Goal: Task Accomplishment & Management: Complete application form

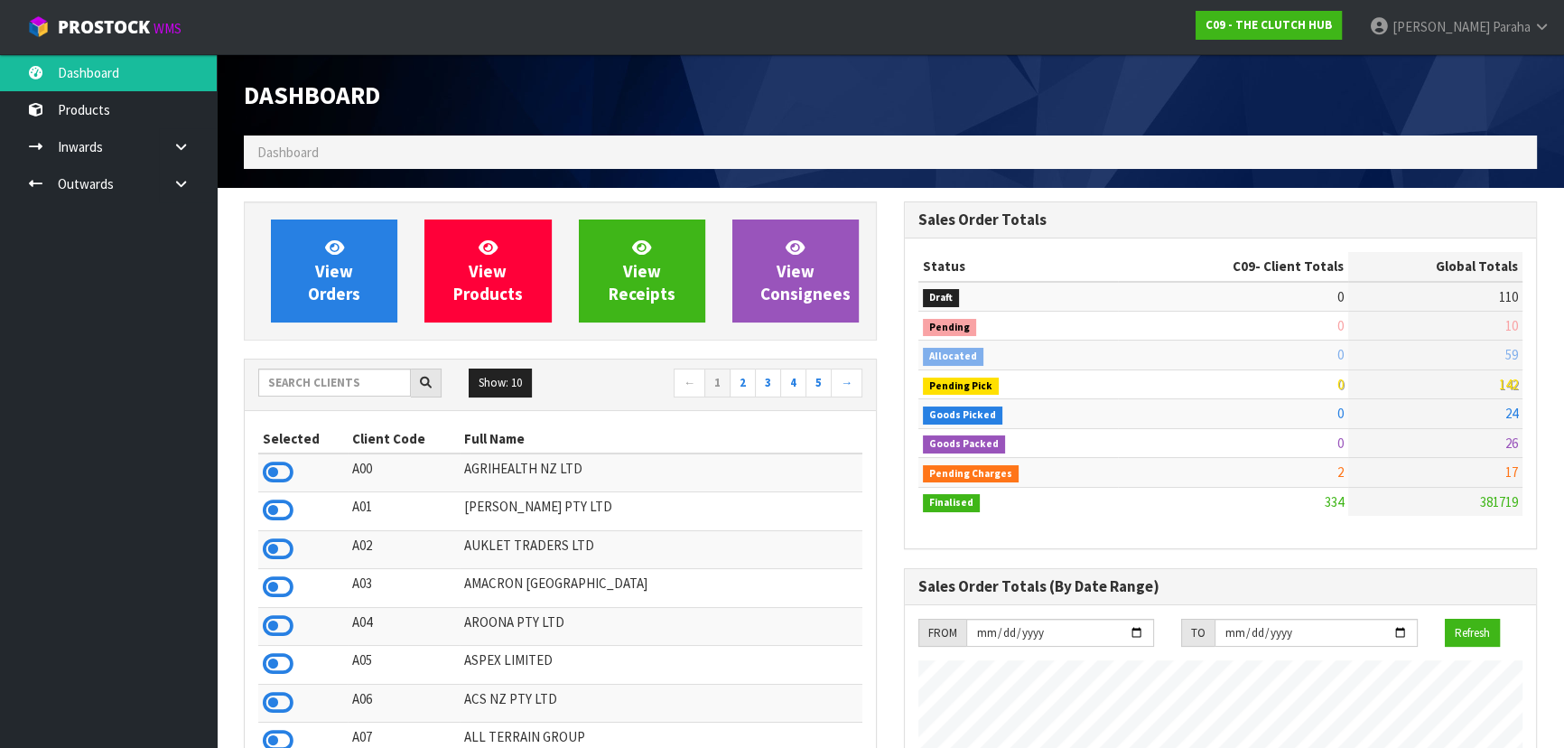
scroll to position [1462, 659]
click at [369, 384] on input "text" at bounding box center [334, 383] width 153 height 28
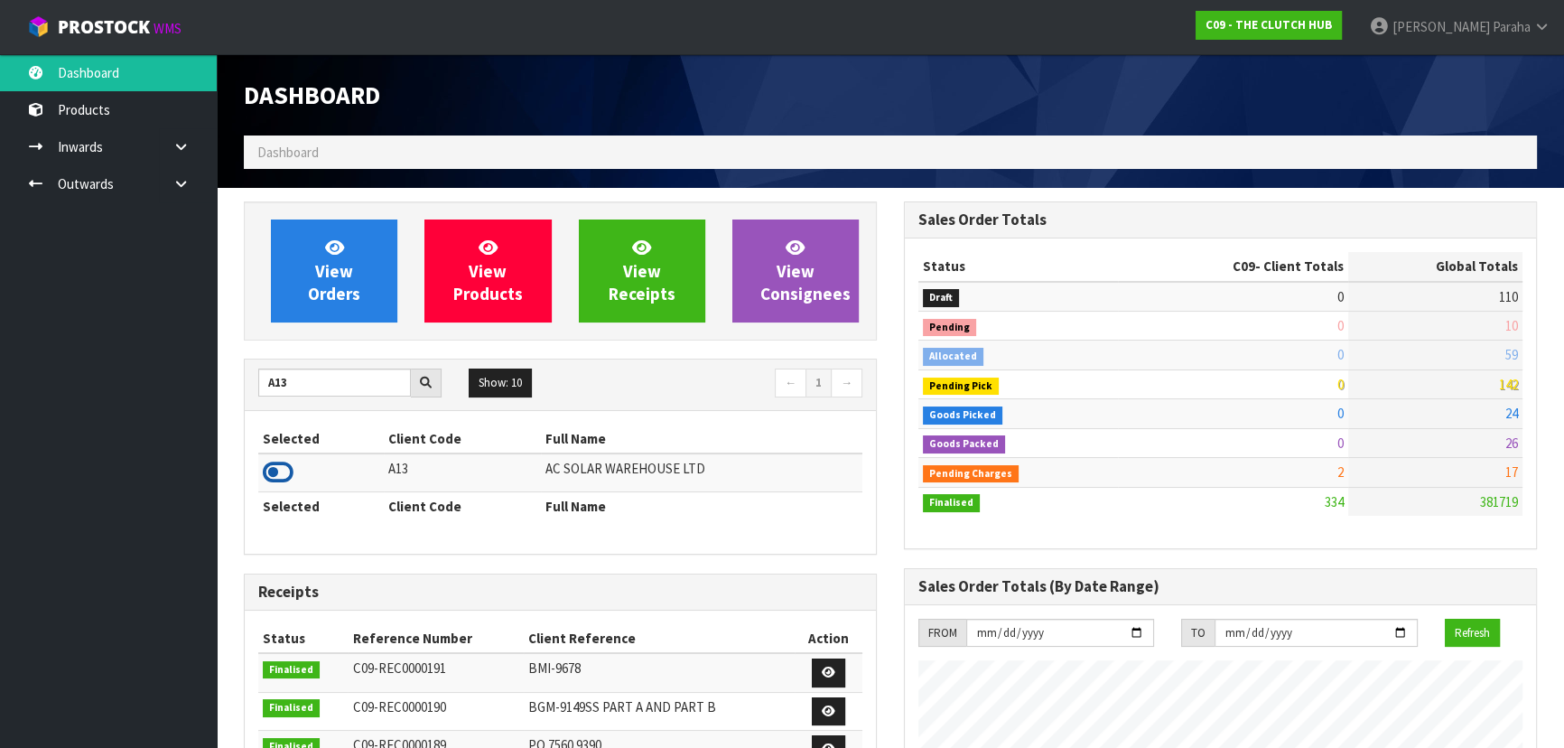
type input "A13"
click at [289, 470] on icon at bounding box center [278, 472] width 31 height 27
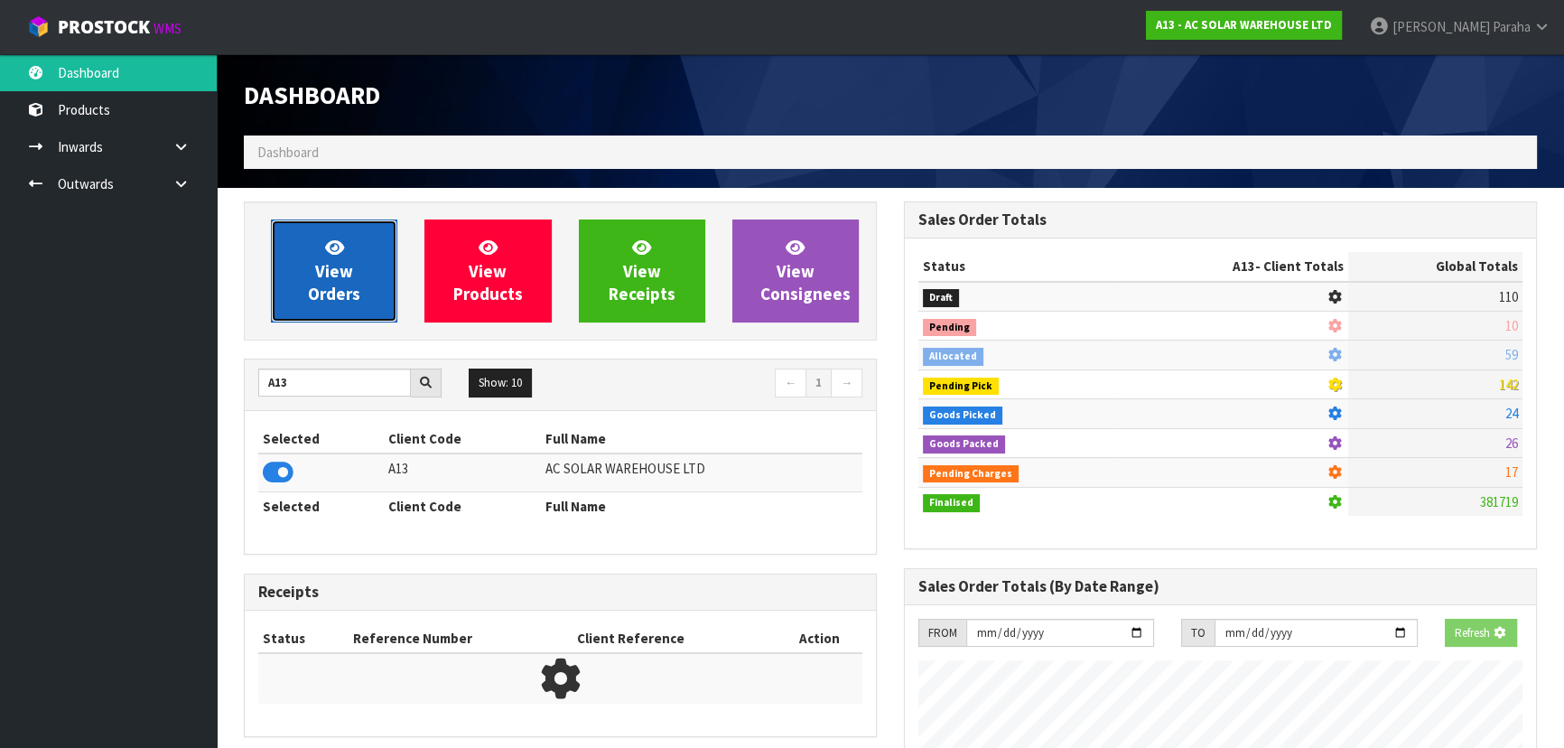
scroll to position [1424, 659]
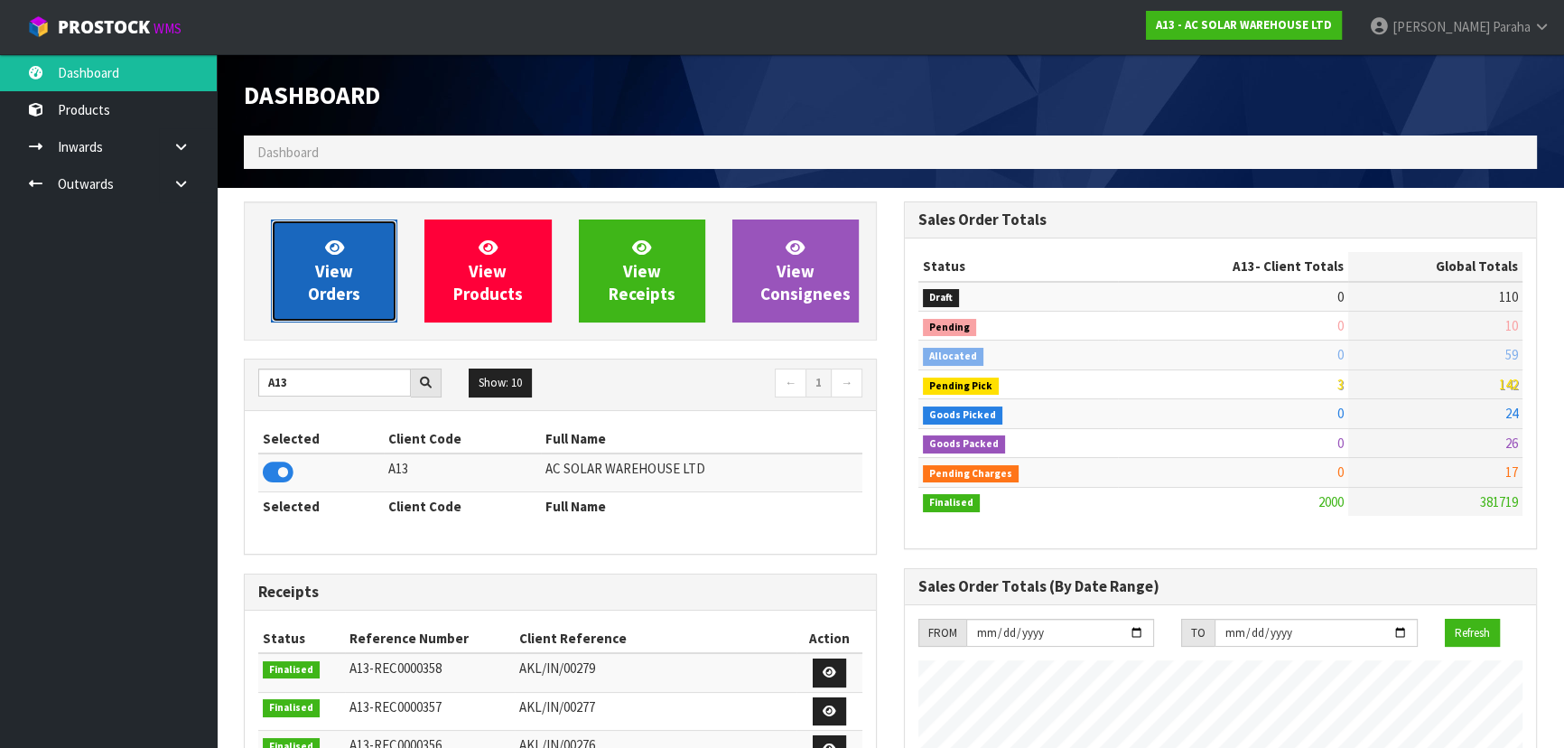
click at [332, 308] on link "View Orders" at bounding box center [334, 270] width 126 height 103
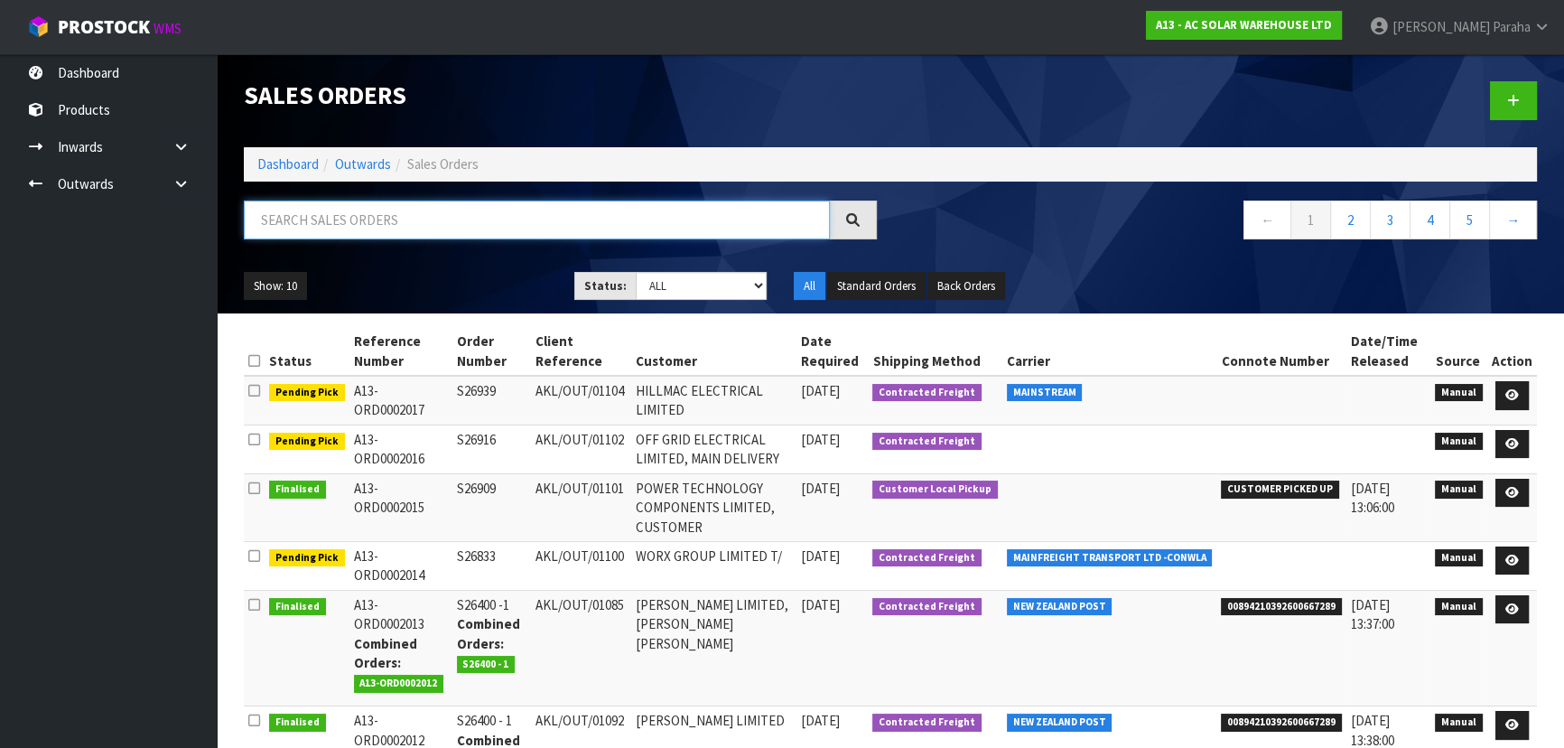
click at [356, 209] on input "text" at bounding box center [537, 220] width 586 height 39
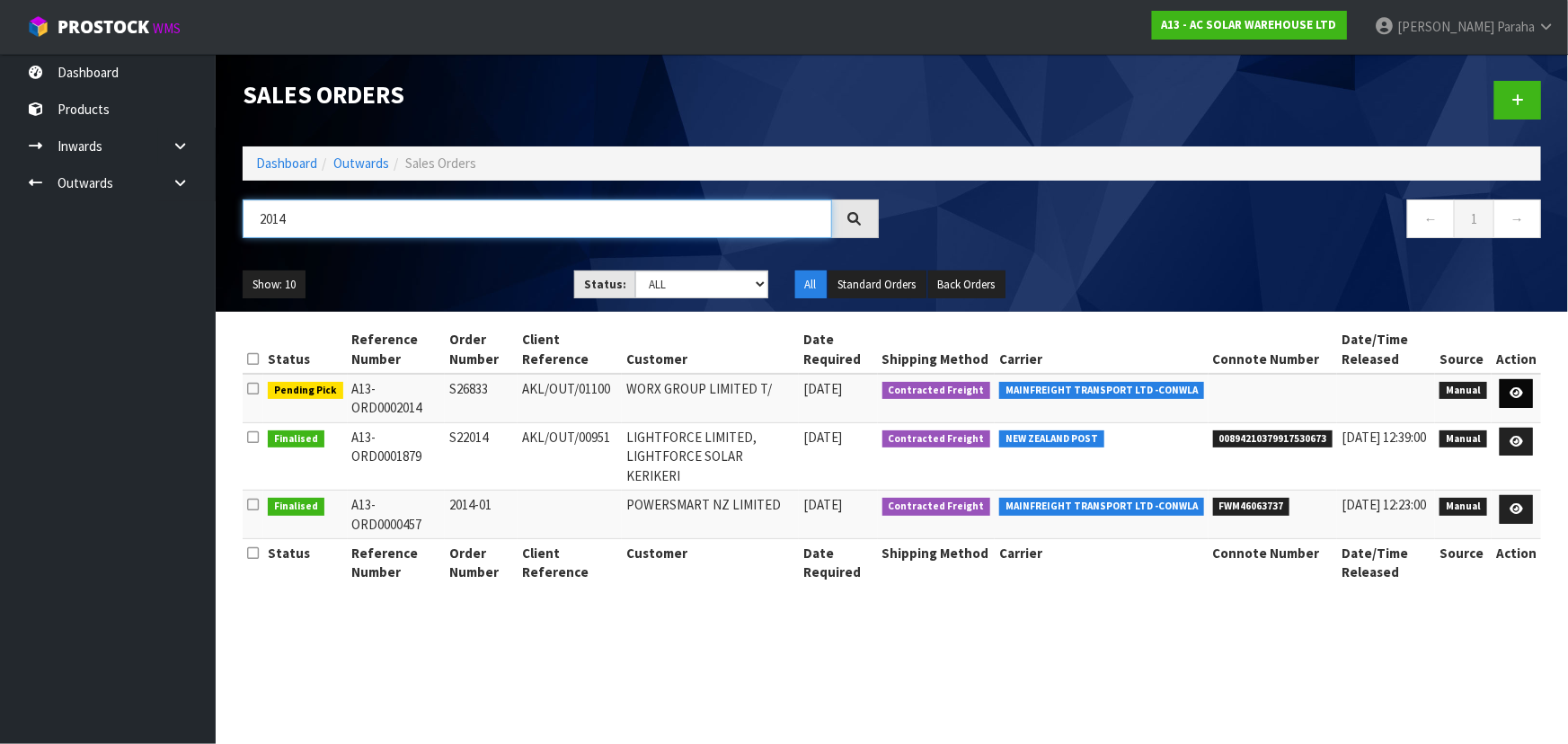
type input "2014"
click at [1515, 392] on icon at bounding box center [1517, 393] width 14 height 12
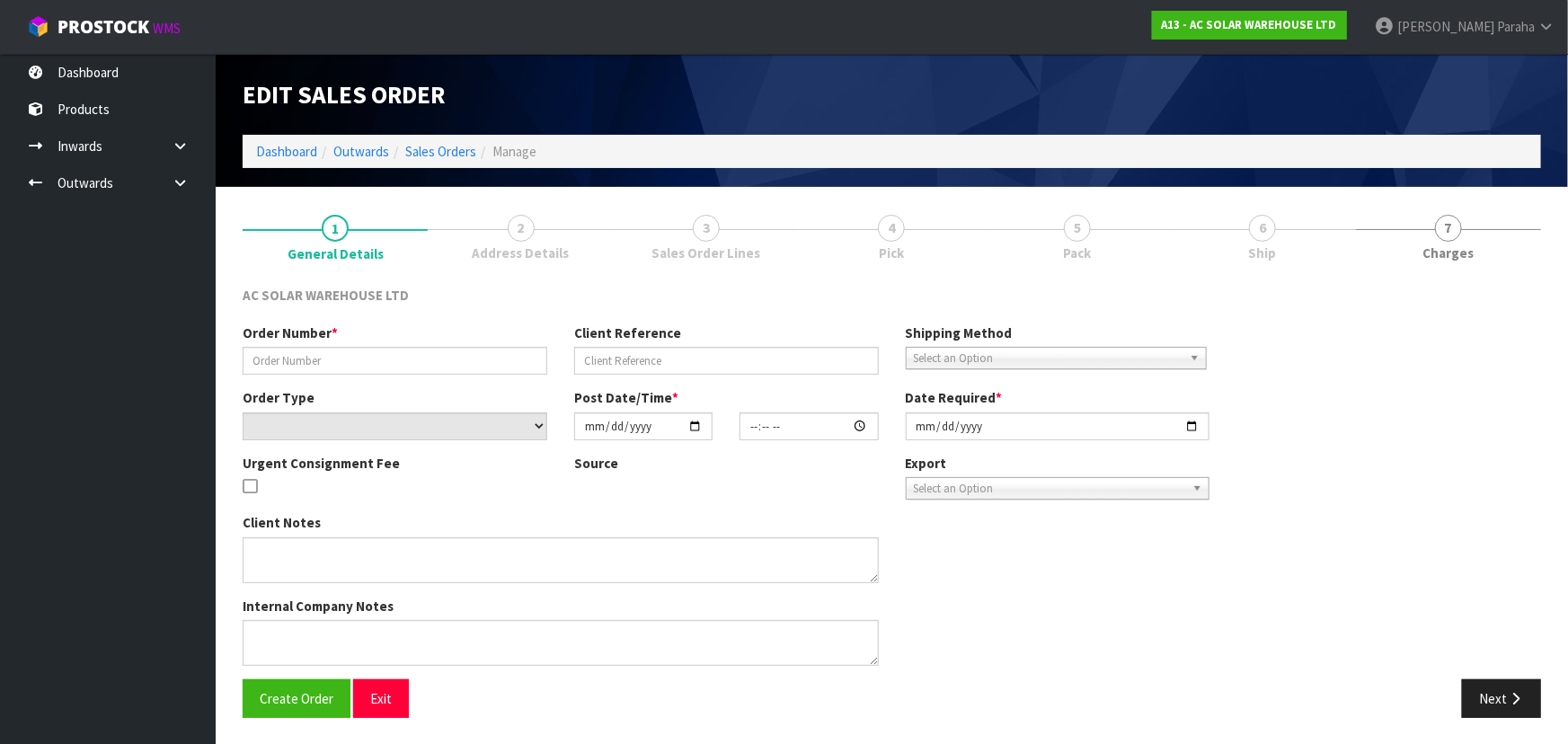
type input "S26833"
type input "AKL/OUT/01100"
select select "number:0"
type input "[DATE]"
type input "12:51:00.000"
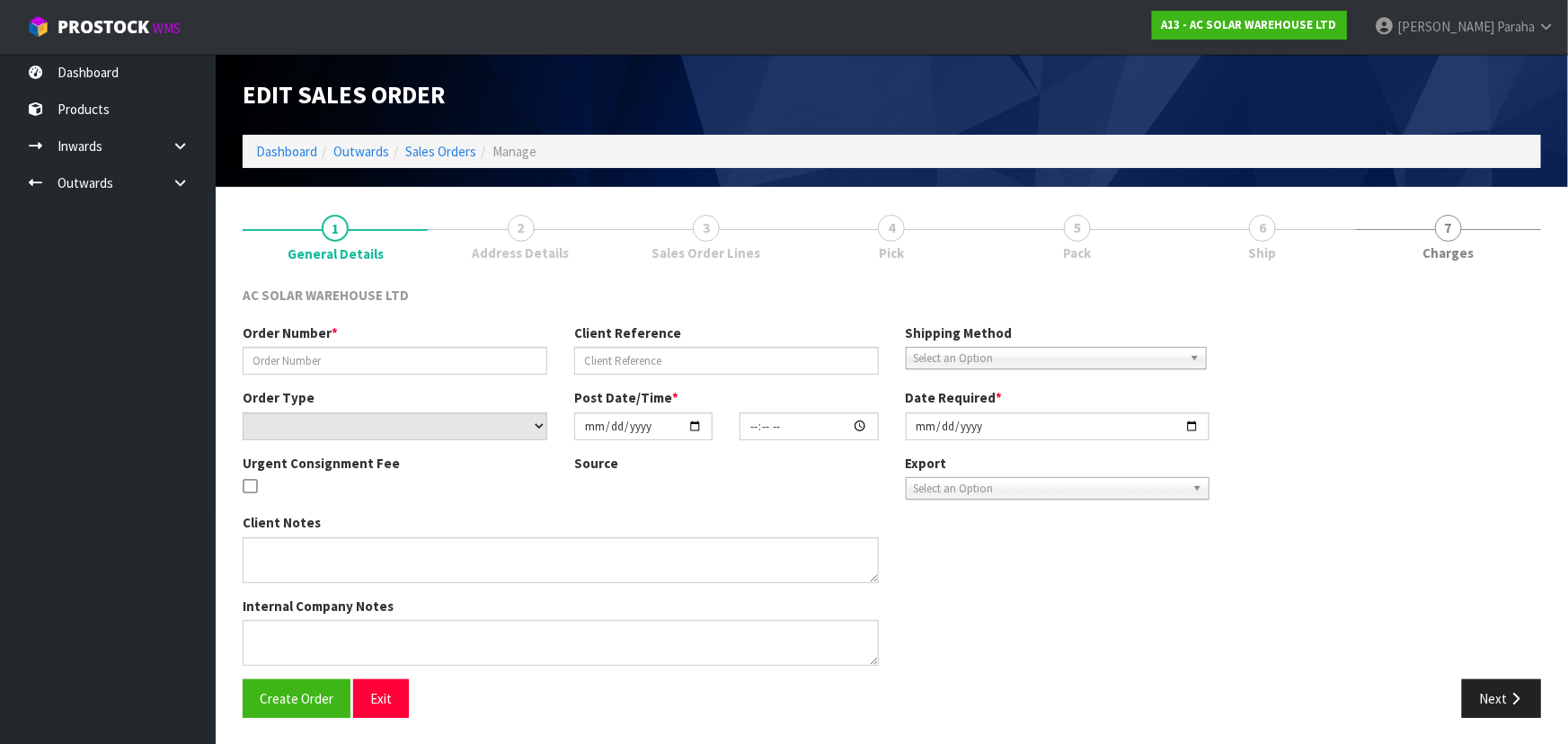
type input "[DATE]"
type textarea "SEND WITH MAINFREIGHT"
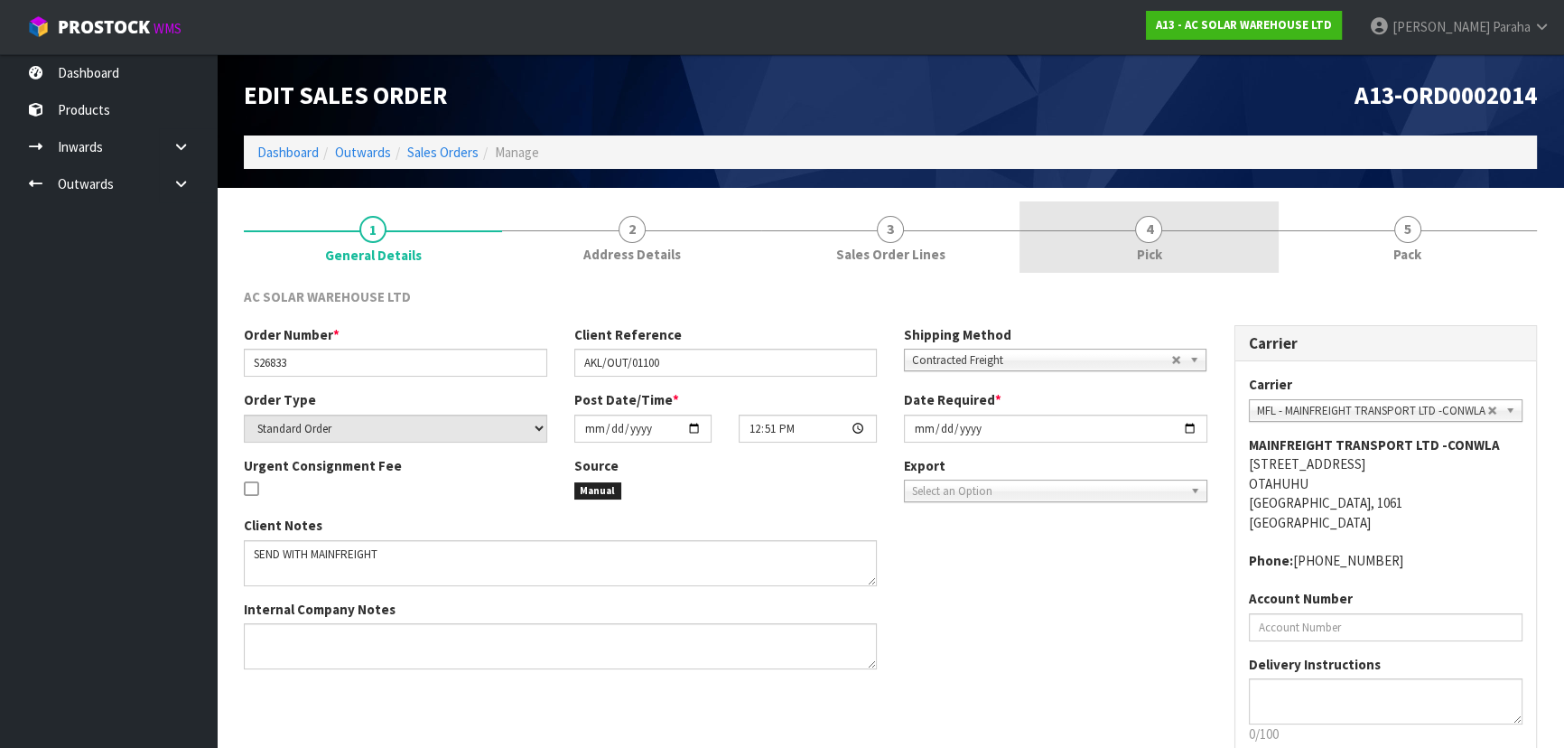
click at [1146, 236] on span "4" at bounding box center [1148, 229] width 27 height 27
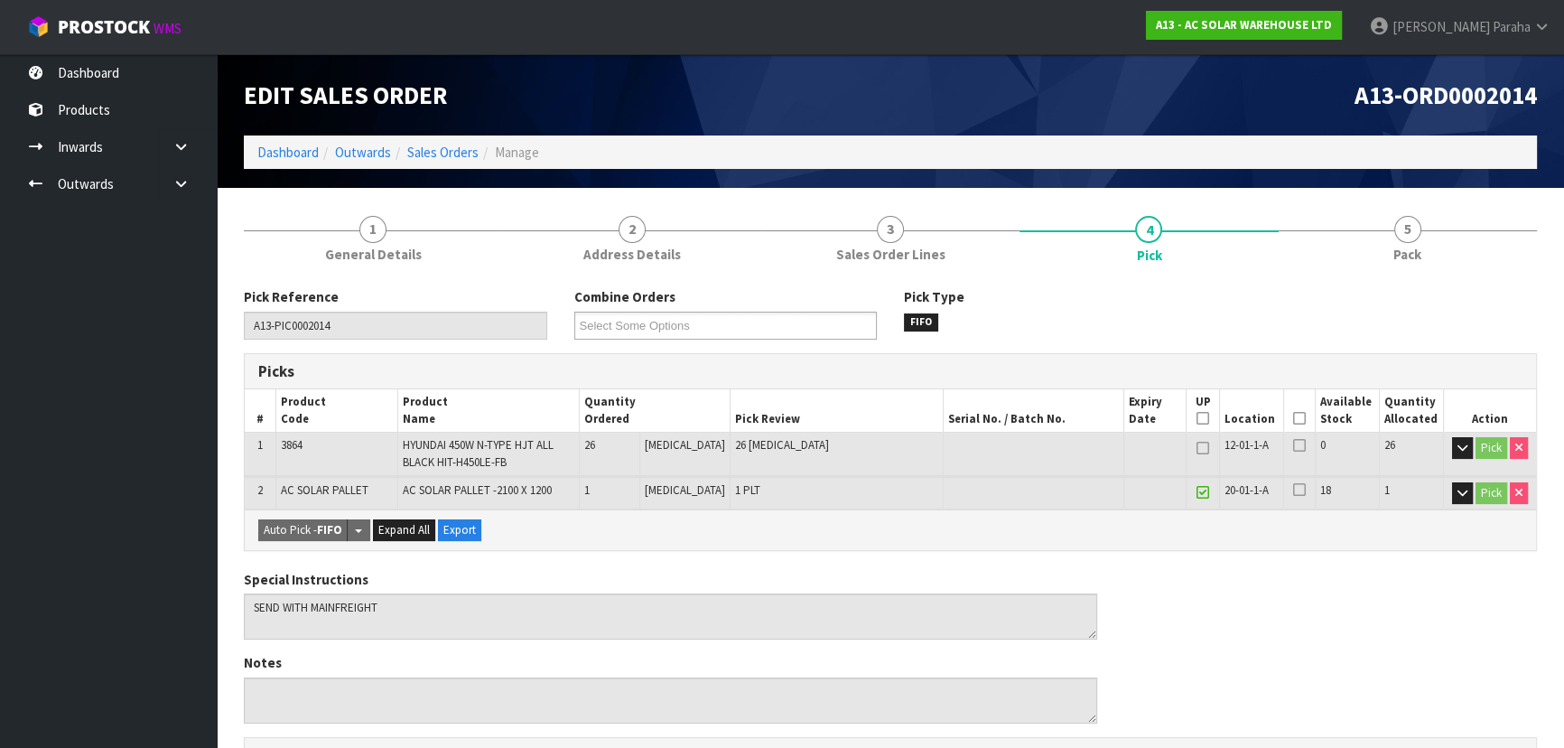
click at [1297, 425] on span at bounding box center [1300, 418] width 13 height 15
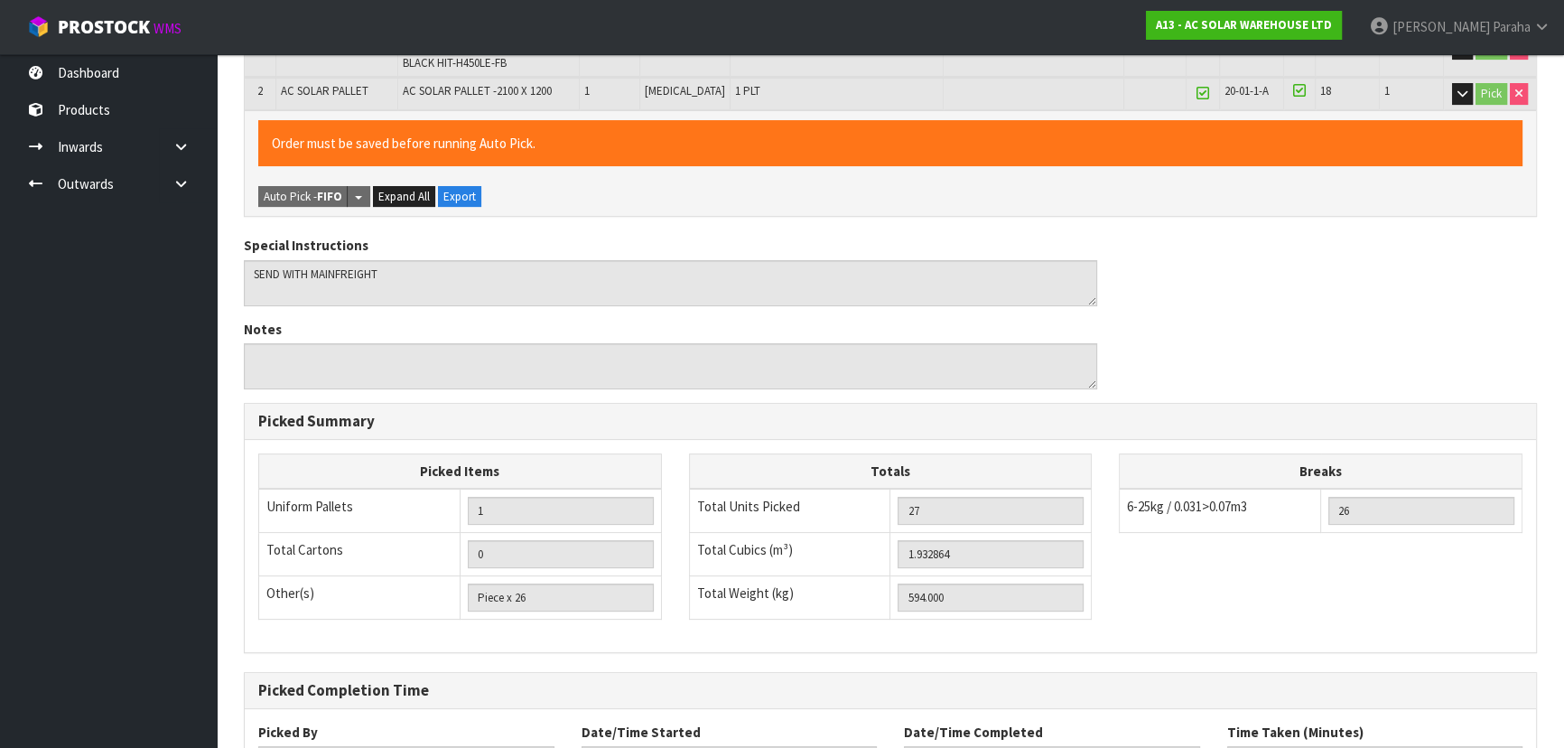
scroll to position [549, 0]
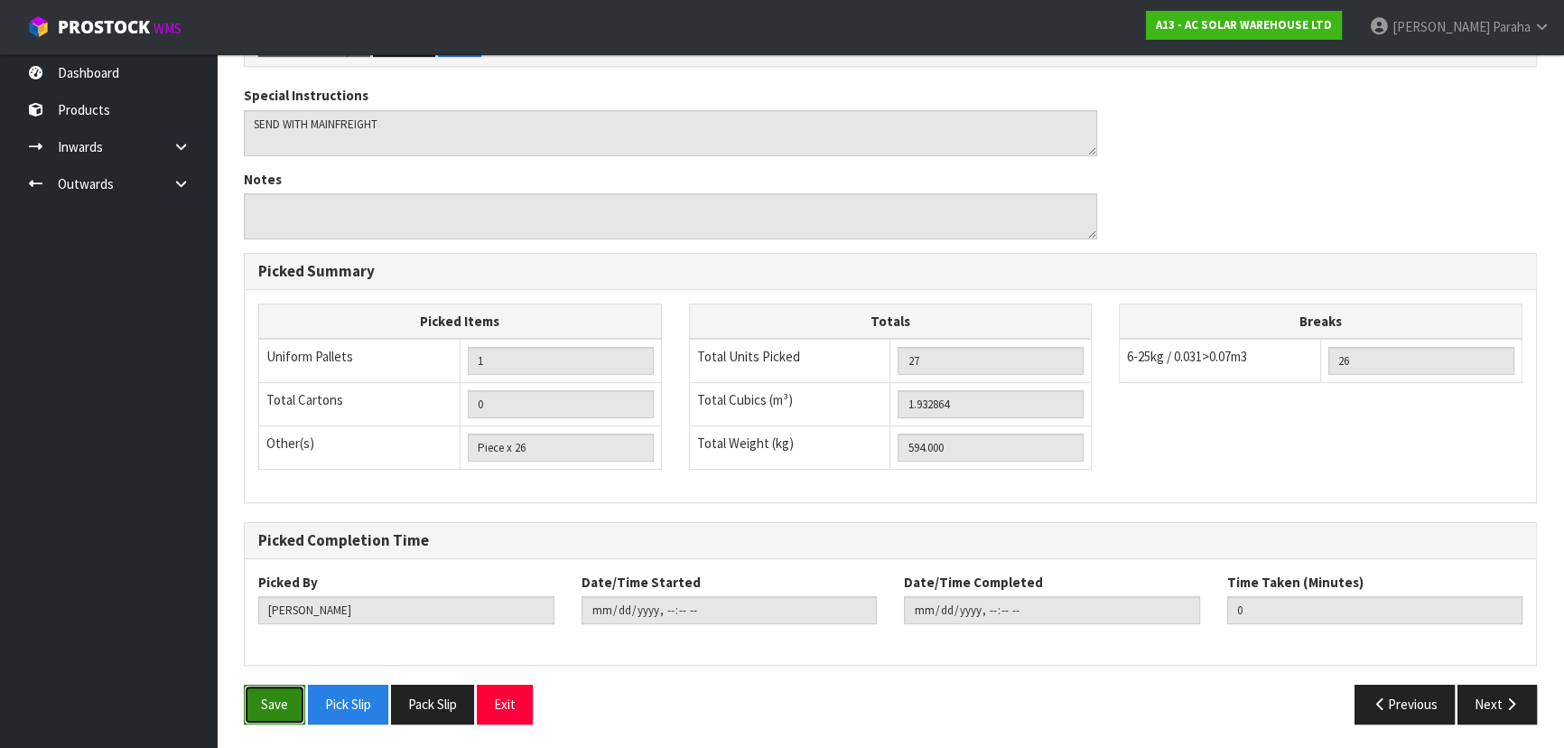
click at [271, 702] on button "Save" at bounding box center [274, 704] width 61 height 39
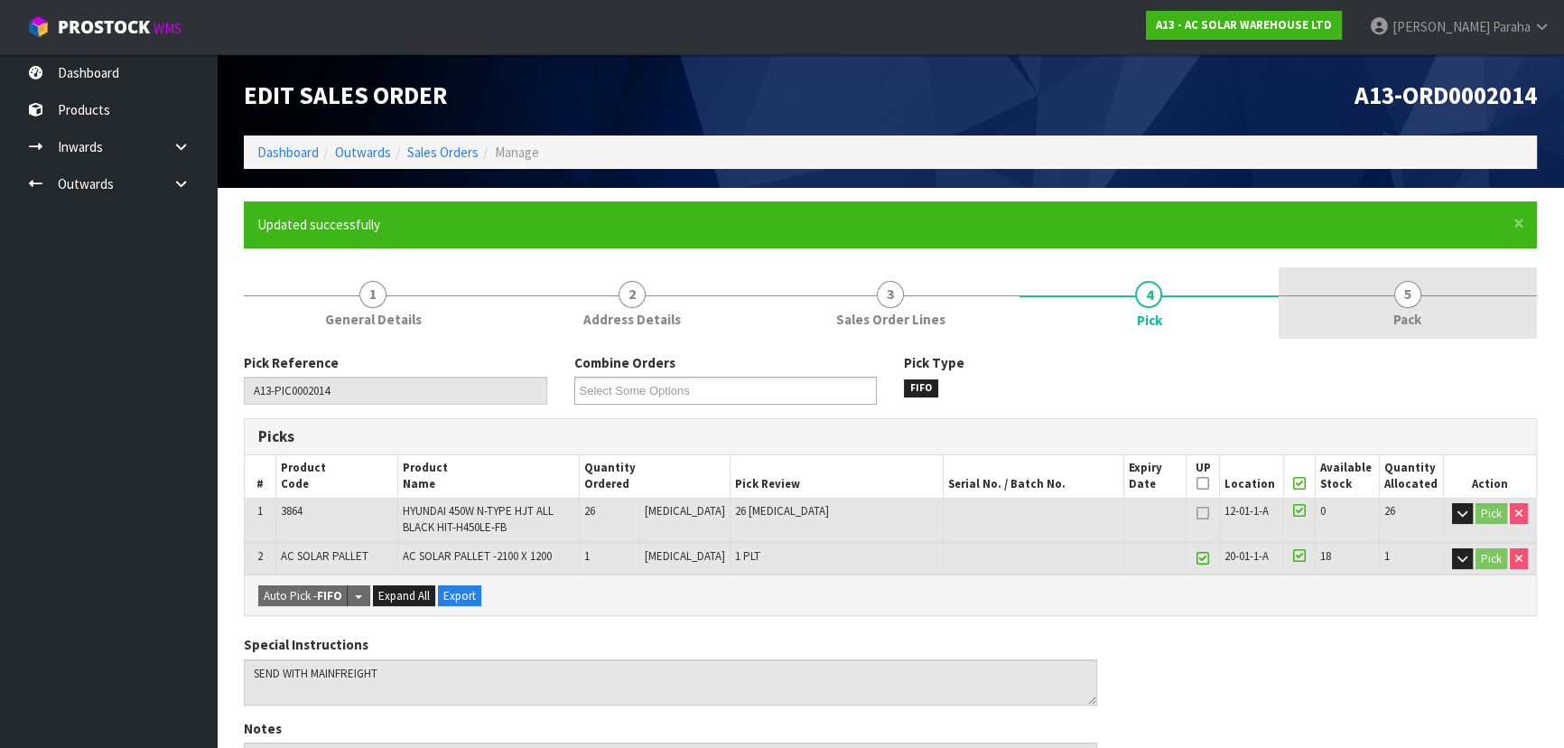
click at [1409, 295] on span "5" at bounding box center [1408, 294] width 27 height 27
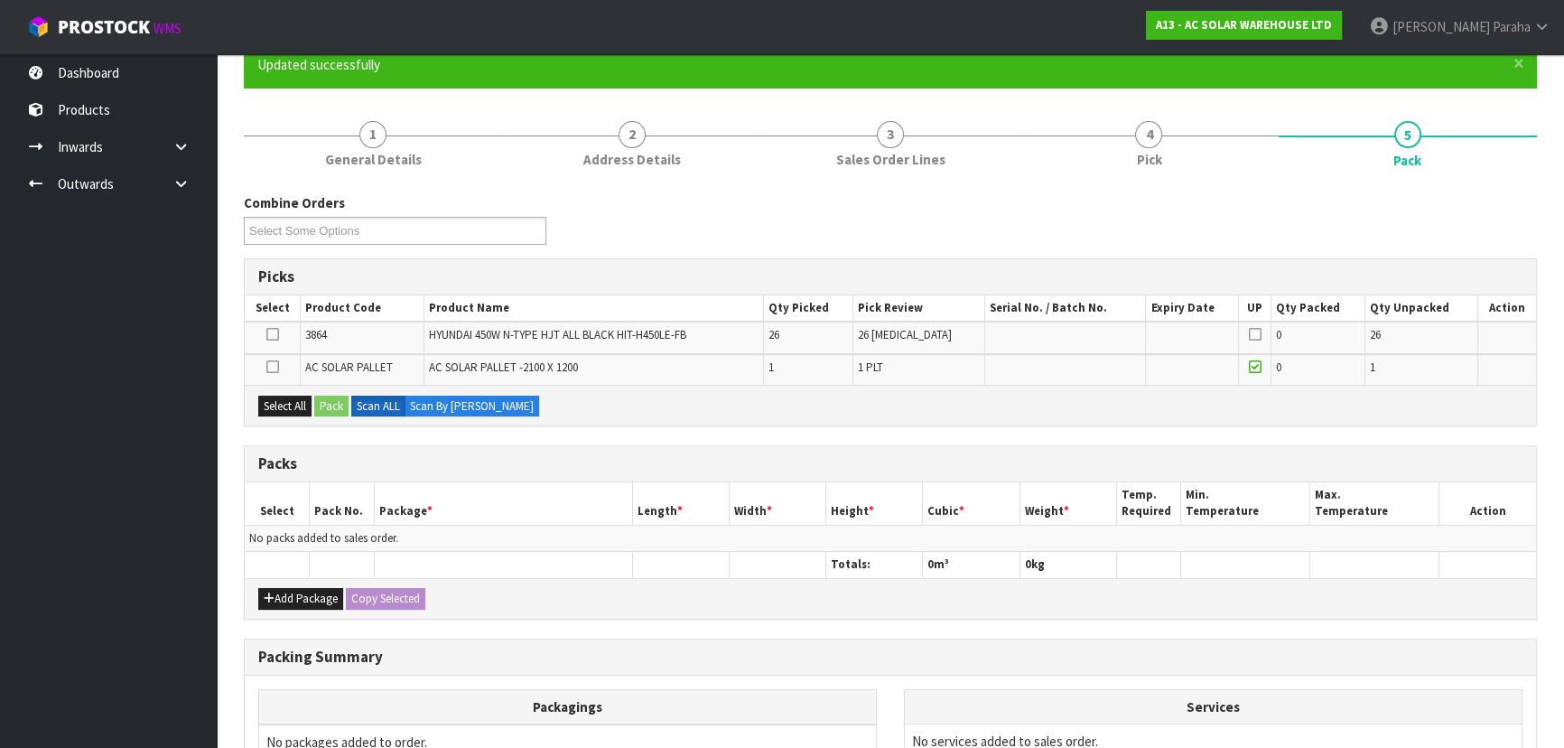
scroll to position [163, 0]
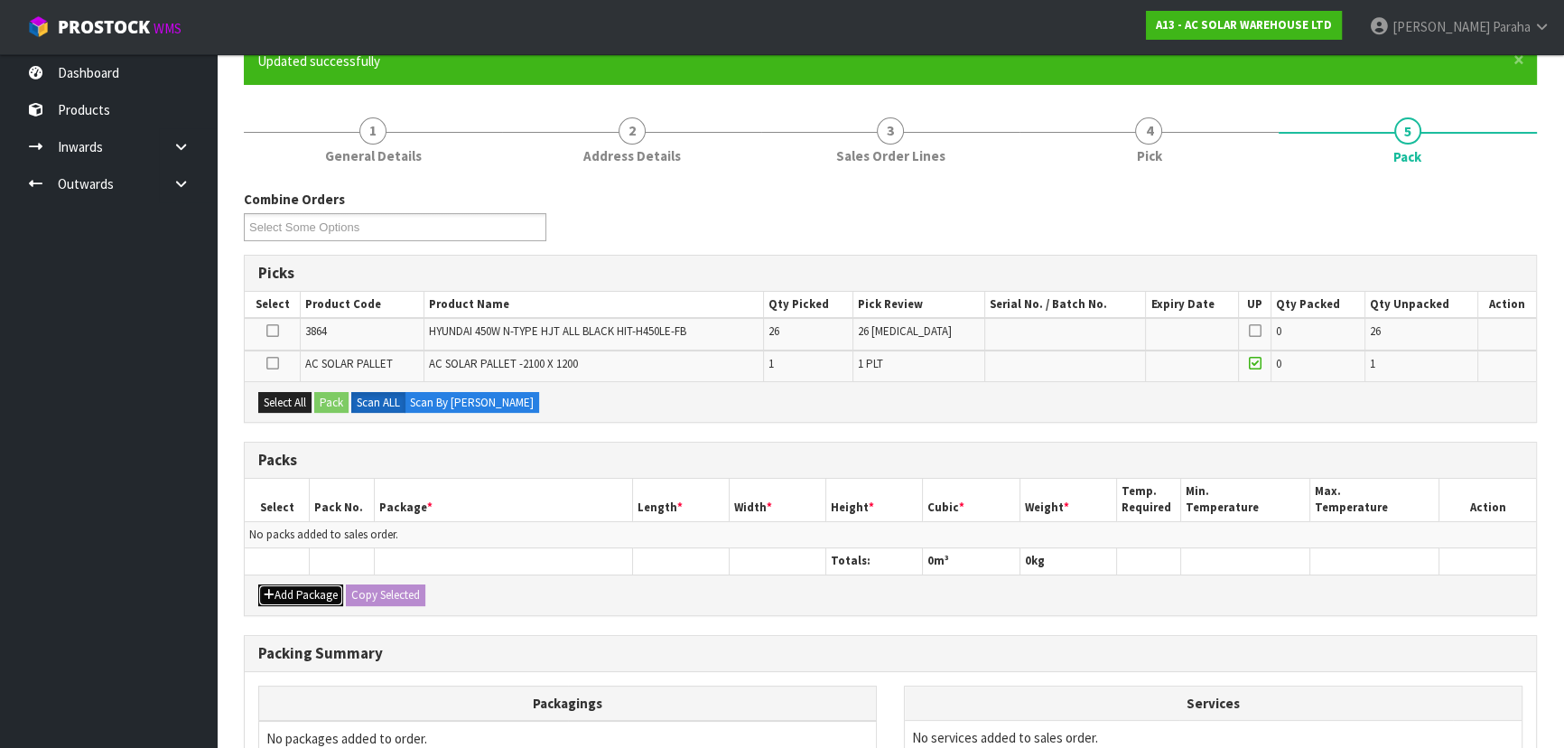
click at [310, 590] on button "Add Package" at bounding box center [300, 595] width 85 height 22
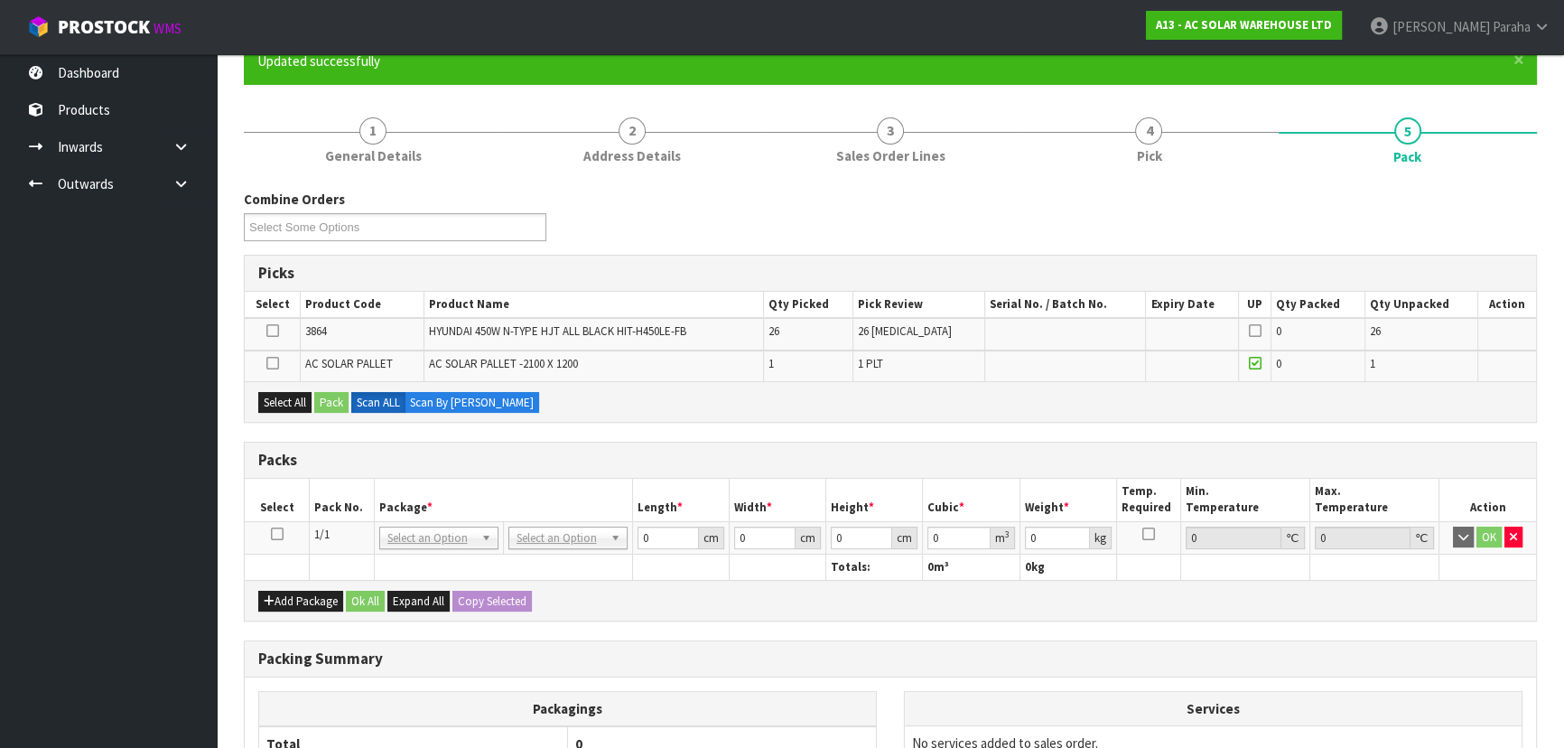
click at [280, 534] on icon at bounding box center [277, 534] width 13 height 1
click at [284, 397] on button "Select All" at bounding box center [284, 403] width 53 height 22
click at [332, 397] on button "Pack" at bounding box center [331, 403] width 34 height 22
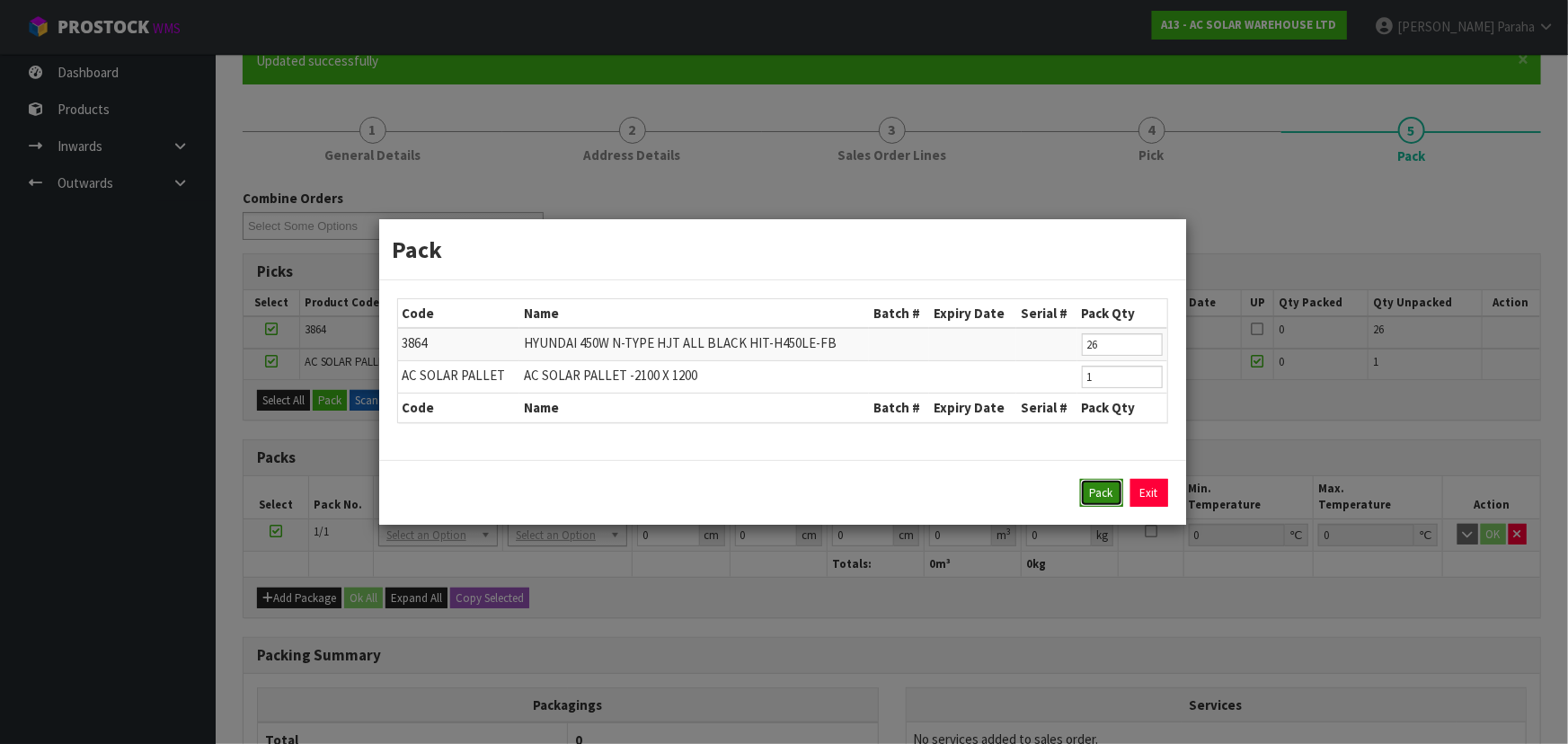
click at [1096, 494] on button "Pack" at bounding box center [1101, 492] width 43 height 29
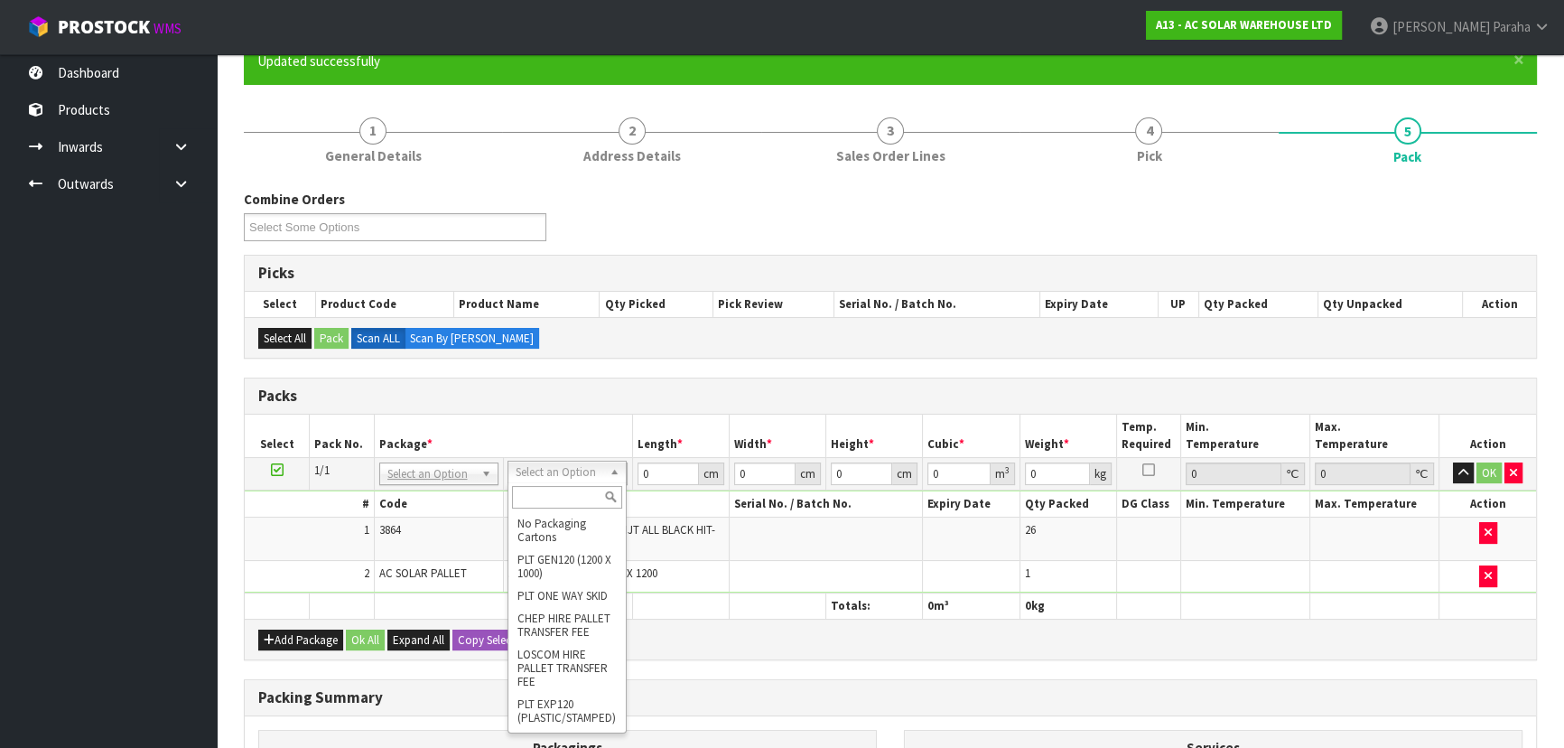
click at [581, 495] on input "text" at bounding box center [567, 497] width 110 height 23
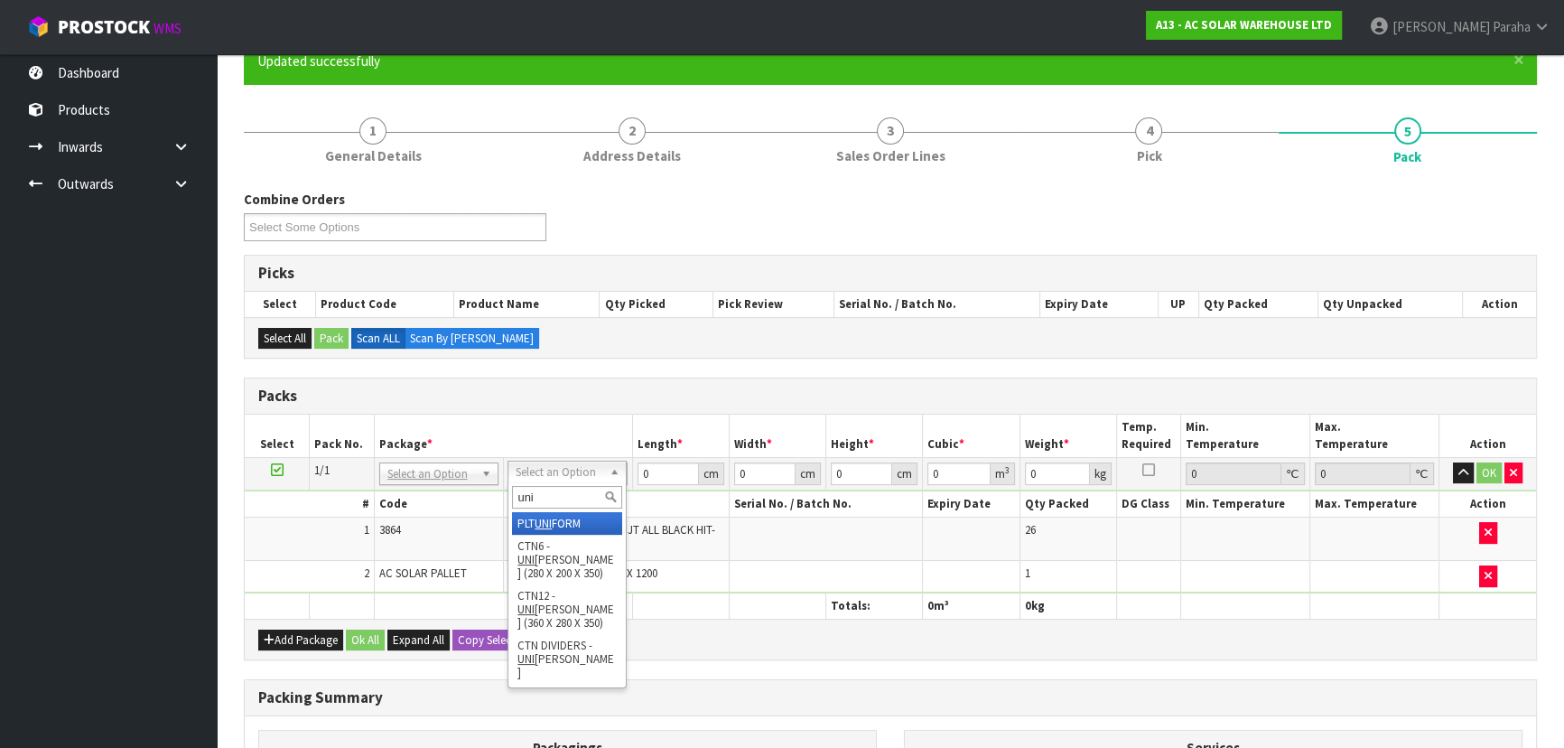
type input "unif"
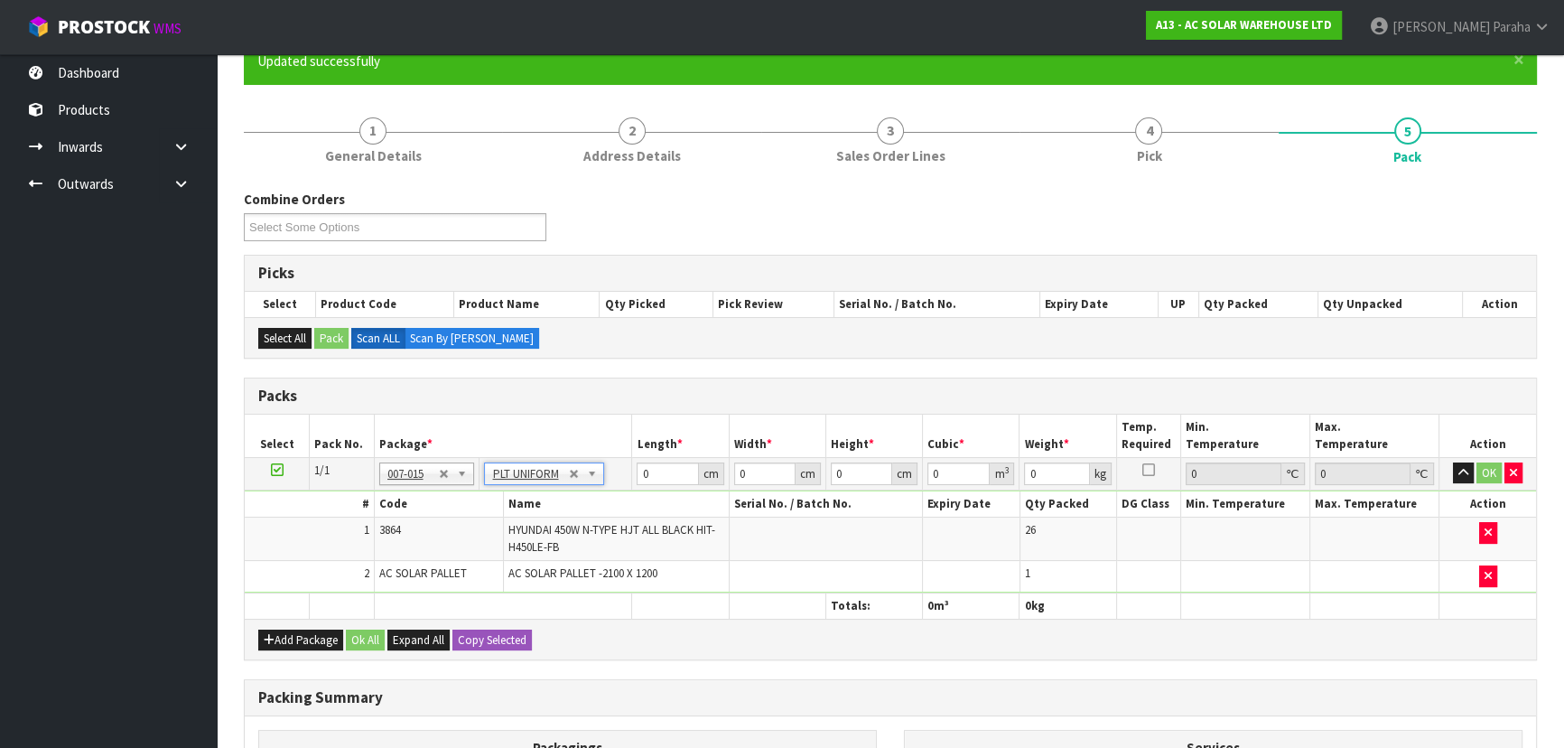
type input "594"
drag, startPoint x: 666, startPoint y: 465, endPoint x: 658, endPoint y: 459, distance: 9.6
click at [665, 465] on input "0" at bounding box center [667, 473] width 61 height 23
type input "212"
type input "120"
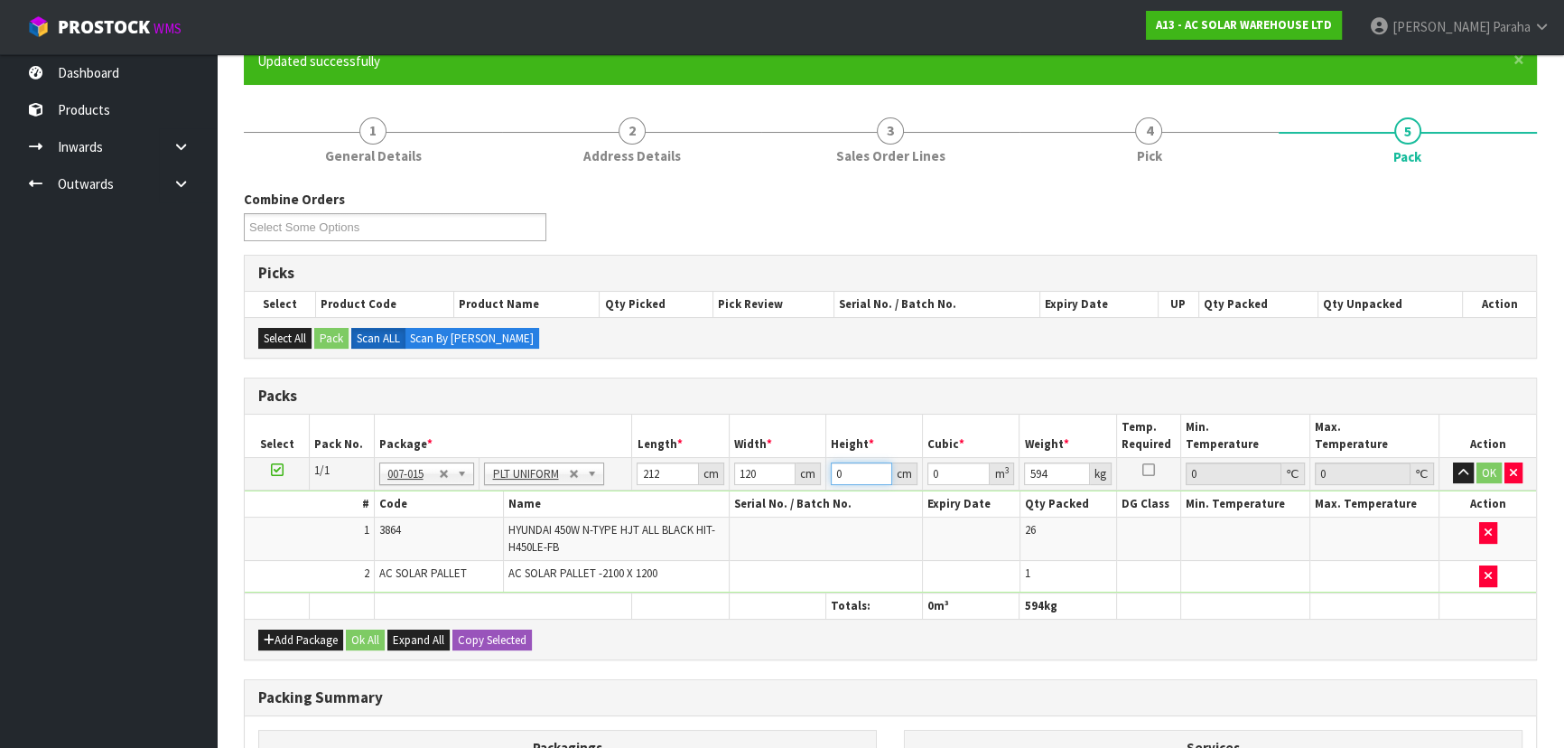
type input "9"
type input "0.22896"
type input "94"
type input "2.39136"
type input "94"
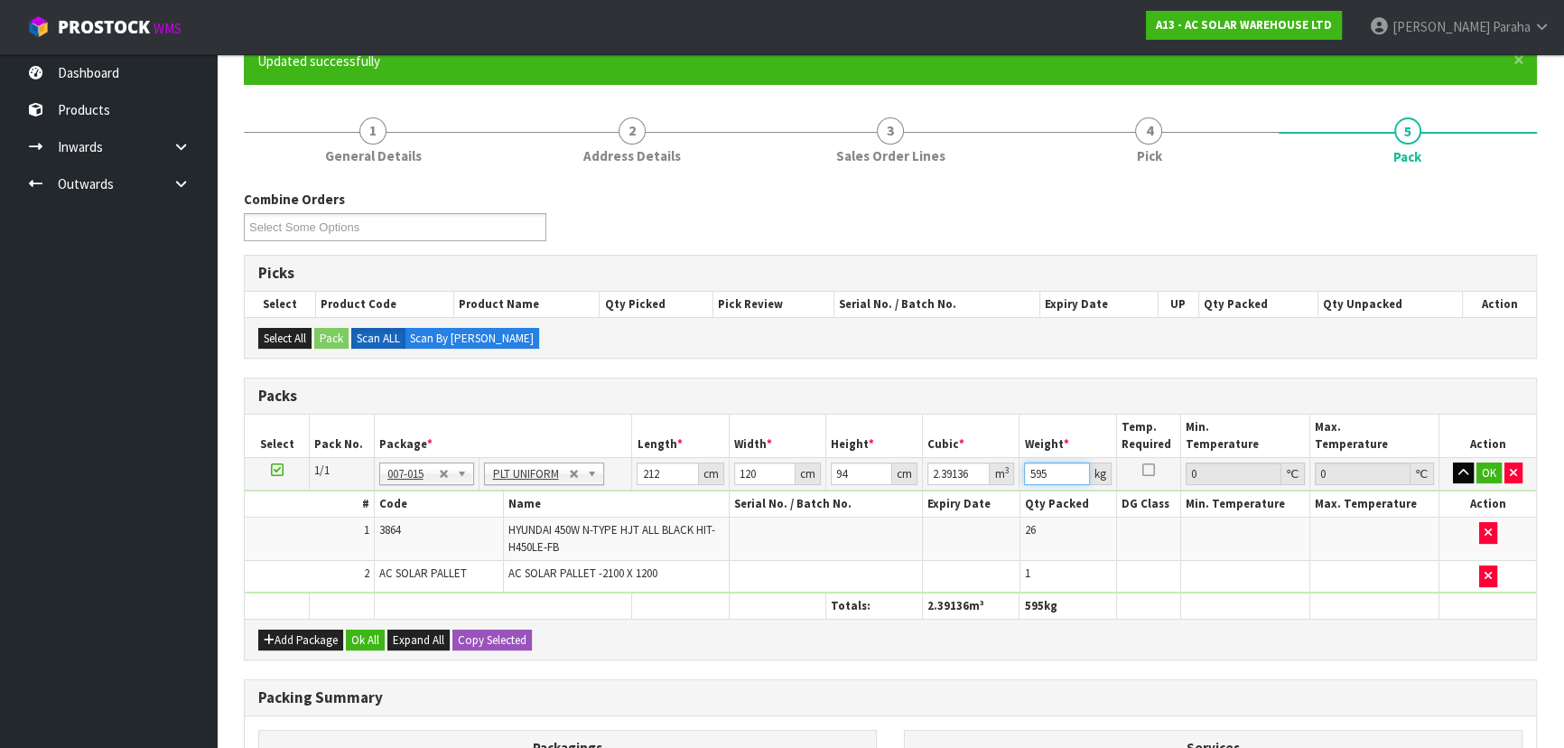
type input "595"
click at [1467, 471] on icon "button" at bounding box center [1464, 473] width 10 height 12
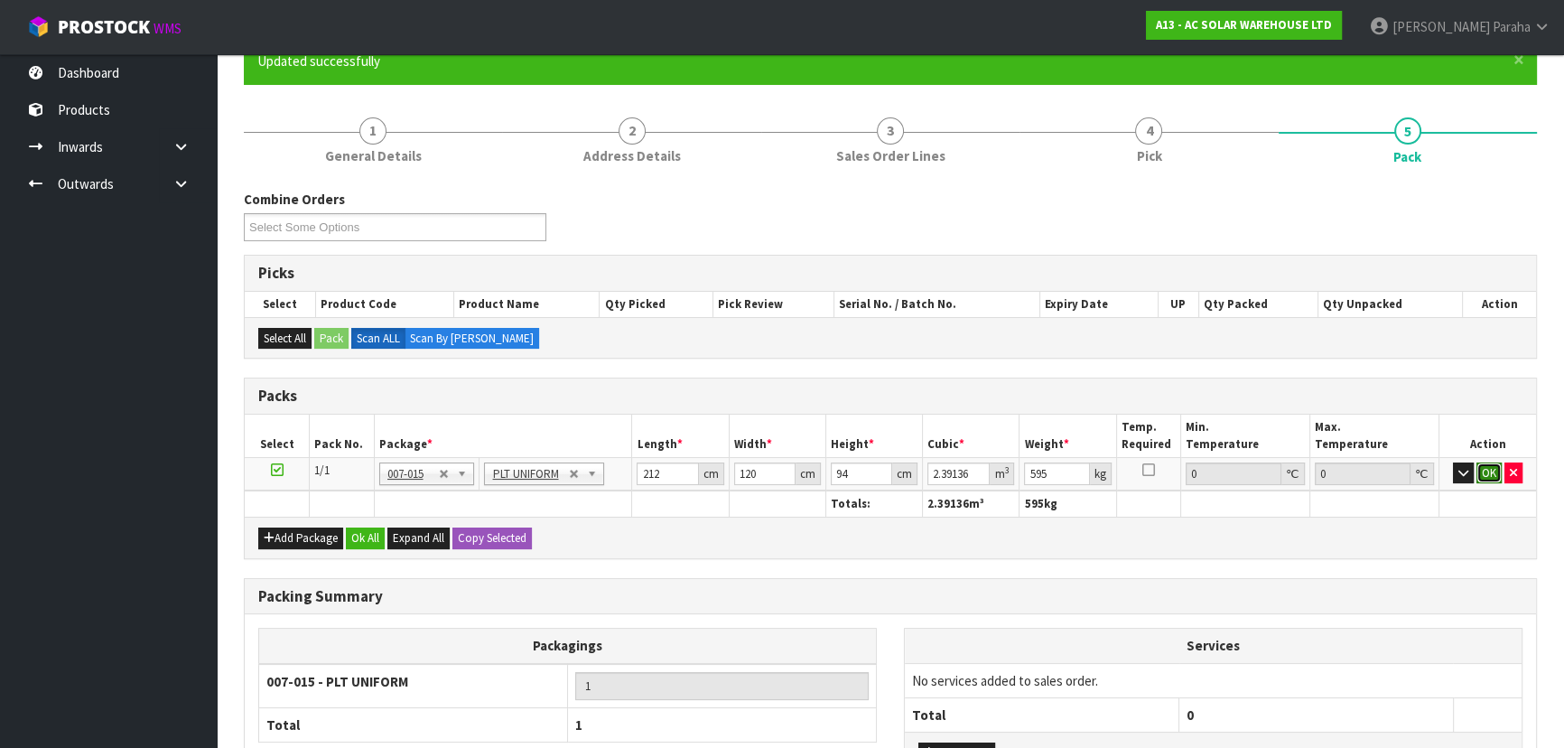
click at [1491, 469] on button "OK" at bounding box center [1489, 473] width 25 height 22
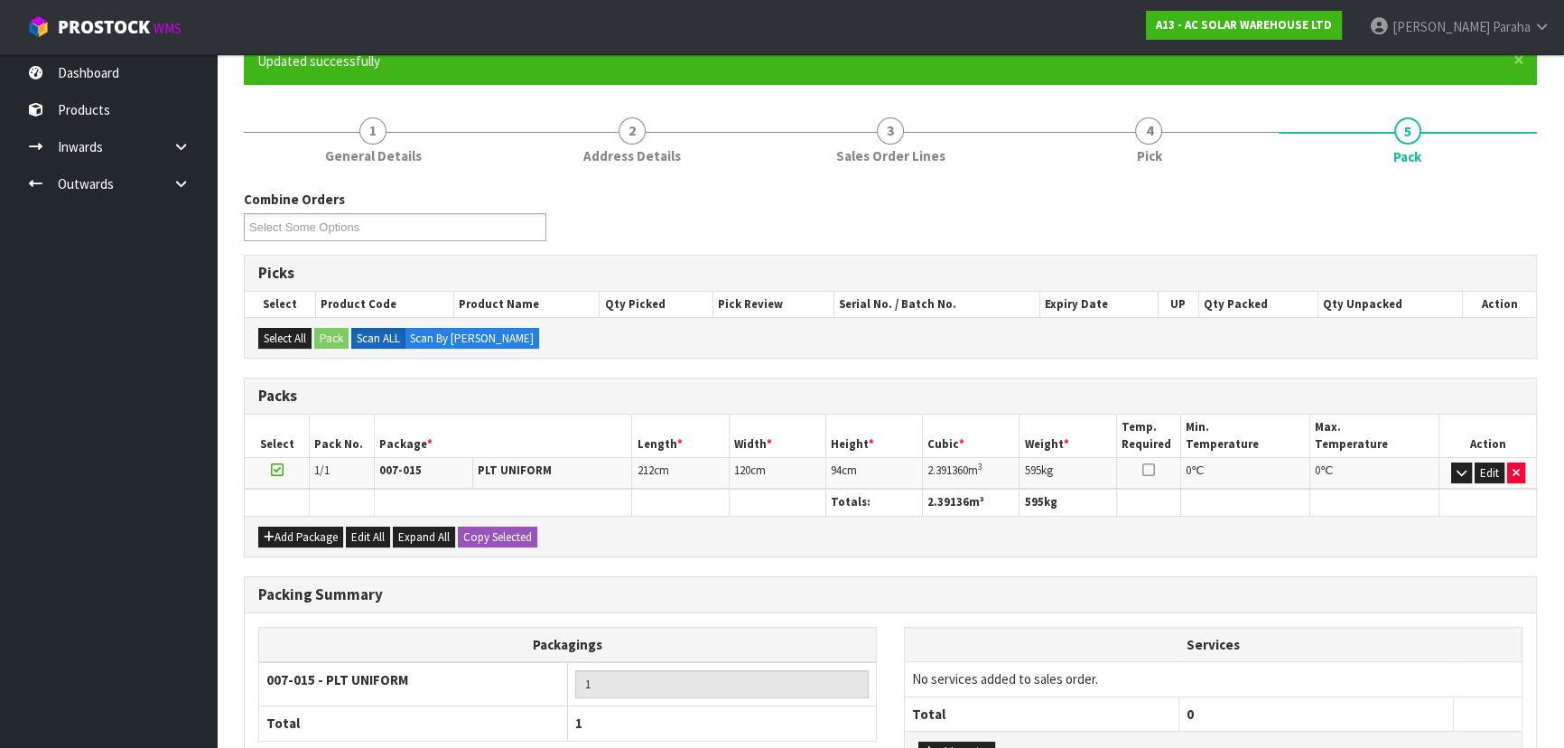
scroll to position [312, 0]
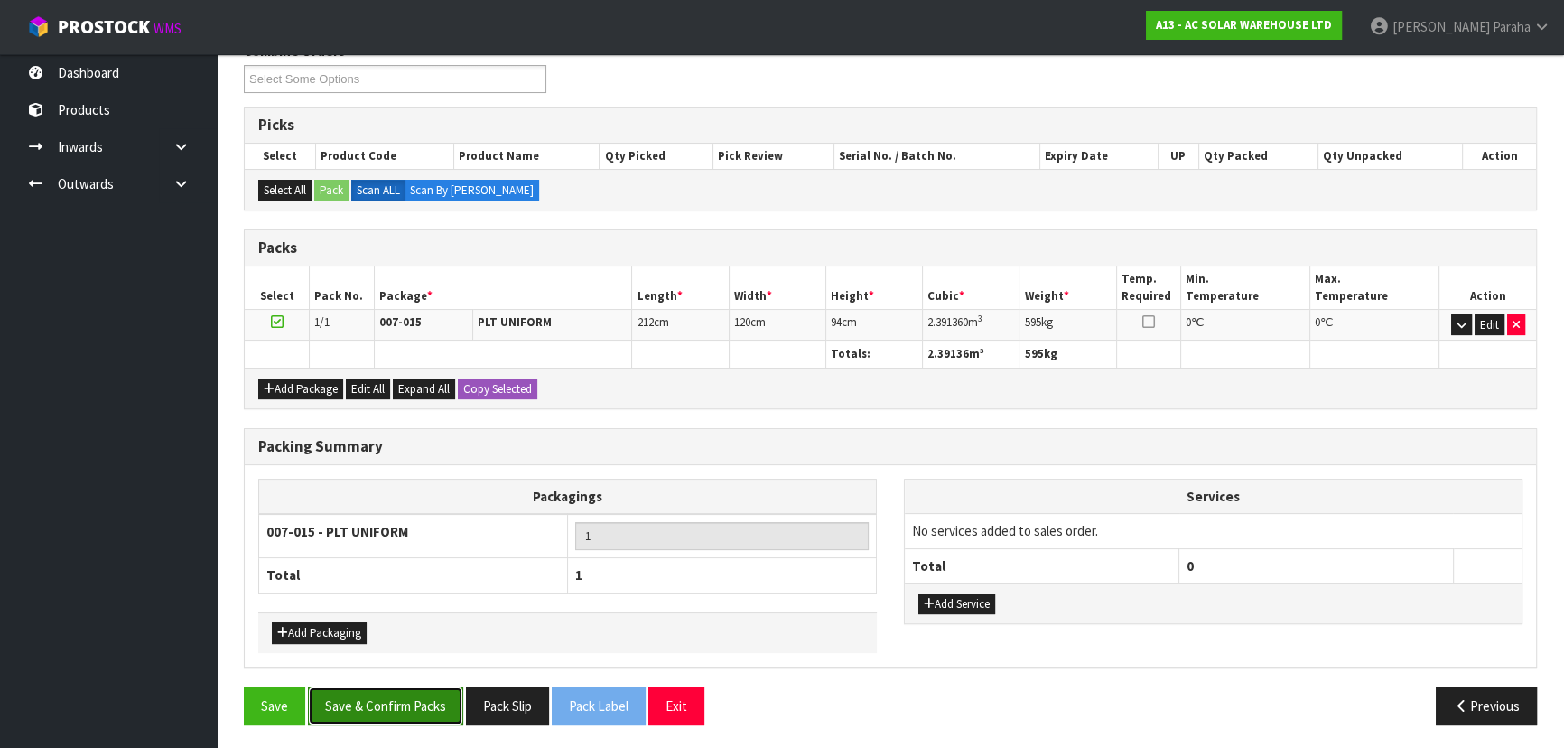
click at [392, 704] on button "Save & Confirm Packs" at bounding box center [385, 705] width 155 height 39
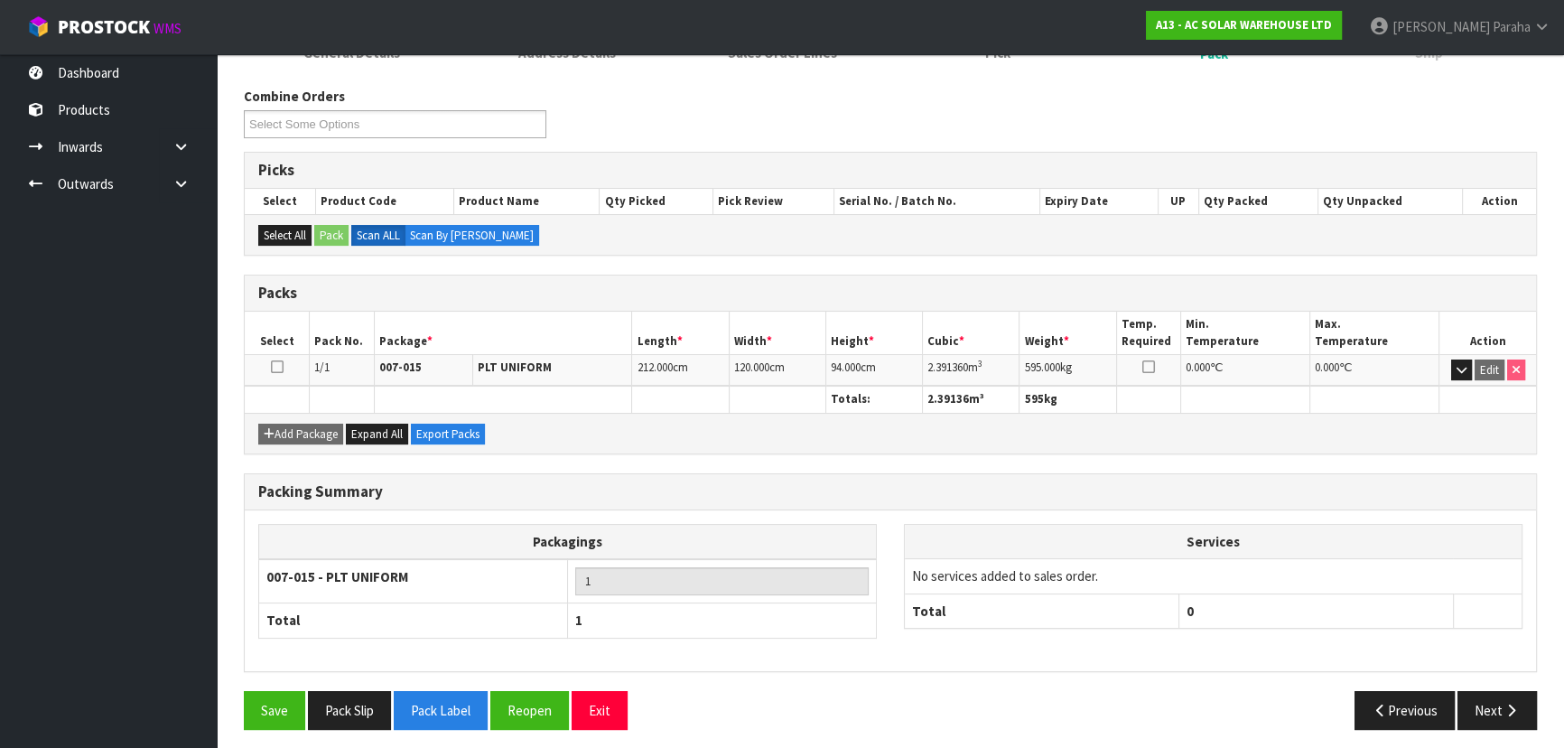
scroll to position [271, 0]
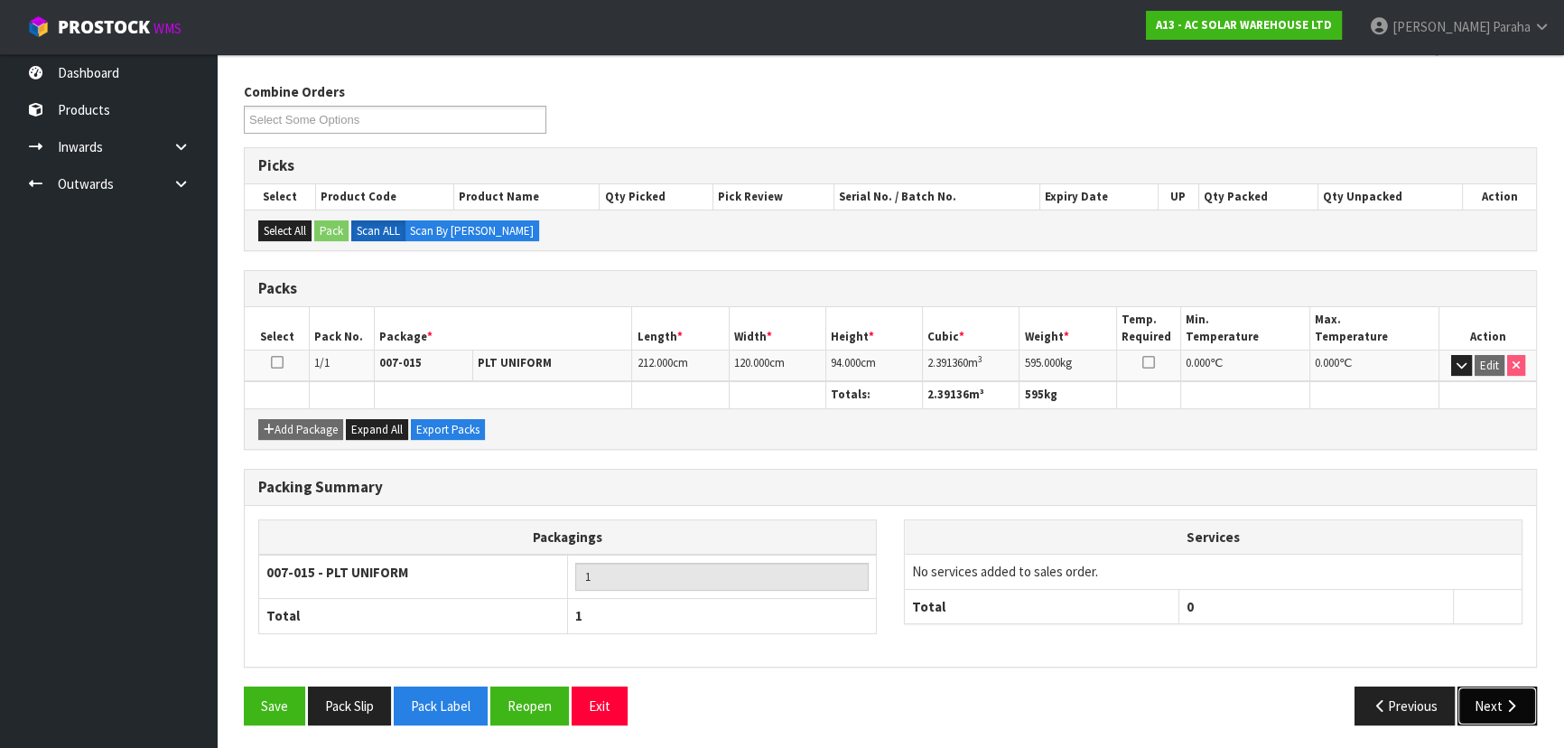
click at [1490, 699] on button "Next" at bounding box center [1497, 705] width 79 height 39
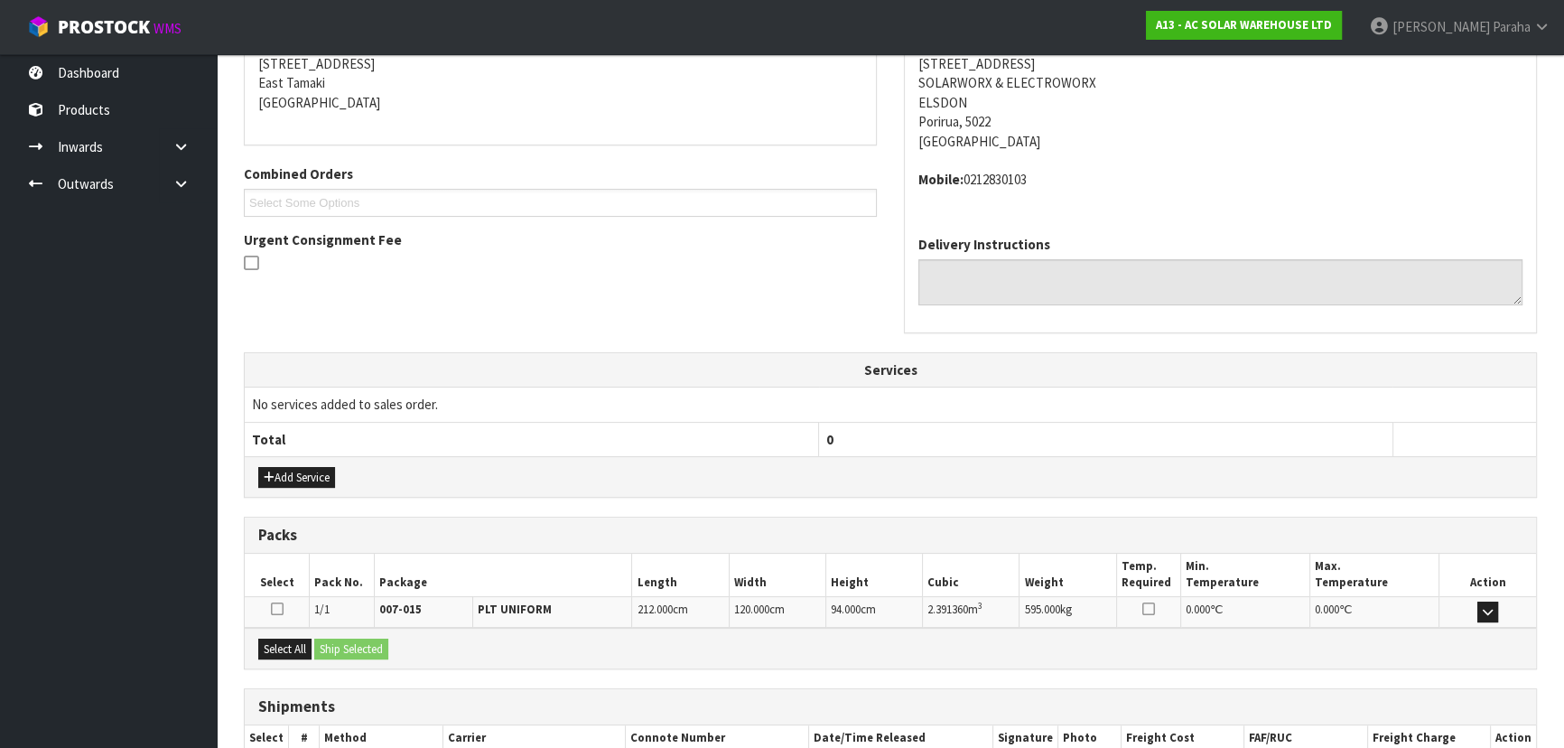
scroll to position [481, 0]
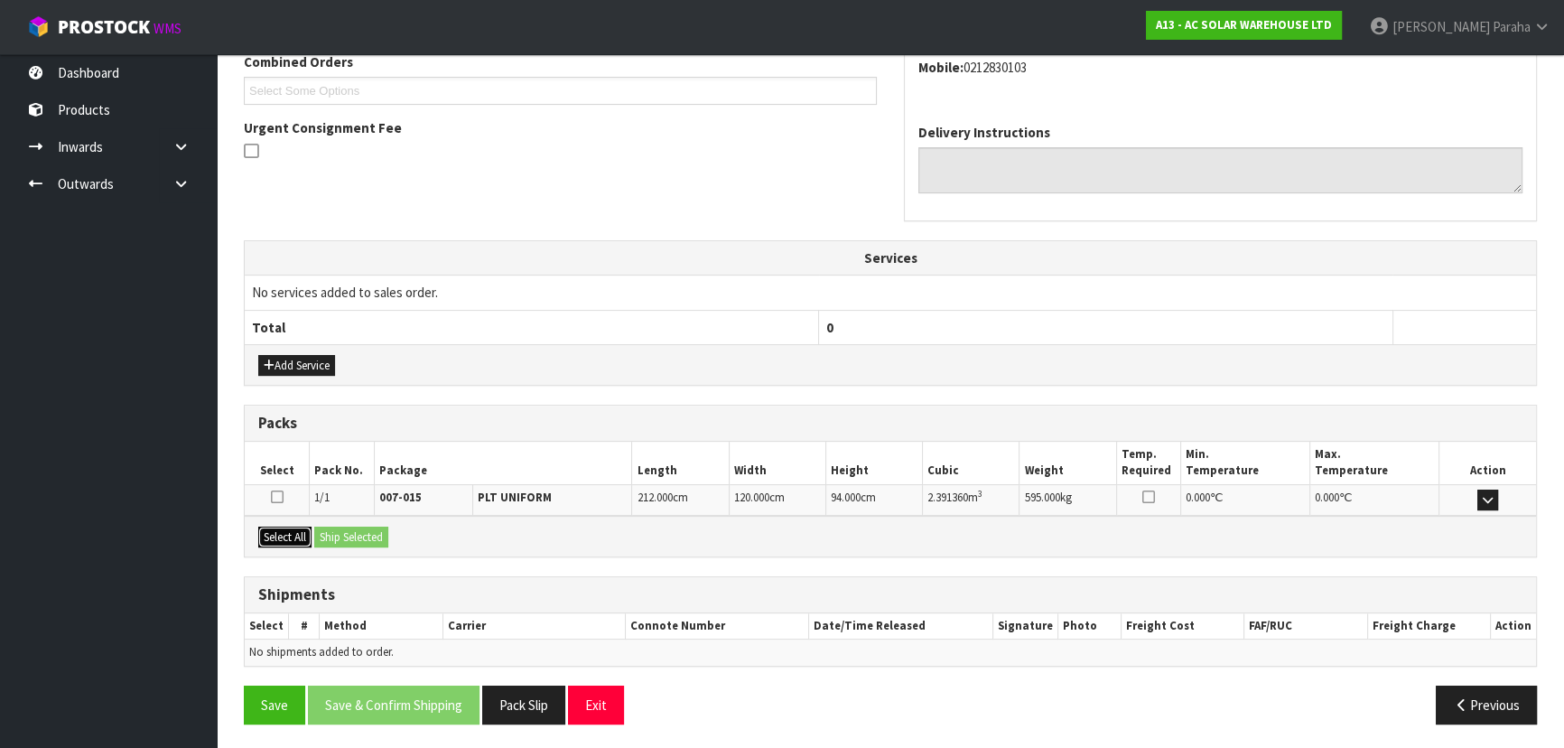
click at [283, 538] on button "Select All" at bounding box center [284, 538] width 53 height 22
click at [347, 527] on button "Ship Selected" at bounding box center [351, 538] width 74 height 22
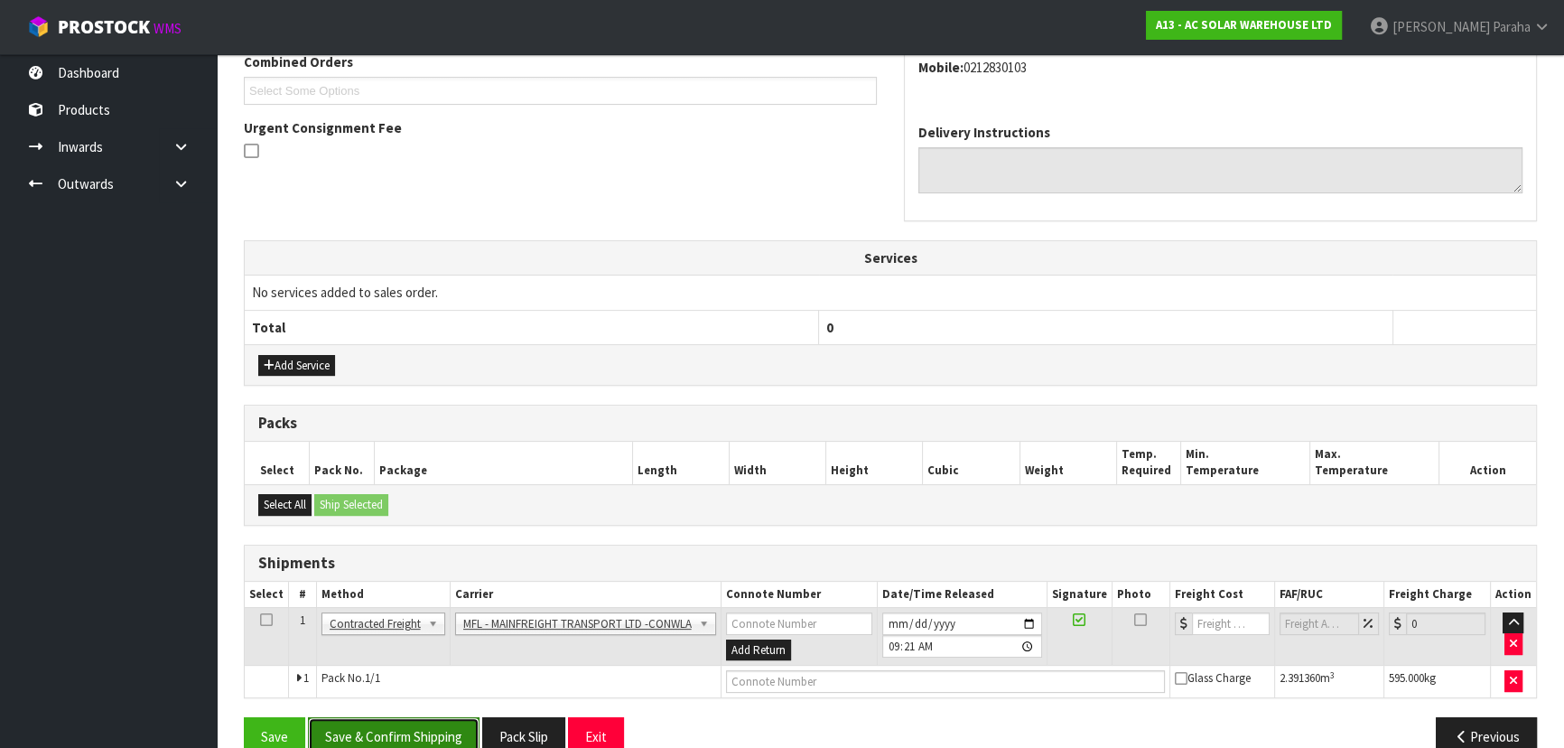
click at [425, 732] on button "Save & Confirm Shipping" at bounding box center [394, 736] width 172 height 39
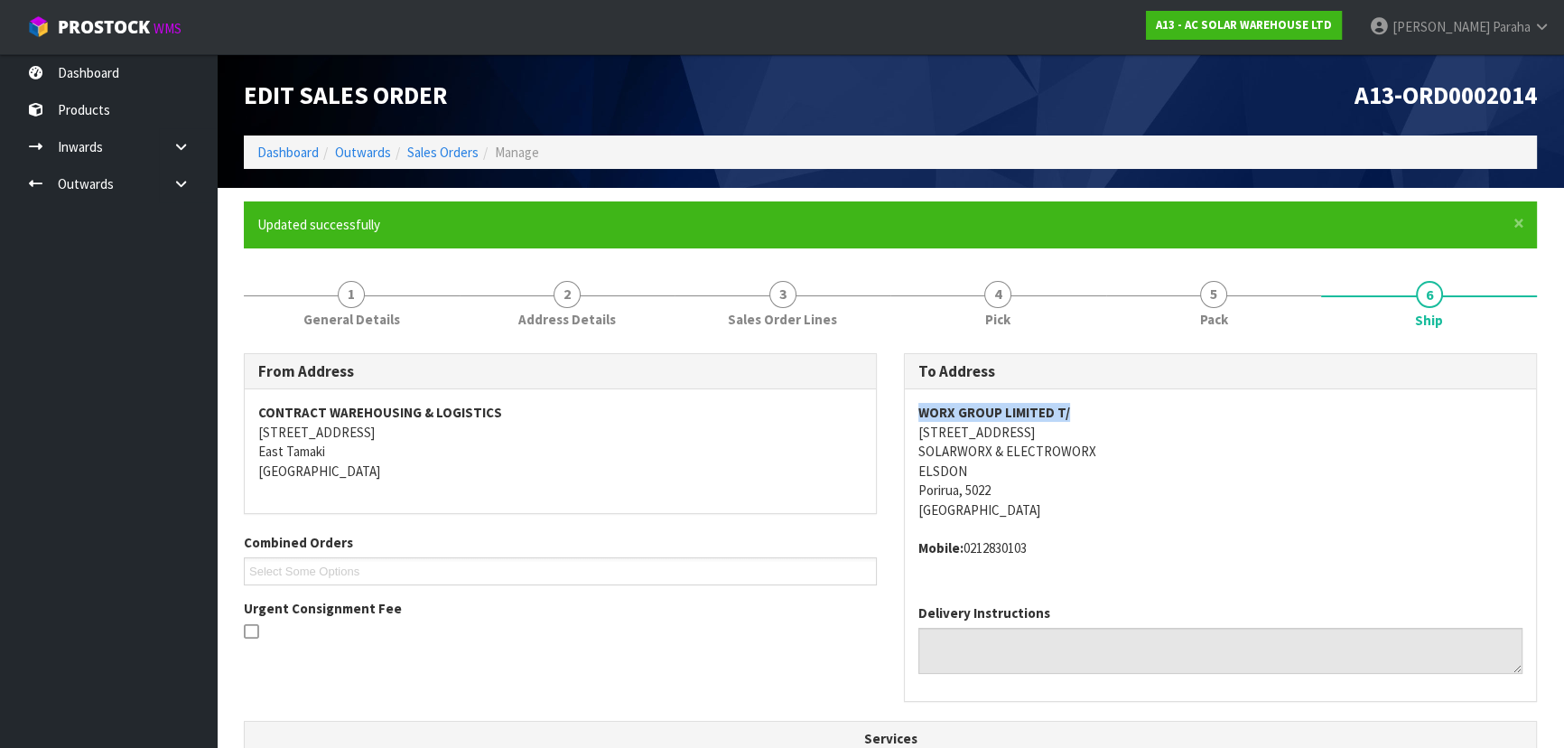
drag, startPoint x: 913, startPoint y: 412, endPoint x: 1067, endPoint y: 405, distance: 153.7
click at [1067, 405] on div "WORX GROUP LIMITED [STREET_ADDRESS] Mobile: [PHONE_NUMBER]" at bounding box center [1220, 489] width 631 height 201
copy strong "WORX GROUP LIMITED T/"
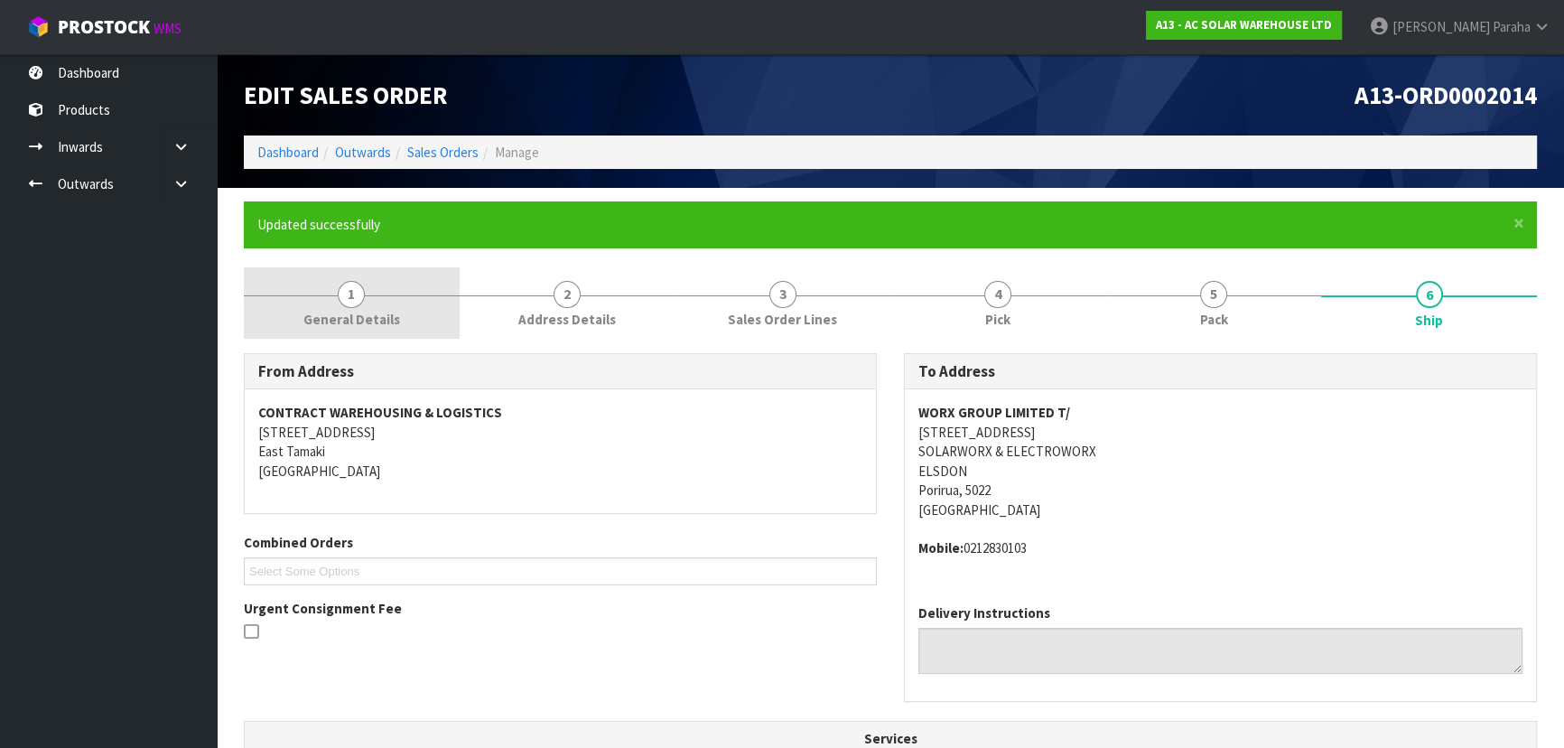
click at [354, 300] on span "1" at bounding box center [351, 294] width 27 height 27
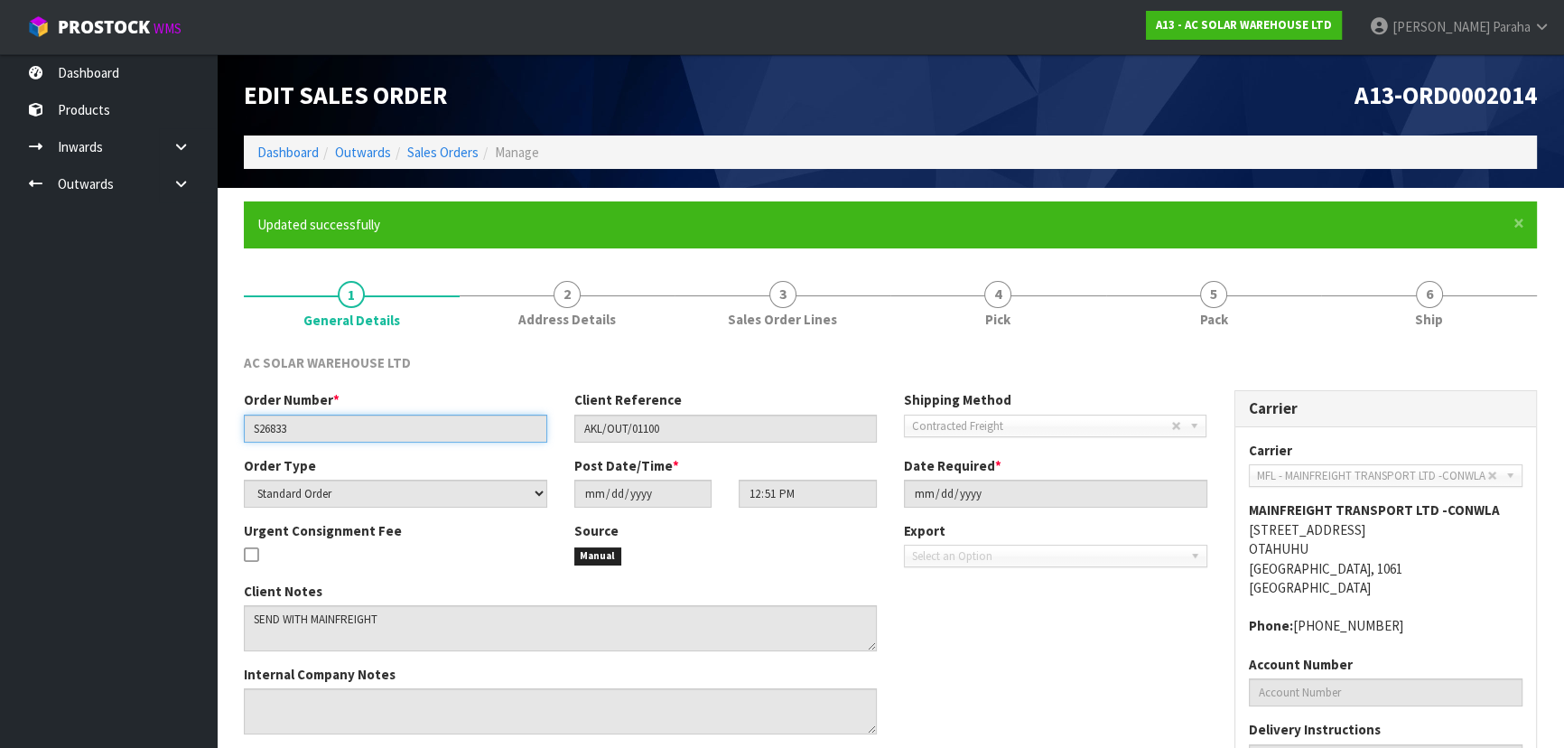
drag, startPoint x: 303, startPoint y: 419, endPoint x: 198, endPoint y: 447, distance: 108.5
click at [198, 447] on body "Toggle navigation ProStock WMS A13 - AC SOLAR WAREHOUSE LTD [PERSON_NAME] Logou…" at bounding box center [782, 374] width 1564 height 748
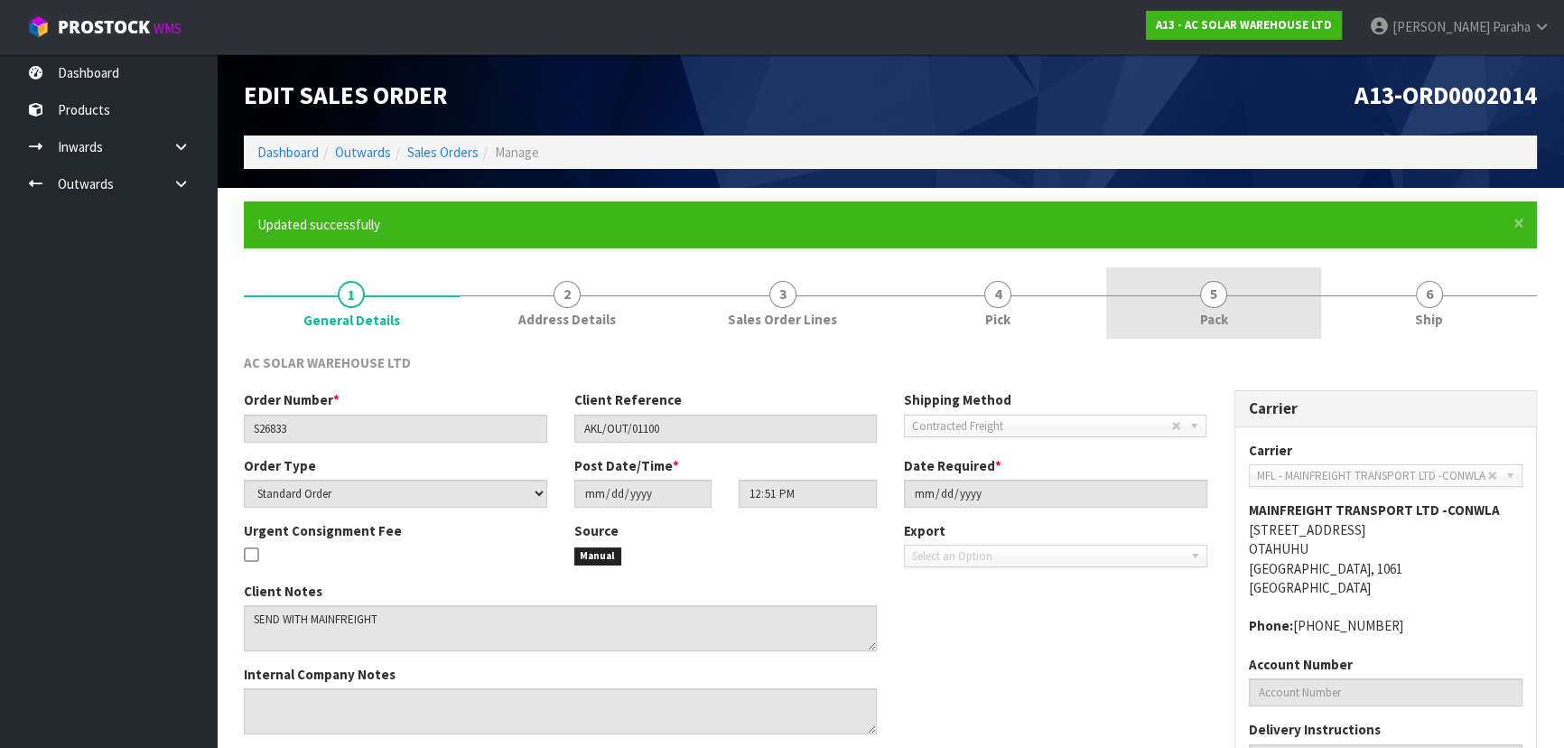
click at [1208, 294] on span "5" at bounding box center [1213, 294] width 27 height 27
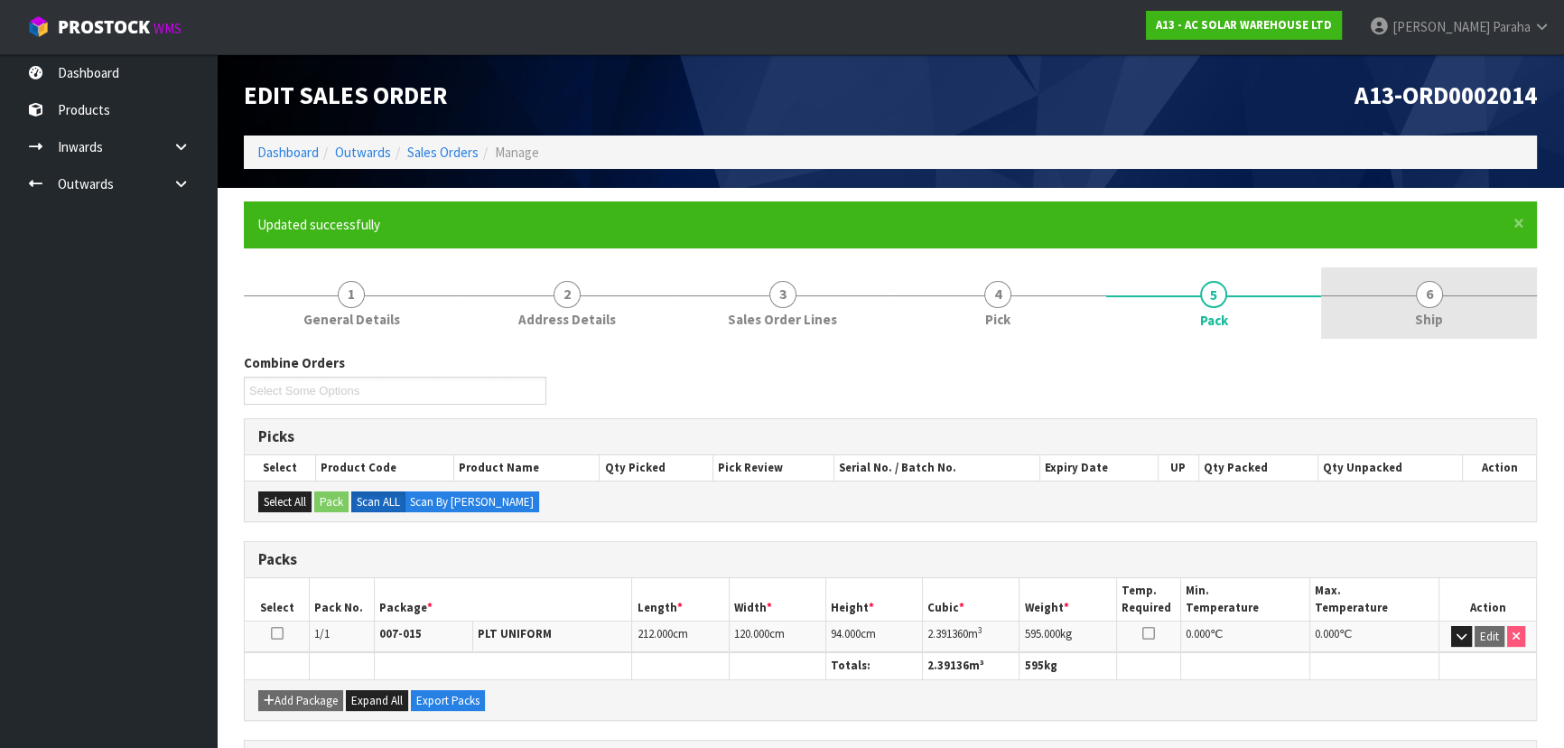
click at [1433, 299] on span "6" at bounding box center [1429, 294] width 27 height 27
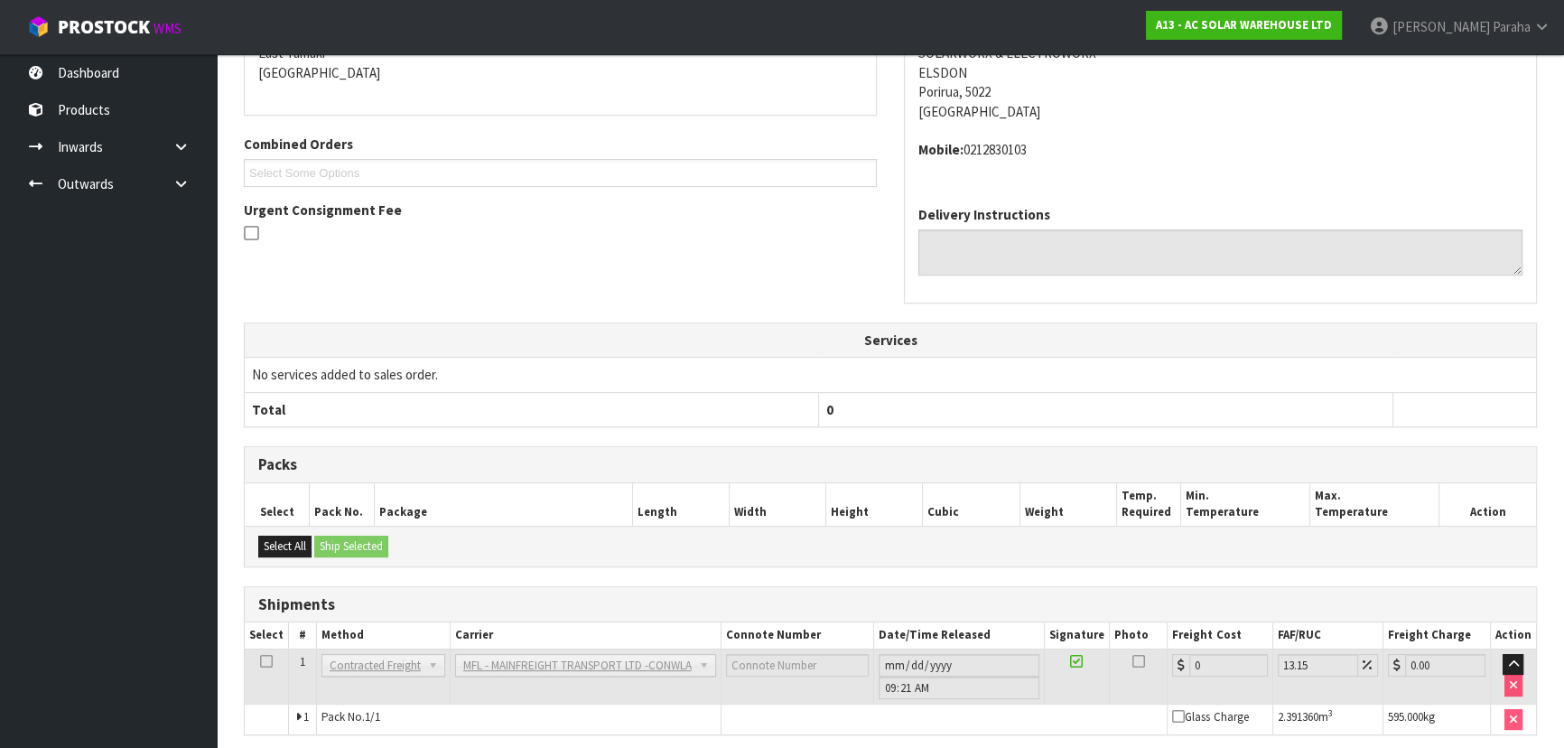
scroll to position [468, 0]
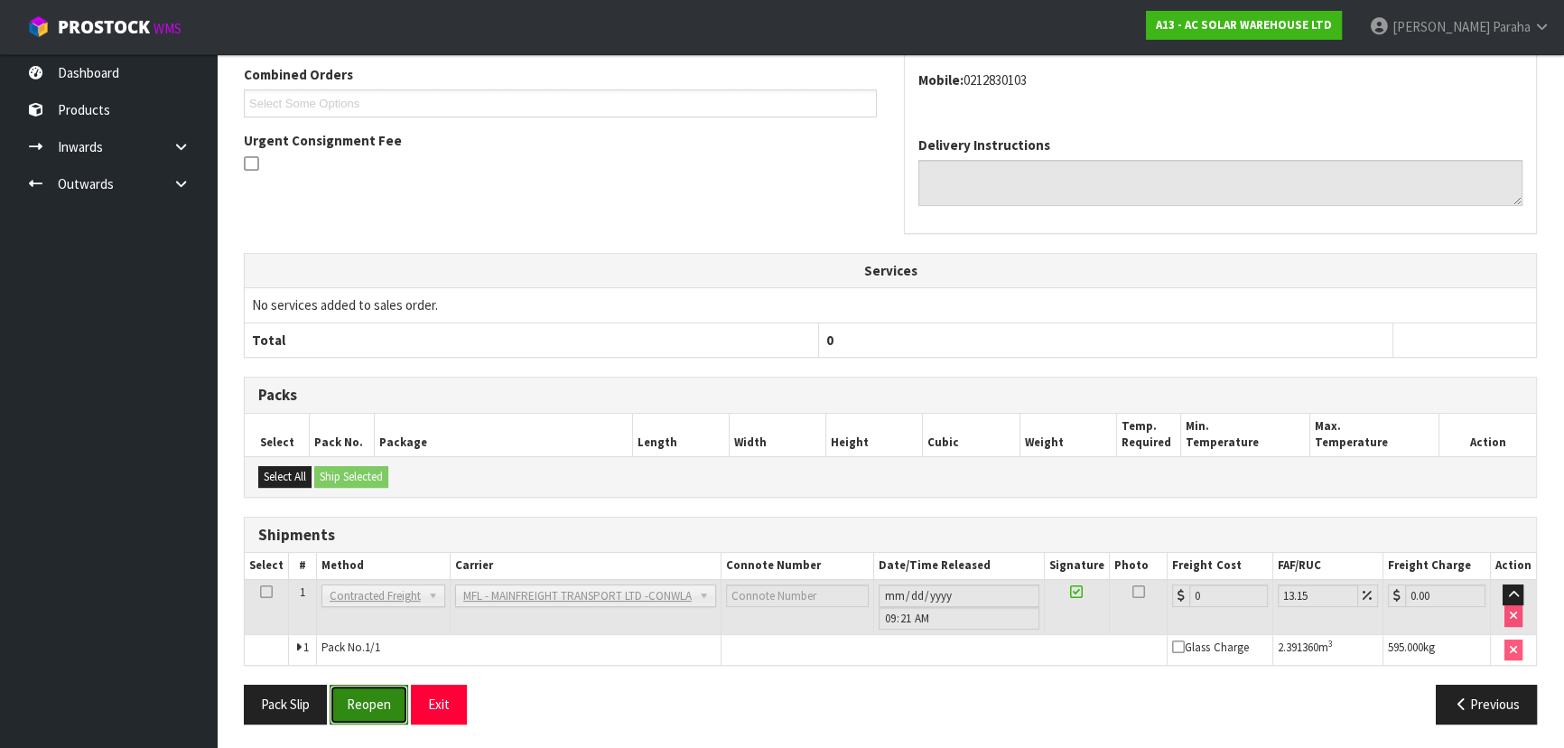
click at [384, 702] on button "Reopen" at bounding box center [369, 704] width 79 height 39
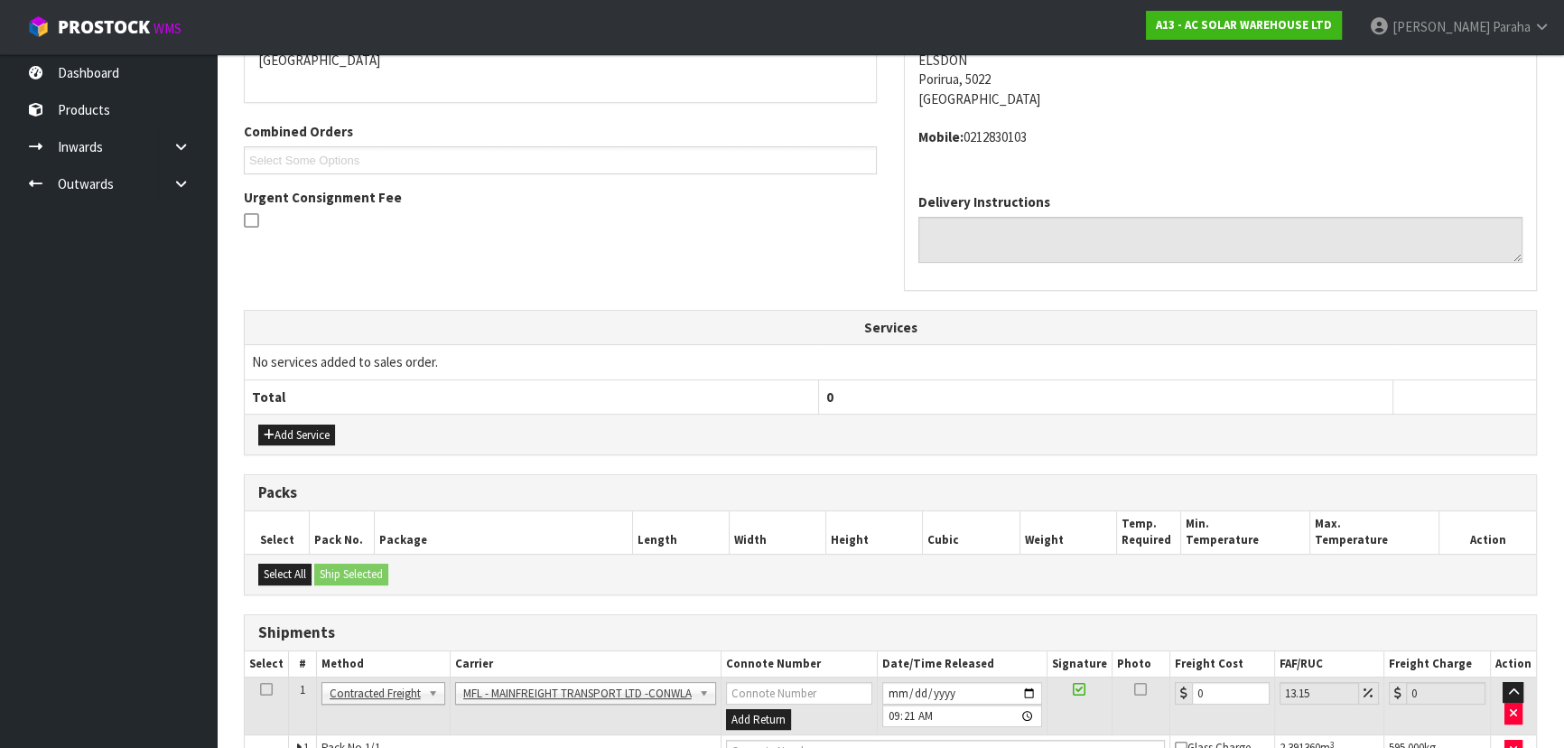
scroll to position [513, 0]
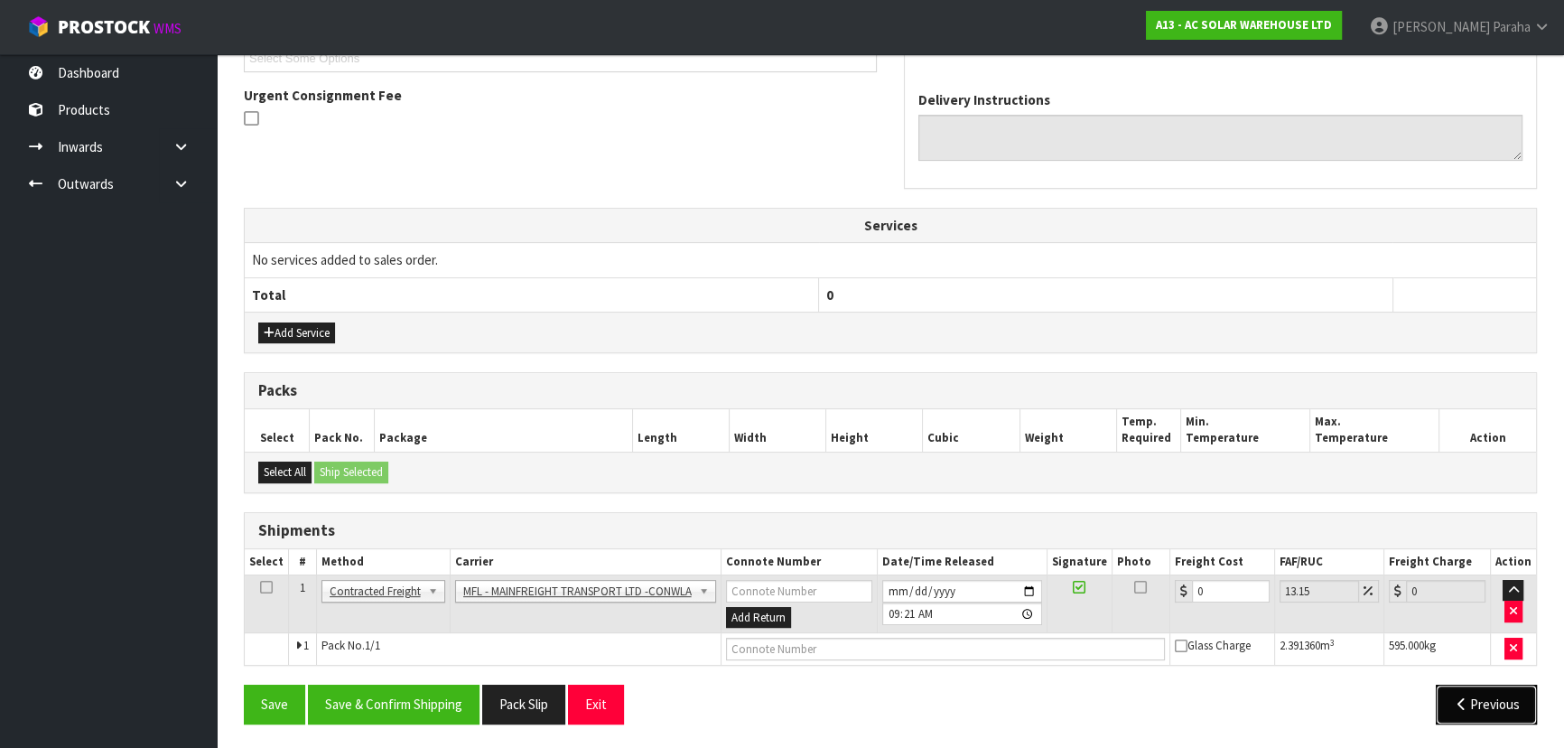
click at [1481, 696] on button "Previous" at bounding box center [1486, 704] width 101 height 39
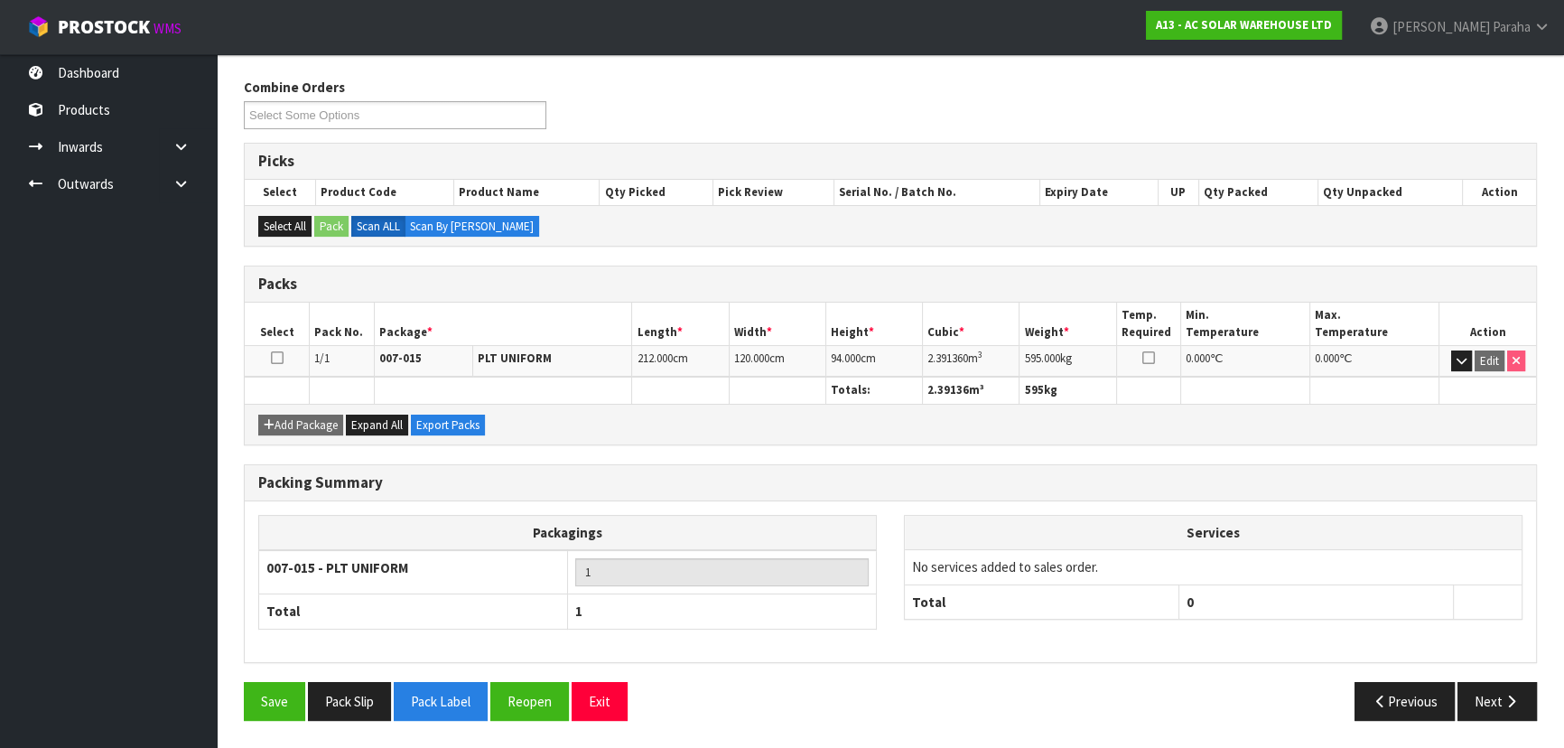
scroll to position [271, 0]
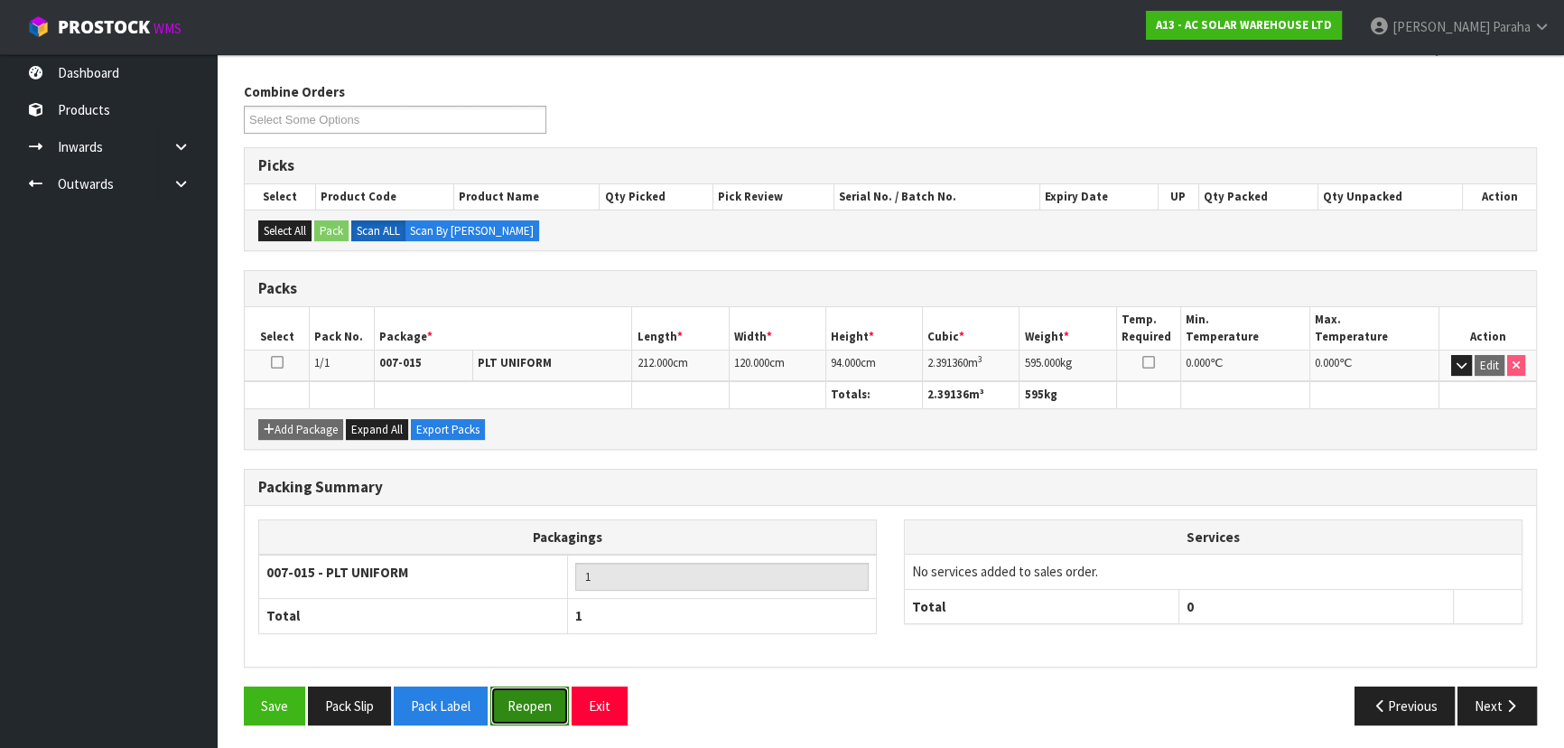
click at [543, 705] on button "Reopen" at bounding box center [529, 705] width 79 height 39
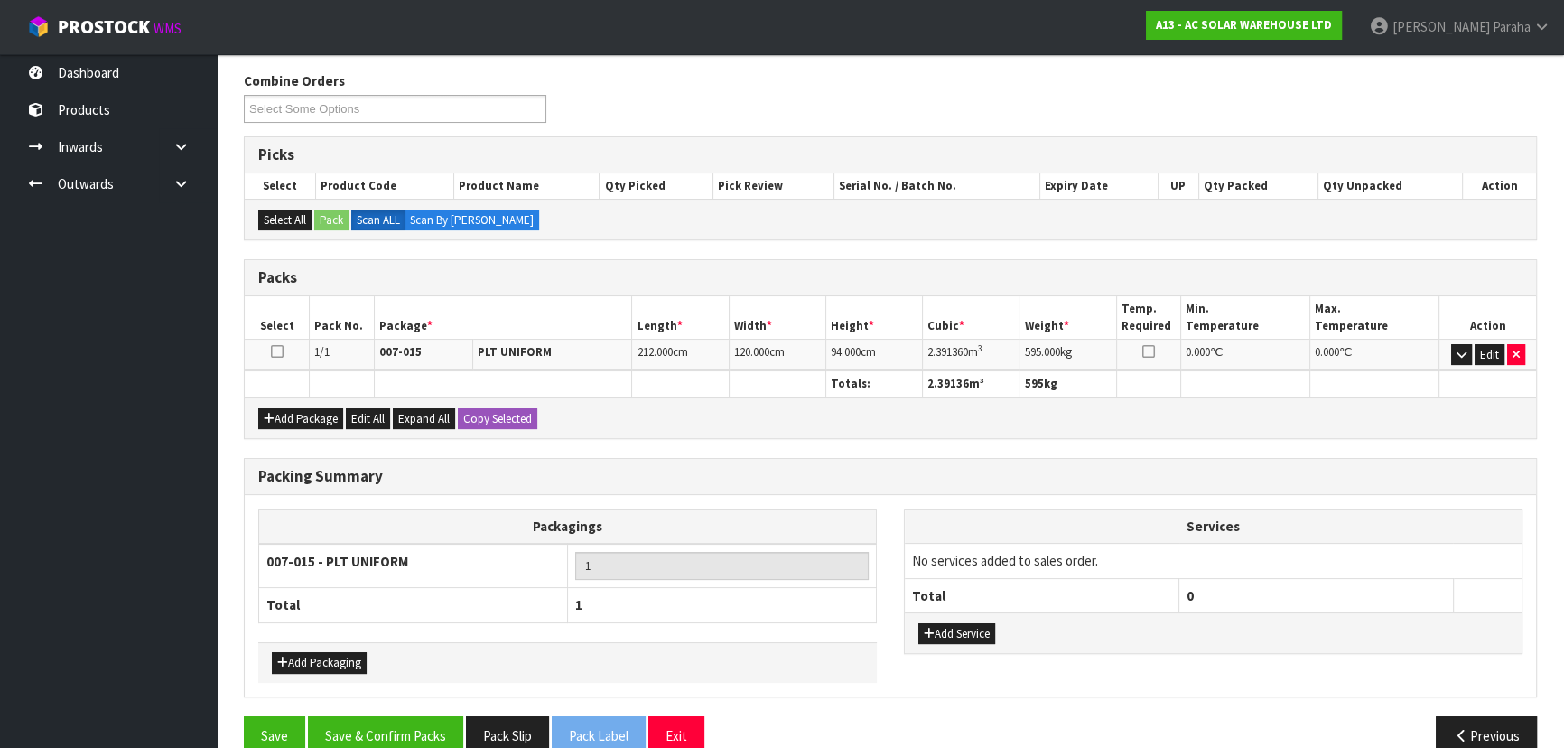
scroll to position [312, 0]
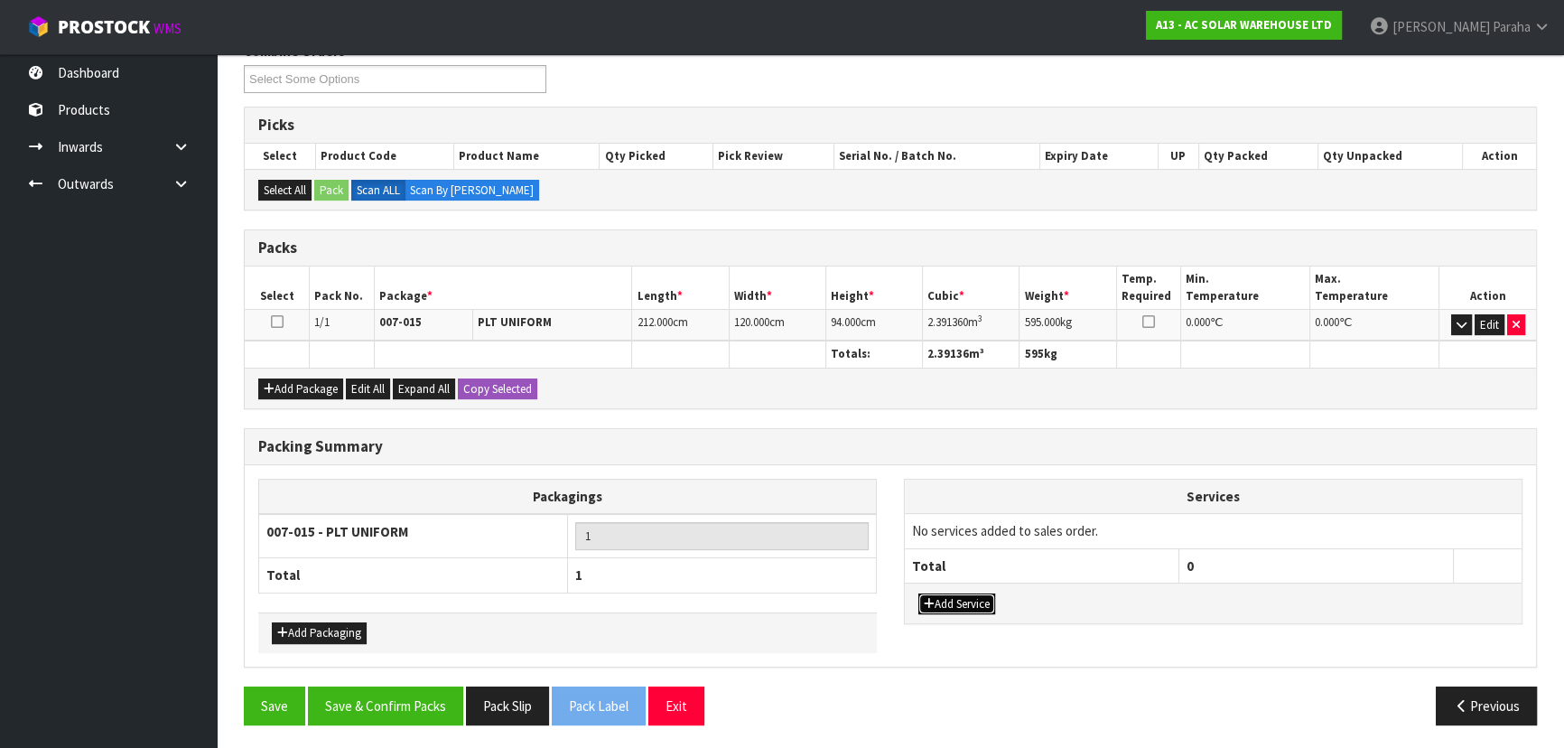
click at [971, 601] on button "Add Service" at bounding box center [957, 604] width 77 height 22
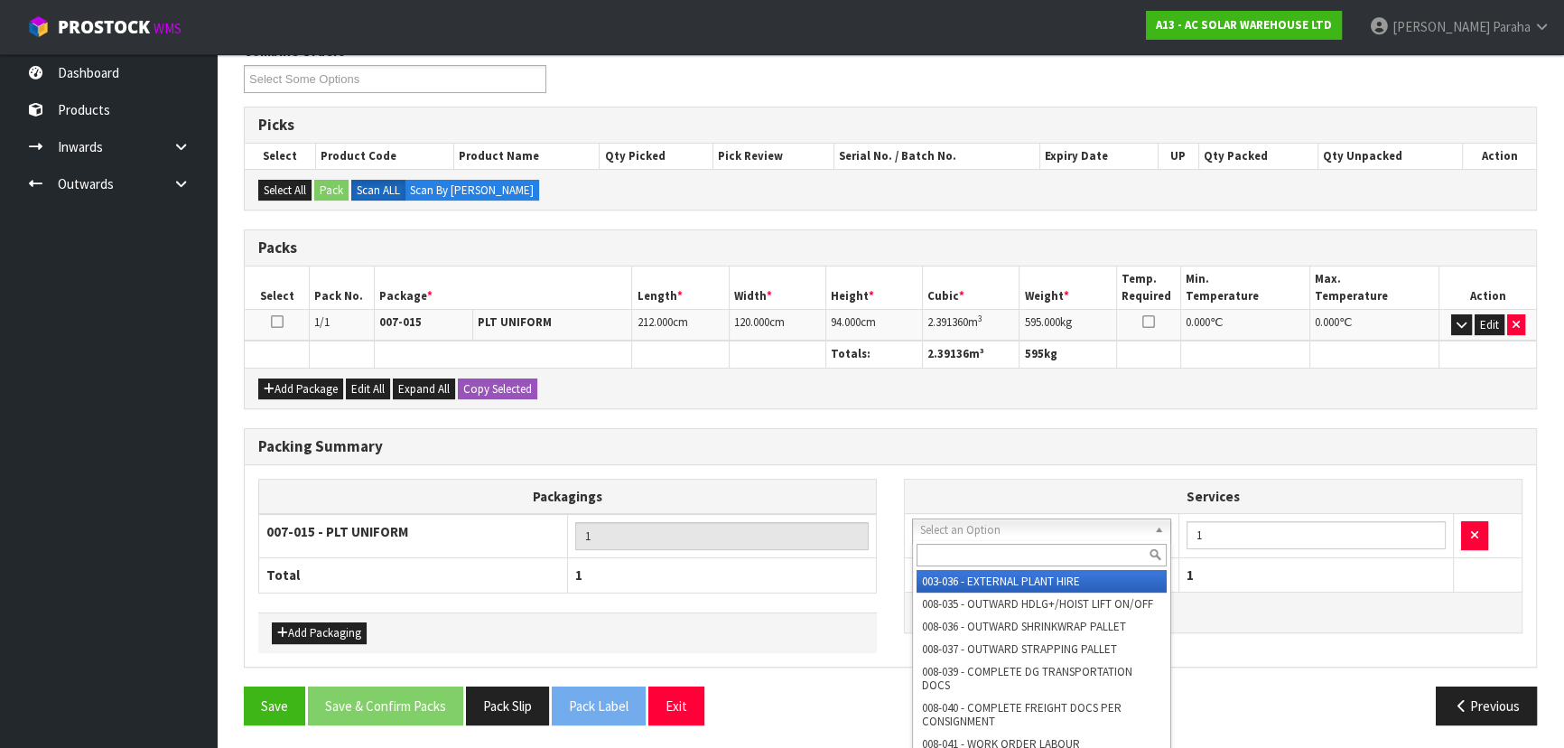
click at [982, 556] on input "text" at bounding box center [1042, 555] width 250 height 23
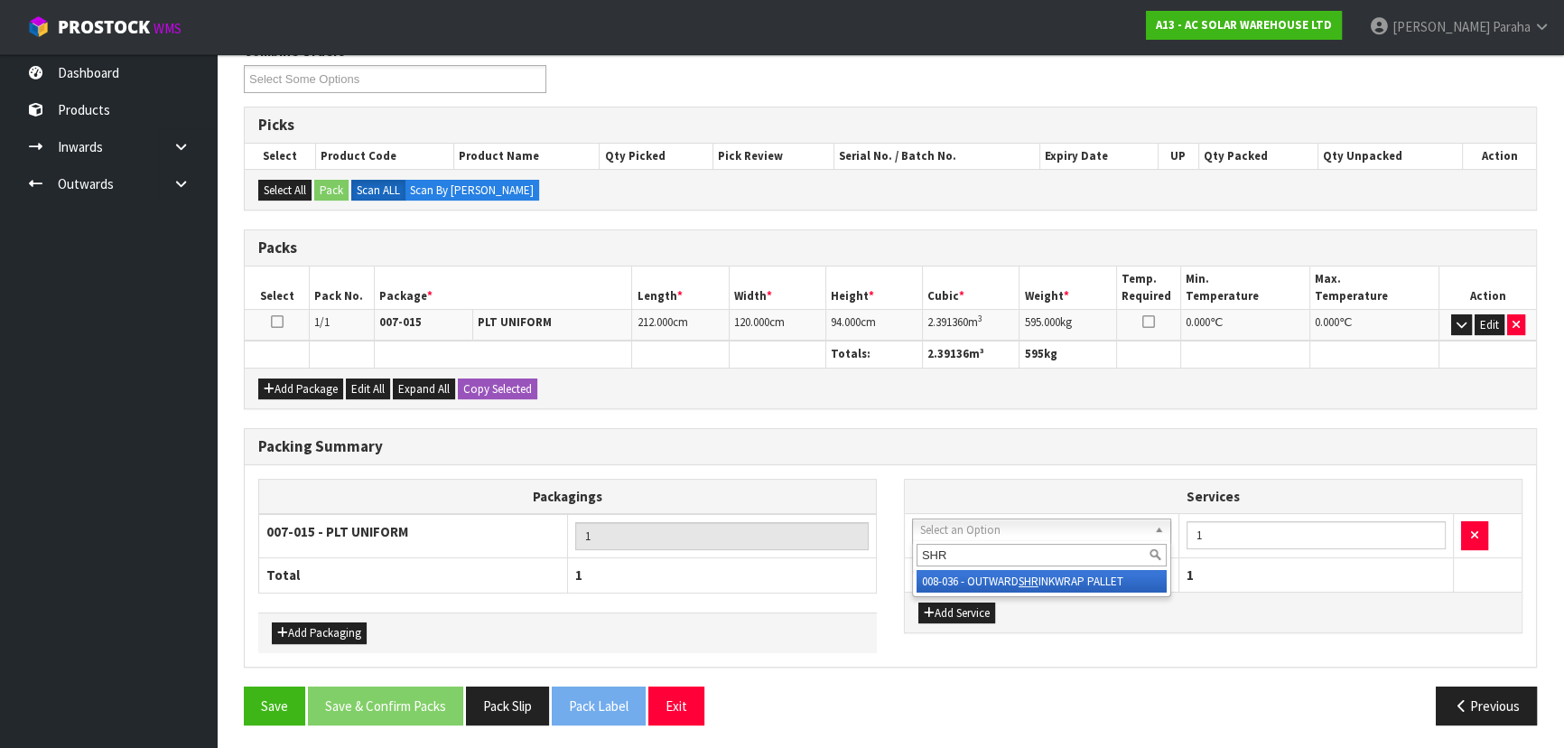
type input "SHRI"
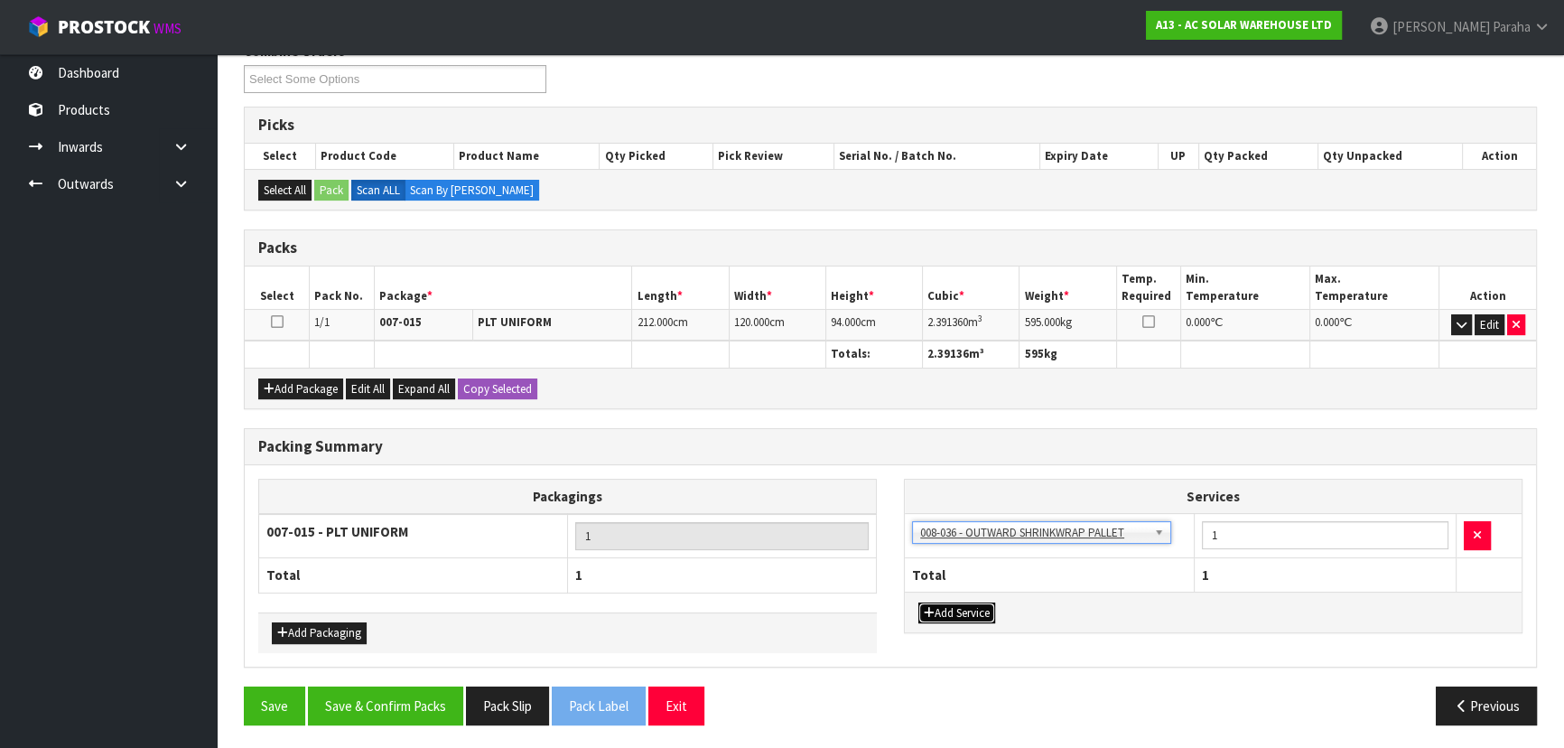
click at [969, 607] on button "Add Service" at bounding box center [957, 613] width 77 height 22
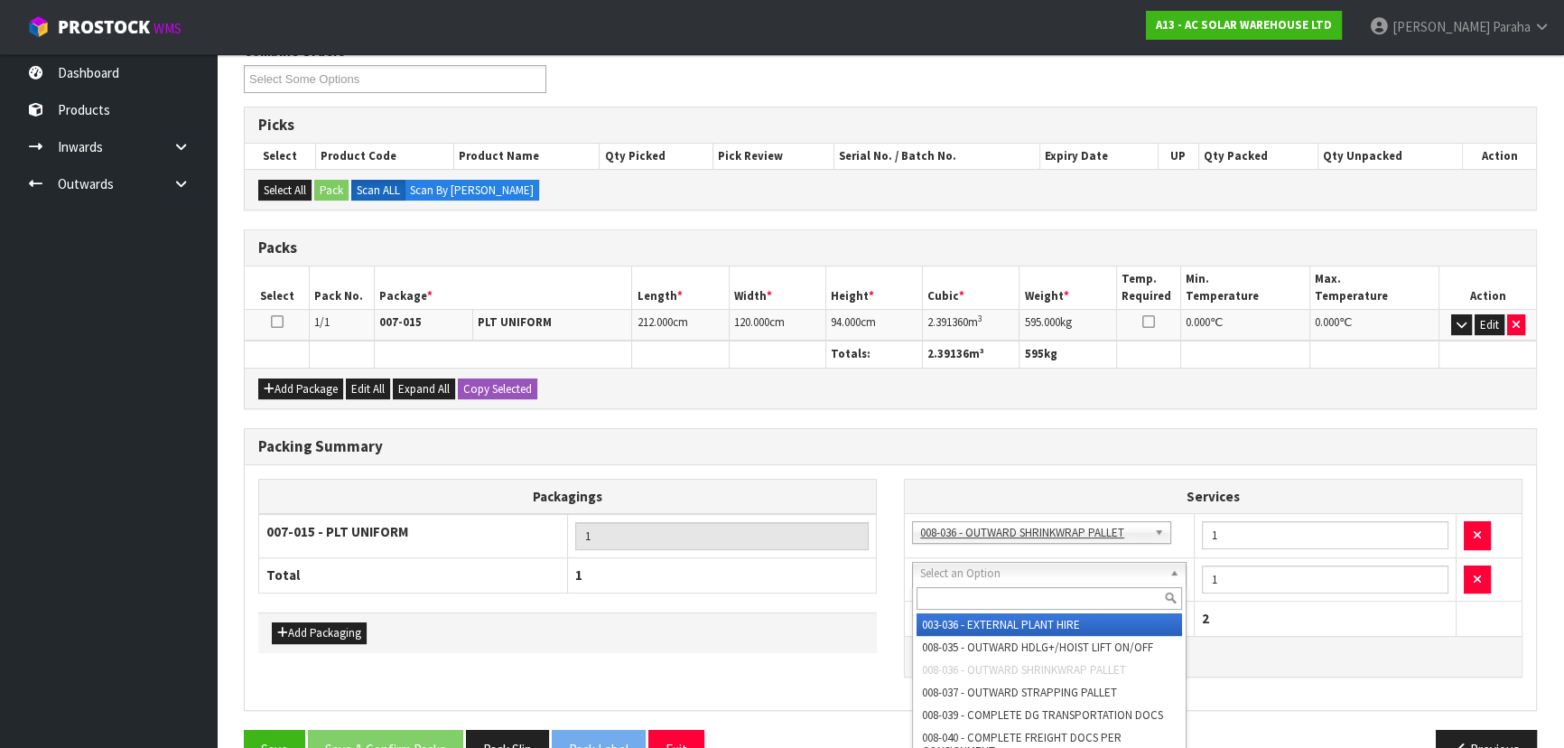
click at [971, 594] on input "text" at bounding box center [1050, 598] width 266 height 23
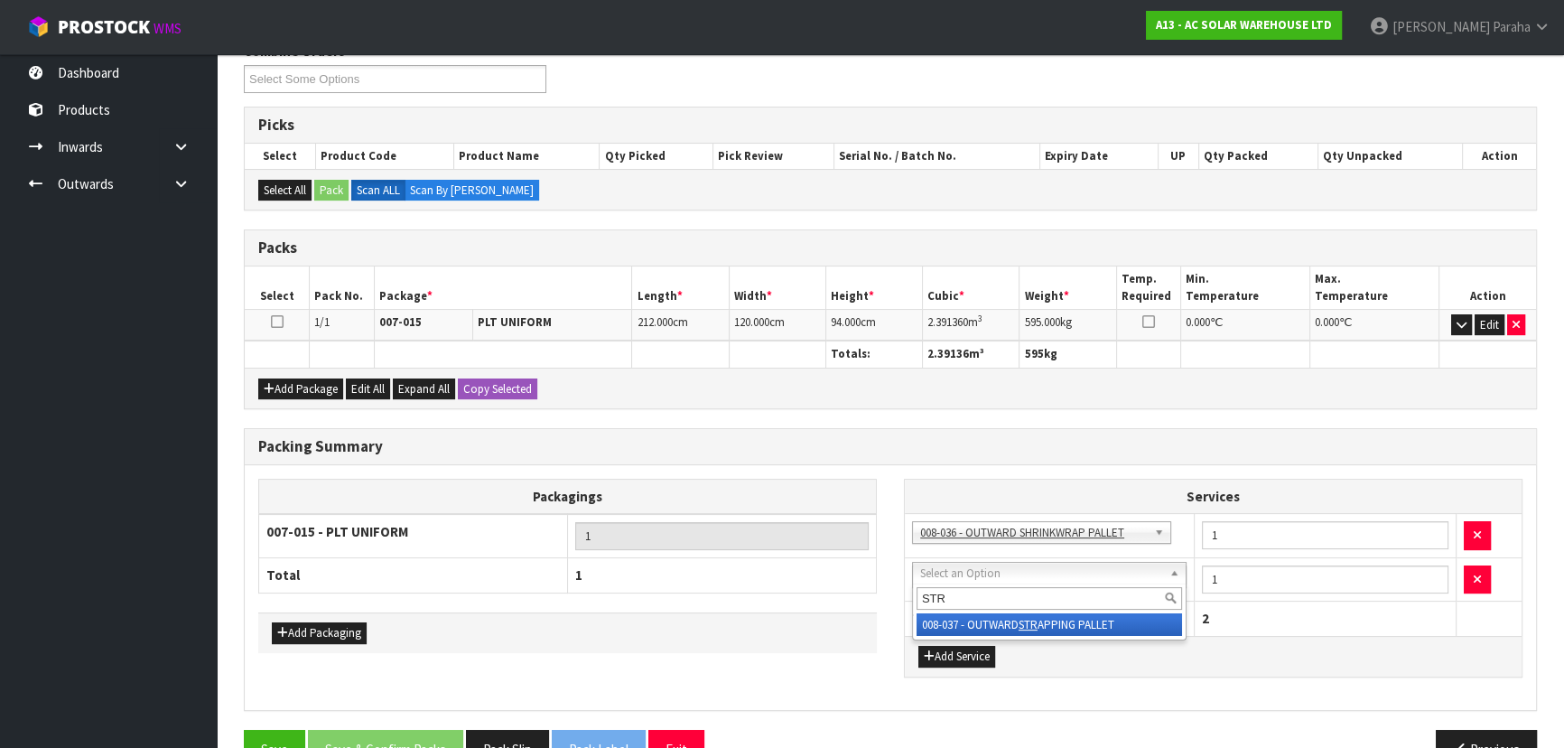
type input "STR"
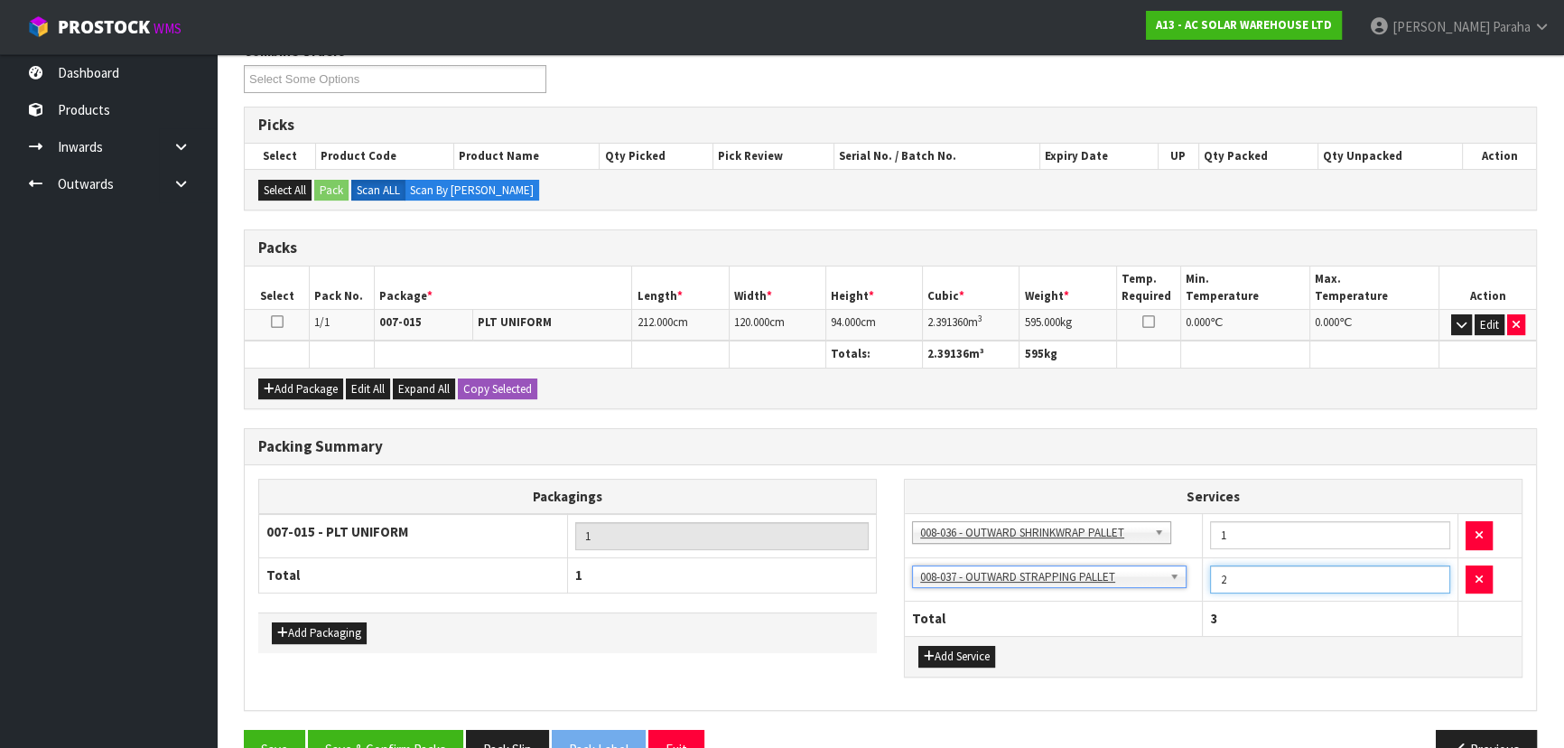
click at [1432, 571] on input "2" at bounding box center [1330, 579] width 240 height 28
click at [1432, 571] on input "3" at bounding box center [1330, 579] width 240 height 28
click at [1432, 571] on input "4" at bounding box center [1330, 579] width 240 height 28
click at [1432, 571] on input "5" at bounding box center [1330, 579] width 240 height 28
type input "6"
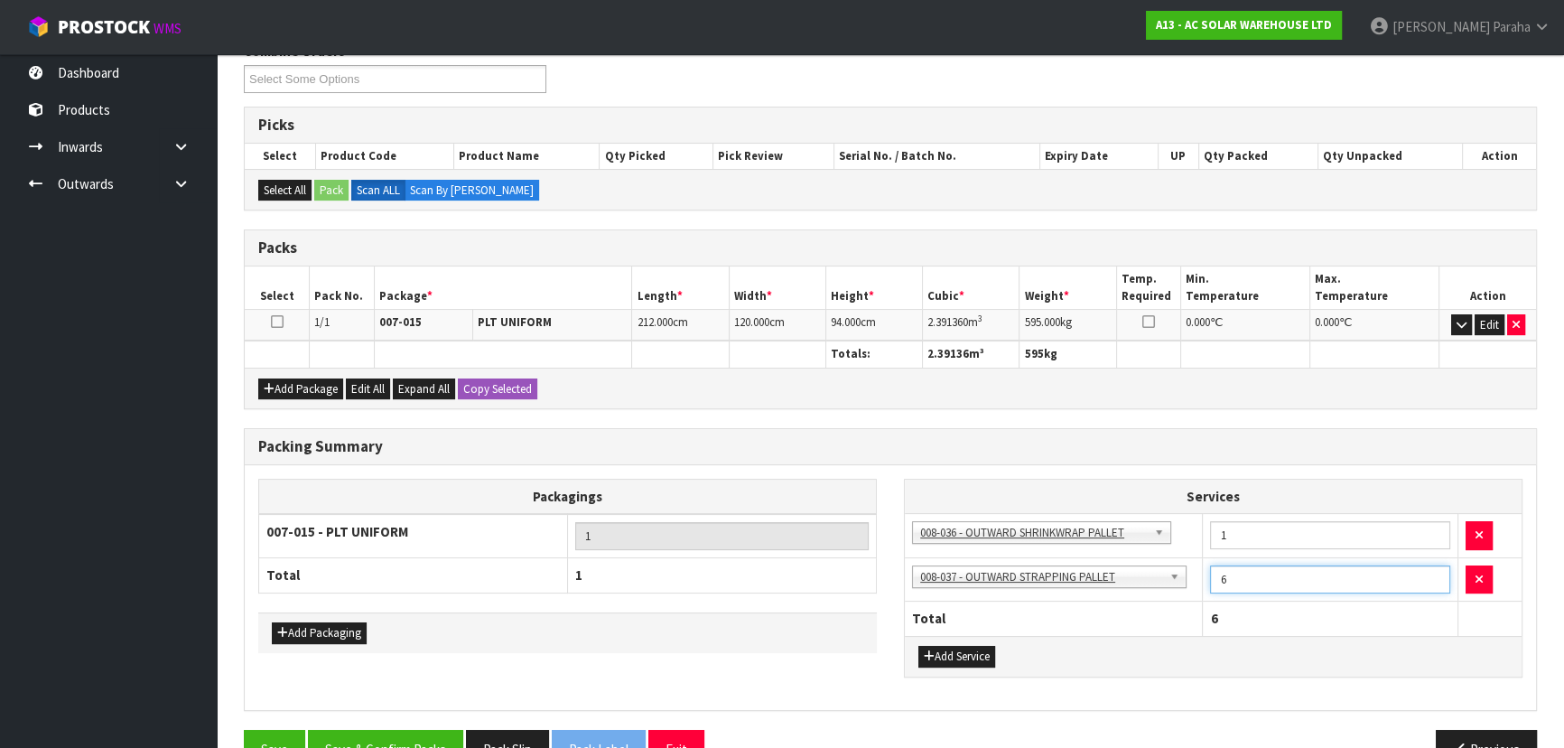
click at [1432, 571] on input "6" at bounding box center [1330, 579] width 240 height 28
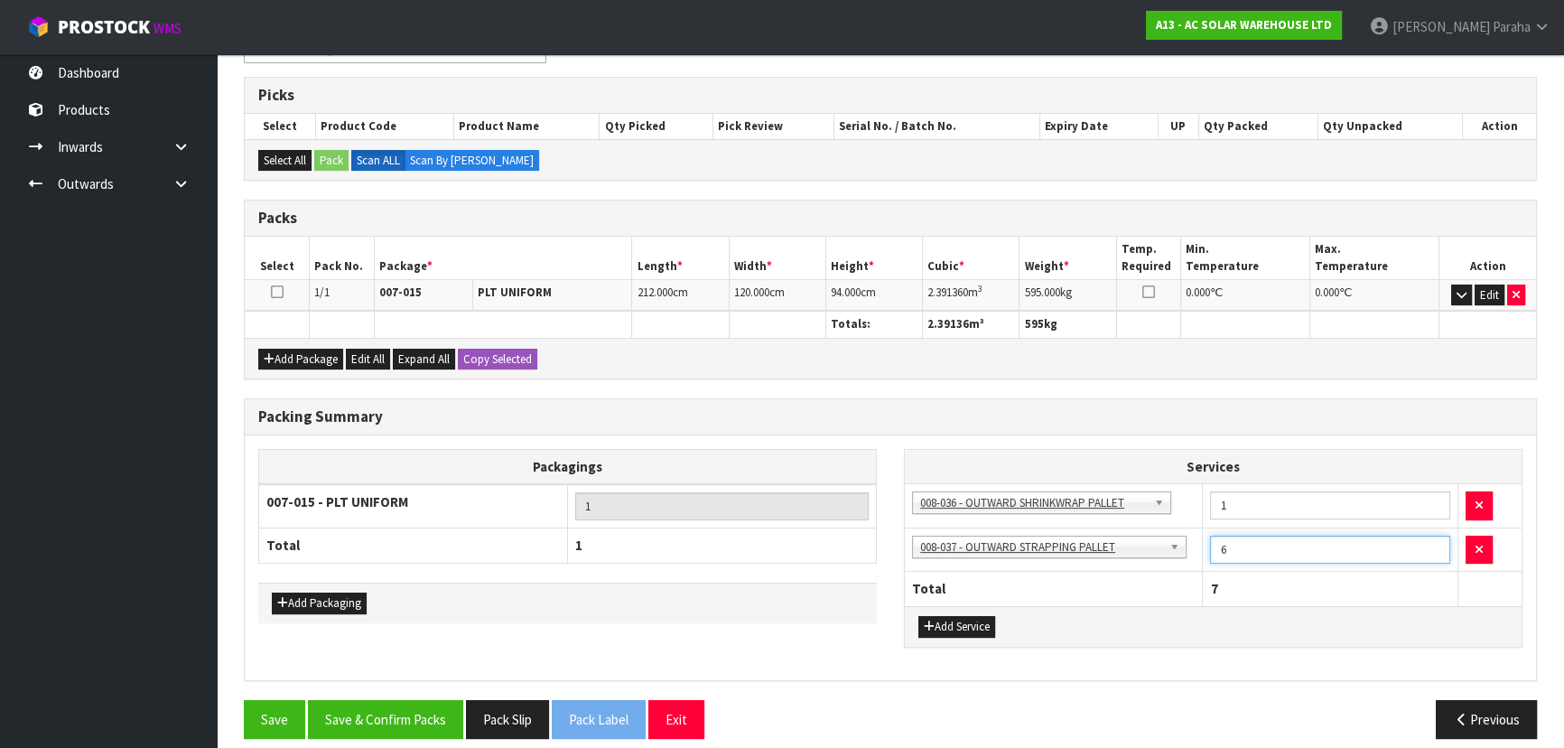
scroll to position [354, 0]
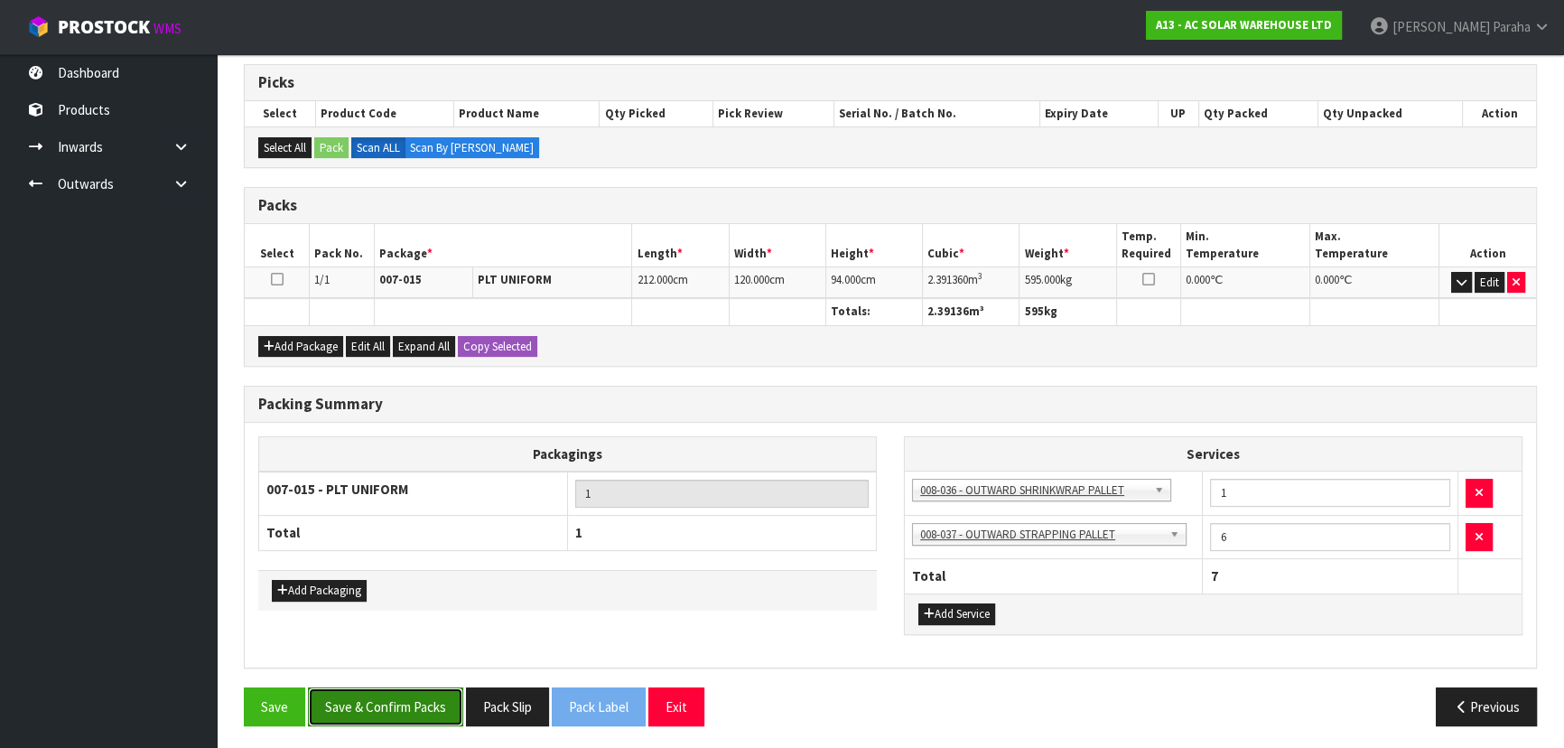
click at [432, 700] on button "Save & Confirm Packs" at bounding box center [385, 706] width 155 height 39
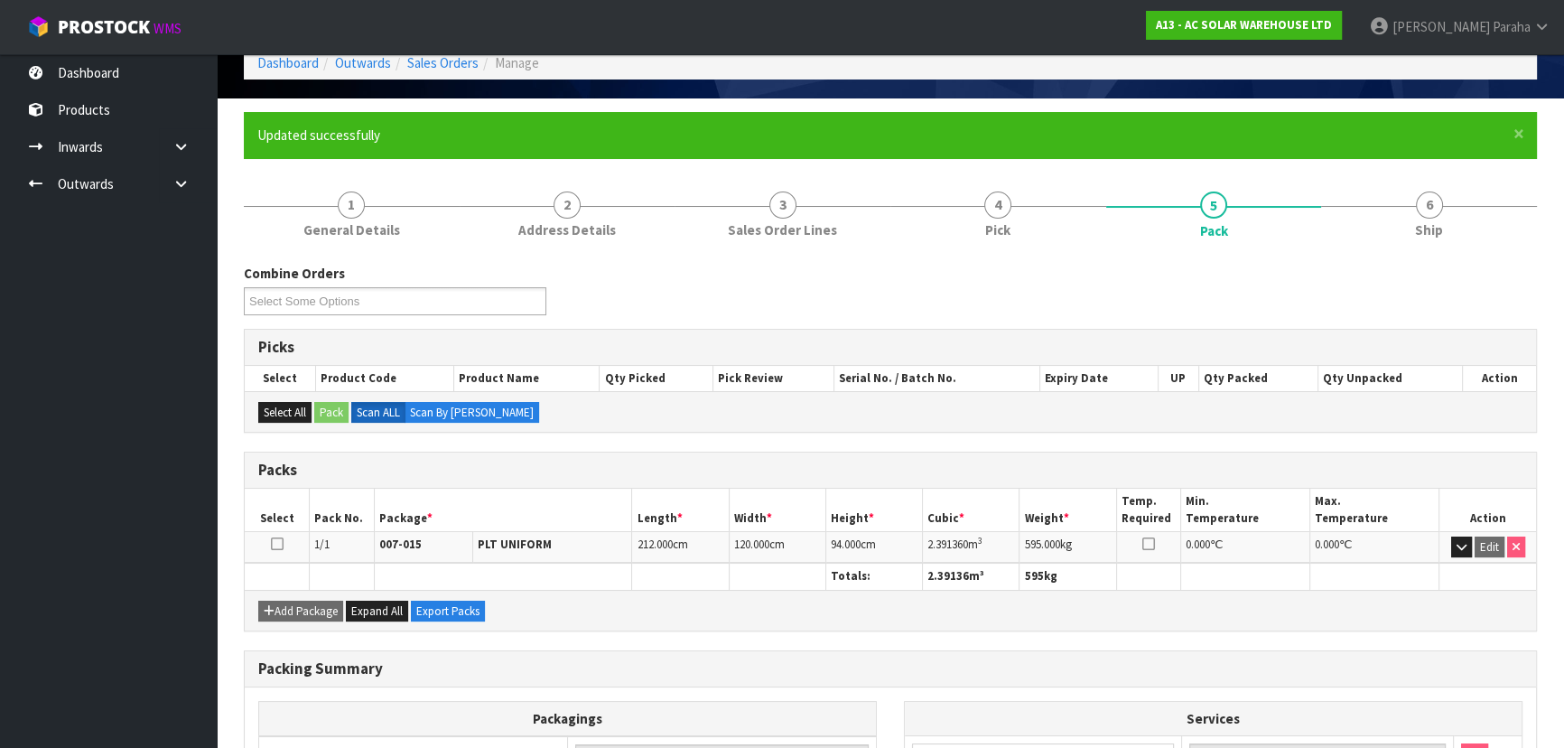
scroll to position [314, 0]
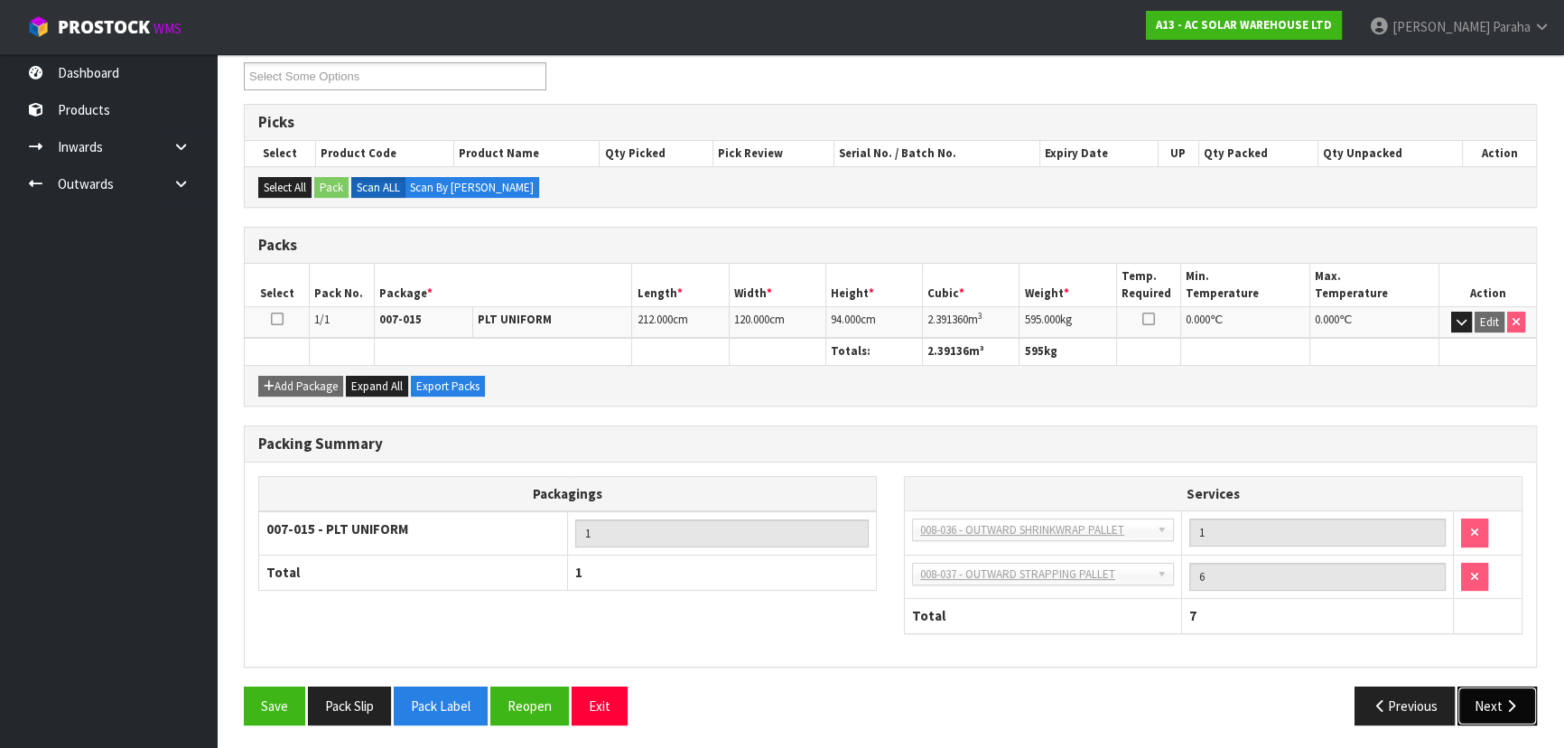
click at [1509, 708] on button "Next" at bounding box center [1497, 705] width 79 height 39
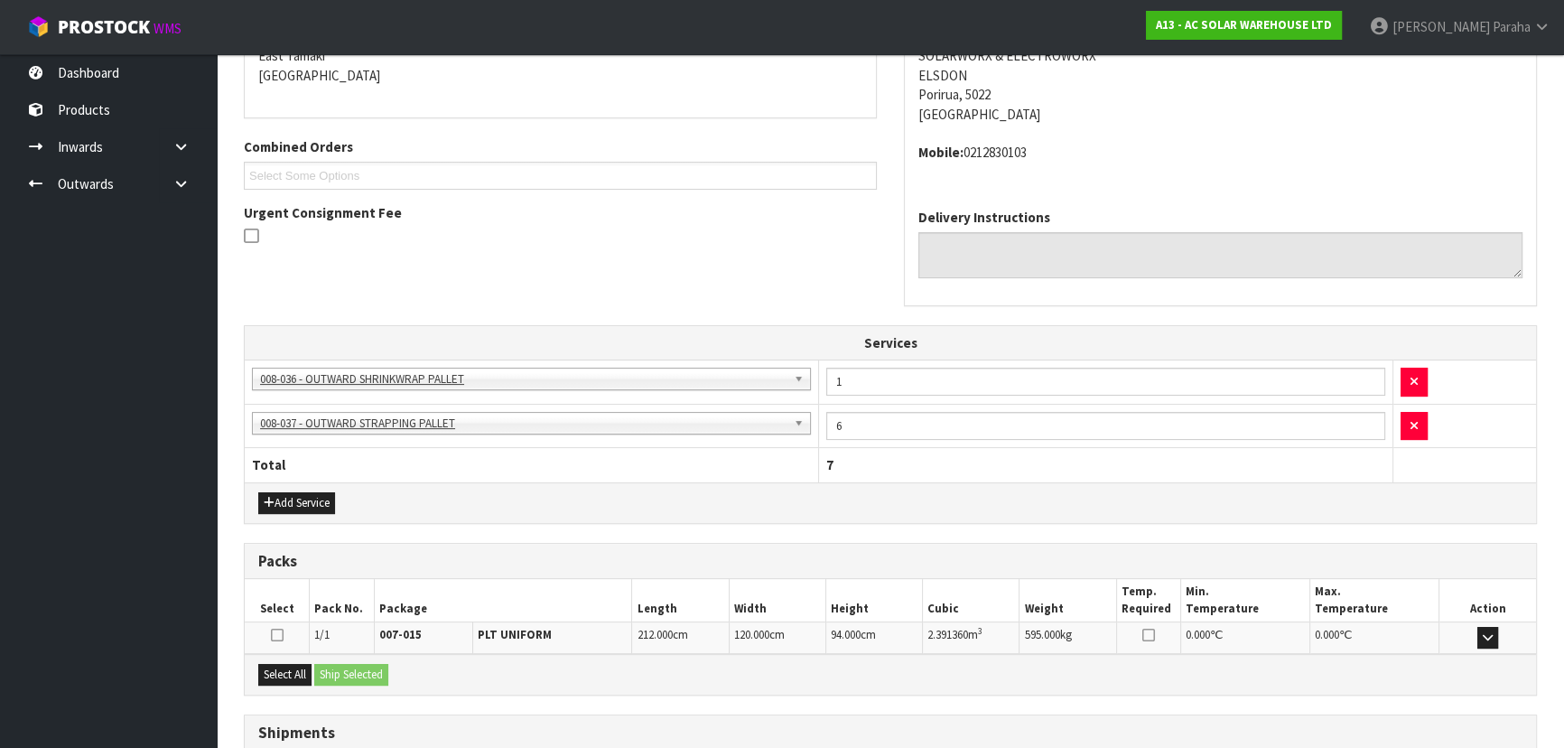
scroll to position [533, 0]
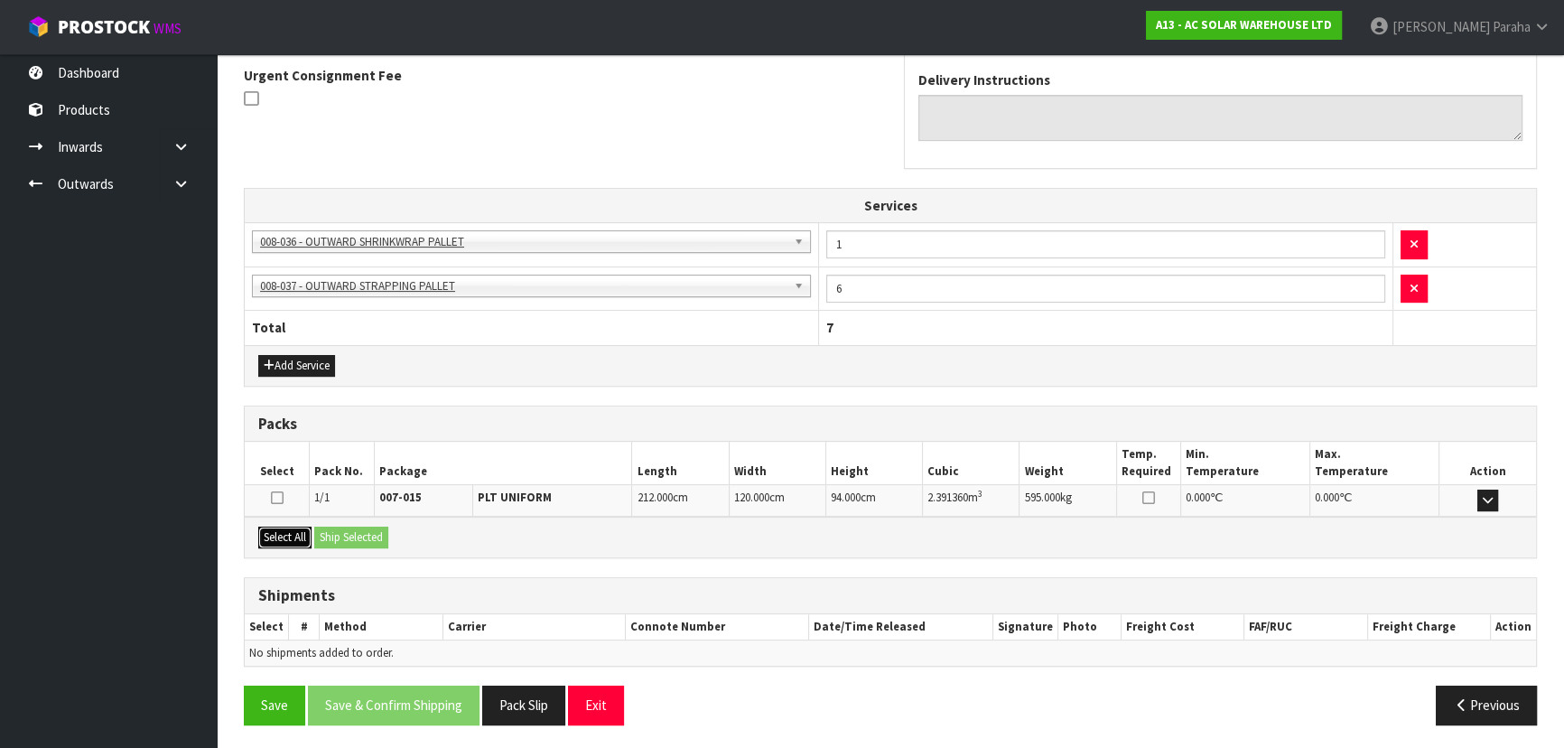
click at [292, 533] on button "Select All" at bounding box center [284, 538] width 53 height 22
click at [348, 537] on button "Ship Selected" at bounding box center [351, 538] width 74 height 22
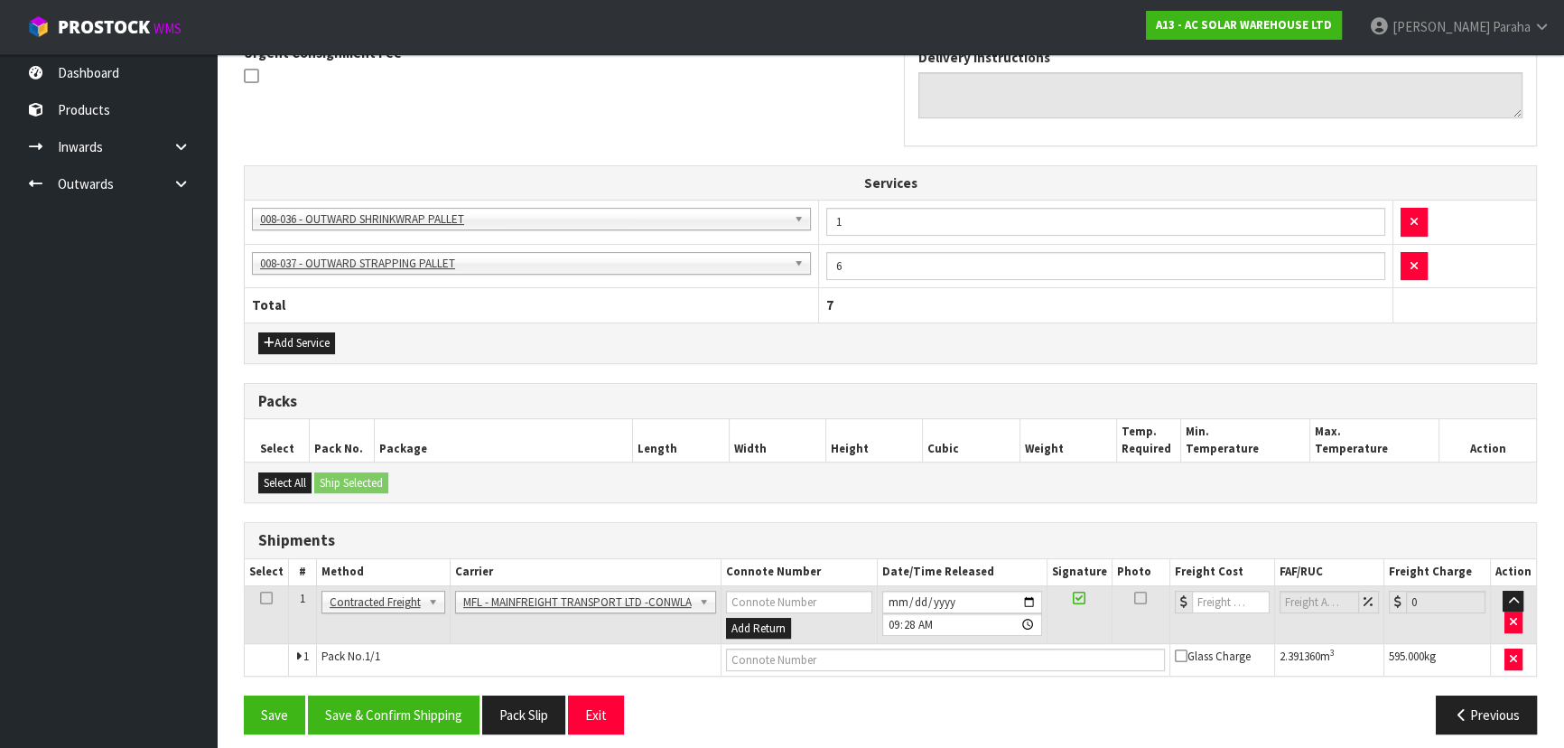
scroll to position [565, 0]
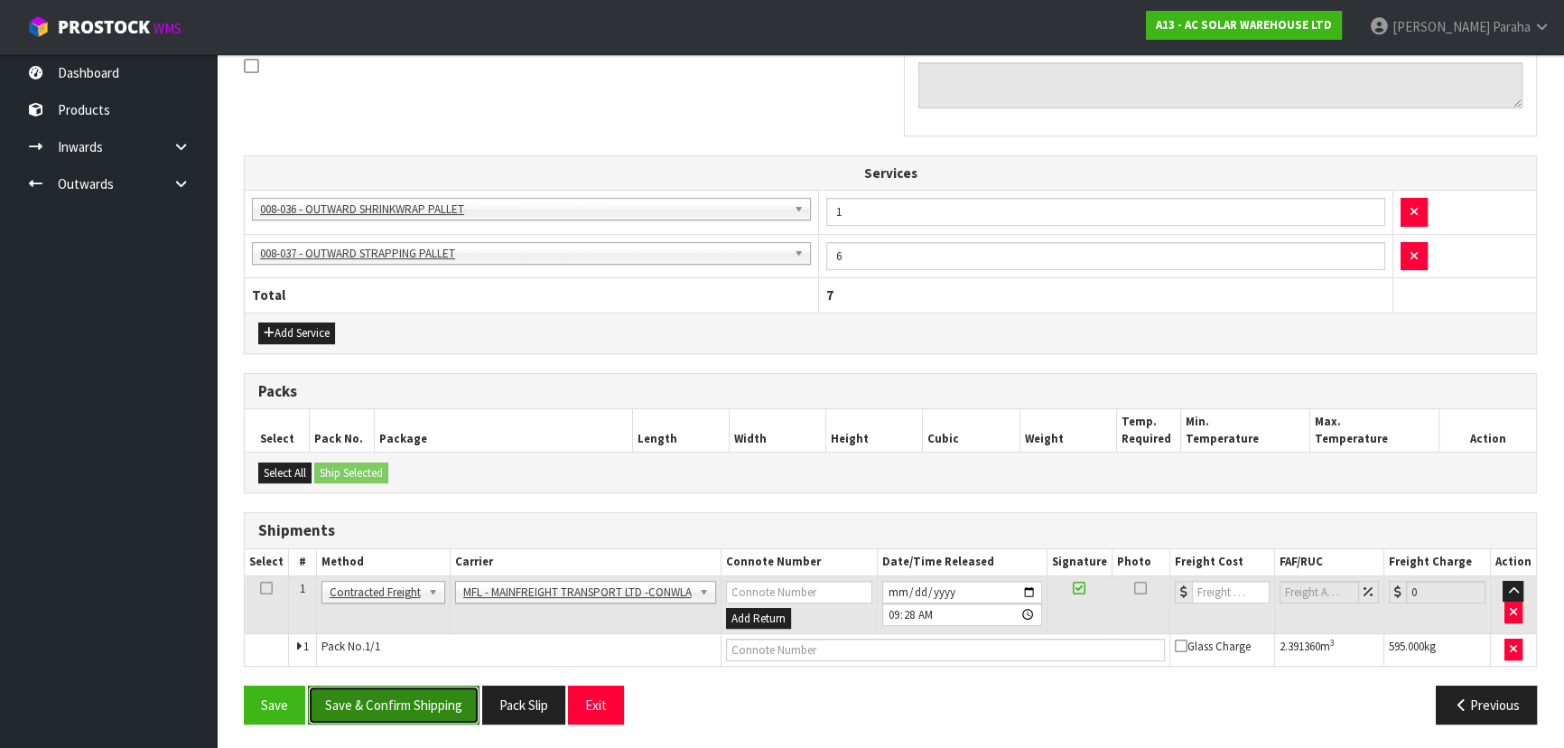
click at [456, 701] on button "Save & Confirm Shipping" at bounding box center [394, 705] width 172 height 39
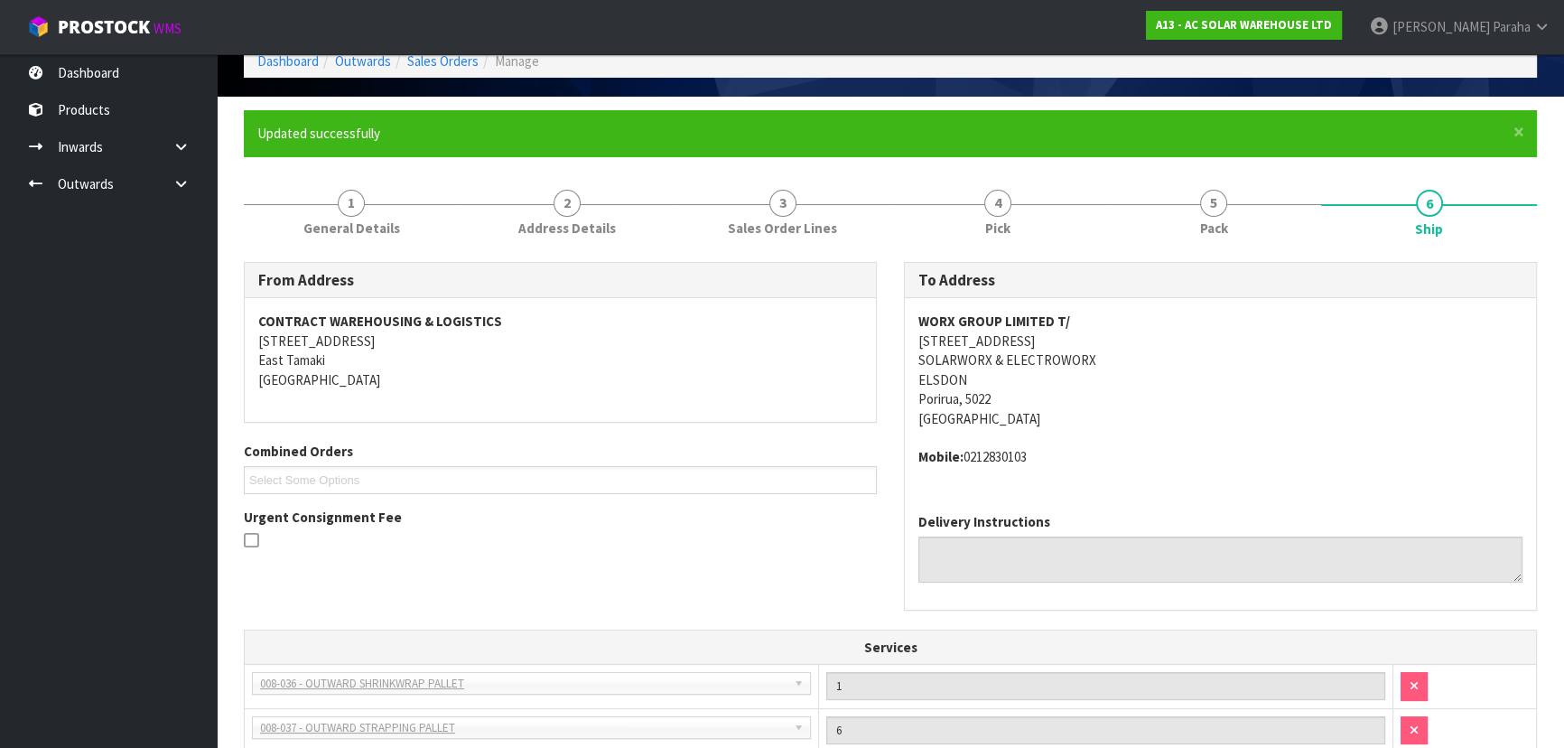
scroll to position [0, 0]
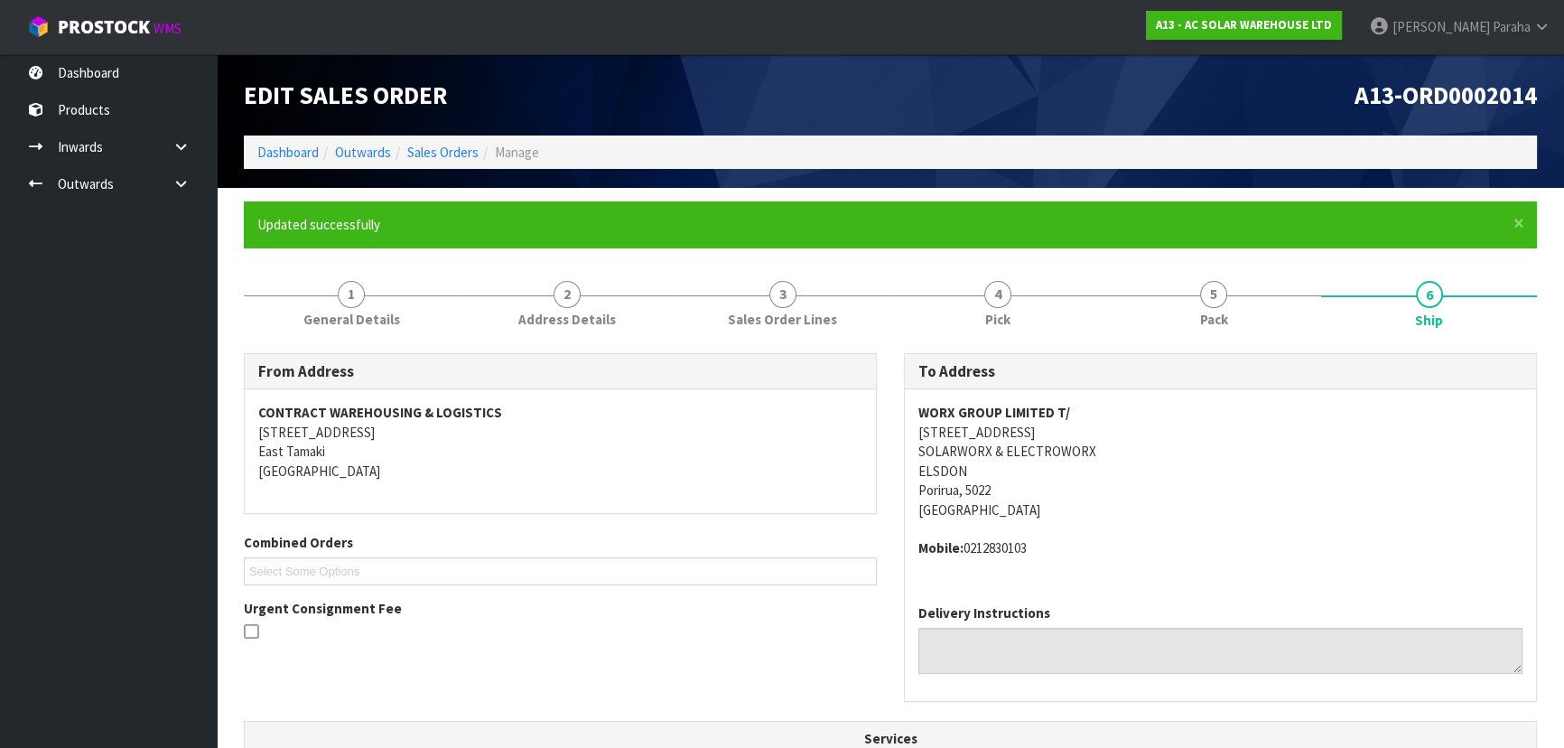
drag, startPoint x: 1097, startPoint y: 428, endPoint x: 917, endPoint y: 435, distance: 180.8
click at [917, 435] on div "WORX GROUP LIMITED [STREET_ADDRESS] Mobile: [PHONE_NUMBER]" at bounding box center [1220, 489] width 631 height 201
copy address "[STREET_ADDRESS]"
click at [1072, 408] on address "WORX GROUP LIMITED [STREET_ADDRESS]" at bounding box center [1221, 461] width 604 height 117
drag, startPoint x: 1072, startPoint y: 408, endPoint x: 919, endPoint y: 421, distance: 154.1
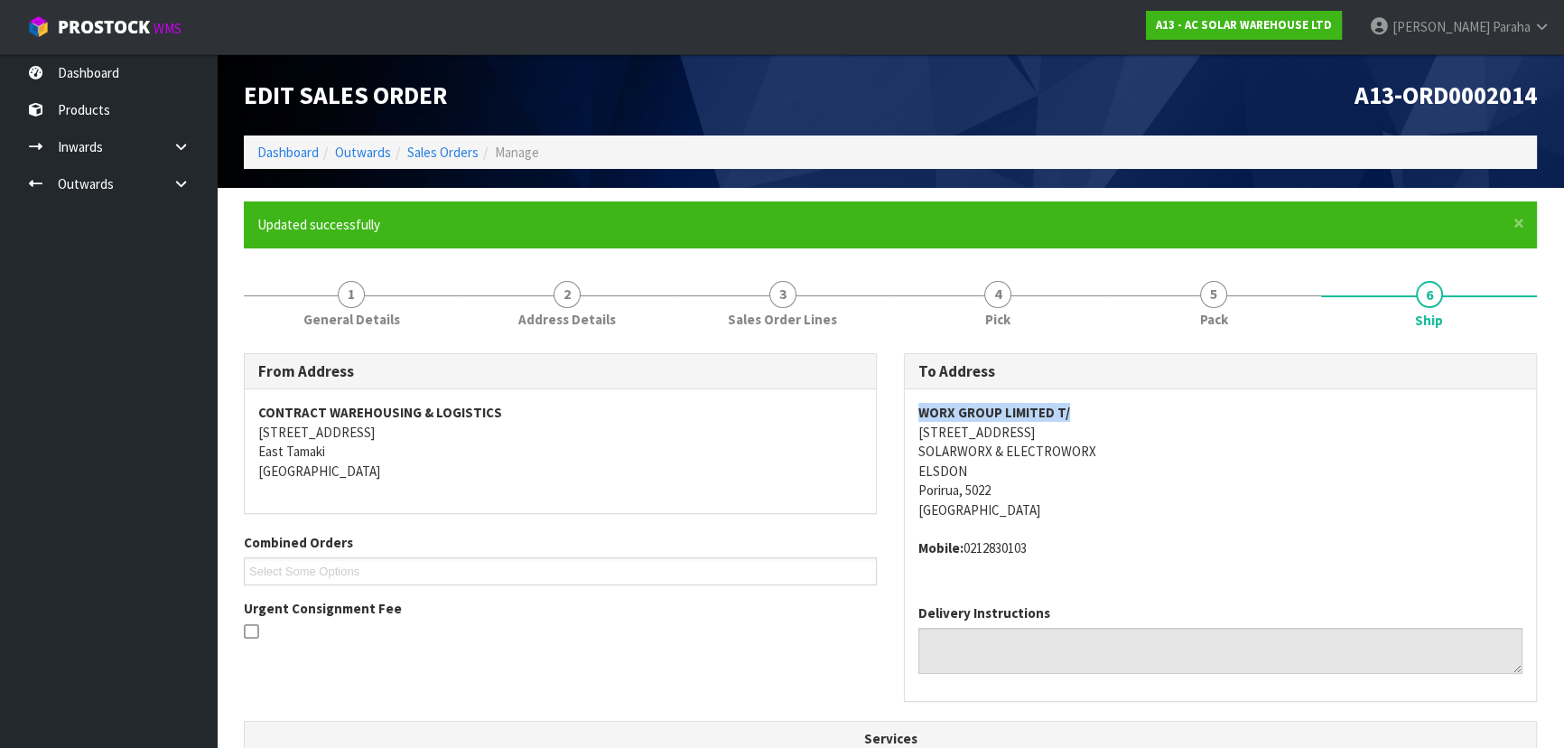
click at [919, 421] on address "WORX GROUP LIMITED [STREET_ADDRESS]" at bounding box center [1221, 461] width 604 height 117
copy strong "WORX GROUP LIMITED T/"
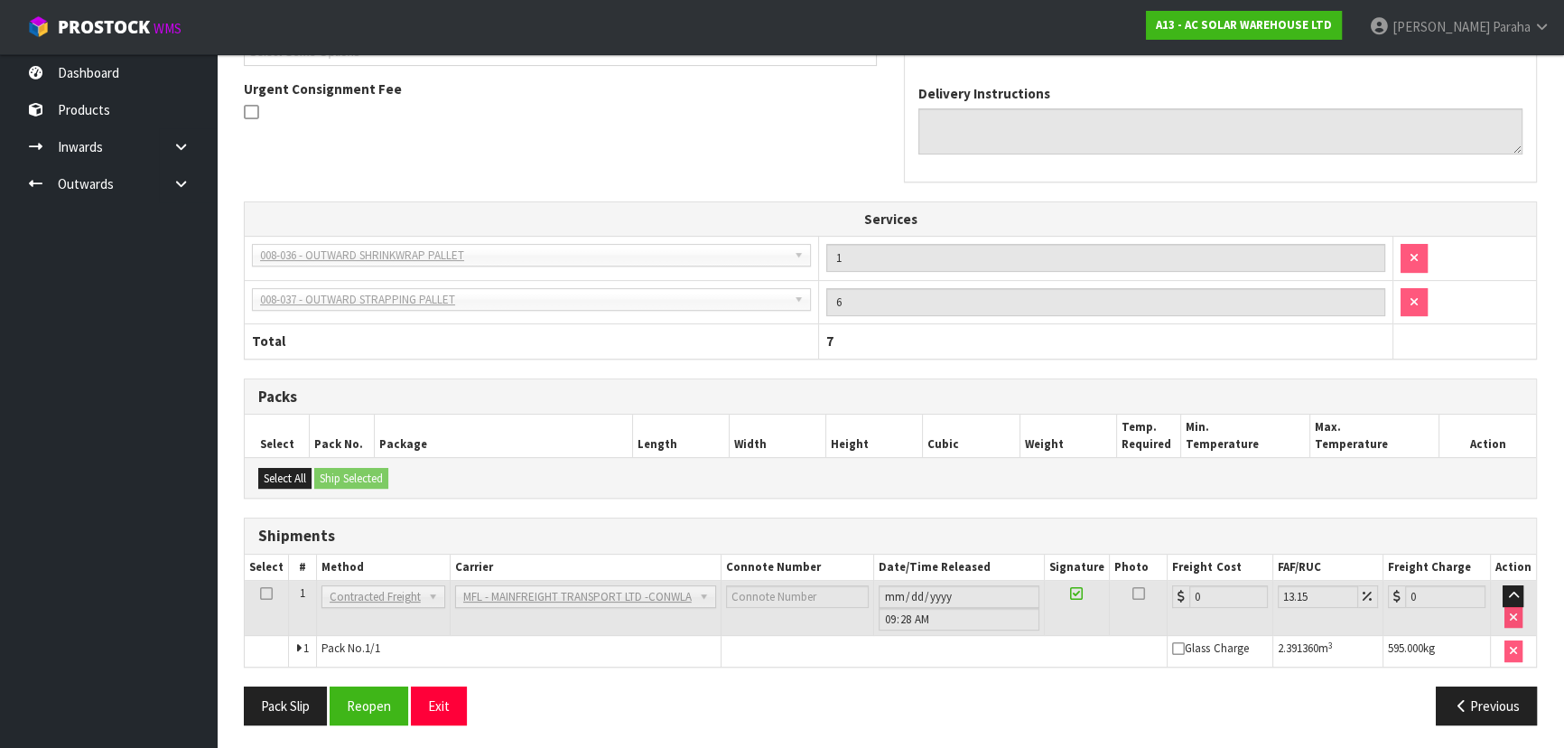
scroll to position [520, 0]
click at [379, 709] on button "Reopen" at bounding box center [369, 705] width 79 height 39
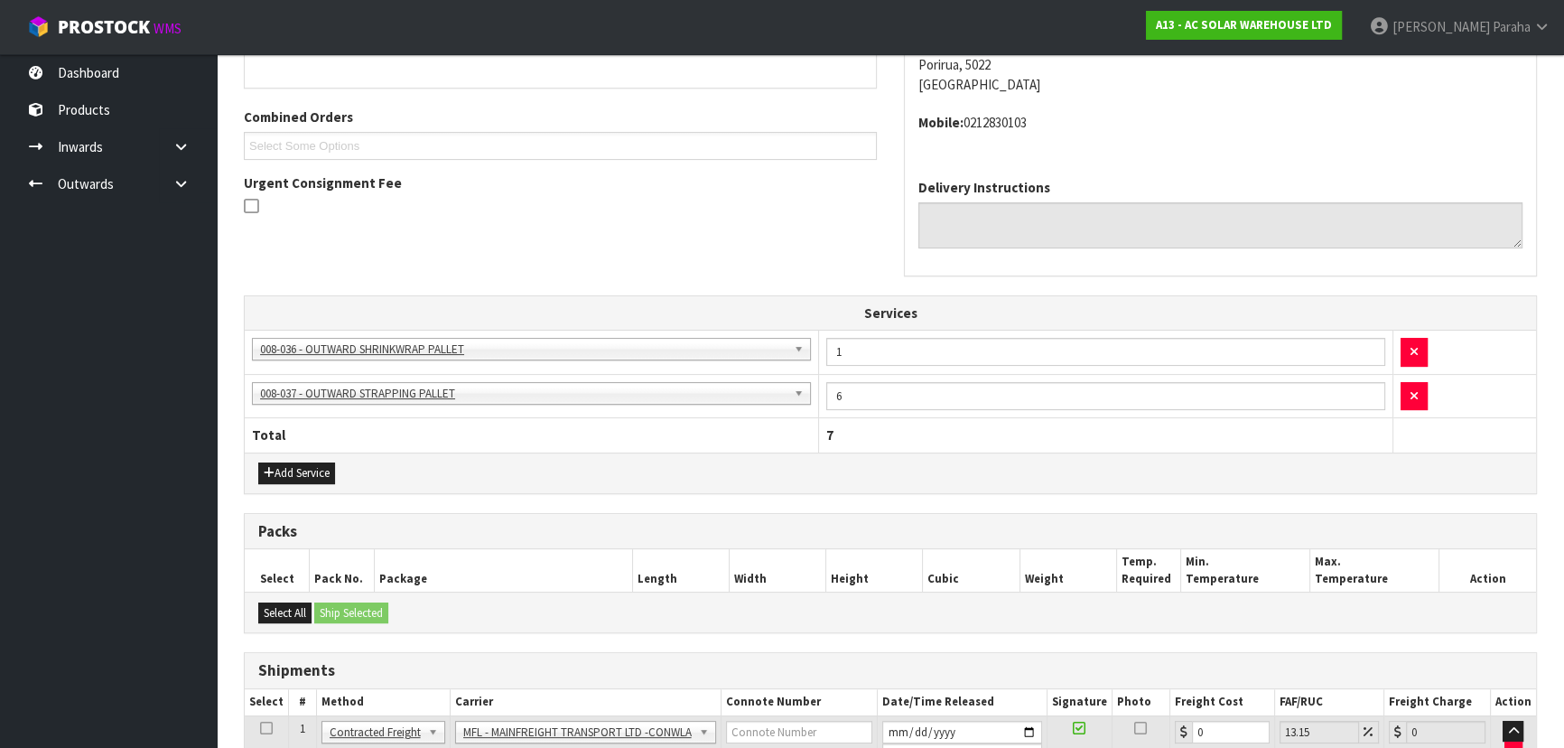
scroll to position [565, 0]
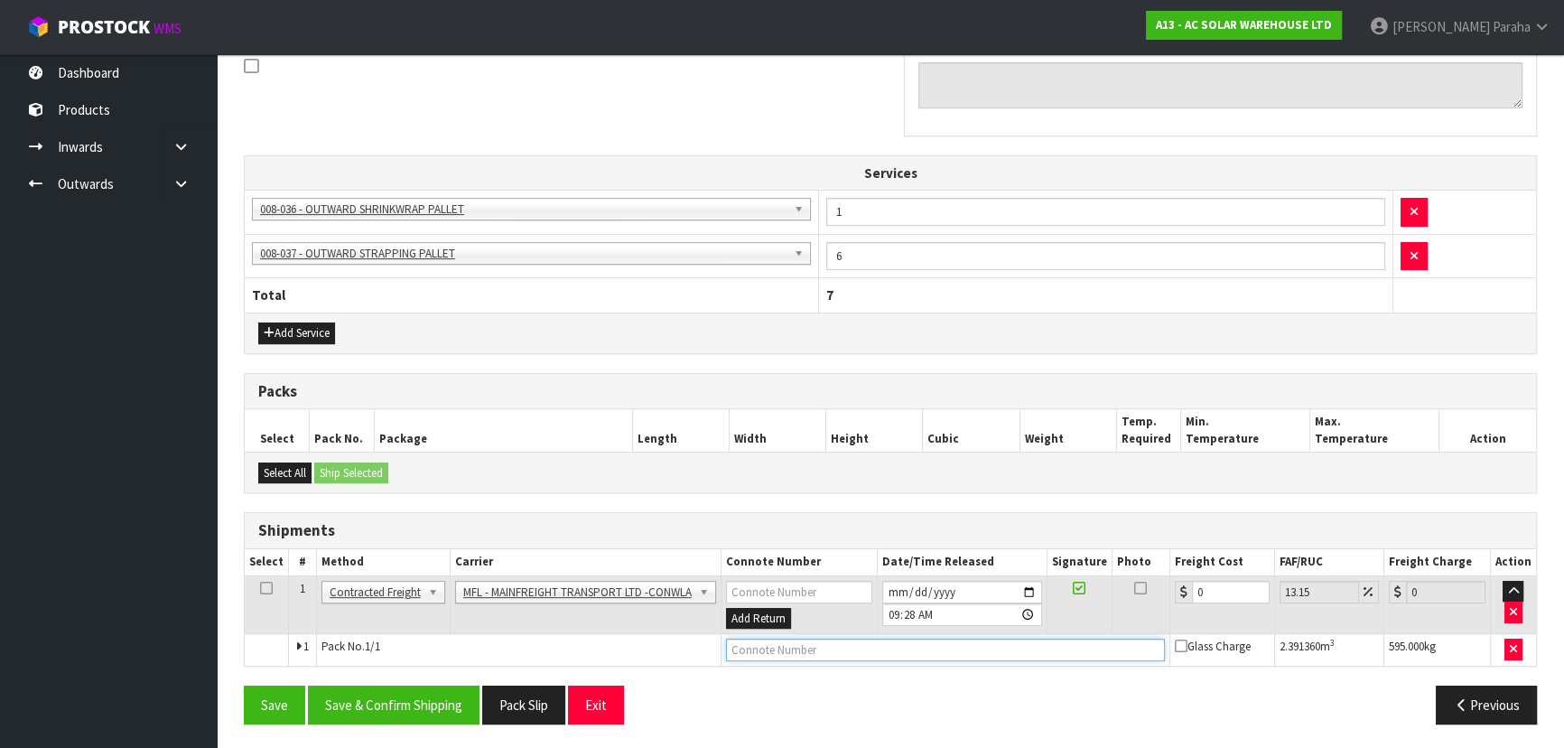
click at [906, 648] on input "text" at bounding box center [946, 650] width 440 height 23
paste input "WORX GROUP LIMITED T/"
type input "WORX GROUP LIMITED T/"
drag, startPoint x: 855, startPoint y: 643, endPoint x: 701, endPoint y: 649, distance: 154.6
click at [701, 649] on tr "1 Pack No. 1/1 WORX GROUP LIMITED T/ Glass Charge 2.391360 m 3 595.000 kg" at bounding box center [891, 650] width 1292 height 33
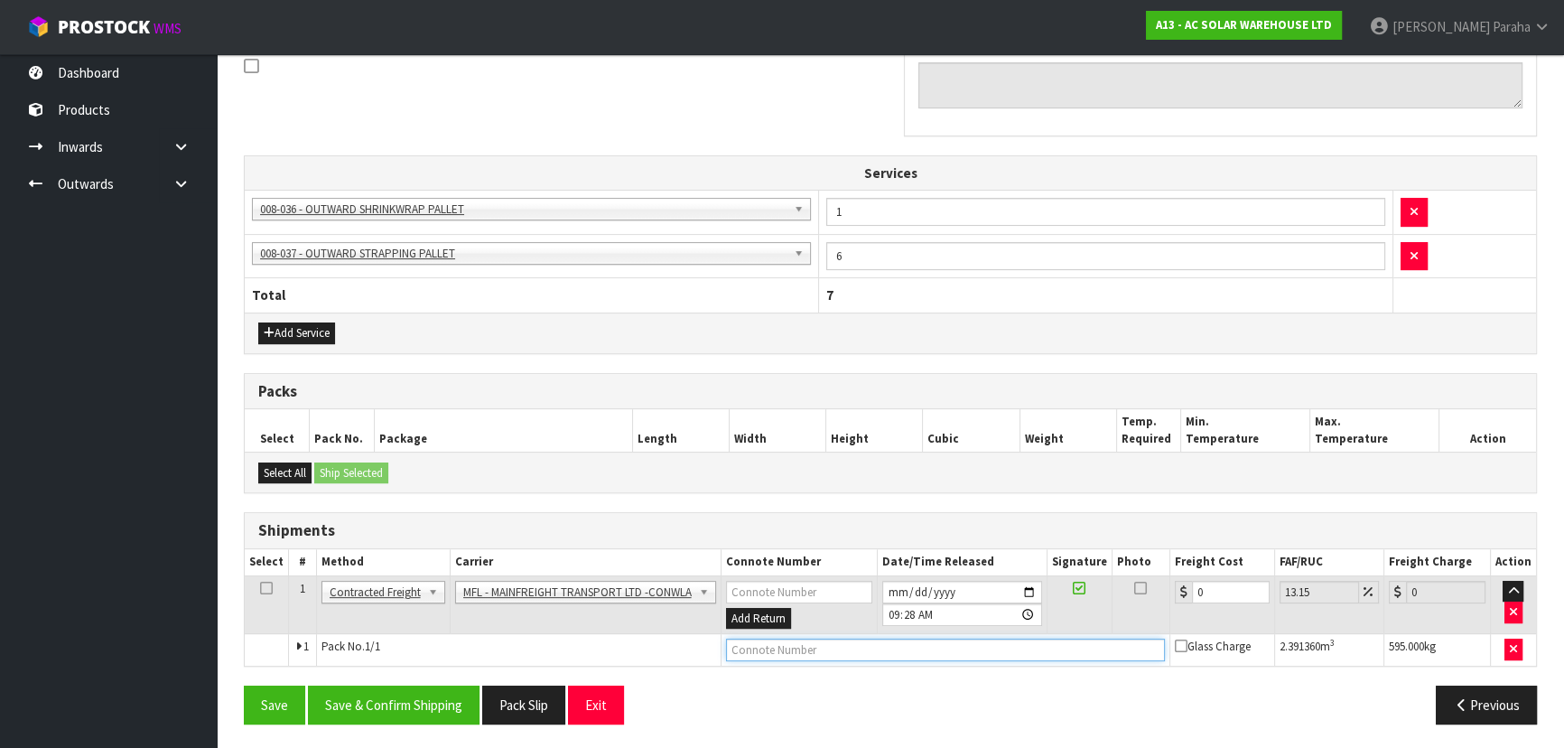
click at [803, 650] on input "text" at bounding box center [946, 650] width 440 height 23
paste input "FWM58734373"
type input "FWM58734373"
click at [1213, 581] on input "0" at bounding box center [1231, 592] width 78 height 23
type input "2"
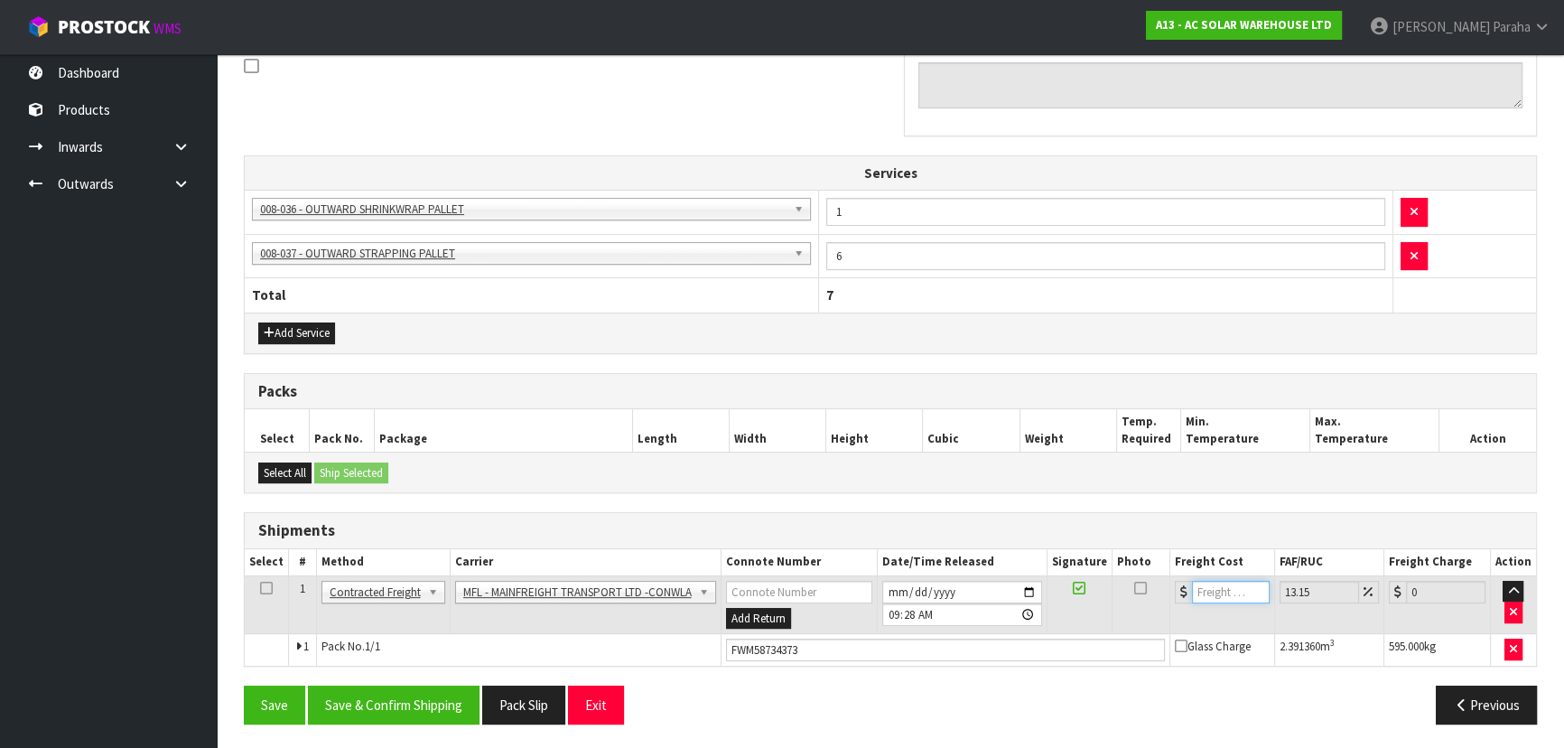
type input "2.26"
type input "21"
type input "23.76"
type input "219"
type input "247.8"
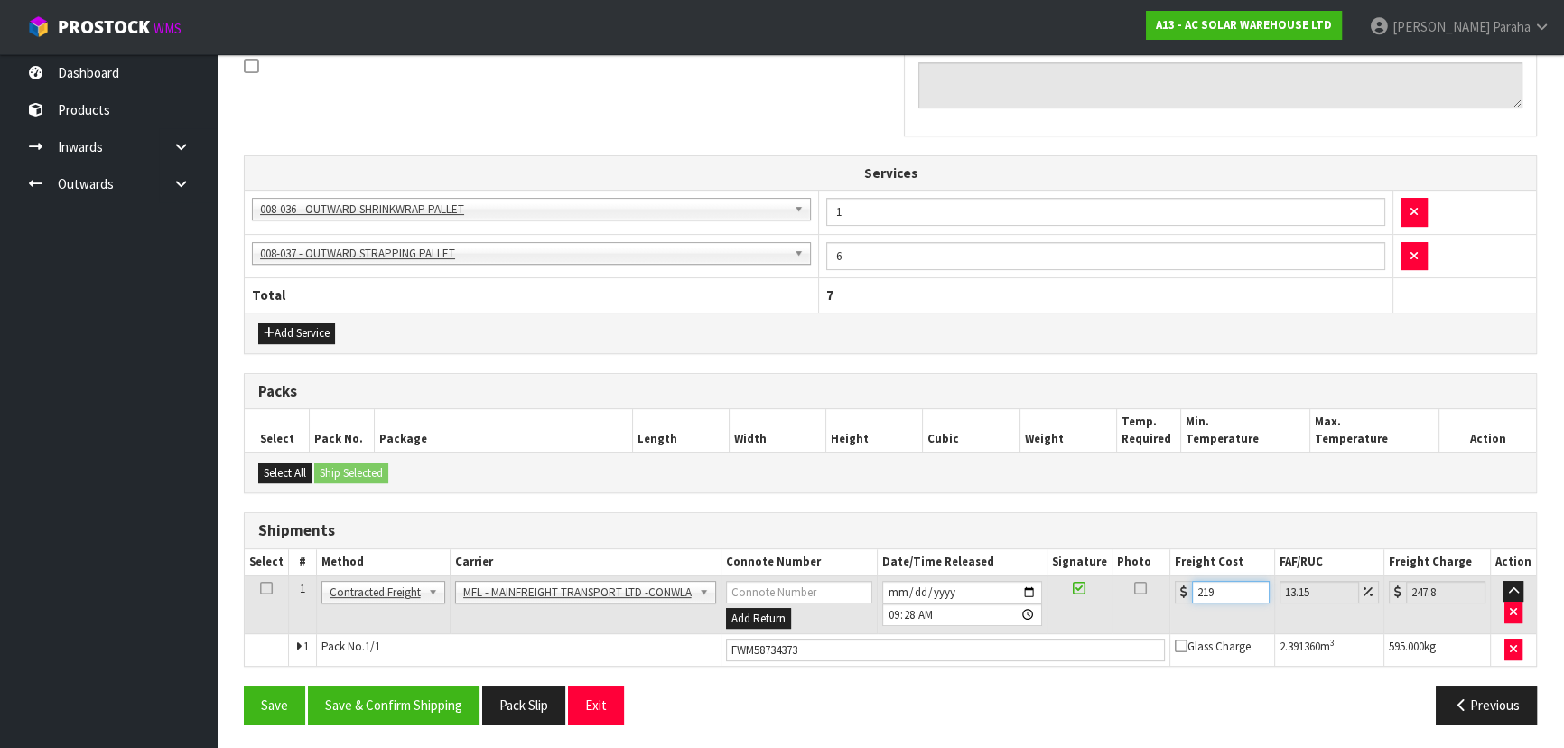
type input "219.8"
type input "248.7"
type input "219.83"
type input "248.74"
type input "219.83"
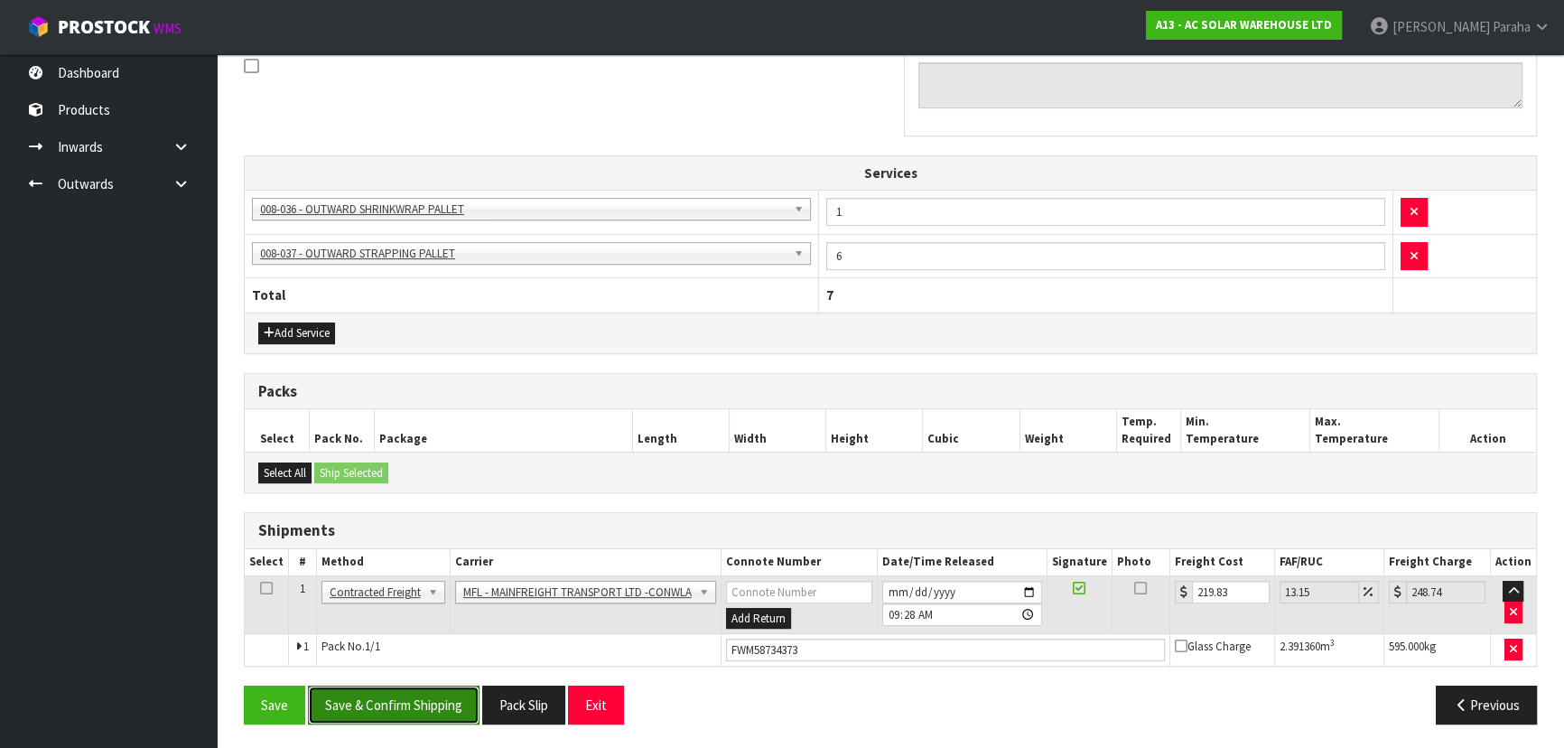
click at [405, 697] on button "Save & Confirm Shipping" at bounding box center [394, 705] width 172 height 39
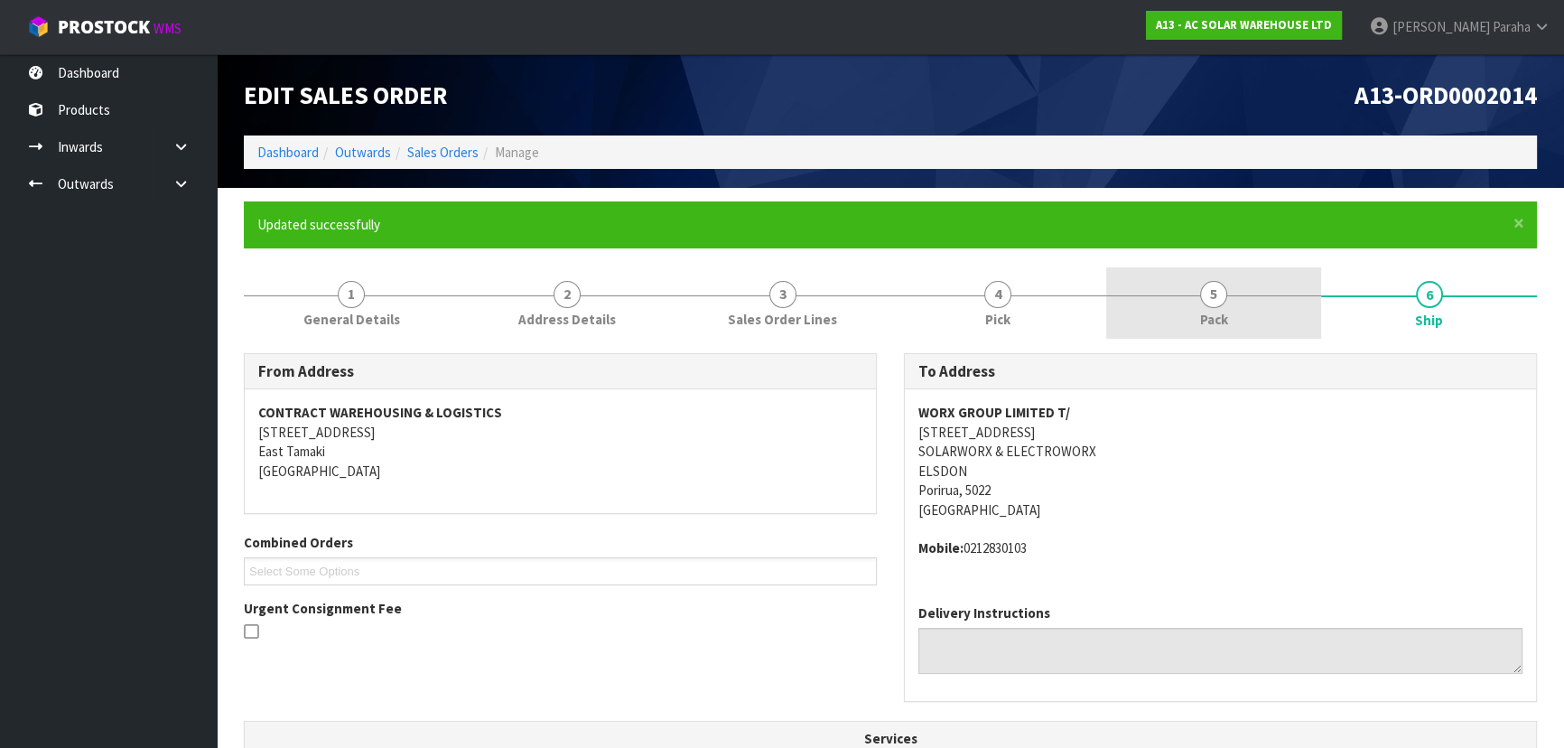
click at [1219, 307] on span "5" at bounding box center [1213, 294] width 27 height 27
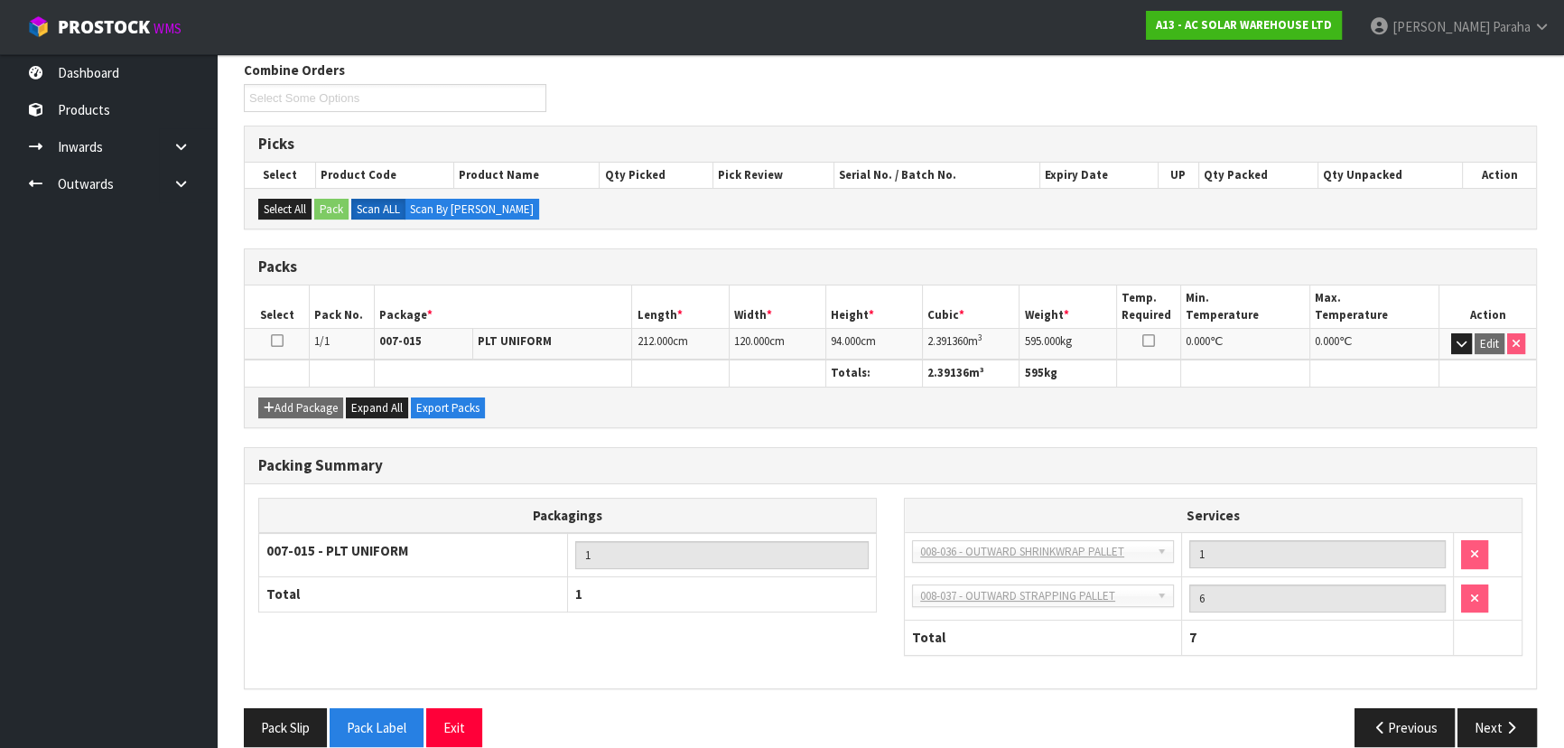
scroll to position [314, 0]
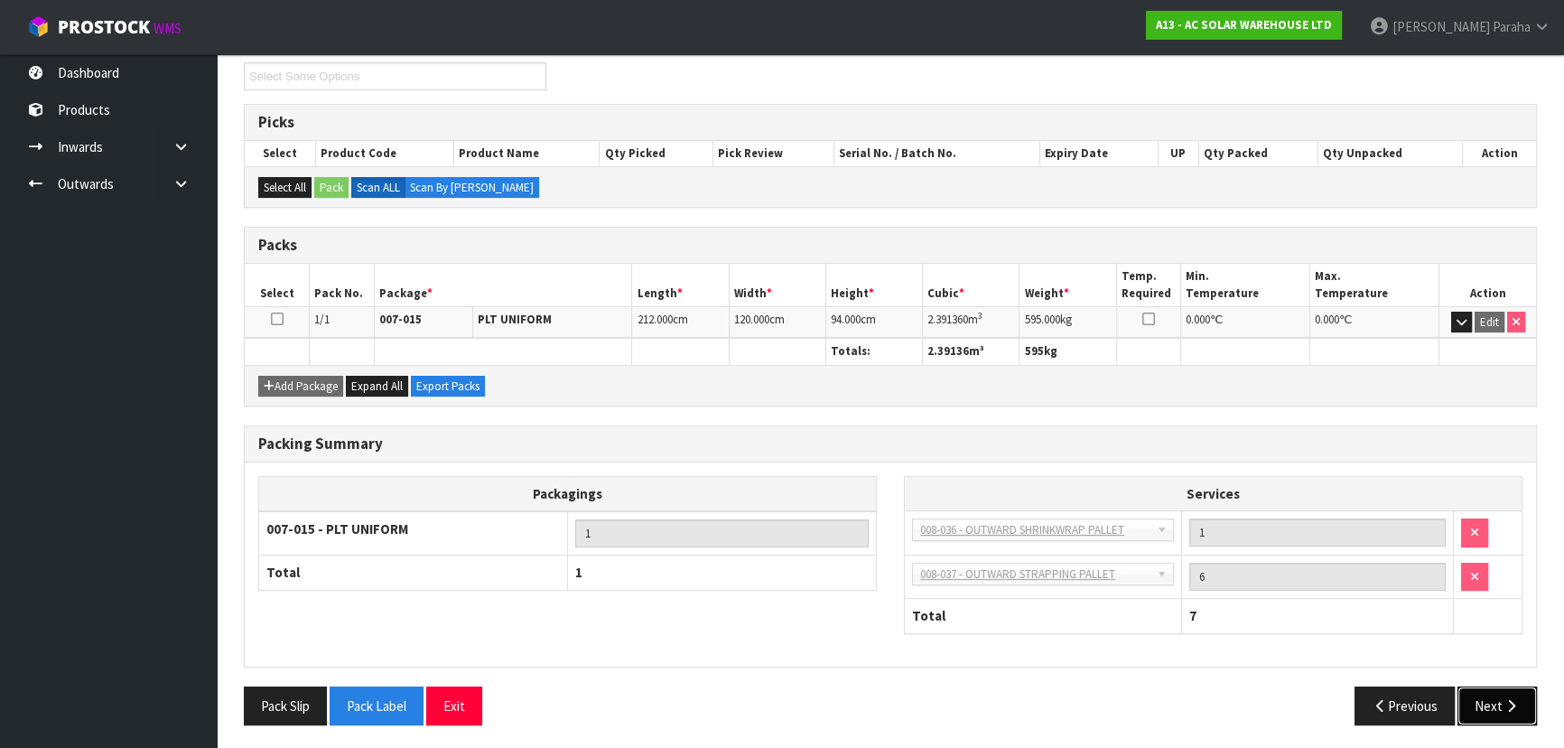
click at [1490, 705] on button "Next" at bounding box center [1497, 705] width 79 height 39
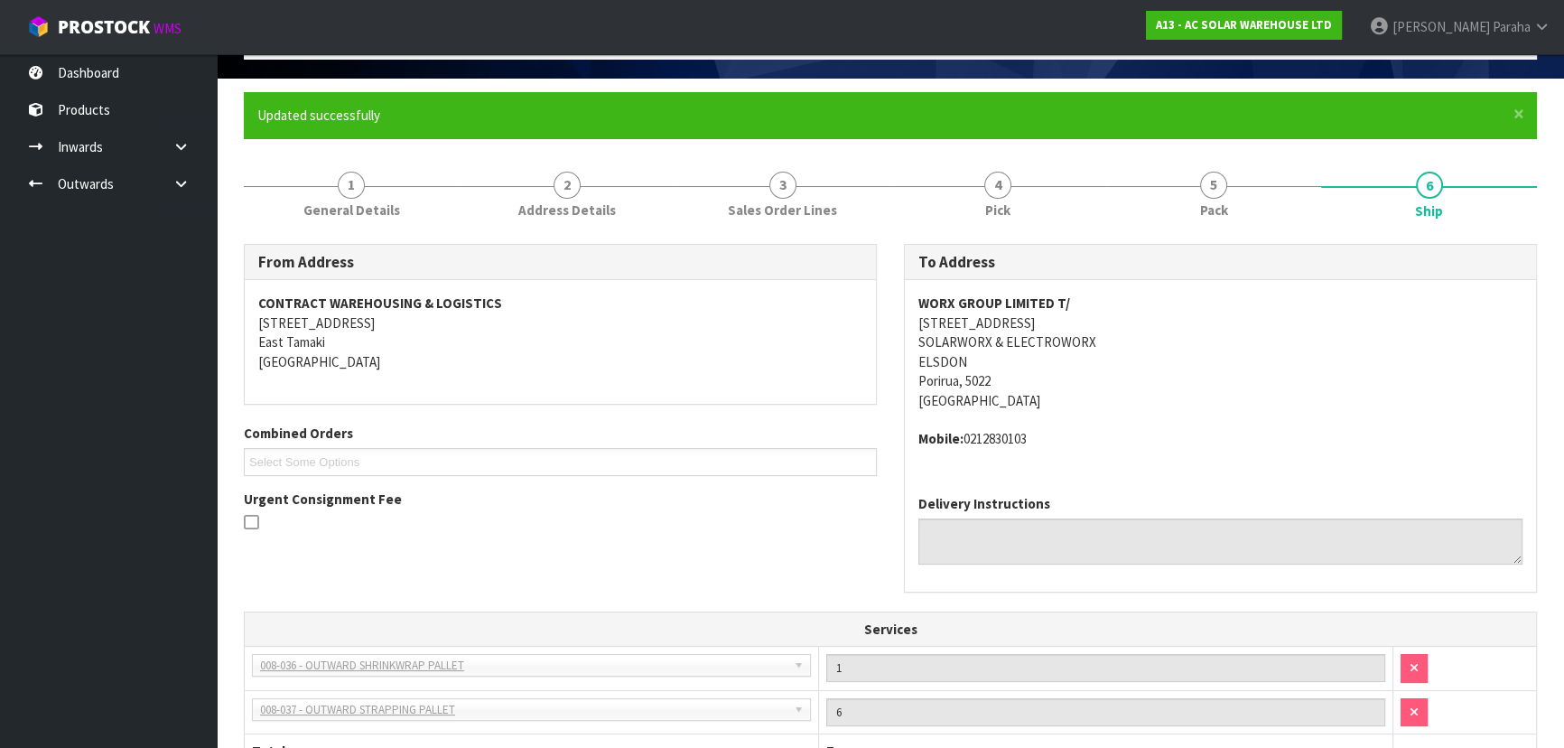
scroll to position [0, 0]
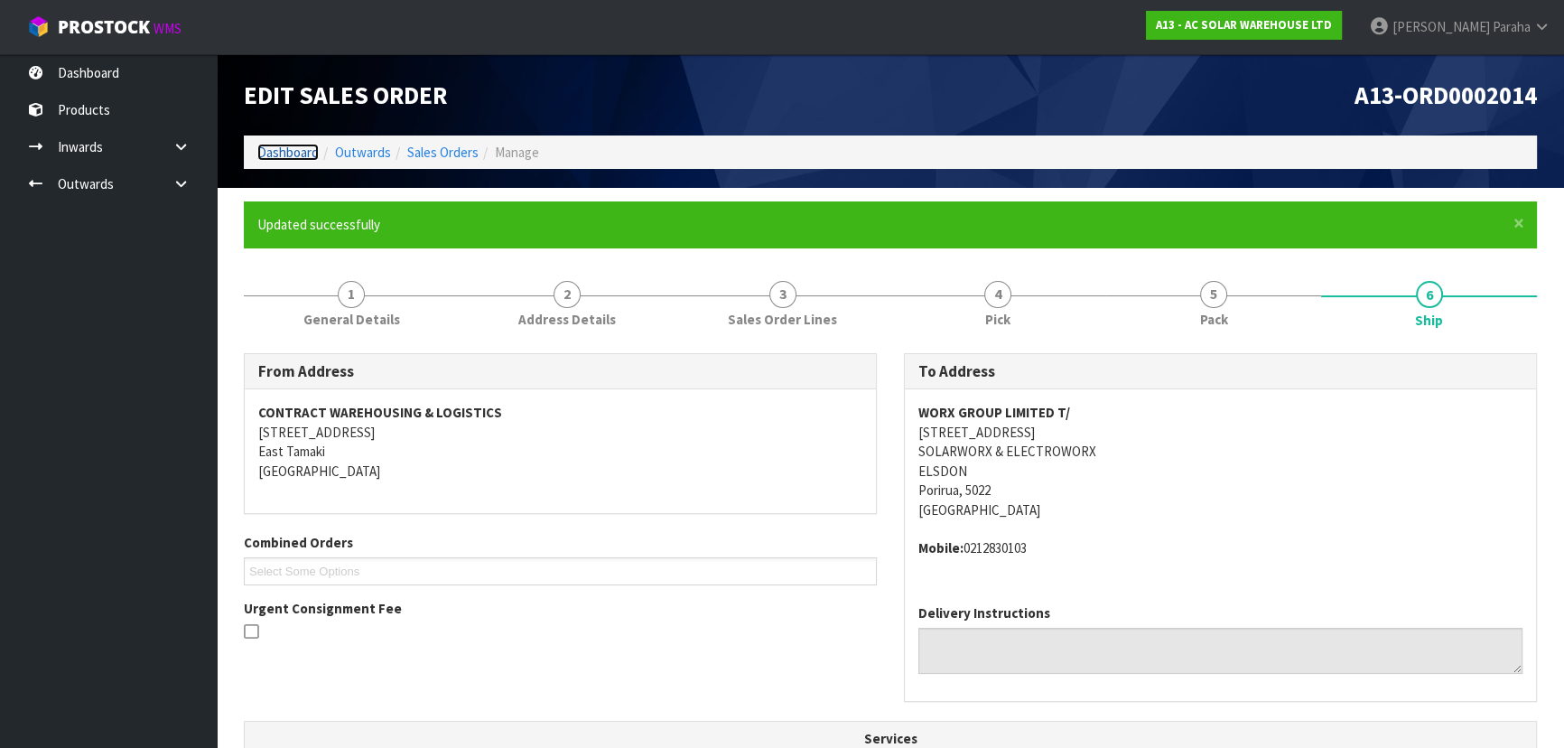
click at [313, 153] on link "Dashboard" at bounding box center [287, 152] width 61 height 17
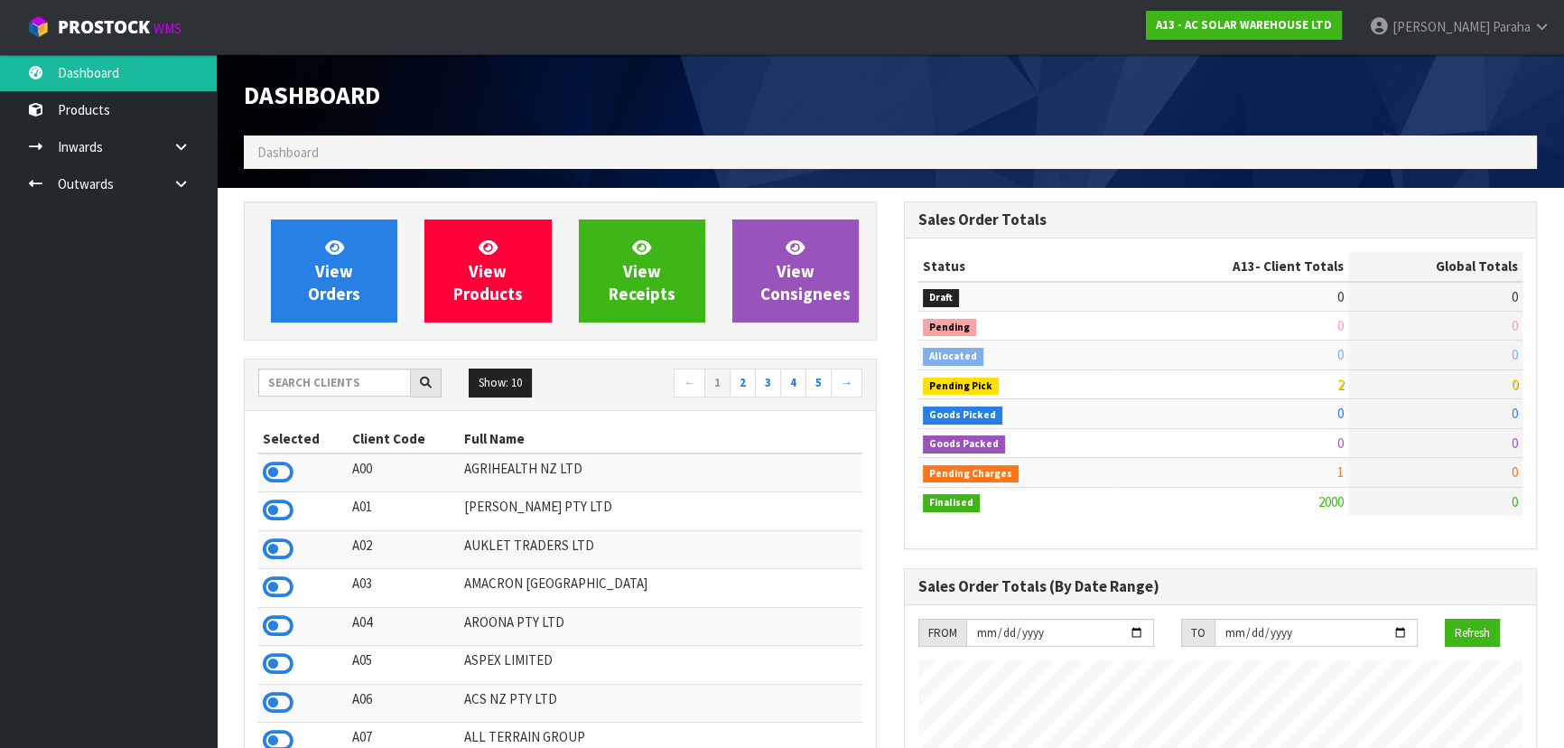
scroll to position [1424, 659]
click at [272, 388] on input "text" at bounding box center [334, 383] width 153 height 28
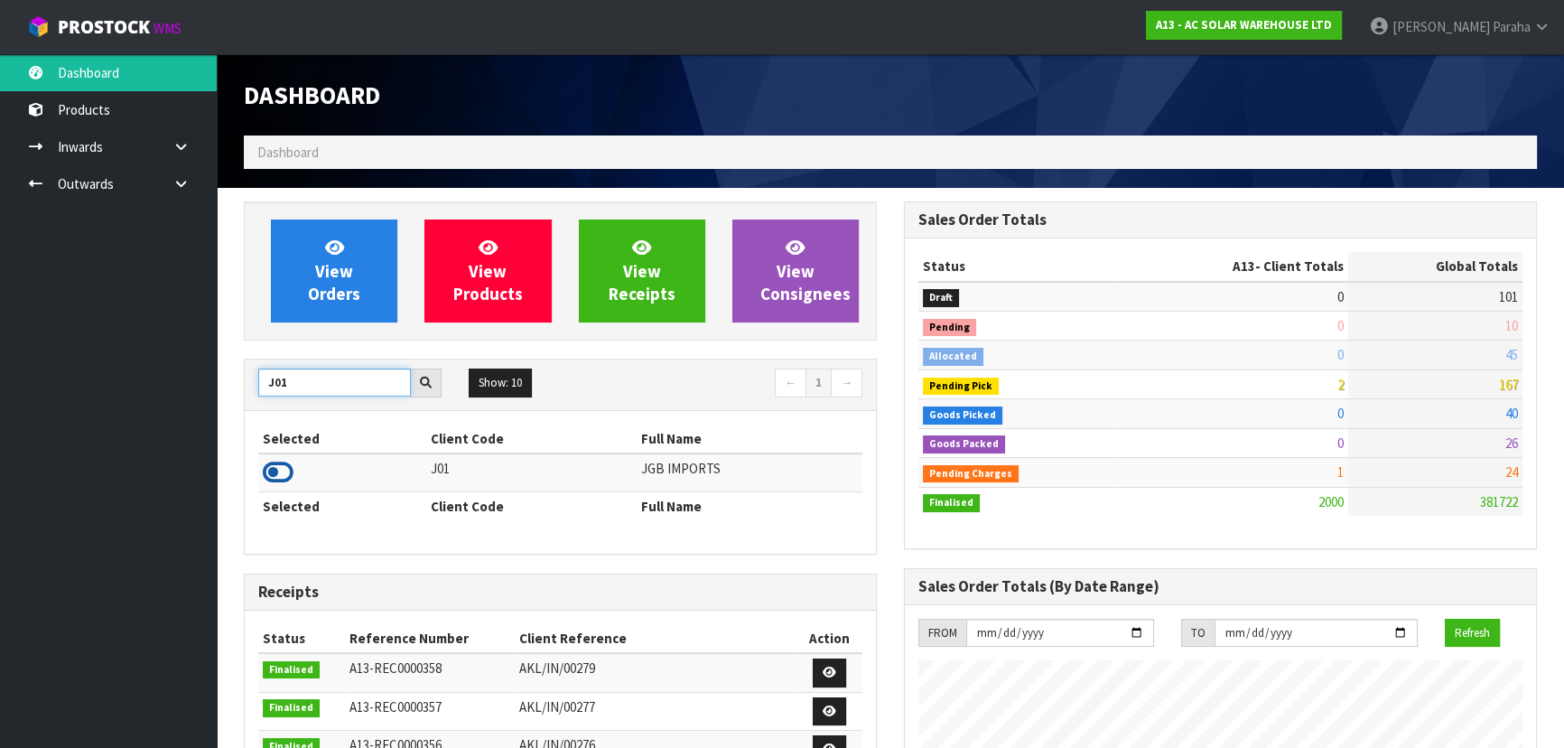
type input "J01"
click at [290, 475] on icon at bounding box center [278, 472] width 31 height 27
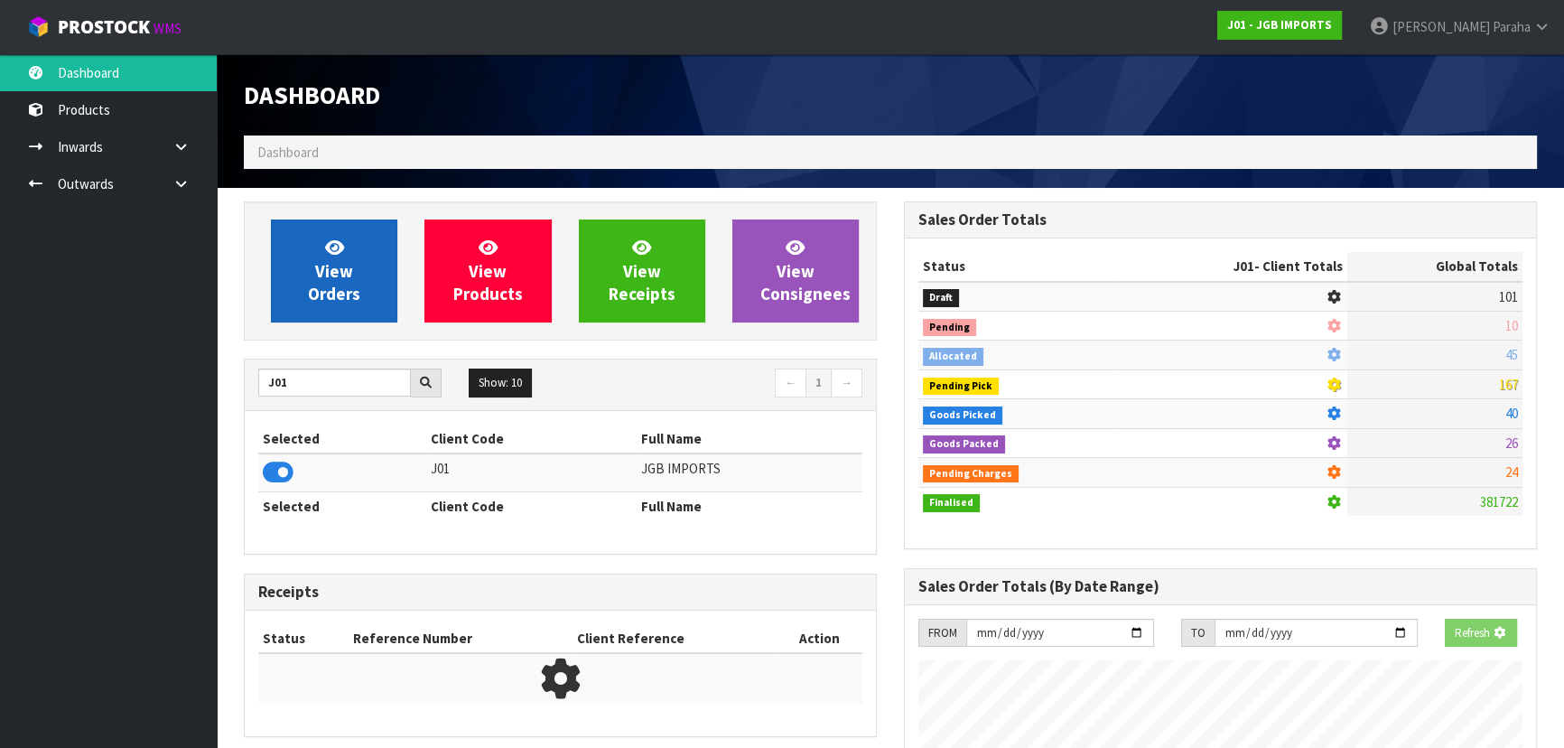
scroll to position [1125, 659]
click at [323, 285] on span "View Orders" at bounding box center [334, 271] width 52 height 68
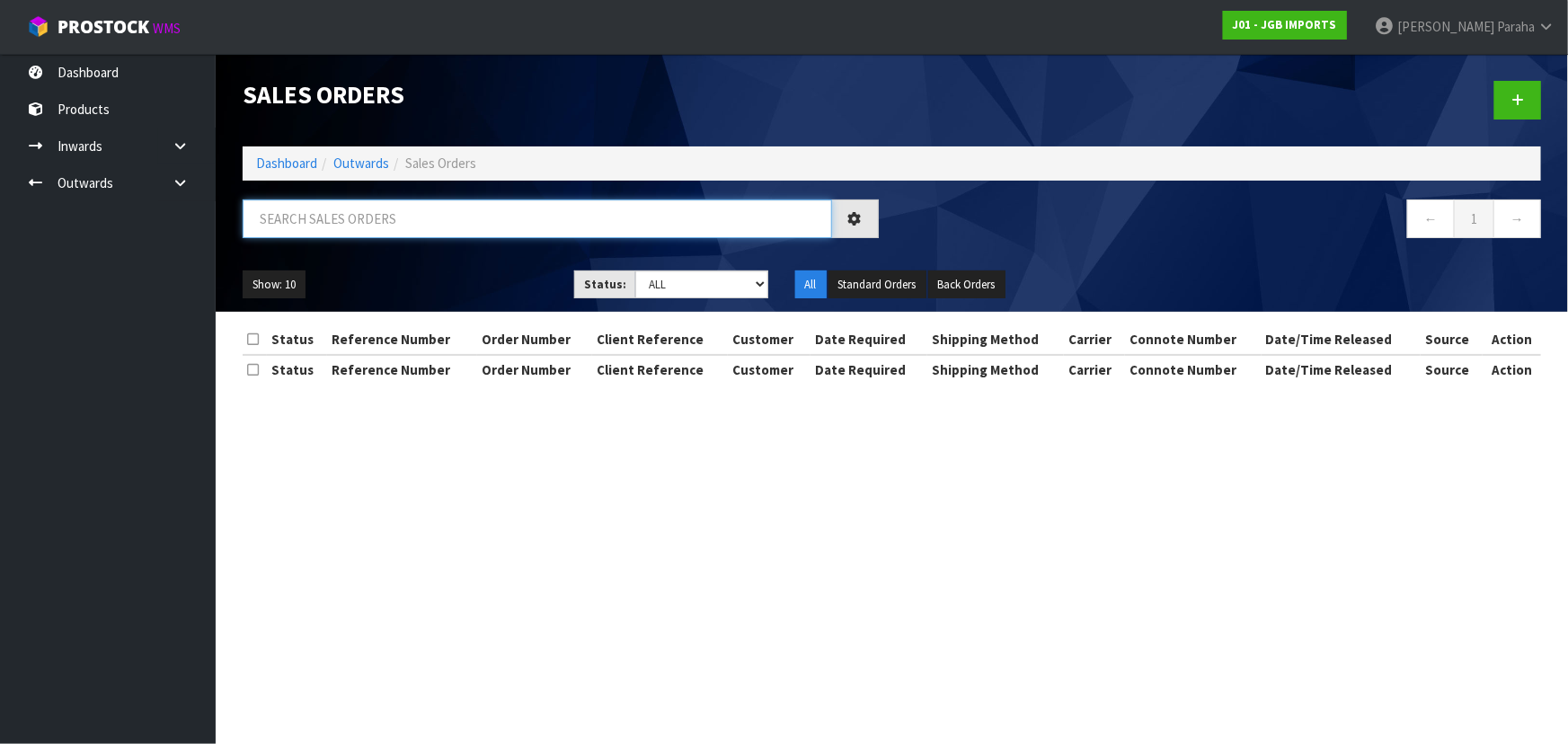
click at [337, 221] on input "text" at bounding box center [537, 219] width 590 height 39
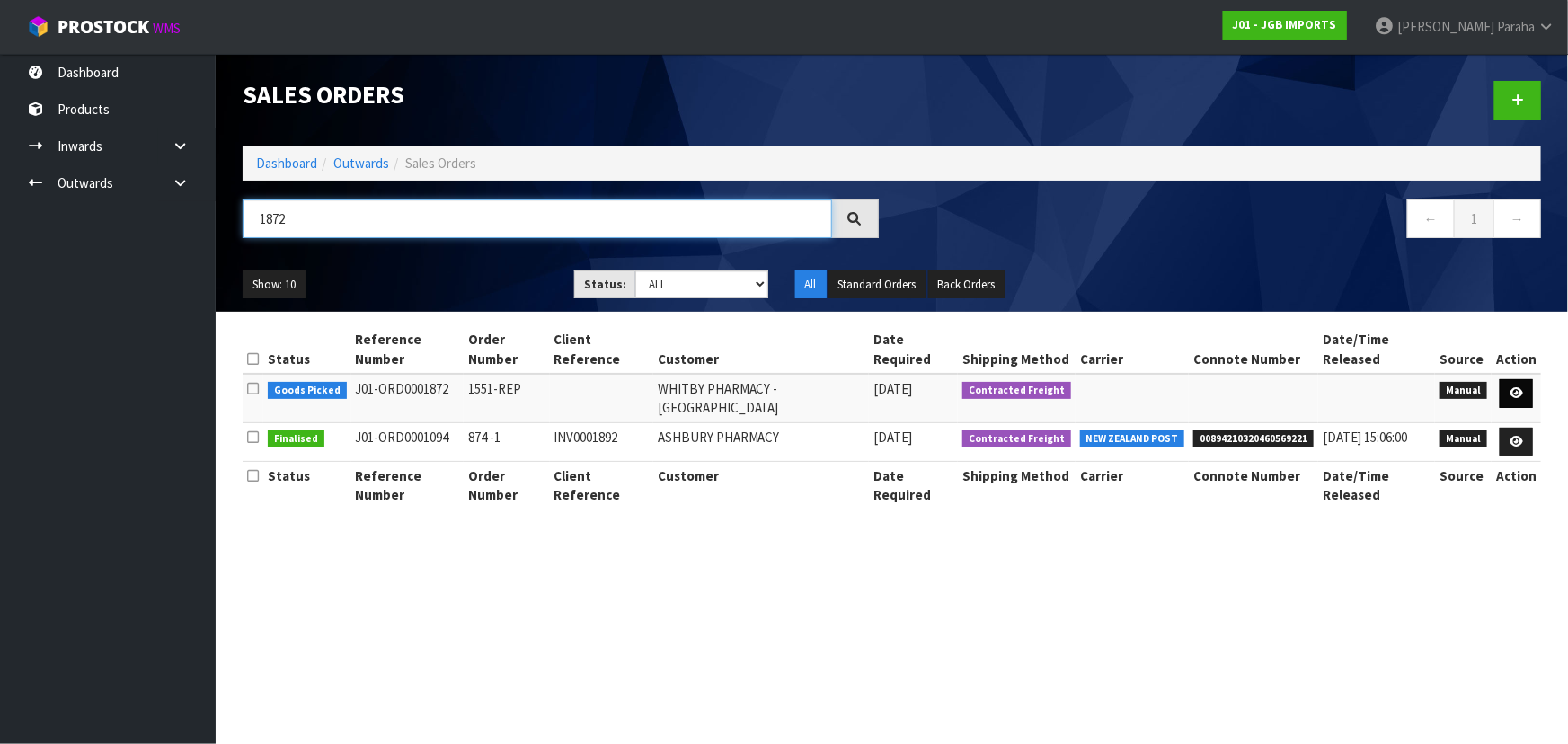
type input "1872"
click at [1529, 392] on link at bounding box center [1516, 393] width 33 height 29
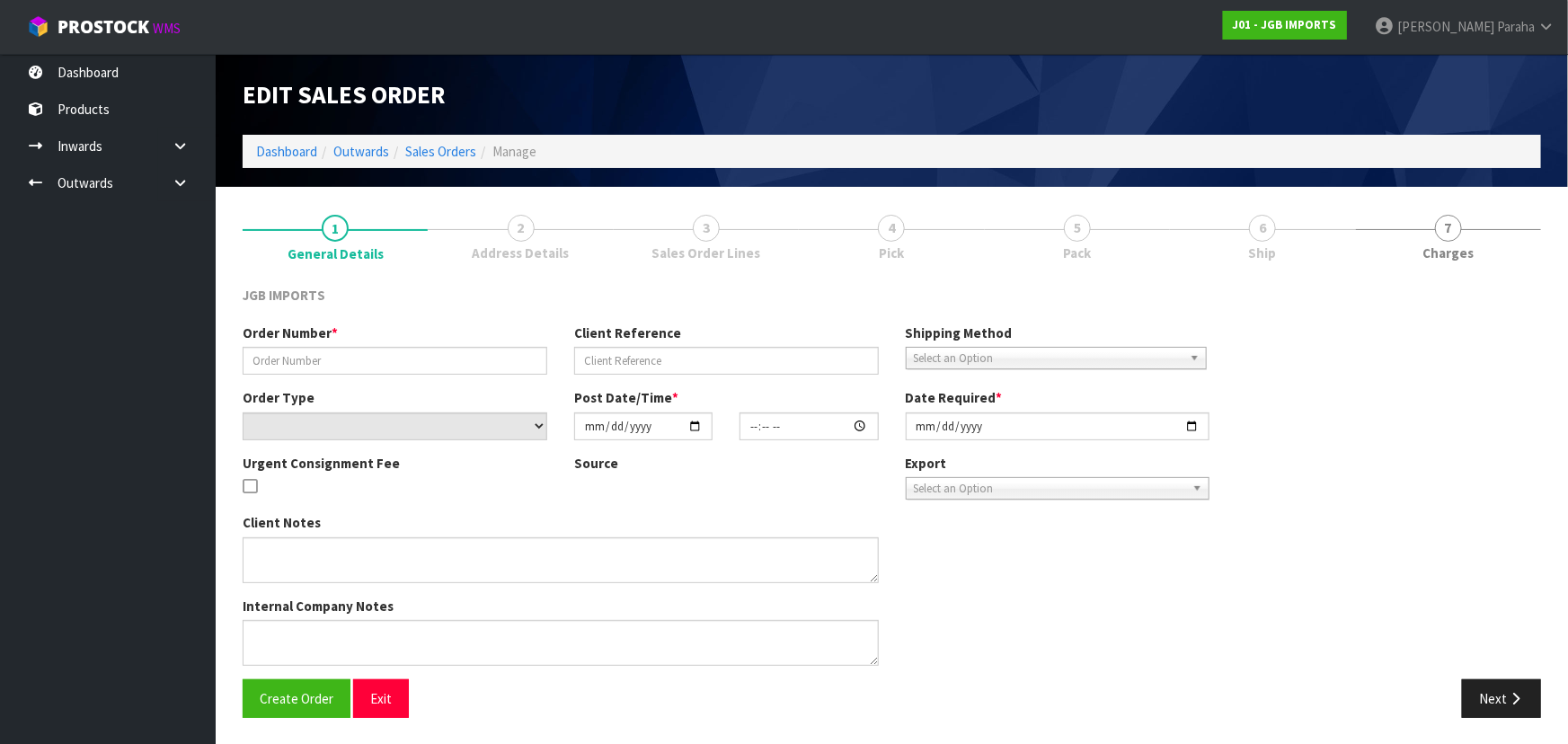
type input "1551-REP"
select select "number:0"
type input "[DATE]"
type input "16:01:00.000"
type input "[DATE]"
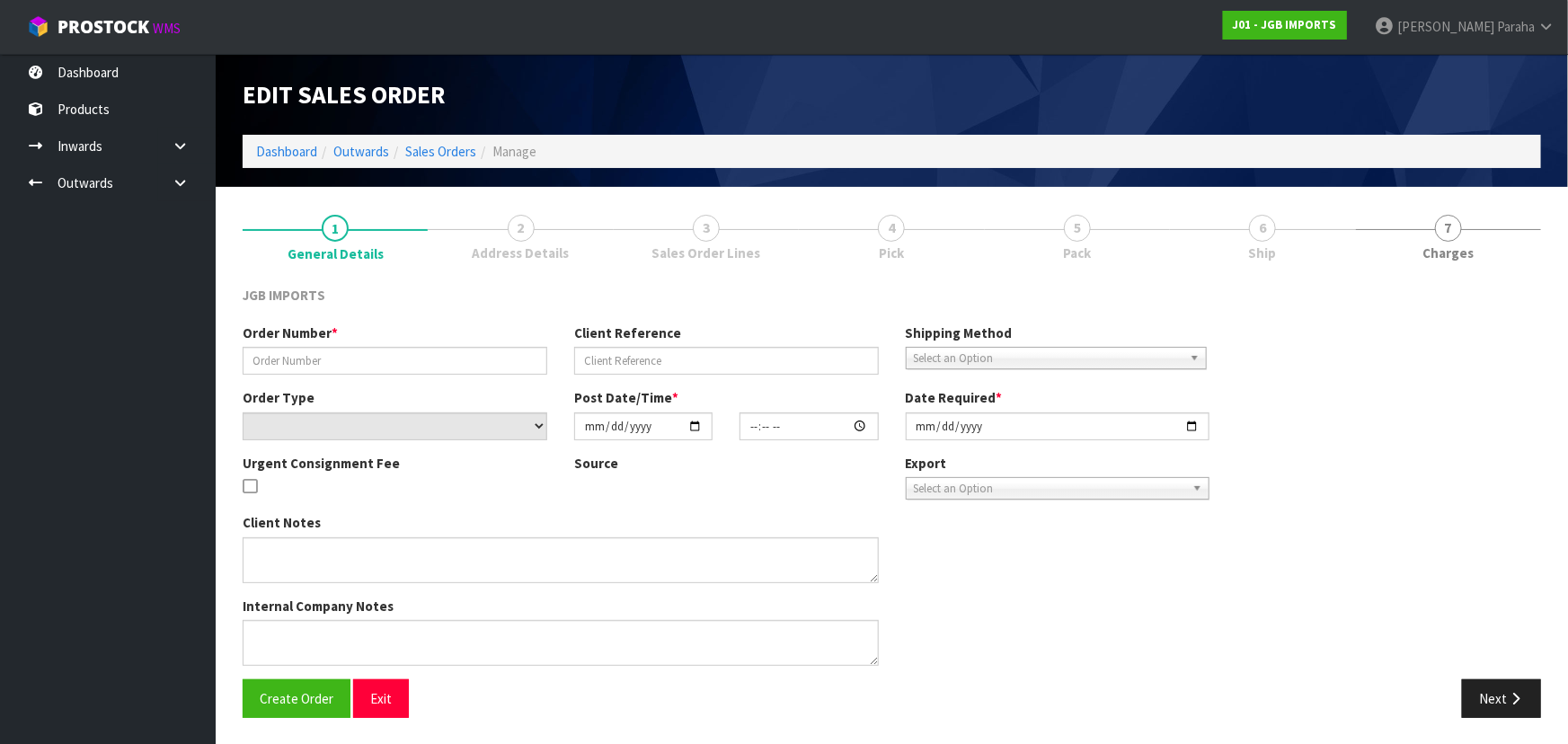
type textarea "THE ITEM THAT ARRIVED BROKEN IS 4318, SQUARE PLANTER PLEASE REPLACE ITEM FREE…F…"
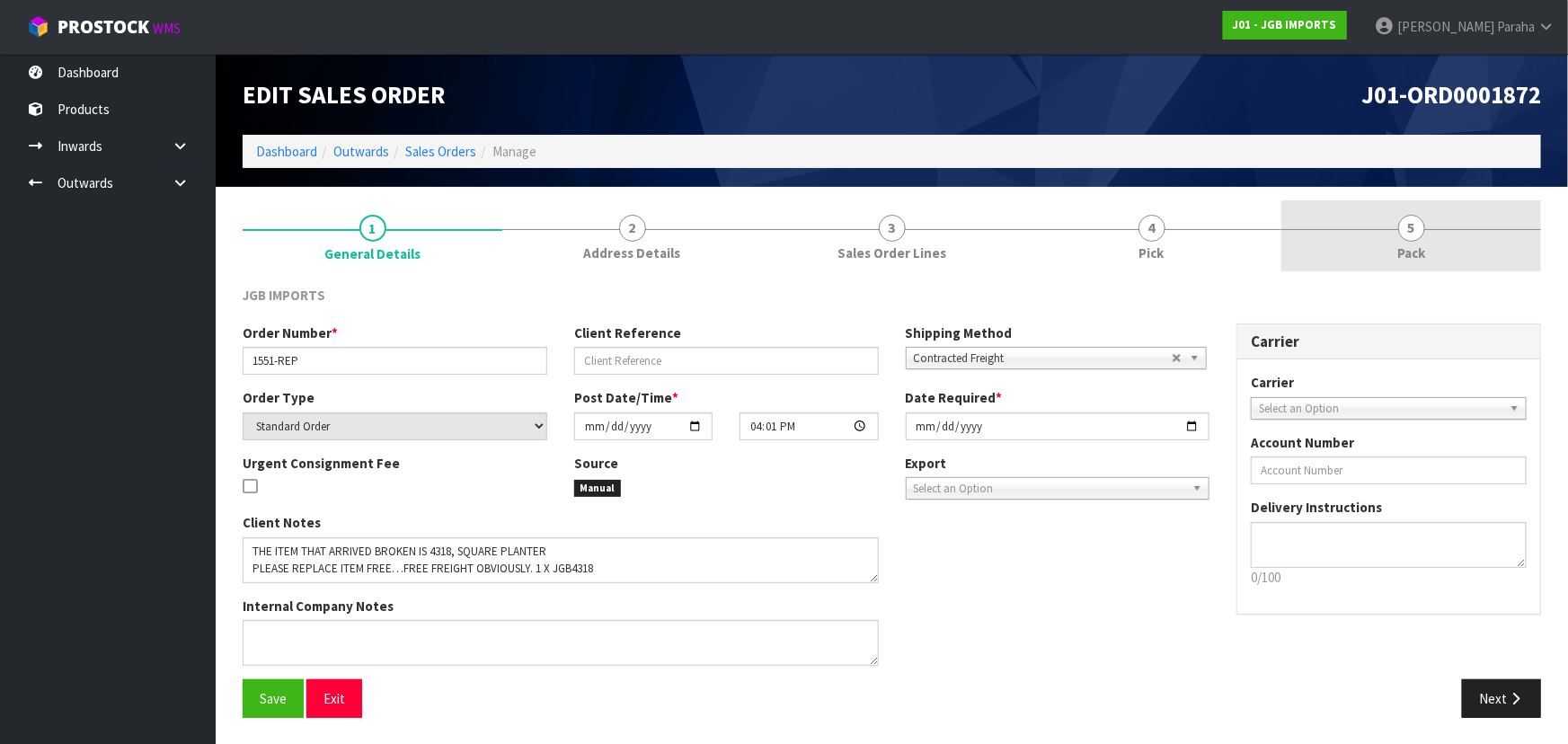
click at [1402, 233] on span "5" at bounding box center [1412, 228] width 27 height 27
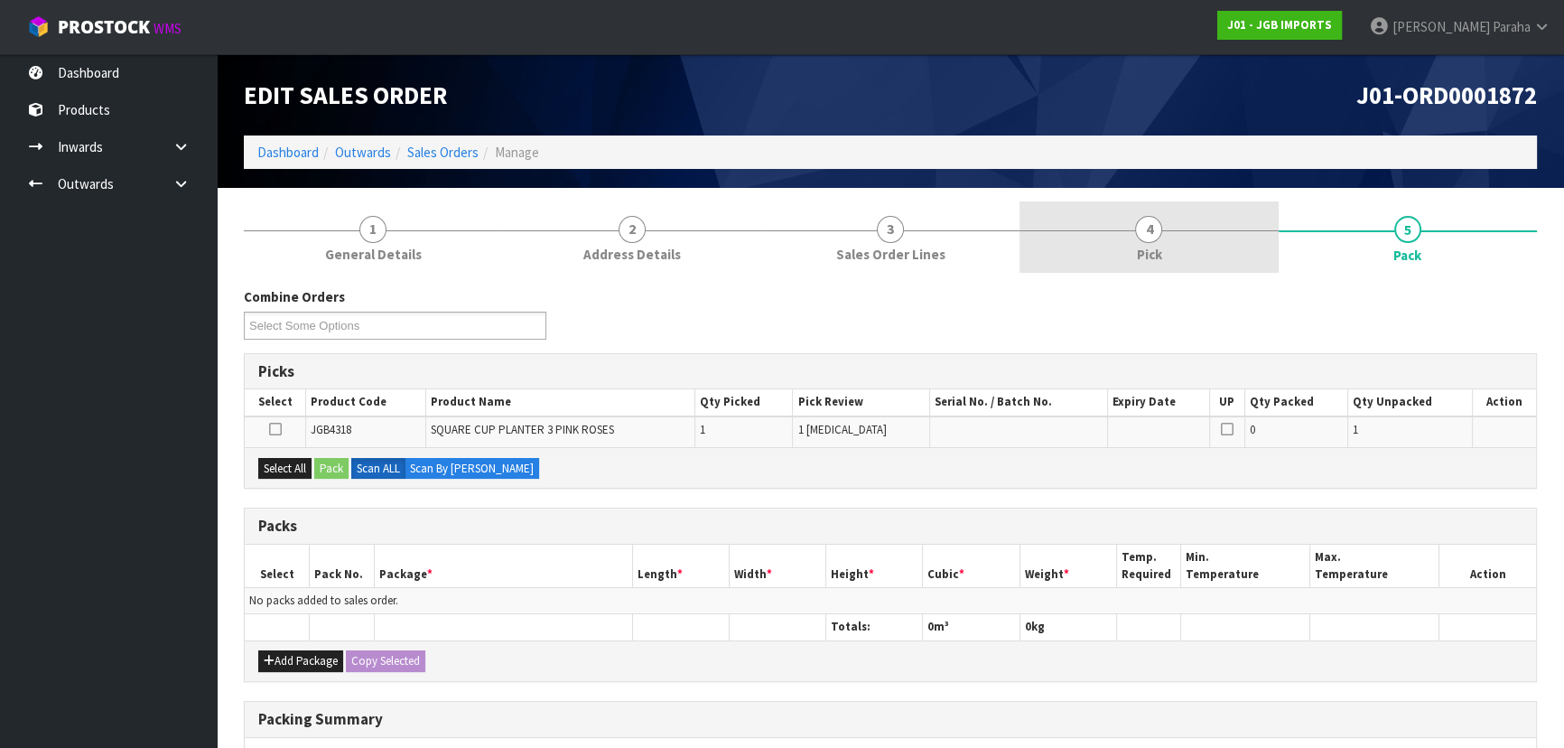
click at [1141, 240] on link "4 Pick" at bounding box center [1149, 236] width 258 height 71
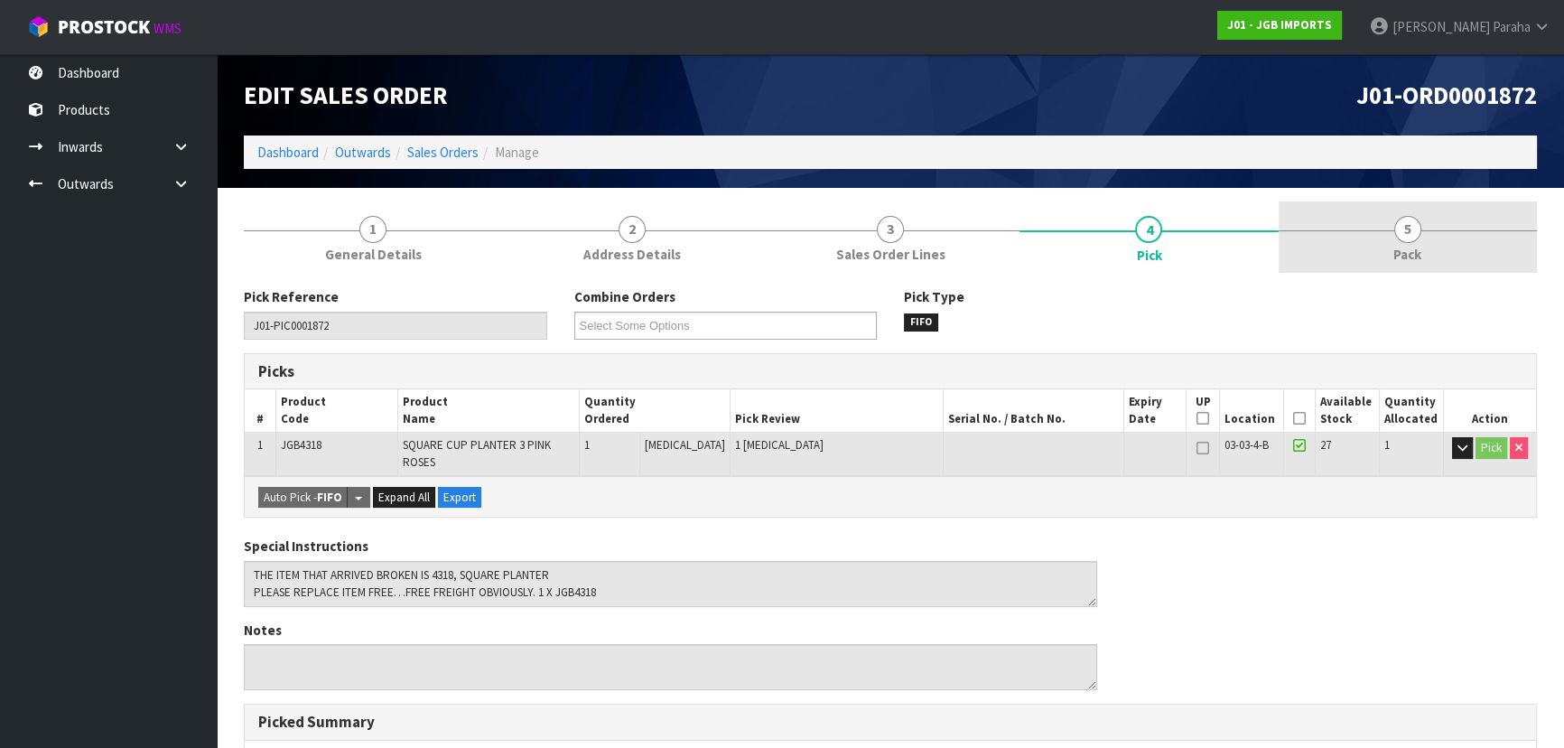
click at [1412, 228] on span "5" at bounding box center [1408, 229] width 27 height 27
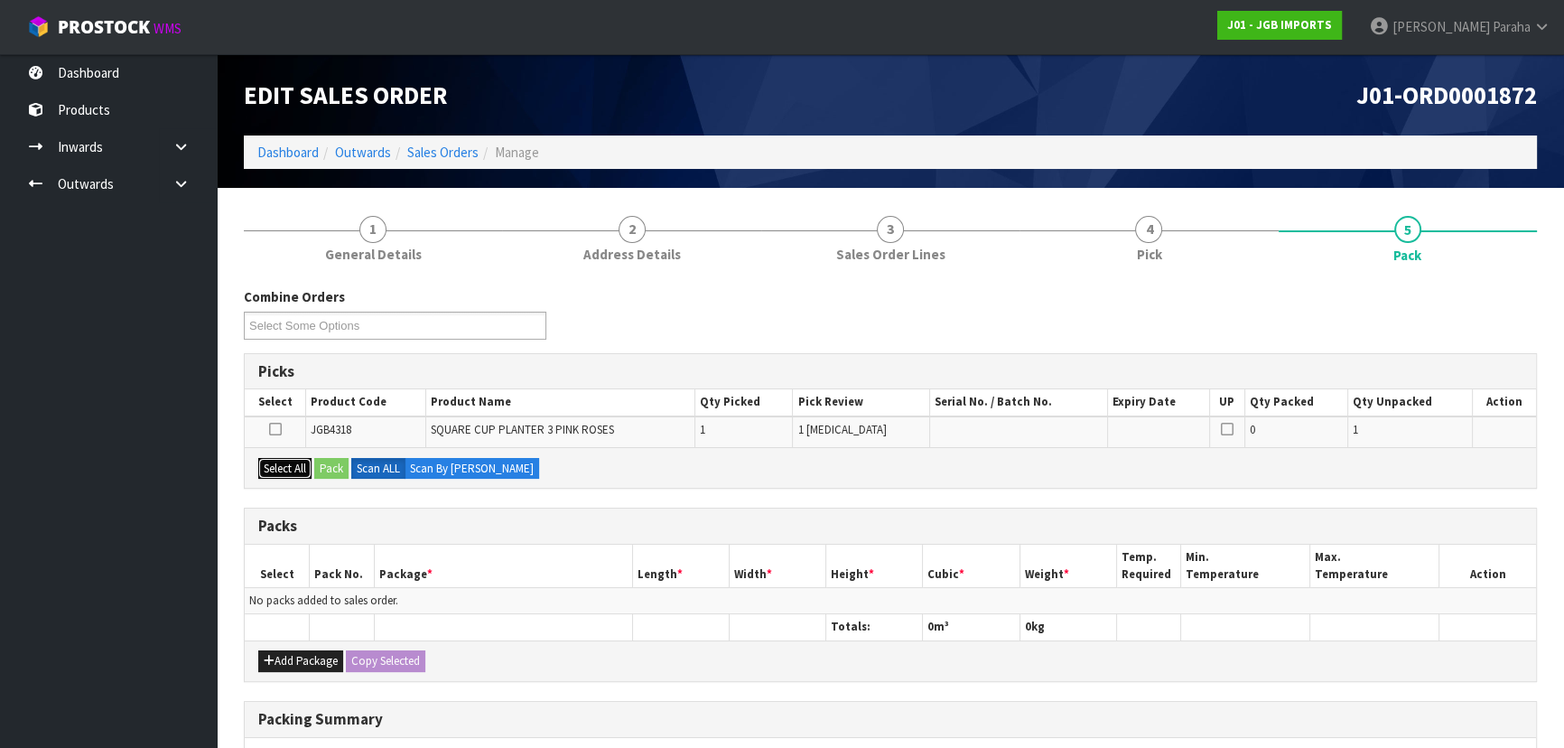
click at [305, 470] on button "Select All" at bounding box center [284, 469] width 53 height 22
click at [328, 469] on button "Pack" at bounding box center [331, 469] width 34 height 22
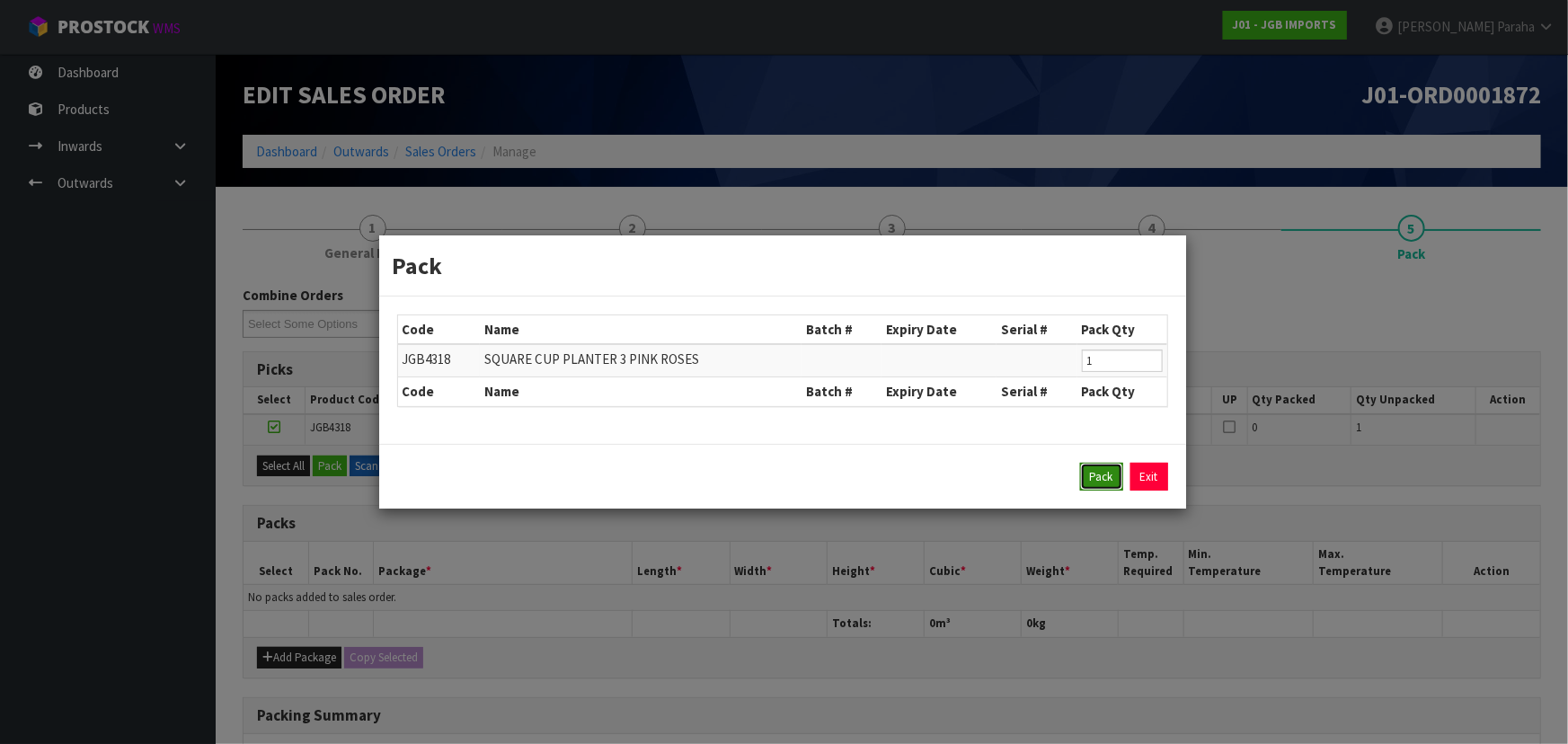
click at [1096, 472] on button "Pack" at bounding box center [1101, 476] width 43 height 29
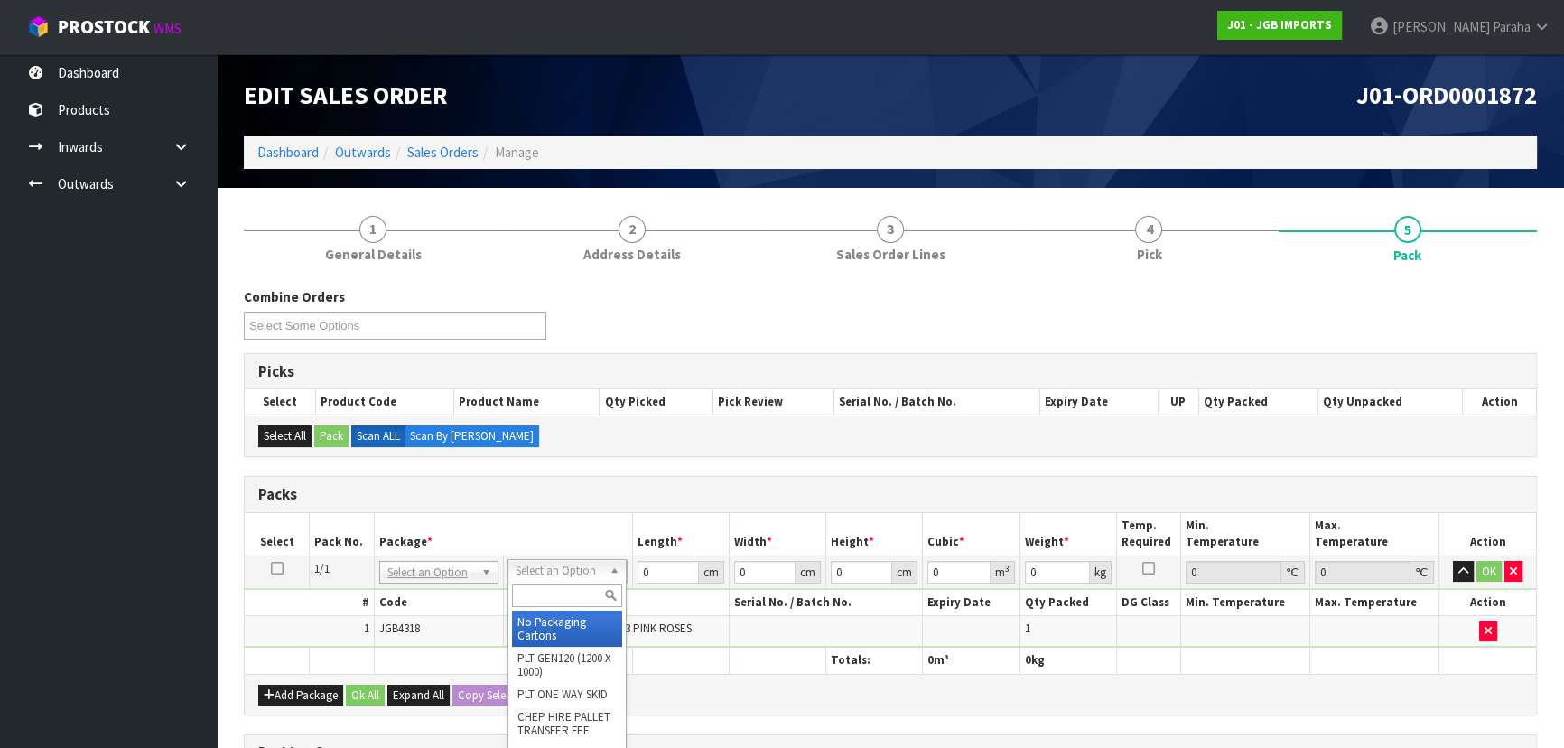
click at [585, 597] on input "text" at bounding box center [567, 595] width 110 height 23
type input "OC"
type input "0.75"
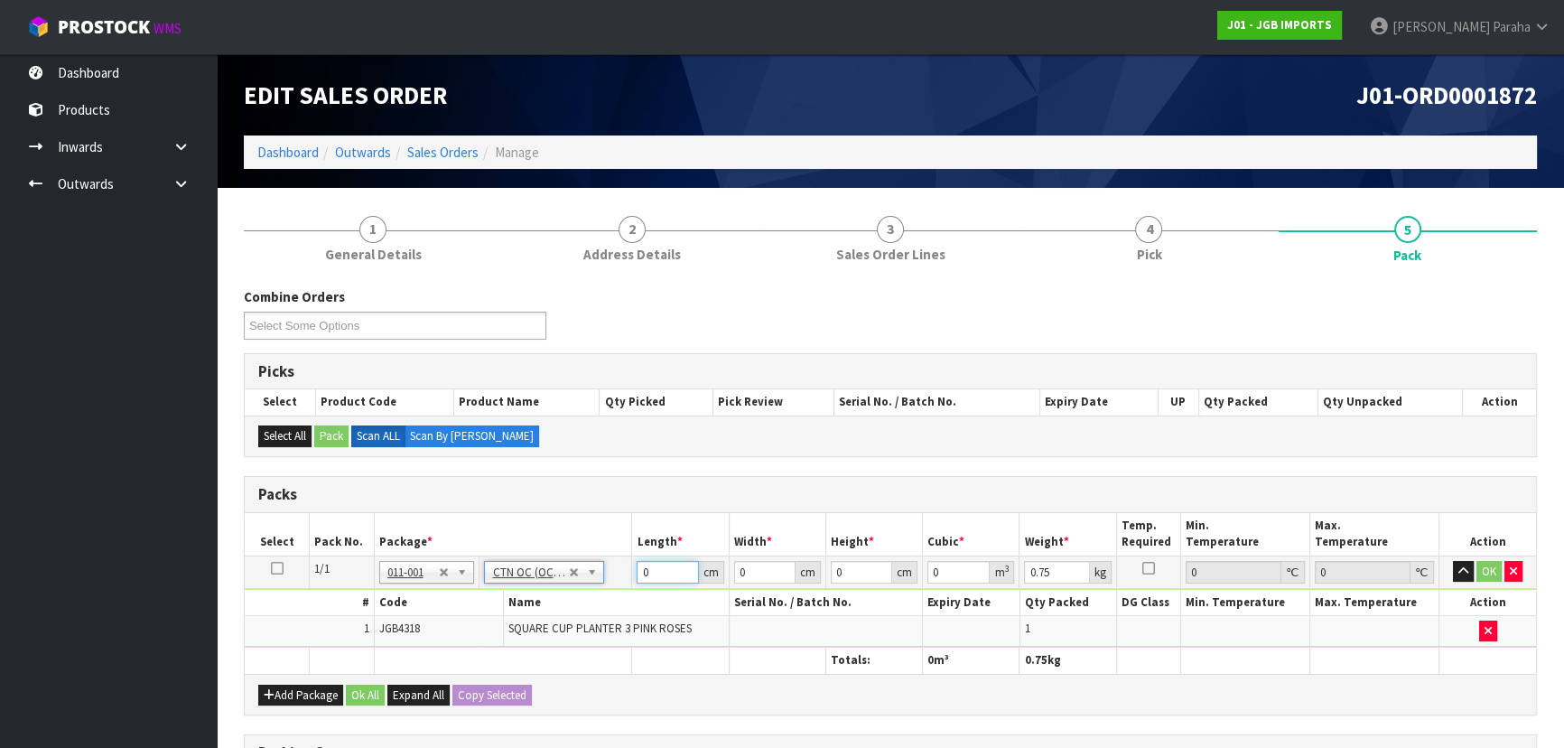
click at [657, 574] on input "0" at bounding box center [667, 572] width 61 height 23
type input "23"
type input "18"
type input "1"
type input "0.000414"
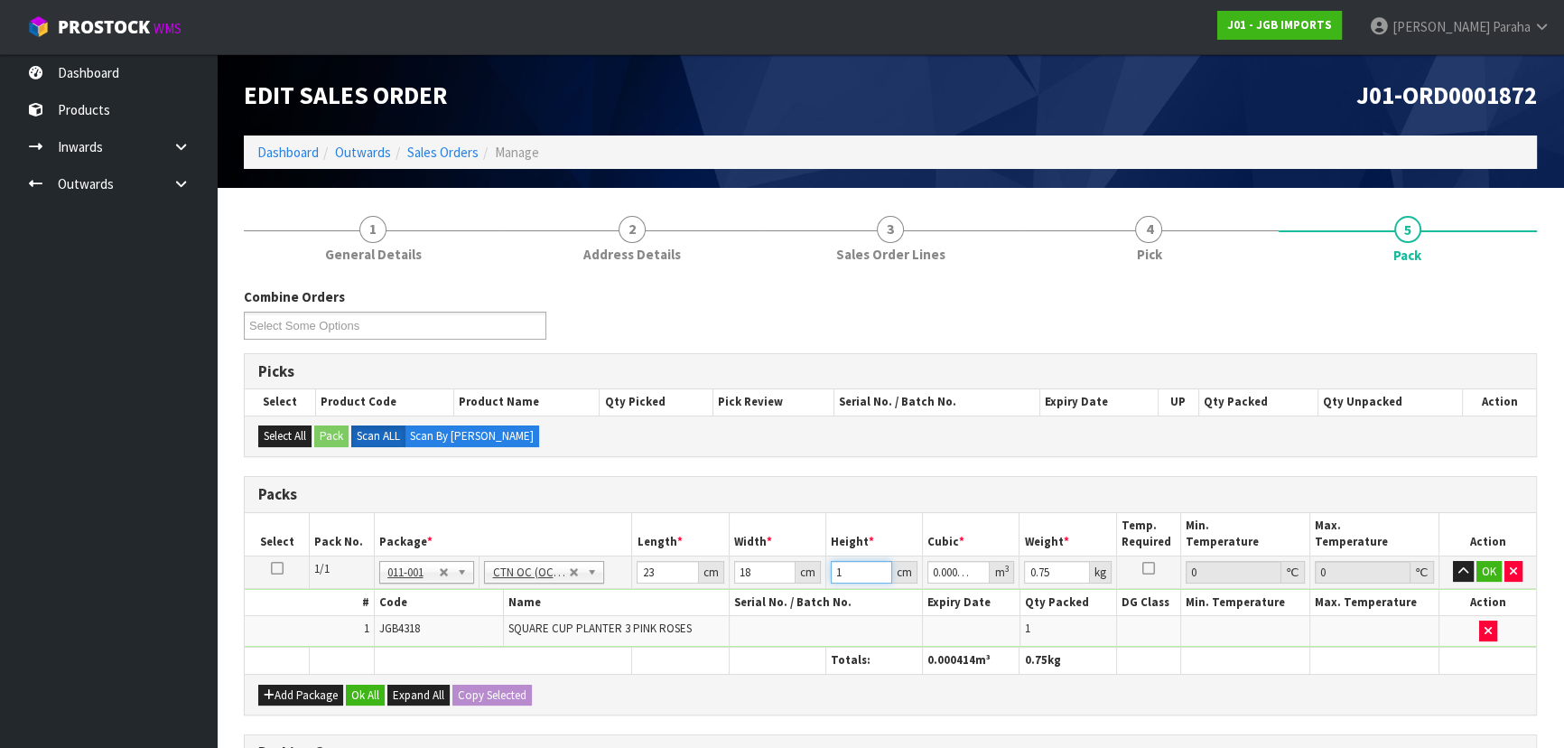
type input "17"
type input "0.007038"
type input "17"
type input "1"
click at [1453, 561] on button "button" at bounding box center [1463, 572] width 21 height 22
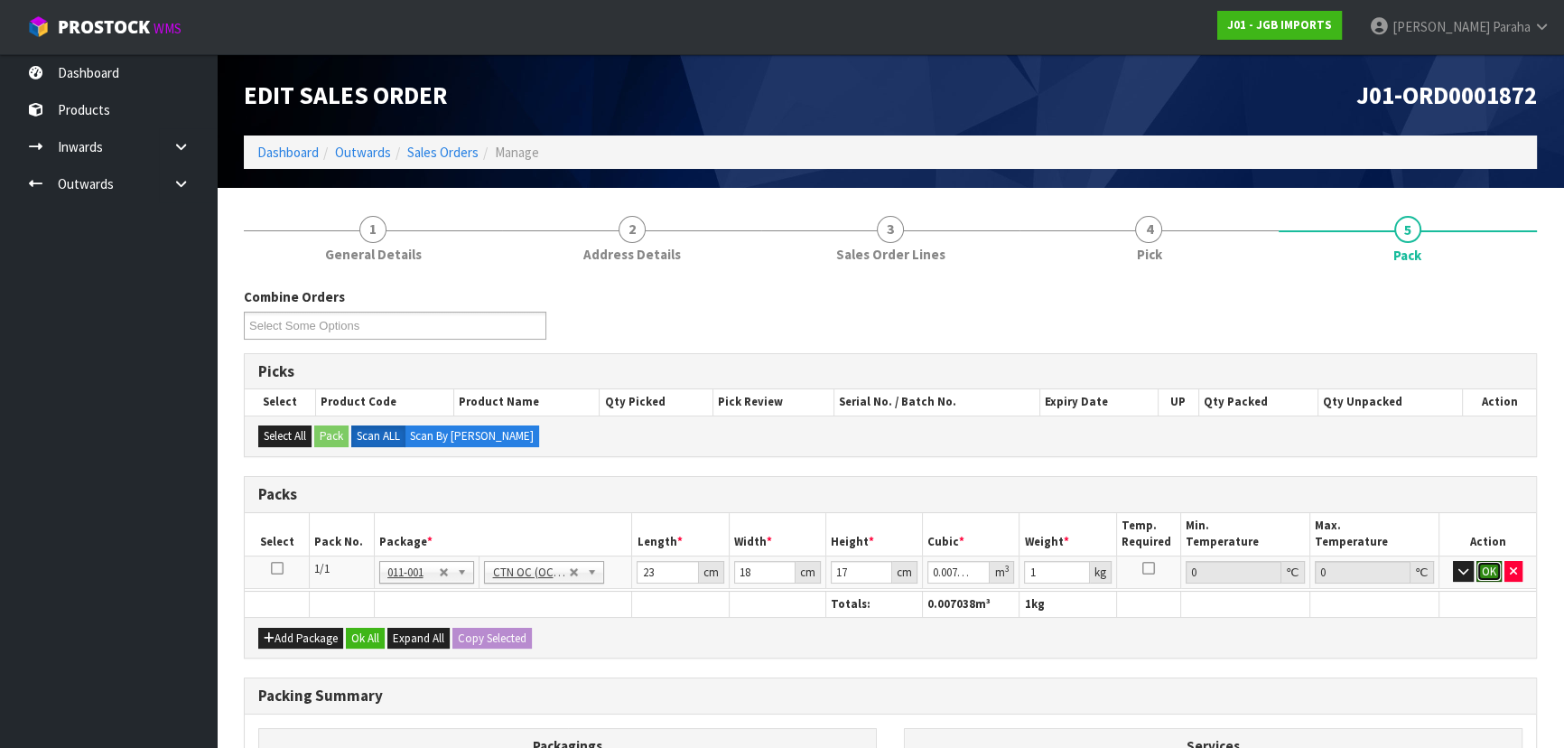
click button "OK" at bounding box center [1489, 572] width 25 height 22
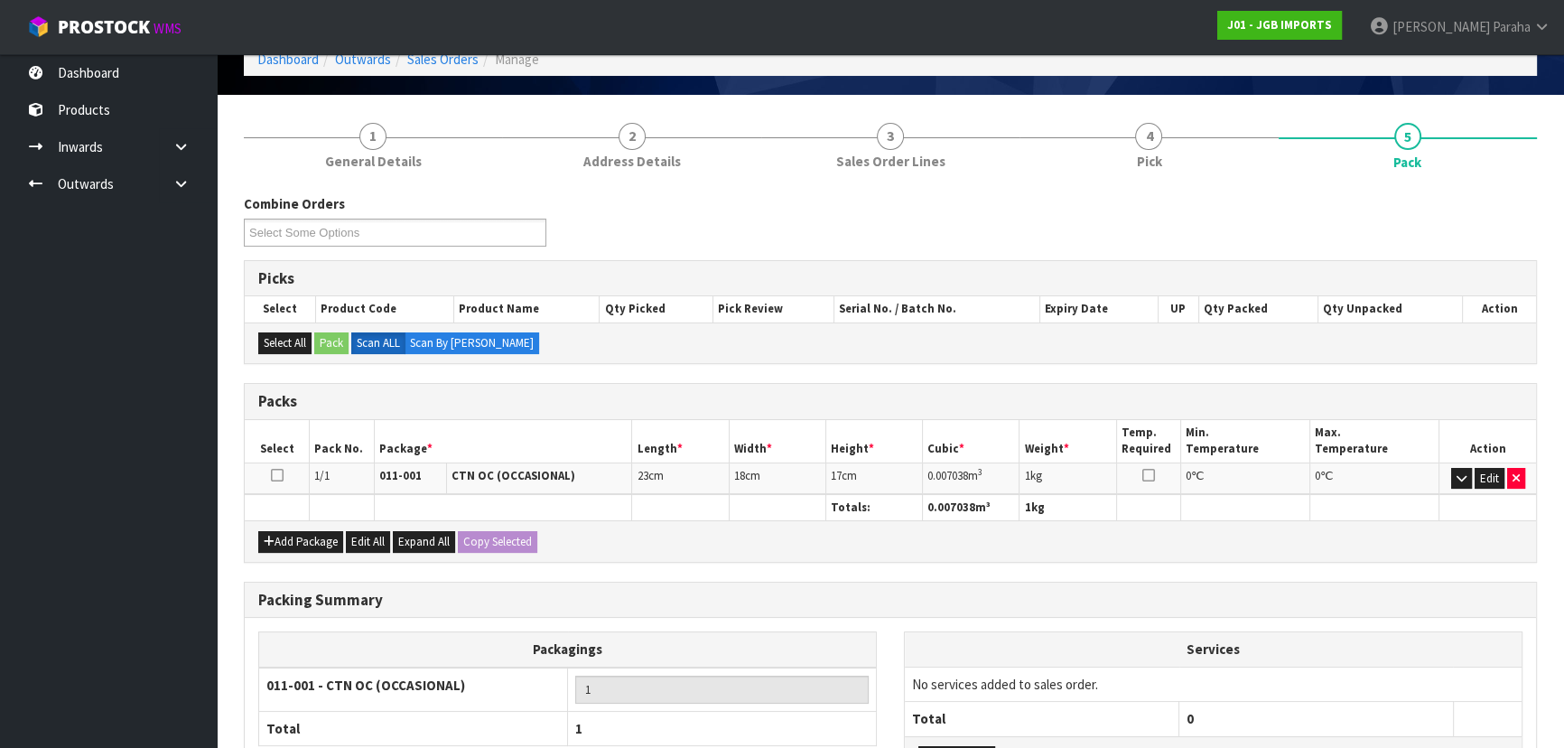
scroll to position [246, 0]
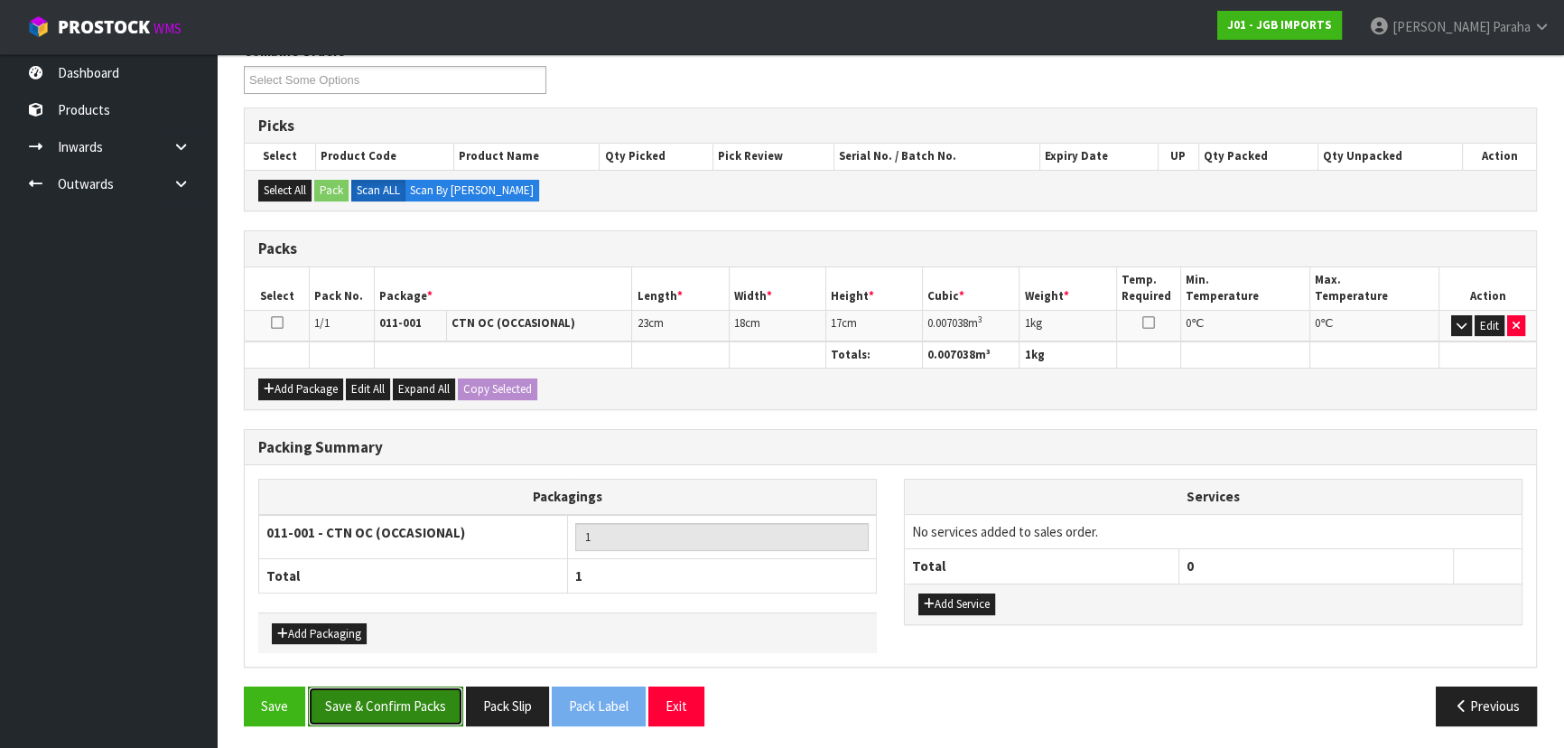
click at [424, 697] on button "Save & Confirm Packs" at bounding box center [385, 705] width 155 height 39
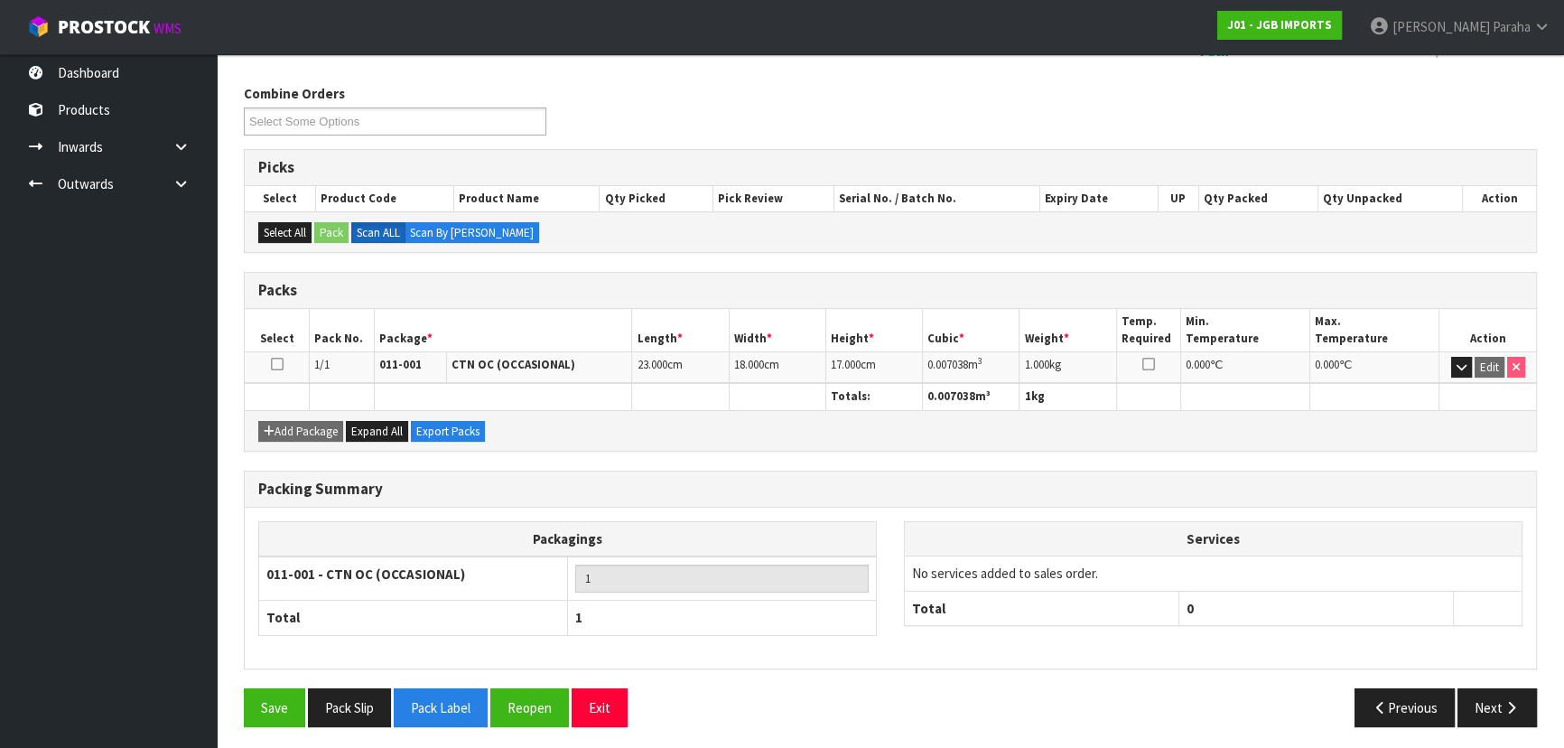
scroll to position [271, 0]
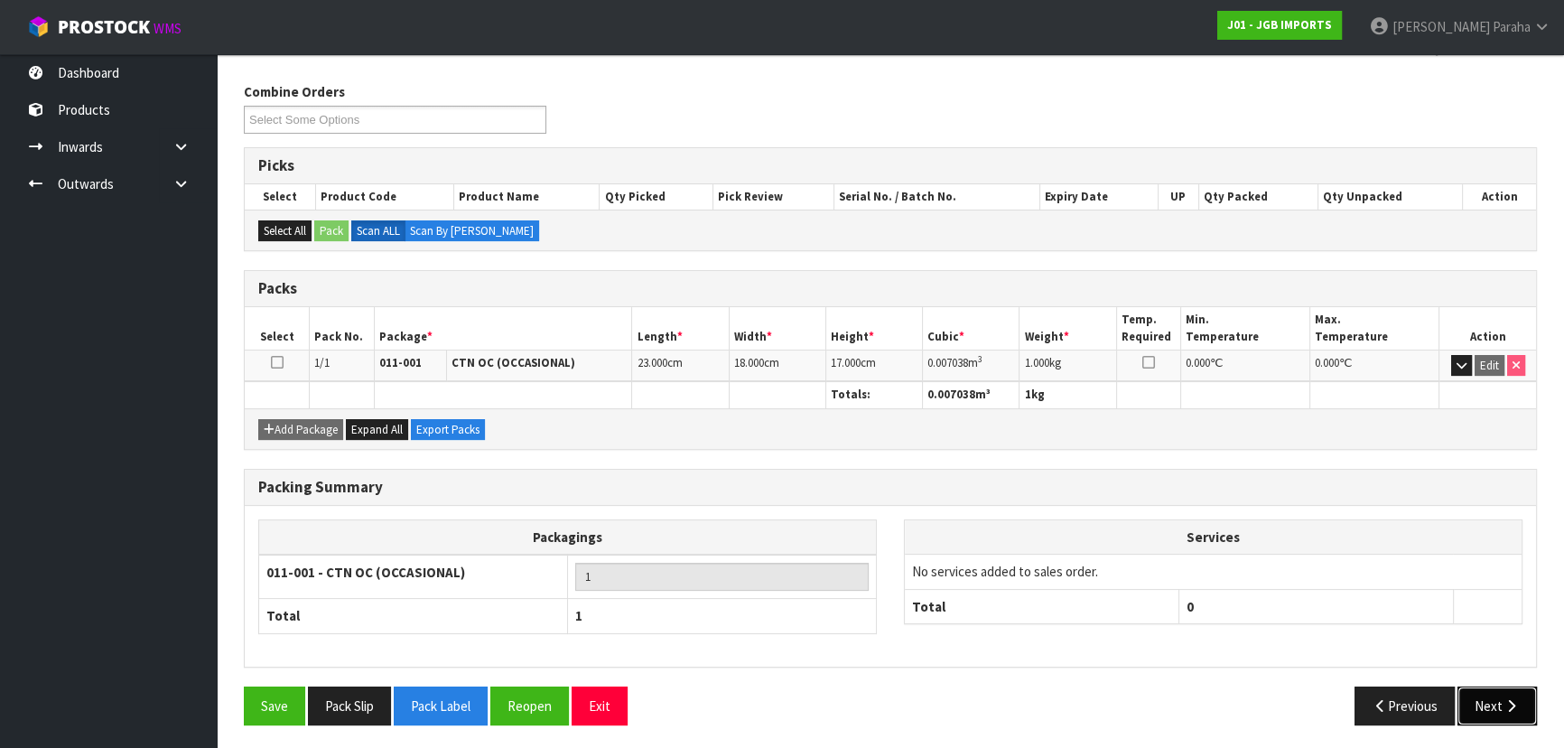
click at [1487, 705] on button "Next" at bounding box center [1497, 705] width 79 height 39
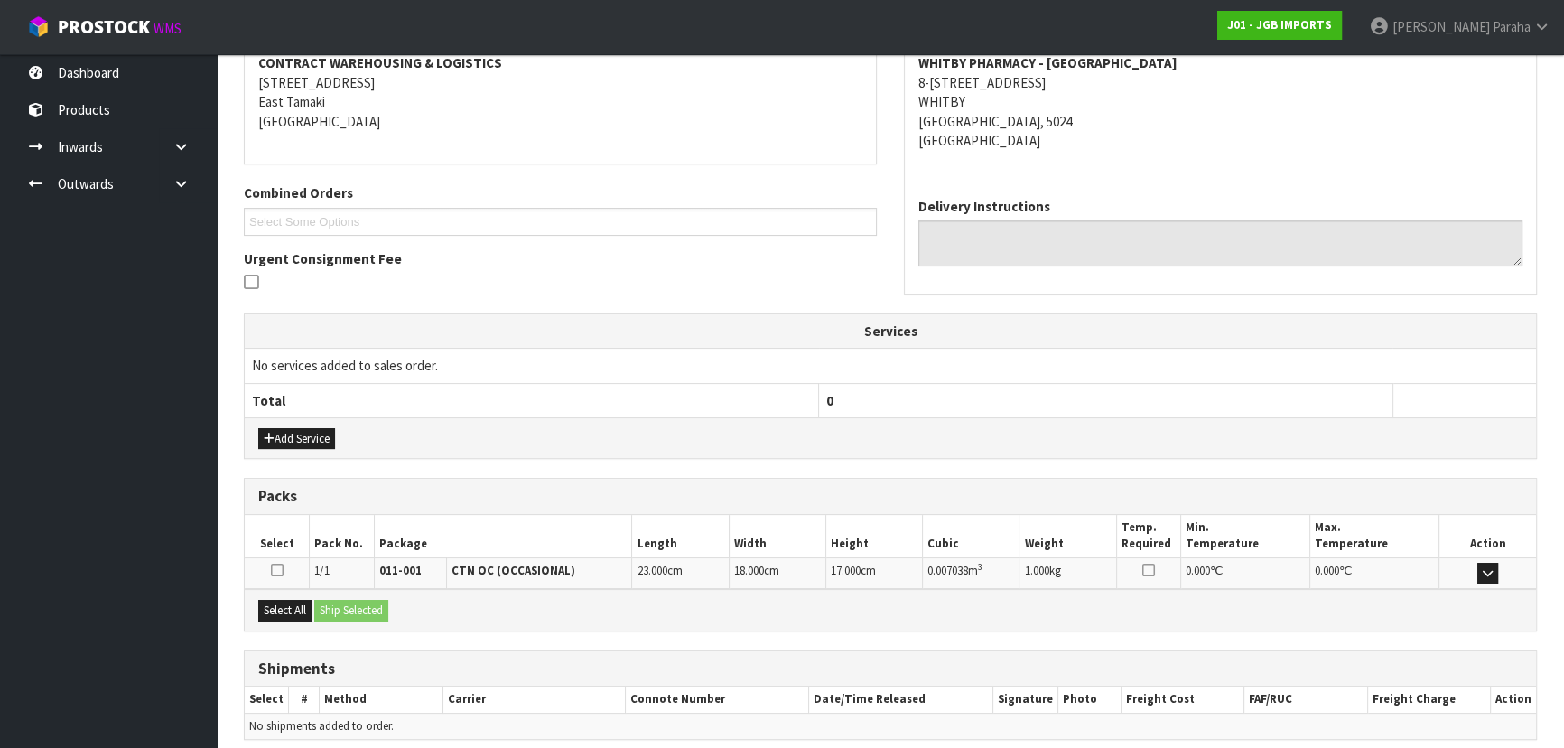
scroll to position [423, 0]
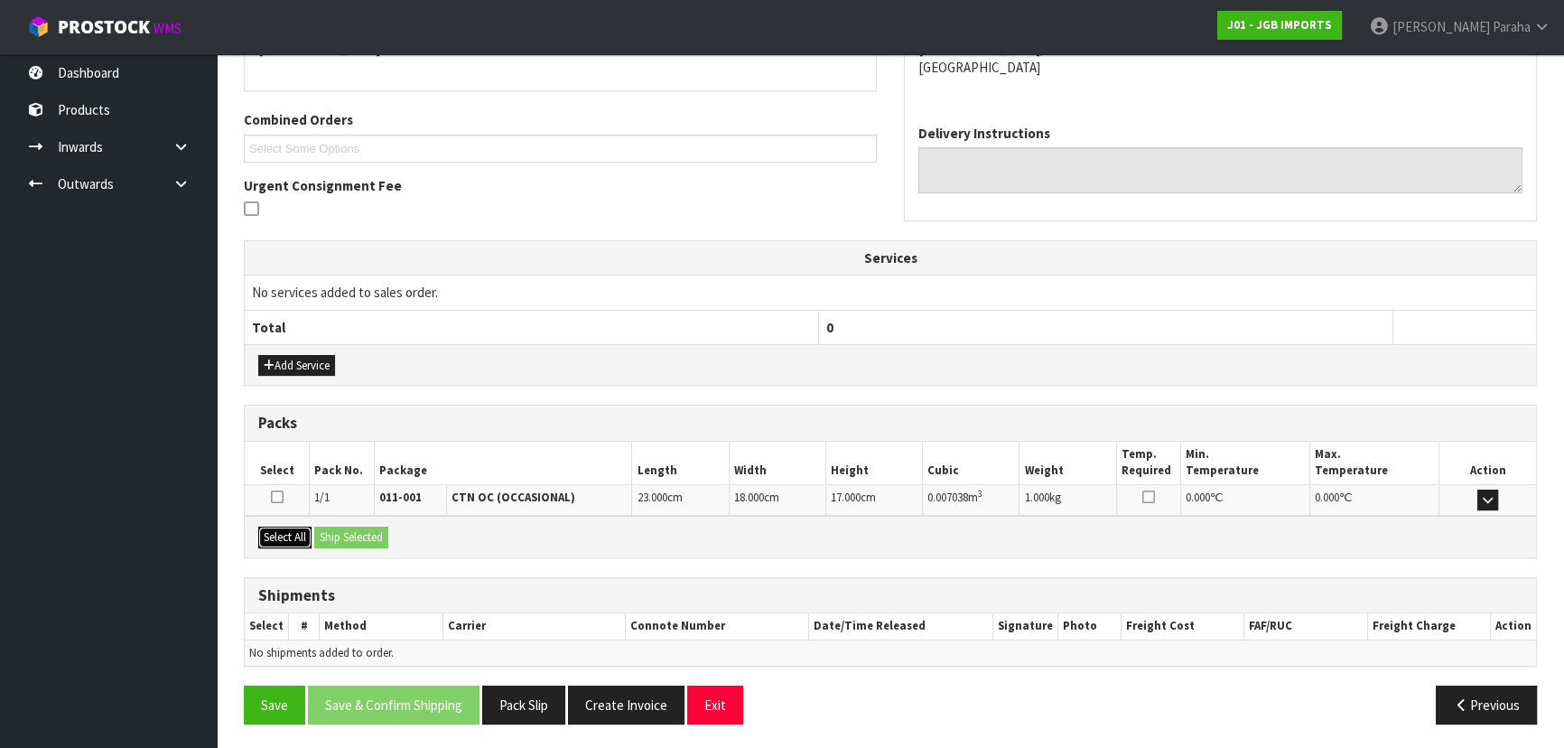
drag, startPoint x: 291, startPoint y: 532, endPoint x: 325, endPoint y: 532, distance: 34.3
click at [292, 532] on button "Select All" at bounding box center [284, 538] width 53 height 22
click at [357, 533] on button "Ship Selected" at bounding box center [351, 538] width 74 height 22
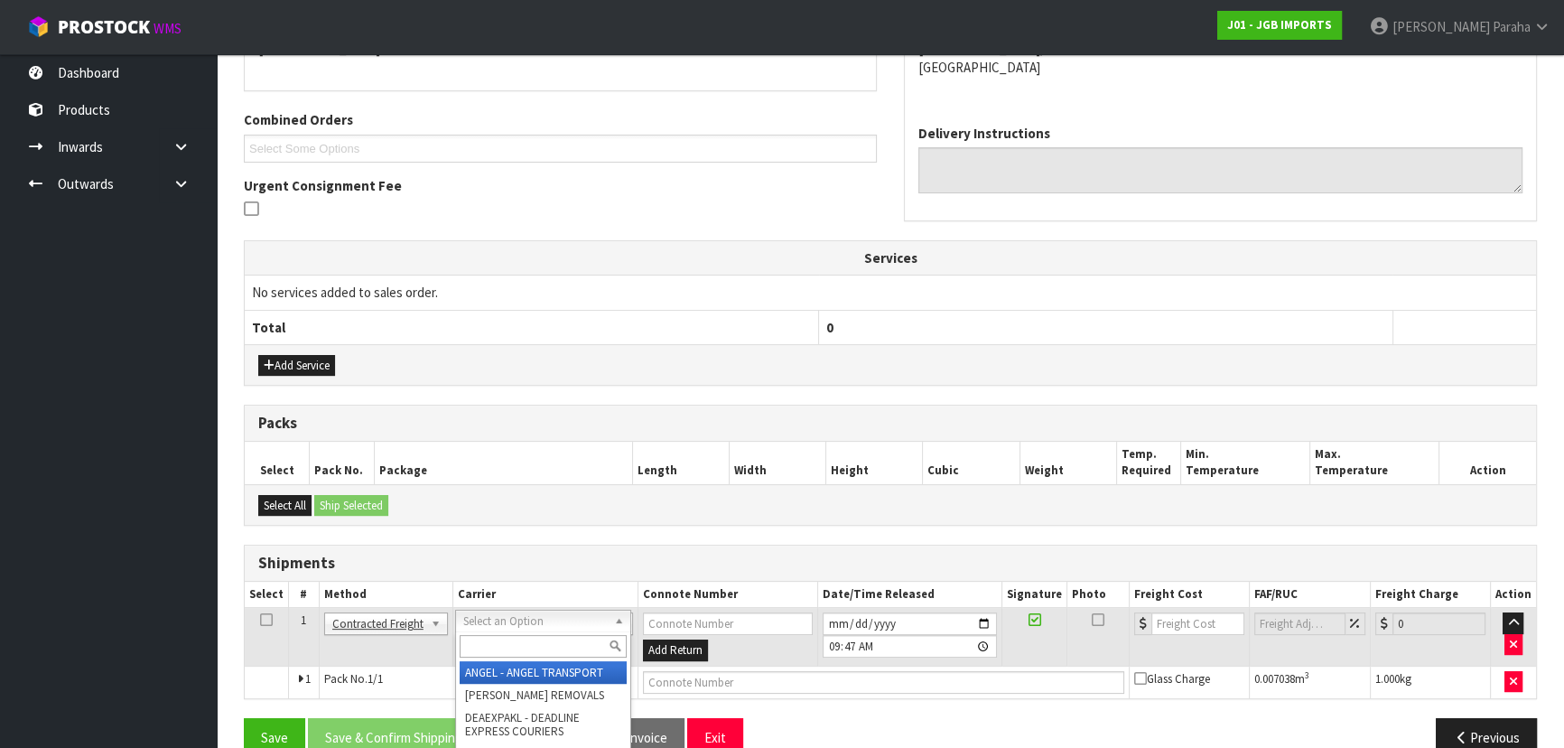
click at [549, 641] on input "text" at bounding box center [543, 646] width 167 height 23
type input "NZP"
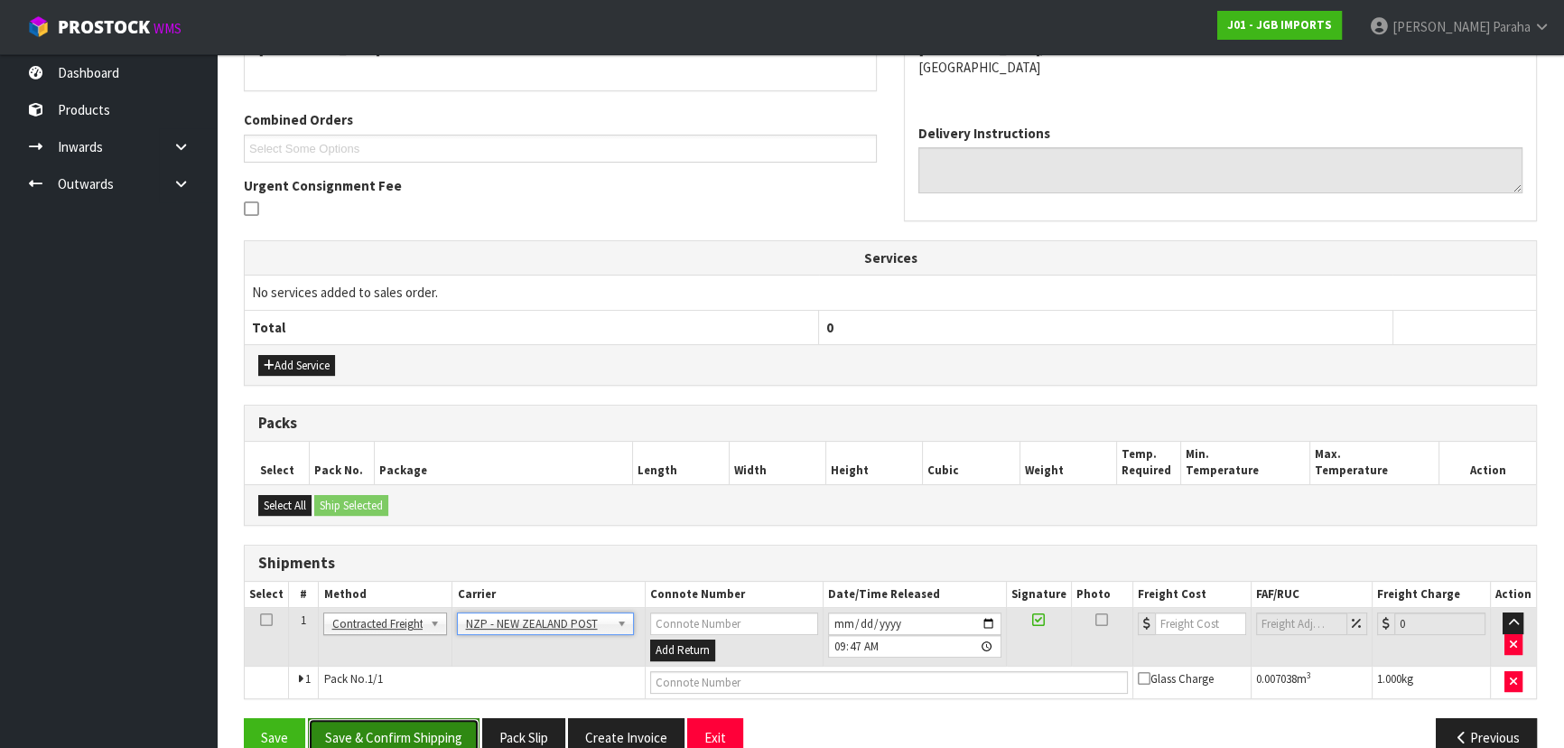
click at [379, 726] on button "Save & Confirm Shipping" at bounding box center [394, 737] width 172 height 39
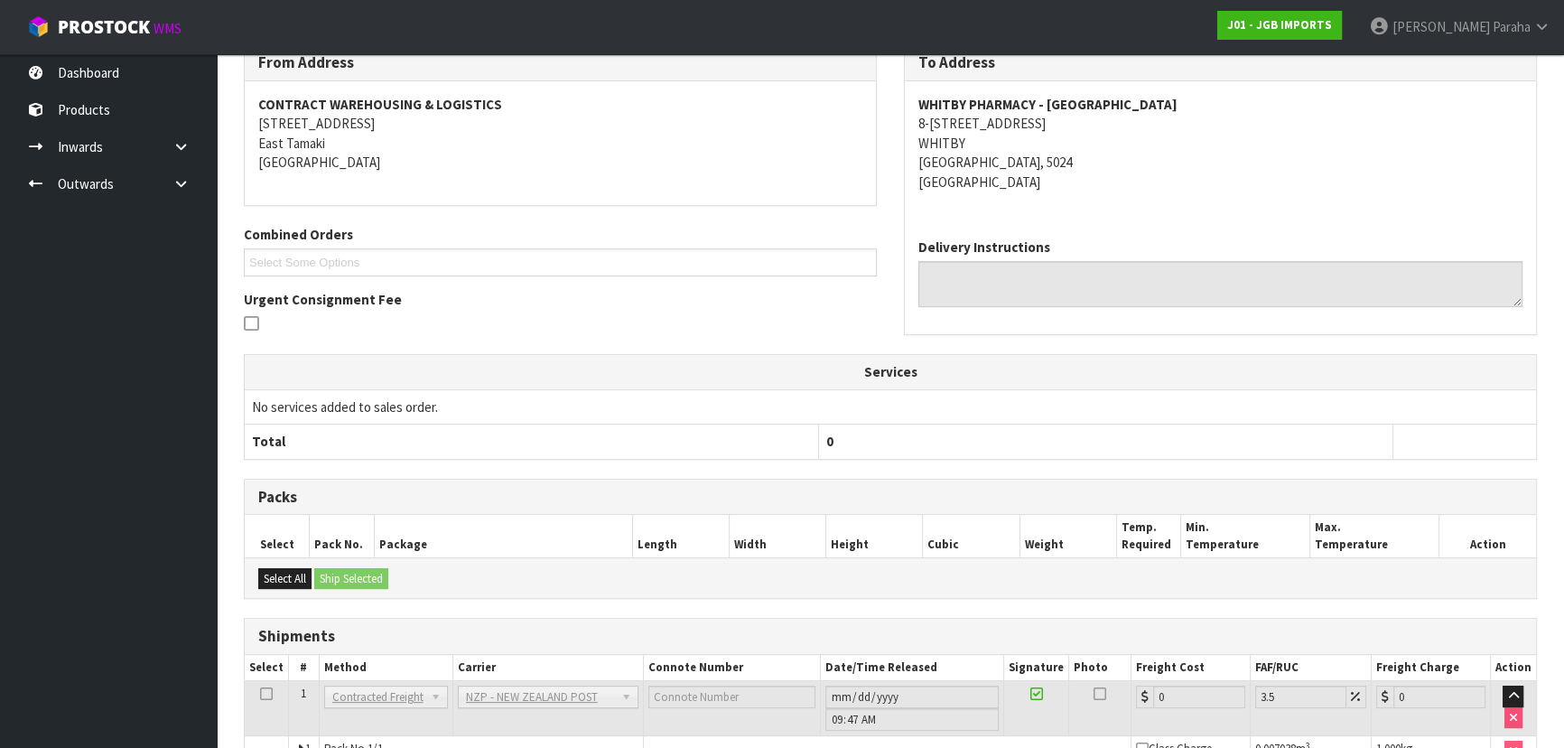
scroll to position [430, 0]
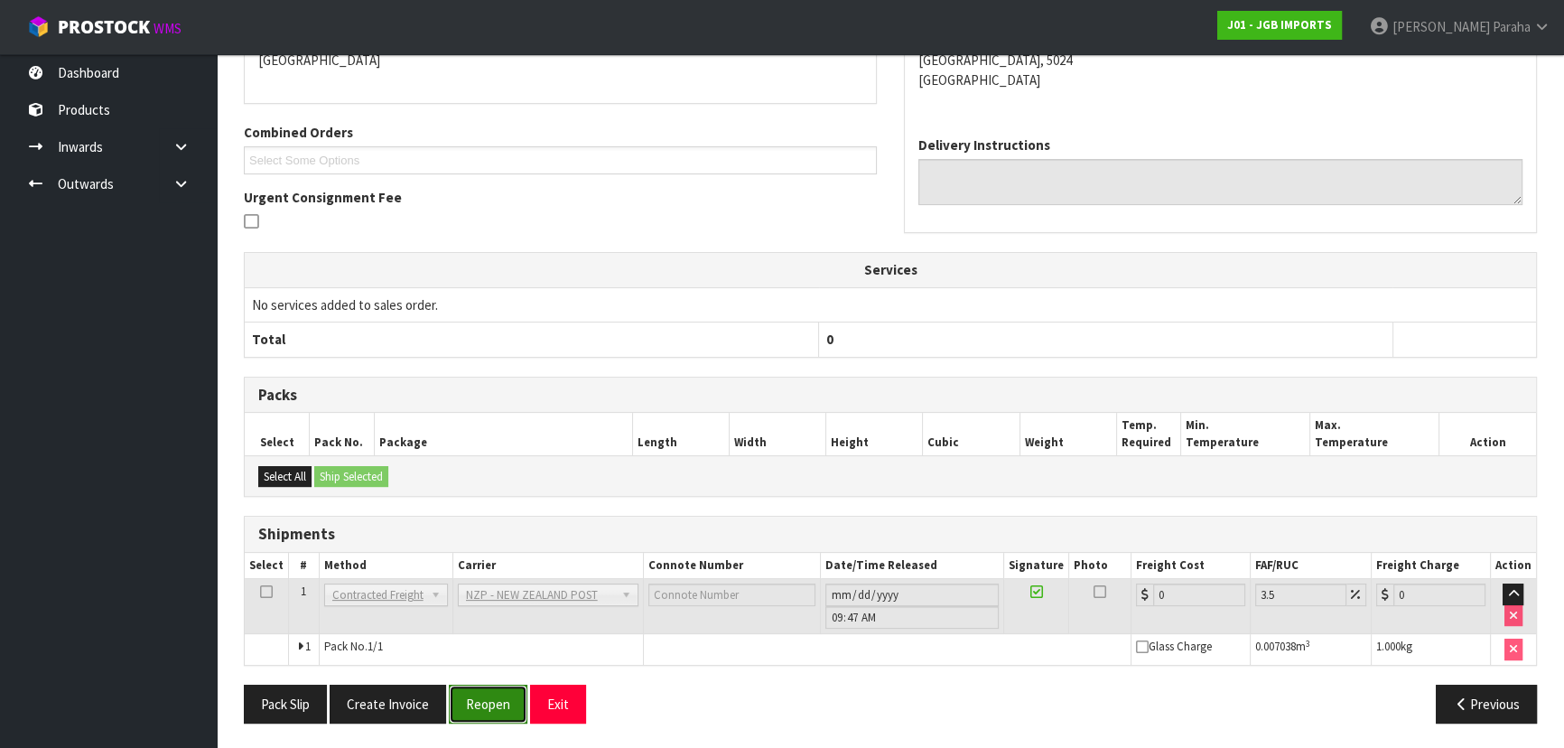
click at [491, 689] on button "Reopen" at bounding box center [488, 704] width 79 height 39
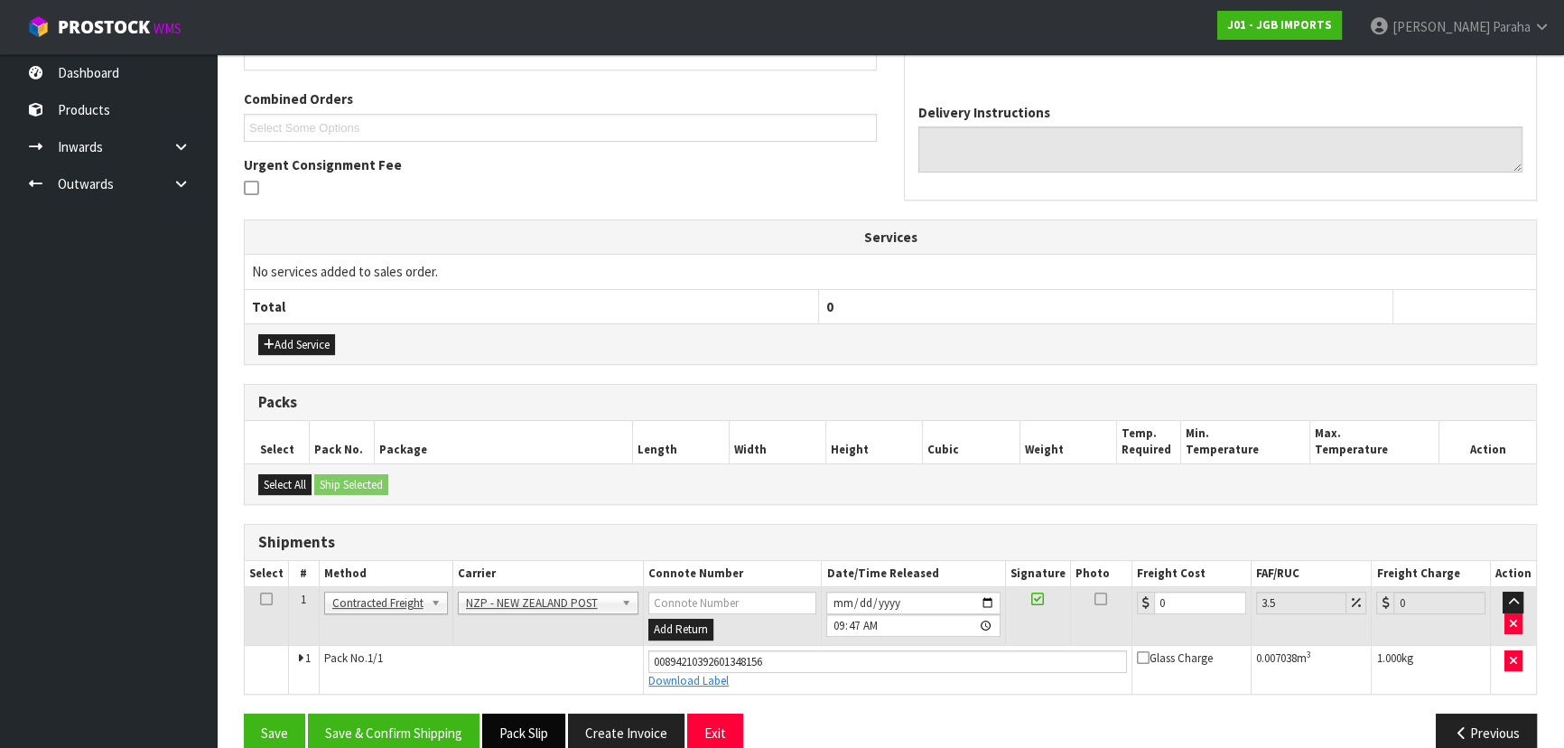
scroll to position [472, 0]
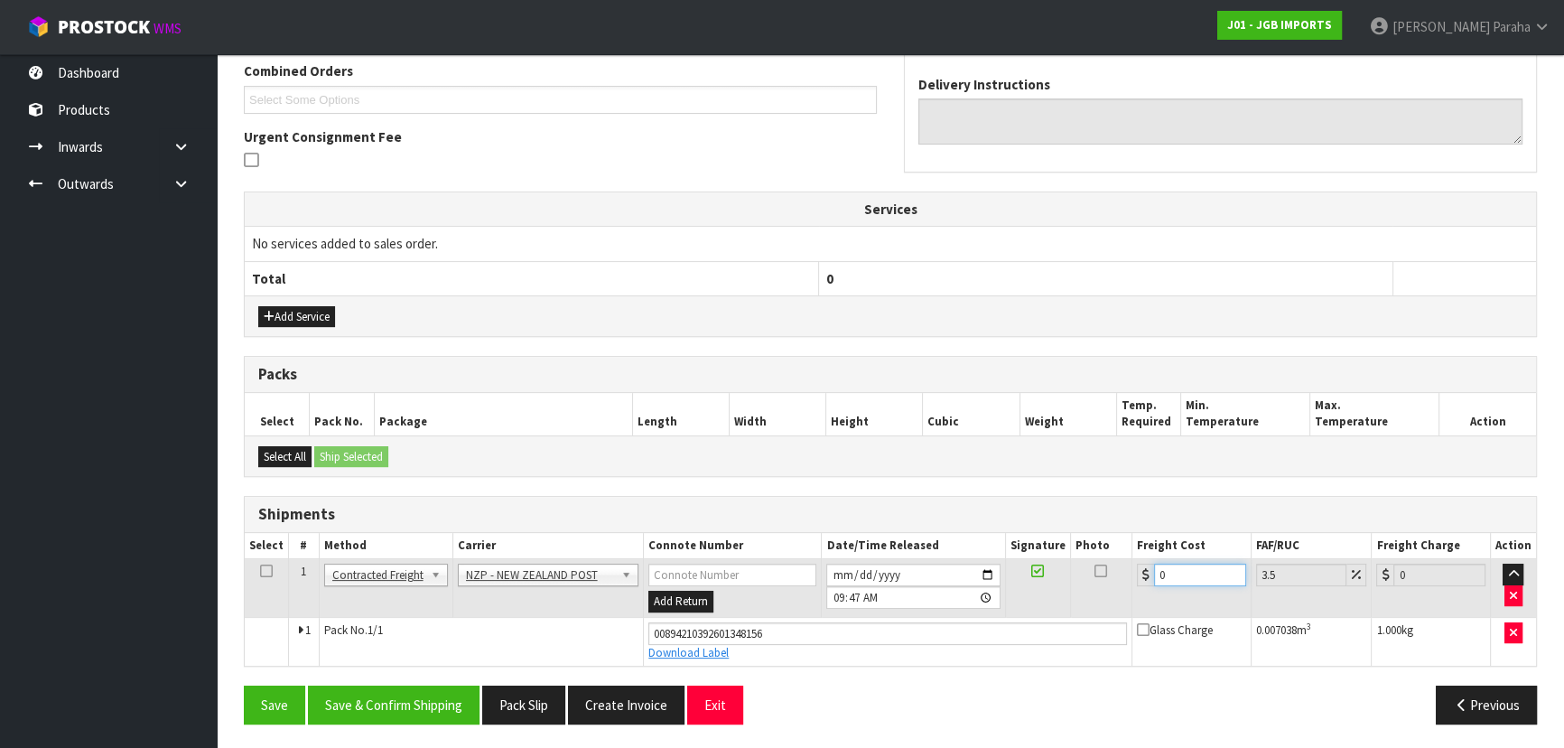
click at [1189, 574] on input "0" at bounding box center [1200, 575] width 92 height 23
type input "8"
type input "8.28"
type input "8.4"
type input "8.69"
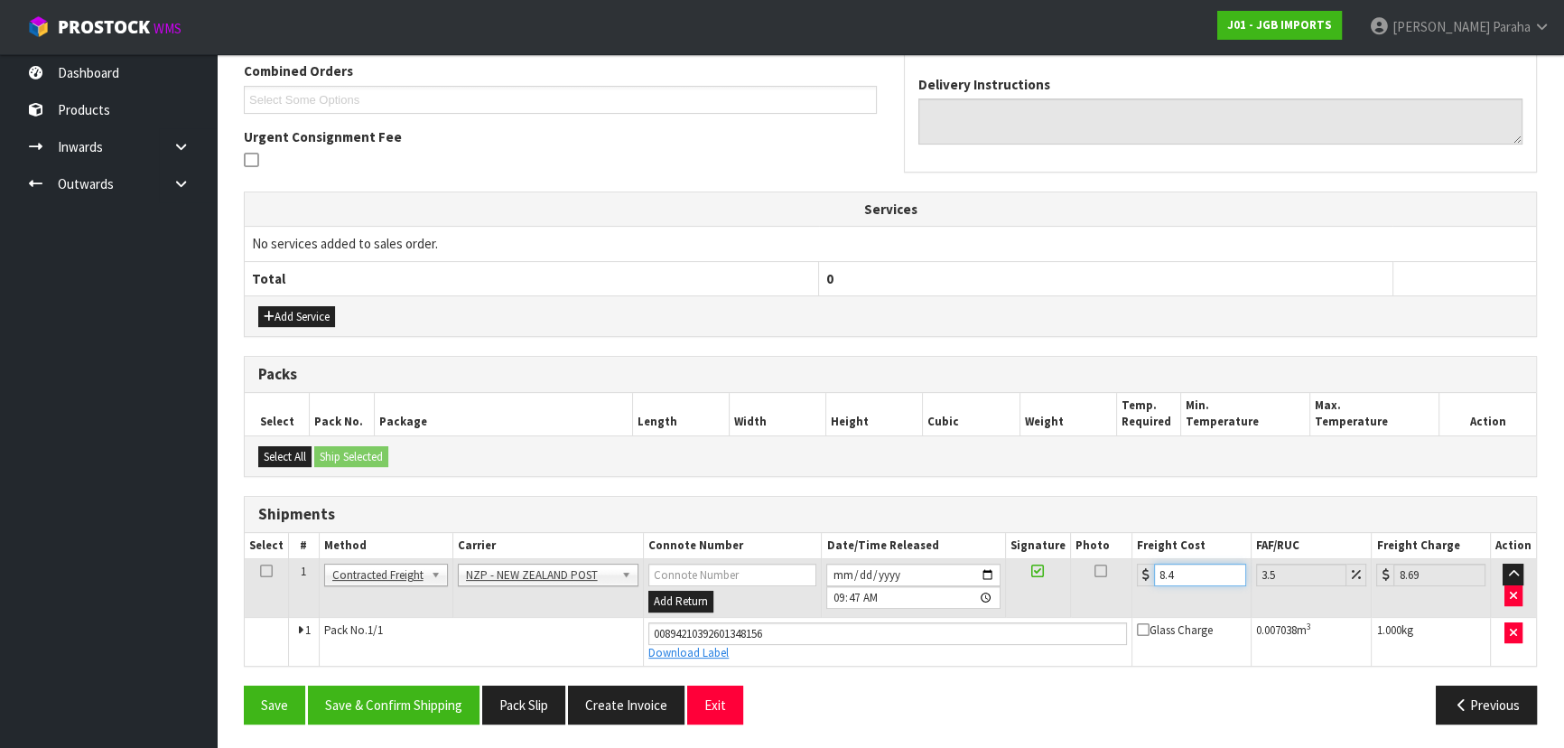
type input "8.45"
type input "8.75"
type input "8.45"
click at [410, 705] on button "Save & Confirm Shipping" at bounding box center [394, 705] width 172 height 39
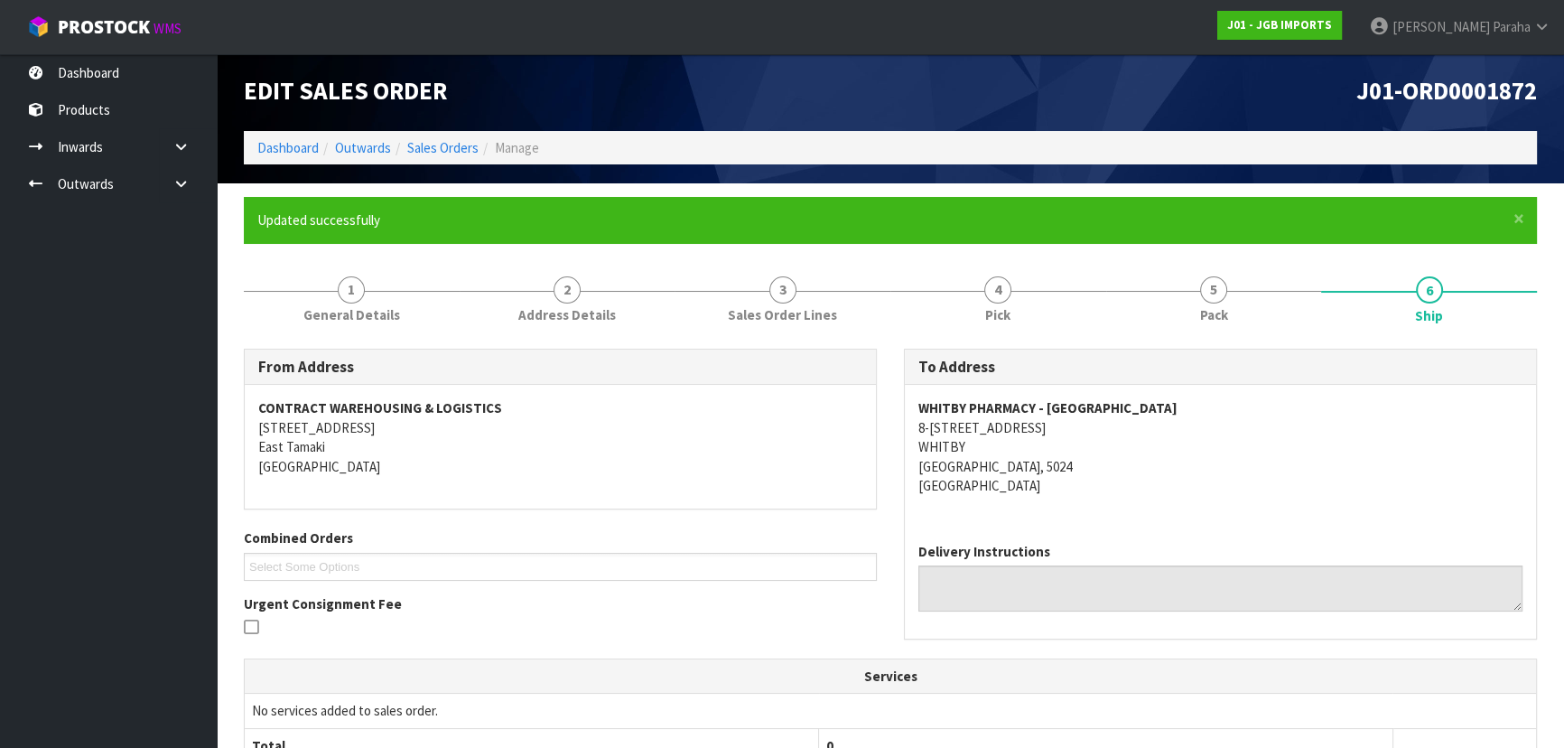
scroll to position [0, 0]
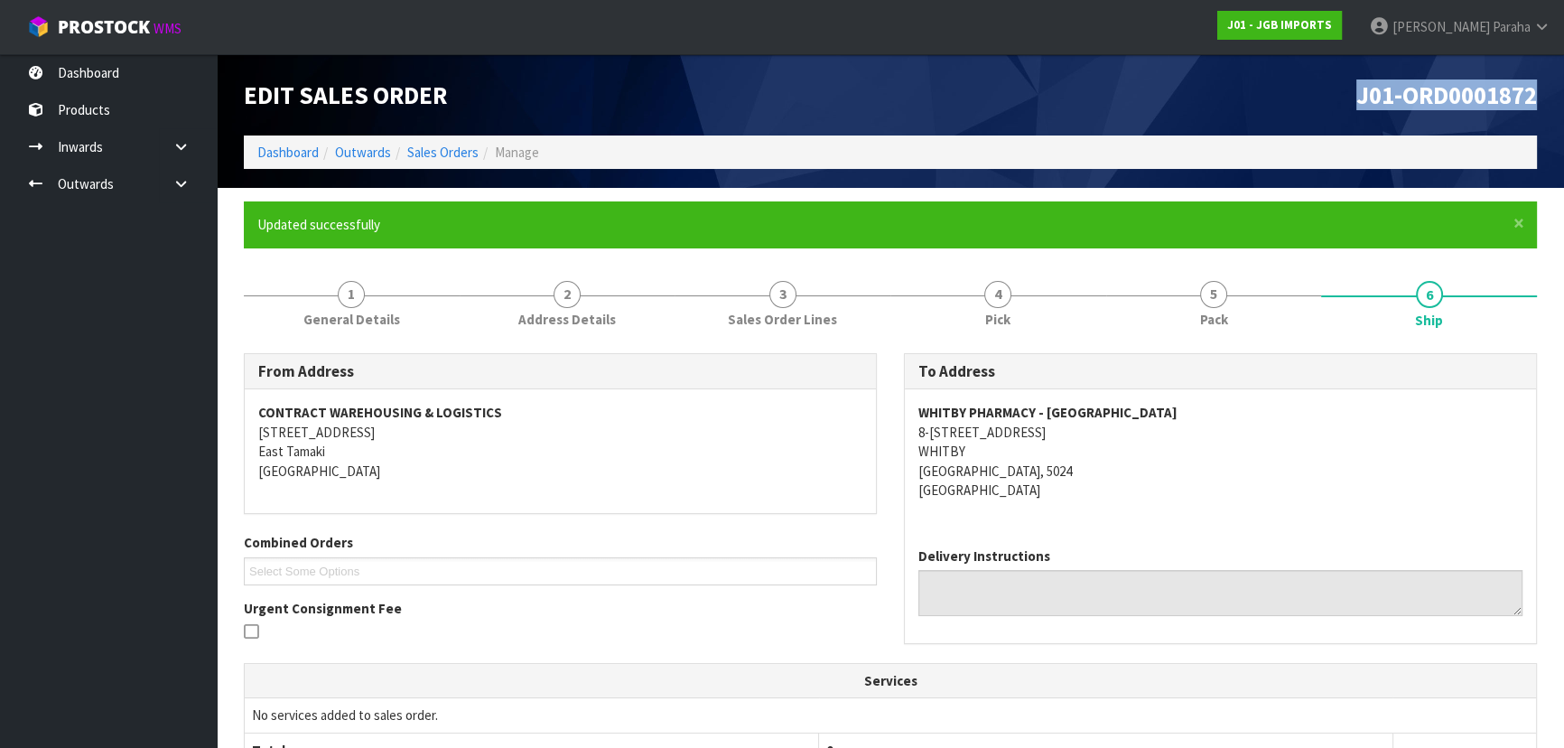
drag, startPoint x: 1342, startPoint y: 94, endPoint x: 1569, endPoint y: 79, distance: 227.2
click at [1564, 79] on html "Toggle navigation ProStock WMS J01 - JGB IMPORTS [PERSON_NAME] Logout Dashboard…" at bounding box center [782, 374] width 1564 height 748
copy span "J01-ORD0001872"
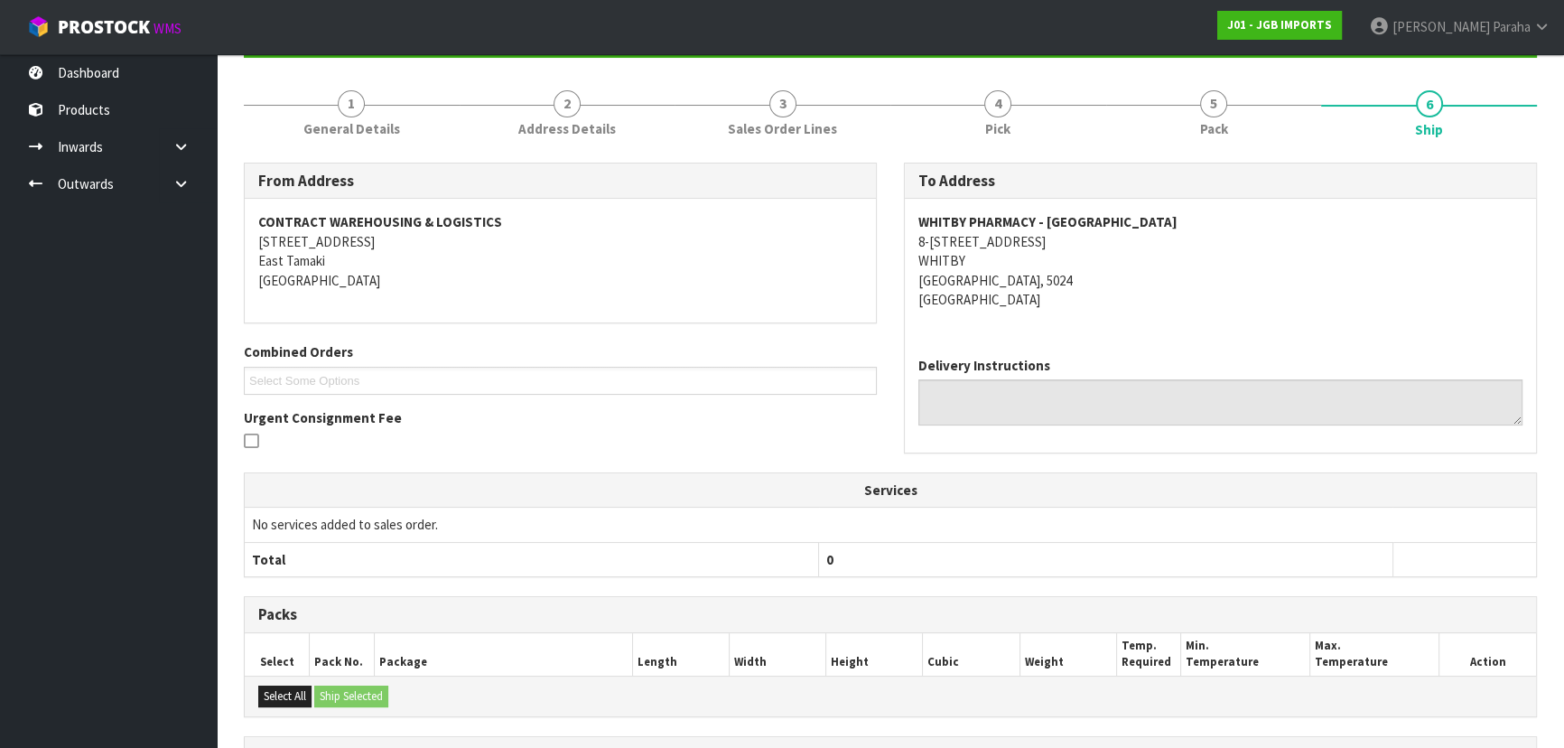
scroll to position [12, 0]
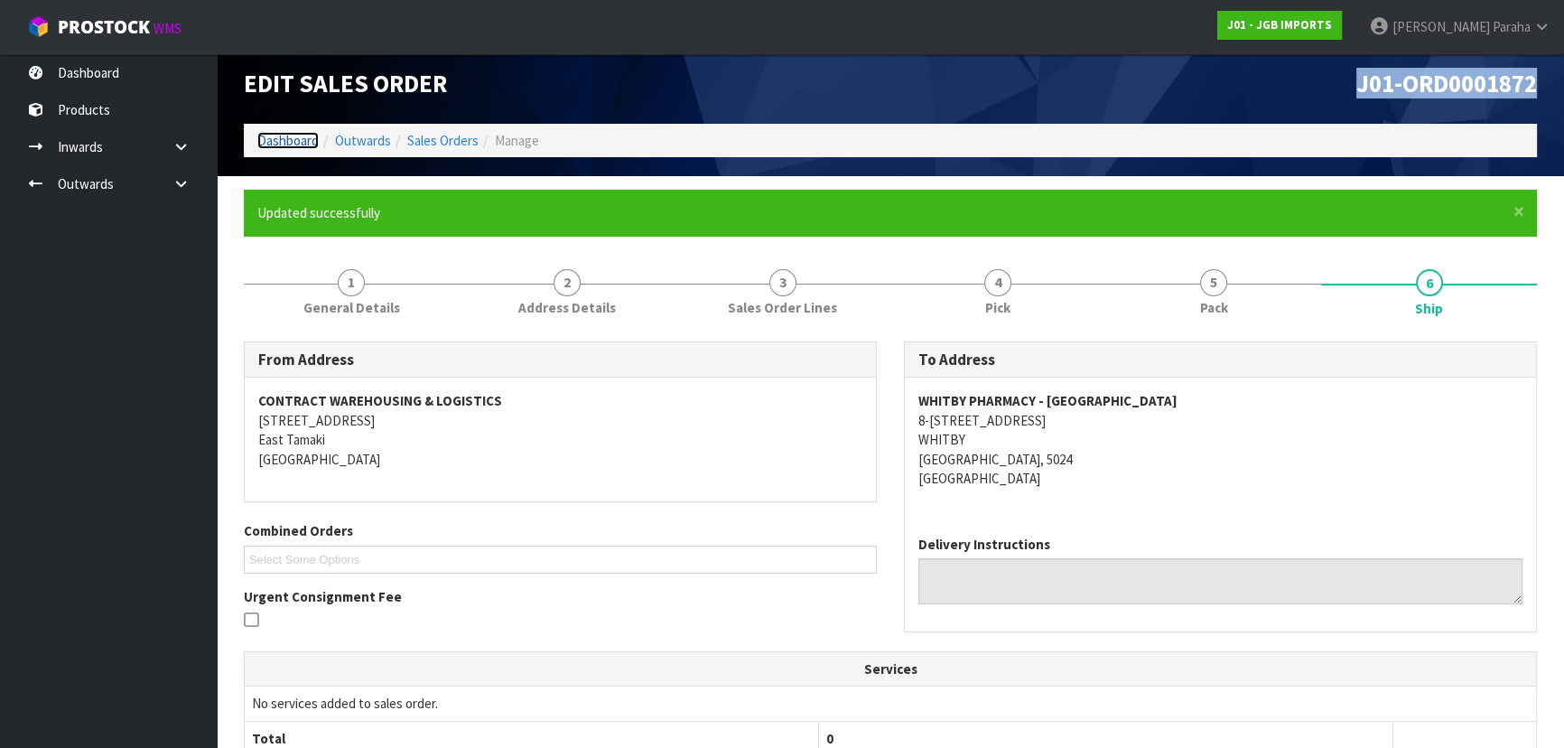
click at [294, 141] on link "Dashboard" at bounding box center [287, 140] width 61 height 17
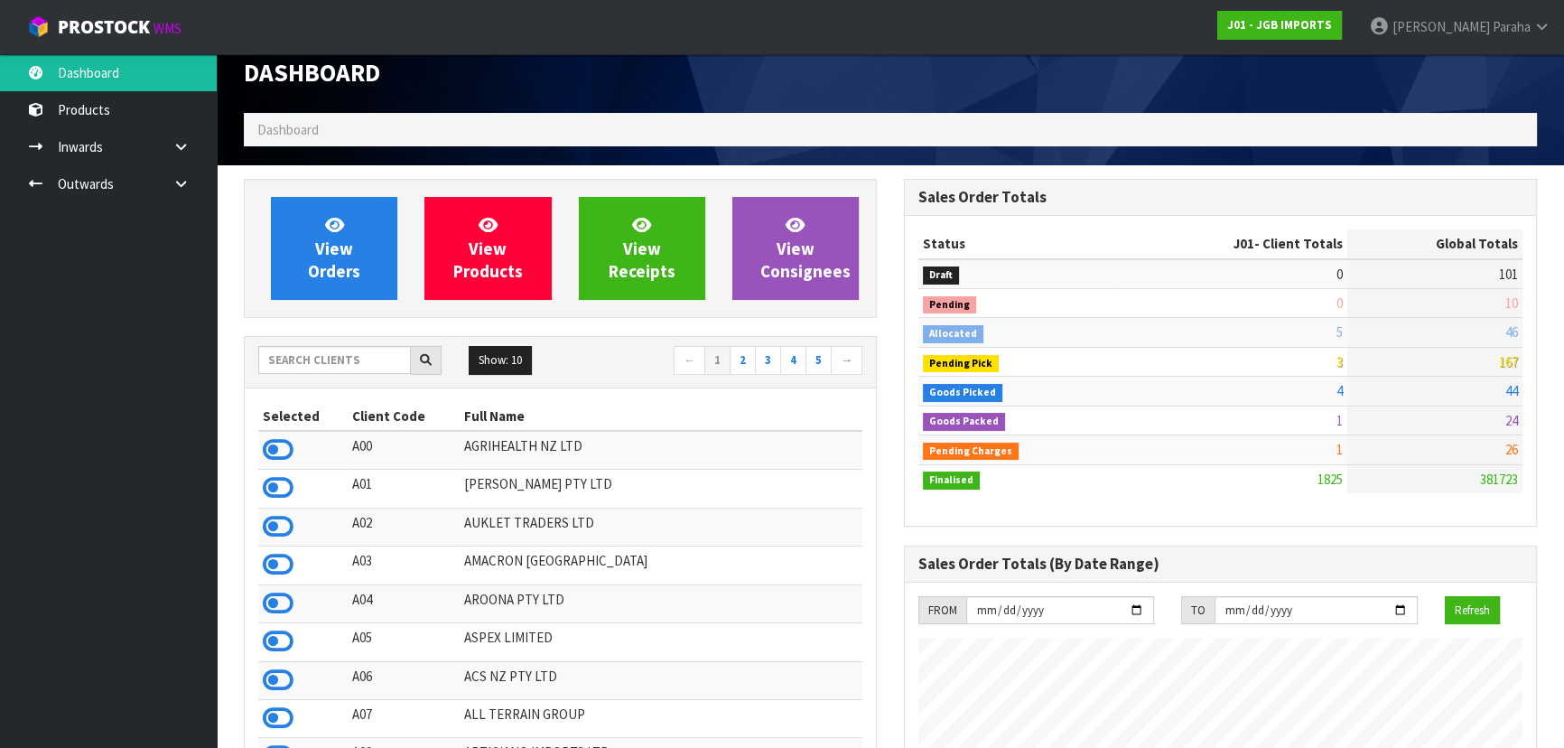
scroll to position [18, 0]
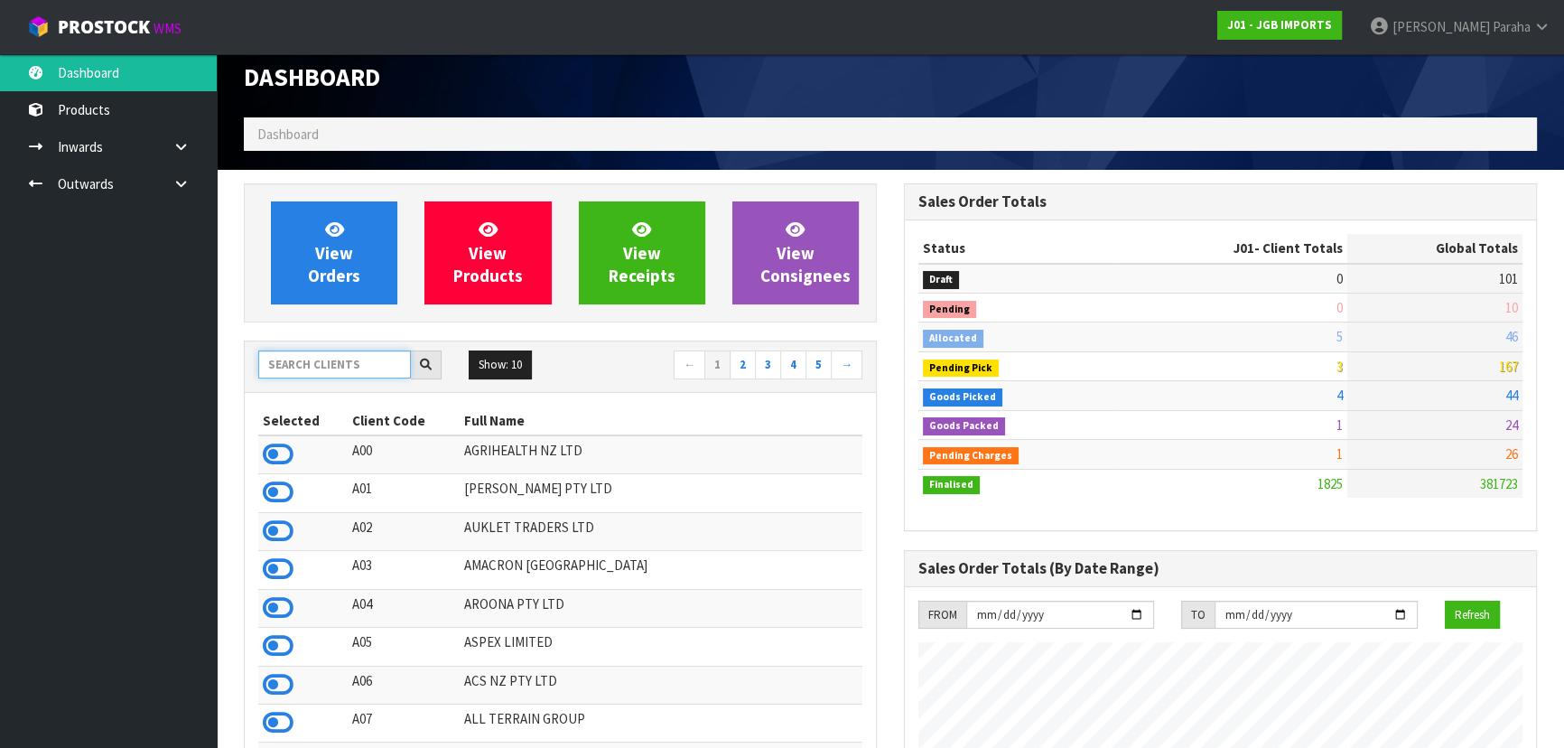
click at [344, 367] on input "text" at bounding box center [334, 364] width 153 height 28
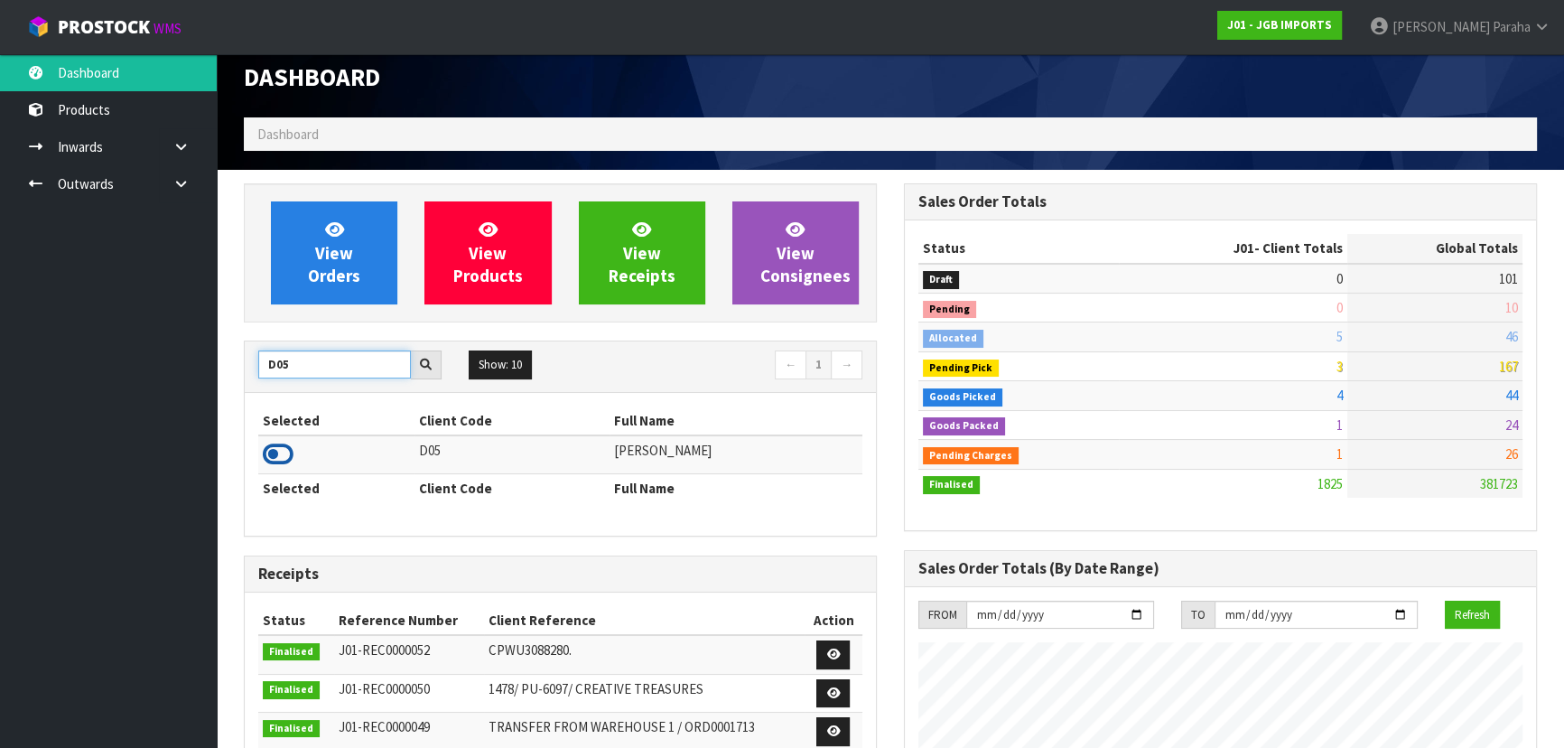
type input "D05"
click at [279, 460] on icon at bounding box center [278, 454] width 31 height 27
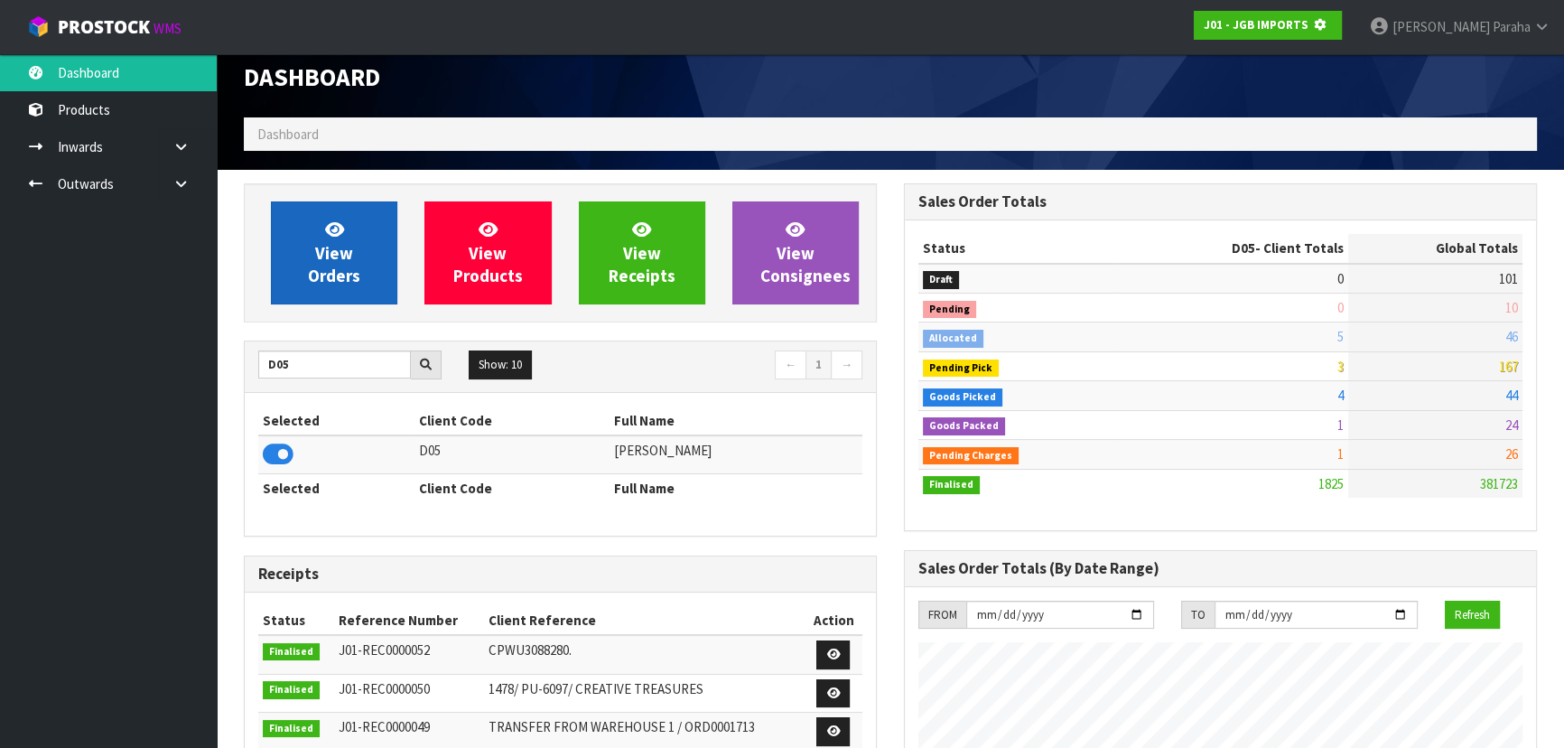
scroll to position [902161, 902626]
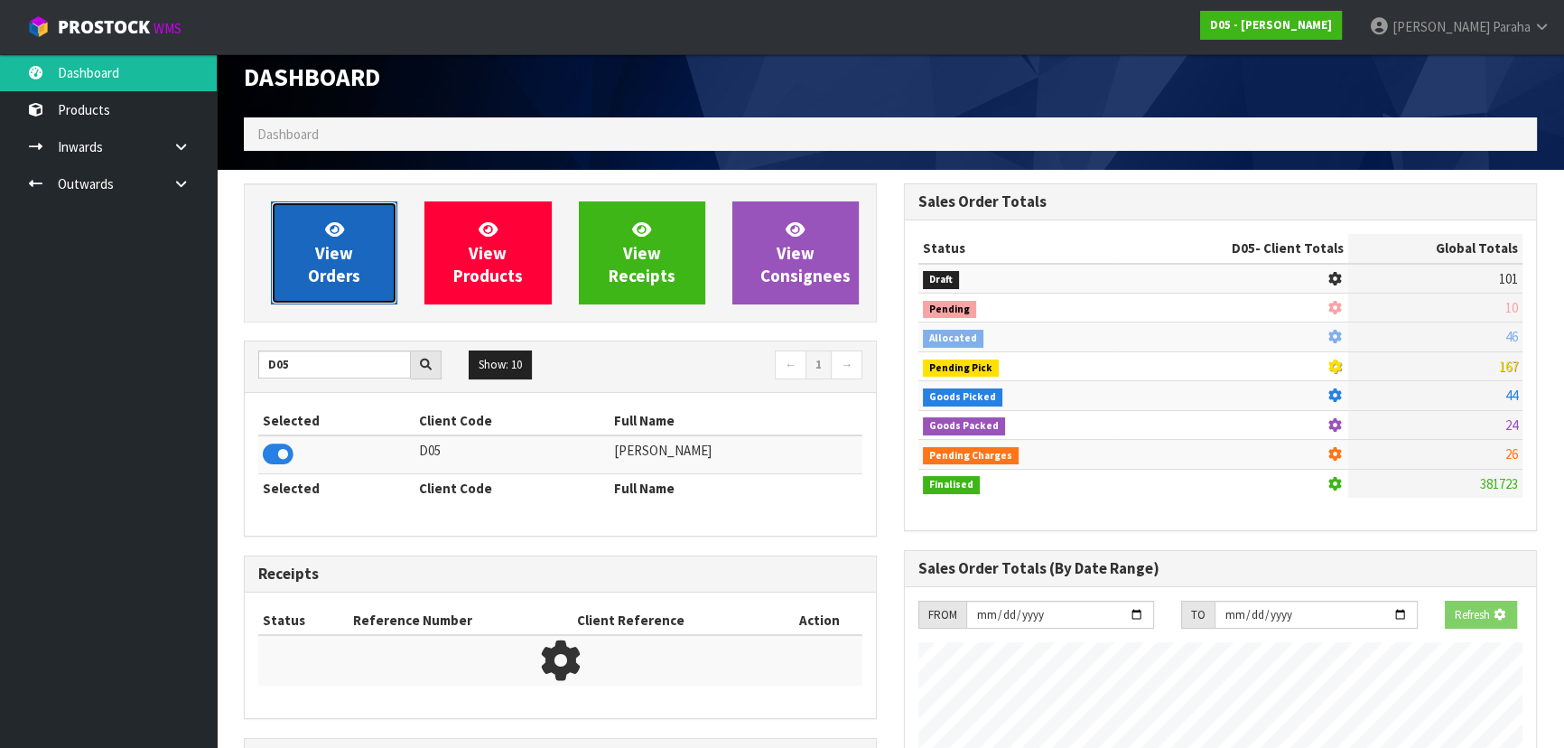
click at [307, 264] on link "View Orders" at bounding box center [334, 252] width 126 height 103
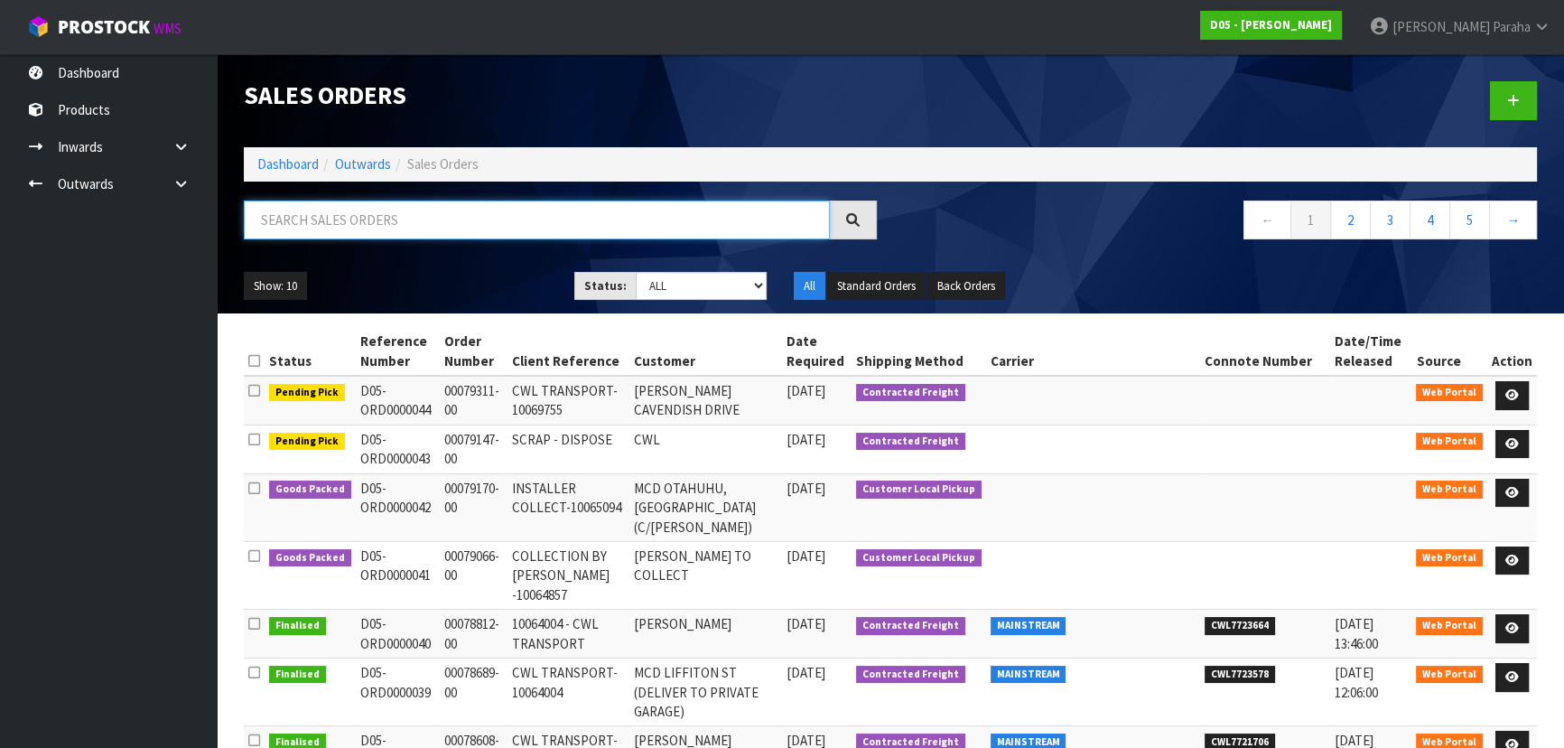
click at [305, 220] on input "text" at bounding box center [537, 220] width 586 height 39
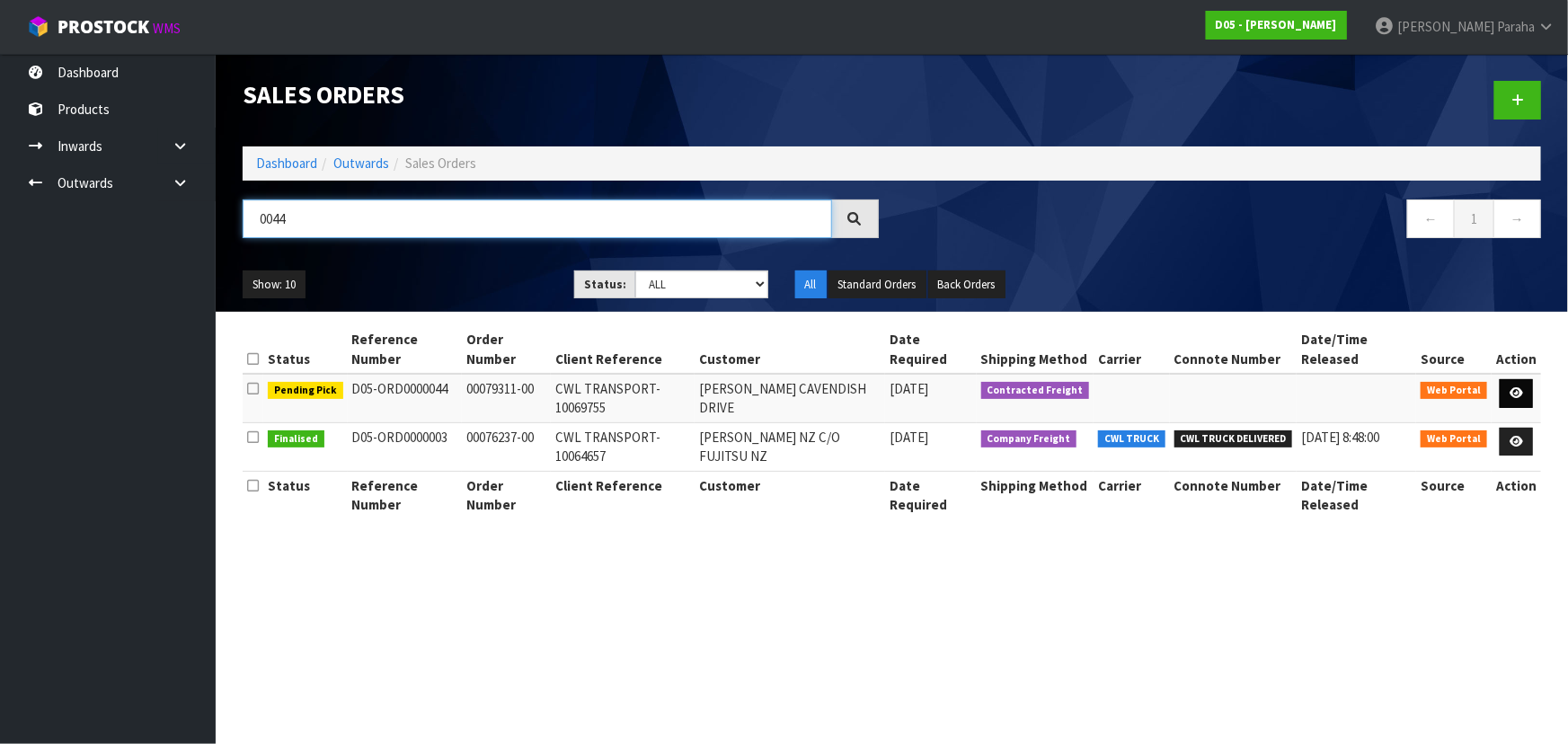
type input "0044"
click at [1526, 389] on link at bounding box center [1516, 393] width 33 height 29
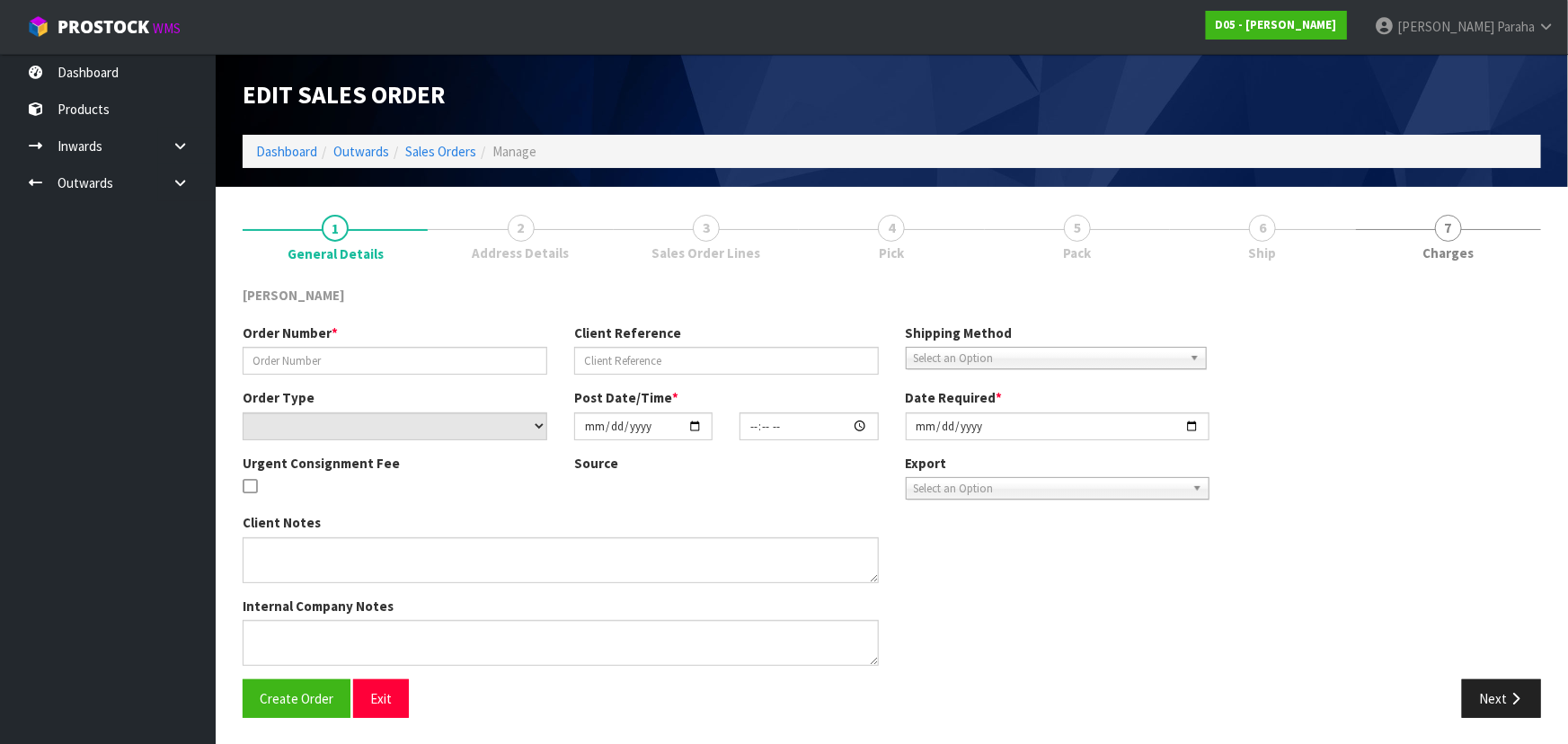
type input "00079311-00"
type input "CWL TRANSPORT-10069755"
select select "number:0"
type input "[DATE]"
type input "08:07:00.000"
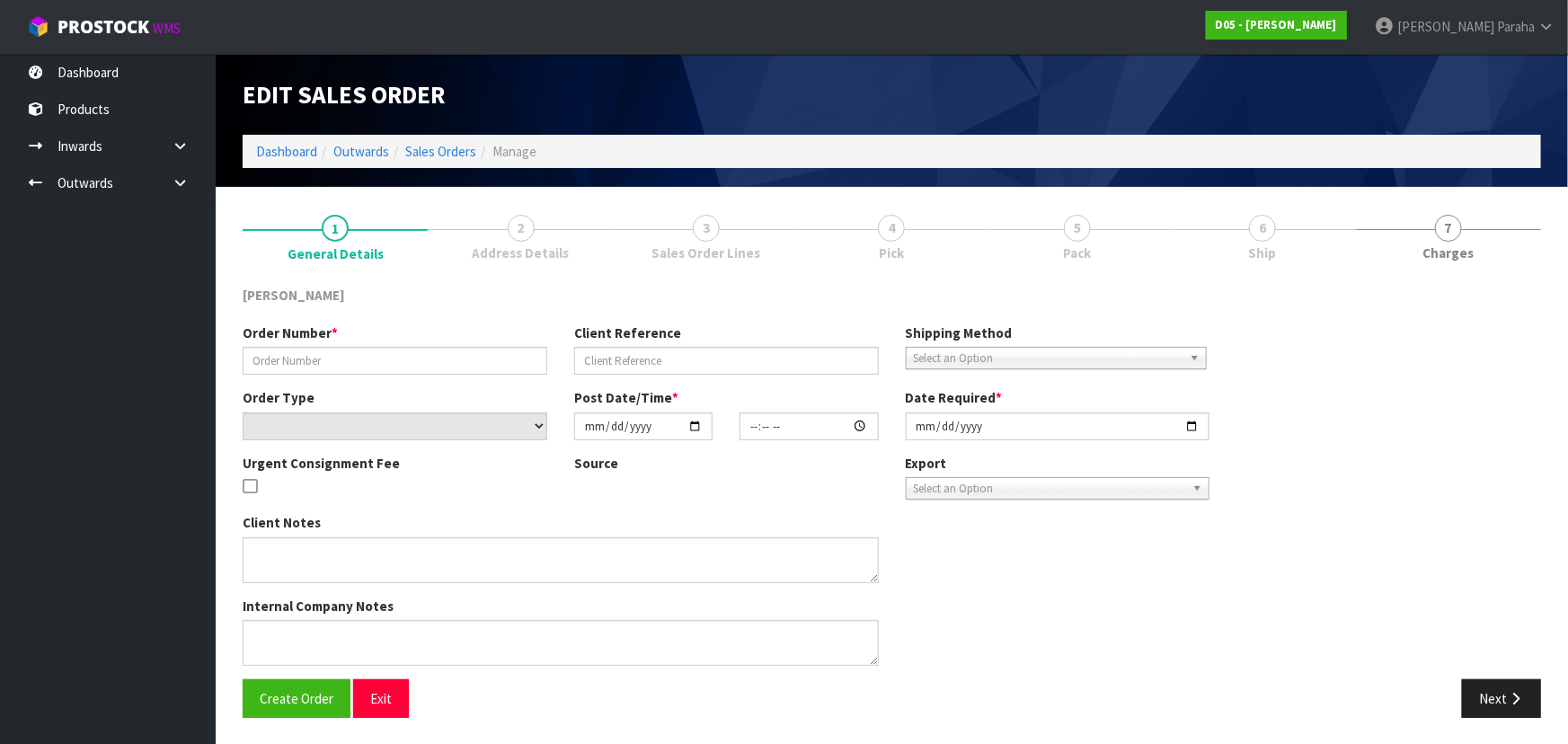
type input "[DATE]"
type textarea "PLEASE DELIVER BY DDD 19/9"
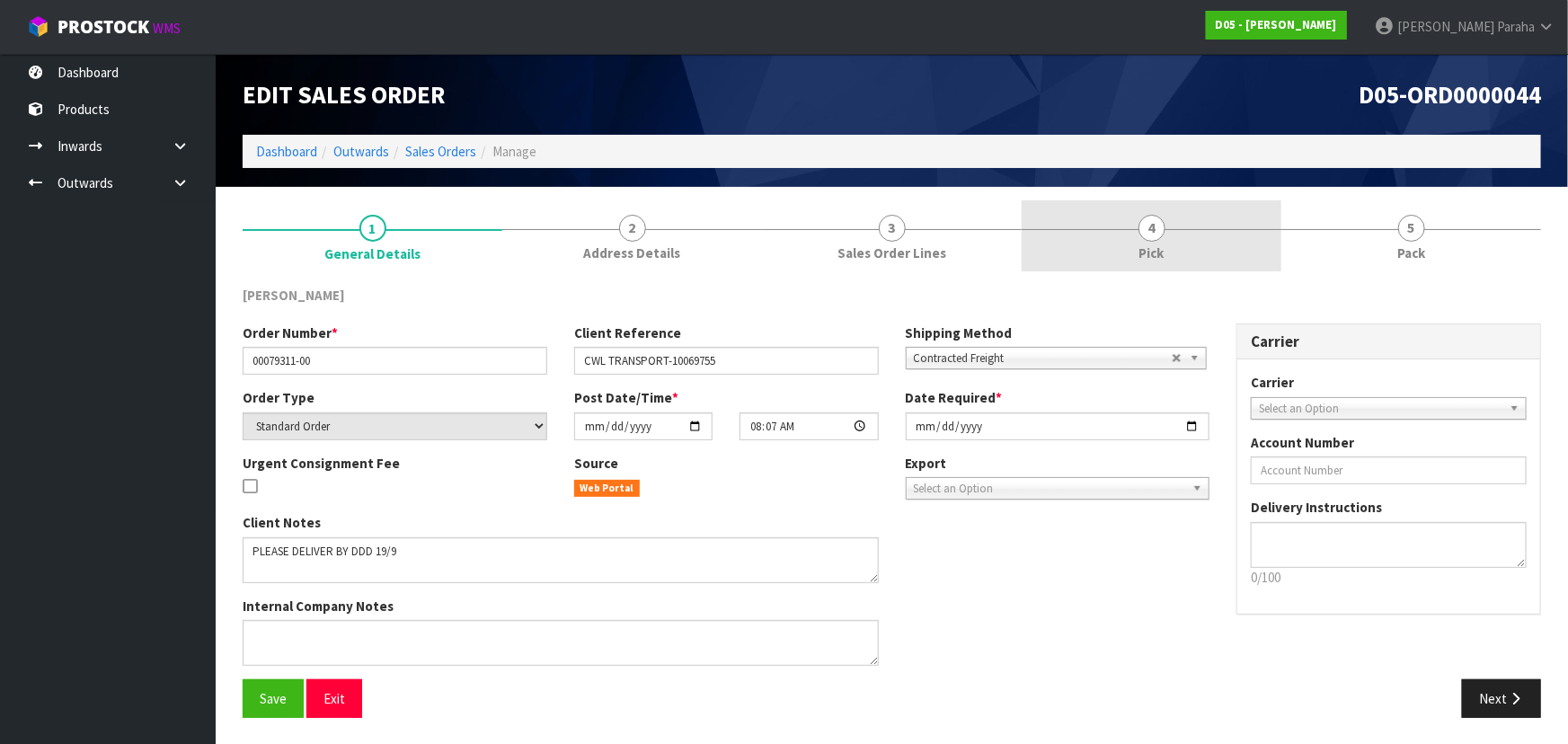
click at [1164, 228] on span "4" at bounding box center [1151, 228] width 27 height 27
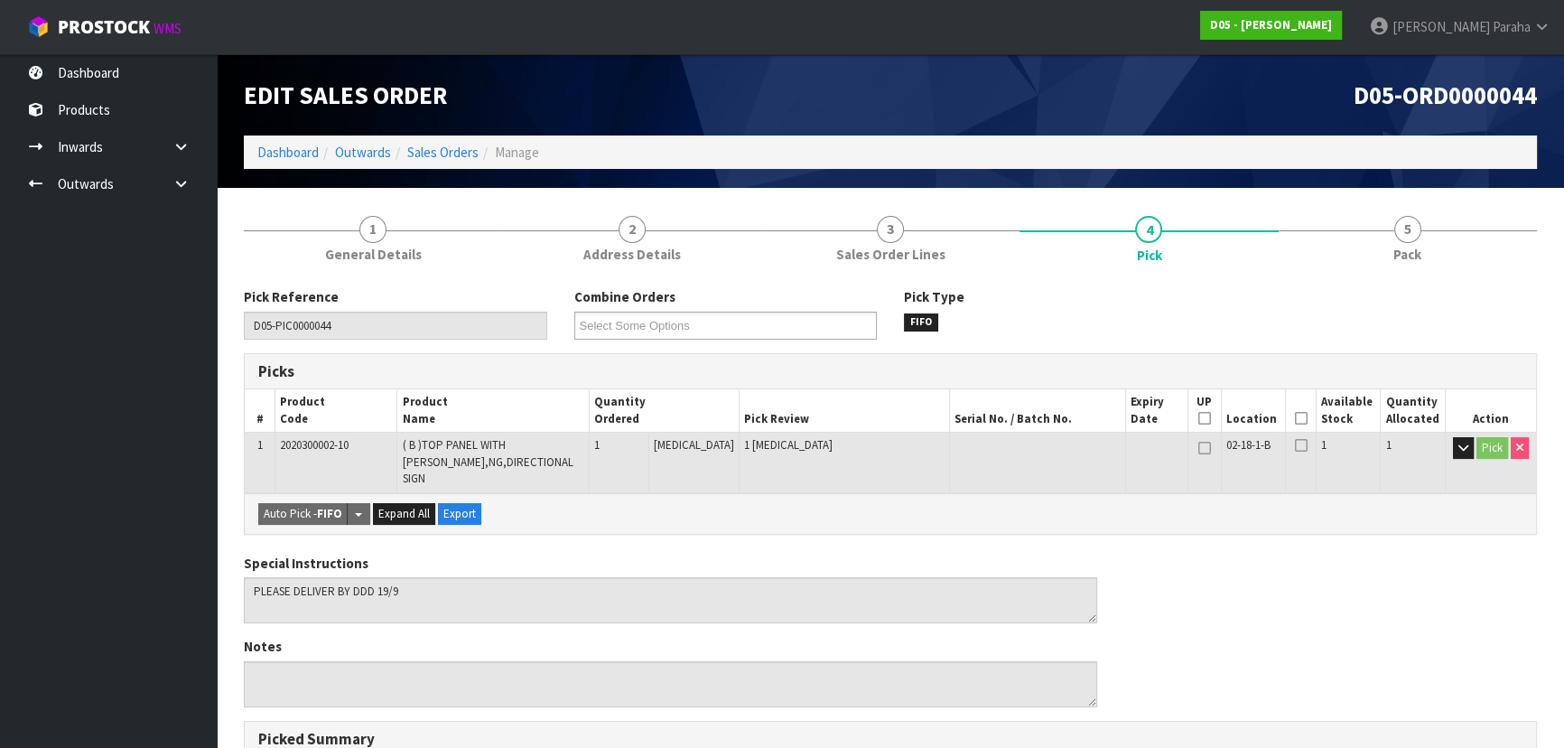
click at [1294, 418] on icon at bounding box center [1300, 418] width 13 height 1
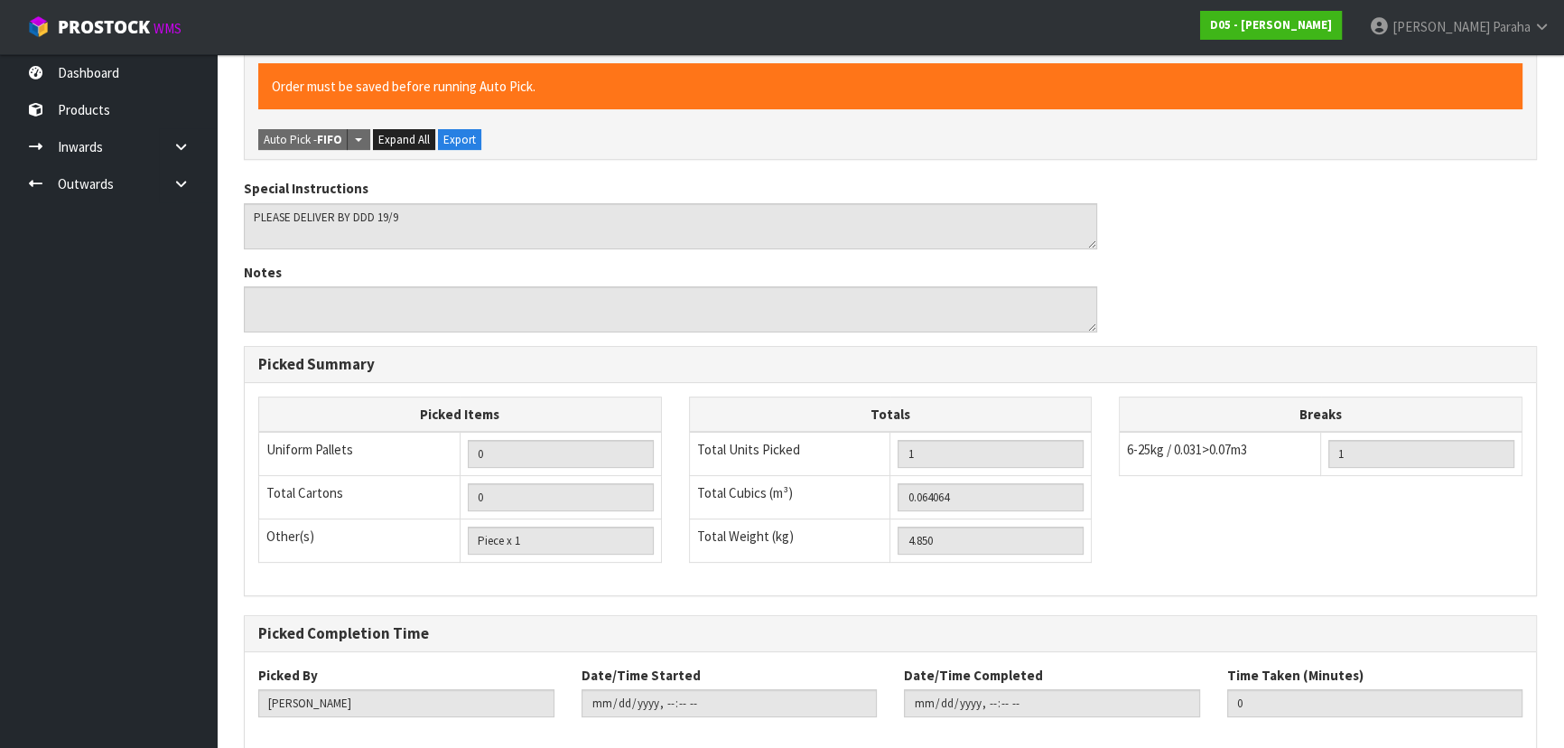
scroll to position [516, 0]
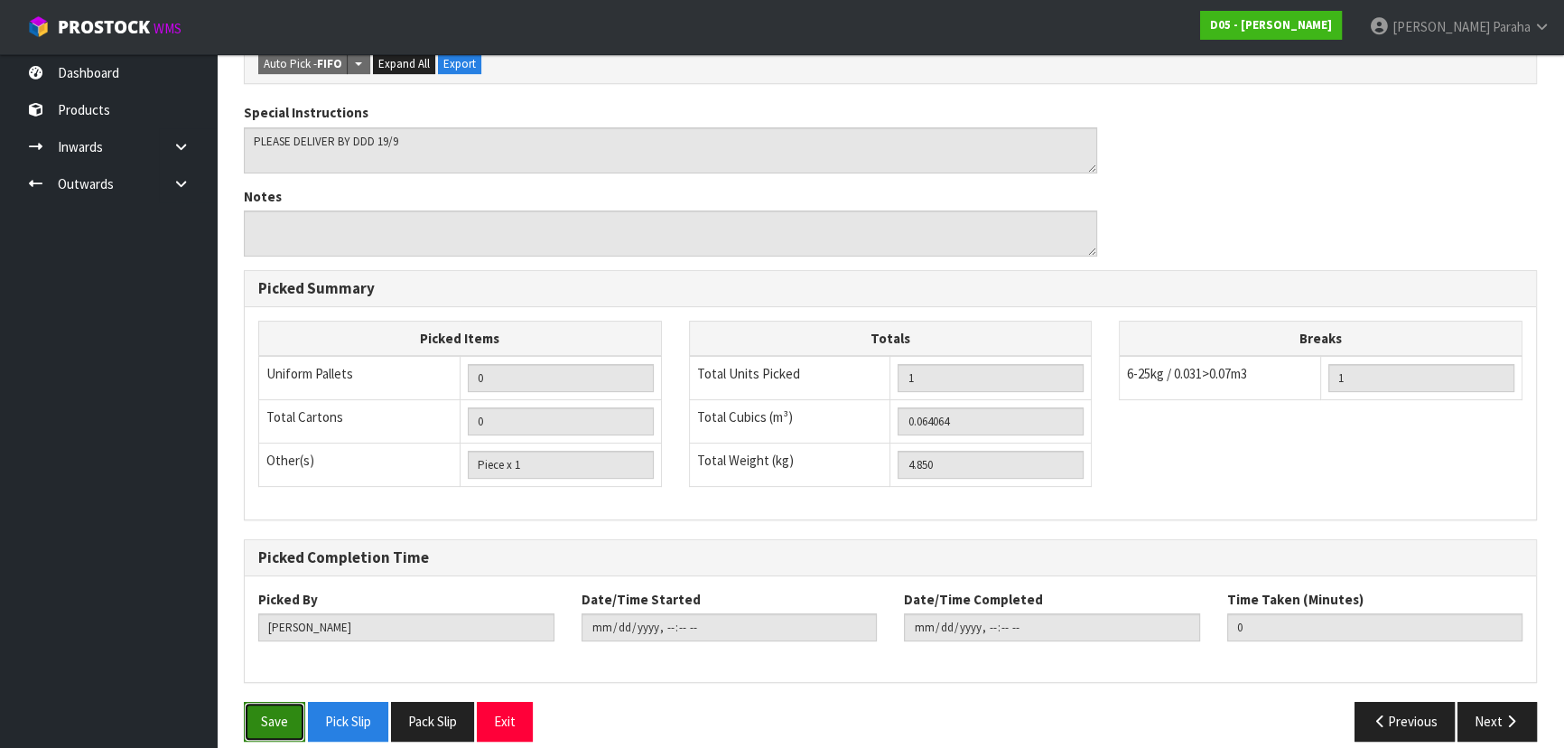
click at [267, 708] on button "Save" at bounding box center [274, 721] width 61 height 39
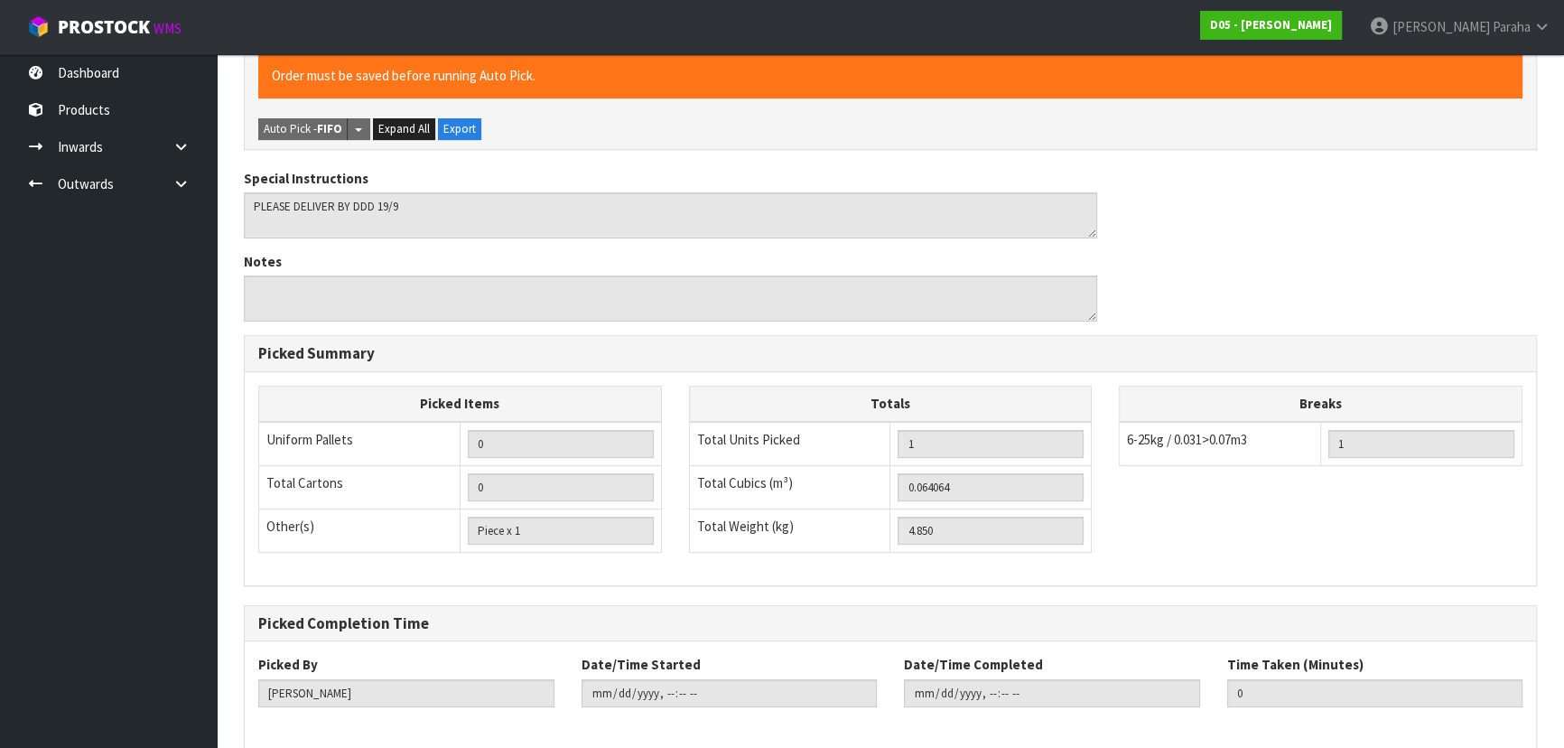
scroll to position [0, 0]
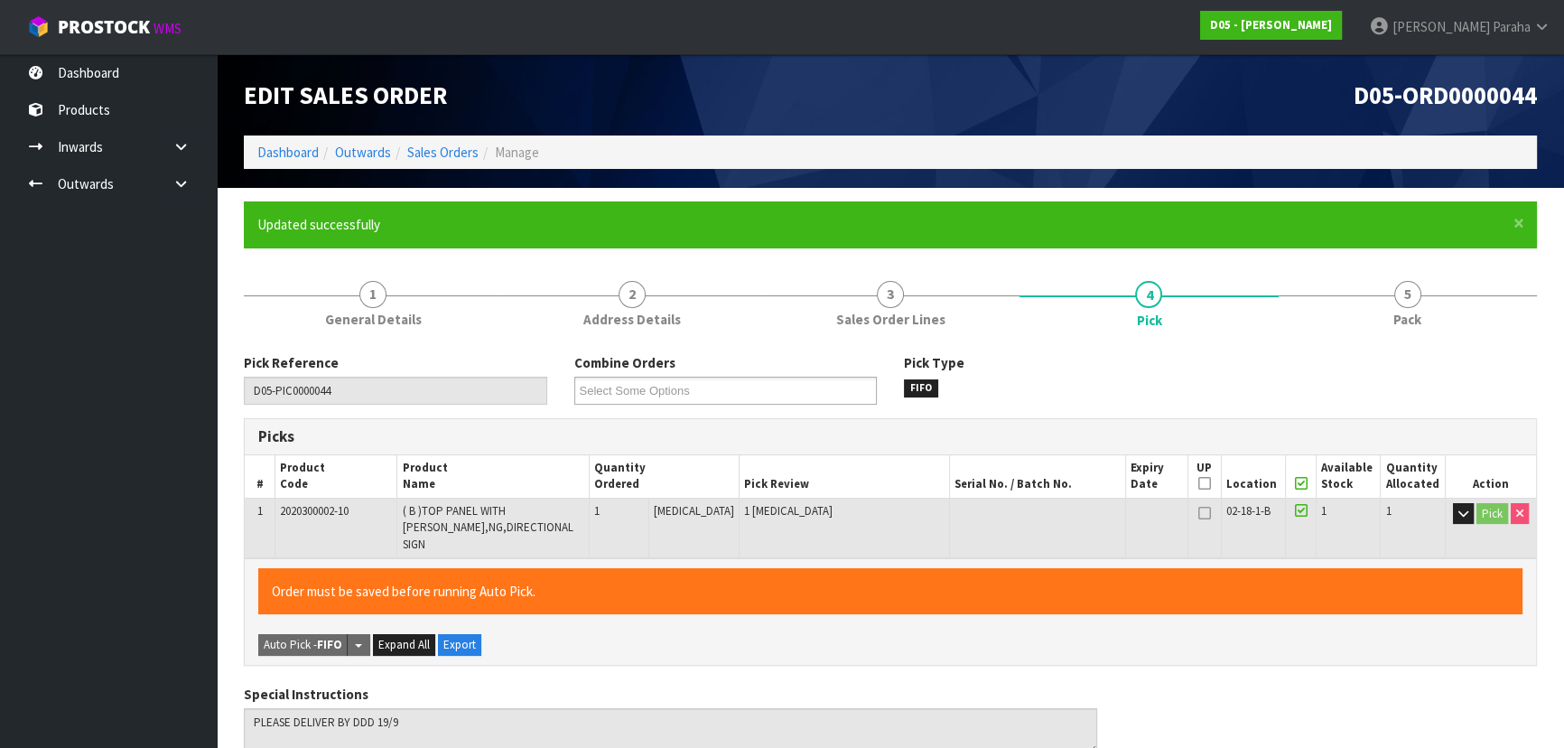
type input "[PERSON_NAME]"
type input "[DATE]T09:51:09"
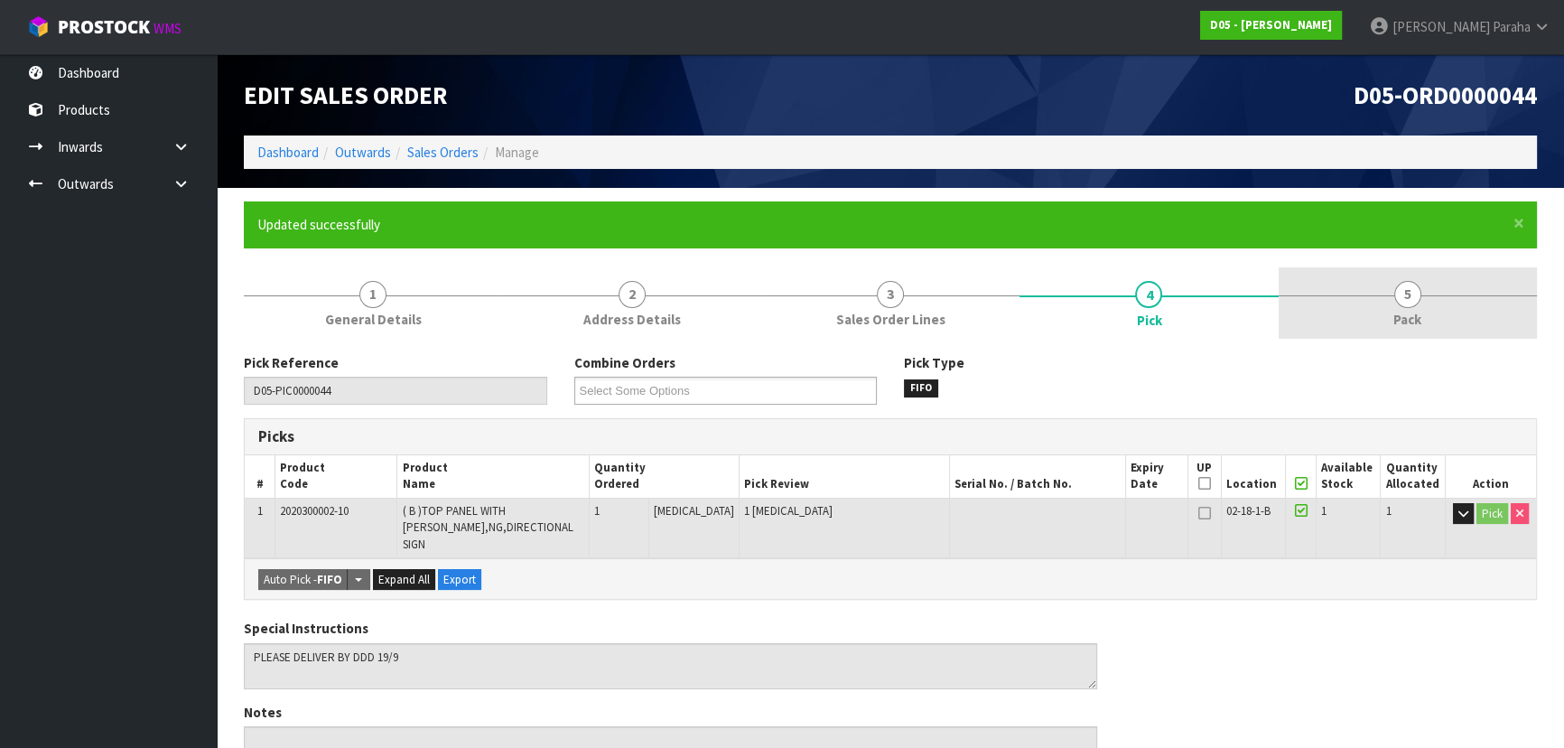
click at [1402, 312] on span "Pack" at bounding box center [1408, 319] width 28 height 19
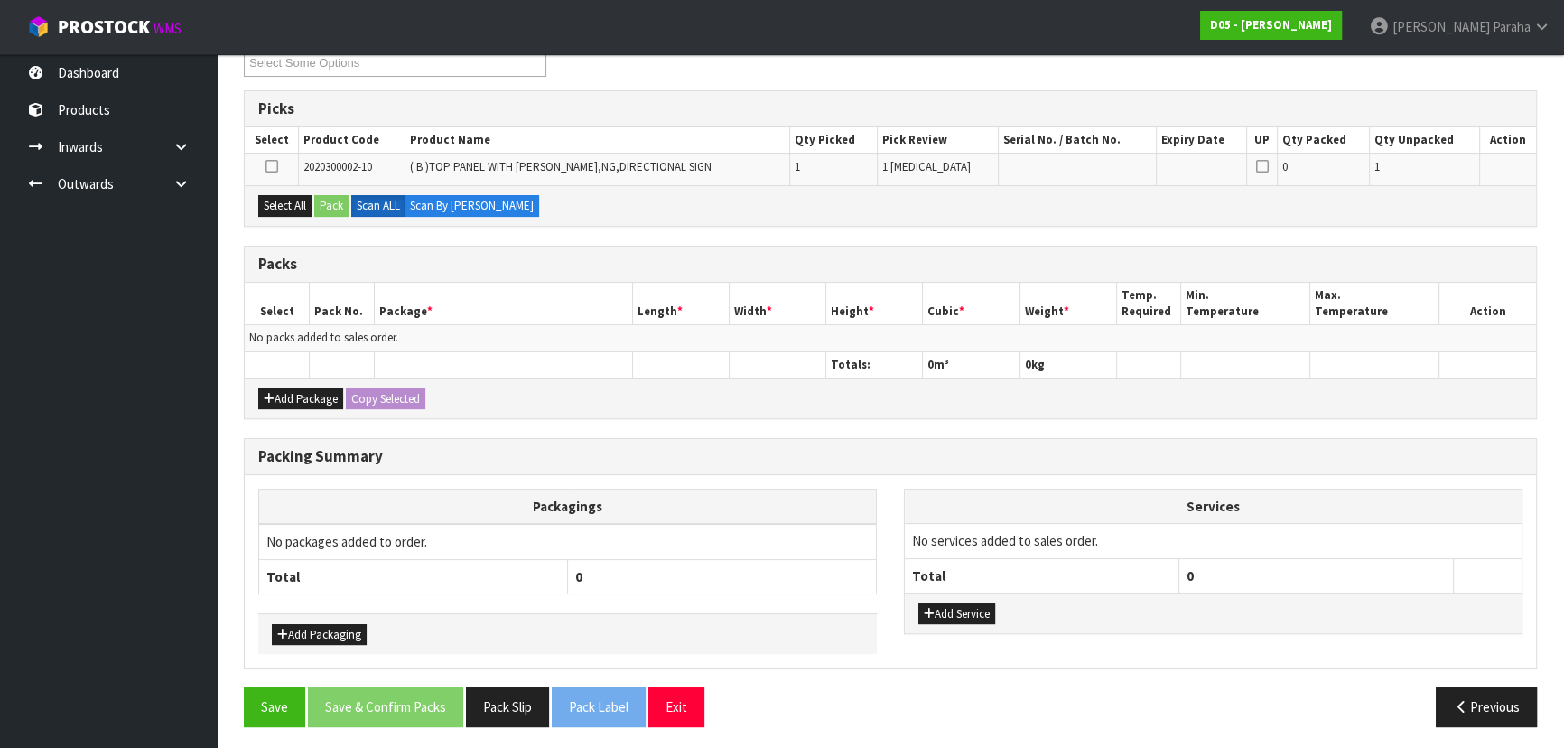
scroll to position [330, 0]
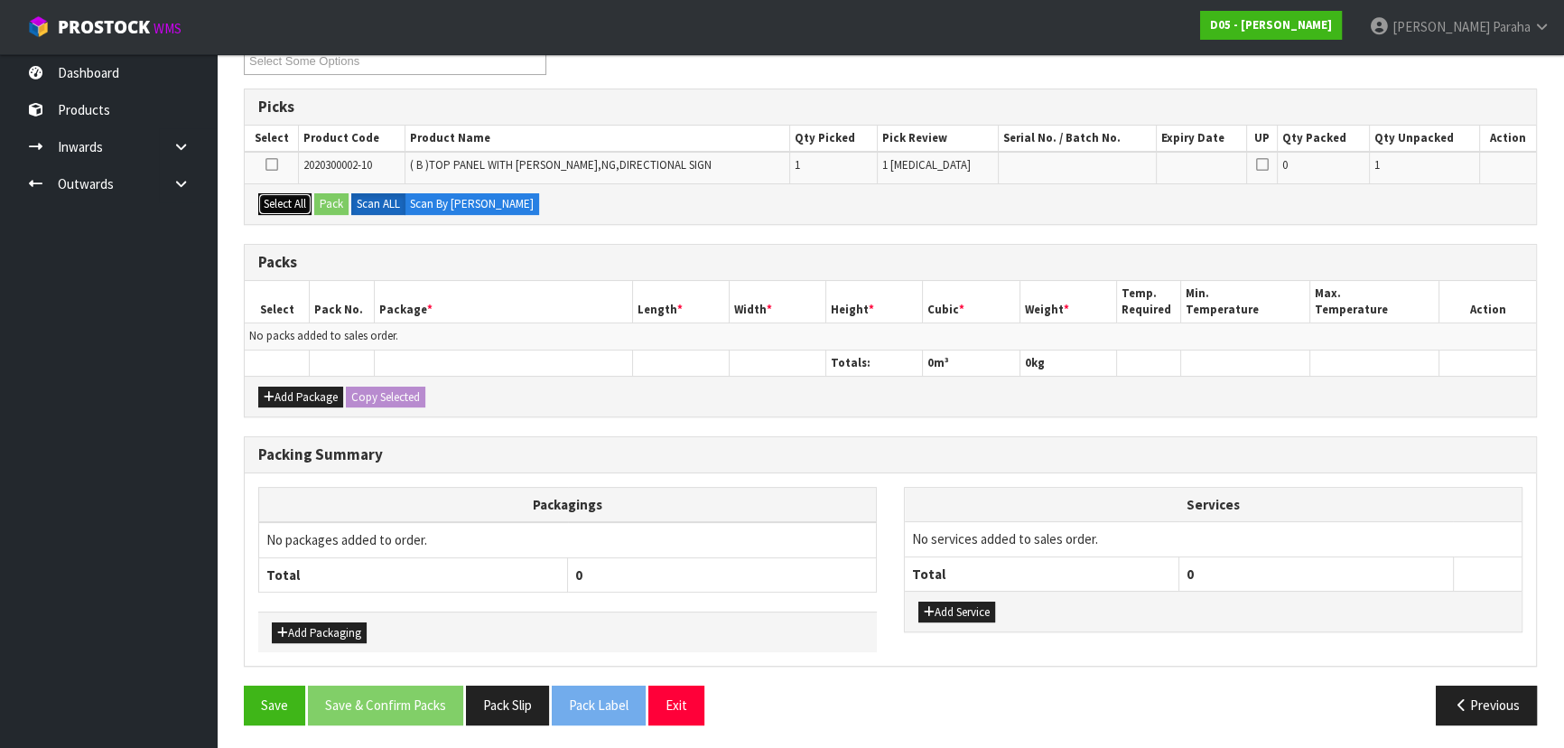
click at [284, 208] on button "Select All" at bounding box center [284, 204] width 53 height 22
click at [337, 201] on button "Pack" at bounding box center [331, 204] width 34 height 22
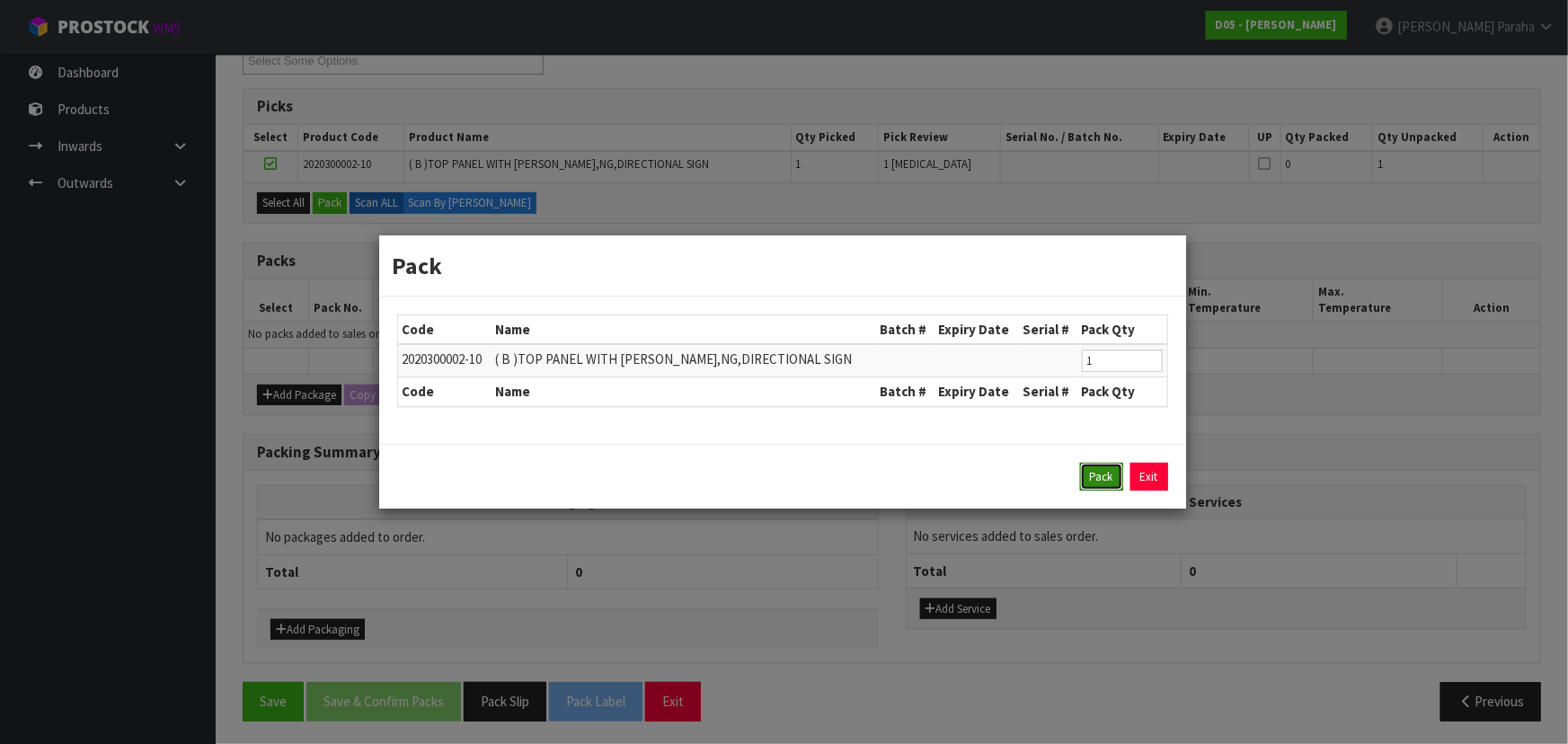
click at [1087, 475] on button "Pack" at bounding box center [1101, 476] width 43 height 29
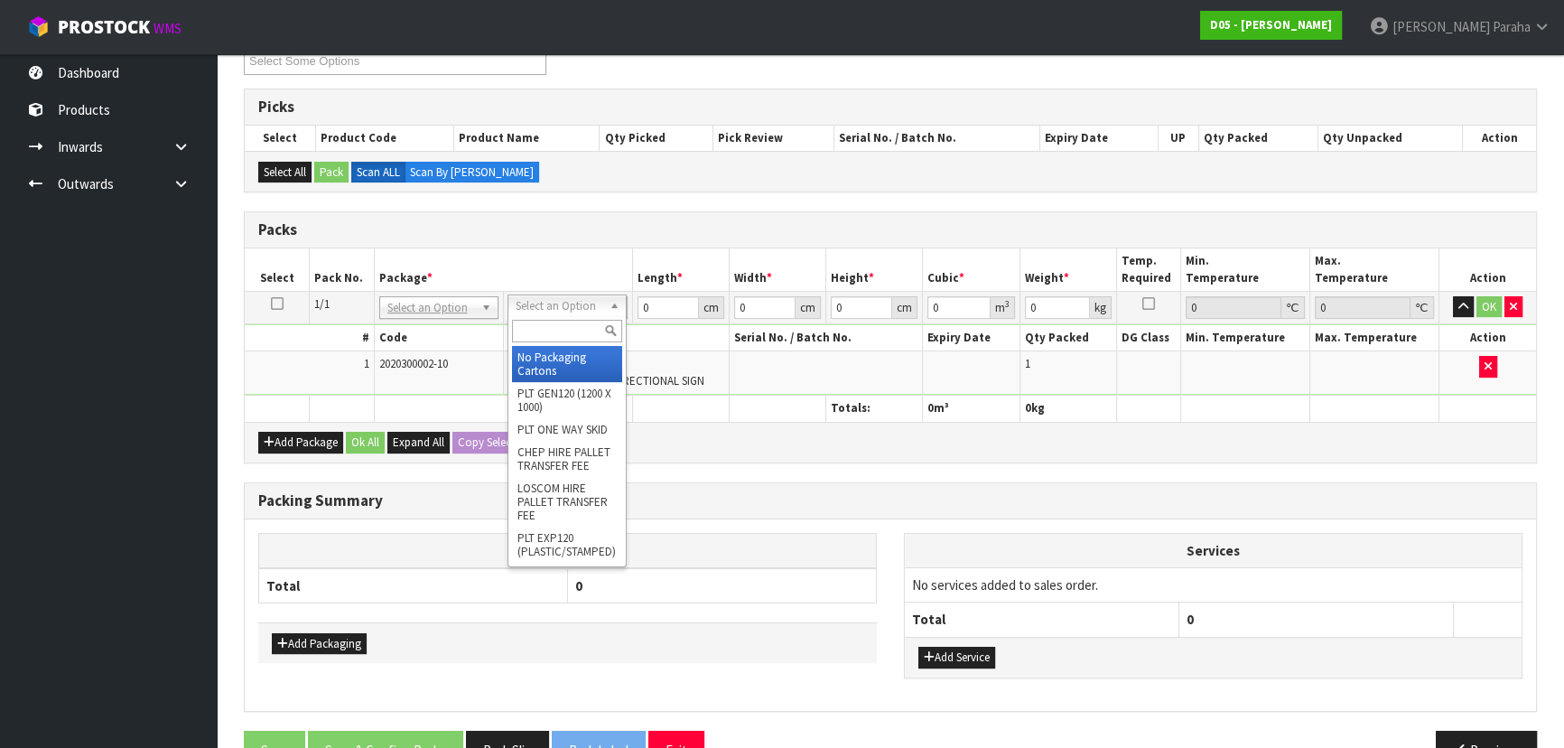
click at [559, 328] on input "text" at bounding box center [567, 331] width 110 height 23
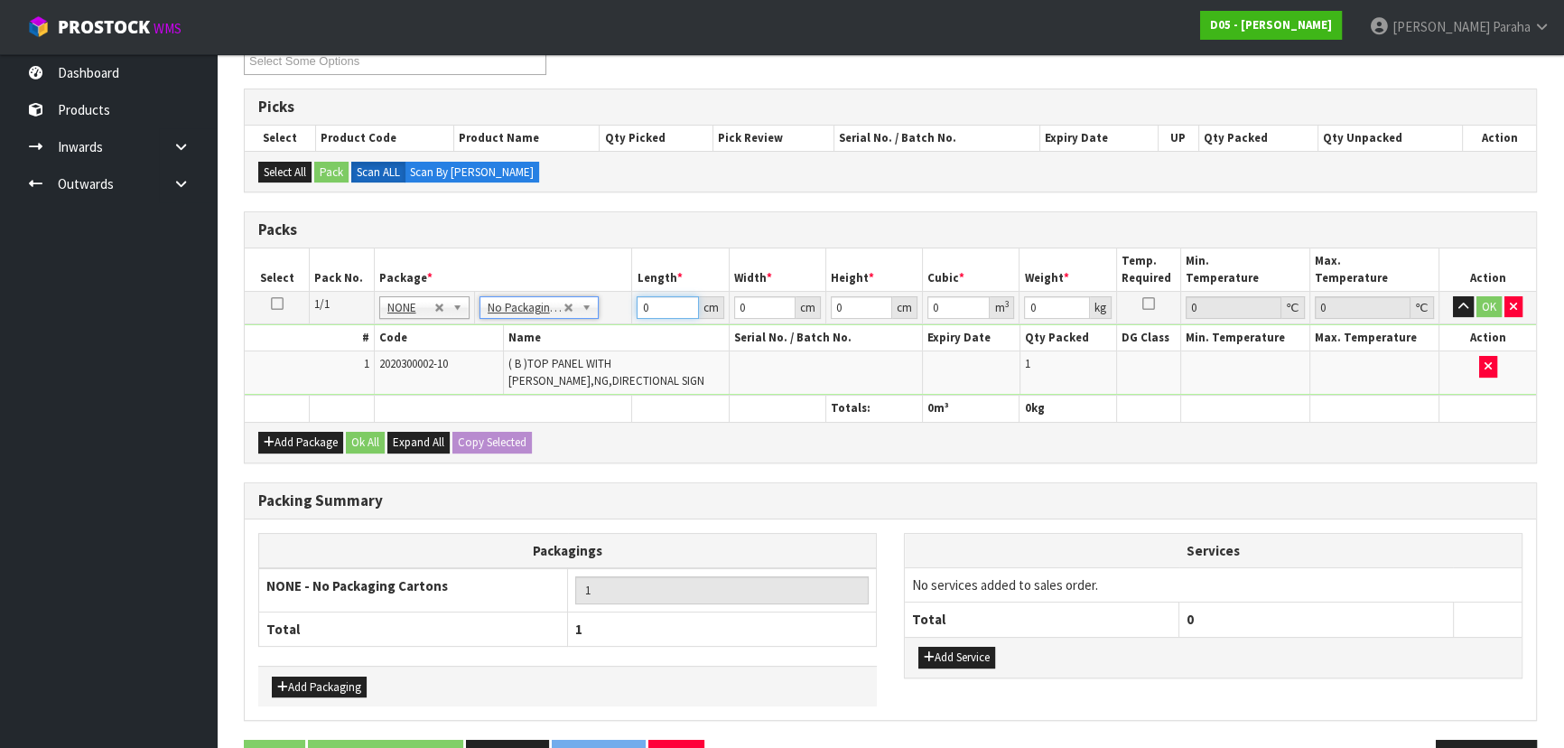
click at [650, 307] on input "0" at bounding box center [667, 307] width 61 height 23
type input "76"
type input "67"
type input "1"
type input "0.005092"
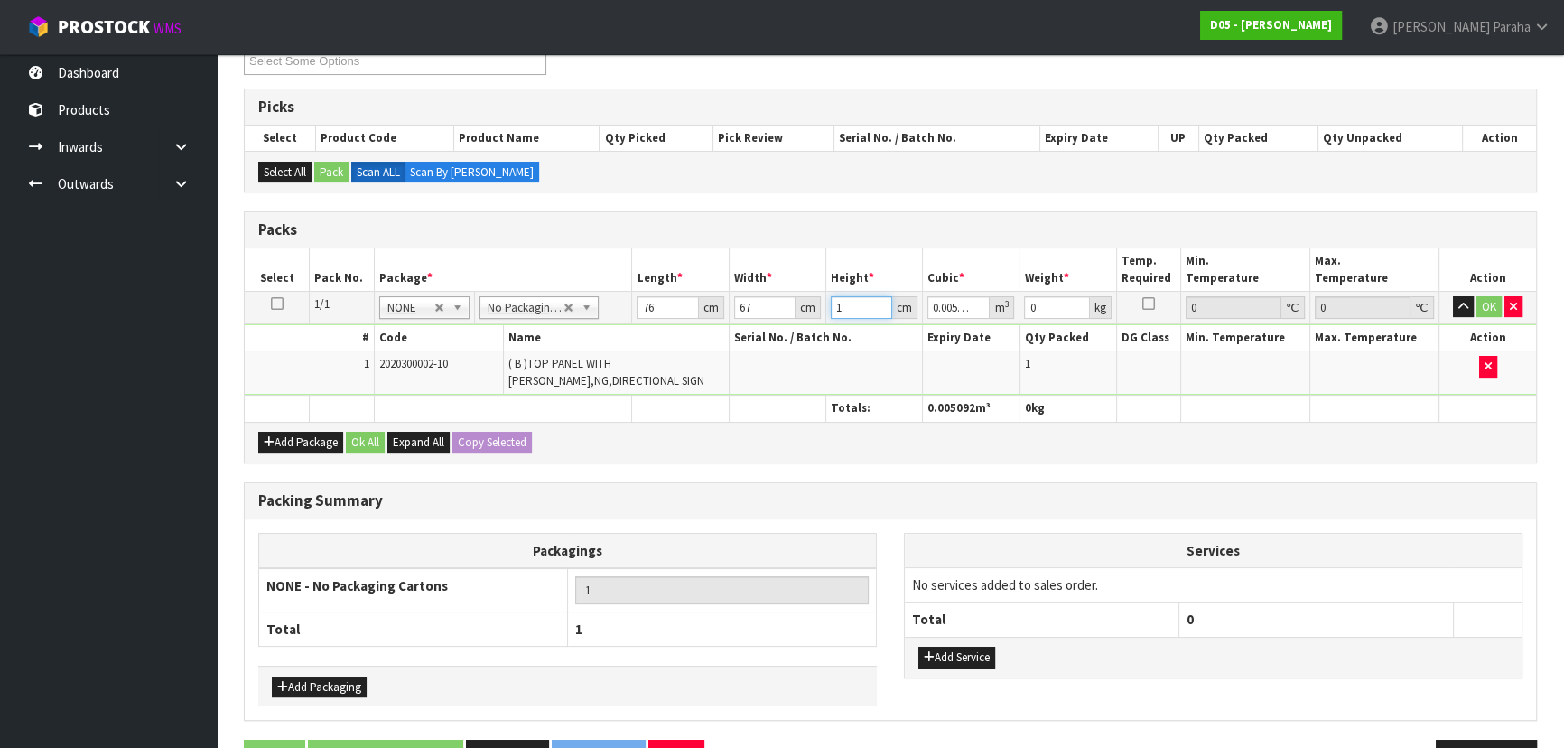
type input "13"
type input "0.066196"
type input "13"
type input "6"
click at [1453, 296] on button "button" at bounding box center [1463, 307] width 21 height 22
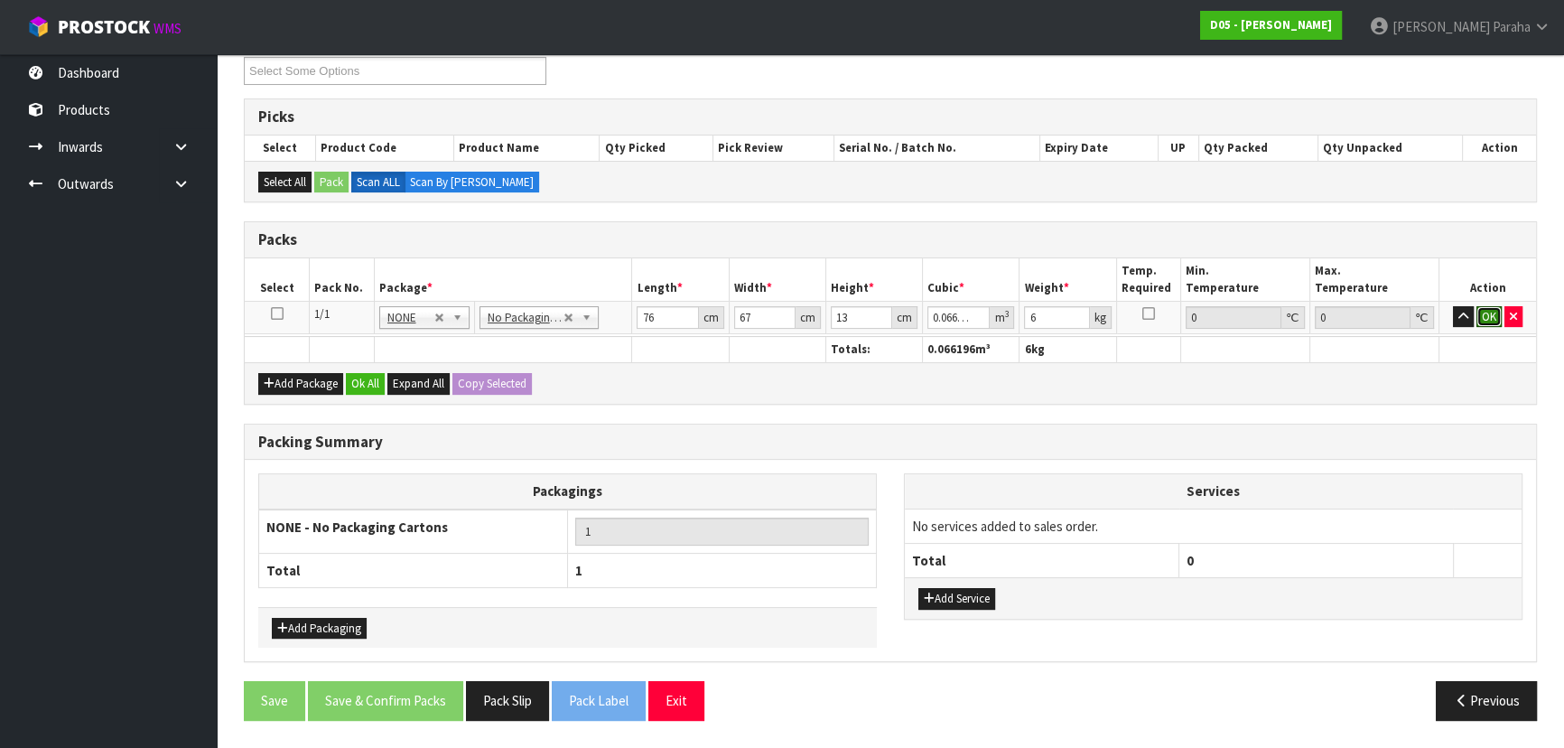
click button "OK" at bounding box center [1489, 317] width 25 height 22
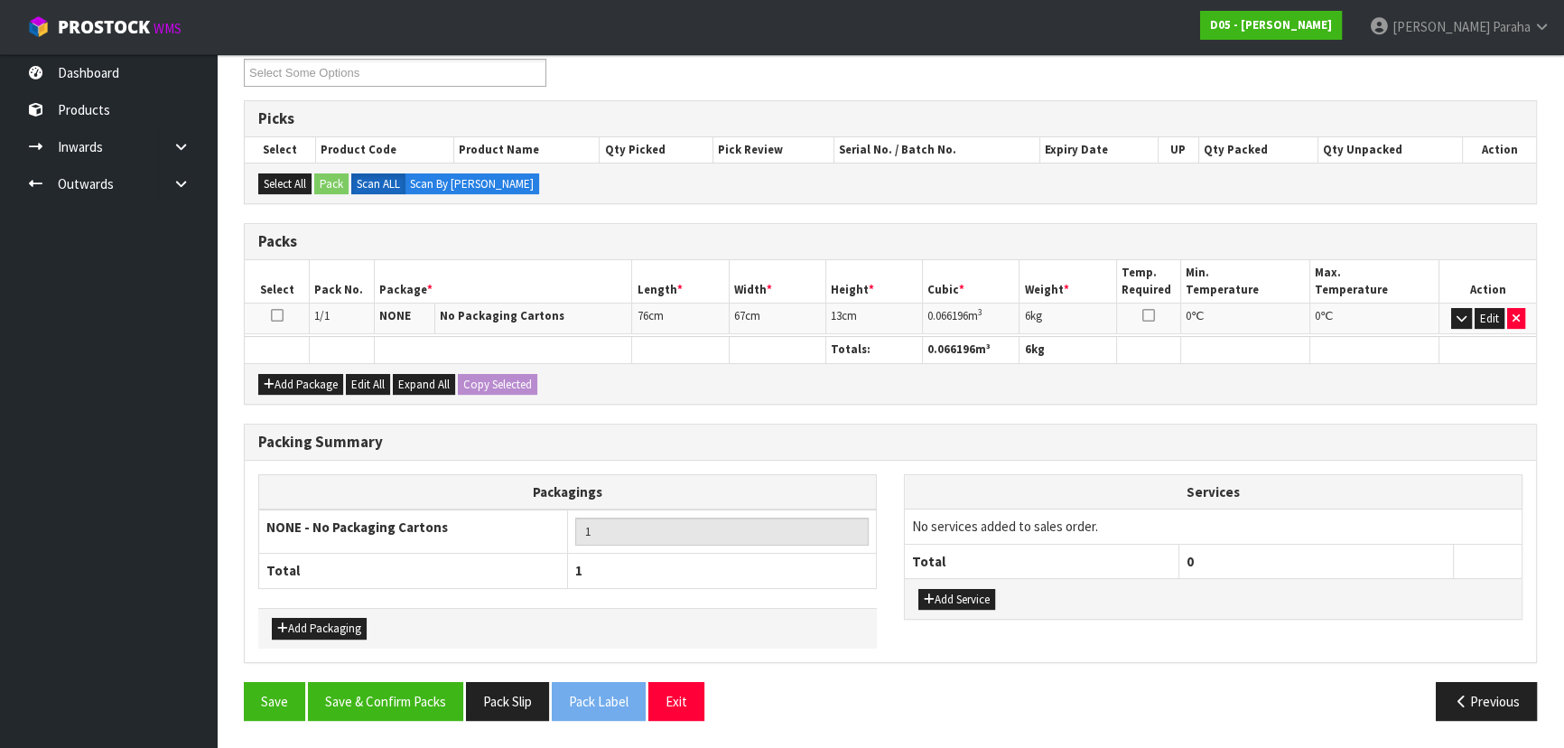
scroll to position [312, 0]
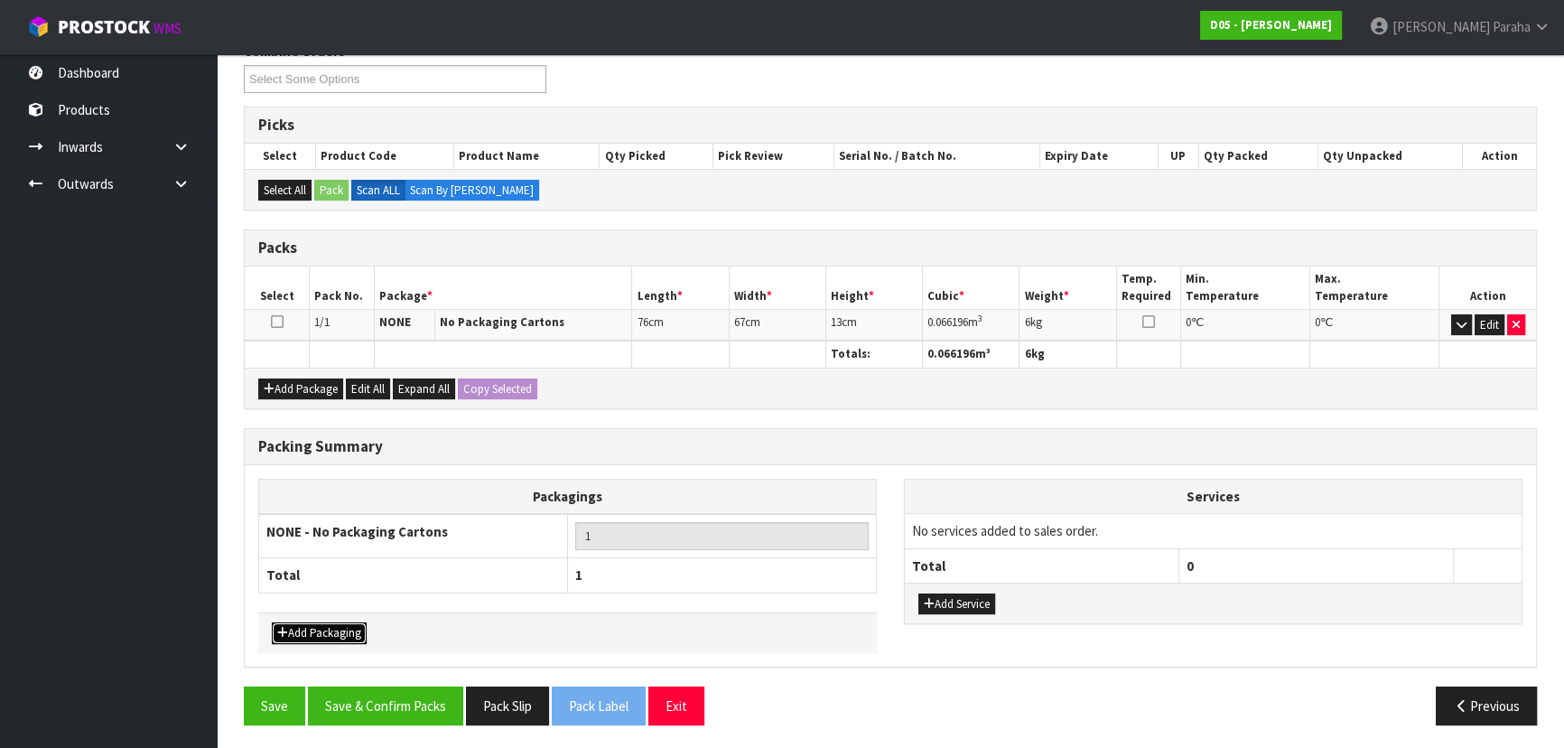
click at [350, 622] on button "Add Packaging" at bounding box center [319, 633] width 95 height 22
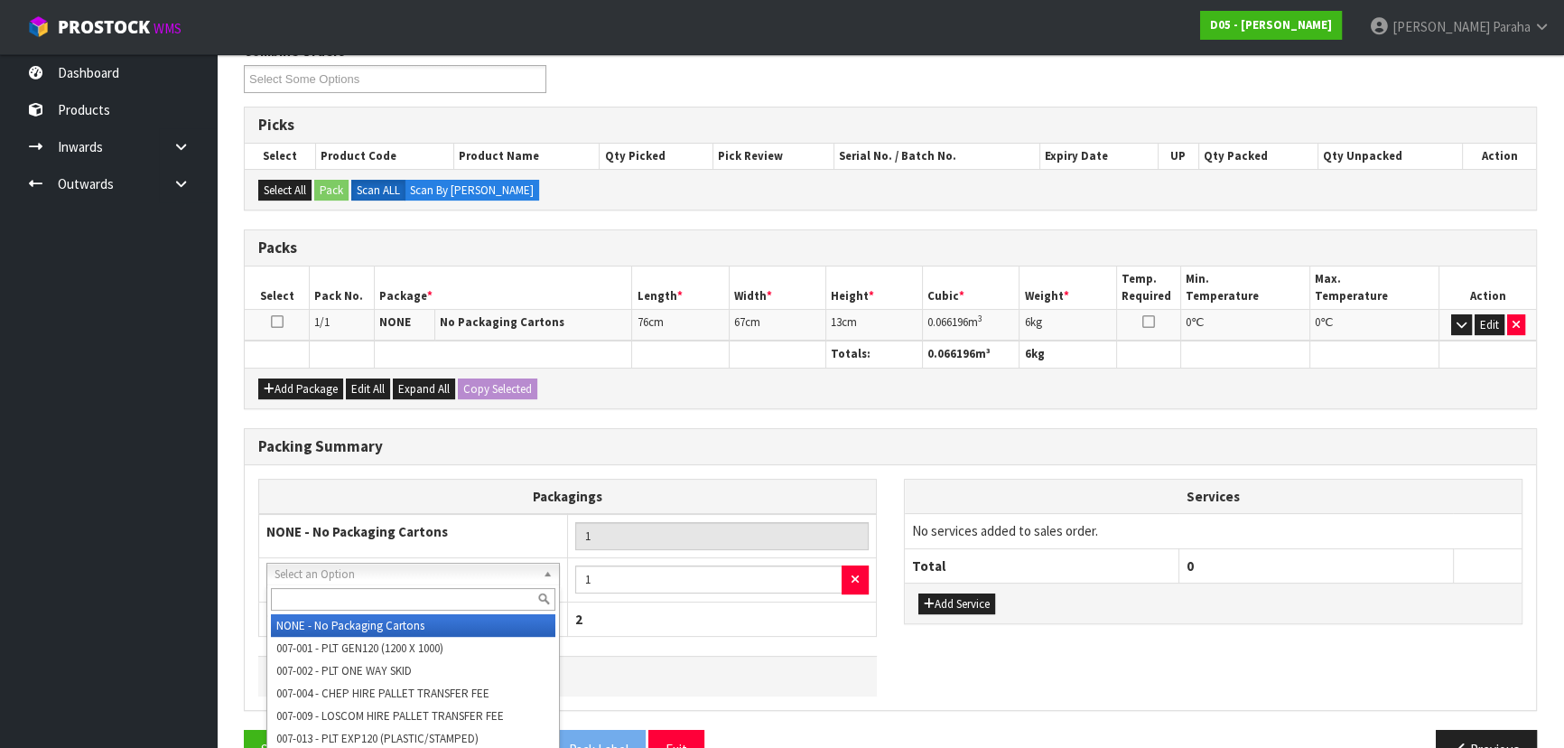
click at [370, 598] on input "text" at bounding box center [413, 599] width 285 height 23
type input "cor"
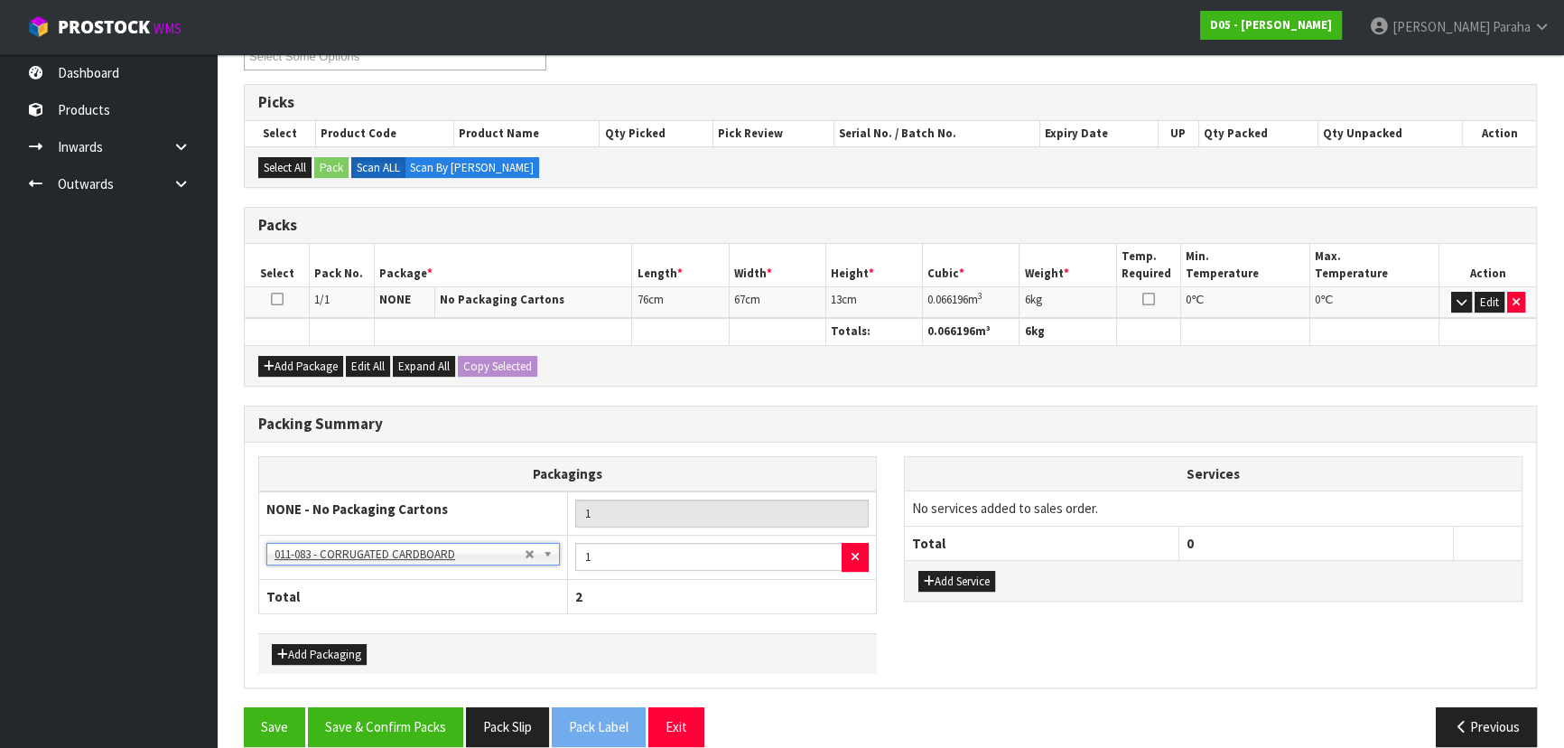
scroll to position [355, 0]
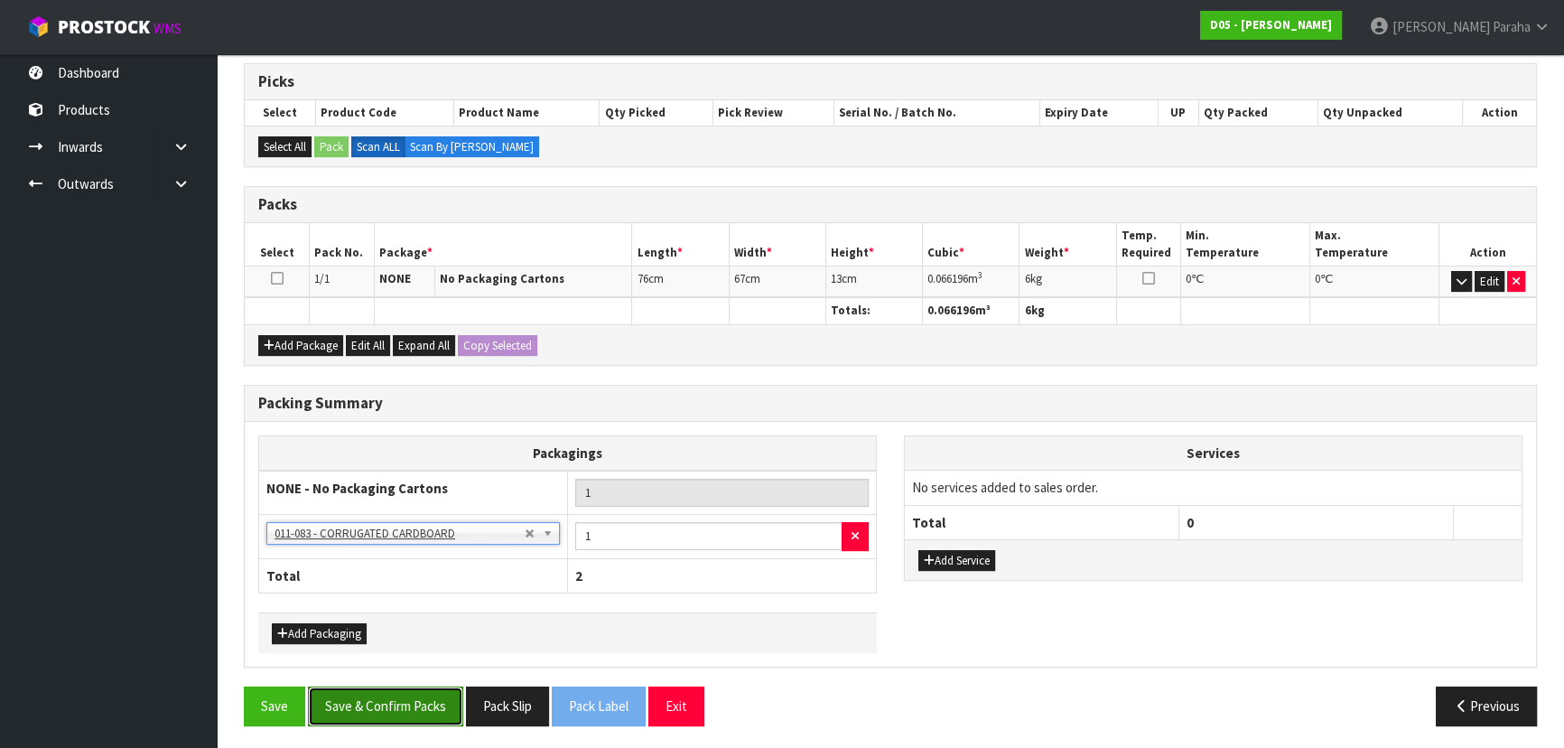
click at [391, 700] on button "Save & Confirm Packs" at bounding box center [385, 705] width 155 height 39
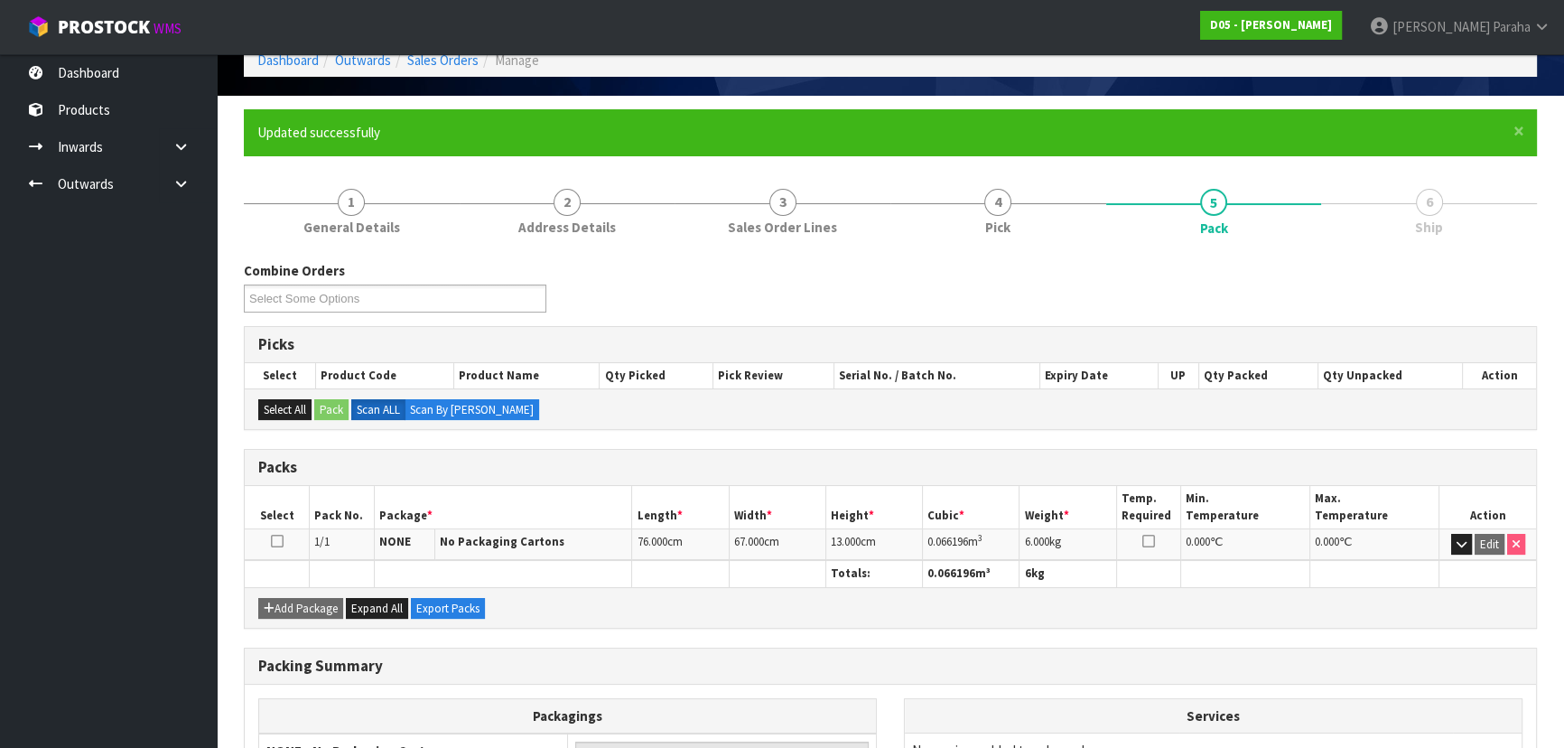
scroll to position [315, 0]
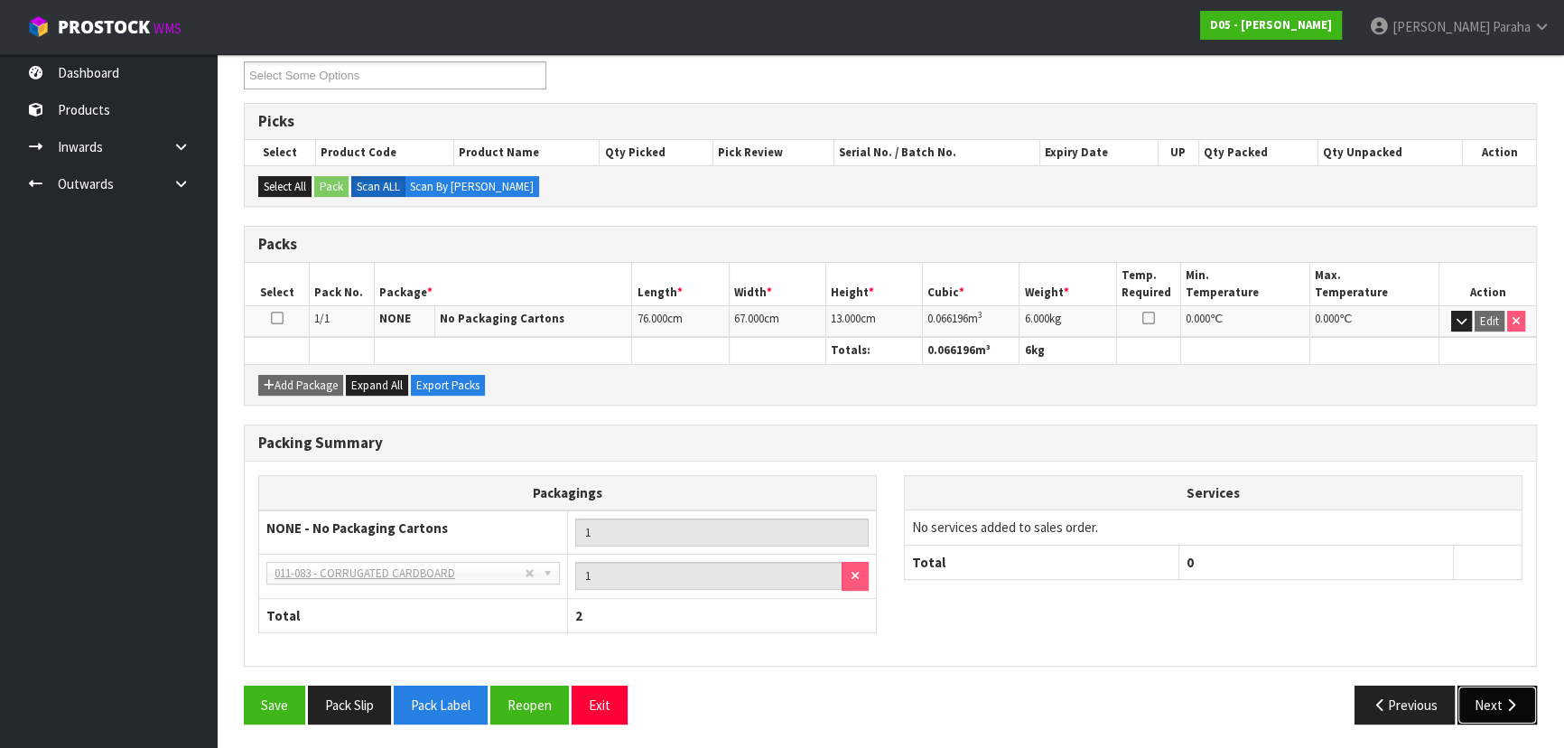
click at [1520, 712] on button "Next" at bounding box center [1497, 705] width 79 height 39
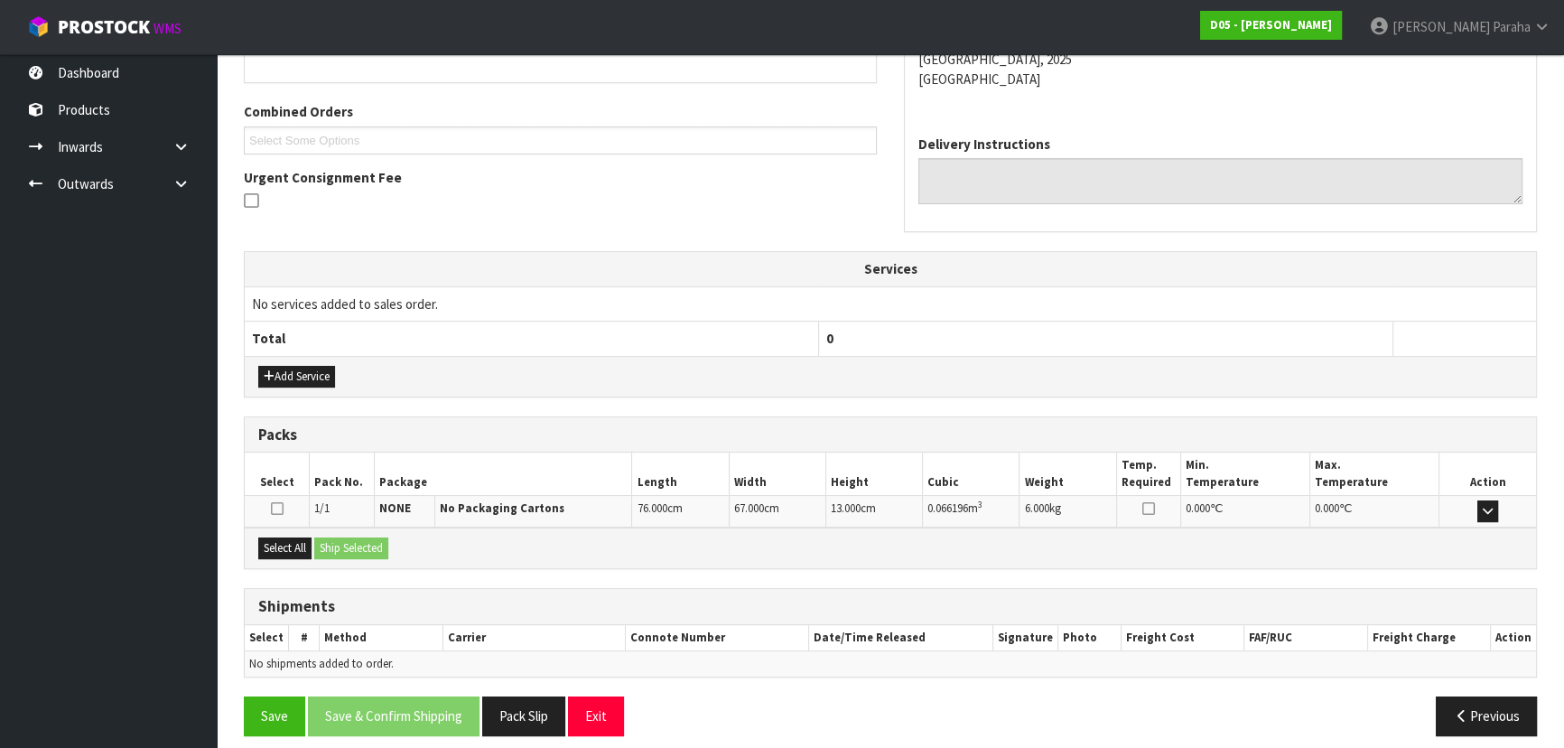
scroll to position [443, 0]
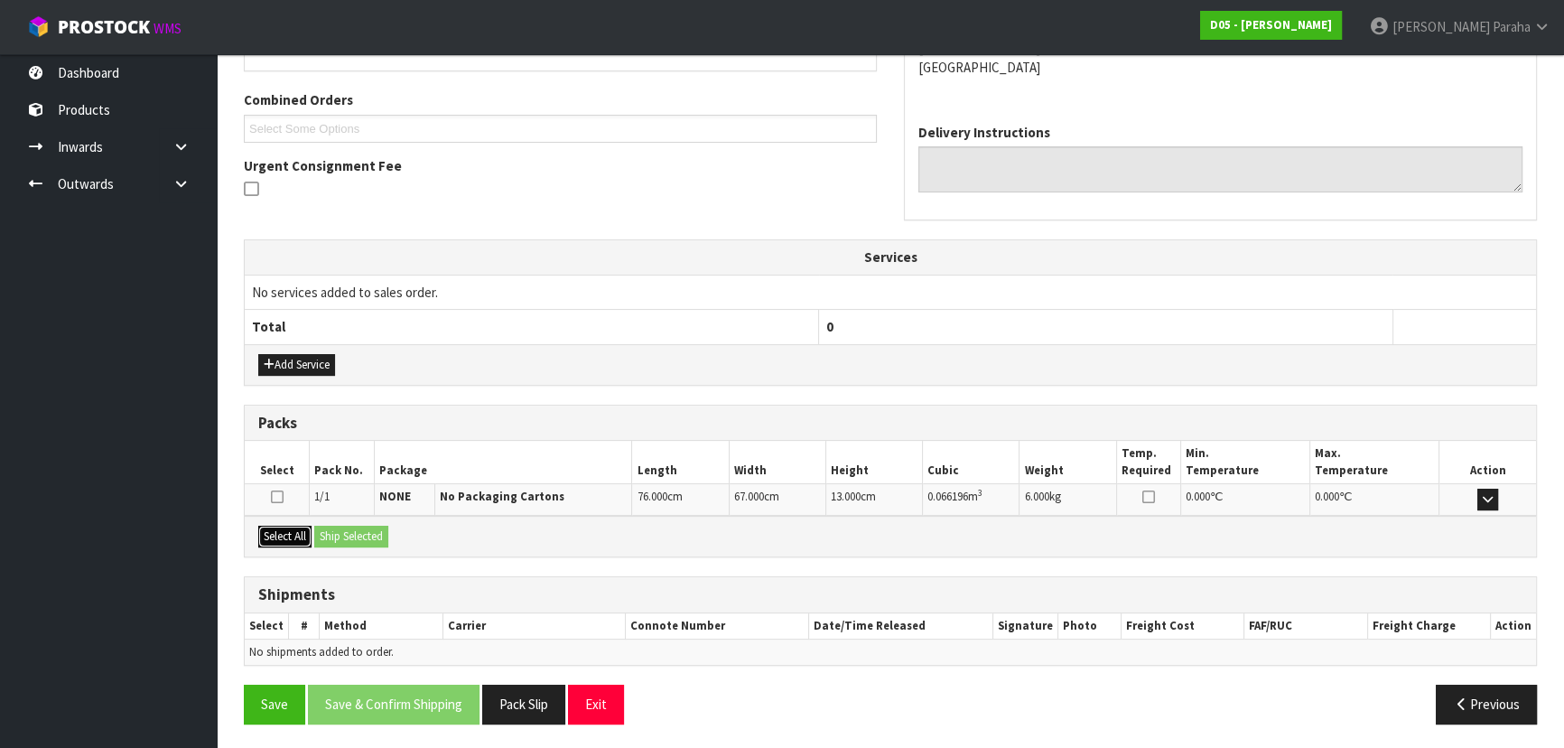
click at [283, 537] on button "Select All" at bounding box center [284, 537] width 53 height 22
click at [368, 533] on button "Ship Selected" at bounding box center [351, 537] width 74 height 22
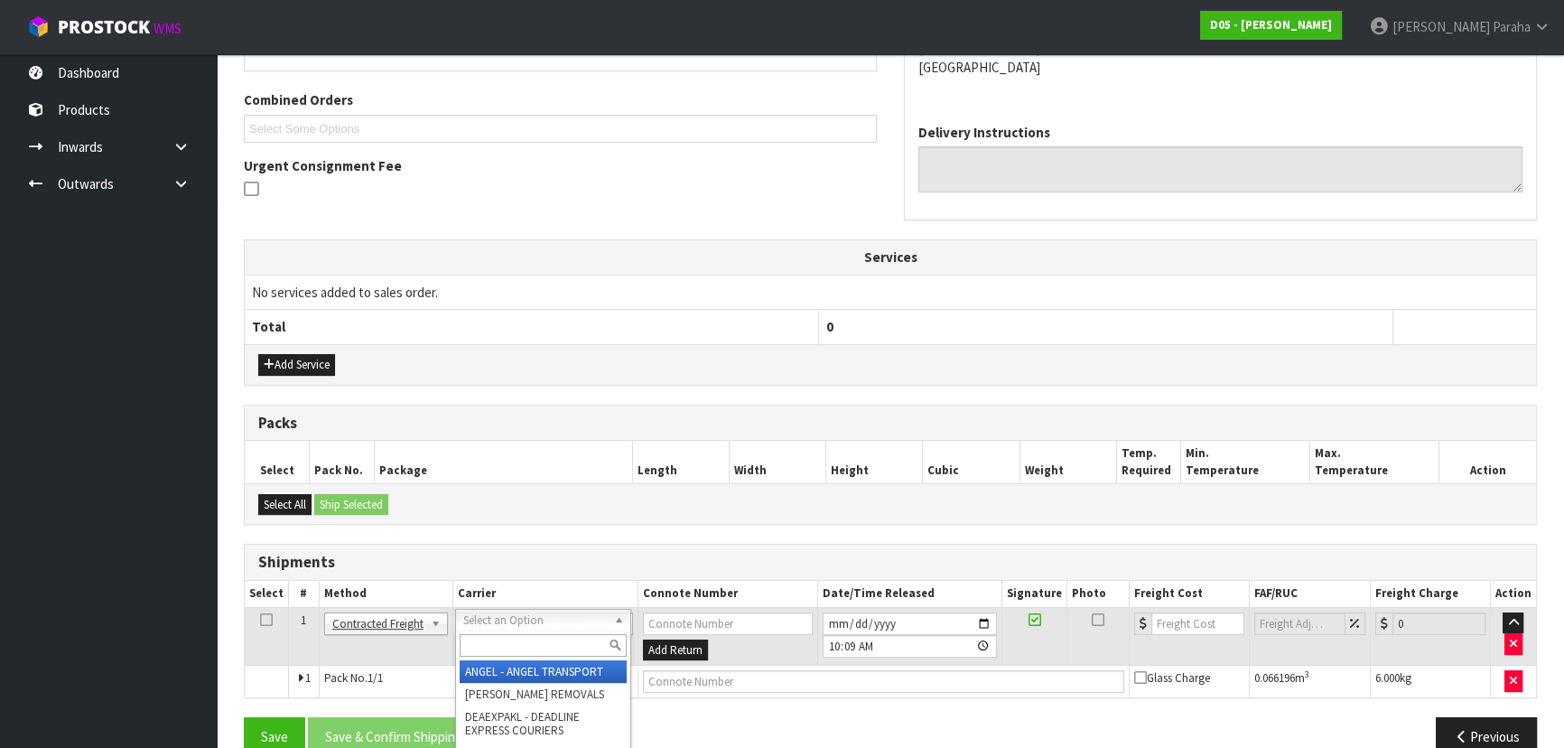
click at [590, 640] on input "text" at bounding box center [543, 645] width 167 height 23
type input "nzp"
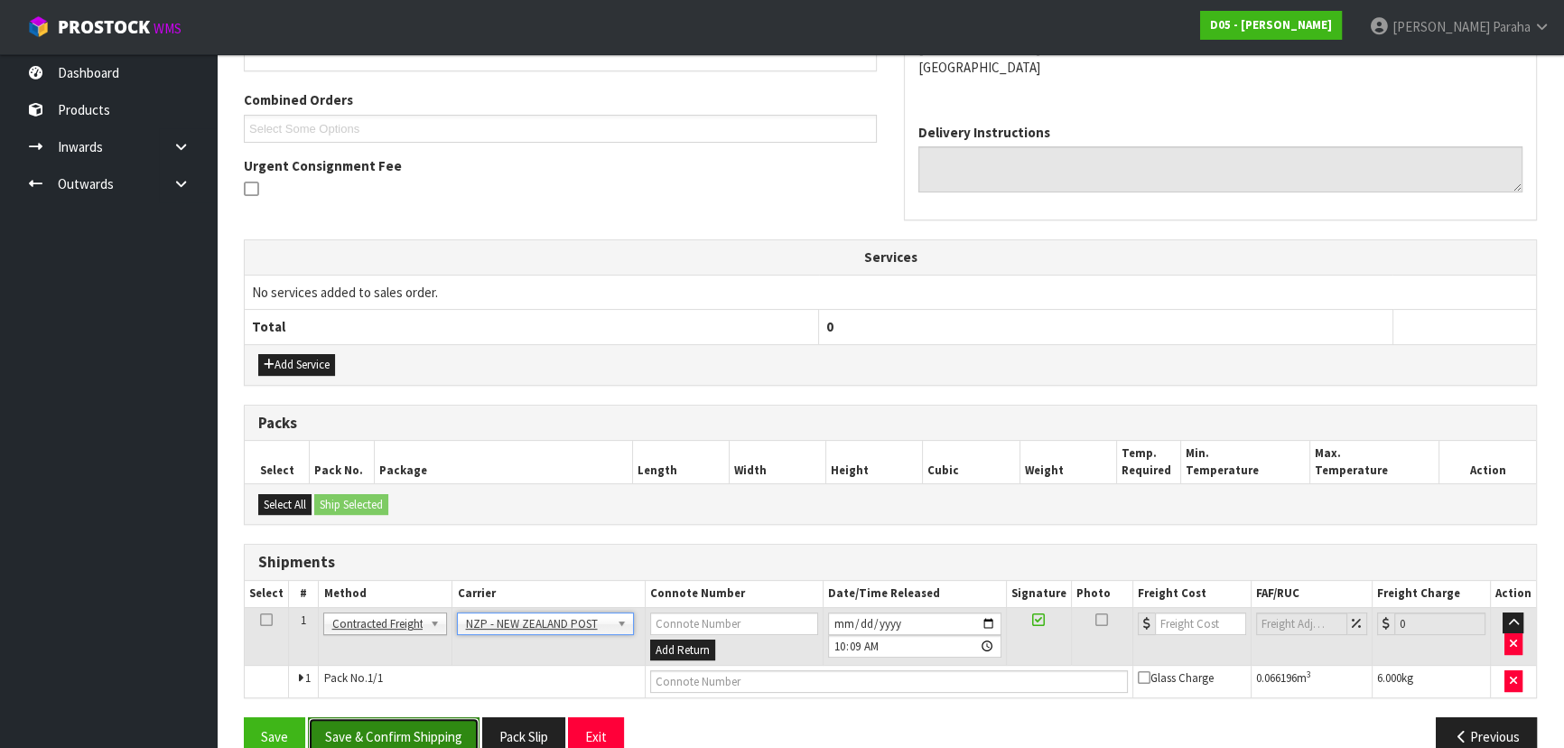
click at [425, 732] on button "Save & Confirm Shipping" at bounding box center [394, 736] width 172 height 39
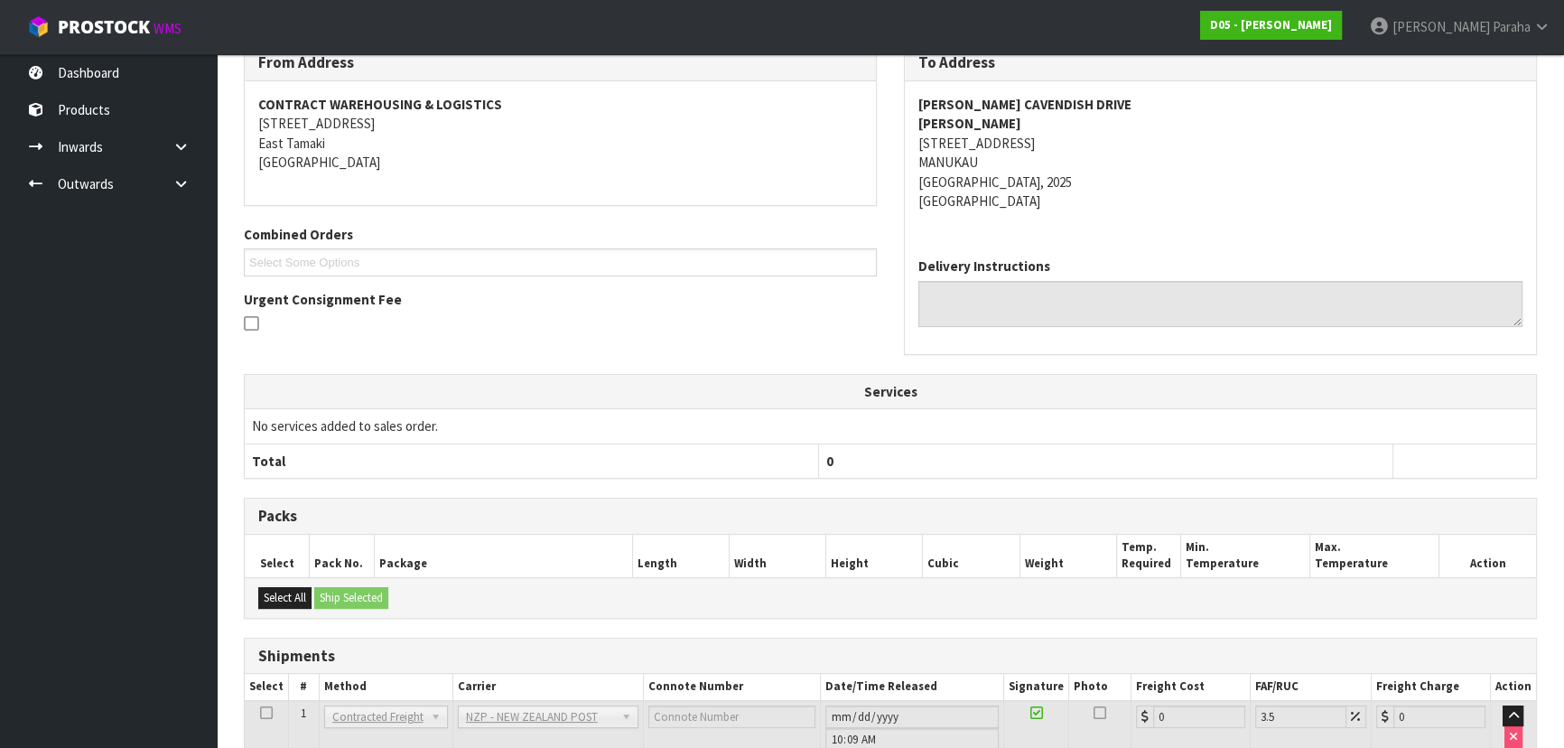
scroll to position [449, 0]
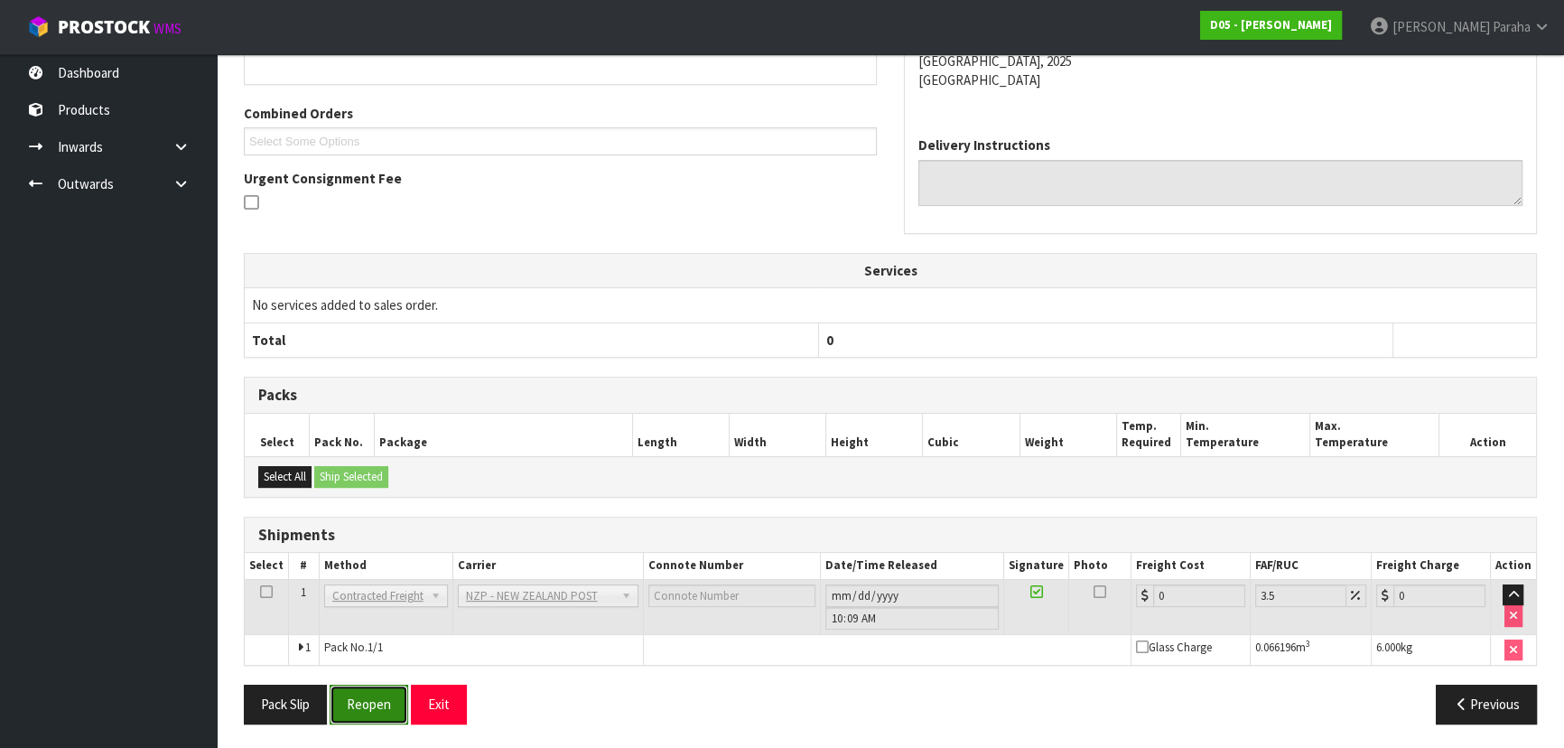
click at [390, 700] on button "Reopen" at bounding box center [369, 704] width 79 height 39
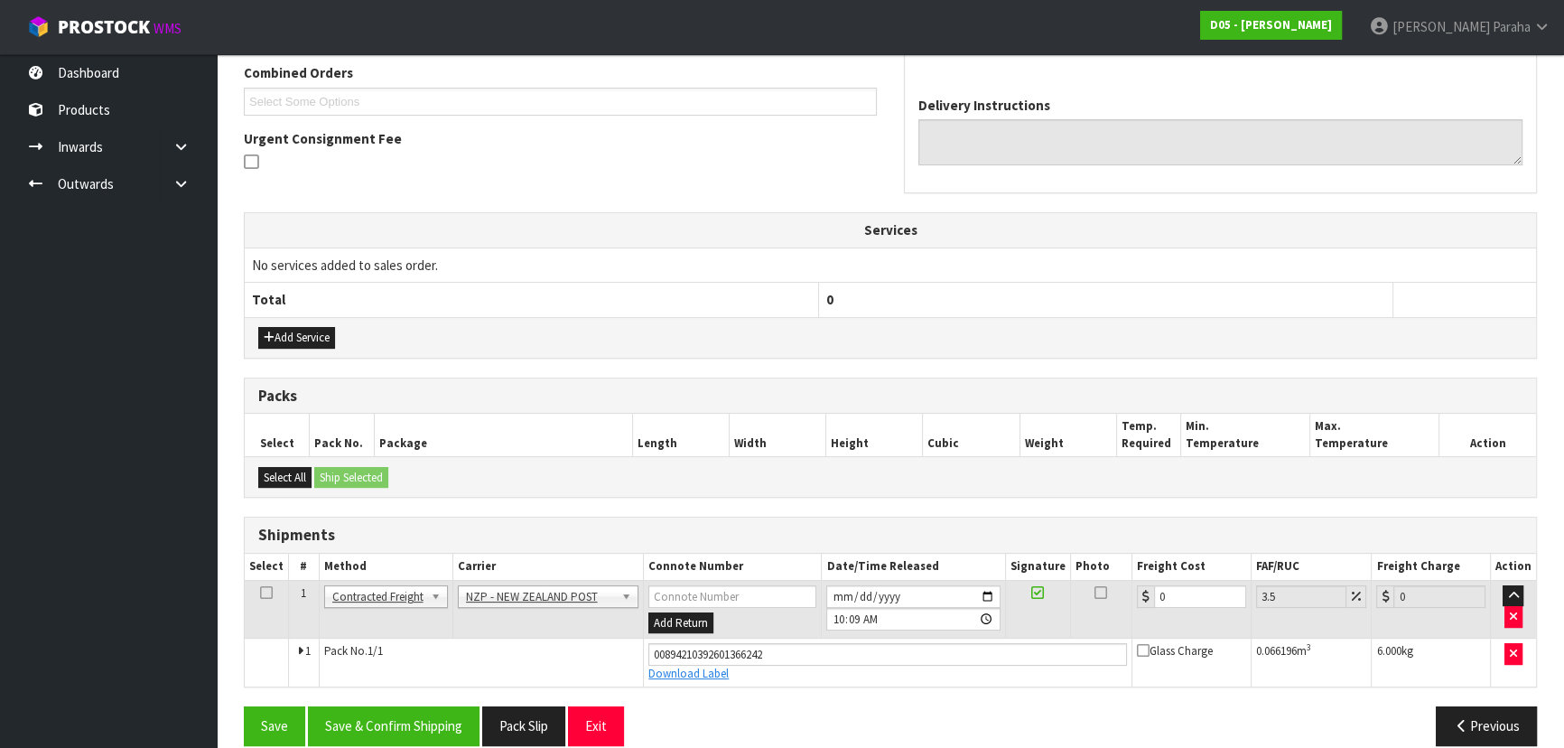
scroll to position [490, 0]
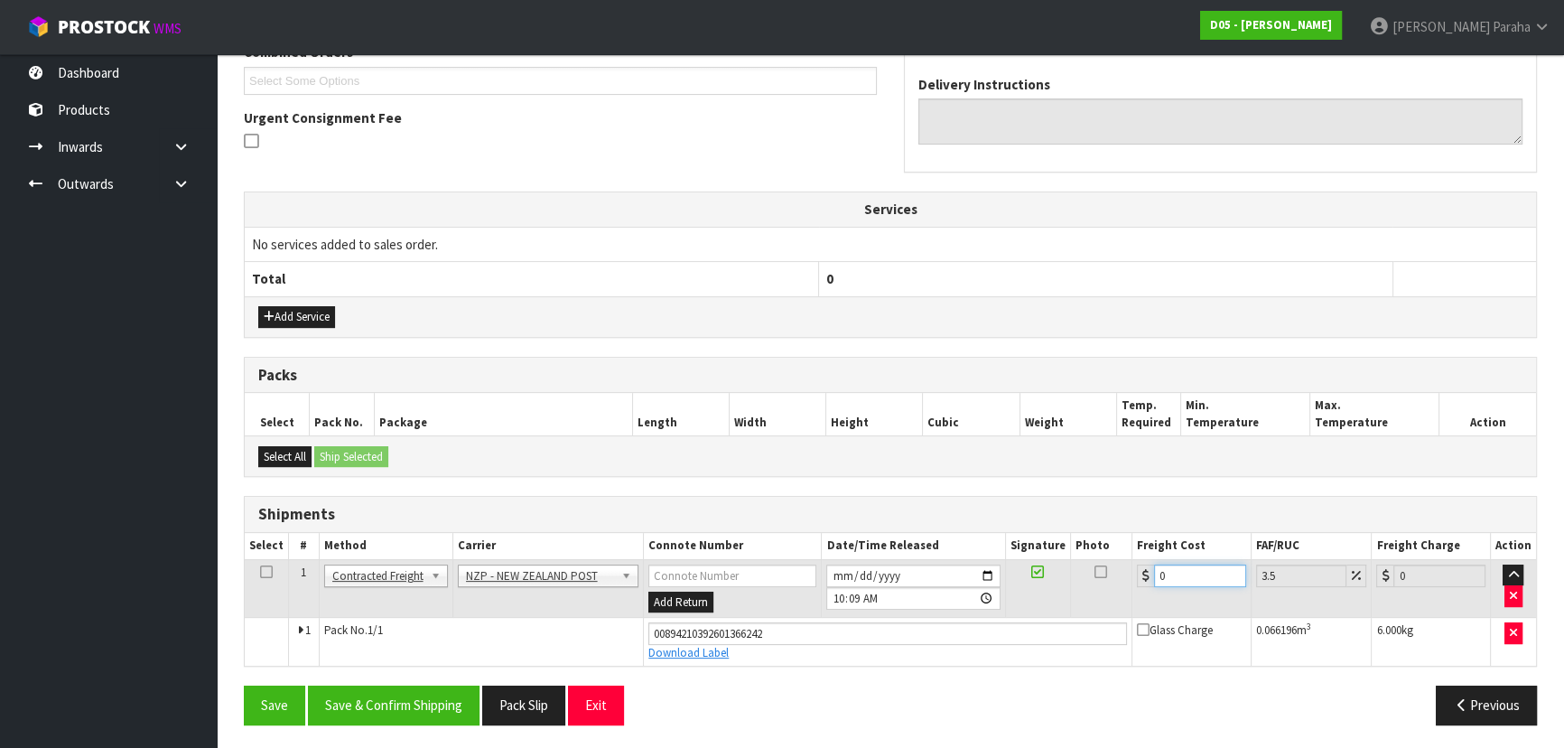
drag, startPoint x: 1176, startPoint y: 578, endPoint x: 1163, endPoint y: 562, distance: 21.2
click at [1176, 574] on input "0" at bounding box center [1200, 576] width 92 height 23
type input "4"
type input "4.14"
type input "4.3"
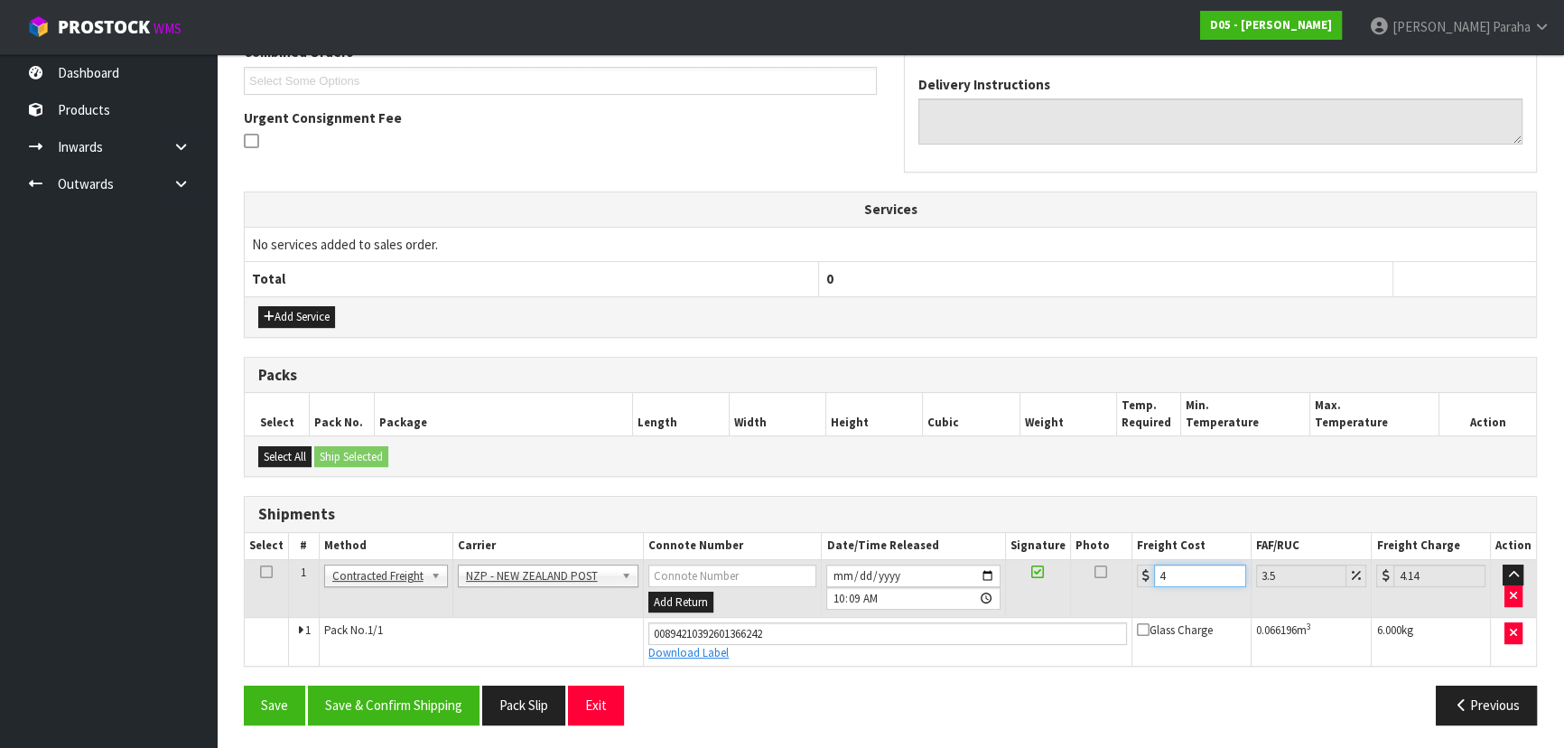
type input "4.45"
type input "4.33"
type input "4.48"
type input "4.33"
click at [465, 704] on button "Save & Confirm Shipping" at bounding box center [394, 705] width 172 height 39
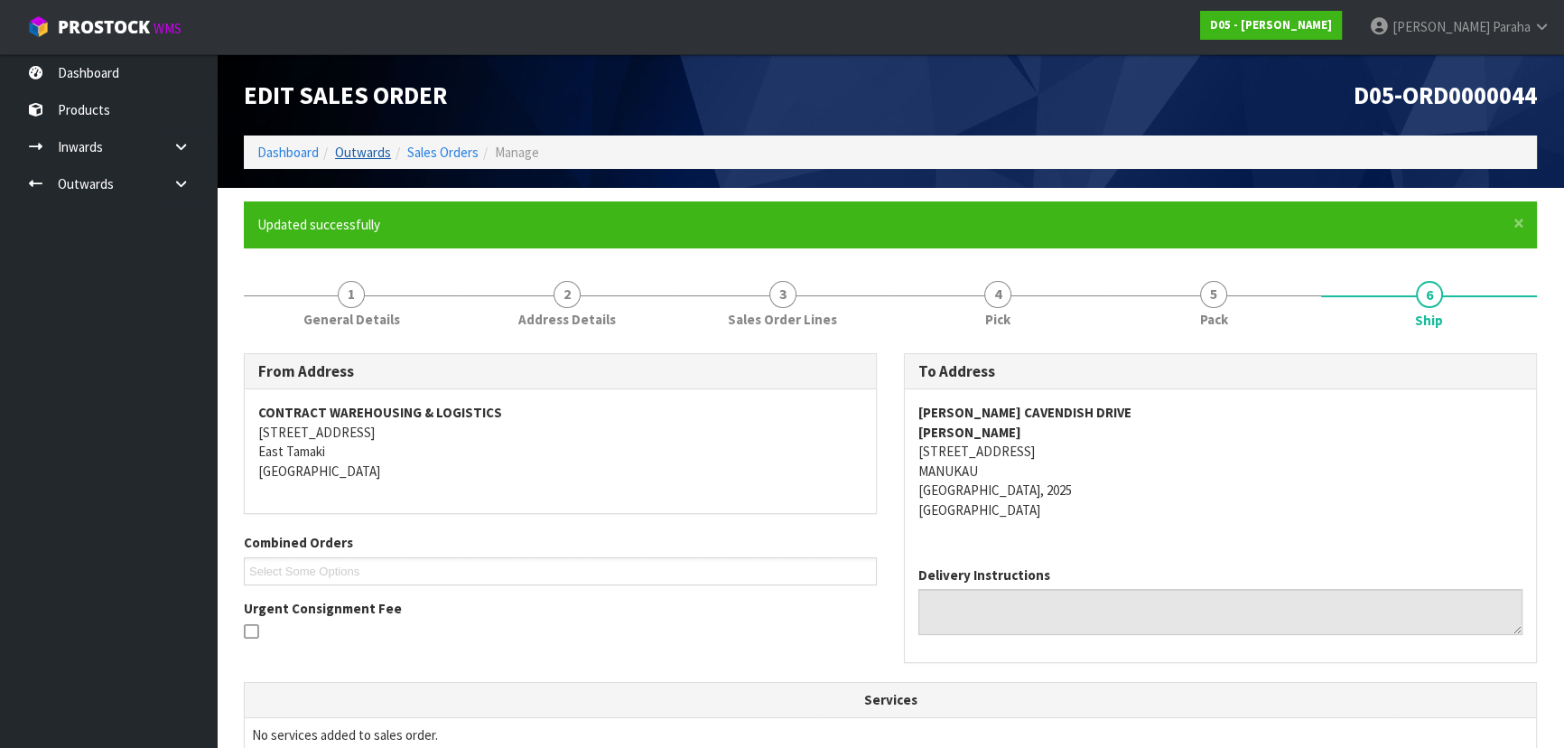
scroll to position [0, 0]
click at [289, 156] on link "Dashboard" at bounding box center [287, 152] width 61 height 17
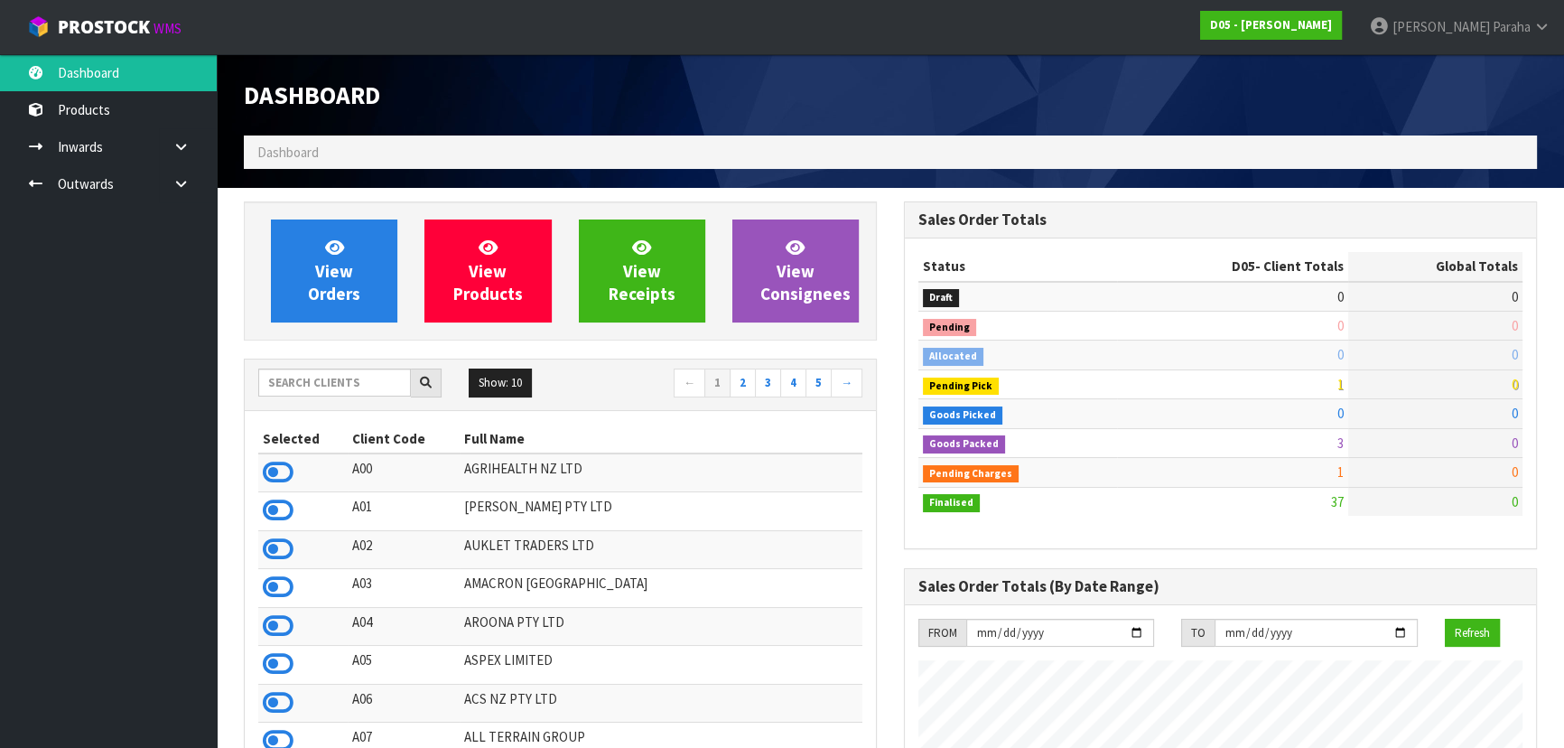
scroll to position [1346, 659]
drag, startPoint x: 1535, startPoint y: 41, endPoint x: 1527, endPoint y: 51, distance: 13.5
click at [1534, 40] on link "[PERSON_NAME]" at bounding box center [1460, 27] width 209 height 54
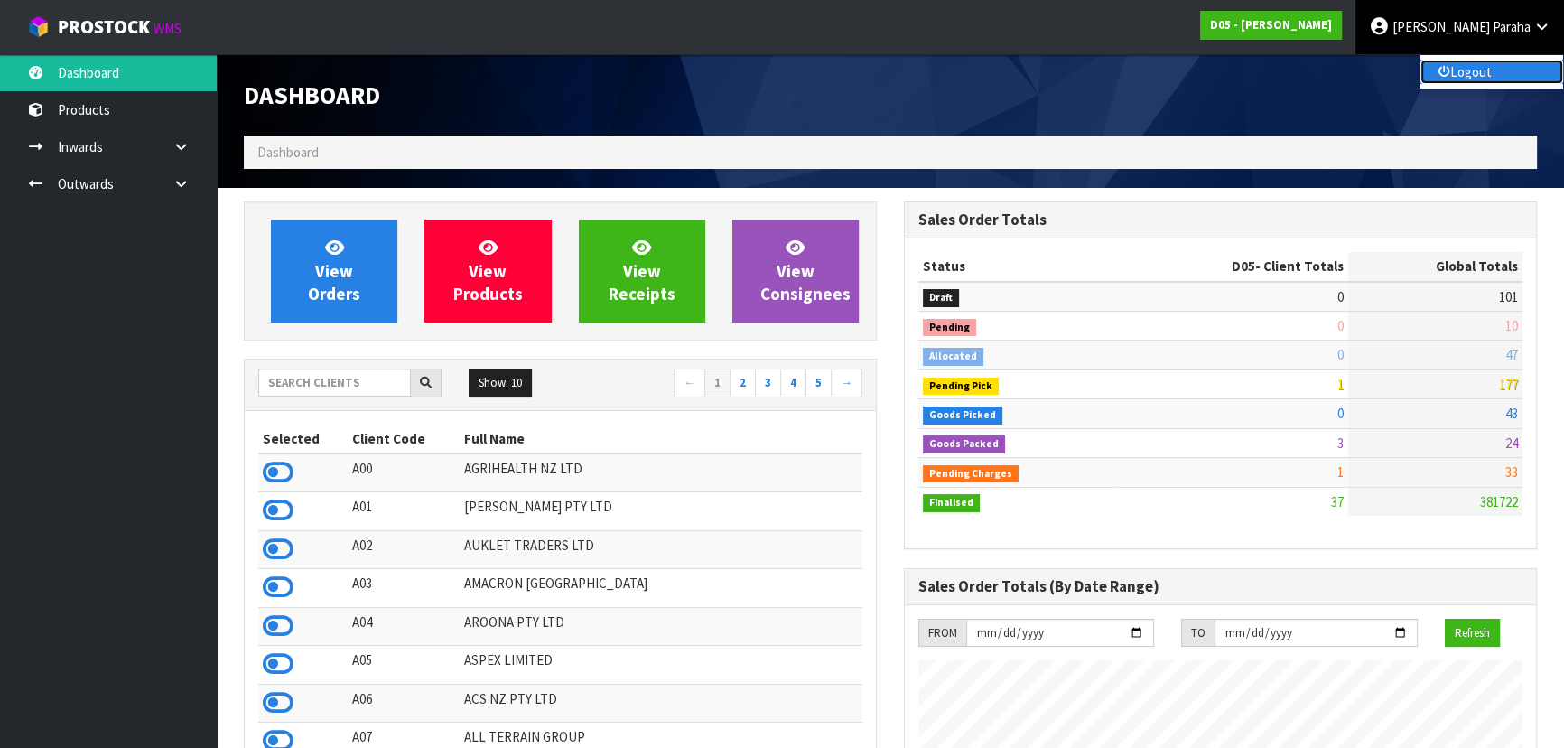
click at [1506, 76] on link "Logout" at bounding box center [1492, 72] width 143 height 24
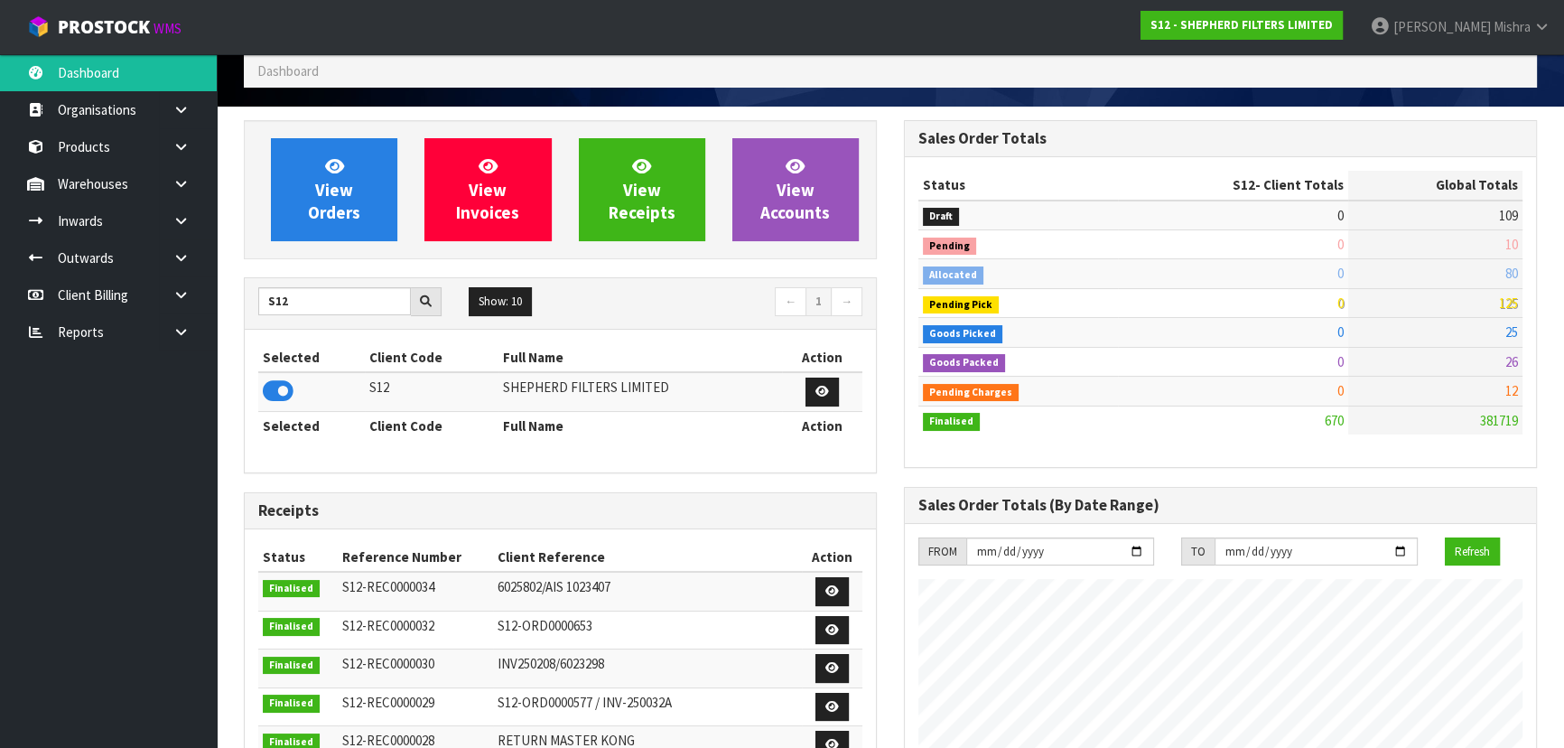
scroll to position [1267, 659]
drag, startPoint x: 253, startPoint y: 315, endPoint x: 101, endPoint y: 317, distance: 151.8
click at [101, 317] on body "Toggle navigation ProStock WMS S12 - SHEPHERD FILTERS LIMITED Lalisha Mishra Lo…" at bounding box center [782, 293] width 1564 height 748
type input "01"
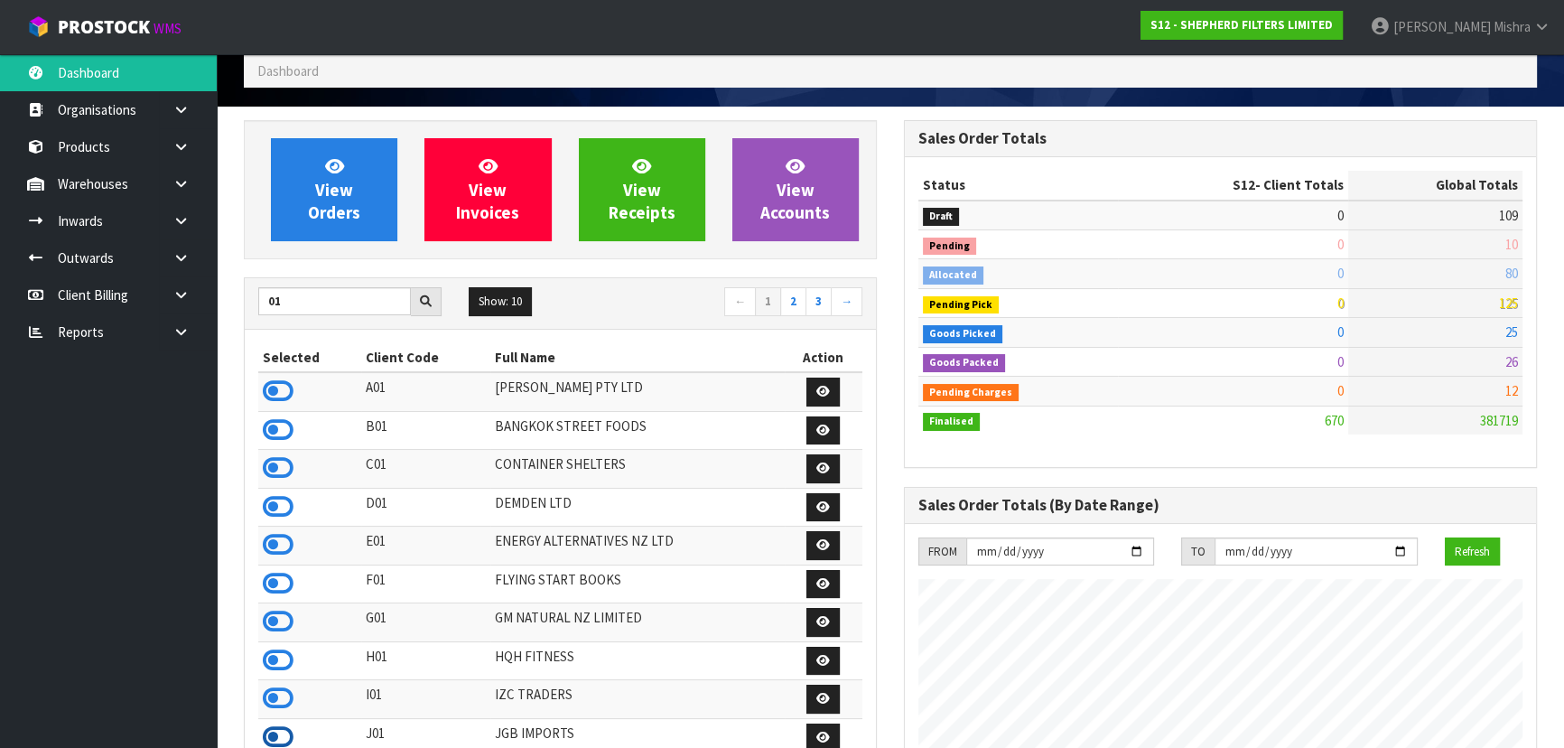
click at [276, 738] on icon at bounding box center [278, 737] width 31 height 27
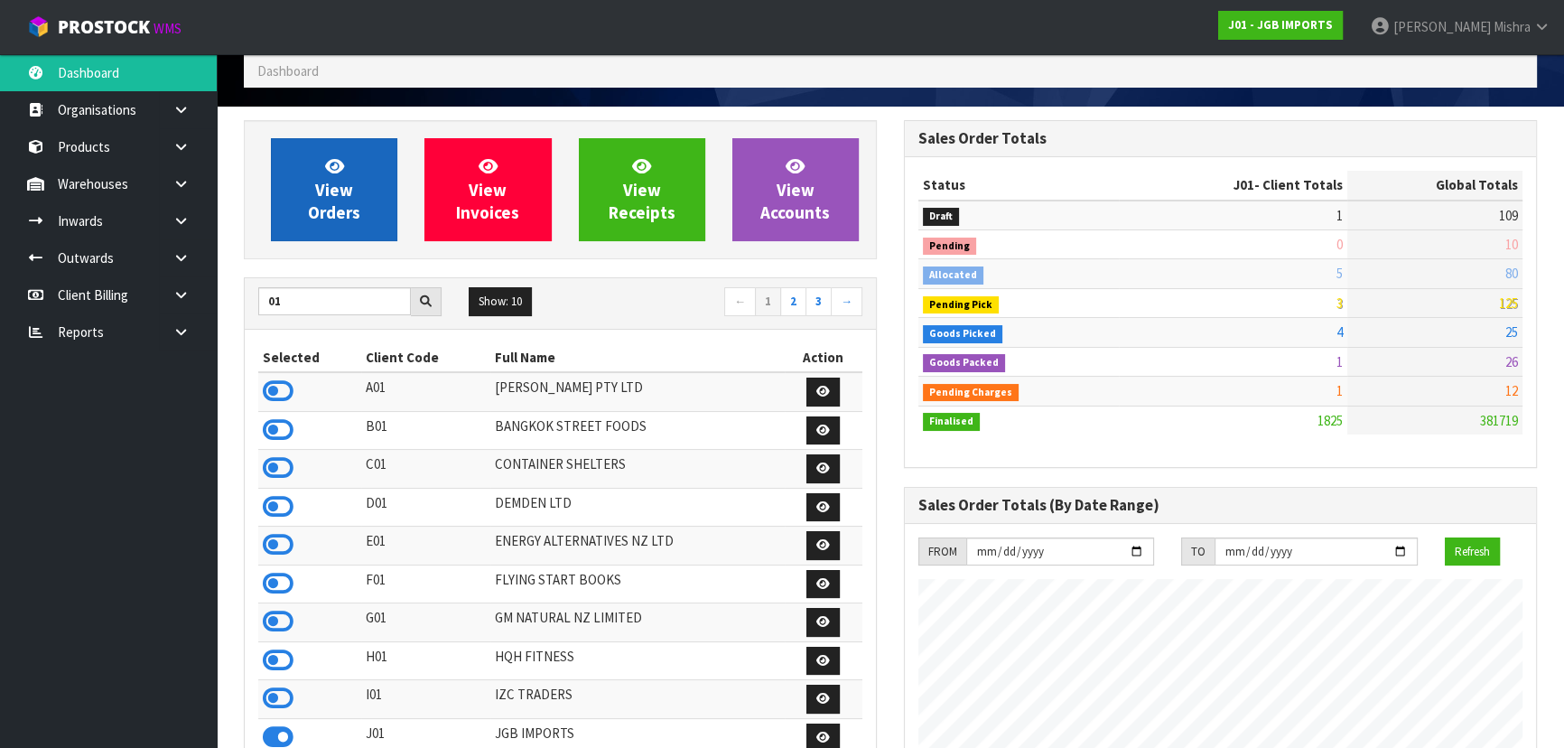
scroll to position [1366, 659]
click at [364, 158] on link "View Orders" at bounding box center [334, 189] width 126 height 103
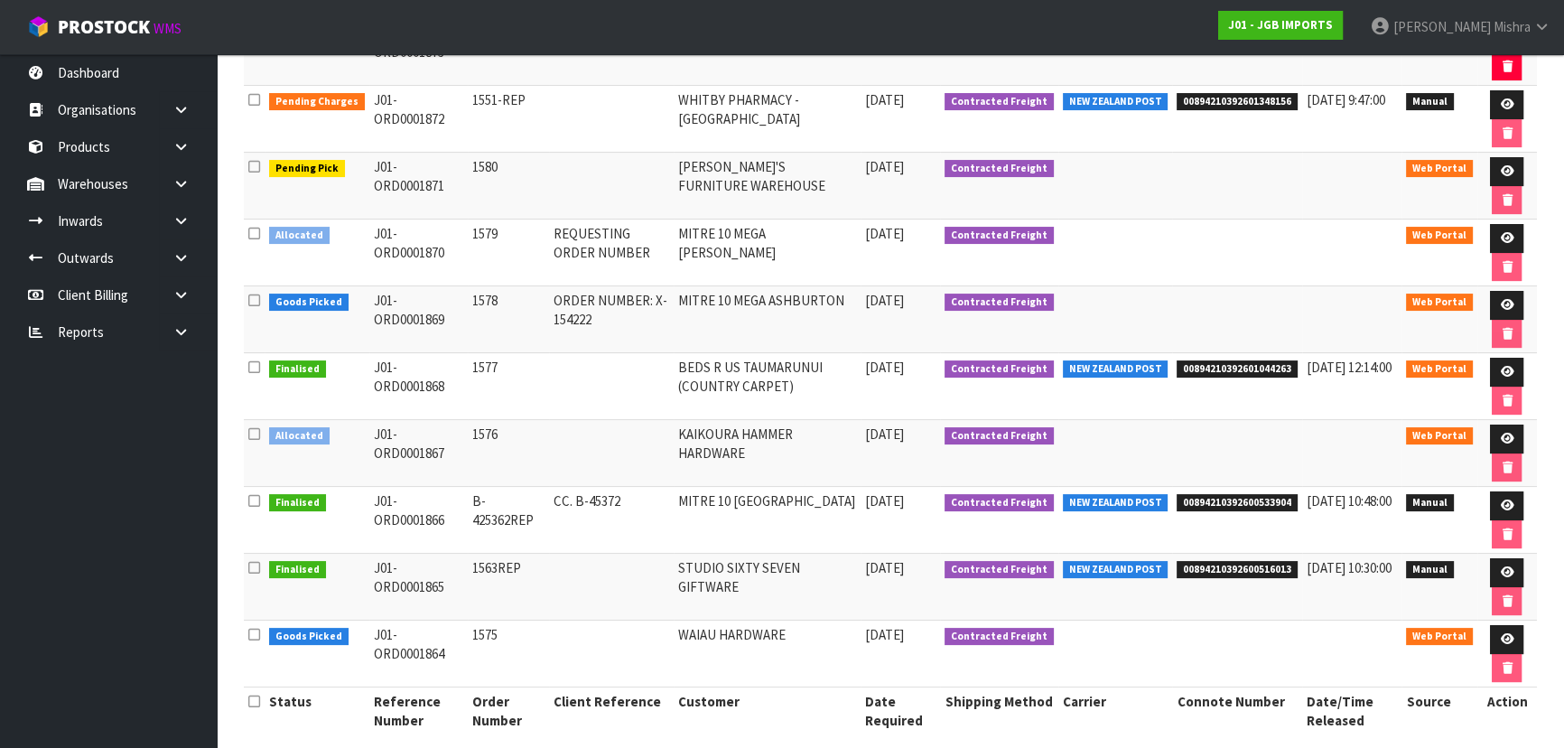
scroll to position [372, 0]
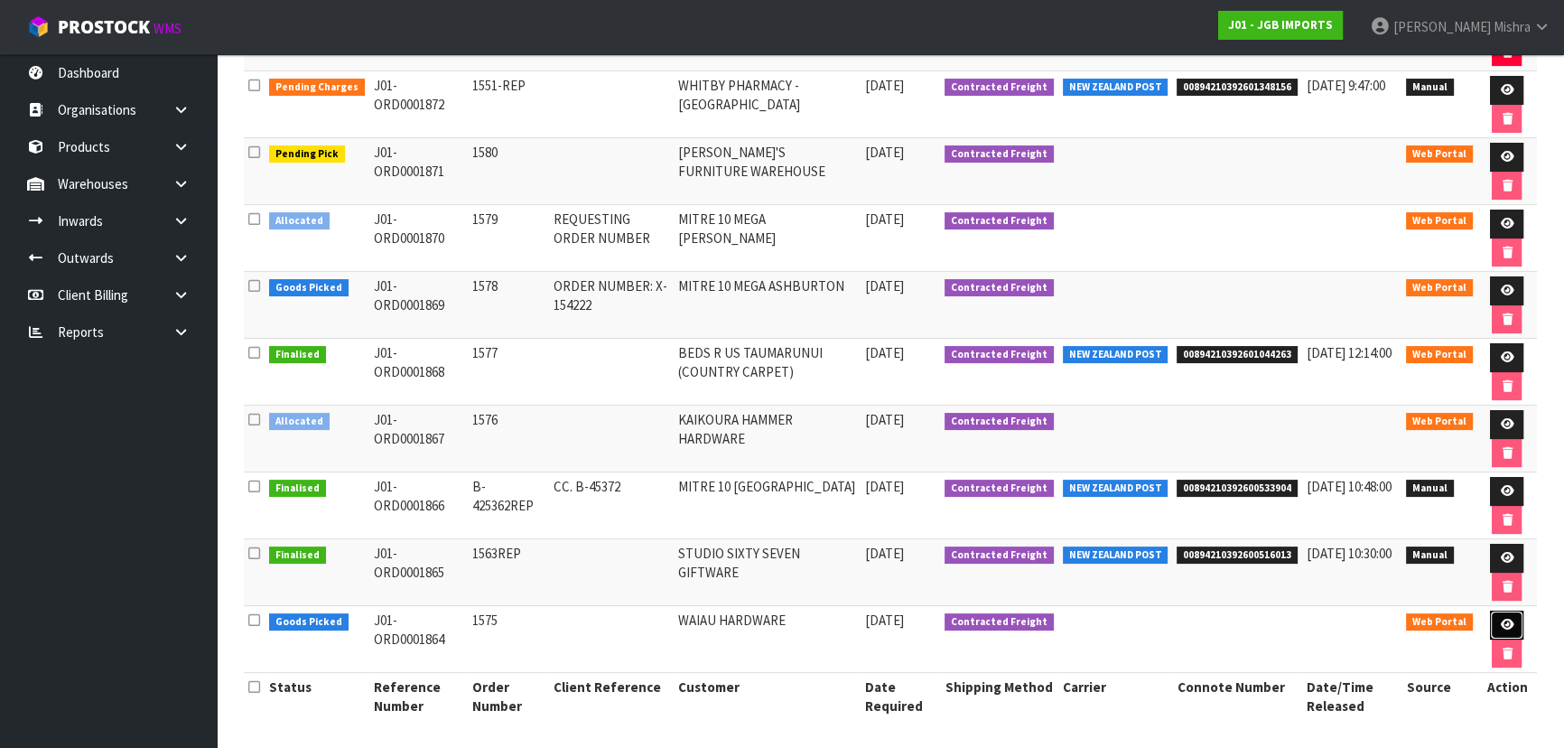
click at [1501, 623] on icon at bounding box center [1507, 625] width 14 height 12
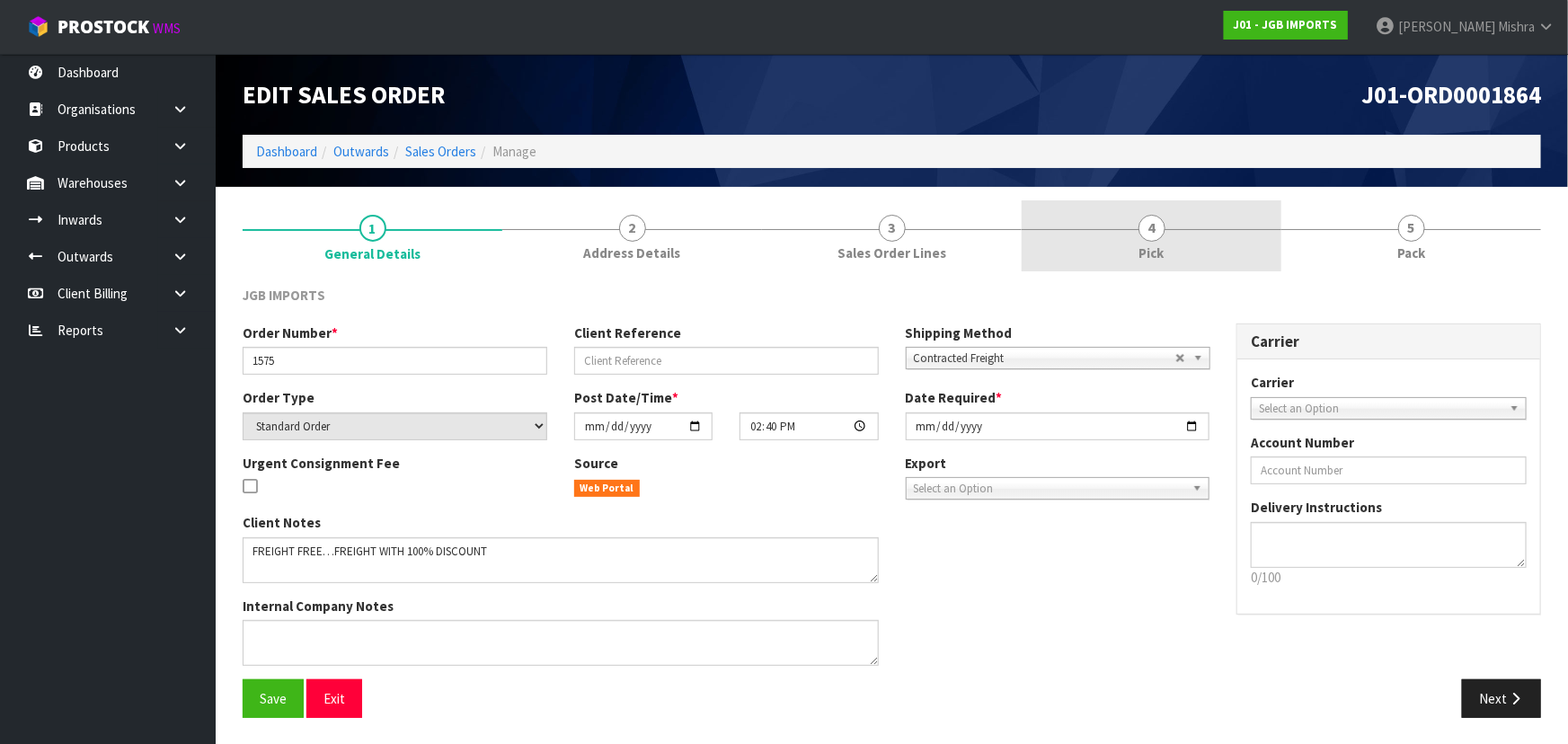
click at [1241, 243] on link "4 Pick" at bounding box center [1151, 235] width 260 height 71
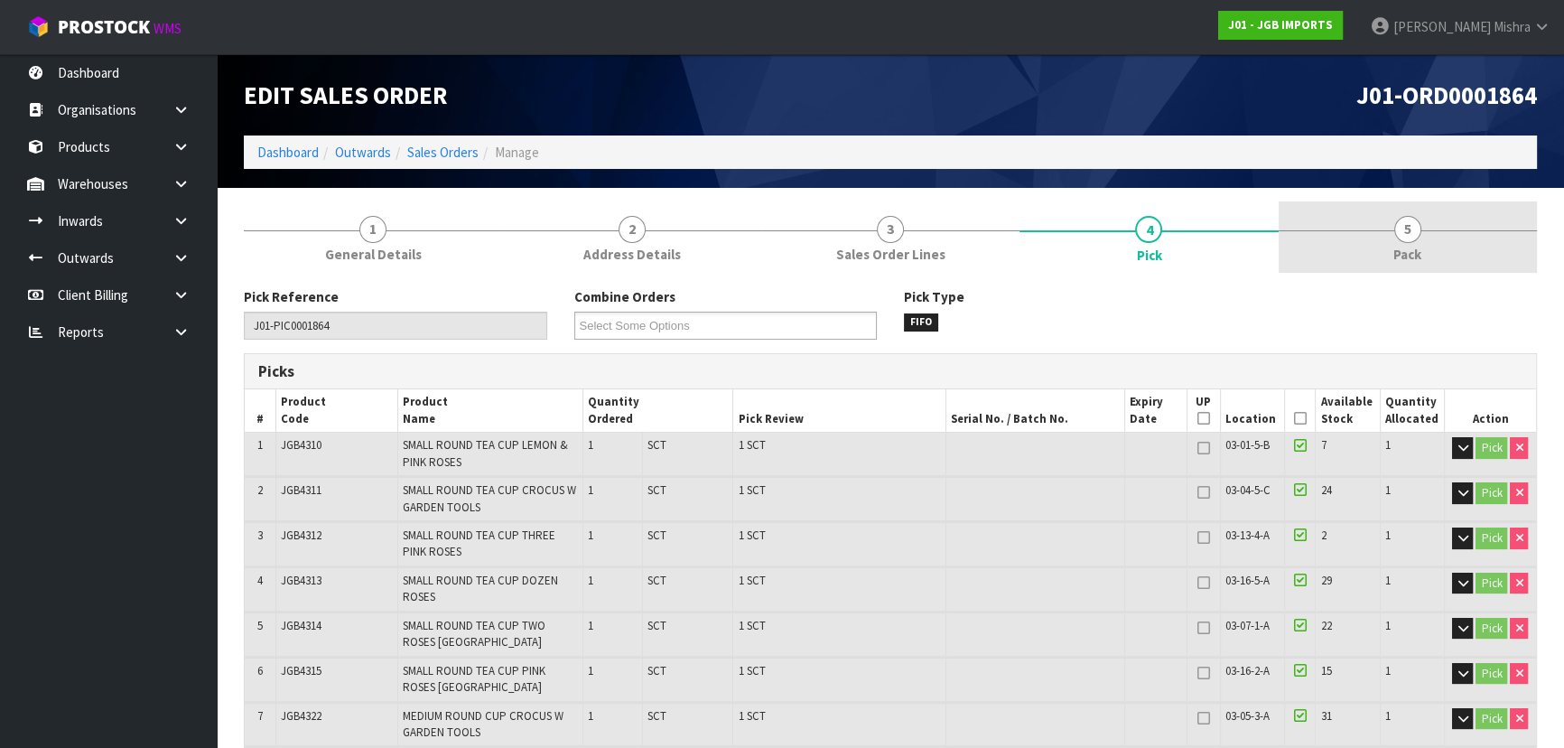
click at [1394, 237] on link "5 Pack" at bounding box center [1408, 236] width 258 height 71
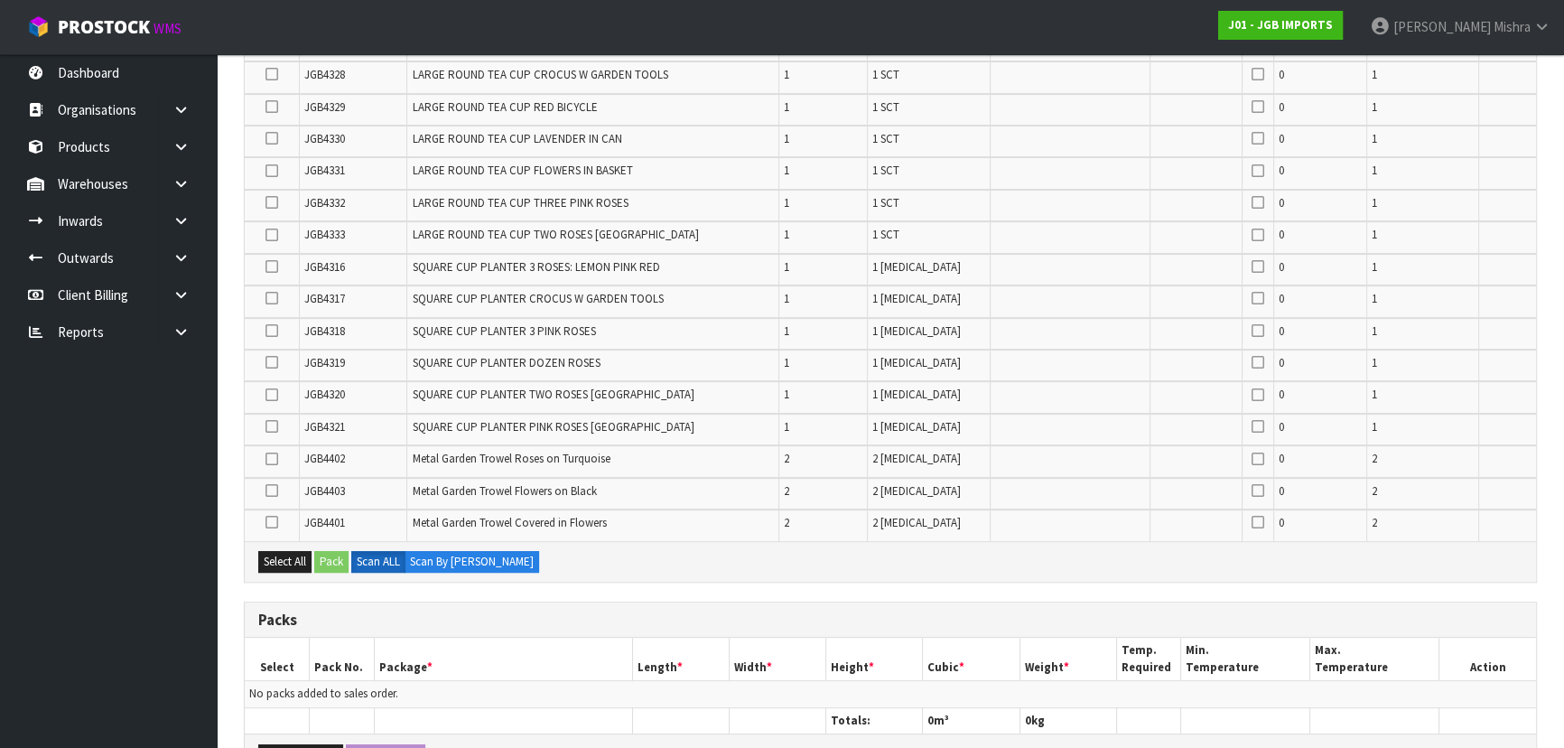
scroll to position [1092, 0]
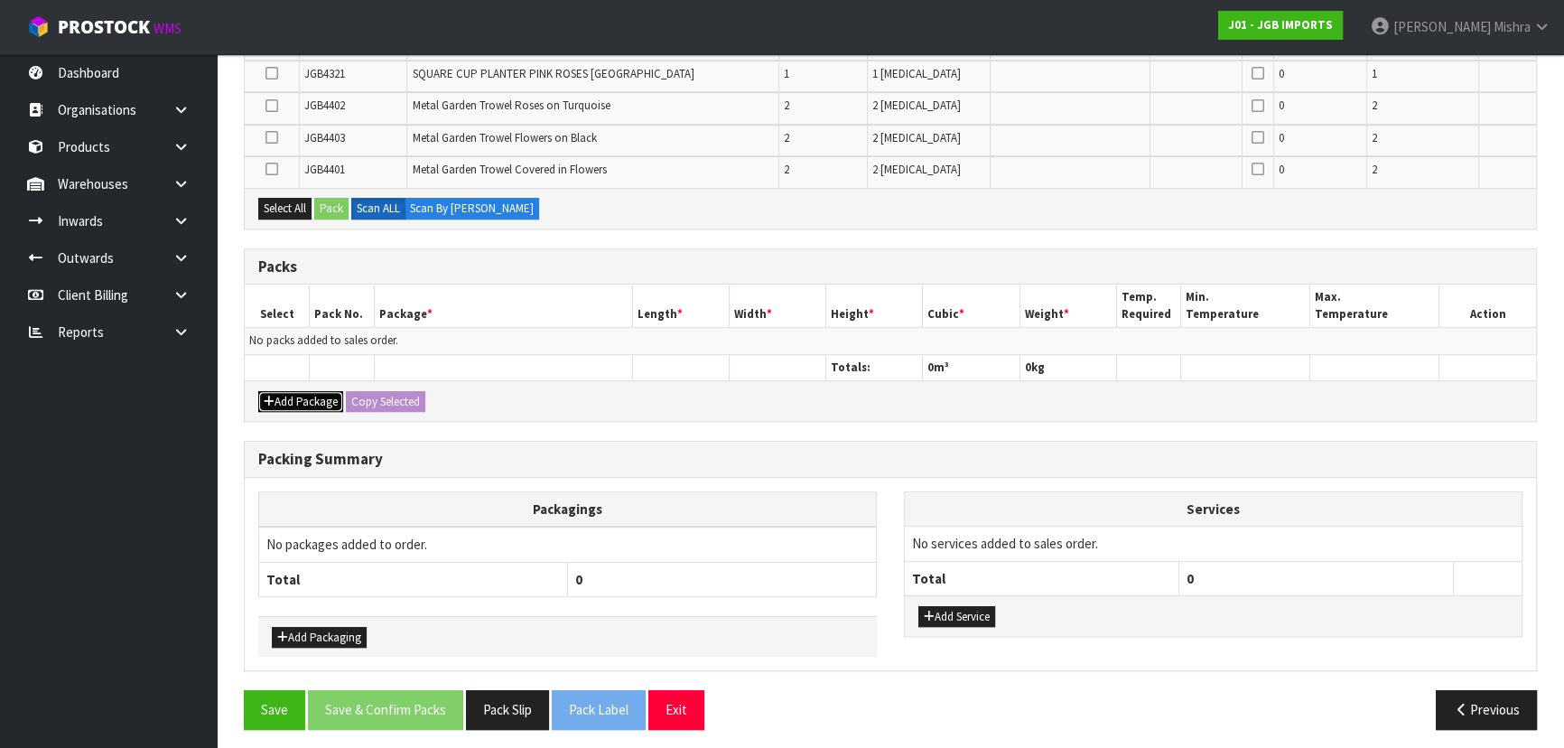
click at [283, 397] on button "Add Package" at bounding box center [300, 402] width 85 height 22
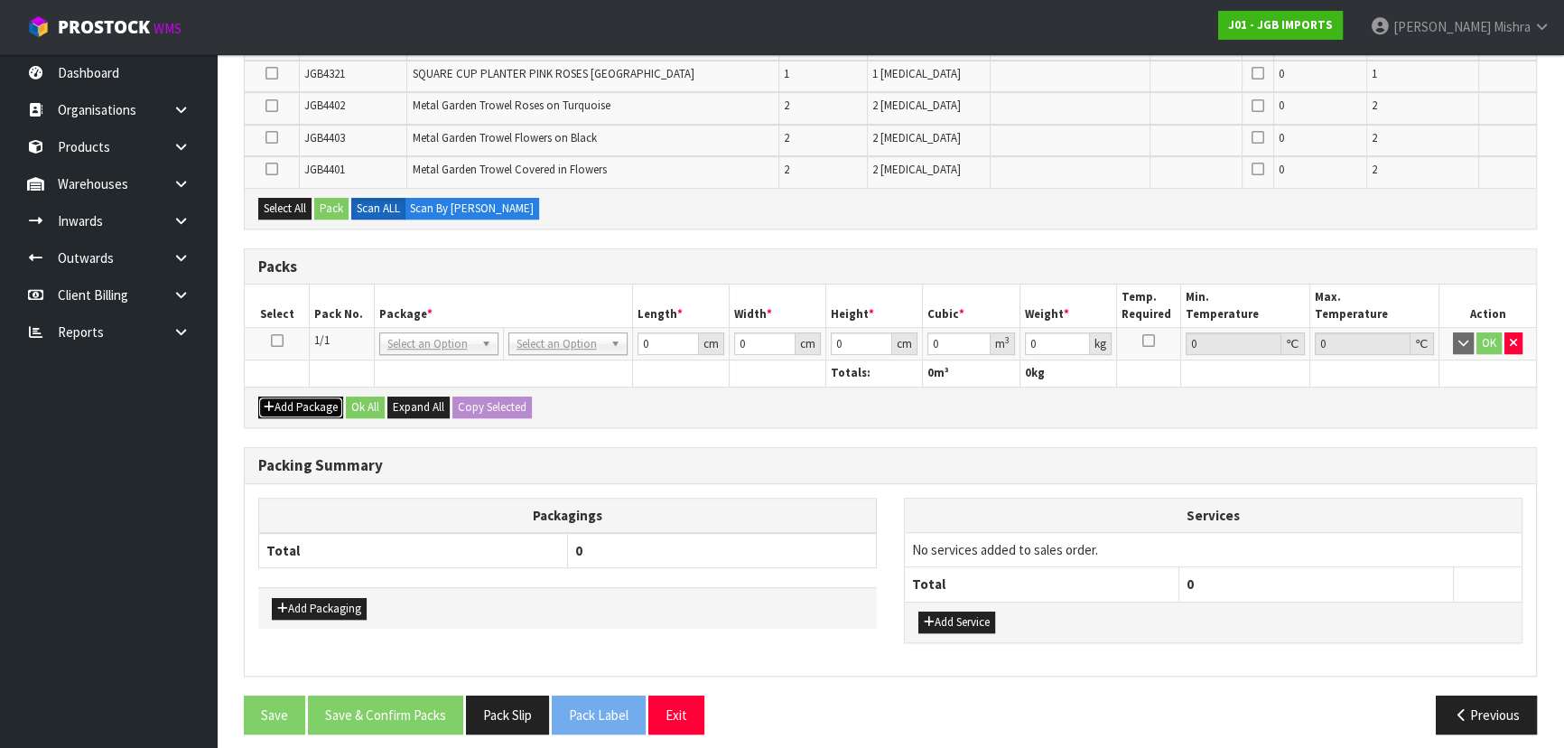
click at [283, 397] on button "Add Package" at bounding box center [300, 408] width 85 height 22
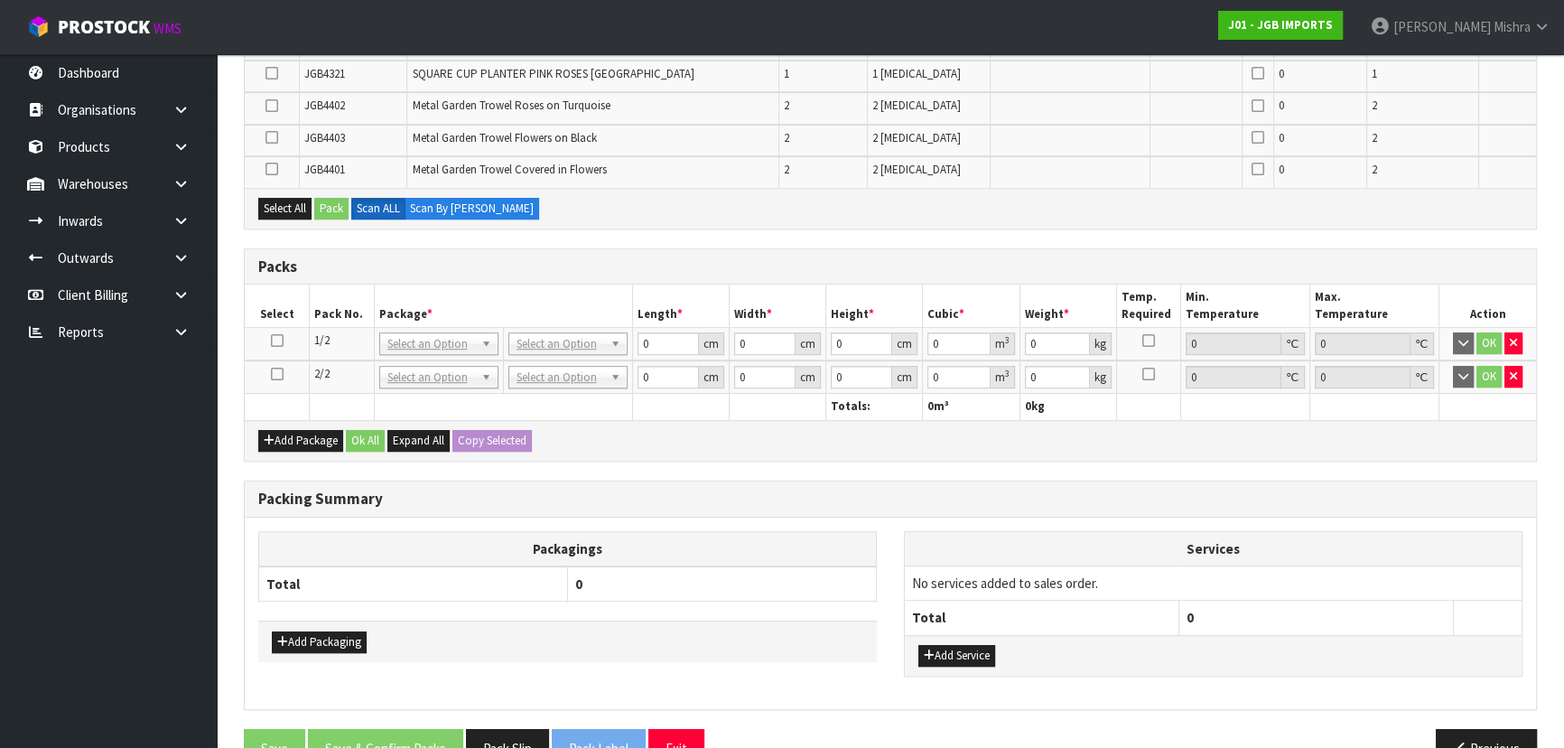
click at [274, 341] on icon at bounding box center [277, 341] width 13 height 1
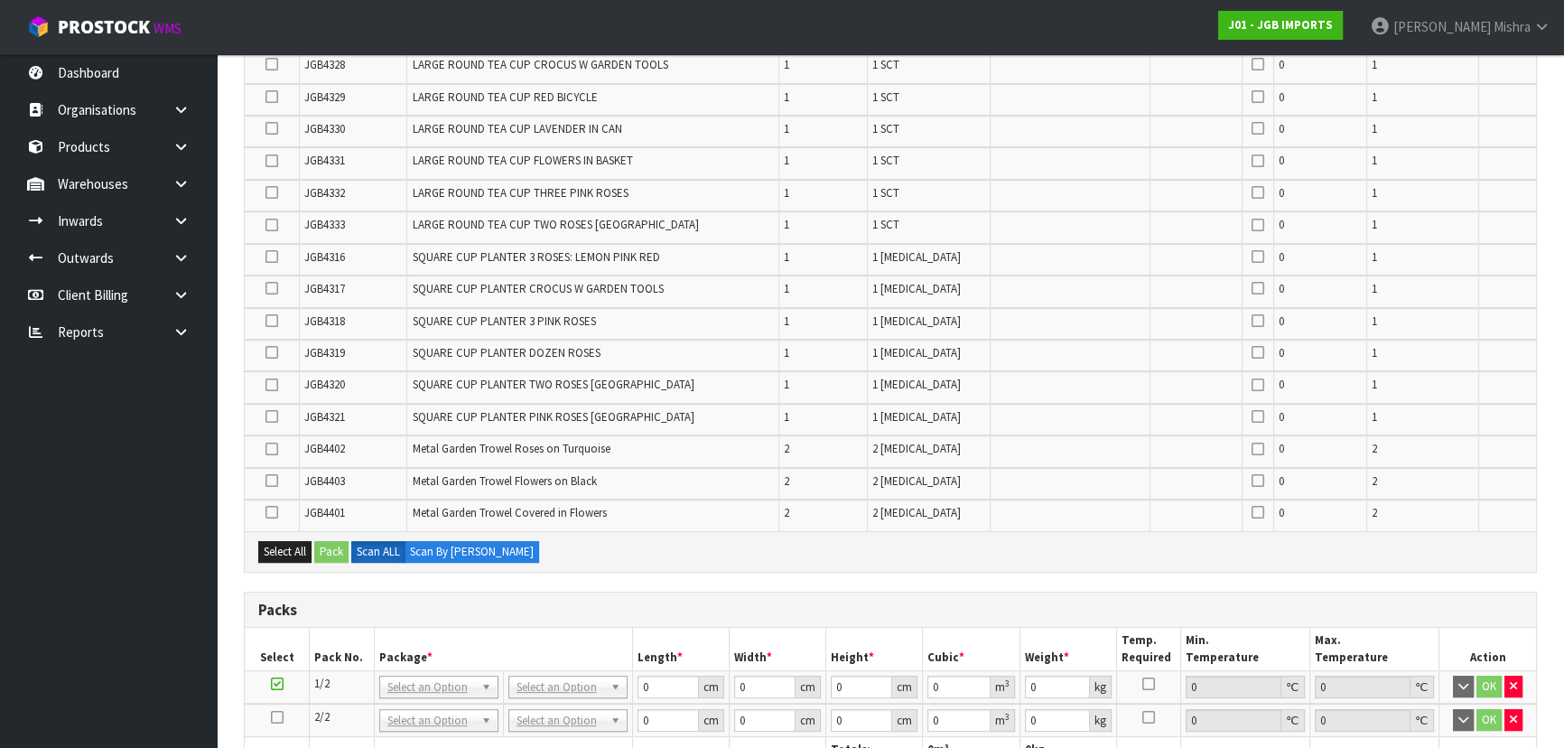
scroll to position [681, 0]
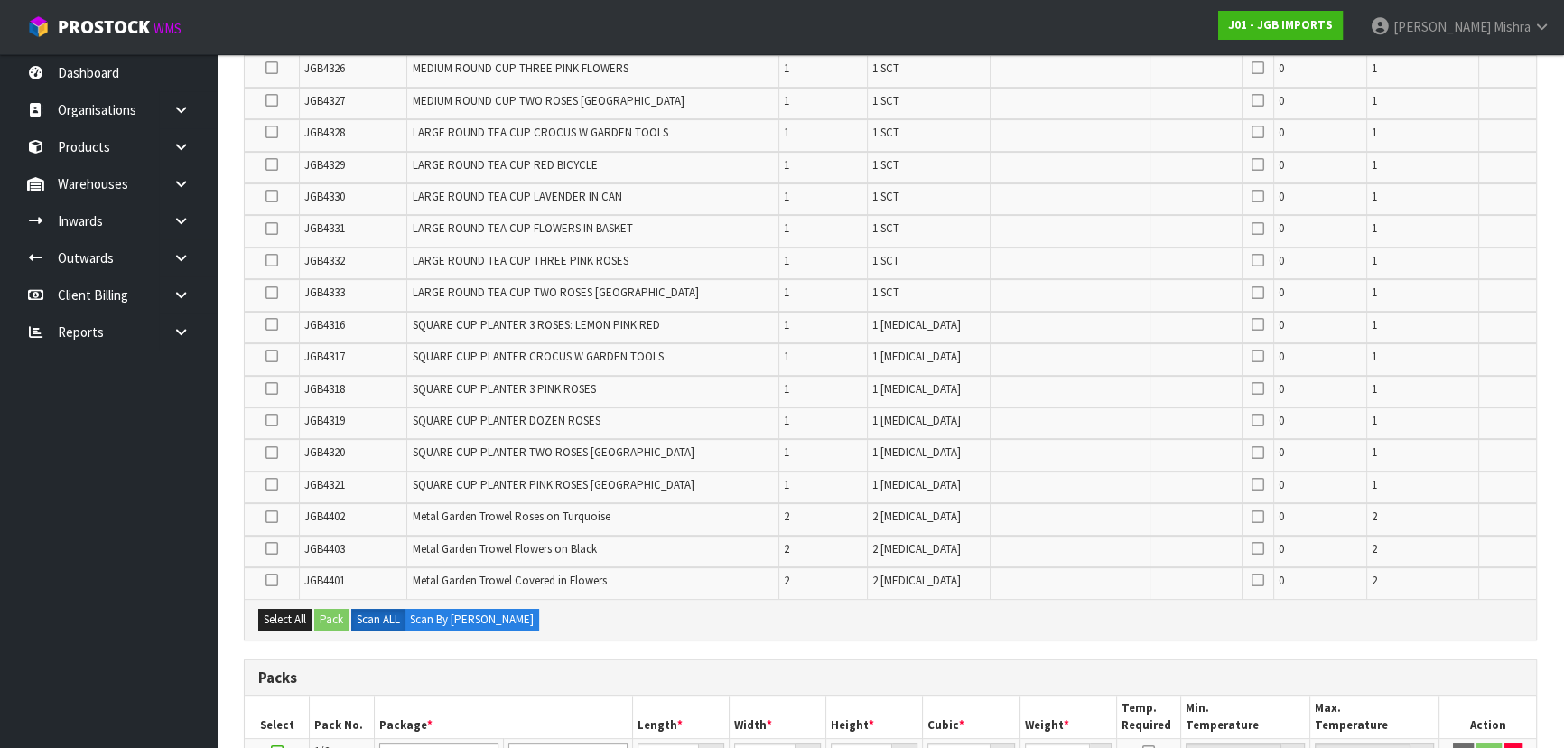
click at [270, 132] on icon at bounding box center [272, 132] width 13 height 1
click at [0, 0] on input "checkbox" at bounding box center [0, 0] width 0 height 0
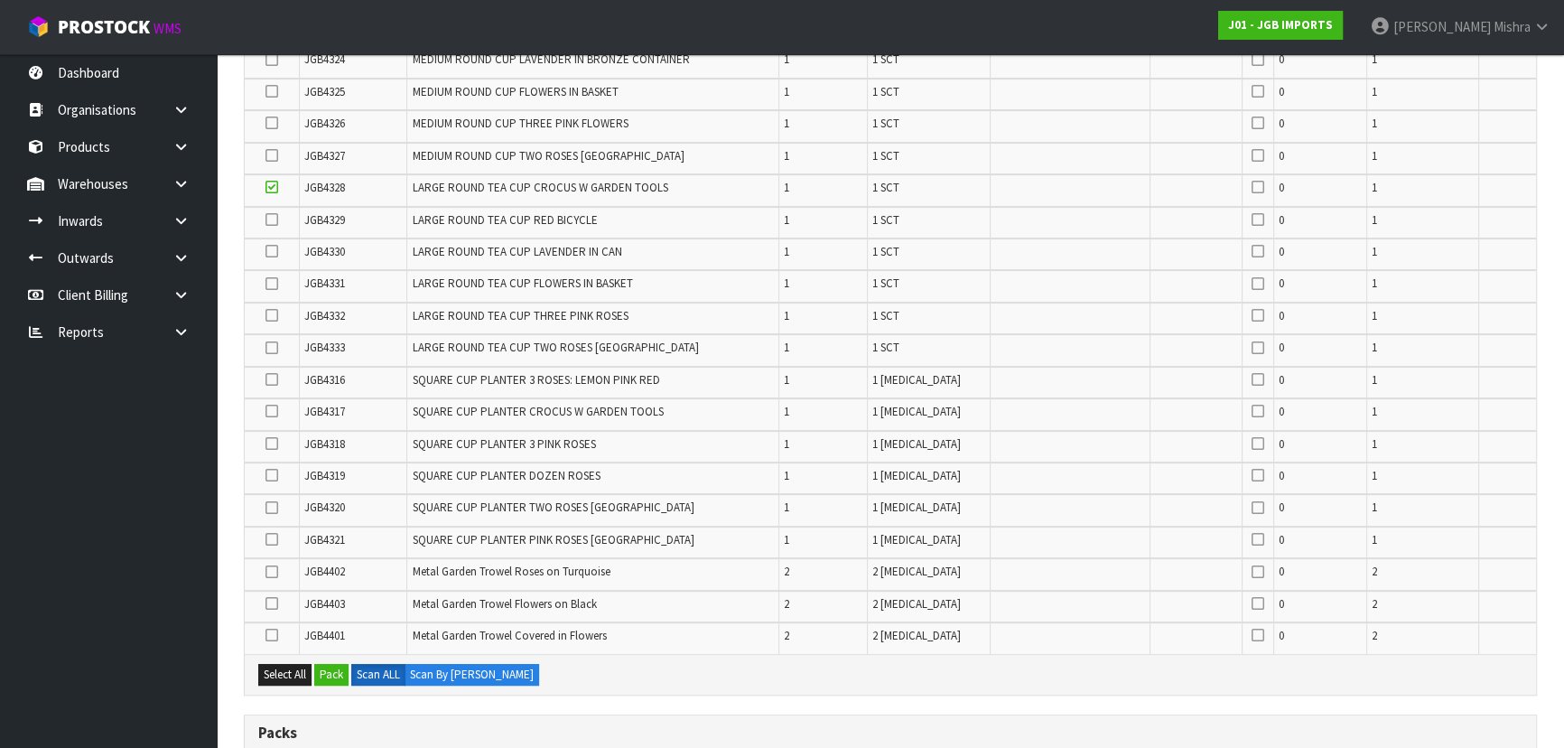
scroll to position [599, 0]
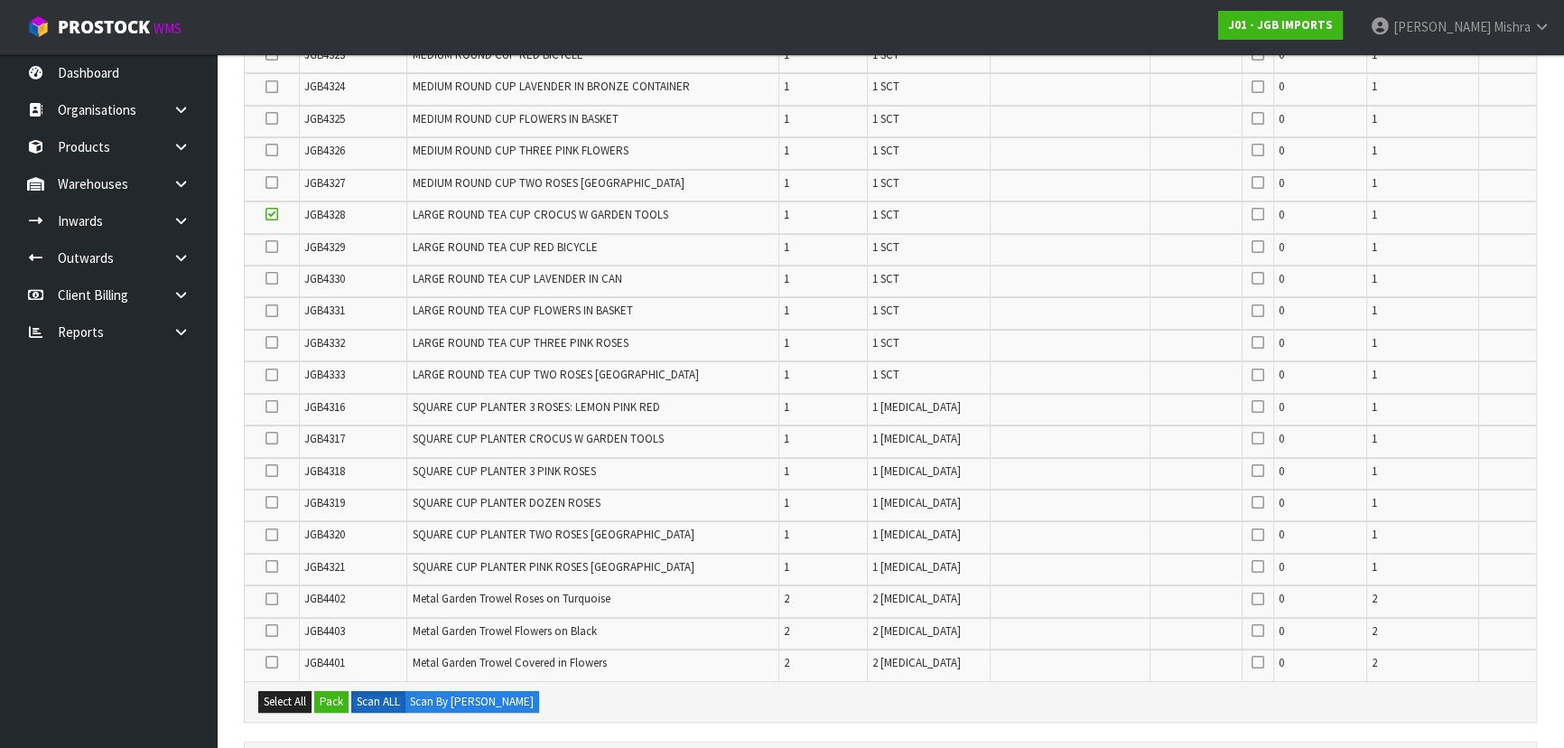
click at [262, 657] on td at bounding box center [272, 664] width 55 height 31
click at [272, 662] on icon at bounding box center [272, 662] width 13 height 1
click at [0, 0] on input "checkbox" at bounding box center [0, 0] width 0 height 0
click at [272, 632] on label at bounding box center [272, 631] width 13 height 16
click at [0, 0] on input "checkbox" at bounding box center [0, 0] width 0 height 0
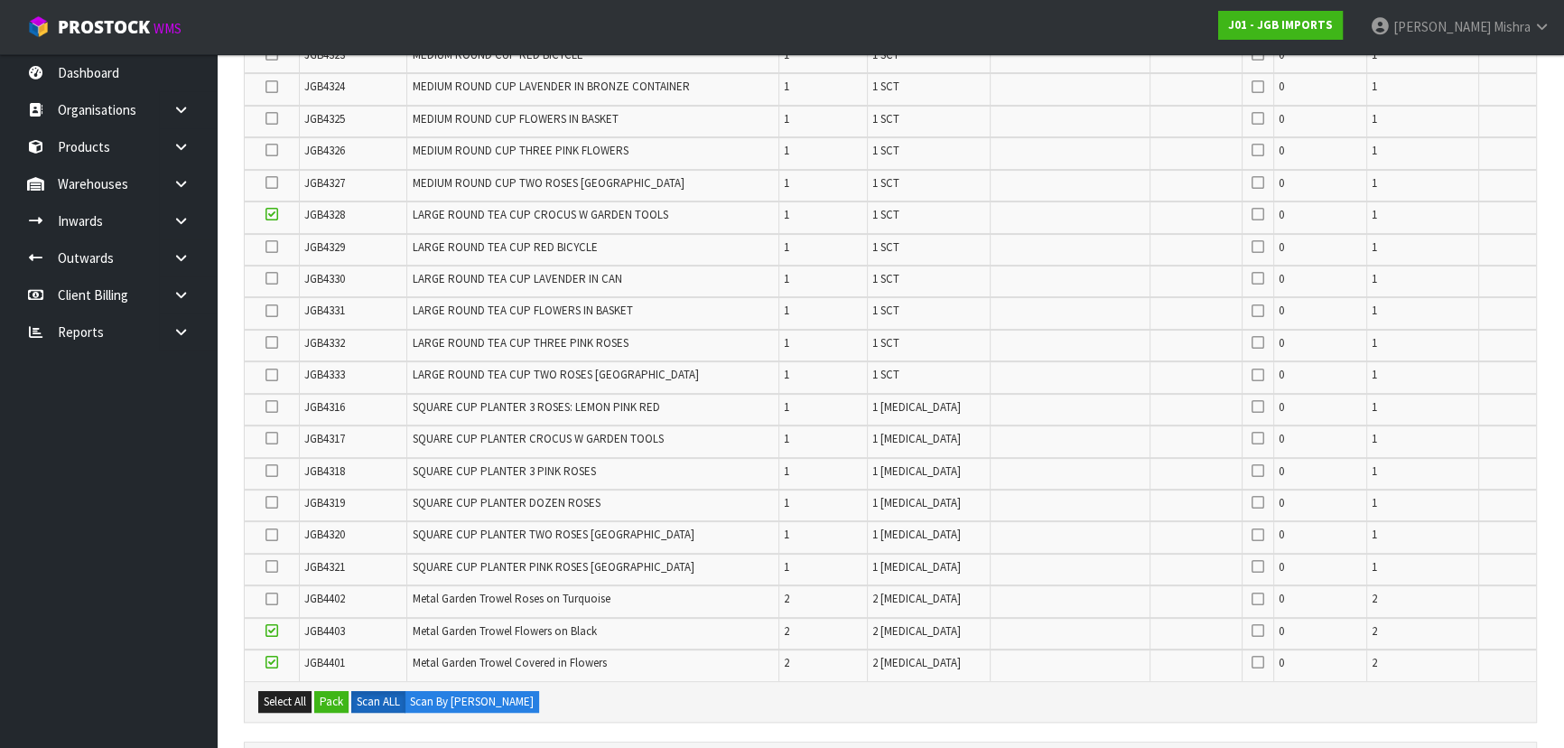
click at [276, 438] on icon at bounding box center [272, 438] width 13 height 1
click at [0, 0] on input "checkbox" at bounding box center [0, 0] width 0 height 0
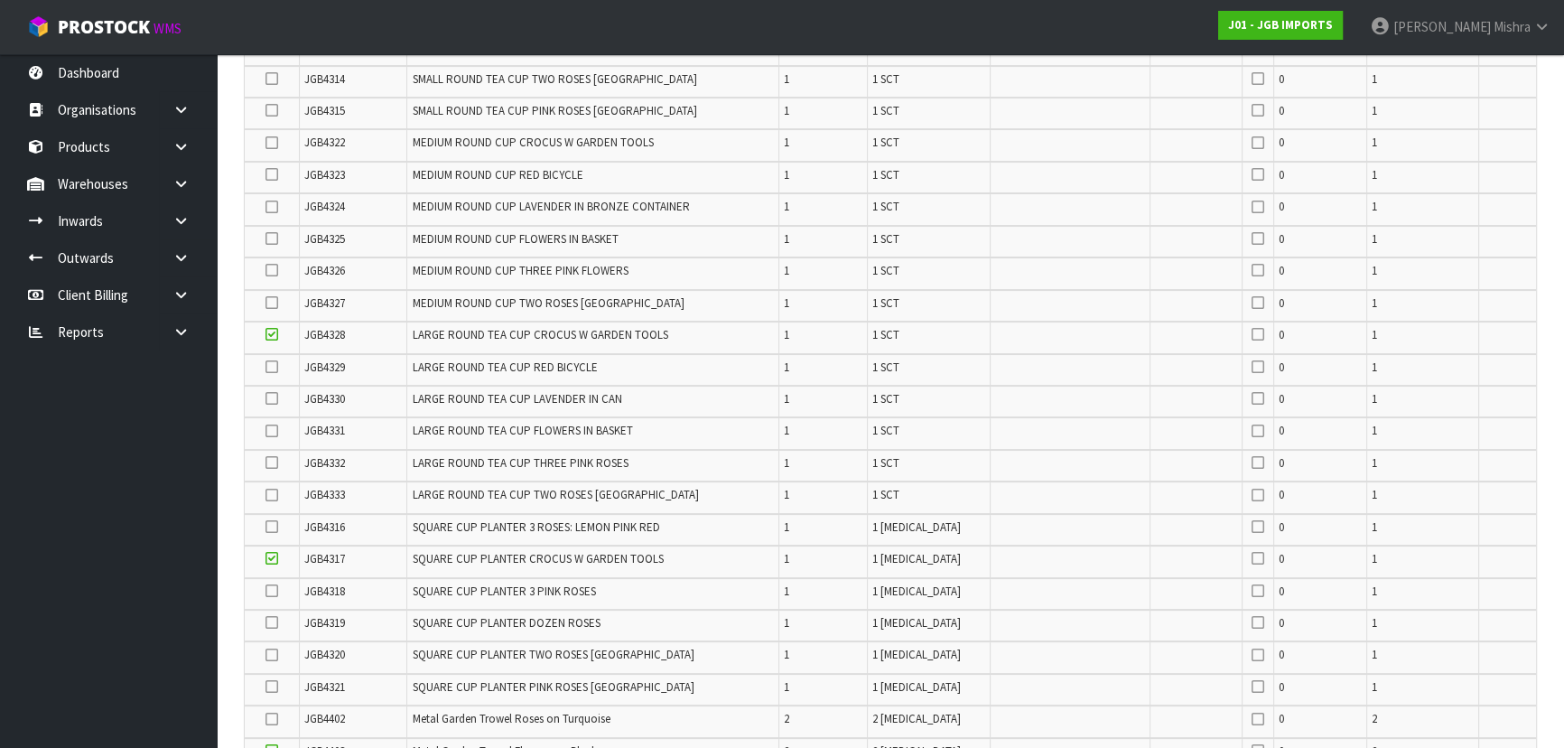
scroll to position [434, 0]
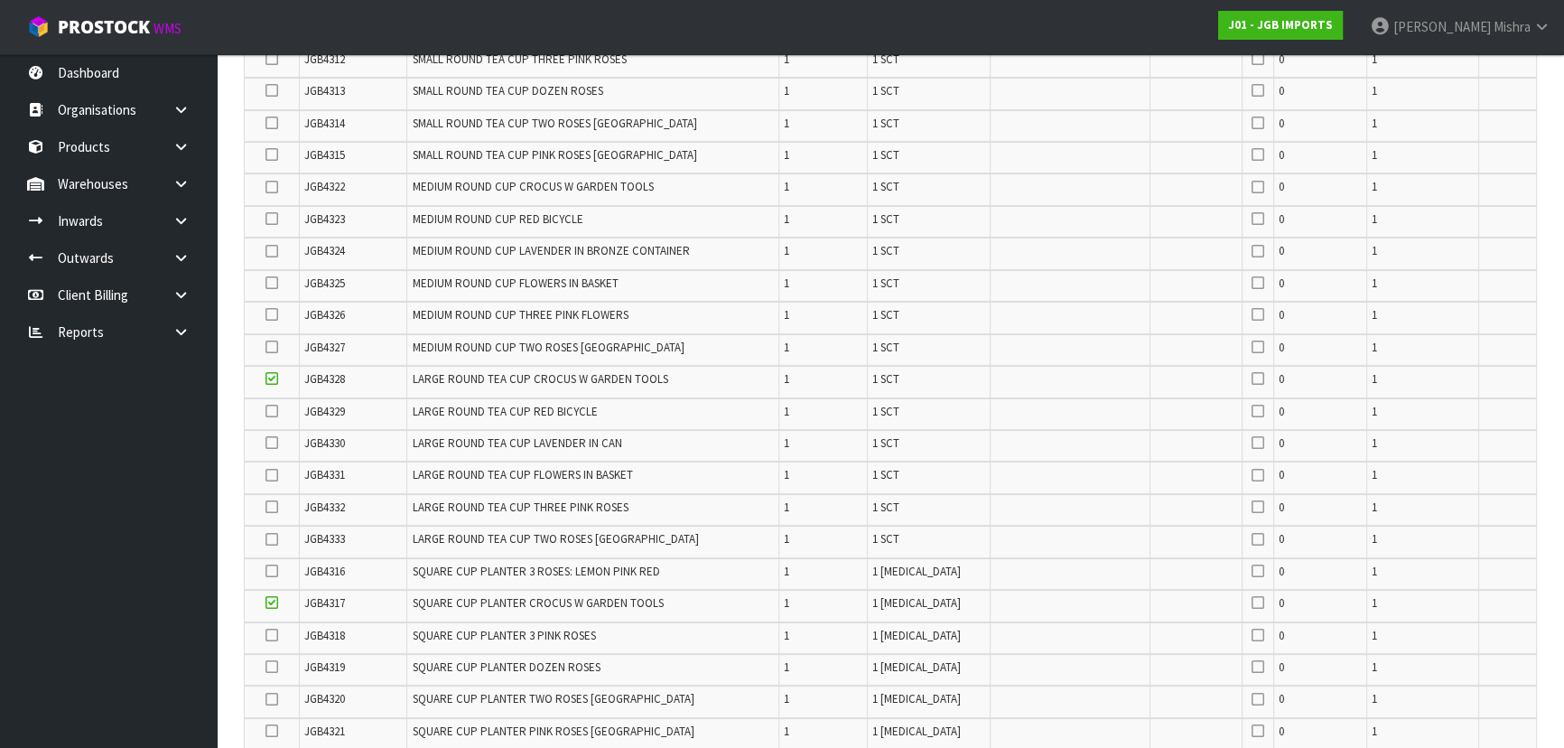
click at [273, 123] on icon at bounding box center [272, 123] width 13 height 1
click at [0, 0] on input "checkbox" at bounding box center [0, 0] width 0 height 0
click at [276, 507] on icon at bounding box center [272, 507] width 13 height 1
click at [0, 0] on input "checkbox" at bounding box center [0, 0] width 0 height 0
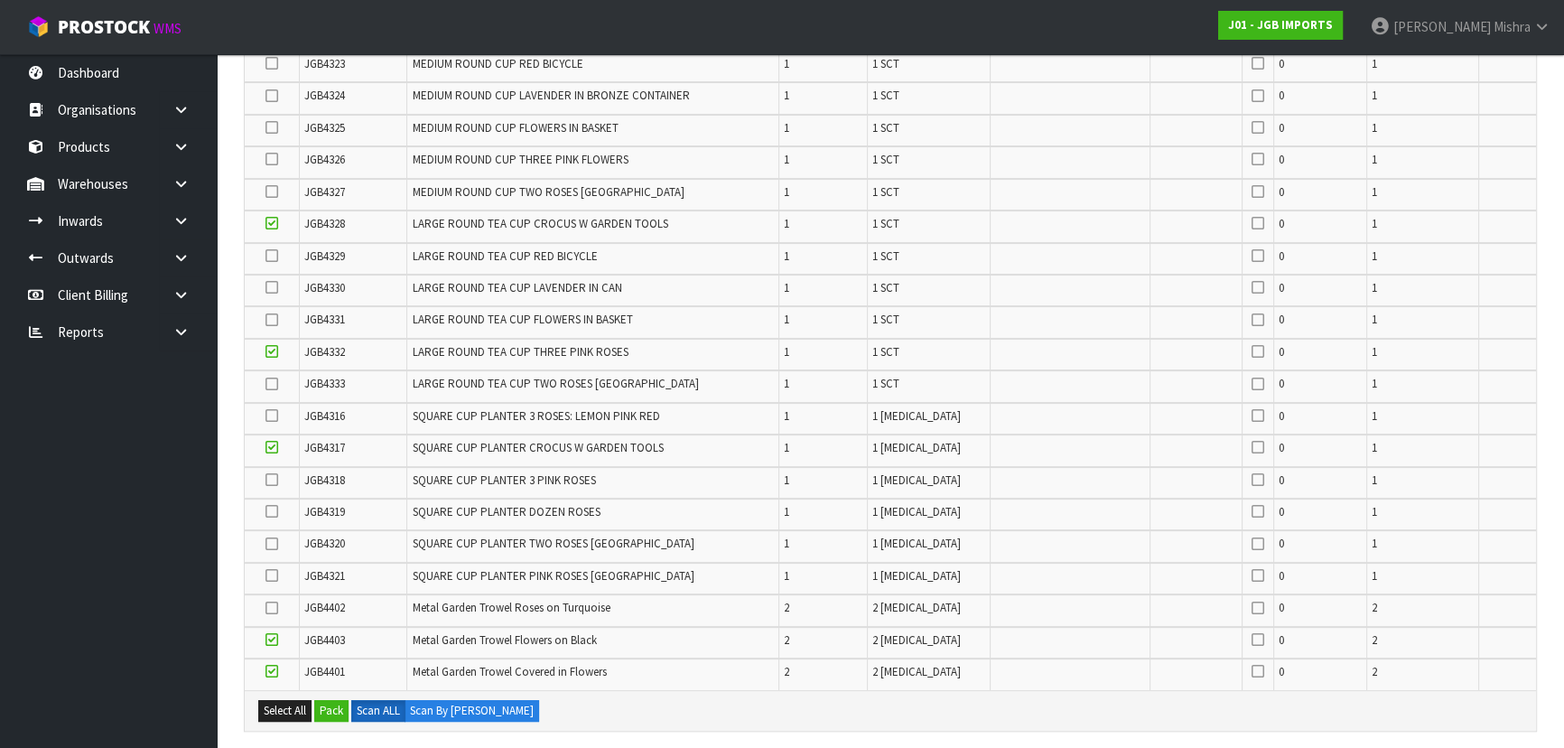
scroll to position [599, 0]
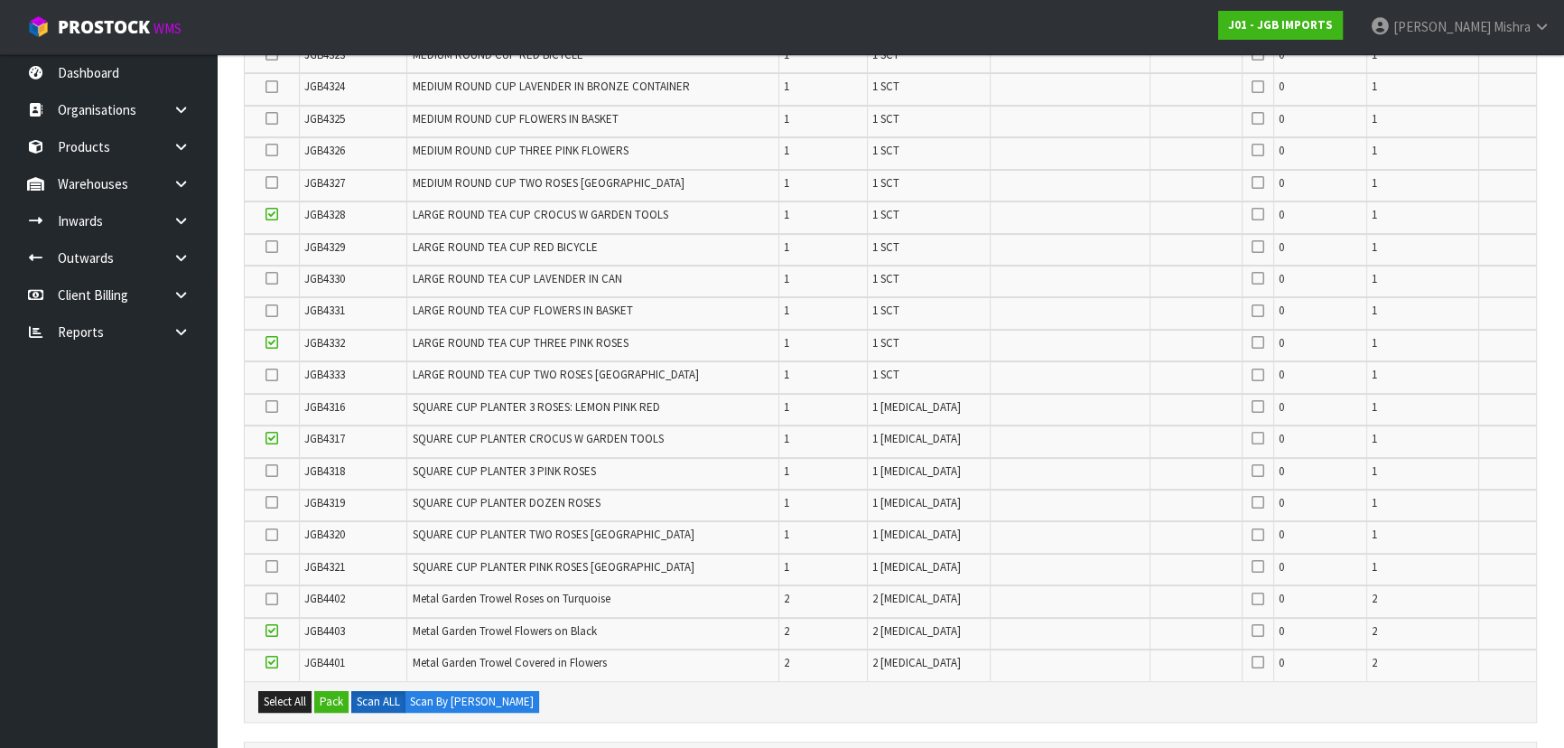
click at [272, 599] on icon at bounding box center [272, 599] width 13 height 1
click at [0, 0] on input "checkbox" at bounding box center [0, 0] width 0 height 0
click at [275, 567] on icon at bounding box center [272, 566] width 13 height 1
click at [0, 0] on input "checkbox" at bounding box center [0, 0] width 0 height 0
click at [271, 536] on icon at bounding box center [272, 535] width 13 height 1
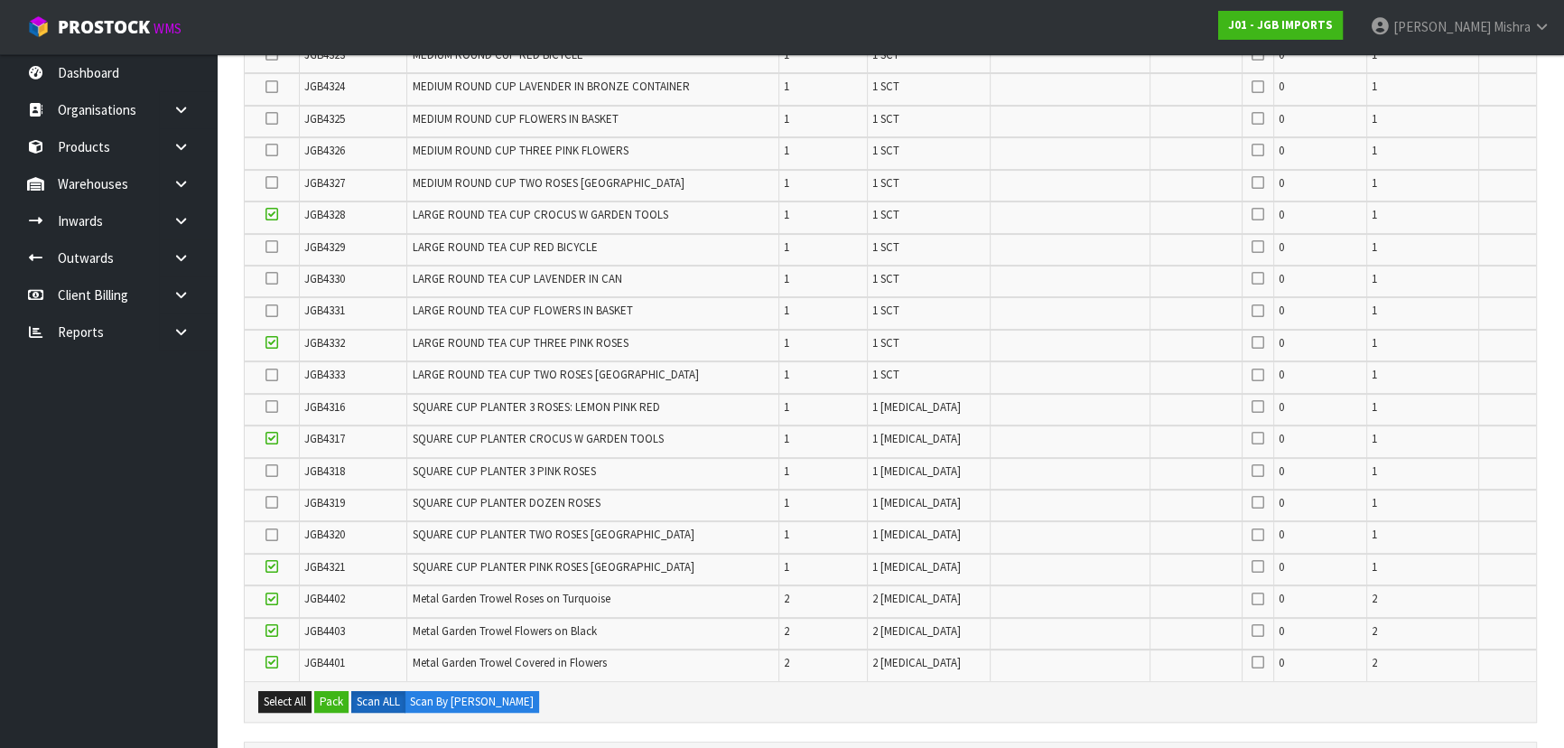
click at [0, 0] on input "checkbox" at bounding box center [0, 0] width 0 height 0
click at [269, 311] on icon at bounding box center [272, 311] width 13 height 1
click at [0, 0] on input "checkbox" at bounding box center [0, 0] width 0 height 0
click at [267, 375] on icon at bounding box center [272, 375] width 13 height 1
click at [0, 0] on input "checkbox" at bounding box center [0, 0] width 0 height 0
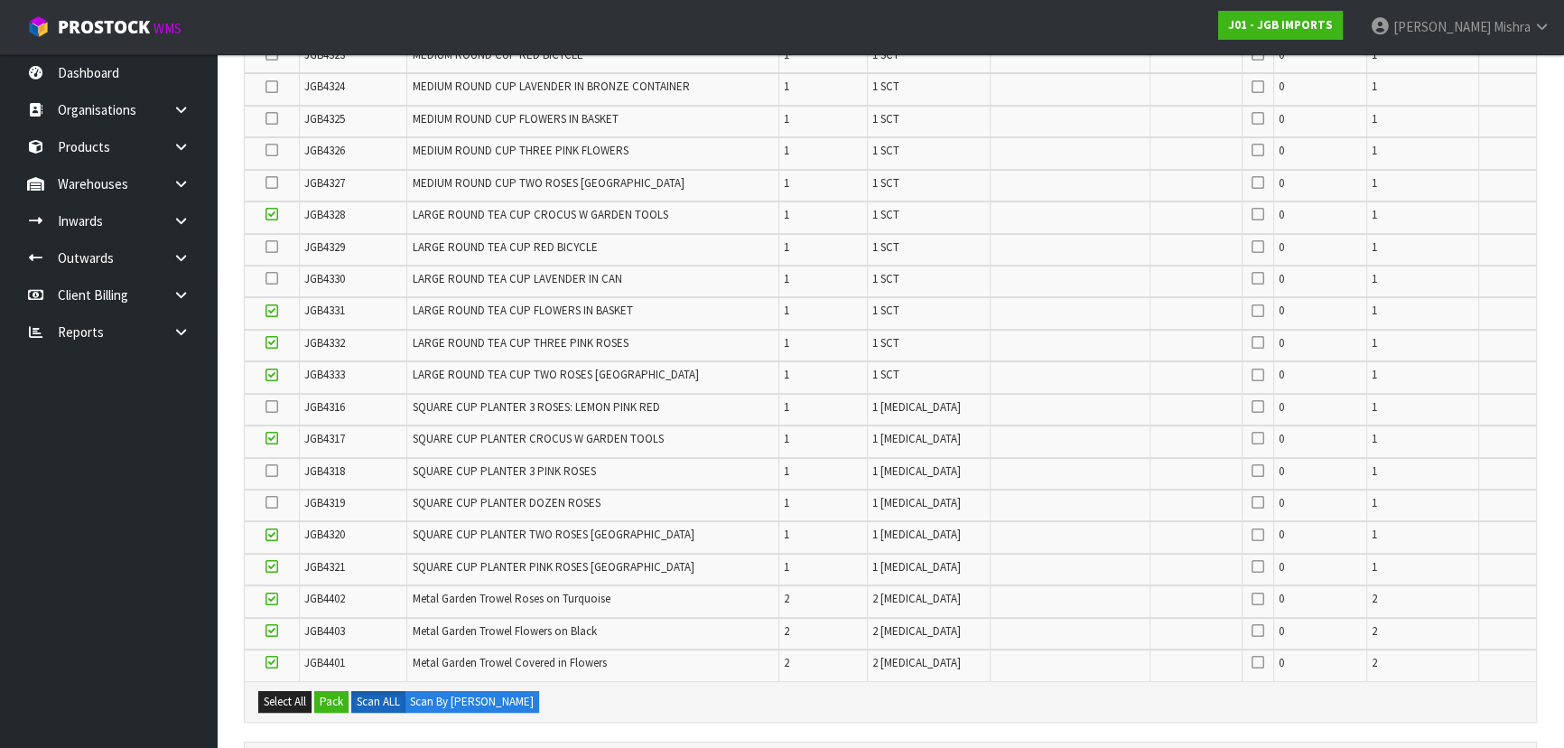
click at [266, 247] on icon at bounding box center [272, 247] width 13 height 1
click at [0, 0] on input "checkbox" at bounding box center [0, 0] width 0 height 0
click at [268, 278] on icon at bounding box center [272, 278] width 13 height 1
click at [0, 0] on input "checkbox" at bounding box center [0, 0] width 0 height 0
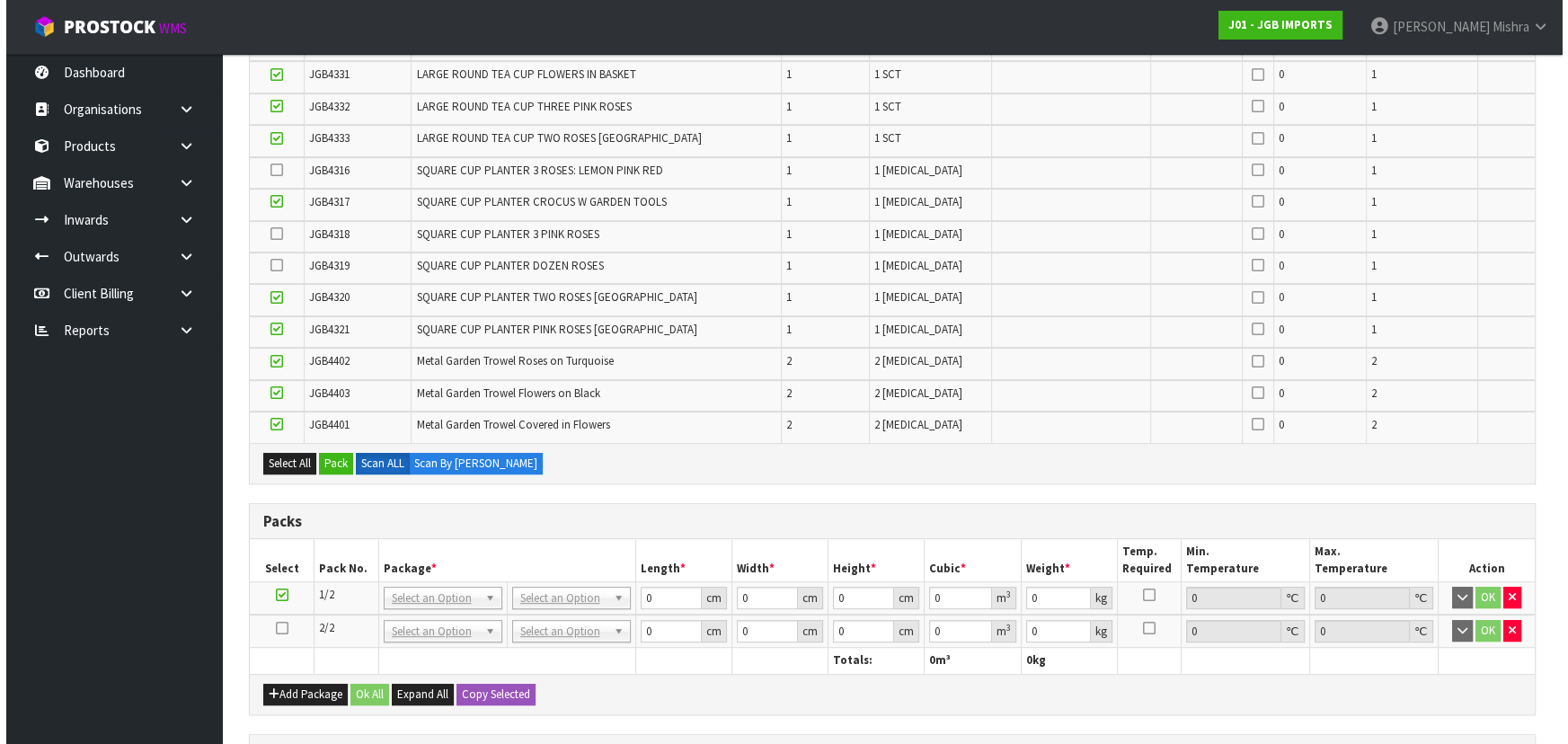
scroll to position [840, 0]
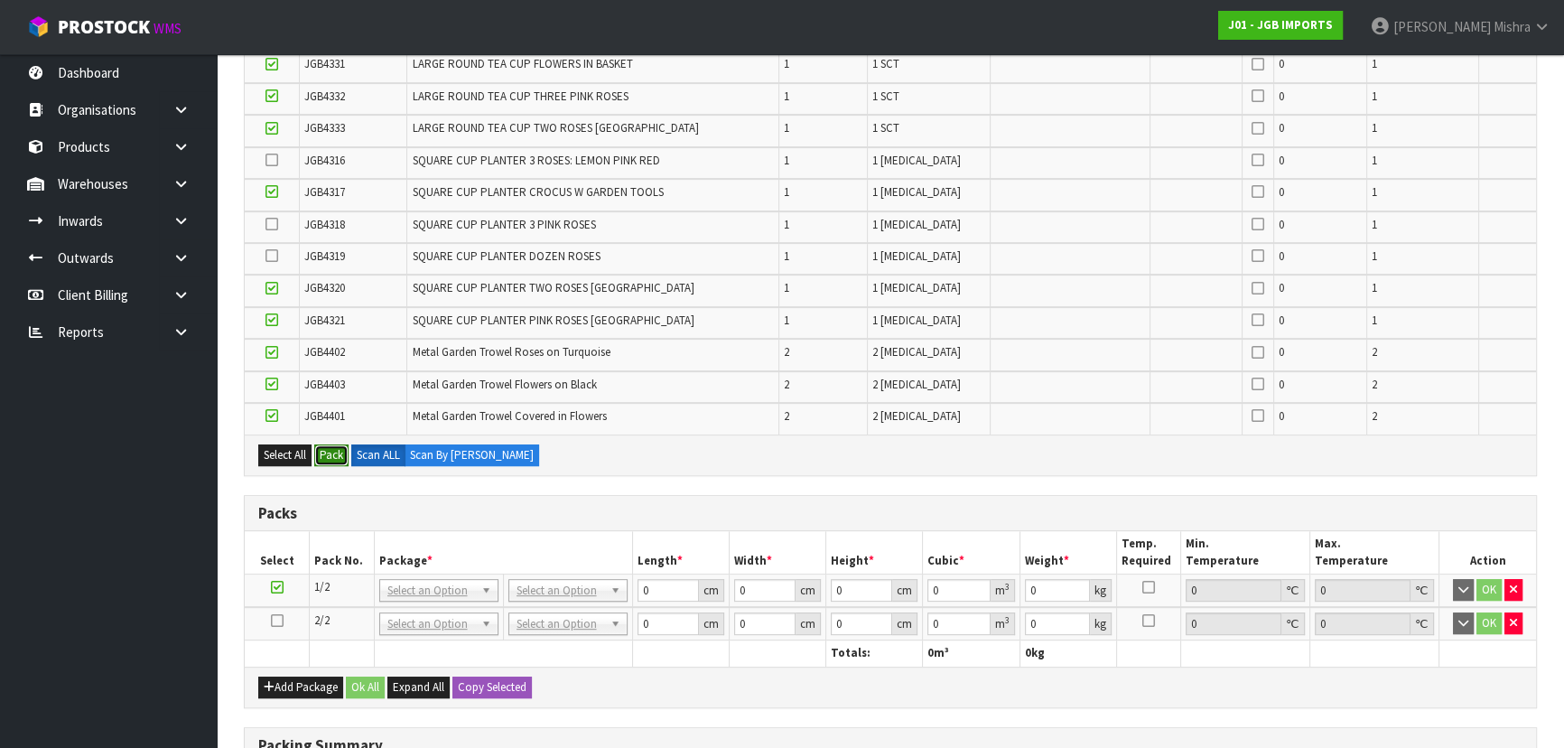
click at [333, 447] on button "Pack" at bounding box center [331, 455] width 34 height 22
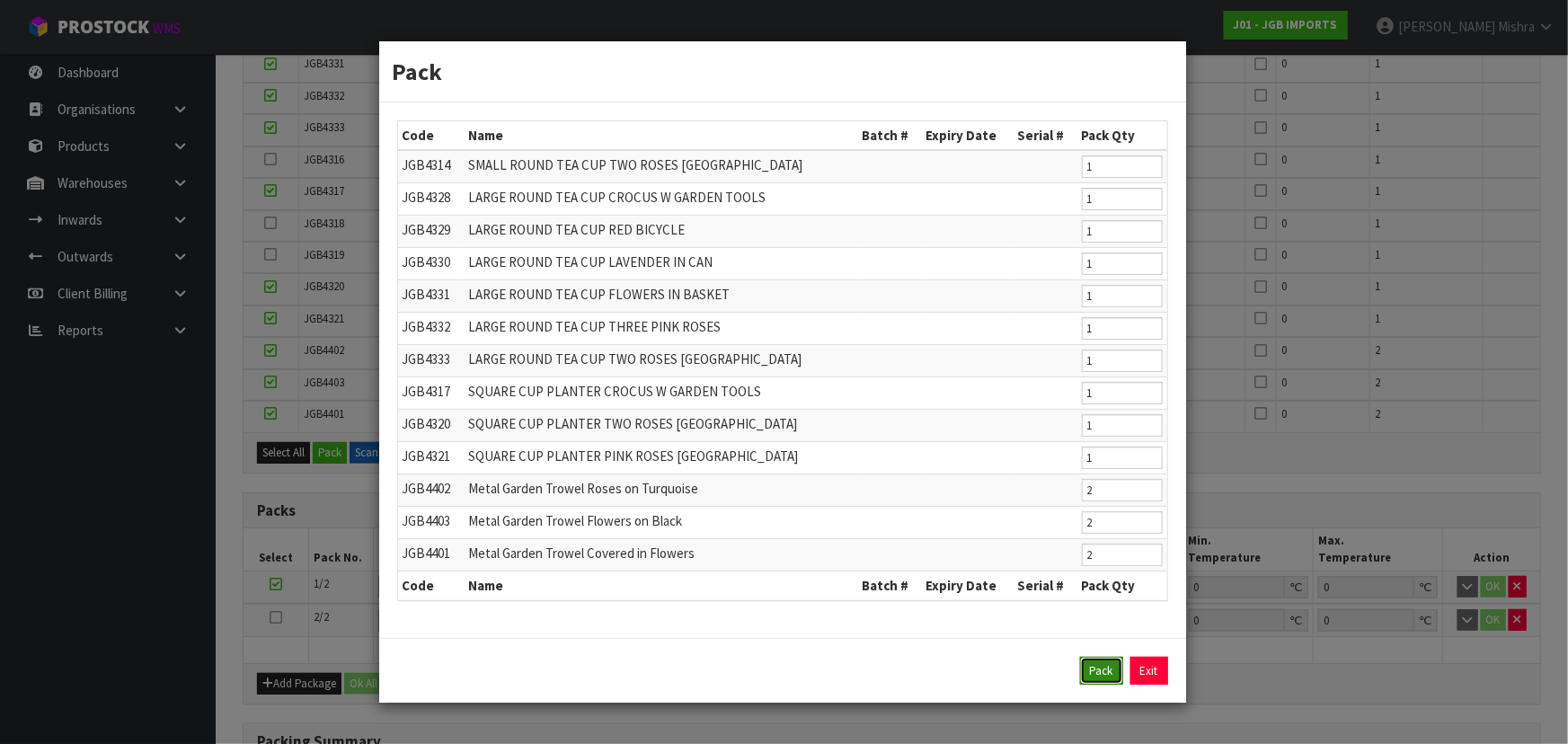
click at [1087, 672] on button "Pack" at bounding box center [1101, 670] width 43 height 29
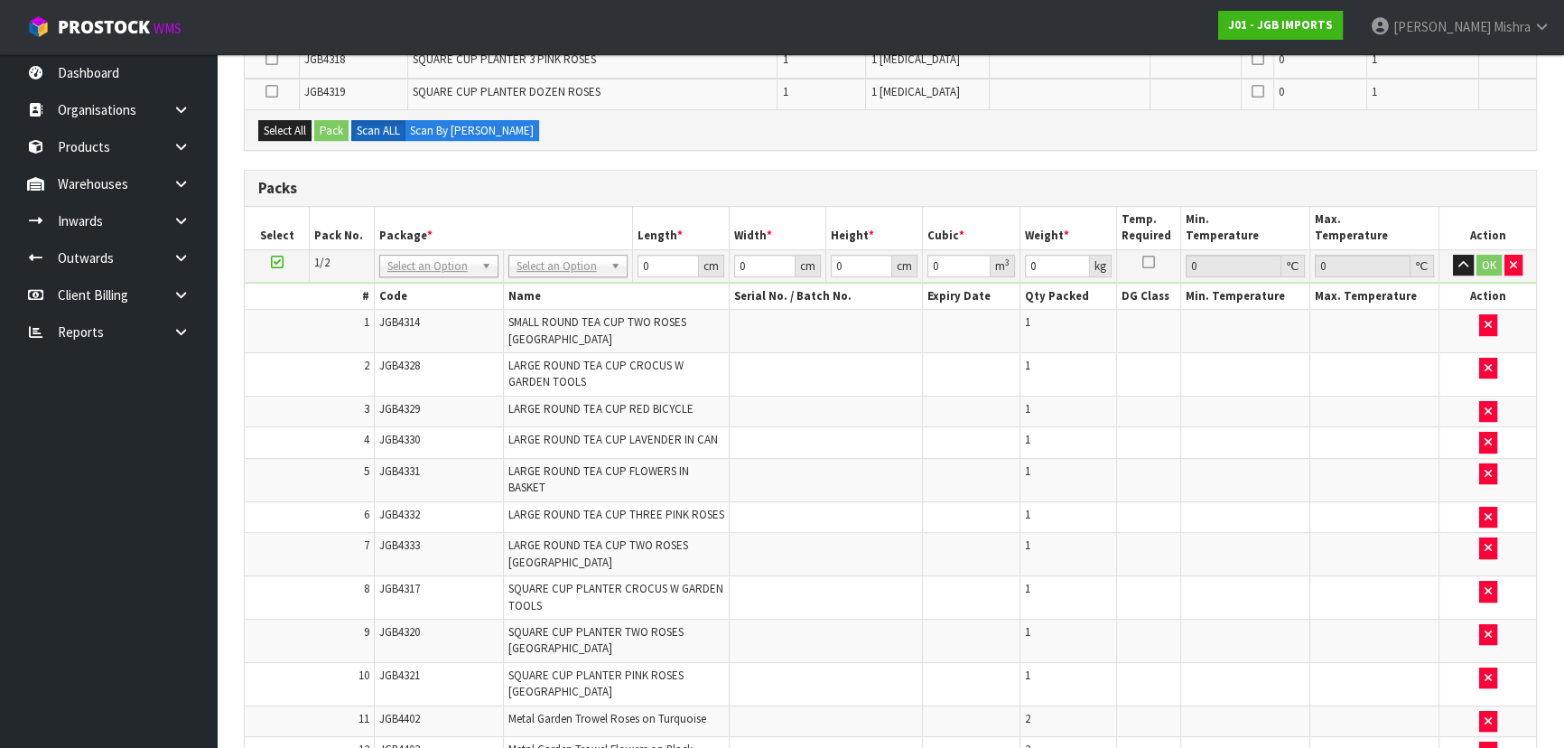
scroll to position [951, 0]
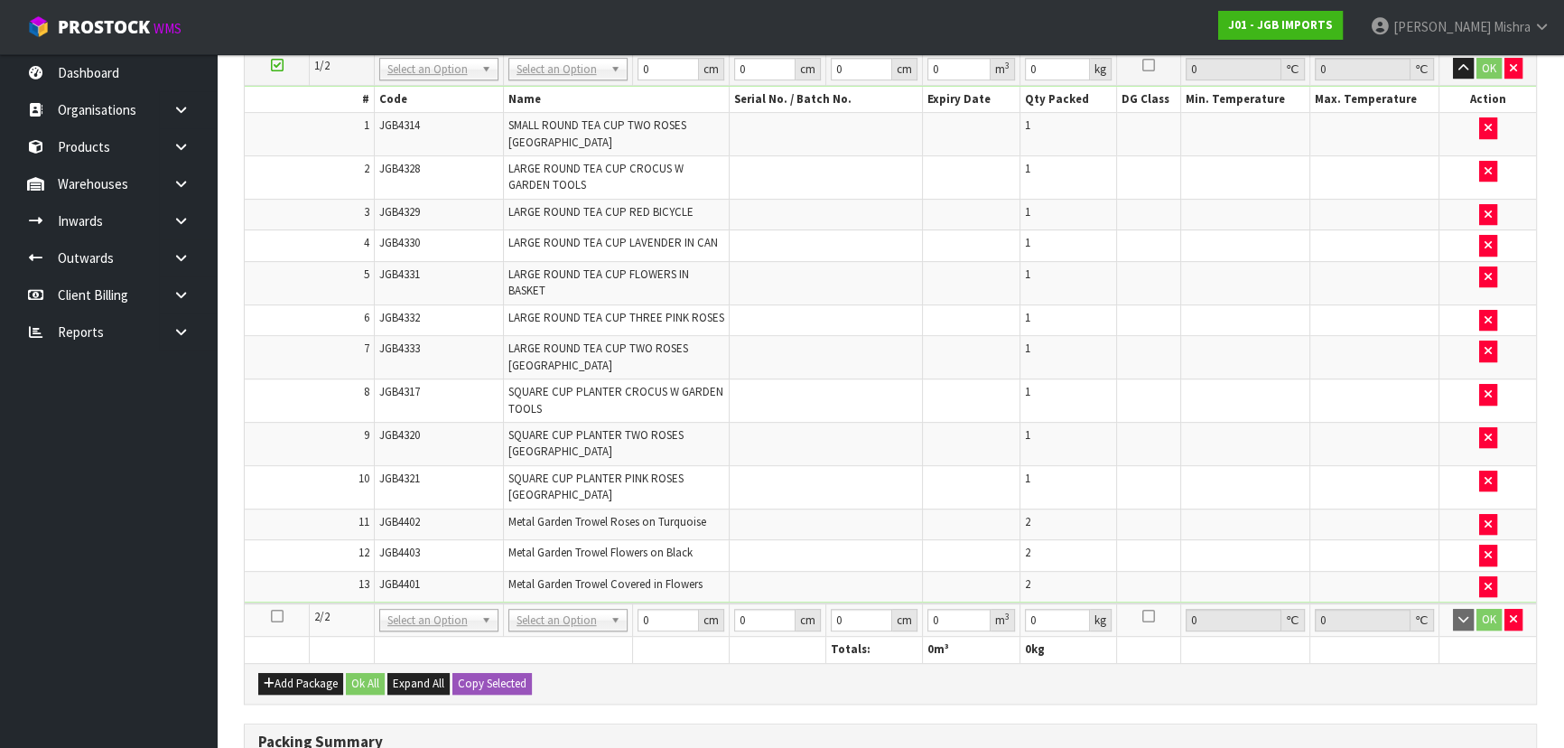
click at [282, 616] on icon at bounding box center [277, 616] width 13 height 1
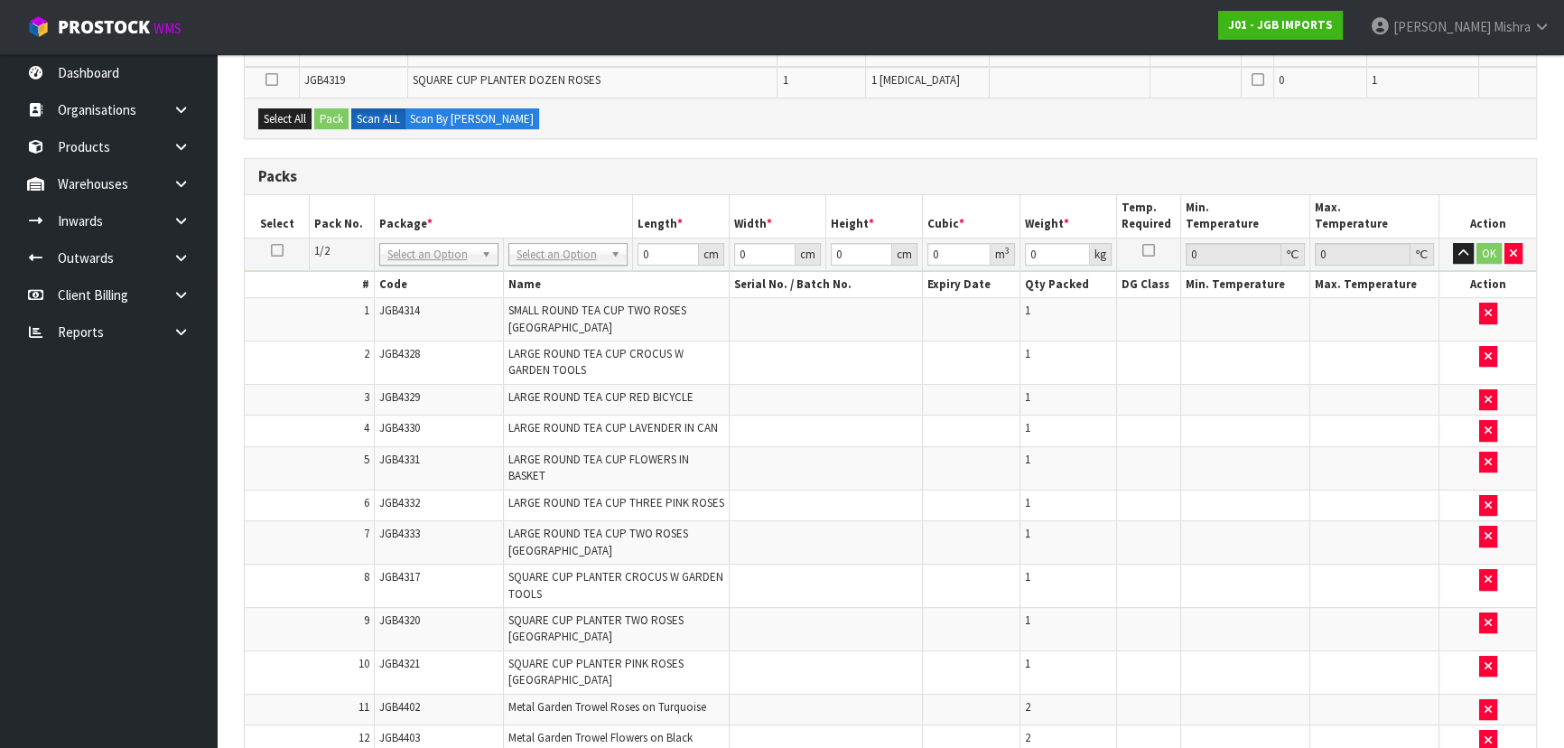
scroll to position [541, 0]
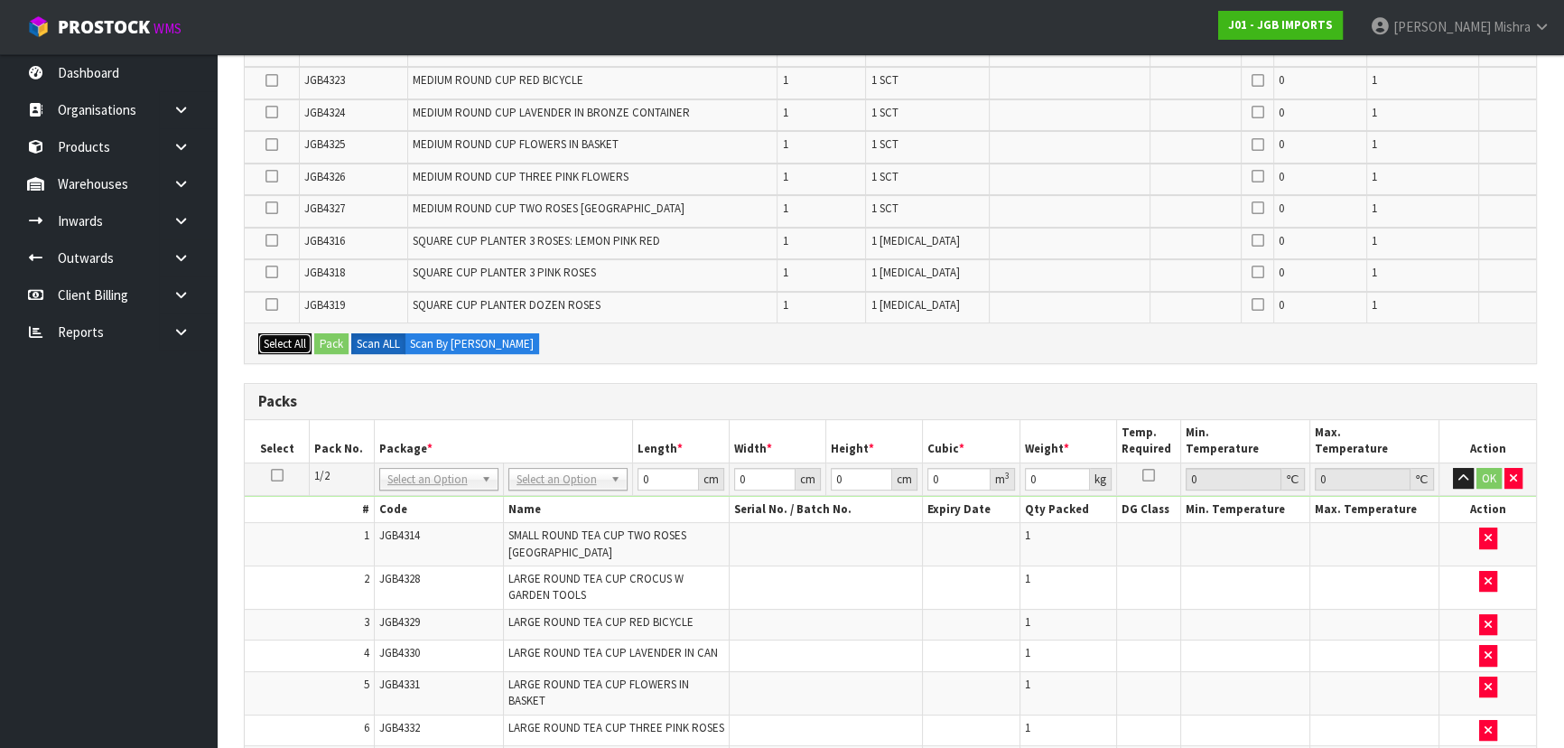
drag, startPoint x: 296, startPoint y: 345, endPoint x: 332, endPoint y: 348, distance: 35.3
click at [307, 349] on button "Select All" at bounding box center [284, 344] width 53 height 22
click at [336, 347] on button "Pack" at bounding box center [331, 344] width 34 height 22
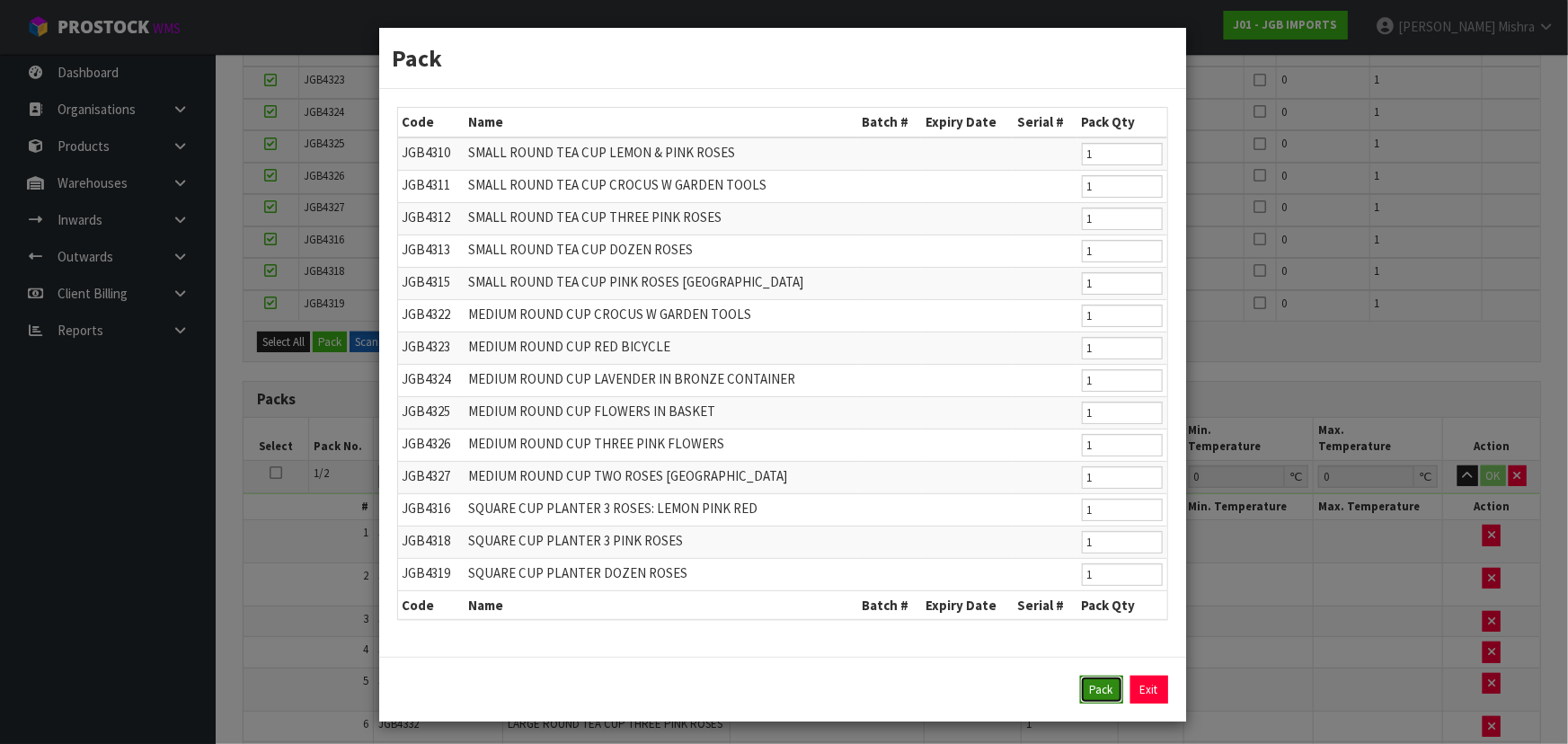
click at [1080, 701] on button "Pack" at bounding box center [1101, 689] width 43 height 29
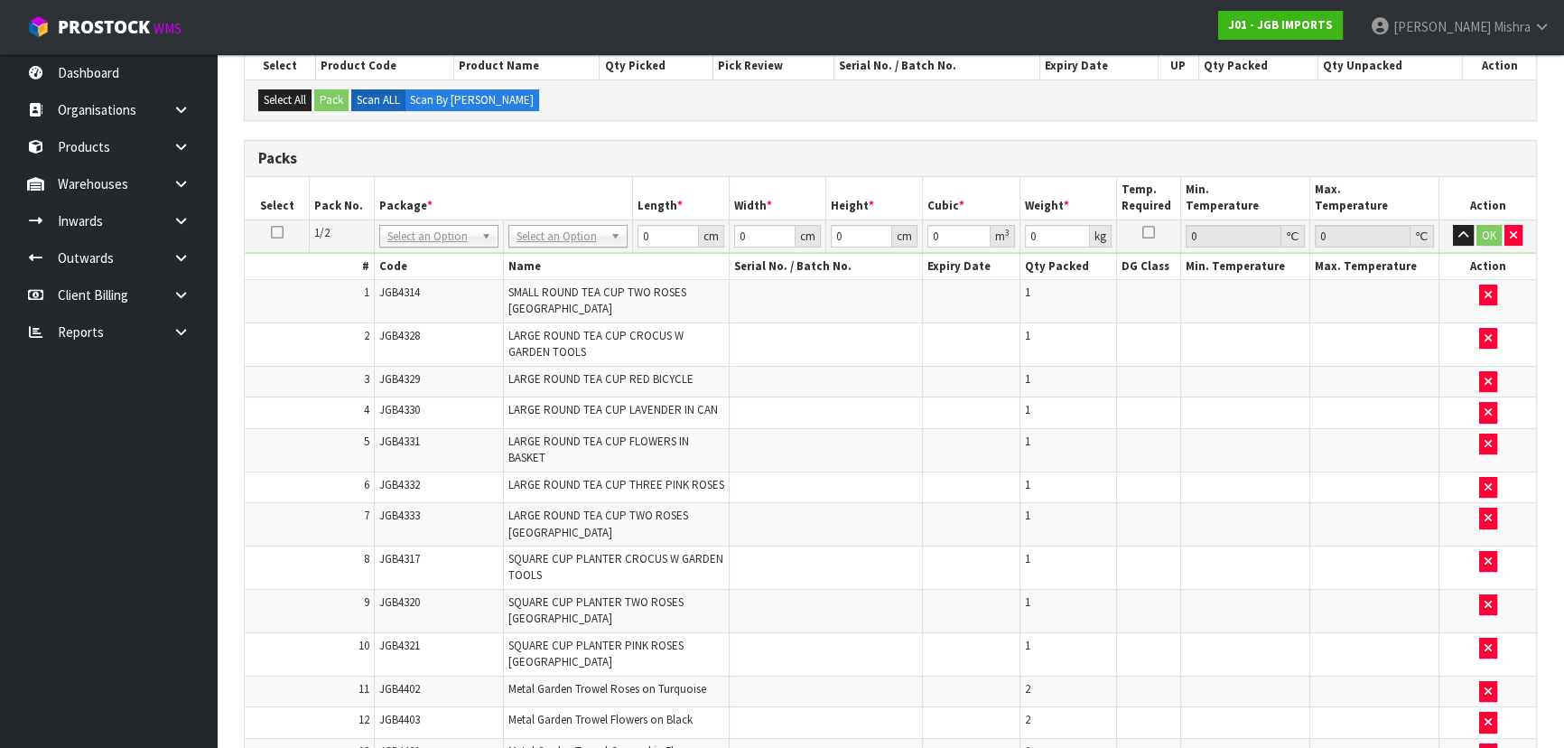
scroll to position [130, 0]
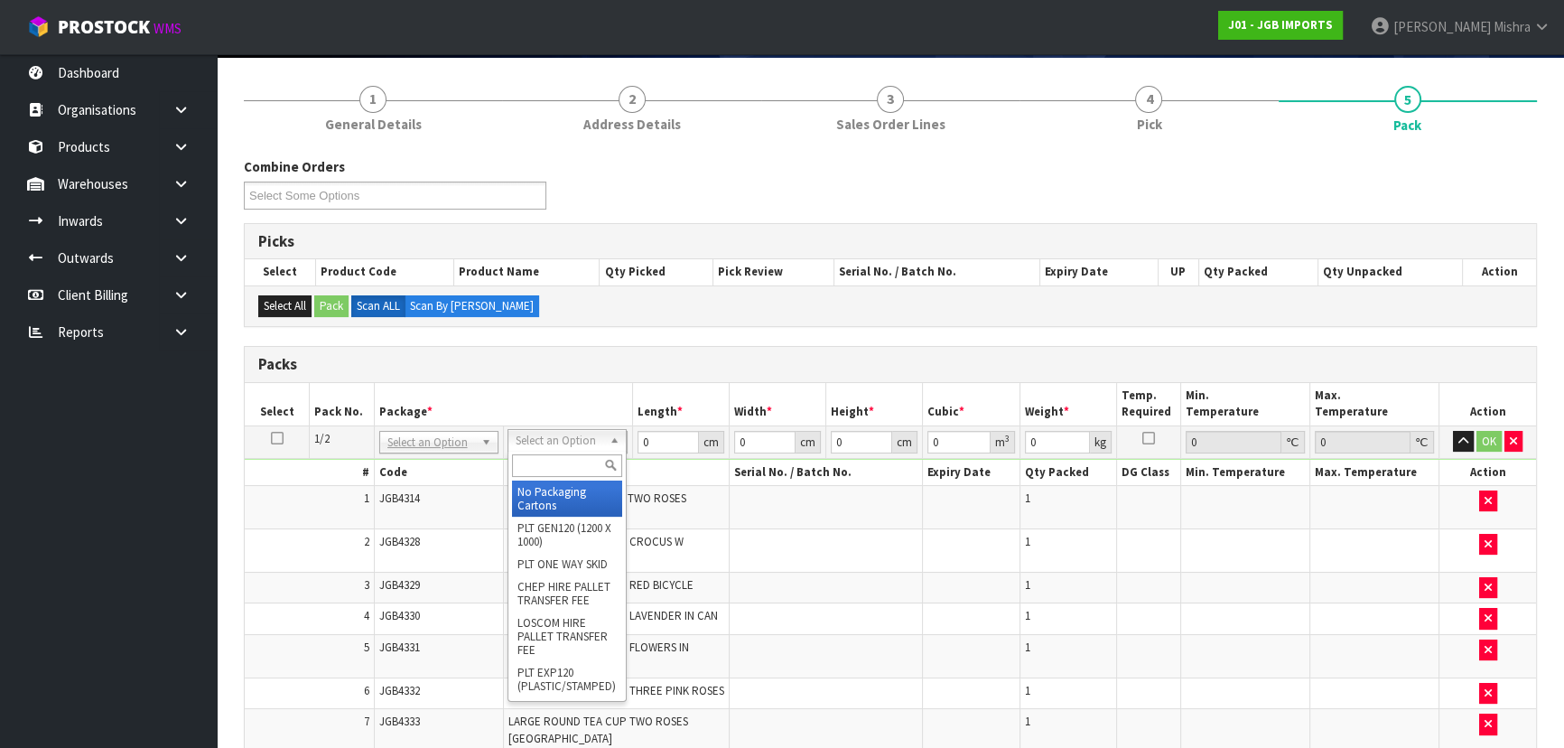
click at [574, 463] on input "text" at bounding box center [567, 465] width 110 height 23
type input "oc"
type input "15.75"
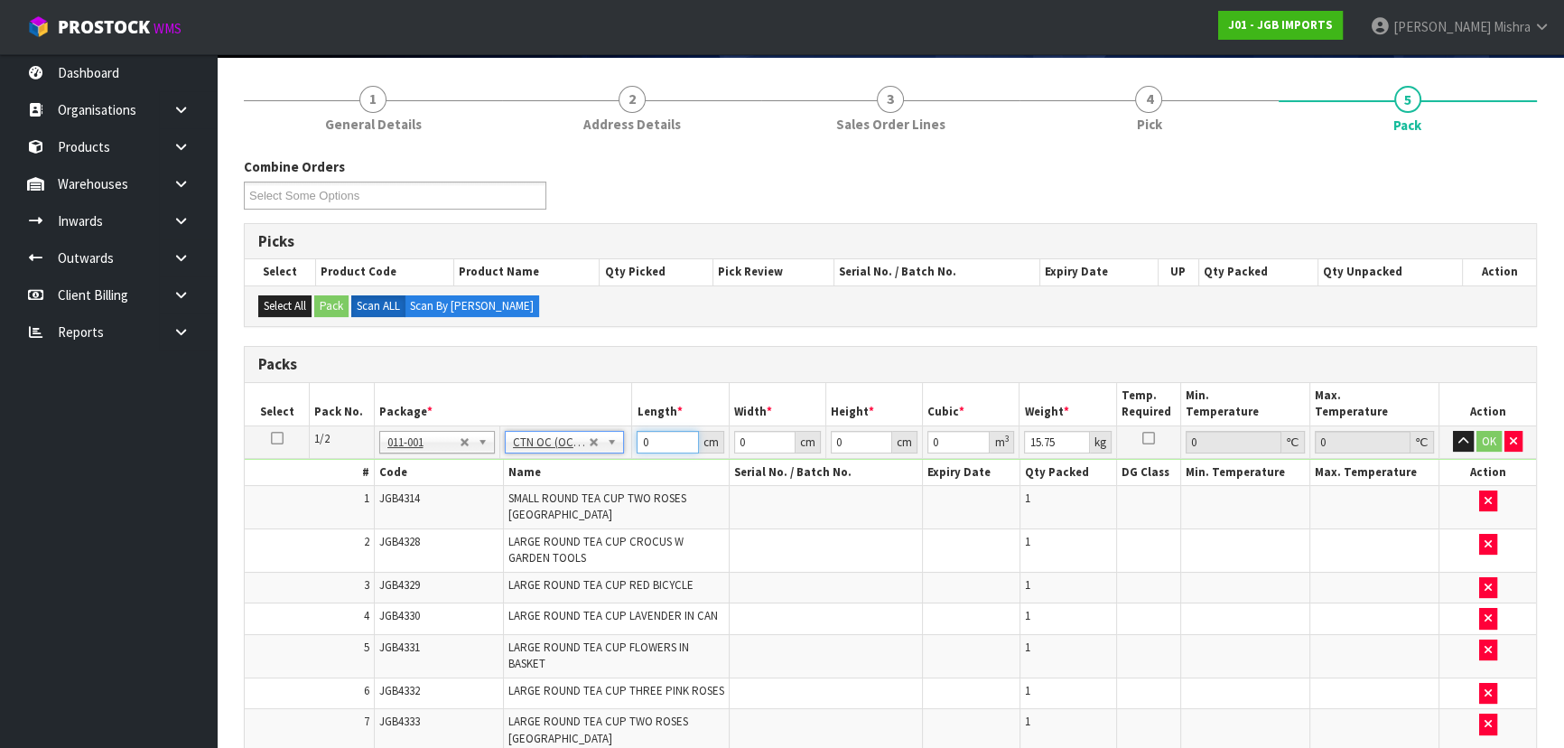
drag, startPoint x: 668, startPoint y: 441, endPoint x: 552, endPoint y: 451, distance: 116.9
click at [552, 451] on tr "1/2 NONE 007-001 007-002 007-004 007-009 007-013 007-014 007-015 007-017 007-01…" at bounding box center [891, 441] width 1292 height 33
type input "57"
type input "53"
type input "3"
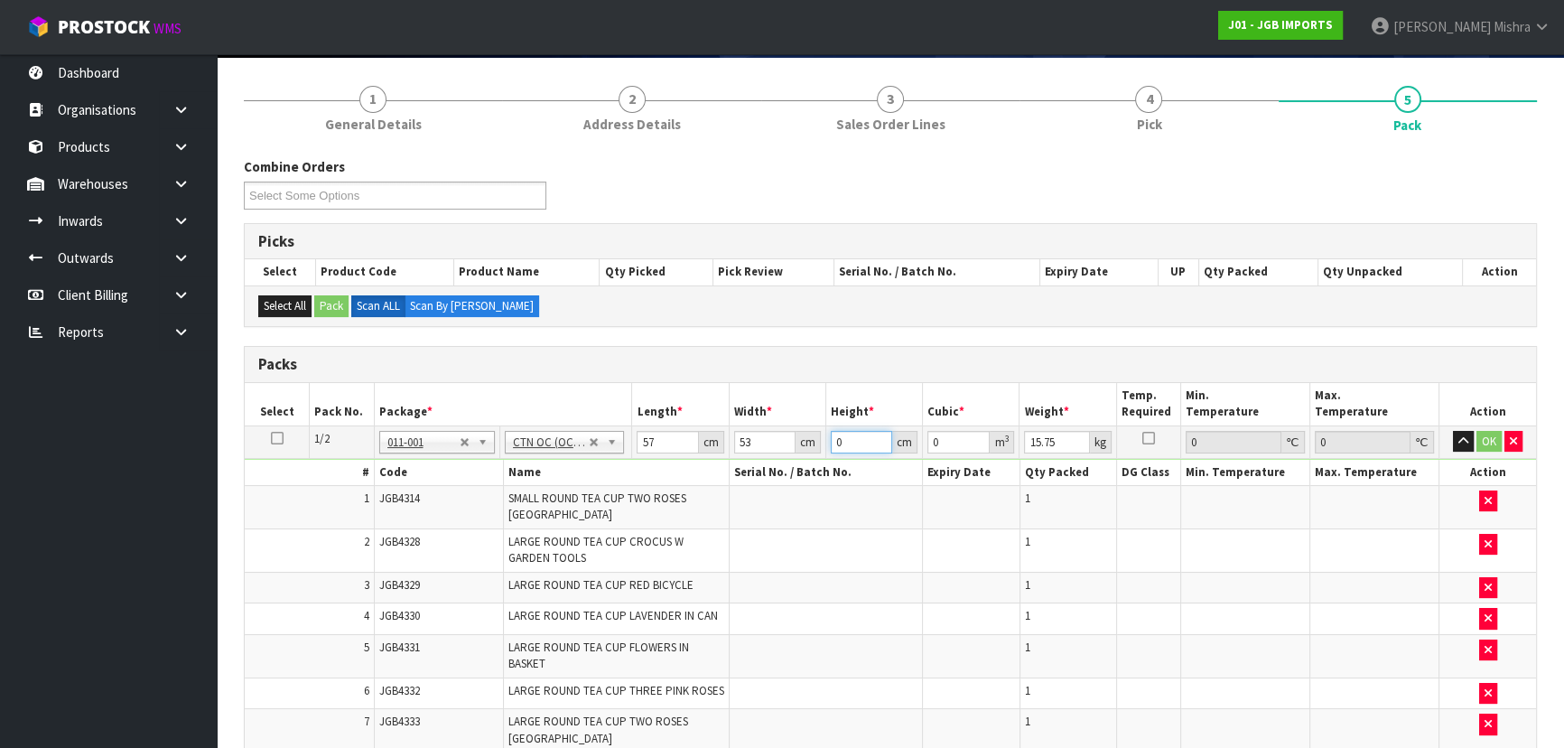
type input "0.009063"
type input "38"
type input "0.114798"
type input "38"
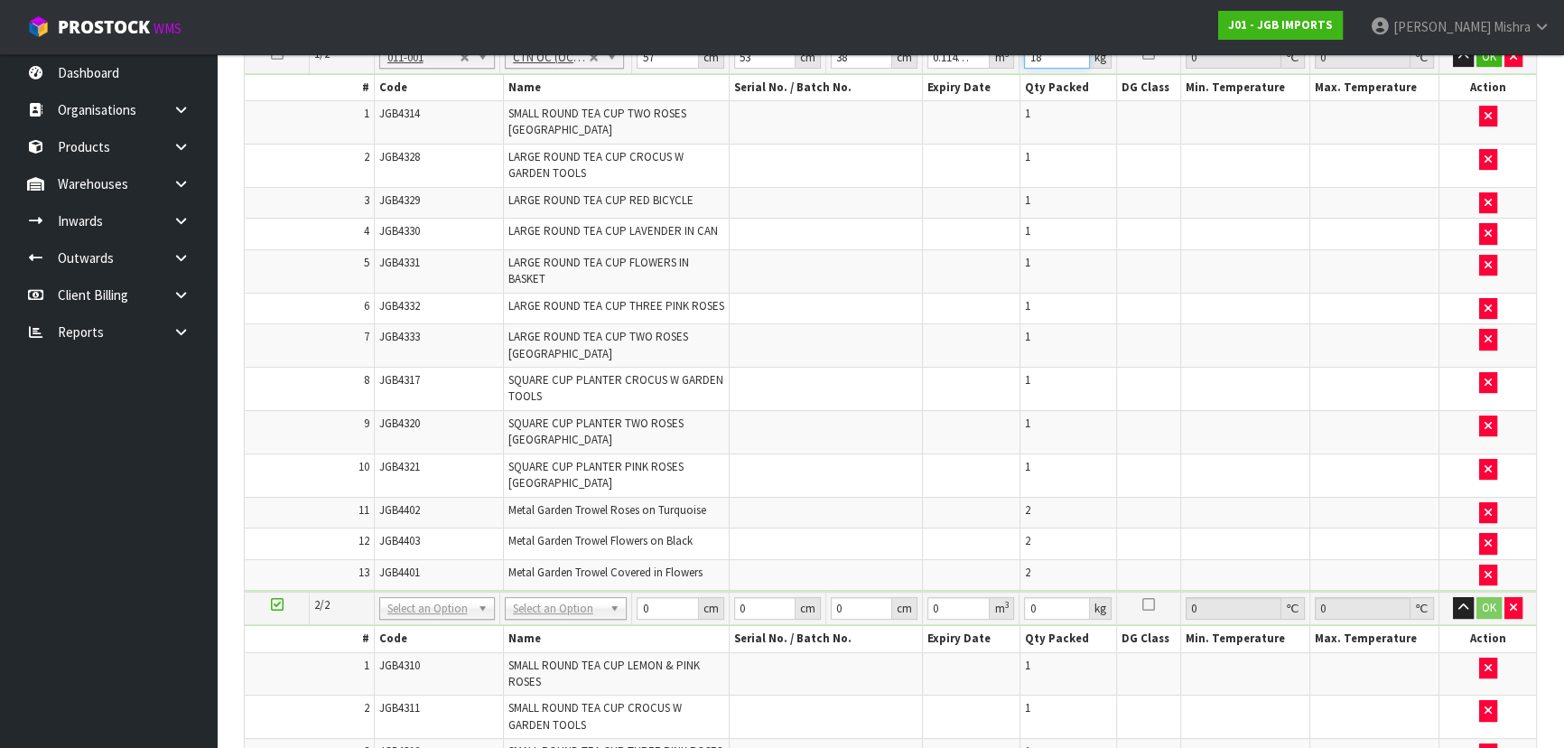
scroll to position [541, 0]
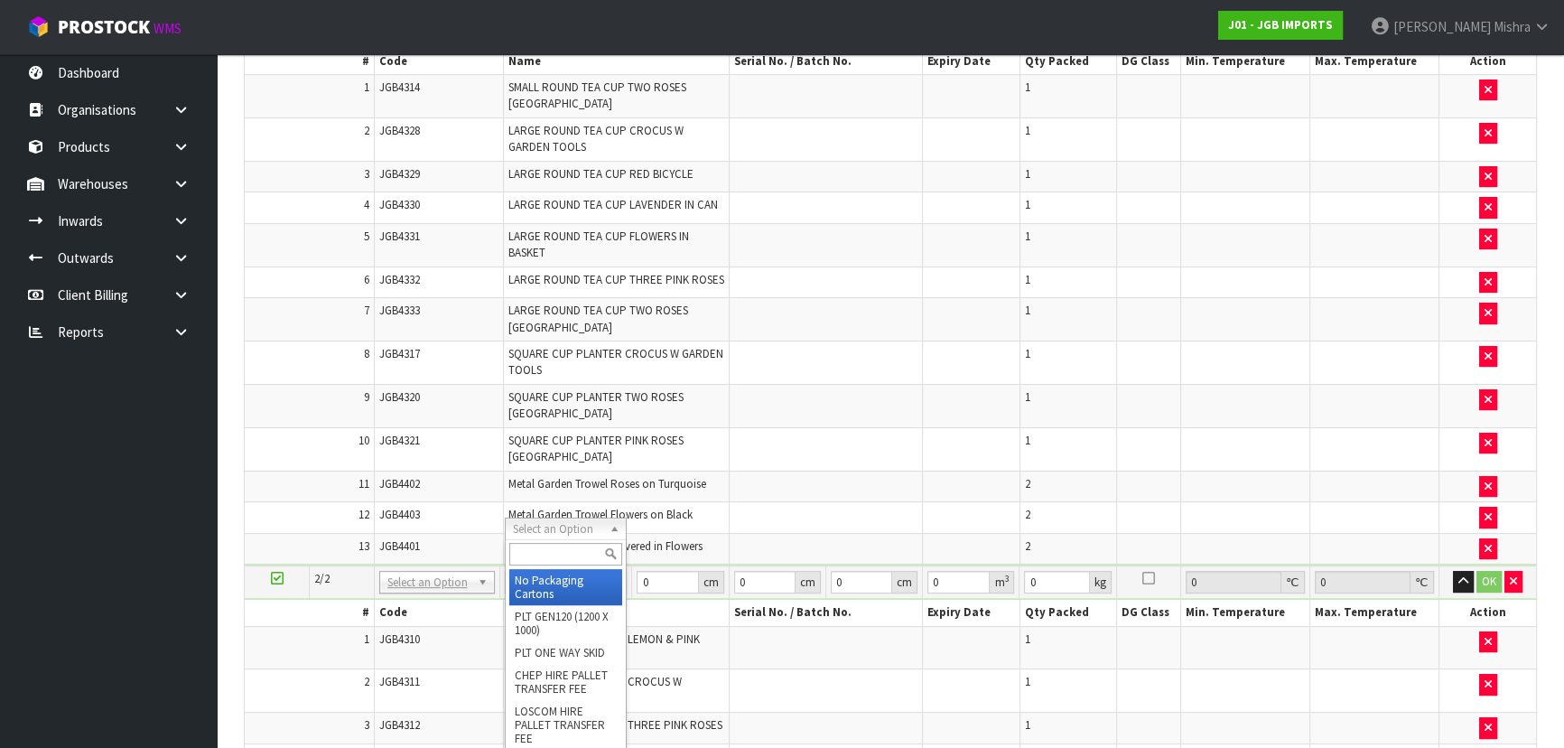
type input "18"
click at [557, 551] on input "text" at bounding box center [565, 554] width 113 height 23
type input "oc"
type input "2"
type input "13.9"
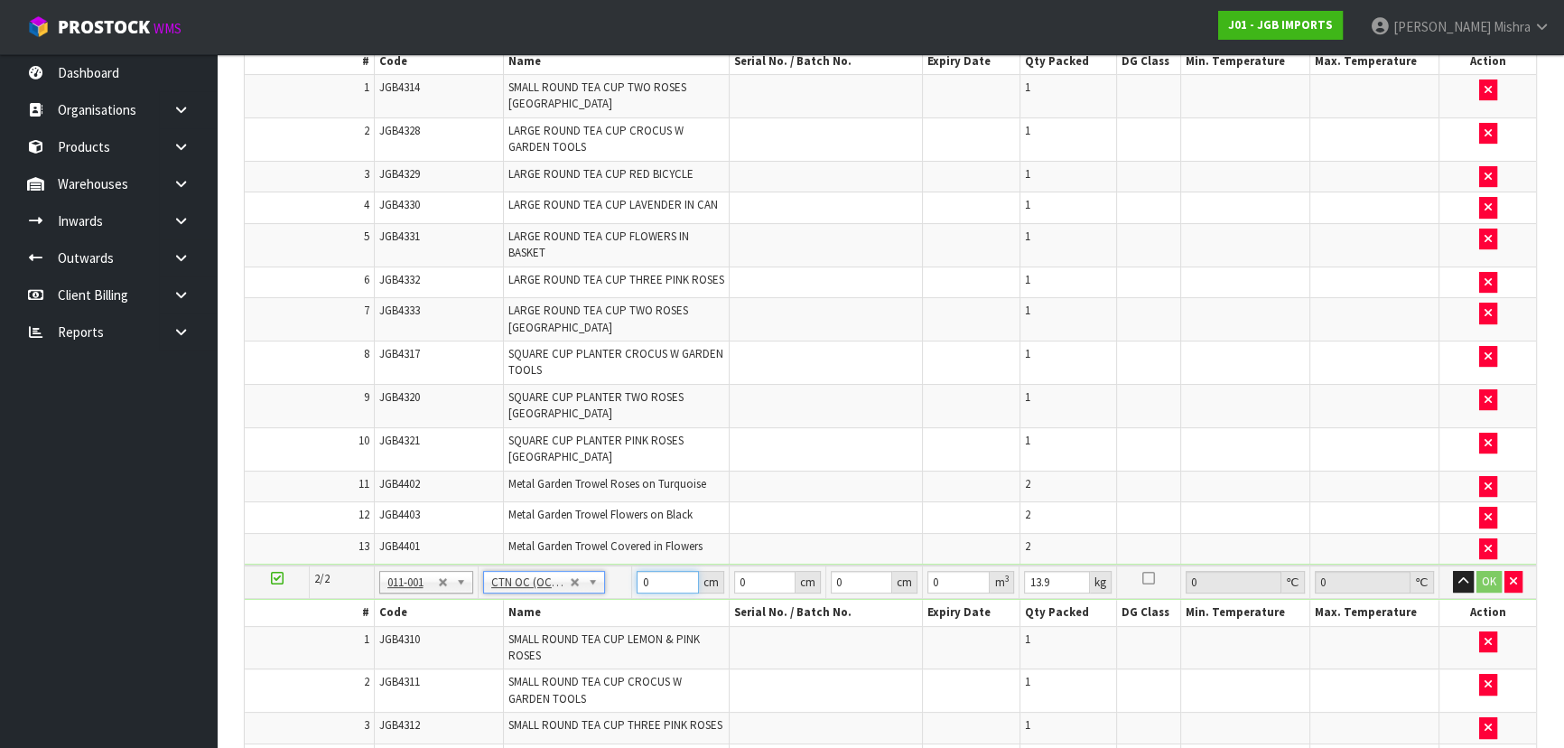
drag, startPoint x: 668, startPoint y: 532, endPoint x: 569, endPoint y: 537, distance: 98.6
click at [569, 565] on tr "2/2 NONE 007-001 007-002 007-004 007-009 007-013 007-014 007-015 007-017 007-01…" at bounding box center [891, 581] width 1292 height 33
type input "47"
type input "45"
type input "4"
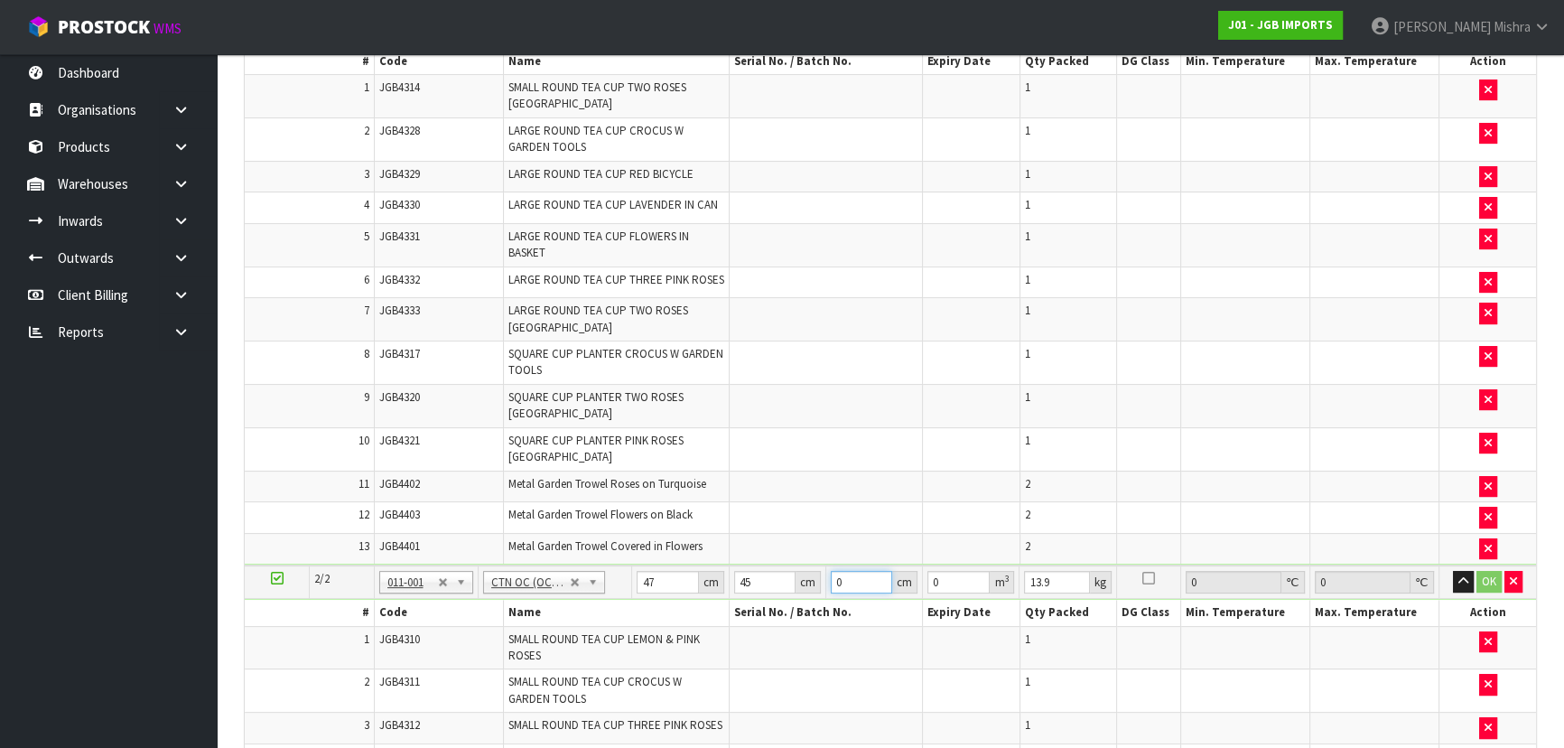
type input "0.00846"
type input "47"
type input "0.099405"
type input "47"
type input "16"
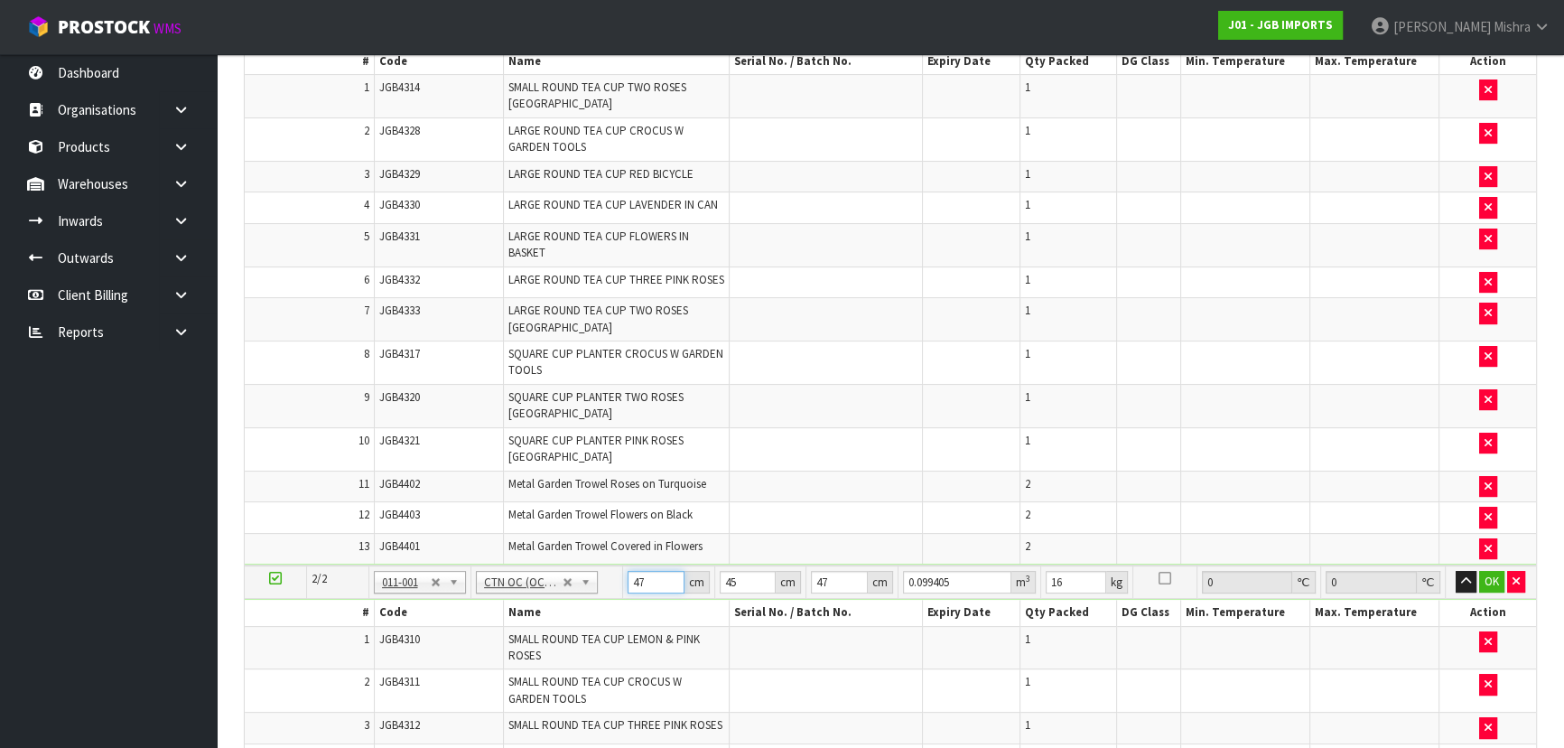
drag, startPoint x: 659, startPoint y: 534, endPoint x: 559, endPoint y: 530, distance: 100.3
click at [559, 565] on tr "2/2 NONE 007-001 007-002 007-004 007-009 007-013 007-014 007-015 007-017 007-01…" at bounding box center [891, 581] width 1292 height 33
type input "4"
type input "0.00846"
type input "45"
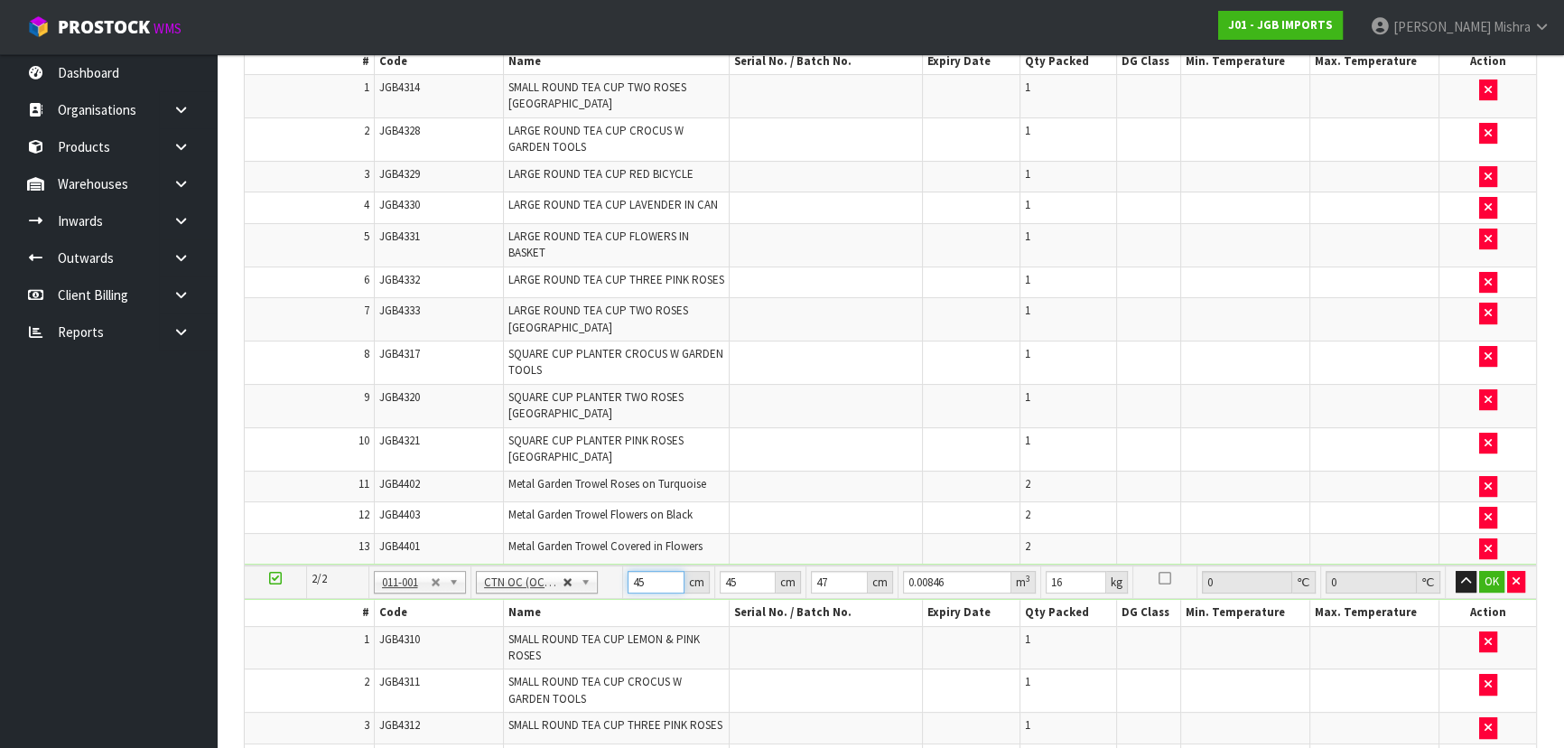
type input "0.095175"
type input "45"
type input "4"
type input "0.00846"
type input "45"
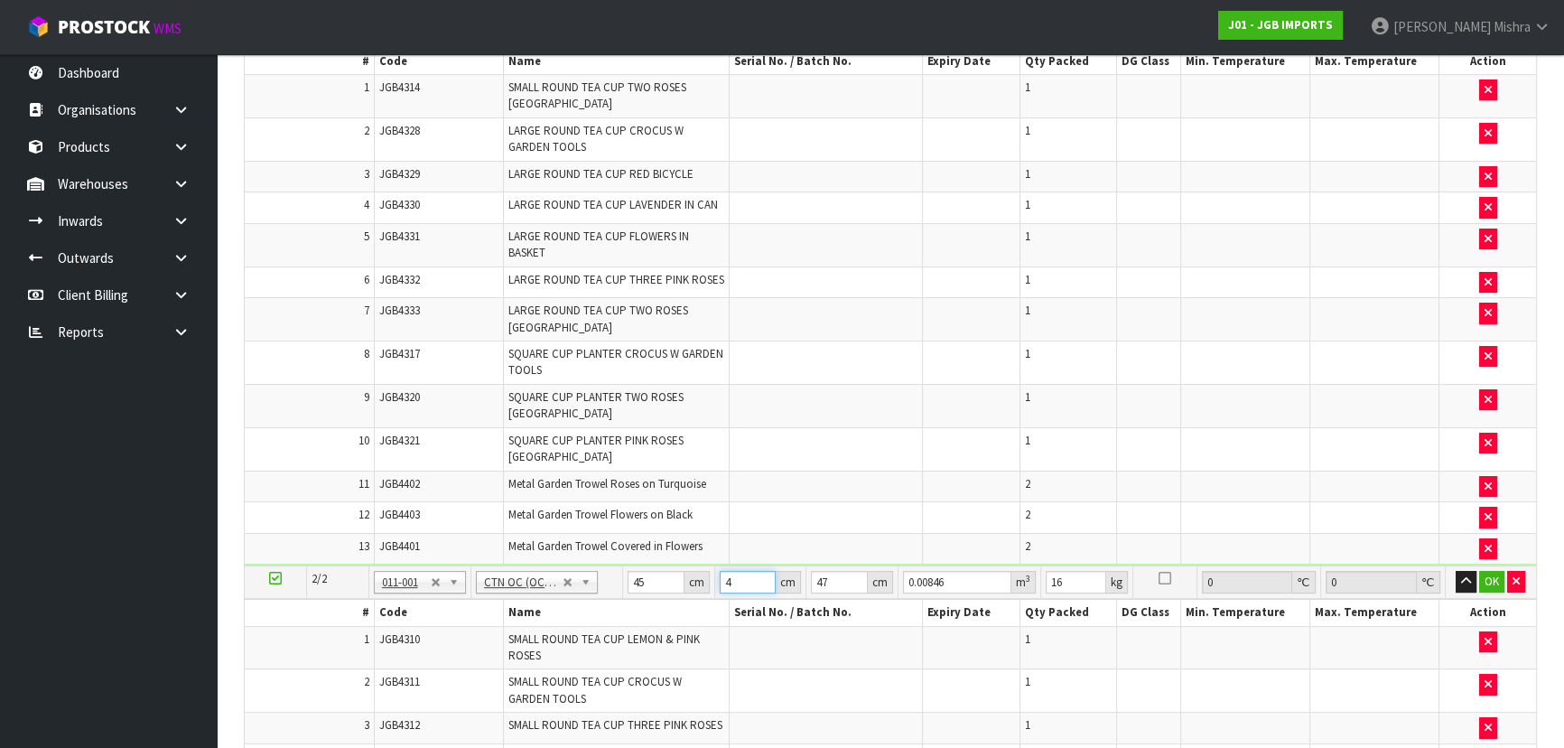
type input "0.095175"
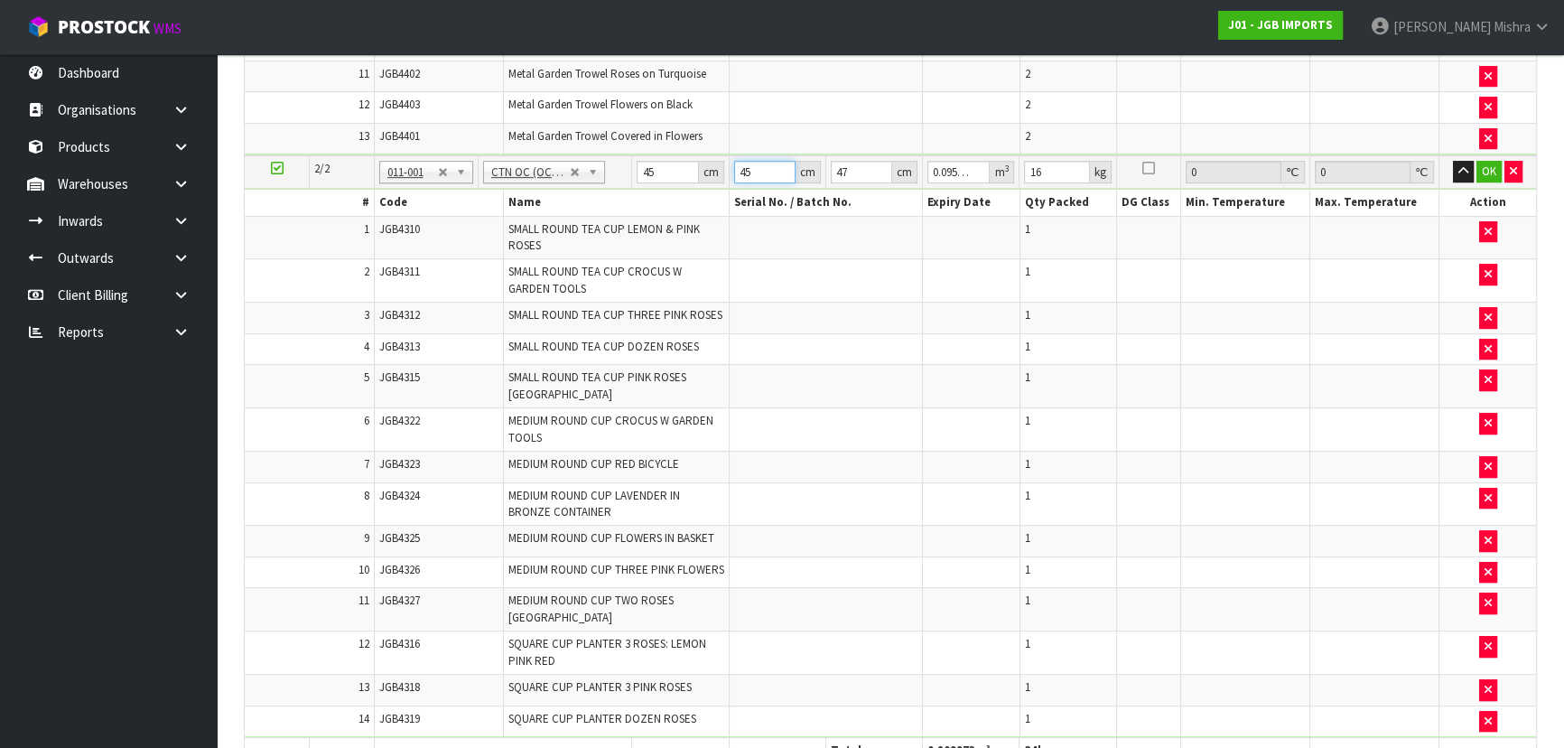
scroll to position [1198, 0]
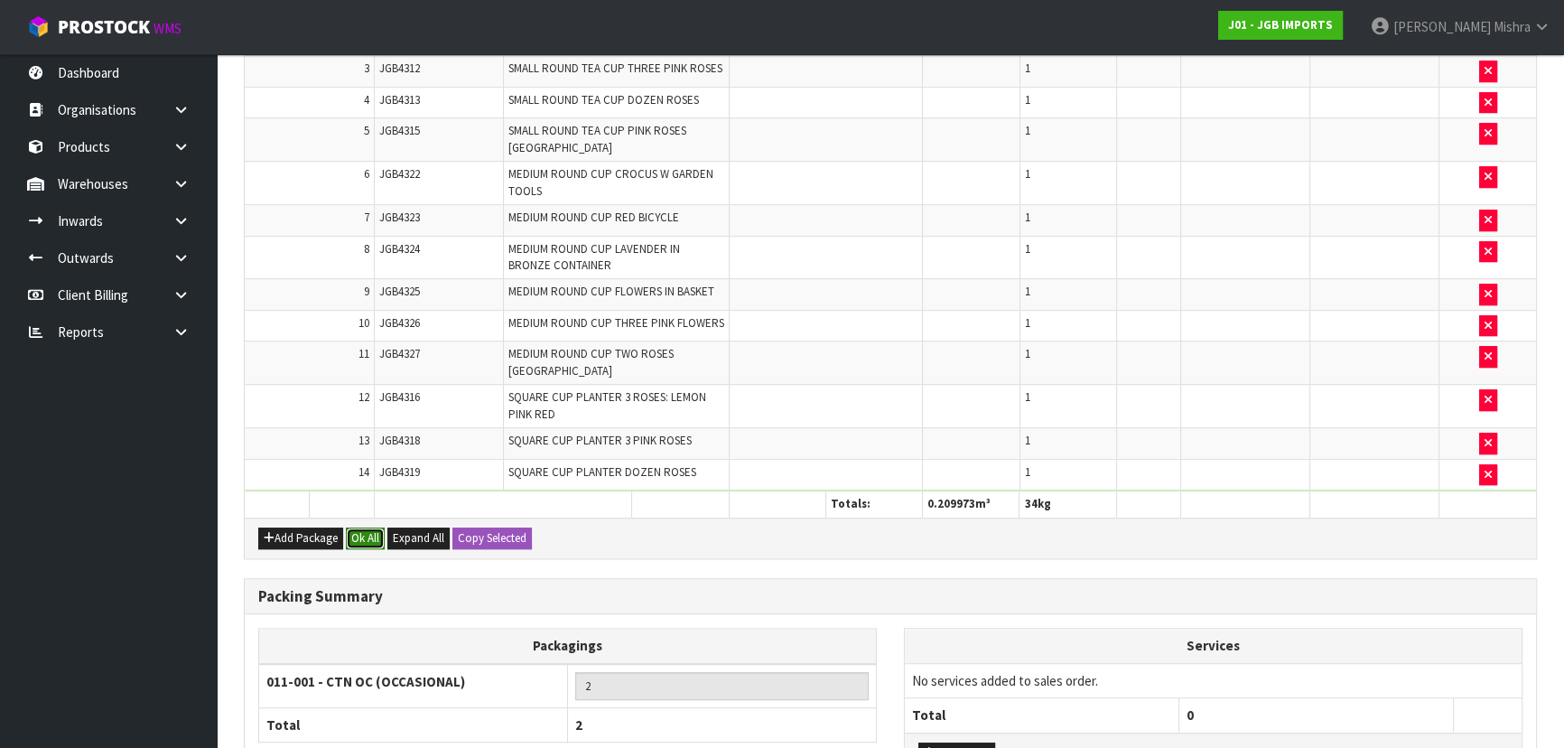
click at [355, 528] on button "Ok All" at bounding box center [365, 539] width 39 height 22
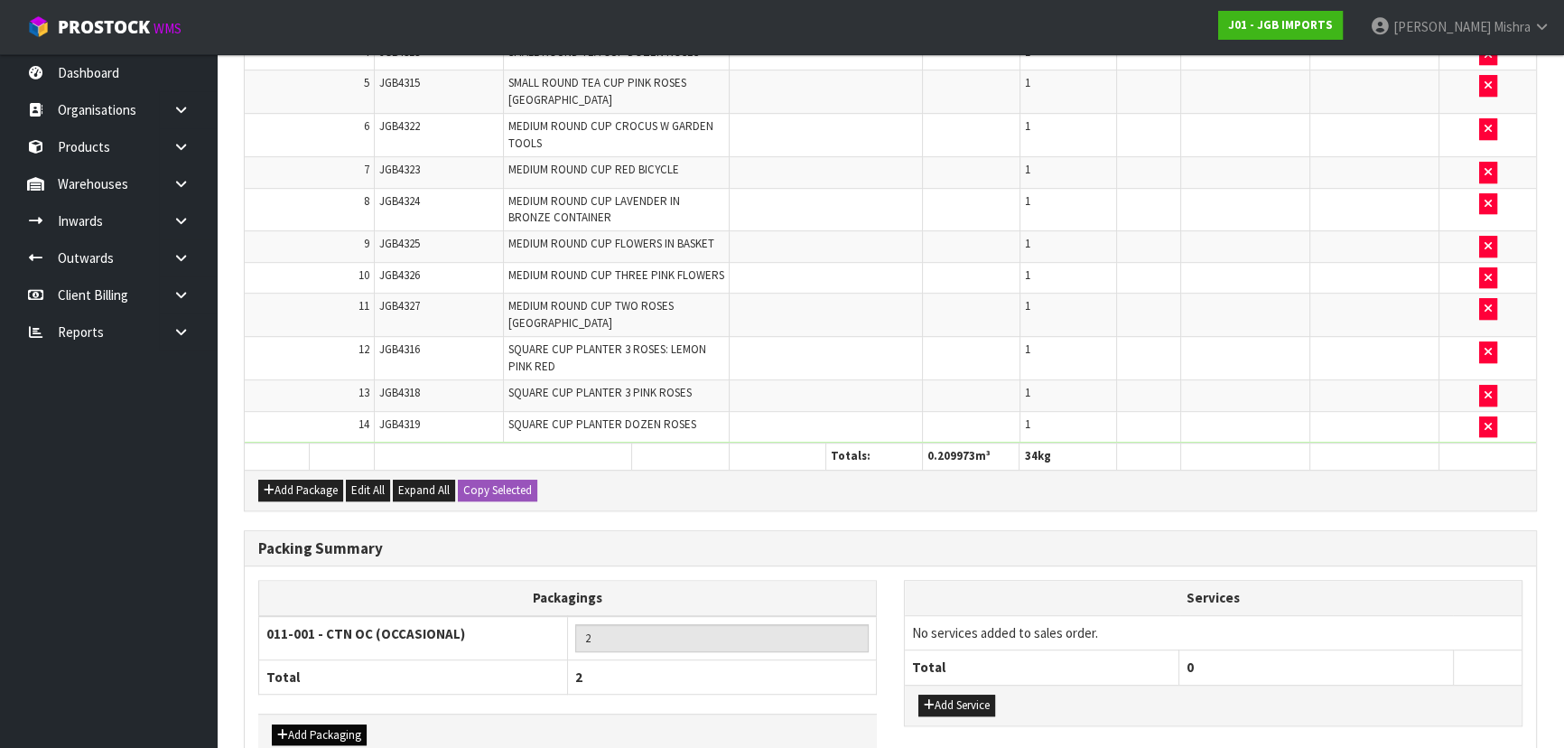
scroll to position [1266, 0]
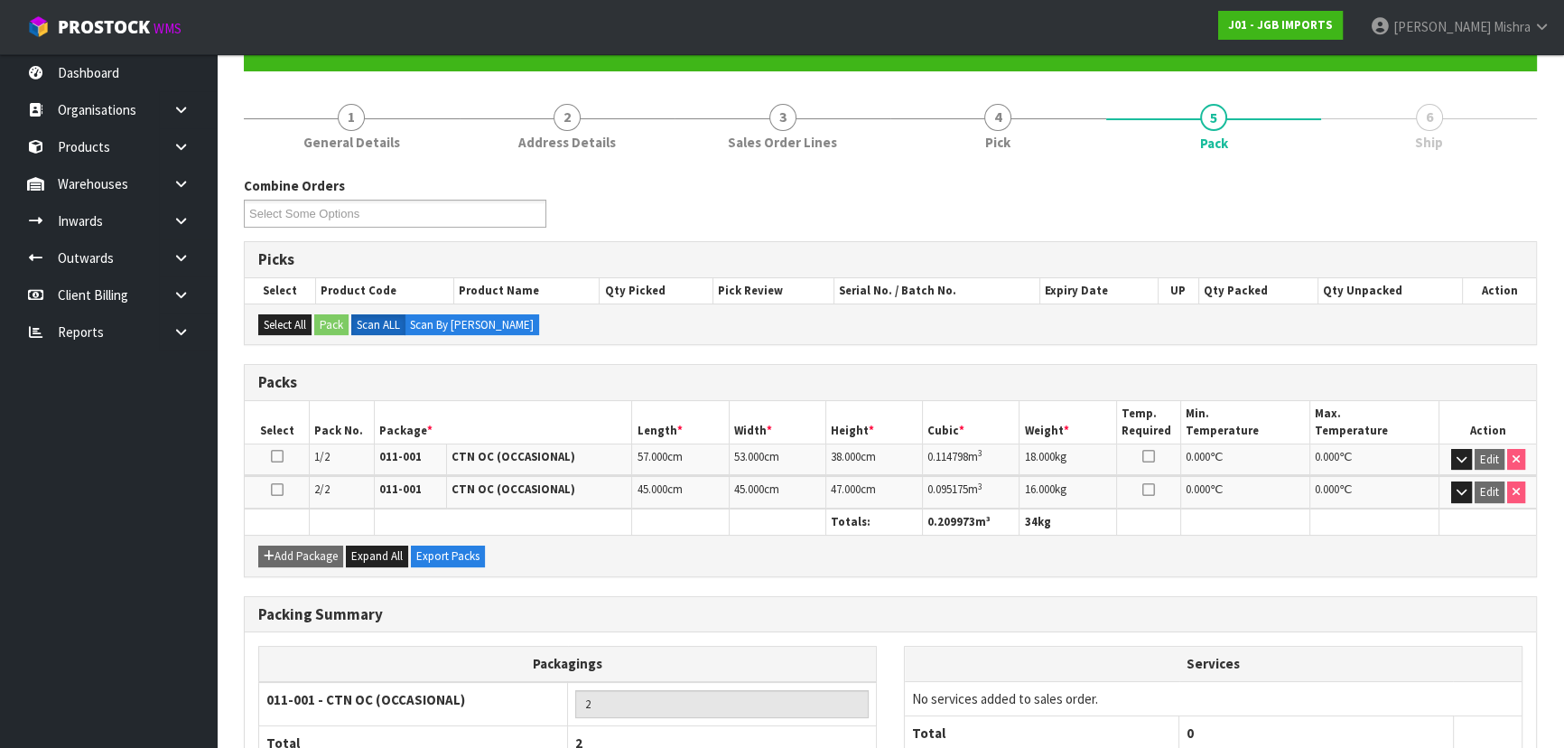
scroll to position [304, 0]
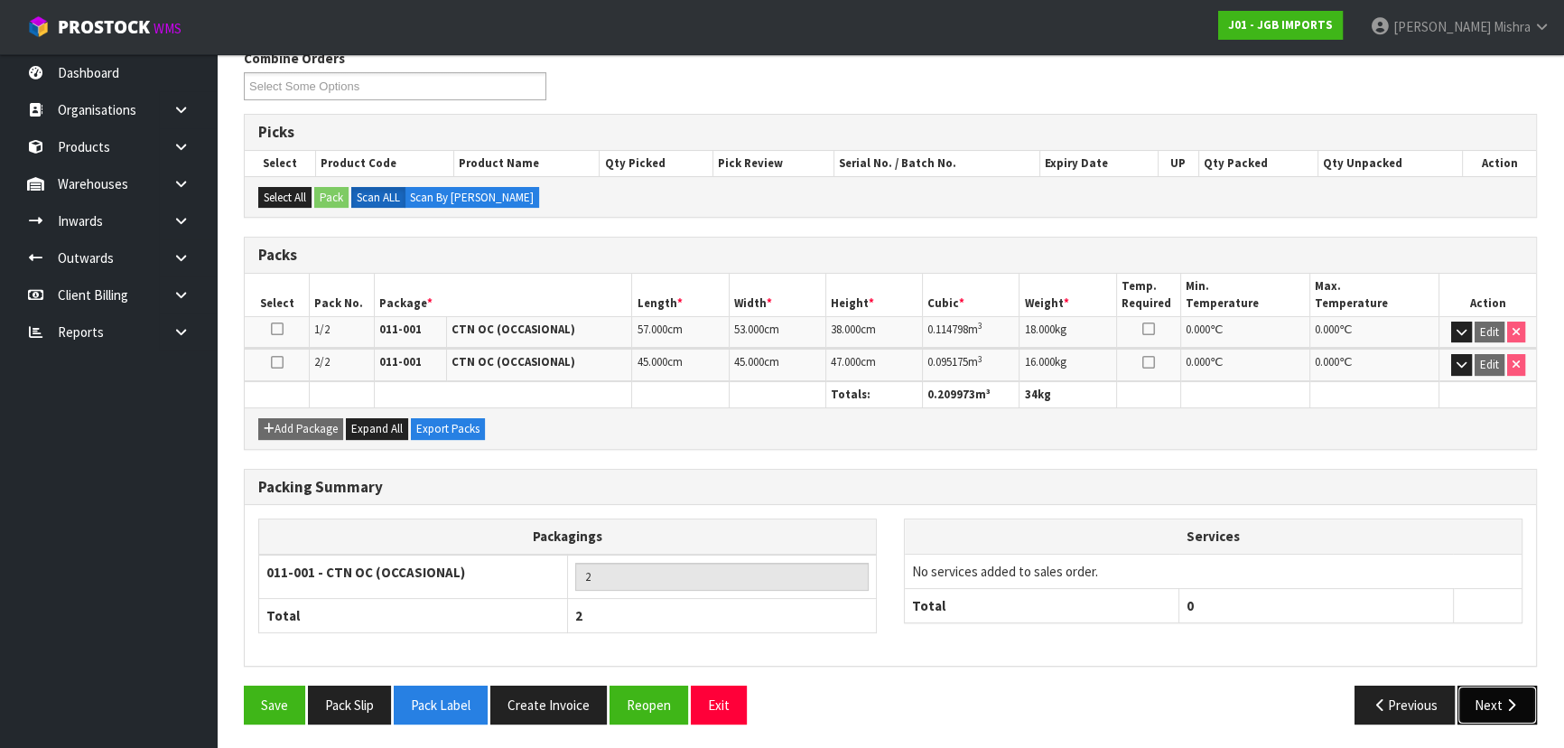
click at [1489, 686] on button "Next" at bounding box center [1497, 705] width 79 height 39
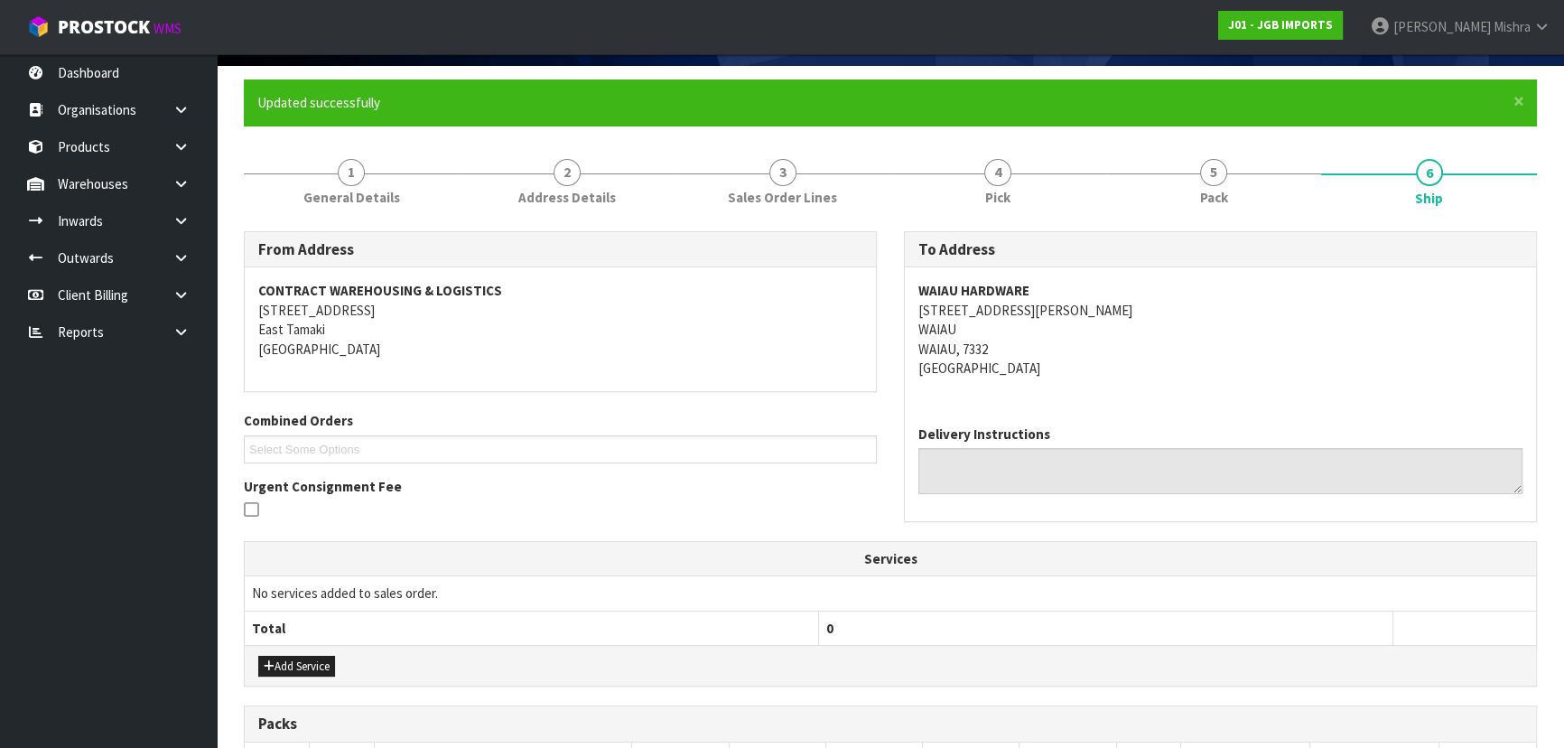
scroll to position [328, 0]
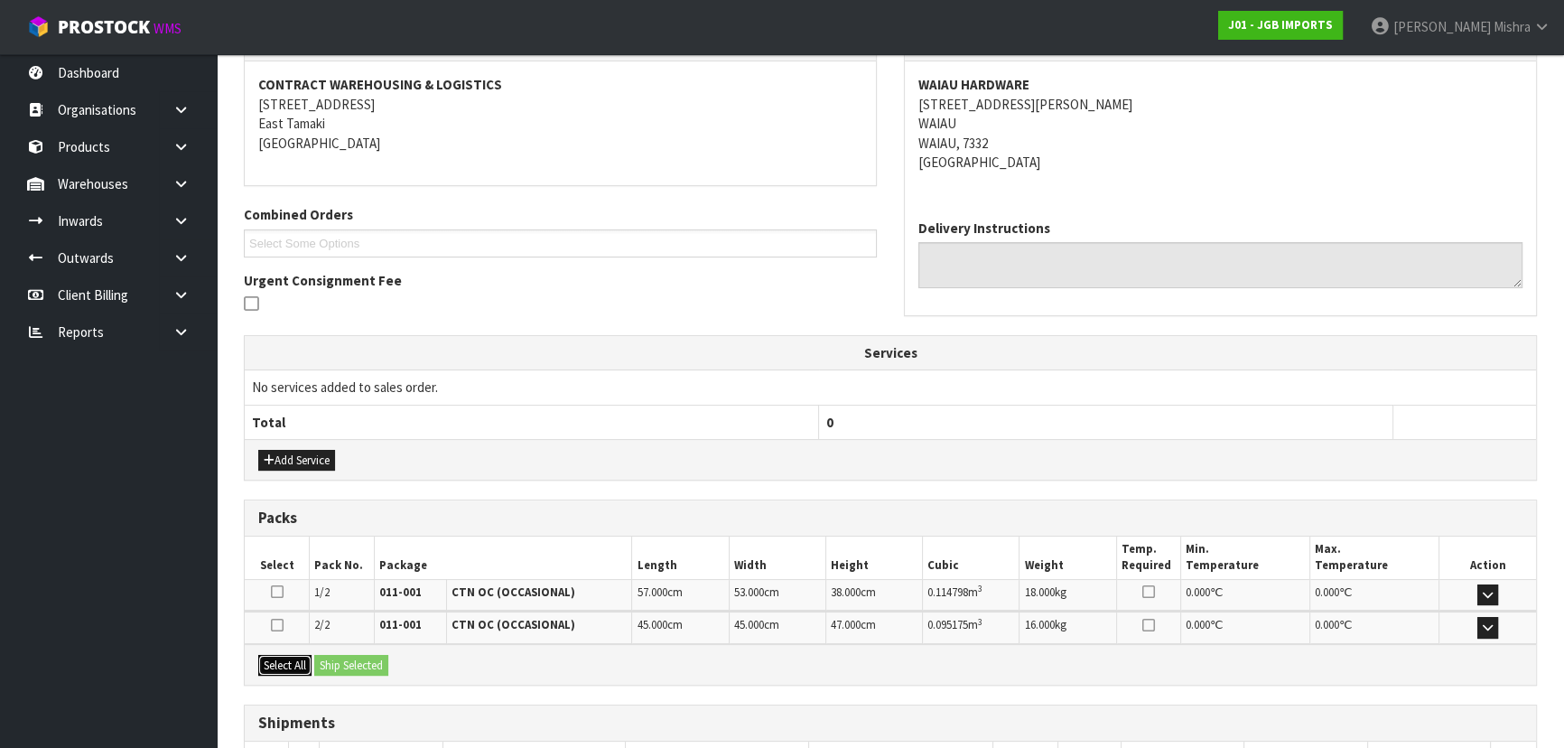
click at [294, 666] on button "Select All" at bounding box center [284, 666] width 53 height 22
click at [344, 655] on button "Ship Selected" at bounding box center [351, 666] width 74 height 22
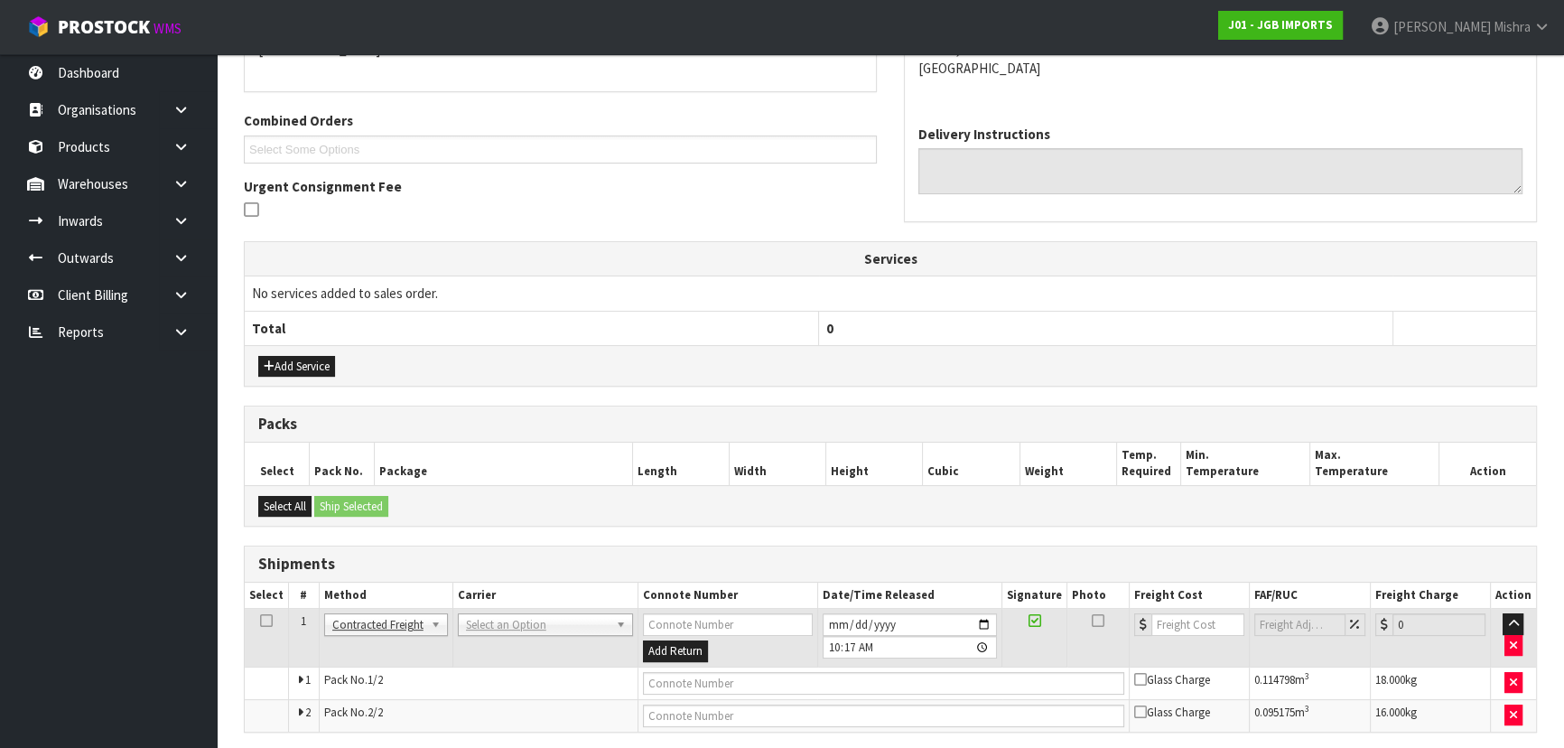
scroll to position [488, 0]
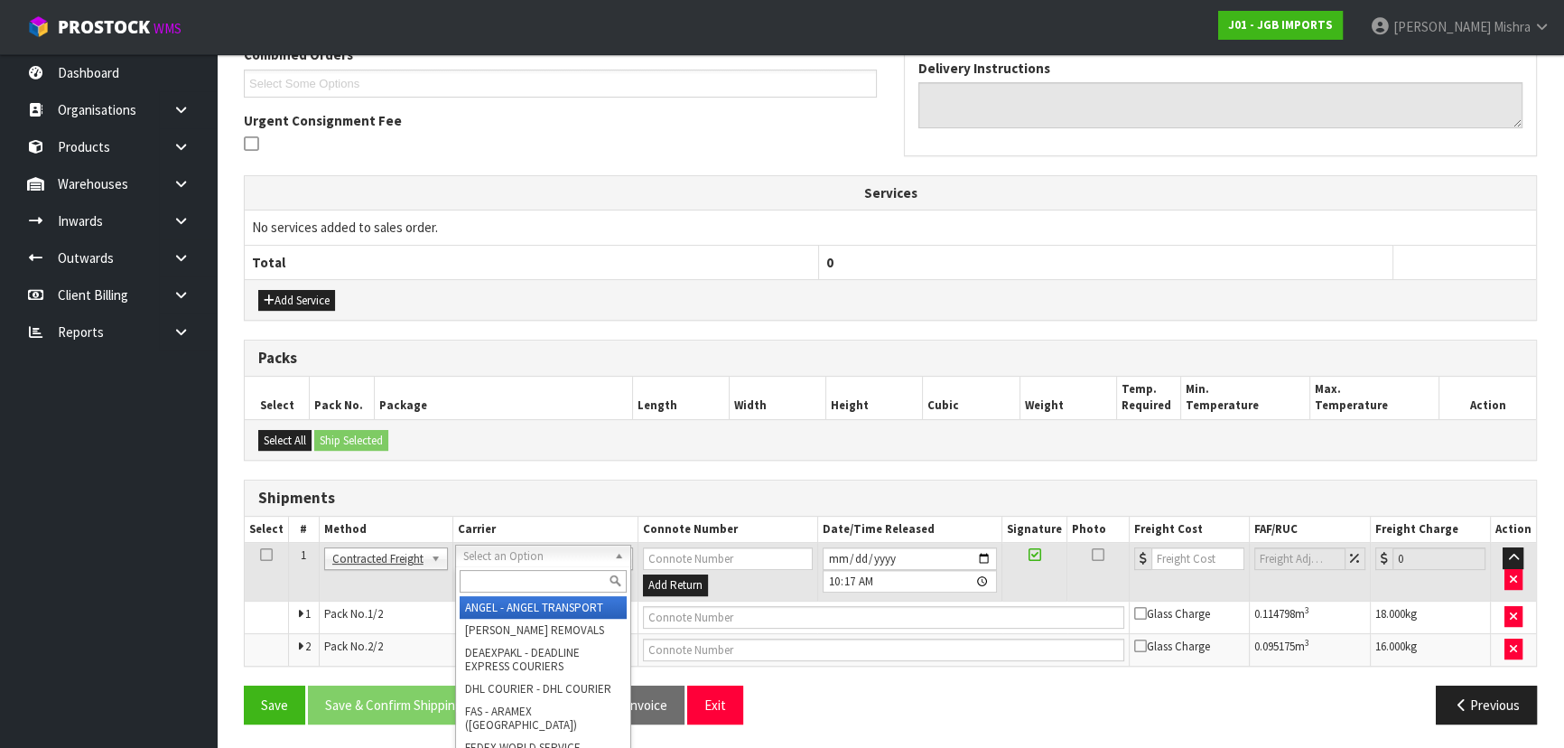
click at [509, 575] on input "text" at bounding box center [543, 581] width 167 height 23
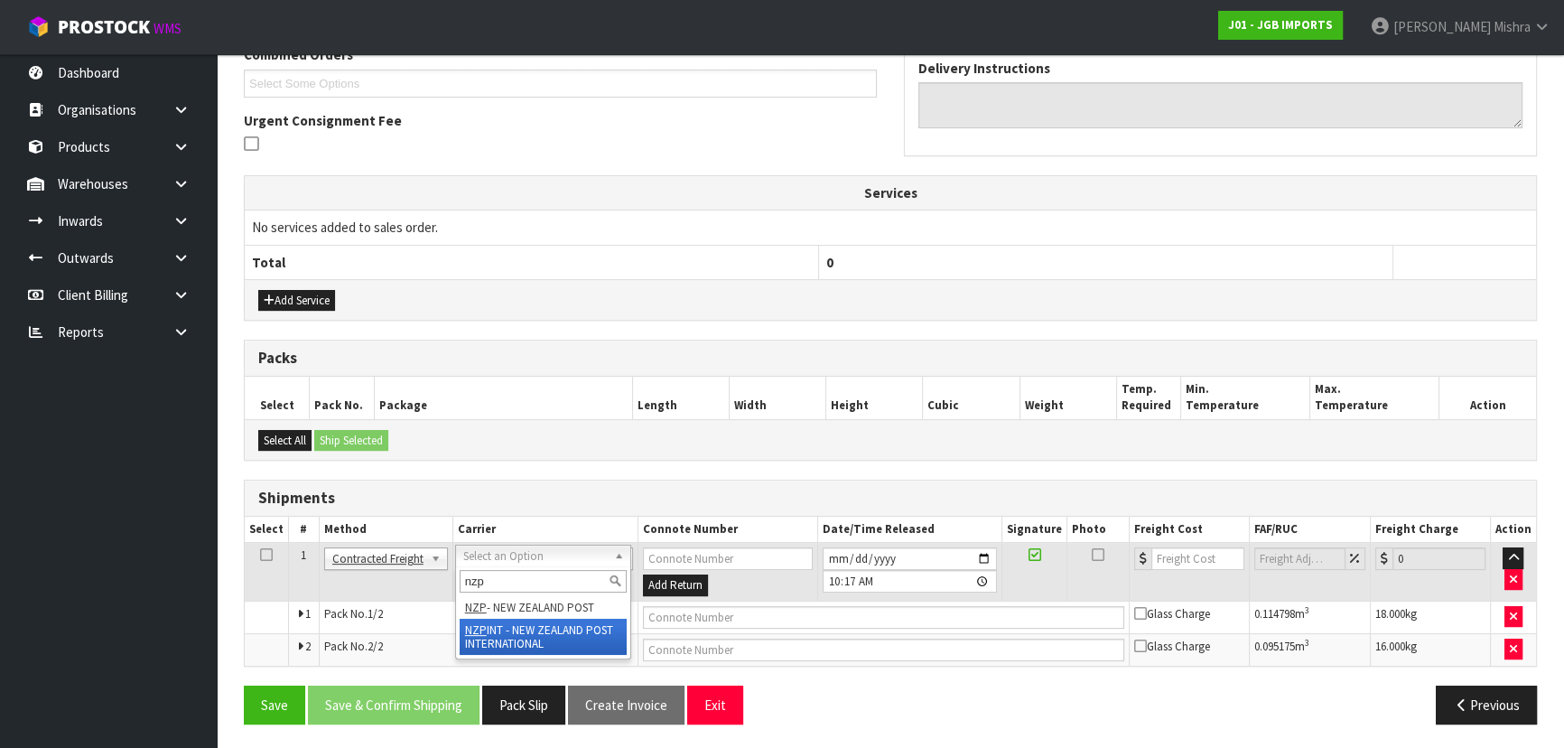
type input "nzp"
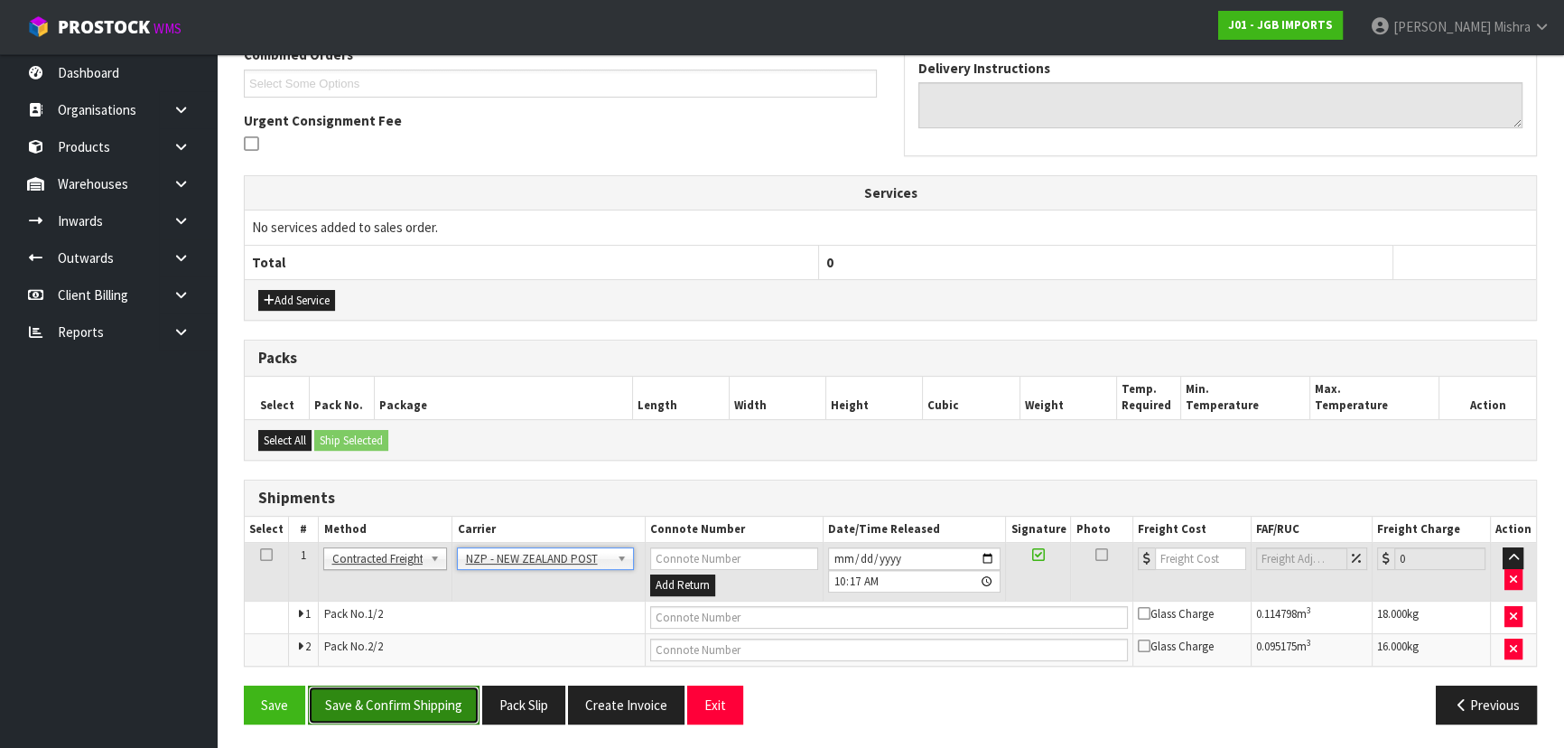
click at [410, 692] on button "Save & Confirm Shipping" at bounding box center [394, 705] width 172 height 39
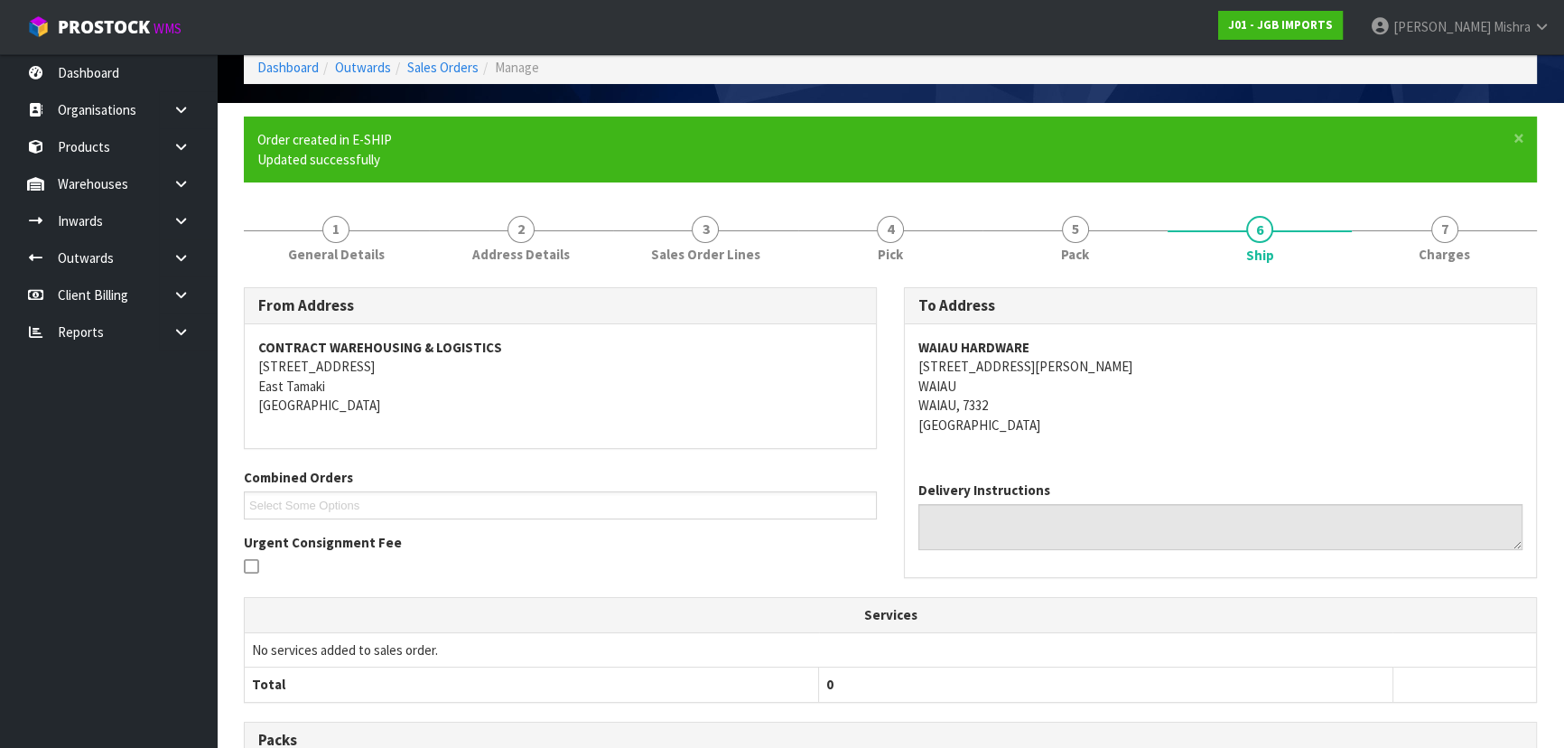
scroll to position [461, 0]
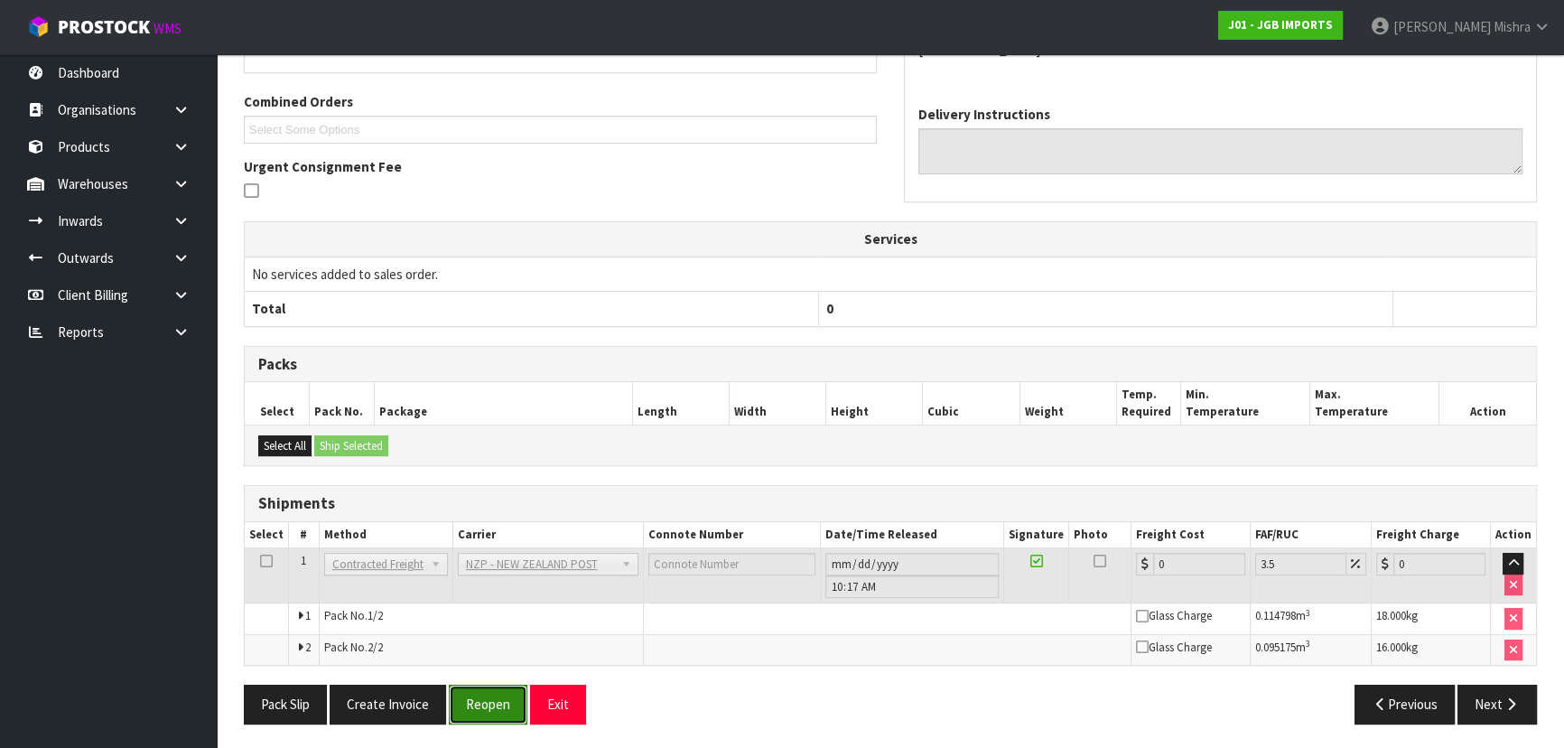
click at [492, 707] on button "Reopen" at bounding box center [488, 704] width 79 height 39
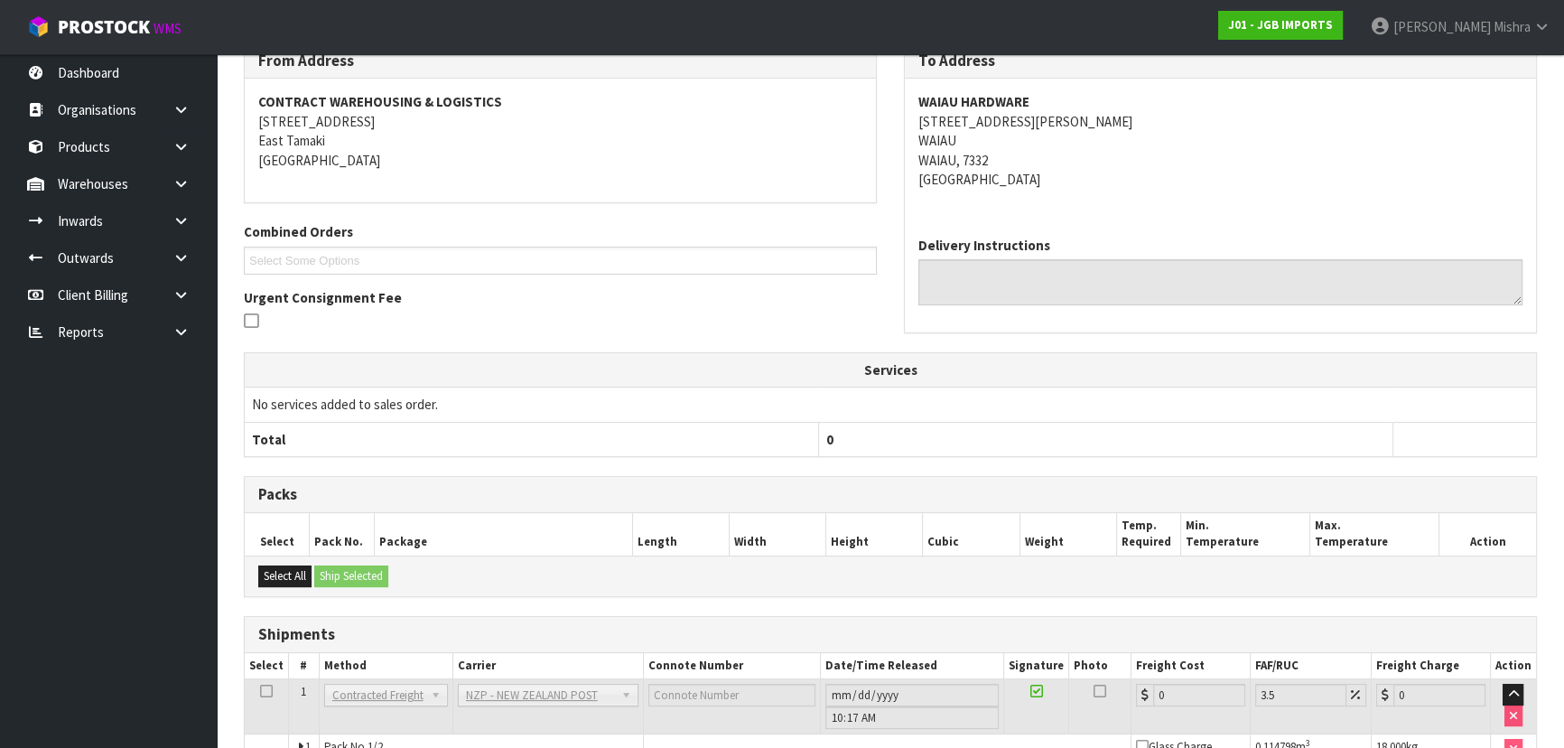
scroll to position [442, 0]
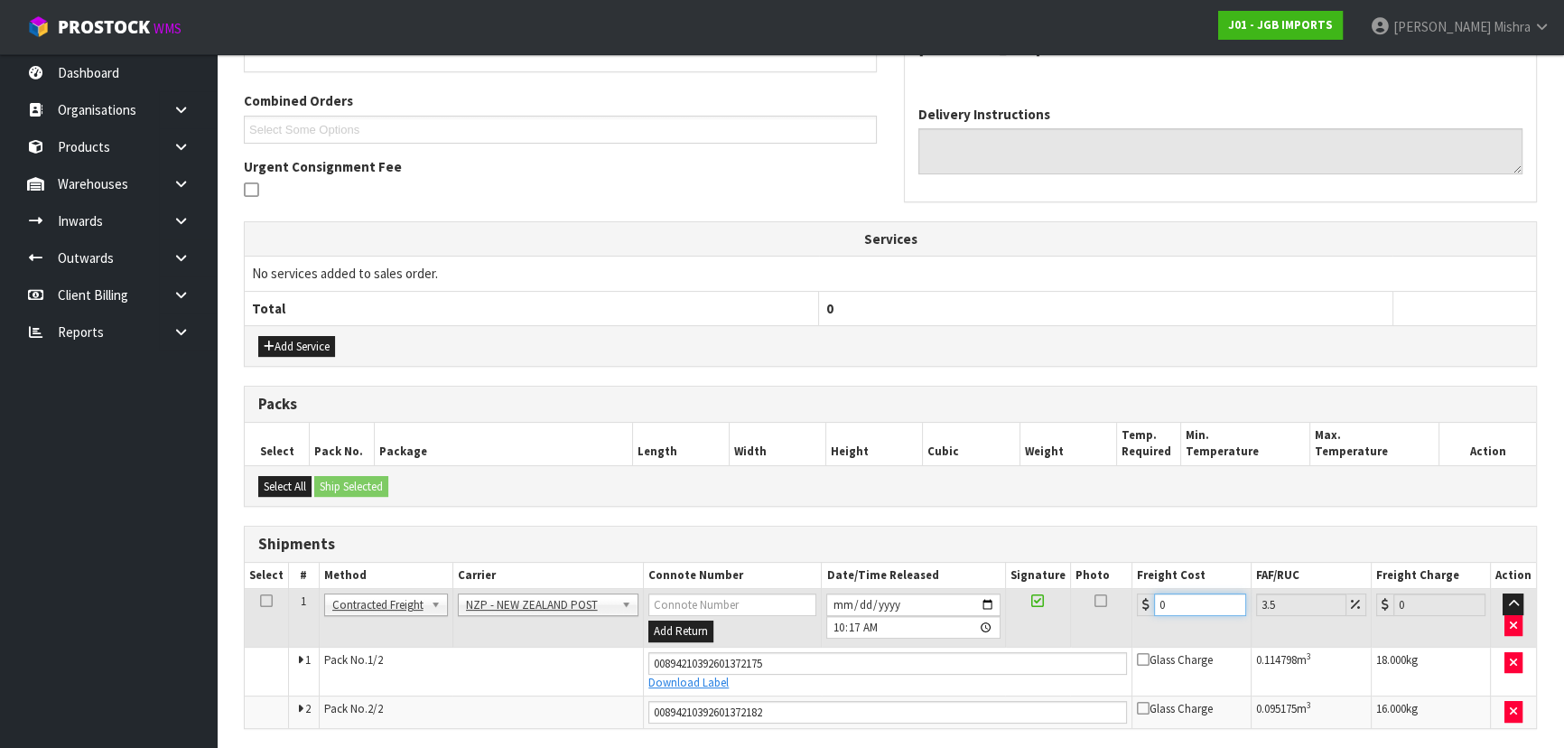
drag, startPoint x: 1201, startPoint y: 602, endPoint x: 1034, endPoint y: 591, distance: 167.5
click at [1048, 604] on tr "1 Client Local Pickup Customer Local Pickup Company Freight Contracted Freight …" at bounding box center [891, 618] width 1292 height 59
type input "5"
type input "5.17"
type input "59"
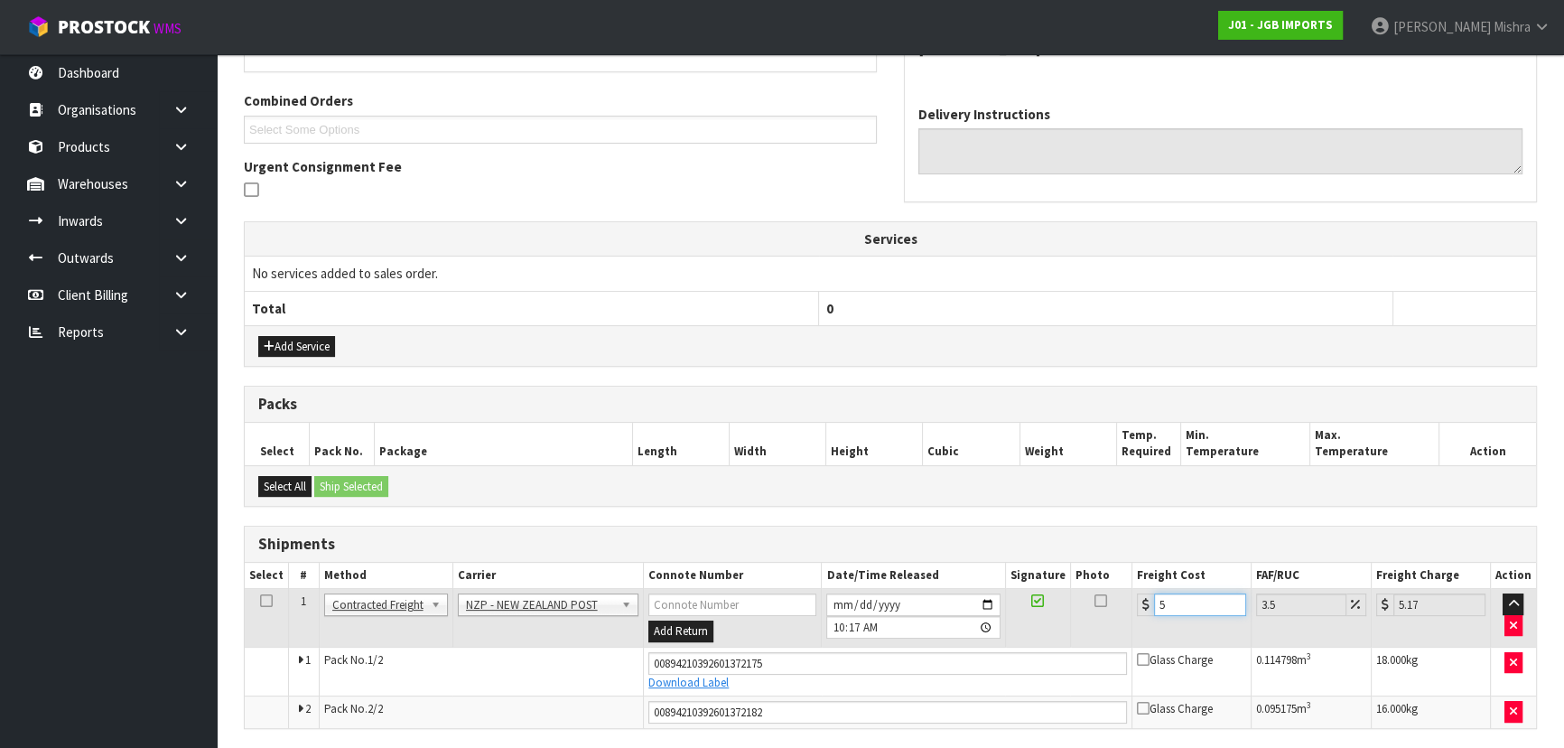
type input "61.06"
type input "59.8"
type input "61.89"
type input "59.89"
type input "61.99"
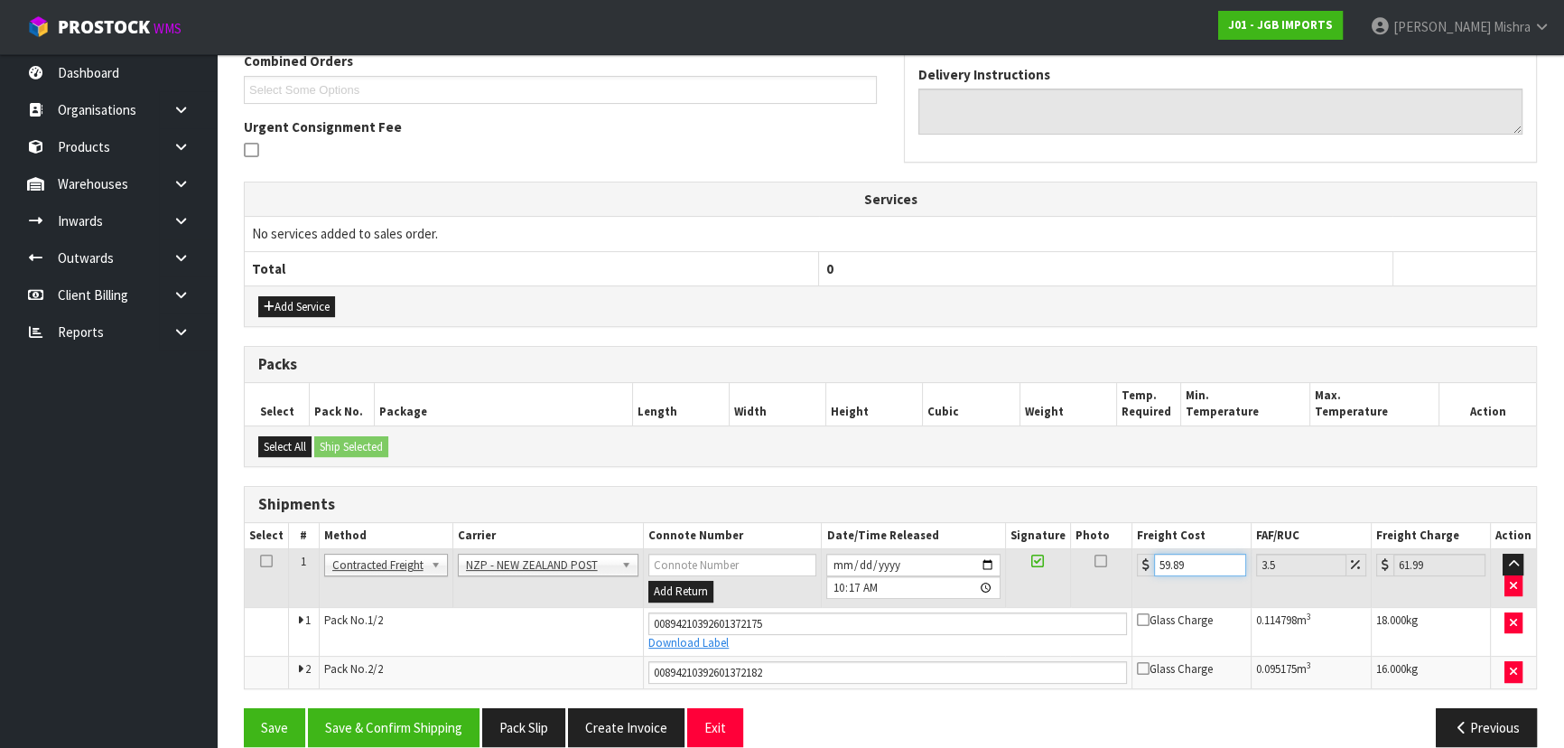
scroll to position [504, 0]
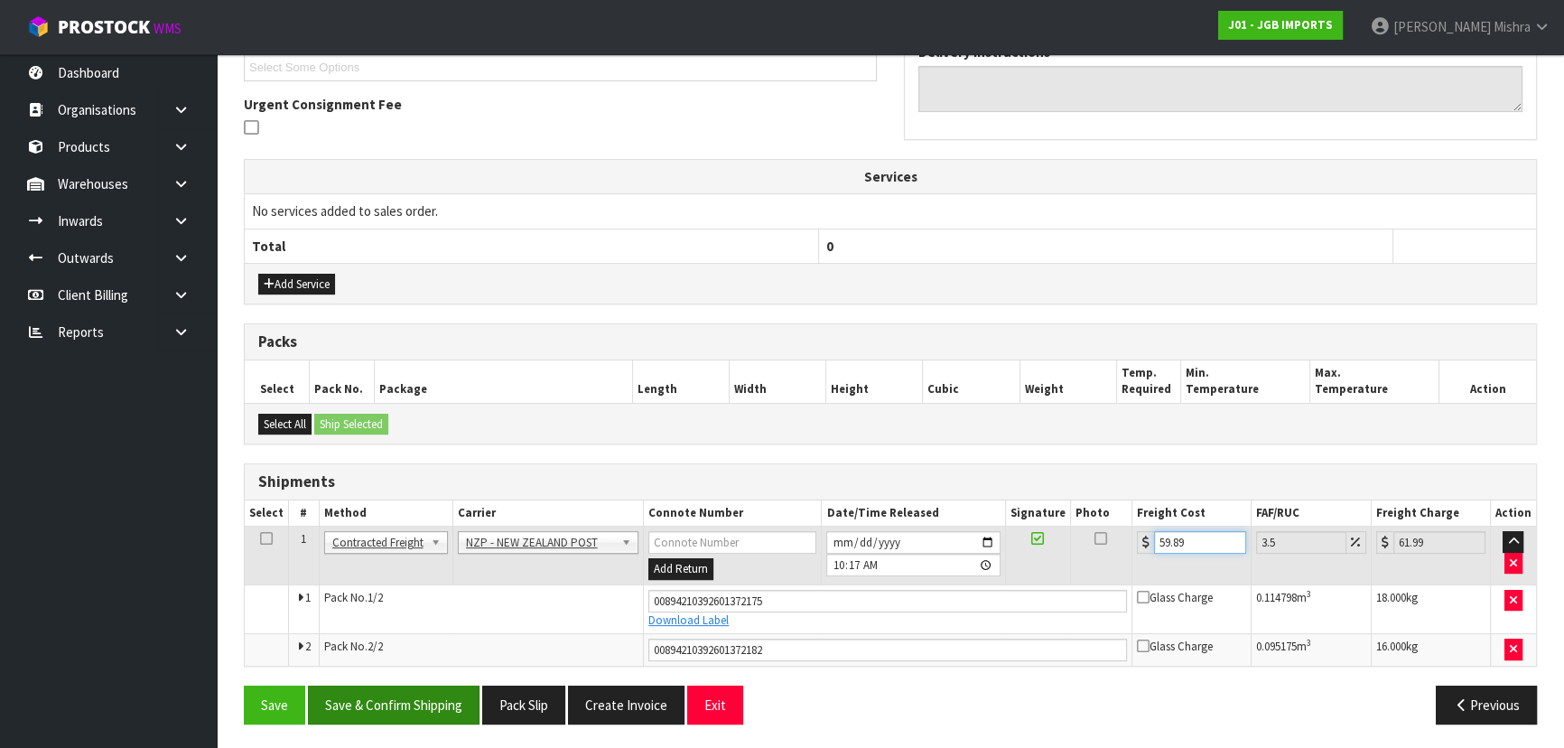
type input "59.89"
click at [379, 703] on button "Save & Confirm Shipping" at bounding box center [394, 705] width 172 height 39
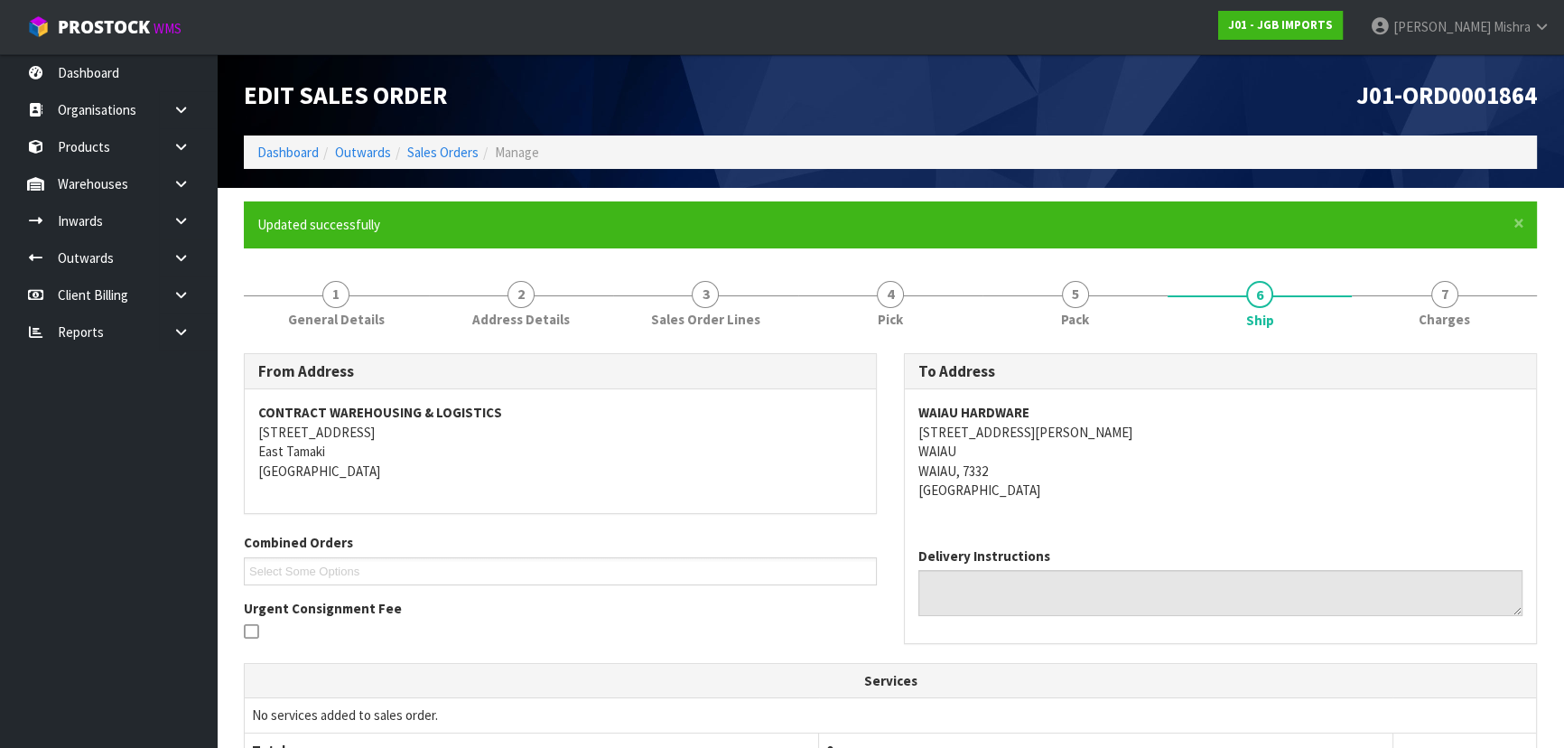
click at [1462, 90] on span "J01-ORD0001864" at bounding box center [1447, 94] width 181 height 31
copy div "J01-ORD0001864"
click at [280, 156] on link "Dashboard" at bounding box center [287, 152] width 61 height 17
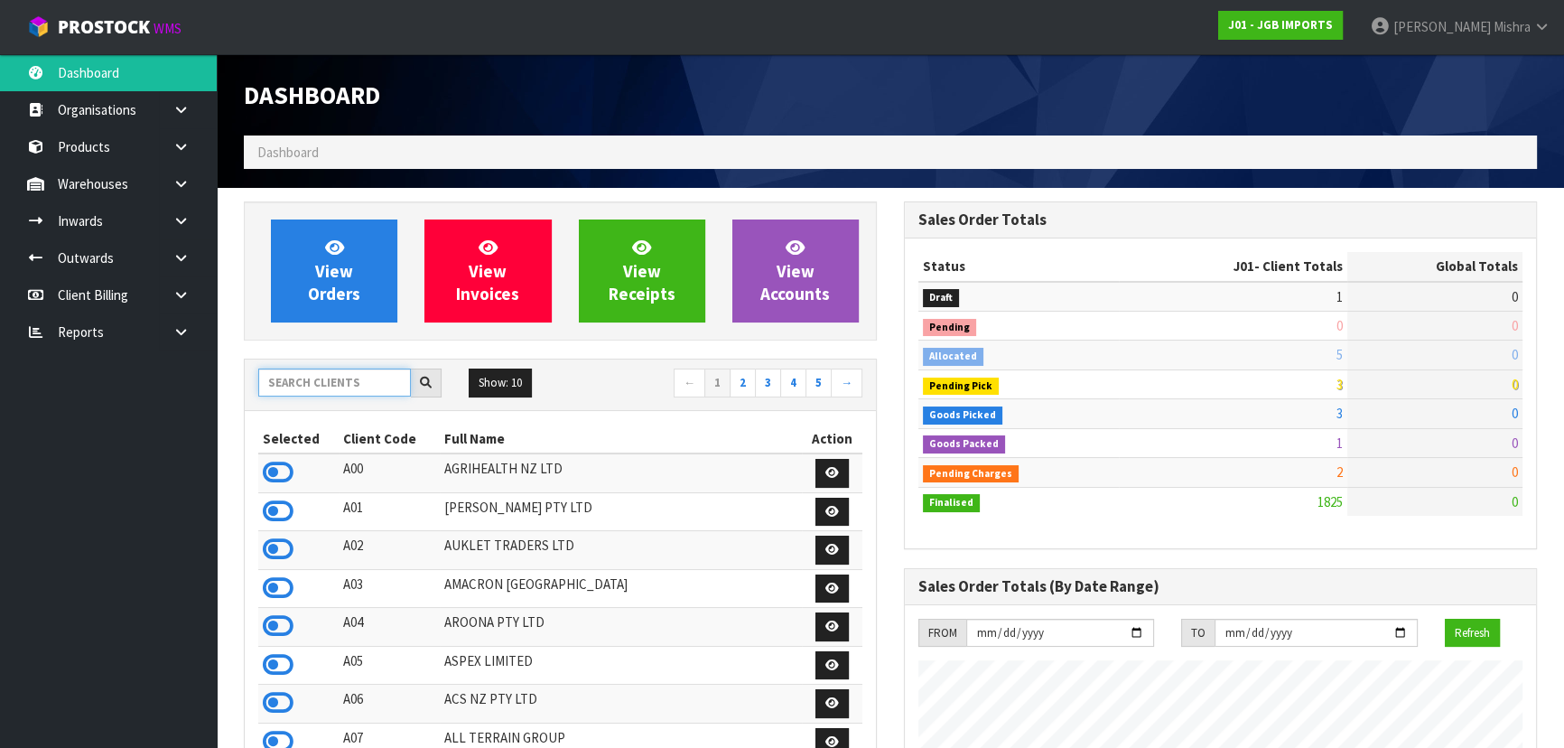
scroll to position [1366, 659]
click at [283, 377] on input "text" at bounding box center [334, 383] width 153 height 28
type input "S02"
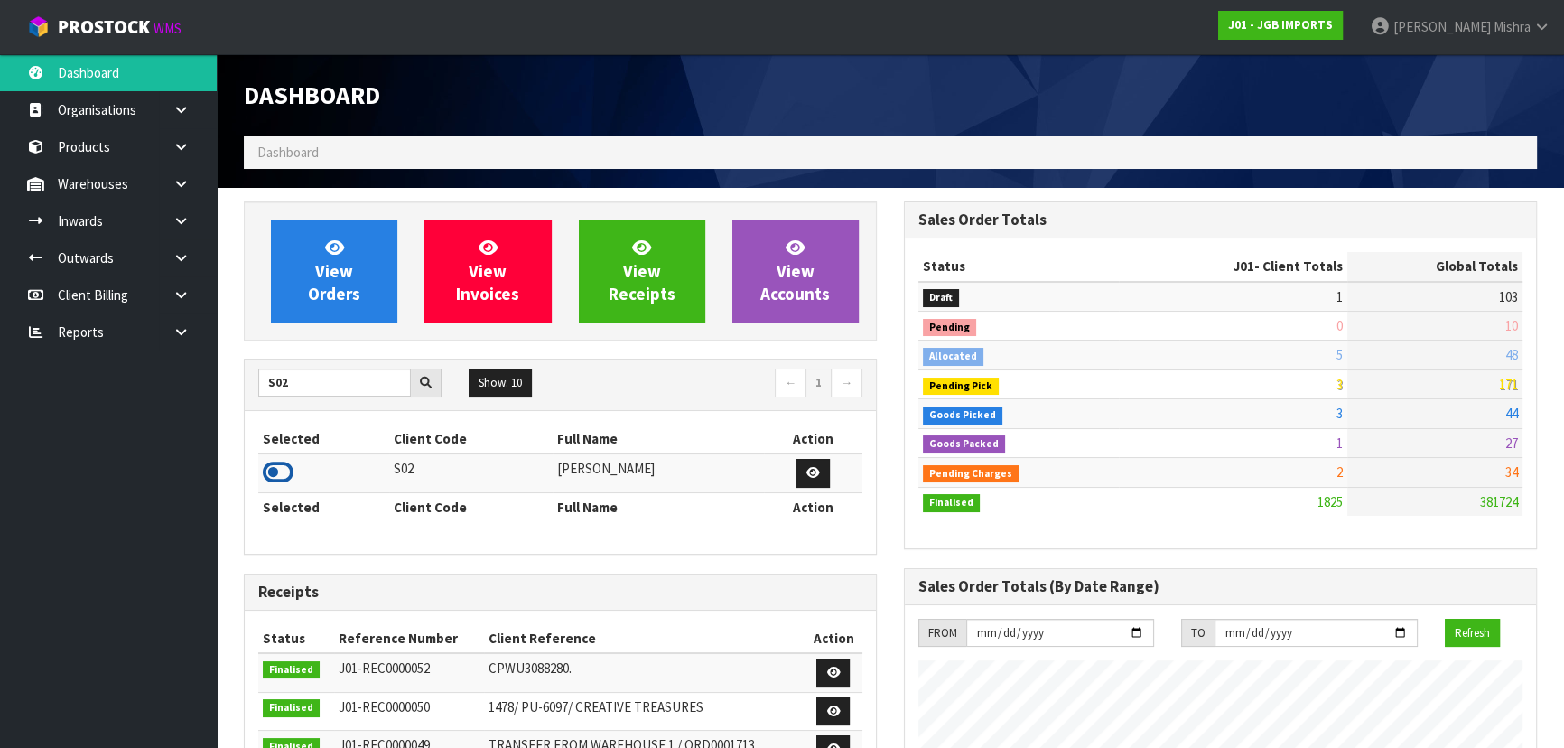
click at [269, 474] on icon at bounding box center [278, 472] width 31 height 27
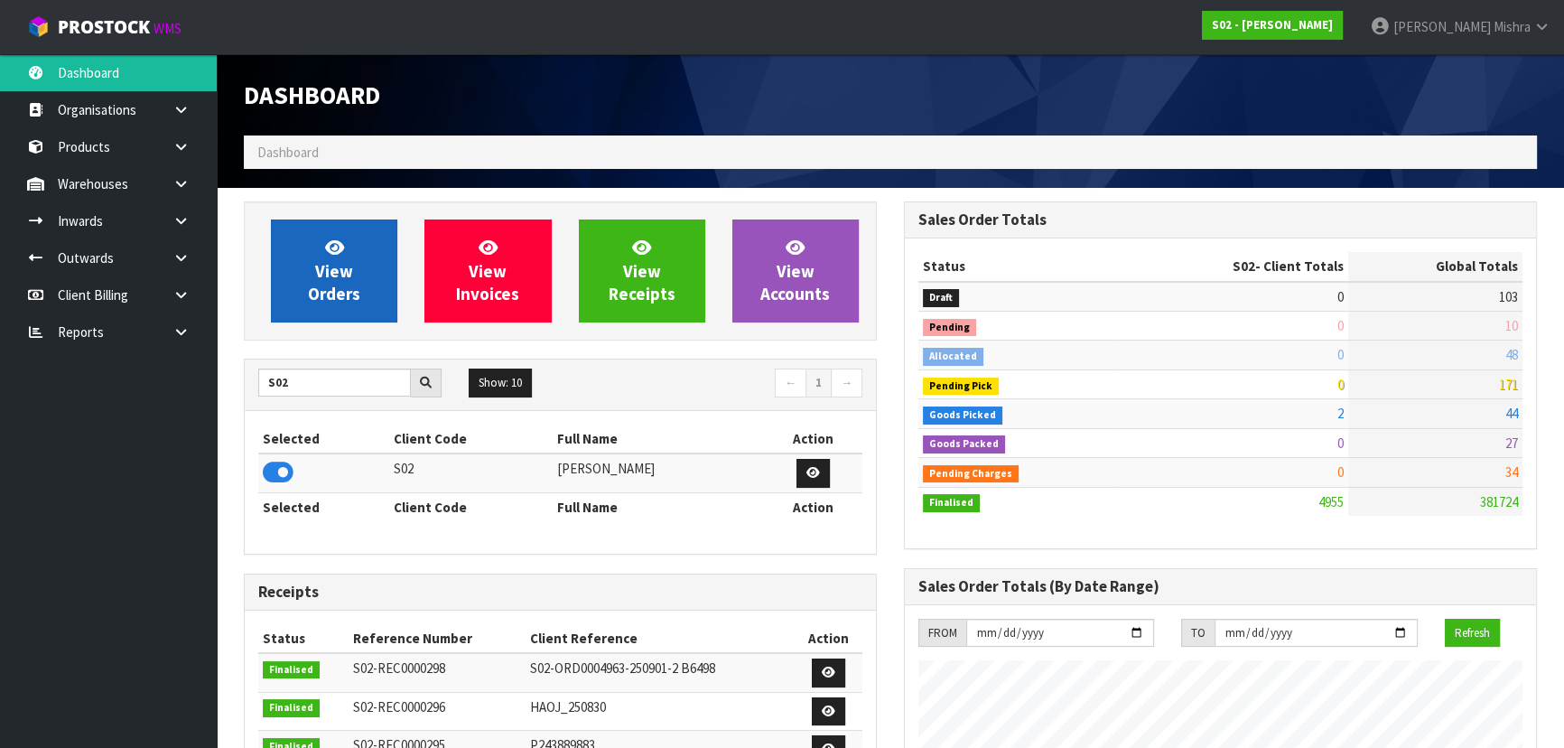
scroll to position [1337, 659]
click at [323, 303] on span "View Orders" at bounding box center [334, 271] width 52 height 68
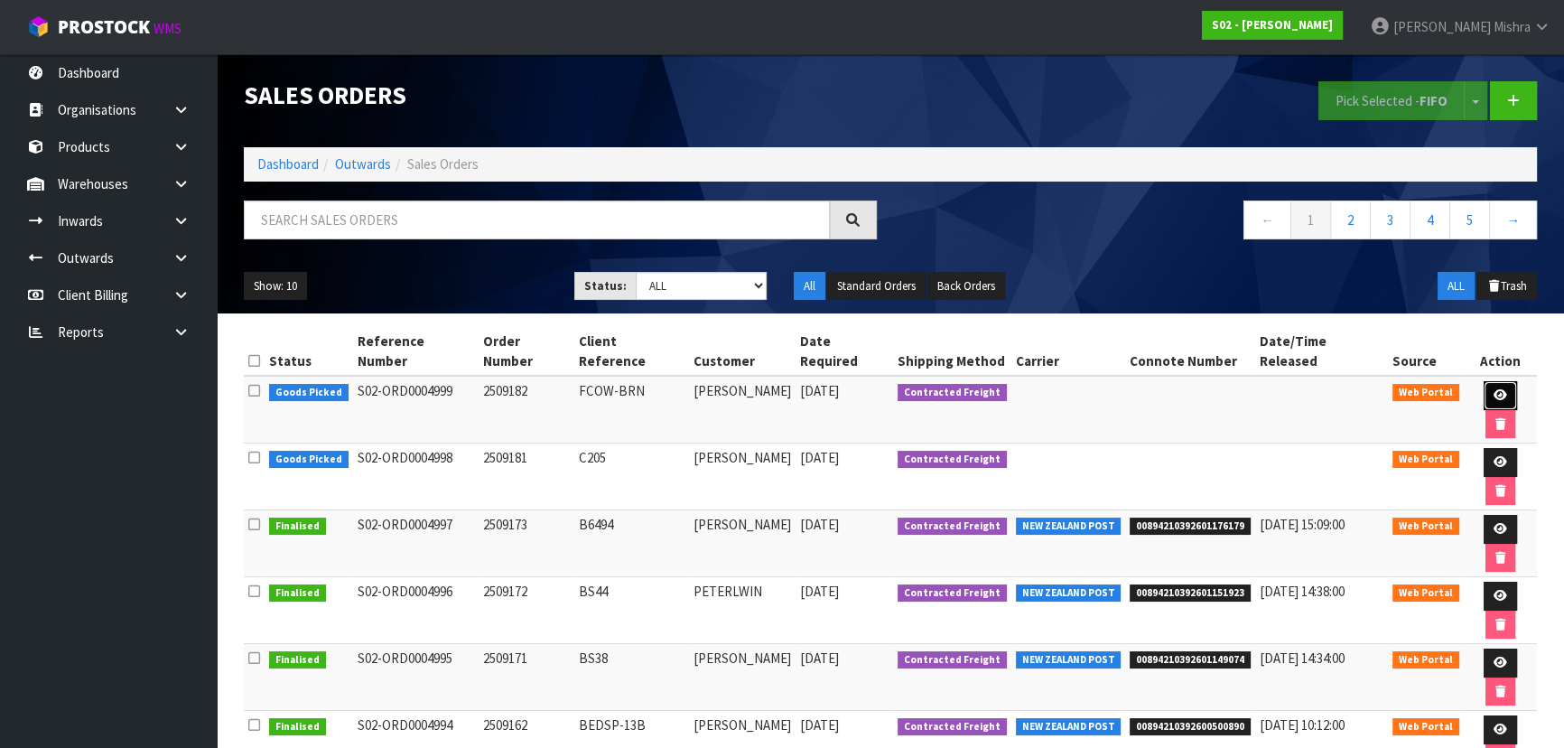
click at [1494, 389] on icon at bounding box center [1501, 395] width 14 height 12
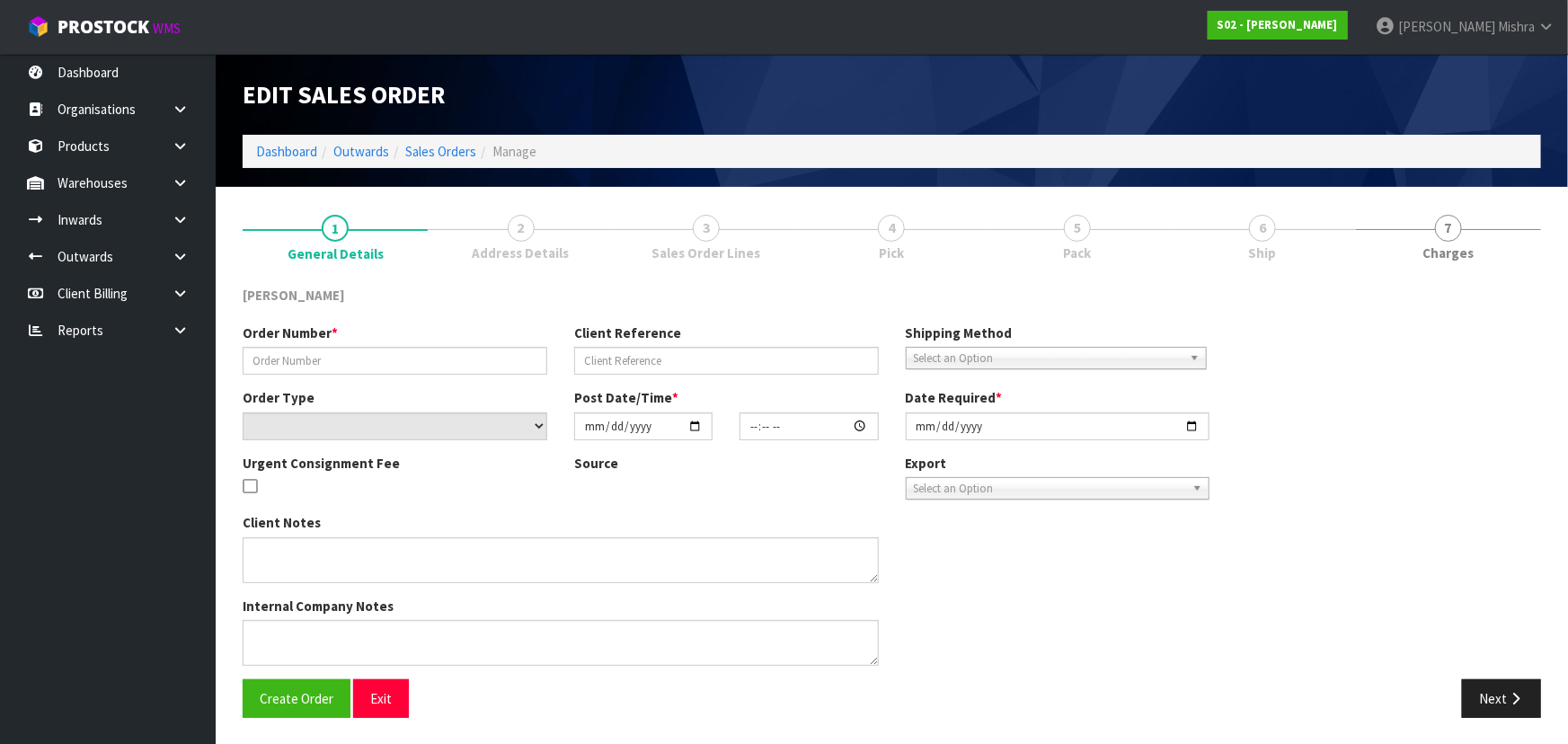
type input "2509182"
type input "FCOW-BRN"
select select "number:0"
type input "[DATE]"
type input "02:53:00.000"
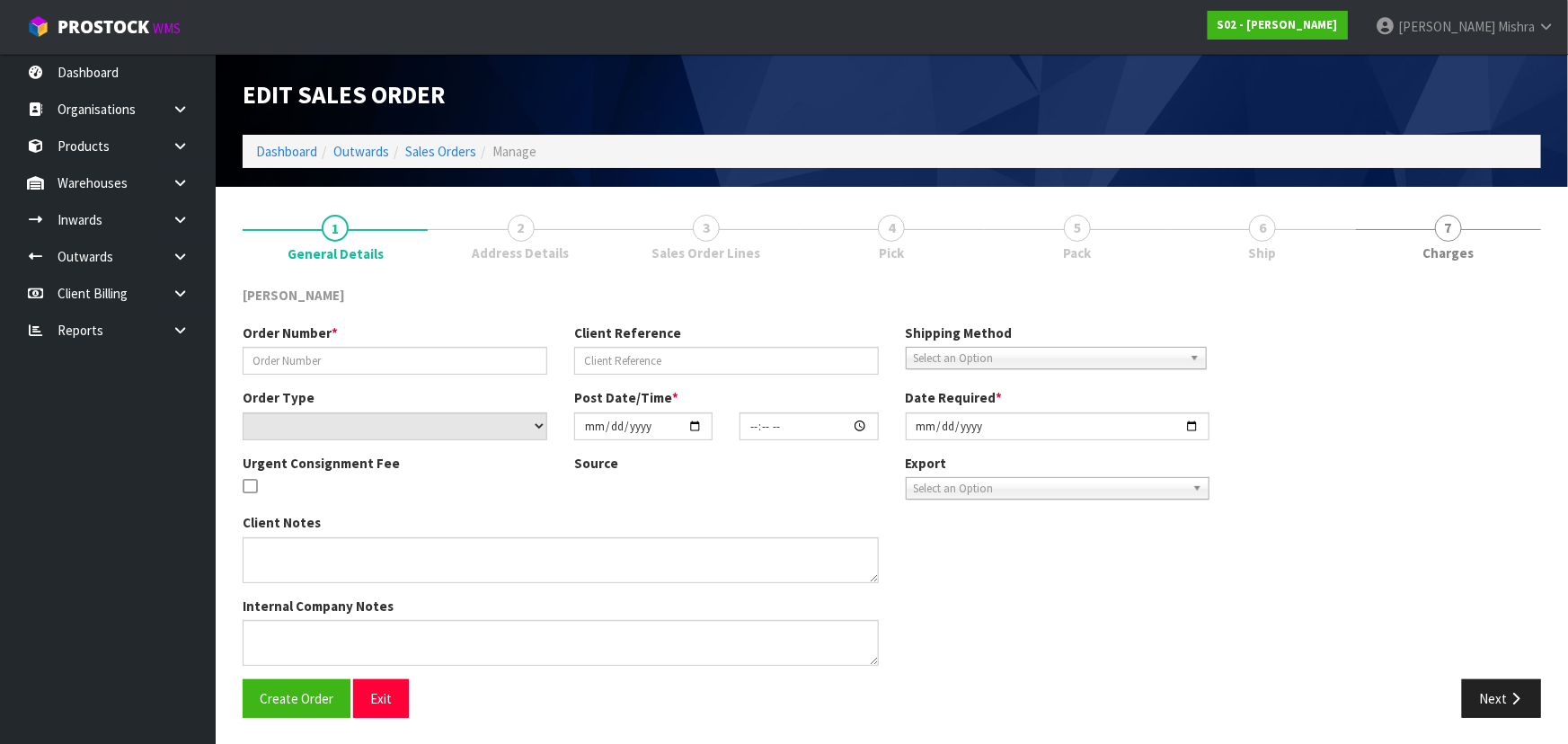
type input "[DATE]"
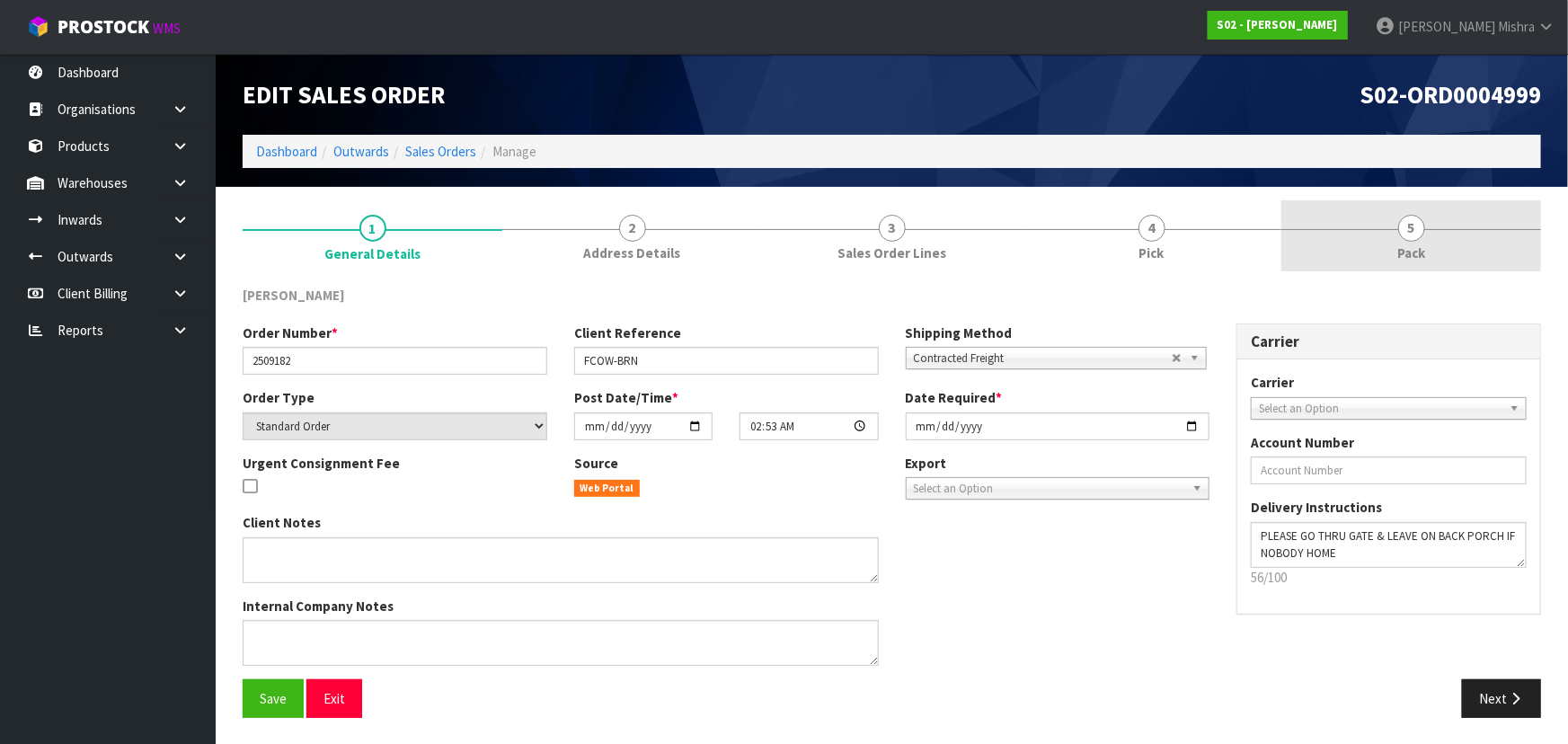
click at [1394, 247] on link "5 Pack" at bounding box center [1411, 235] width 260 height 71
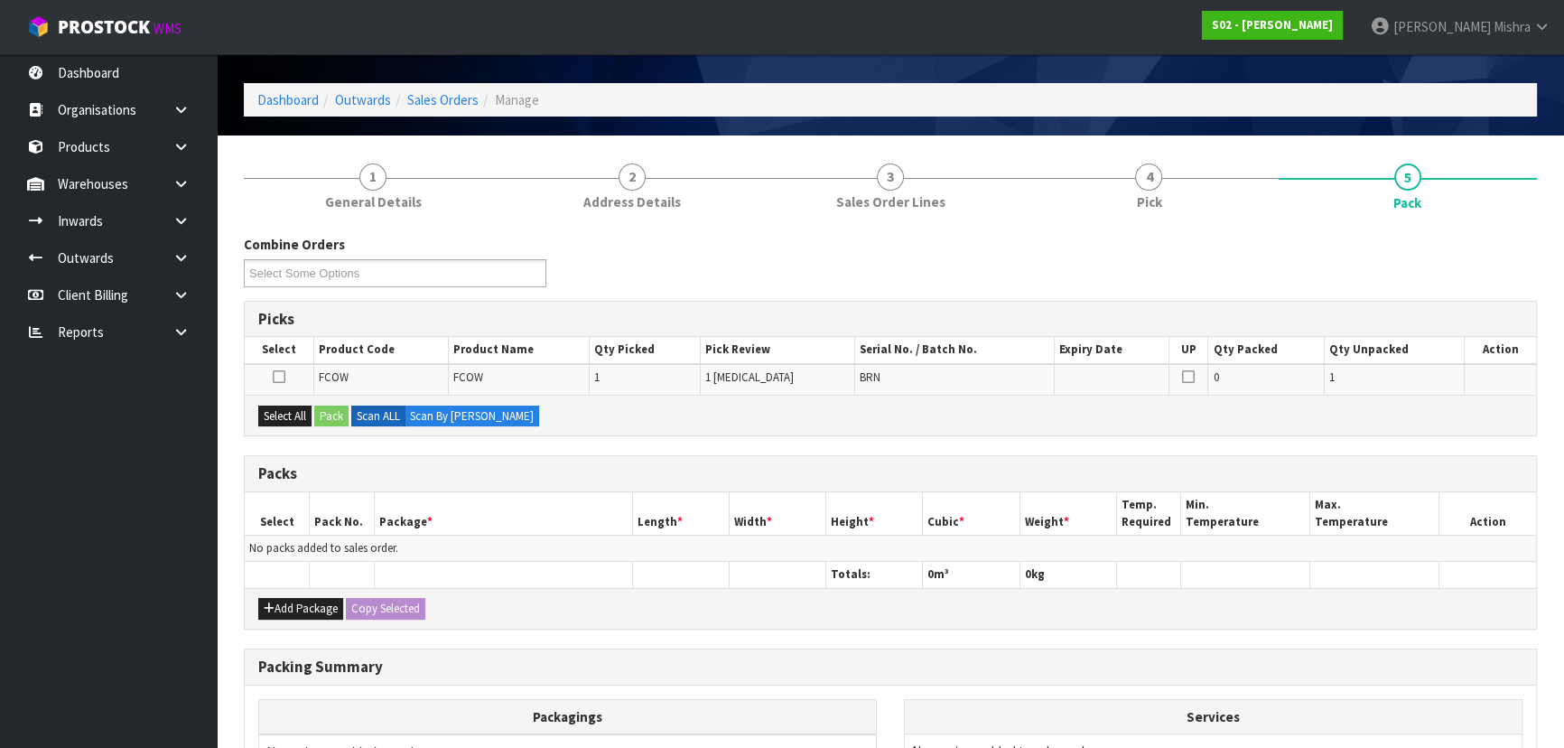
scroll to position [81, 0]
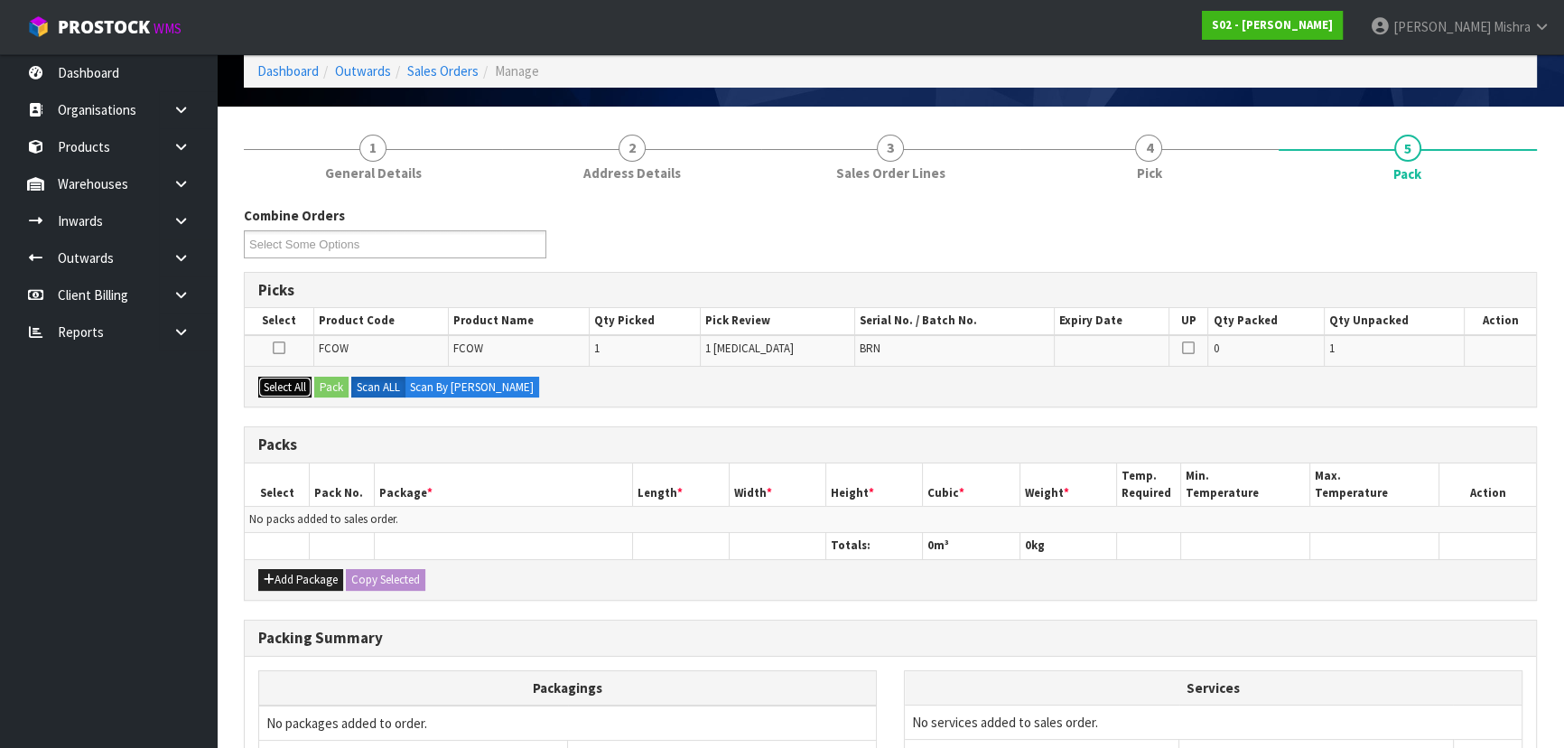
click at [281, 379] on button "Select All" at bounding box center [284, 388] width 53 height 22
click at [332, 385] on button "Pack" at bounding box center [331, 388] width 34 height 22
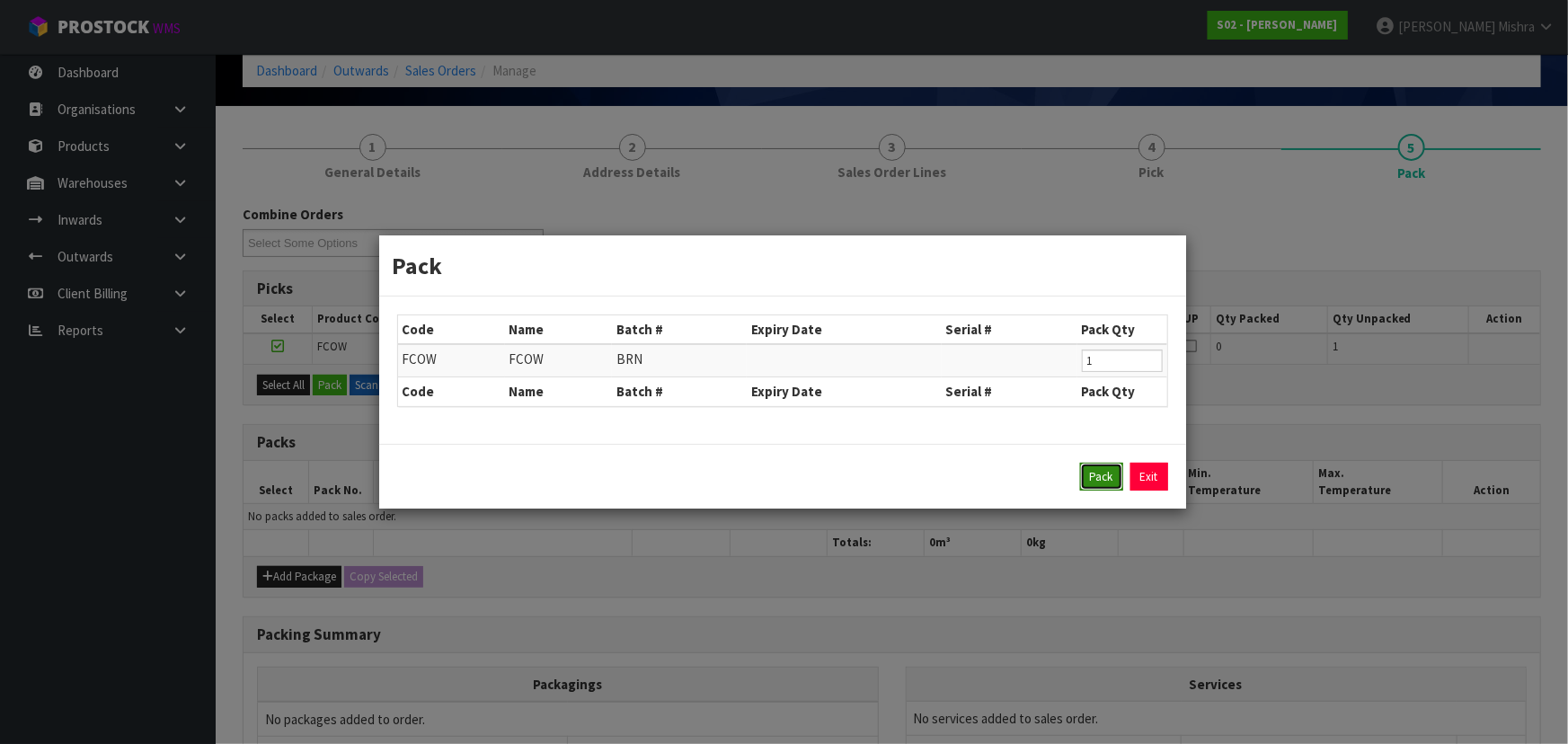
click at [1108, 476] on button "Pack" at bounding box center [1101, 476] width 43 height 29
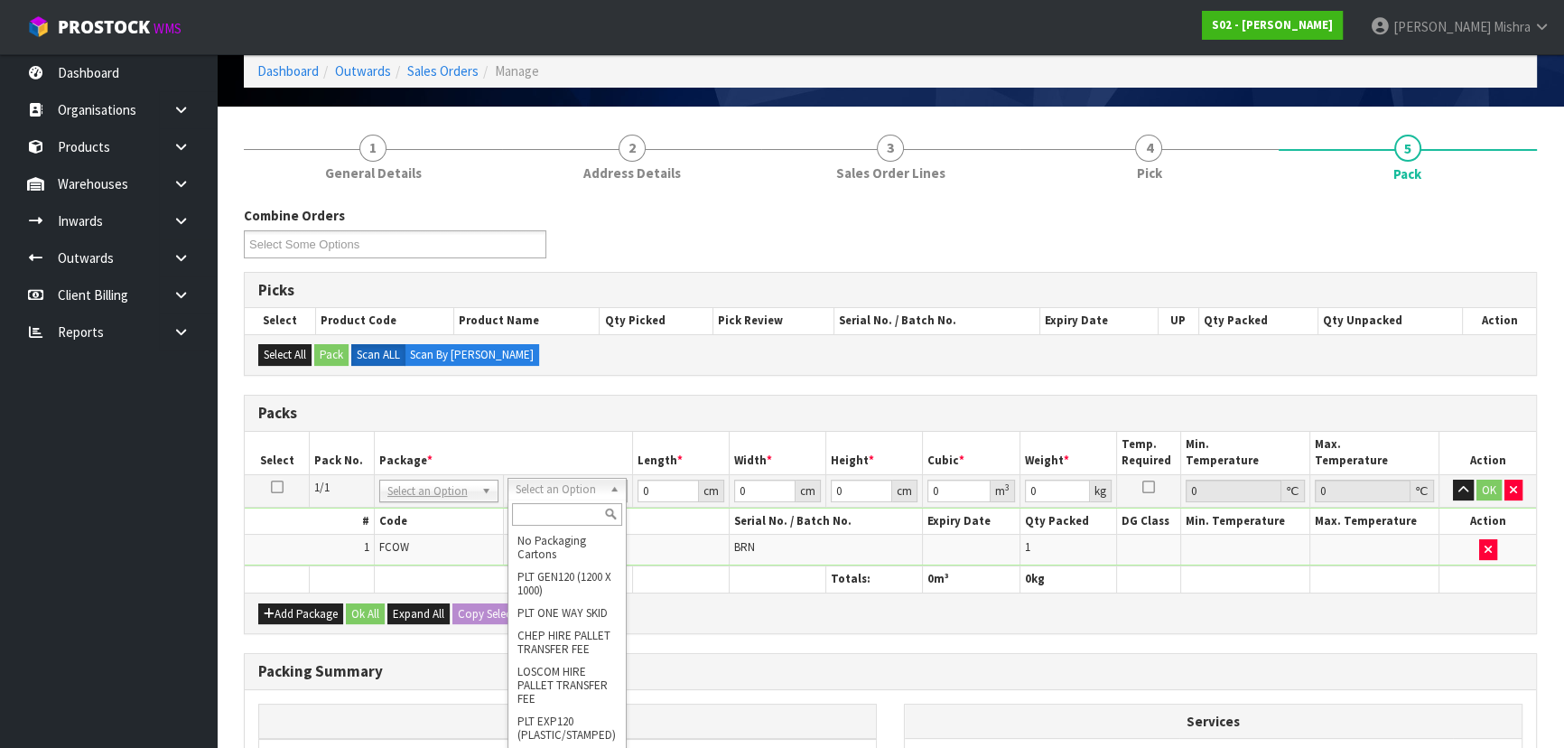
click at [548, 518] on input "text" at bounding box center [567, 514] width 110 height 23
type input "A4"
type input "31"
type input "22.5"
type input "25"
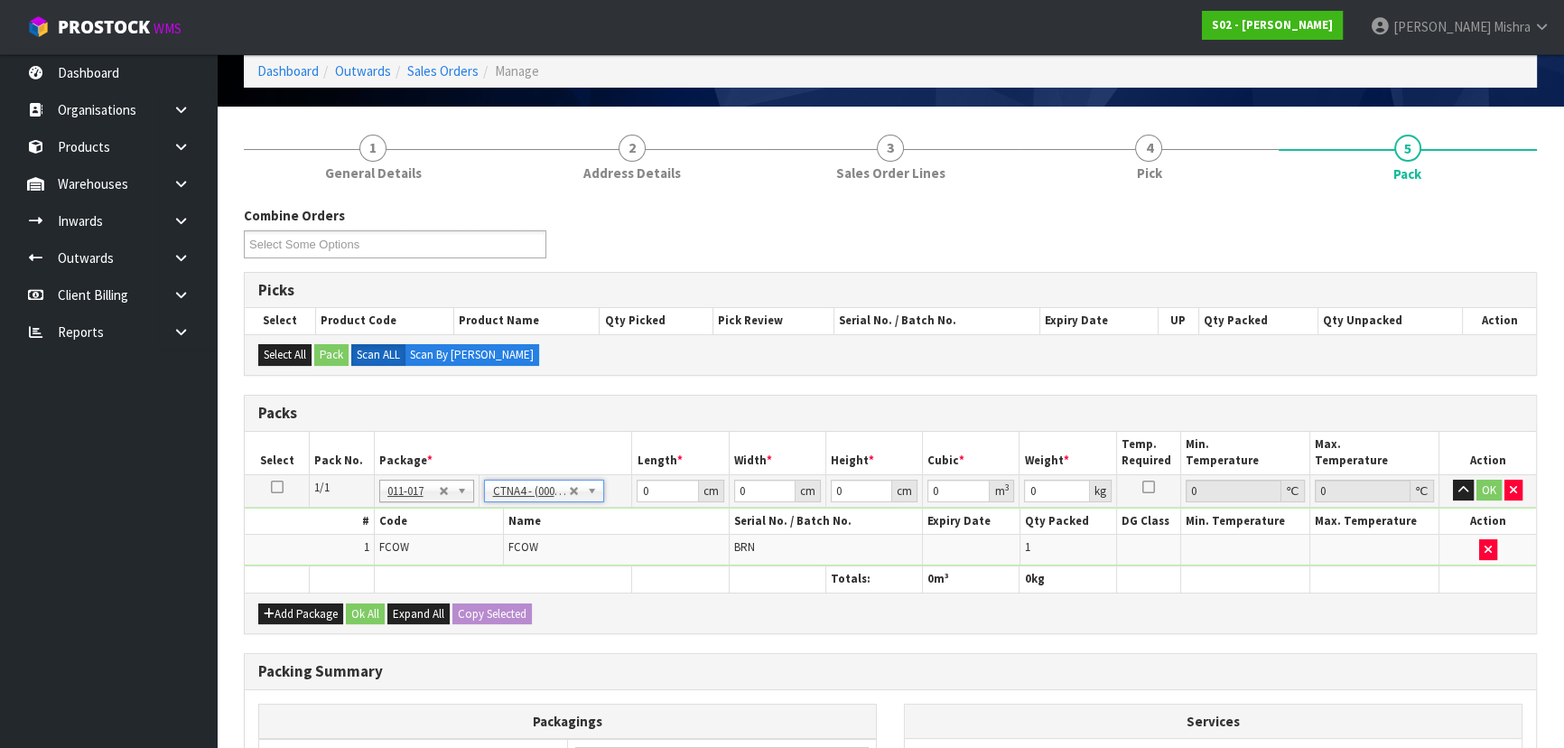
type input "0.017438"
type input "2.9"
drag, startPoint x: 665, startPoint y: 491, endPoint x: 602, endPoint y: 491, distance: 63.2
click at [602, 491] on tr "1/1 NONE 007-001 007-002 007-004 007-009 007-013 007-014 007-015 007-017 007-01…" at bounding box center [891, 490] width 1292 height 33
type input "3"
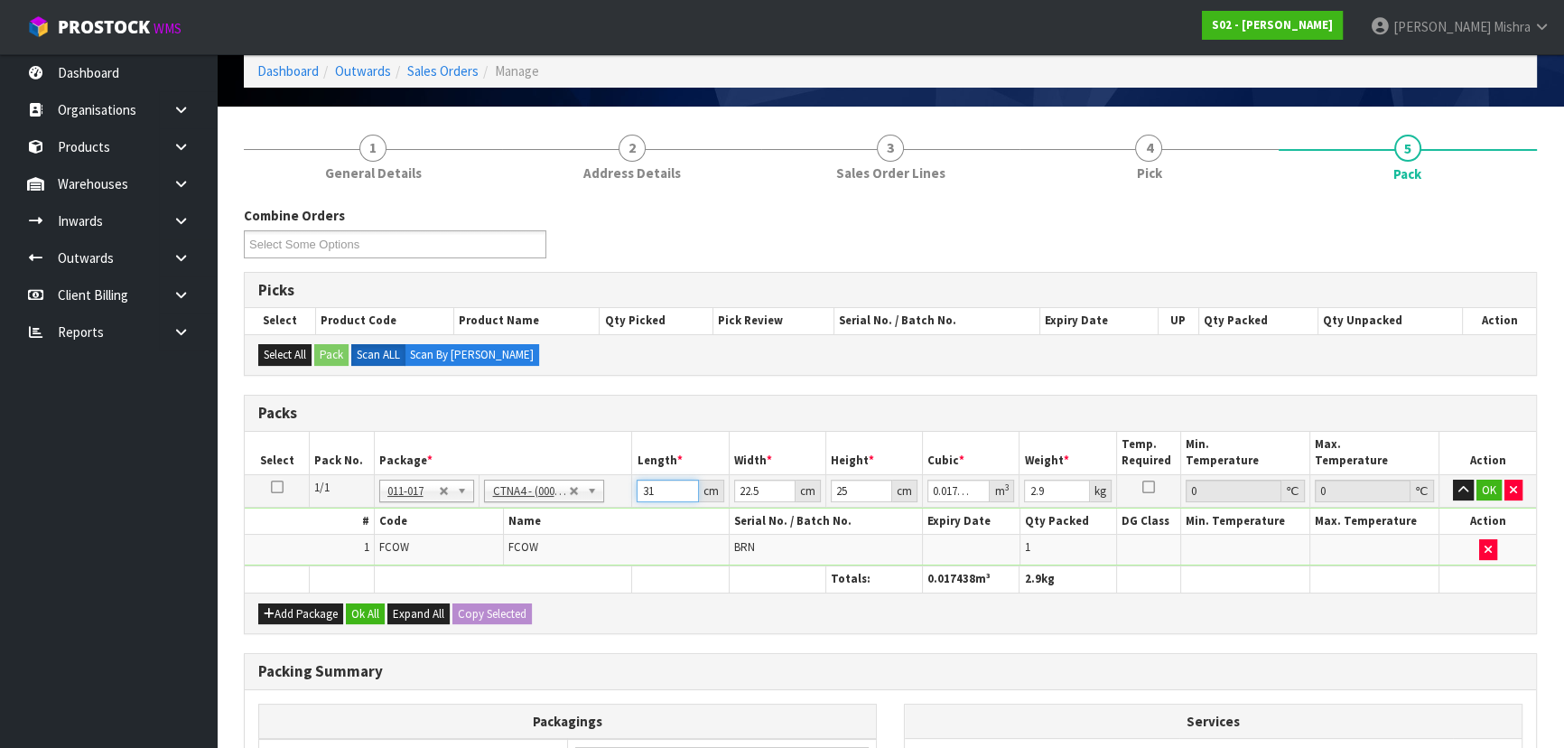
type input "0.001687"
type input "33"
type input "0.018563"
type input "33"
type input "2"
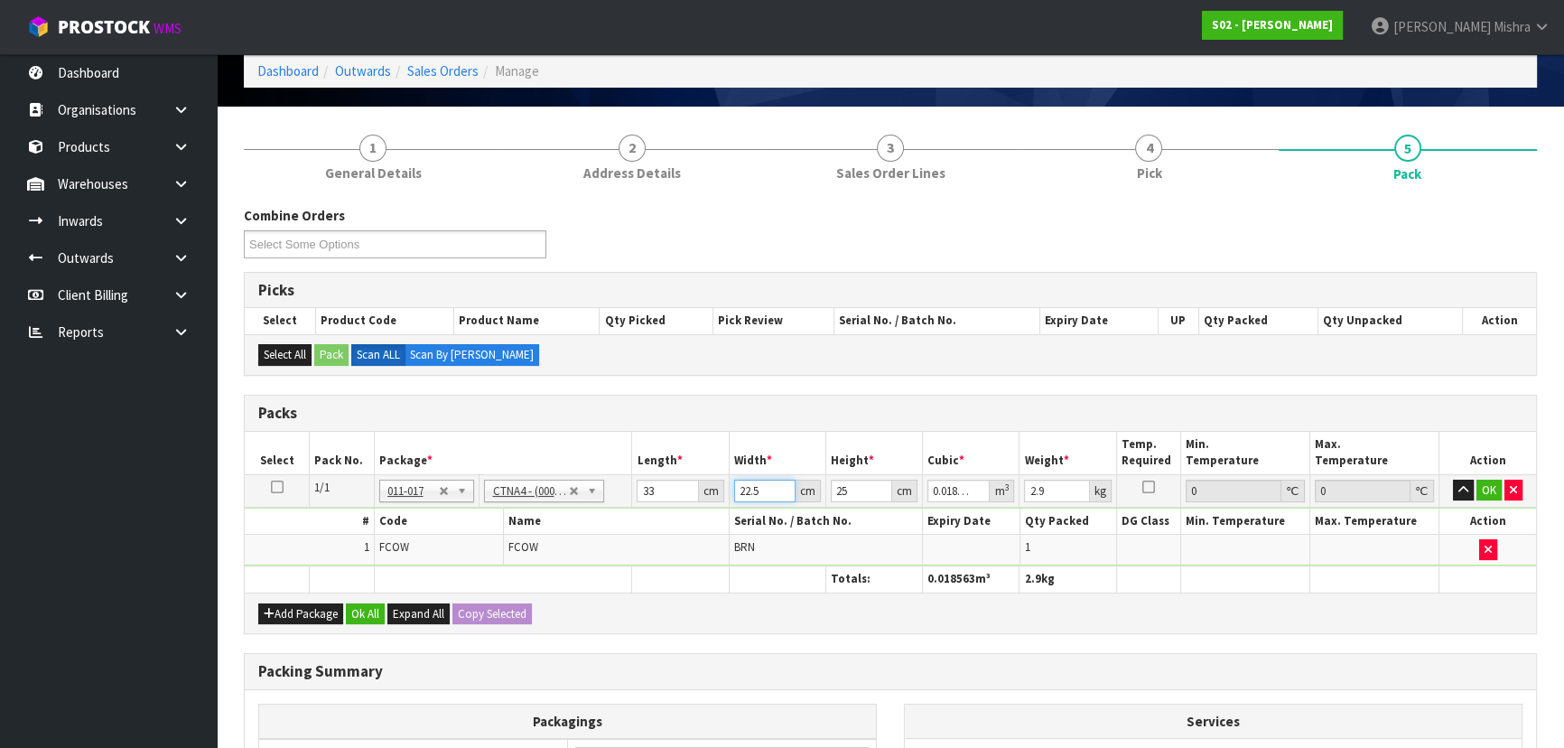
type input "0.00165"
type input "26"
type input "0.02145"
type input "26"
type input "1"
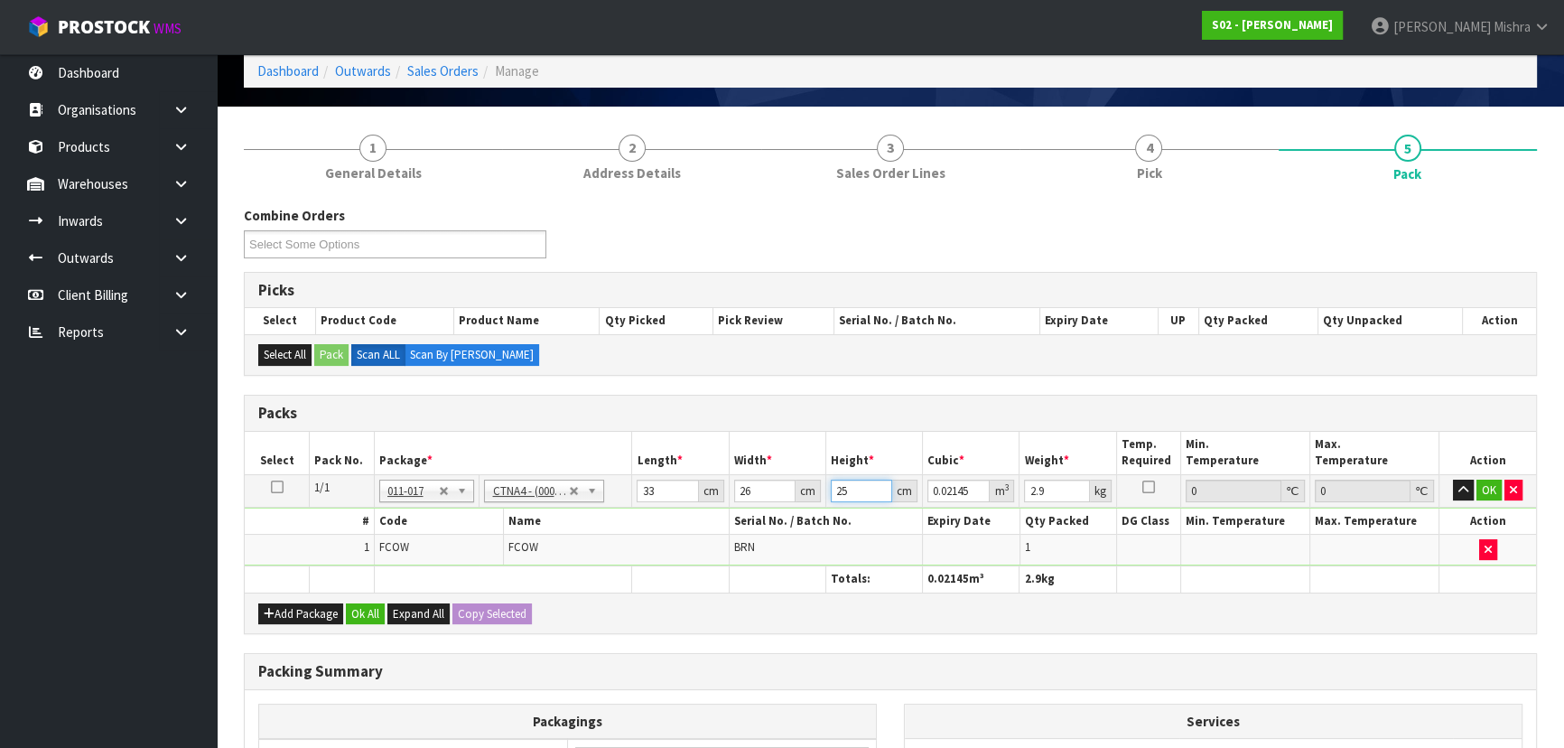
type input "0.000858"
type input "18"
type input "0.015444"
type input "18"
type input "3"
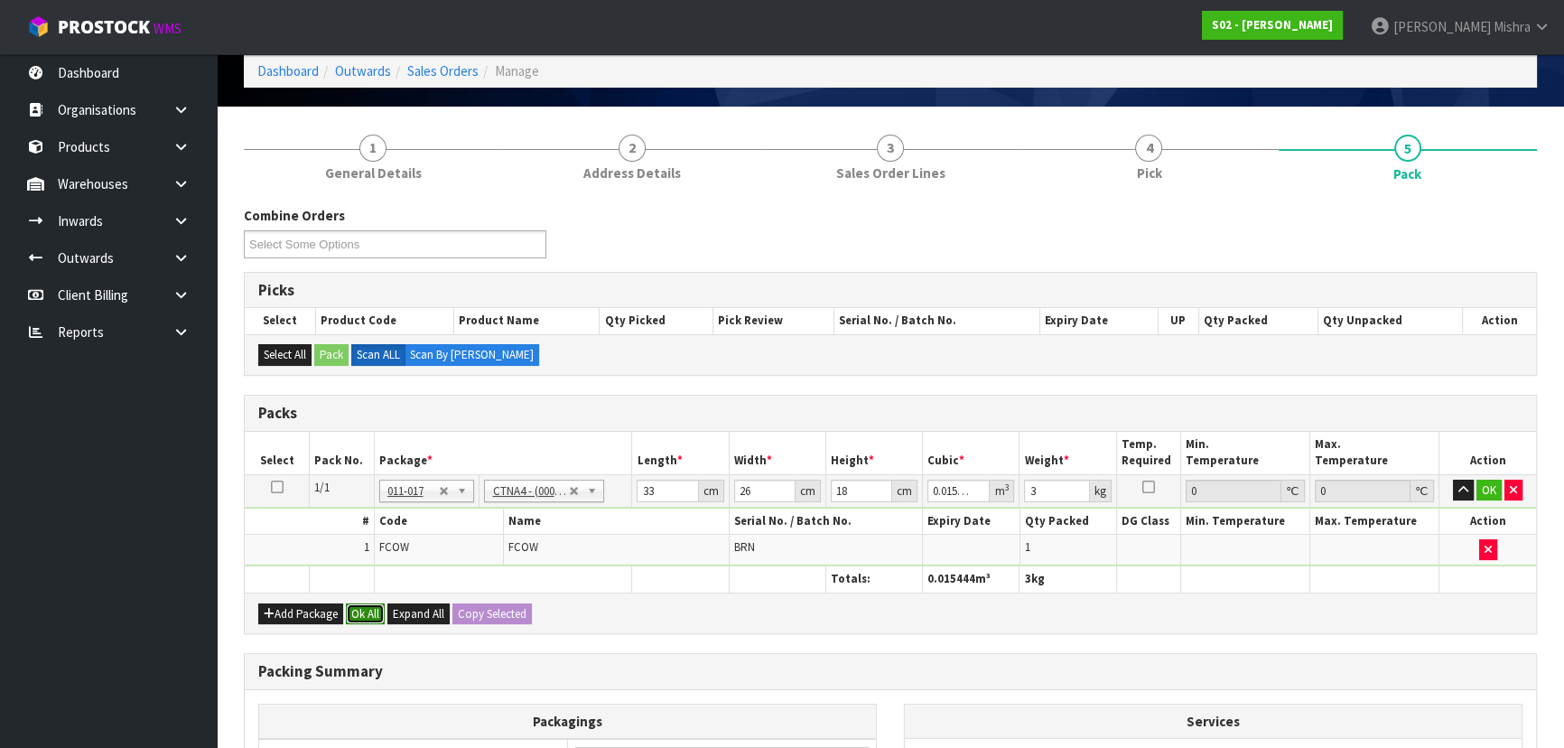
click at [384, 608] on button "Ok All" at bounding box center [365, 614] width 39 height 22
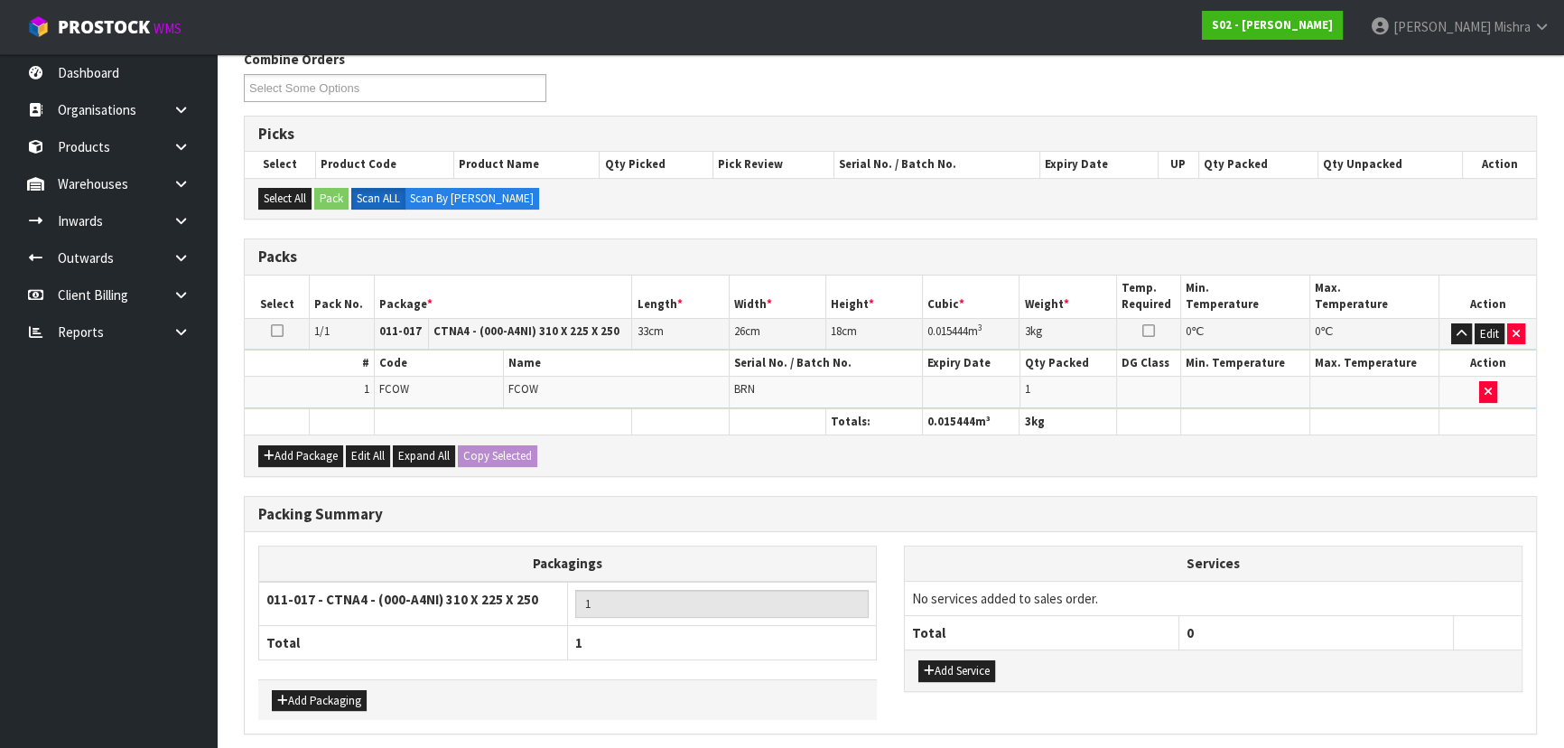
scroll to position [304, 0]
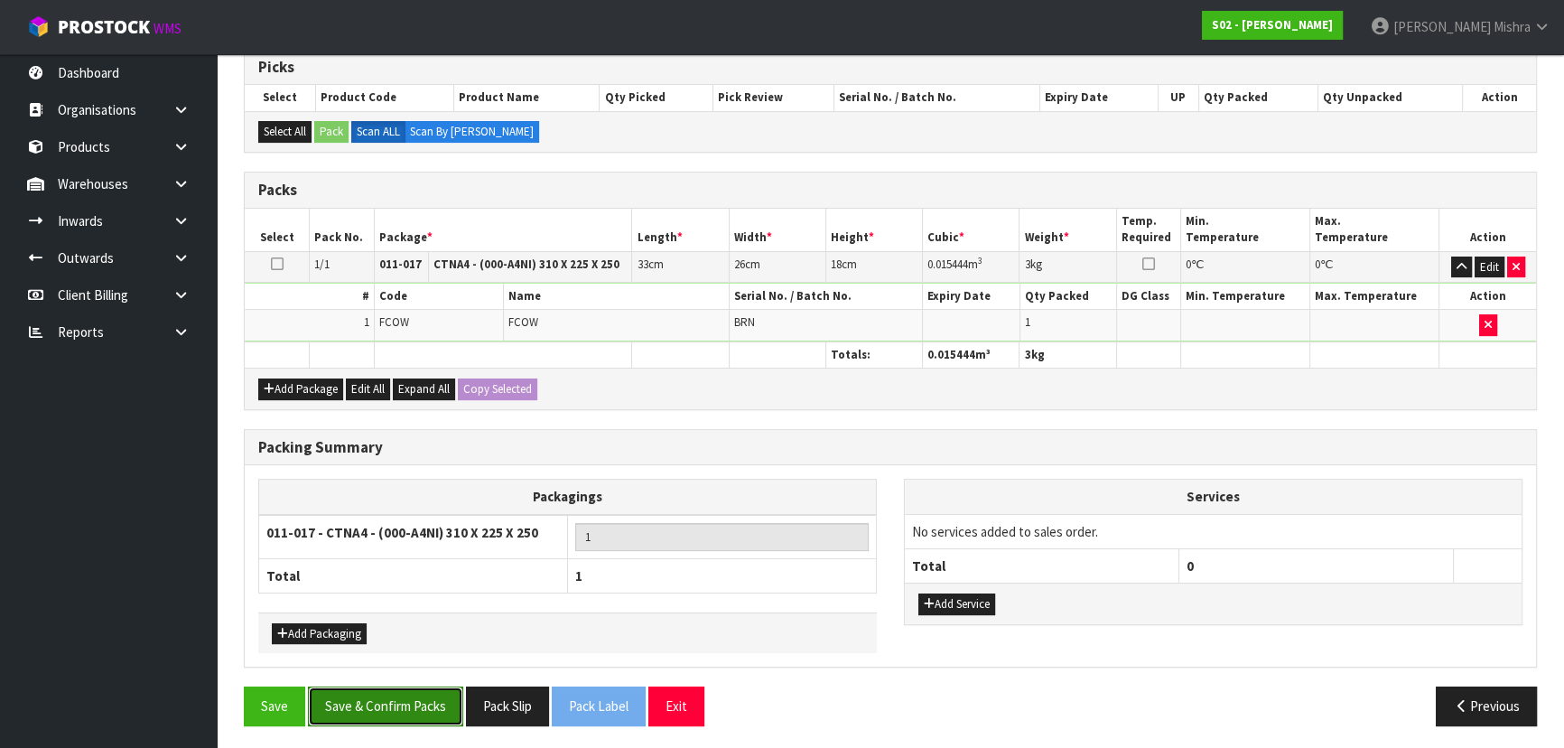
click at [384, 712] on button "Save & Confirm Packs" at bounding box center [385, 705] width 155 height 39
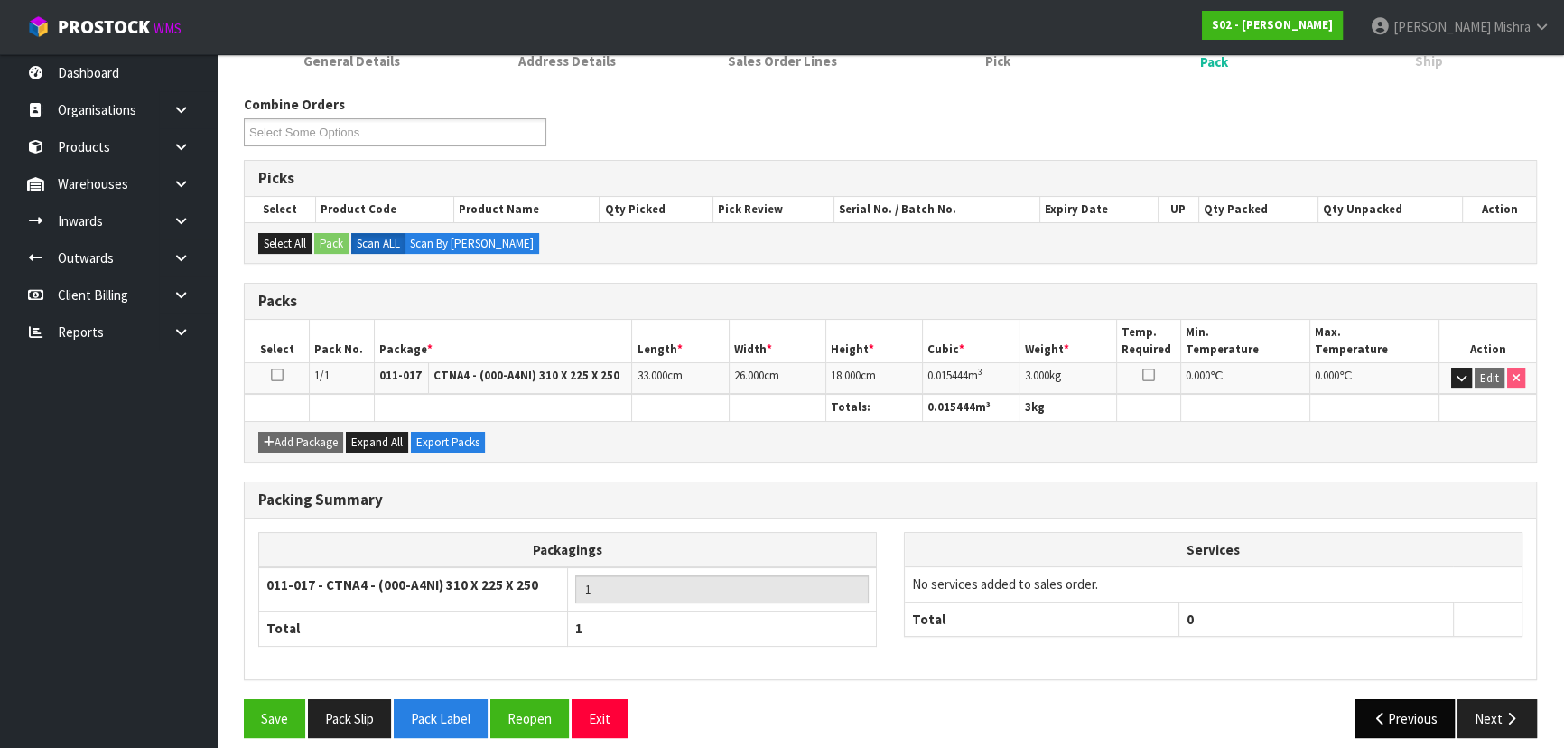
scroll to position [271, 0]
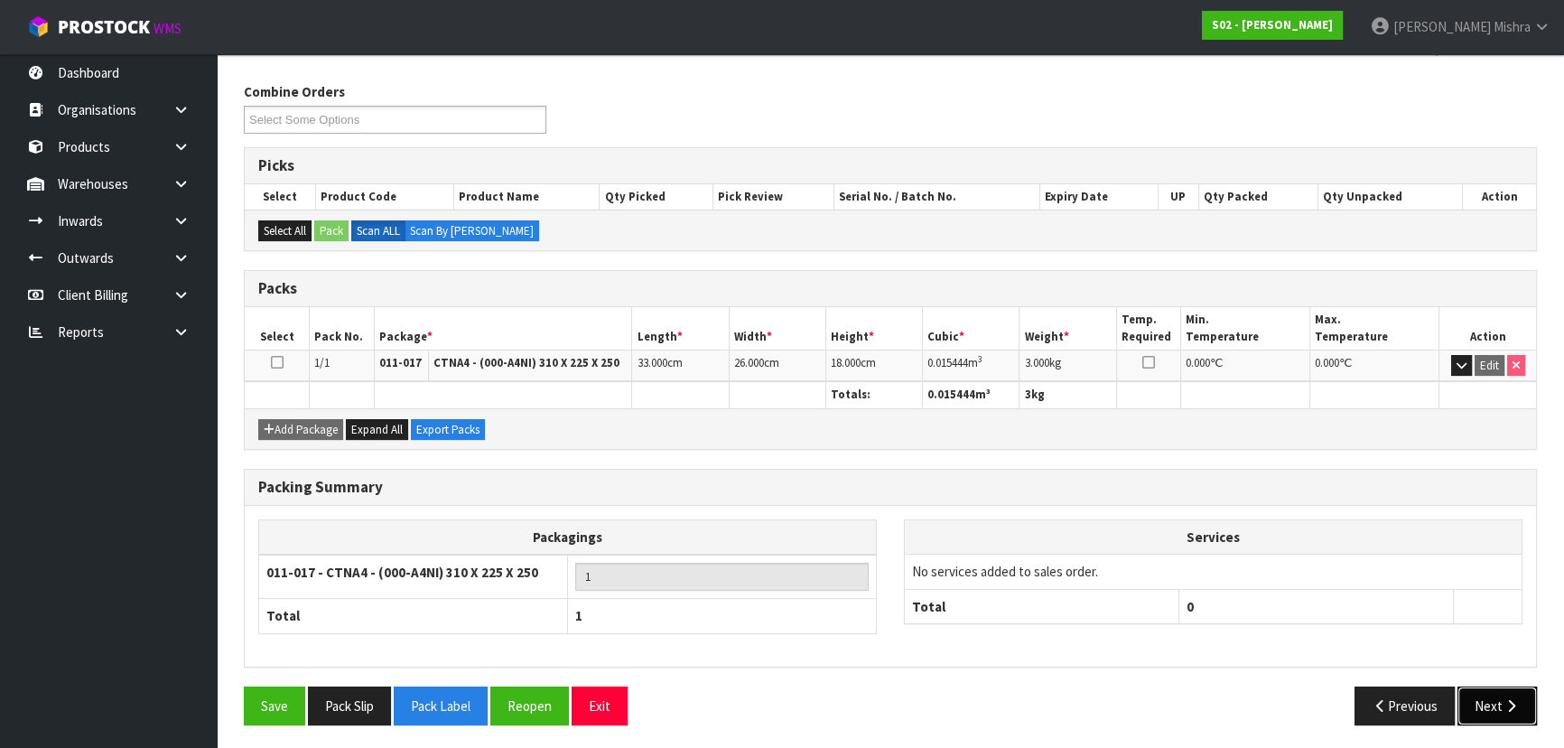
click at [1480, 702] on button "Next" at bounding box center [1497, 705] width 79 height 39
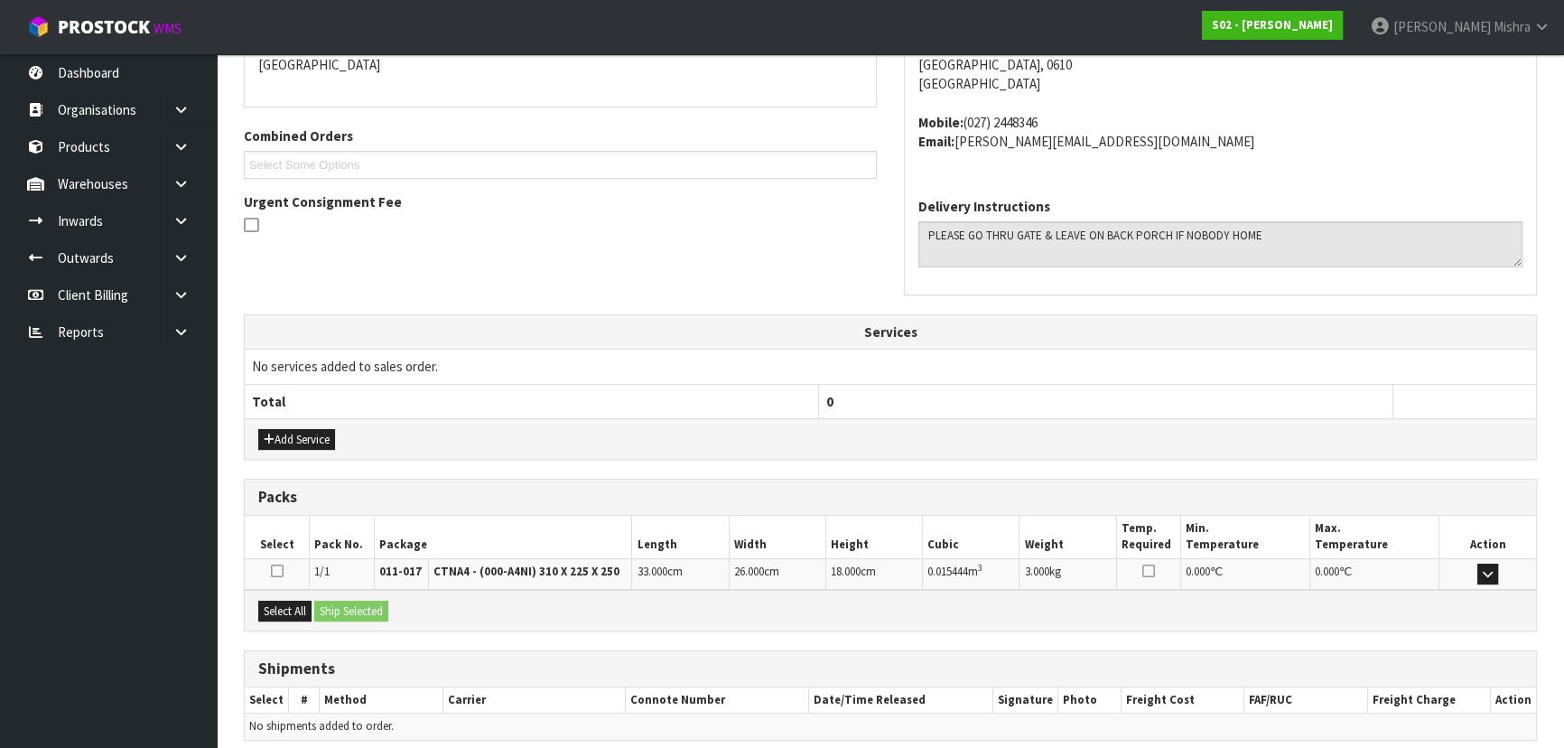
scroll to position [481, 0]
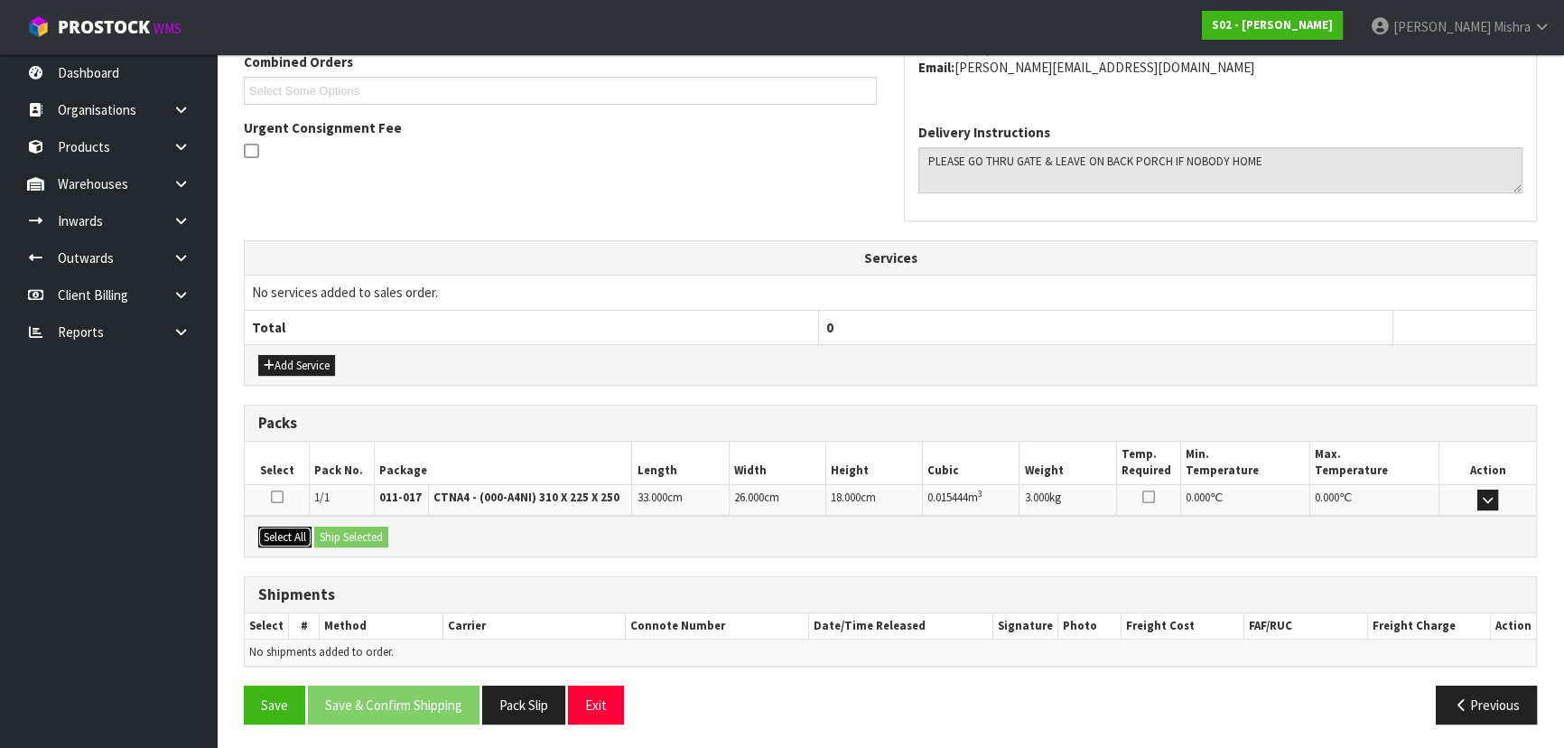
click at [298, 542] on button "Select All" at bounding box center [284, 538] width 53 height 22
click at [377, 539] on button "Ship Selected" at bounding box center [351, 538] width 74 height 22
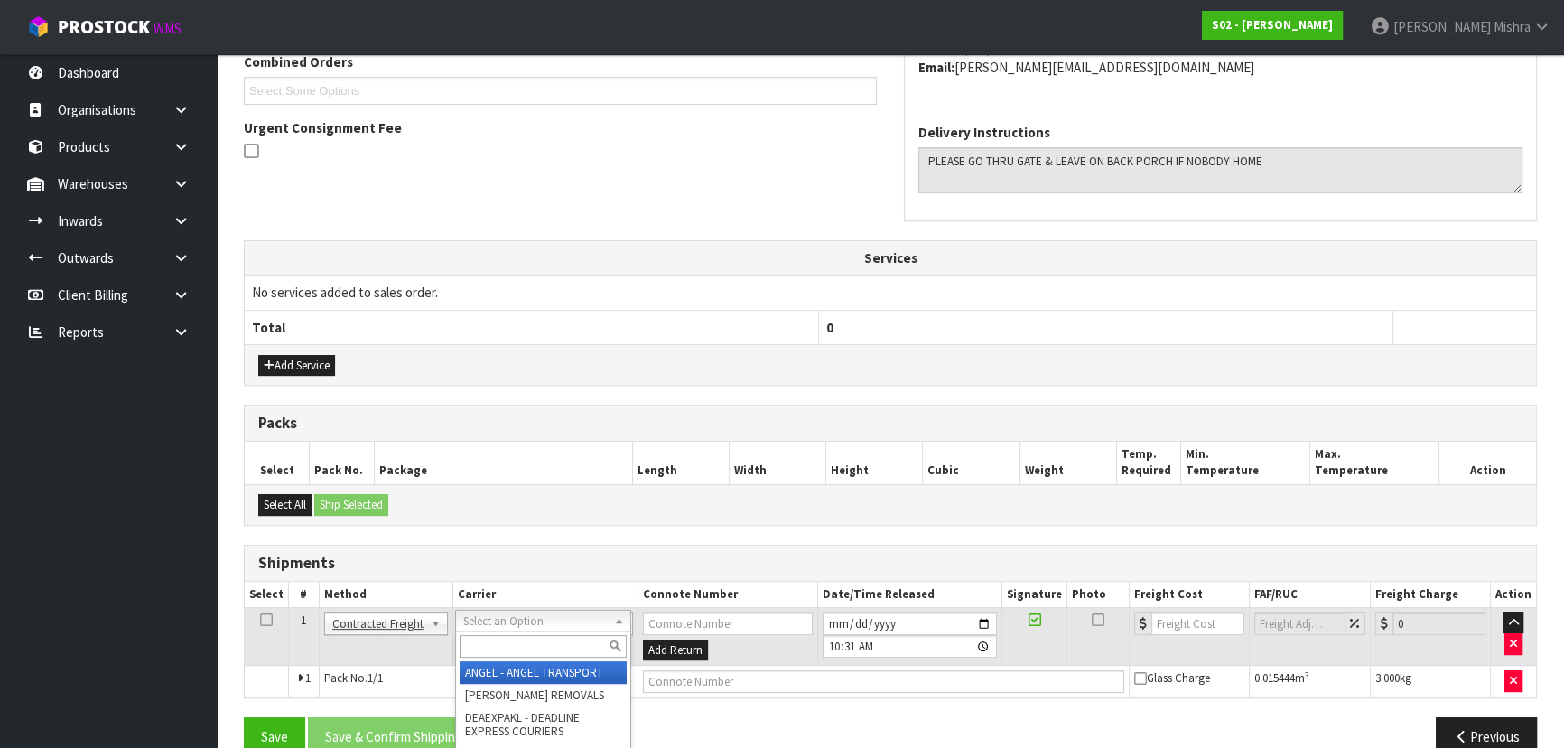
click at [494, 648] on input "text" at bounding box center [543, 646] width 167 height 23
type input "NZP"
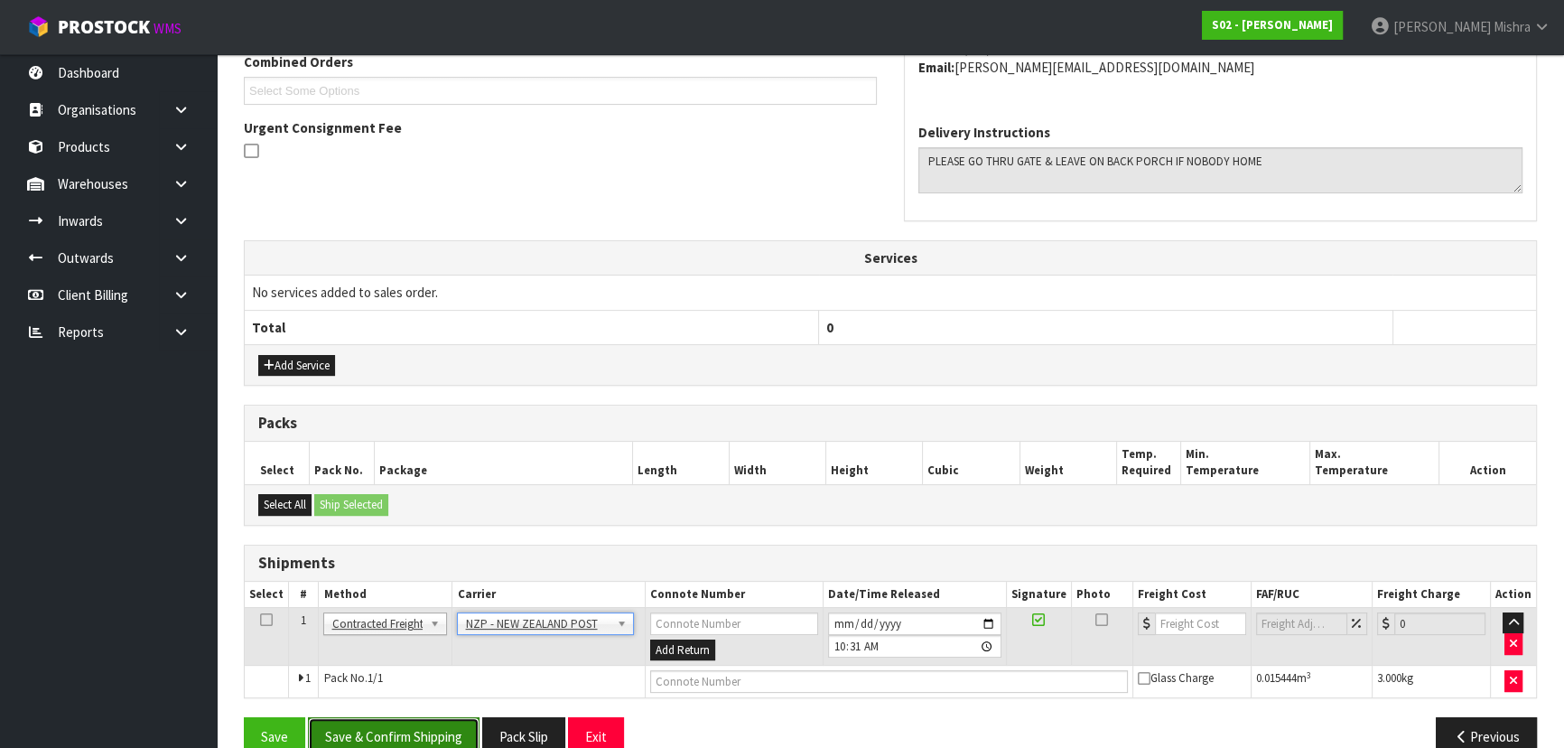
click at [378, 728] on button "Save & Confirm Shipping" at bounding box center [394, 736] width 172 height 39
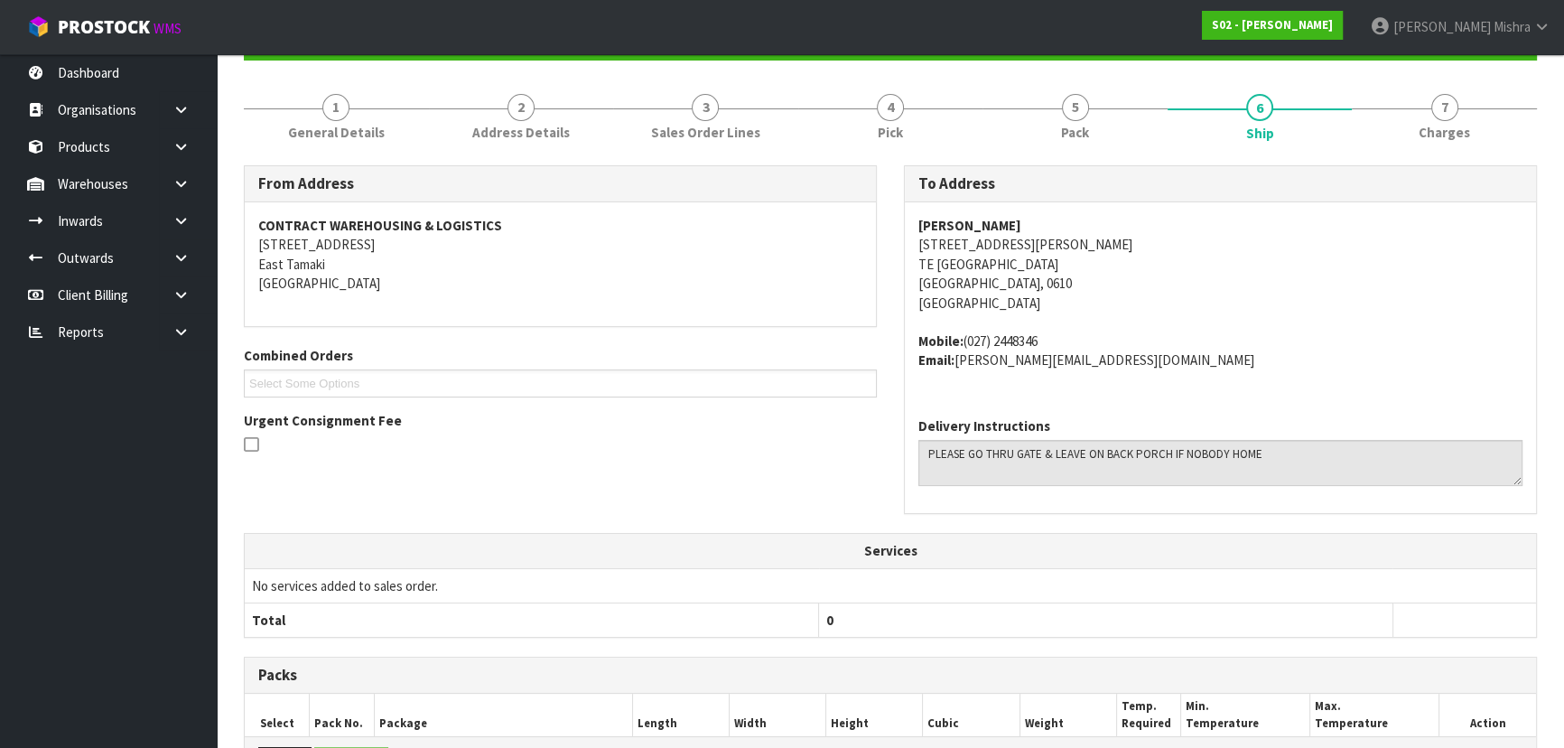
scroll to position [488, 0]
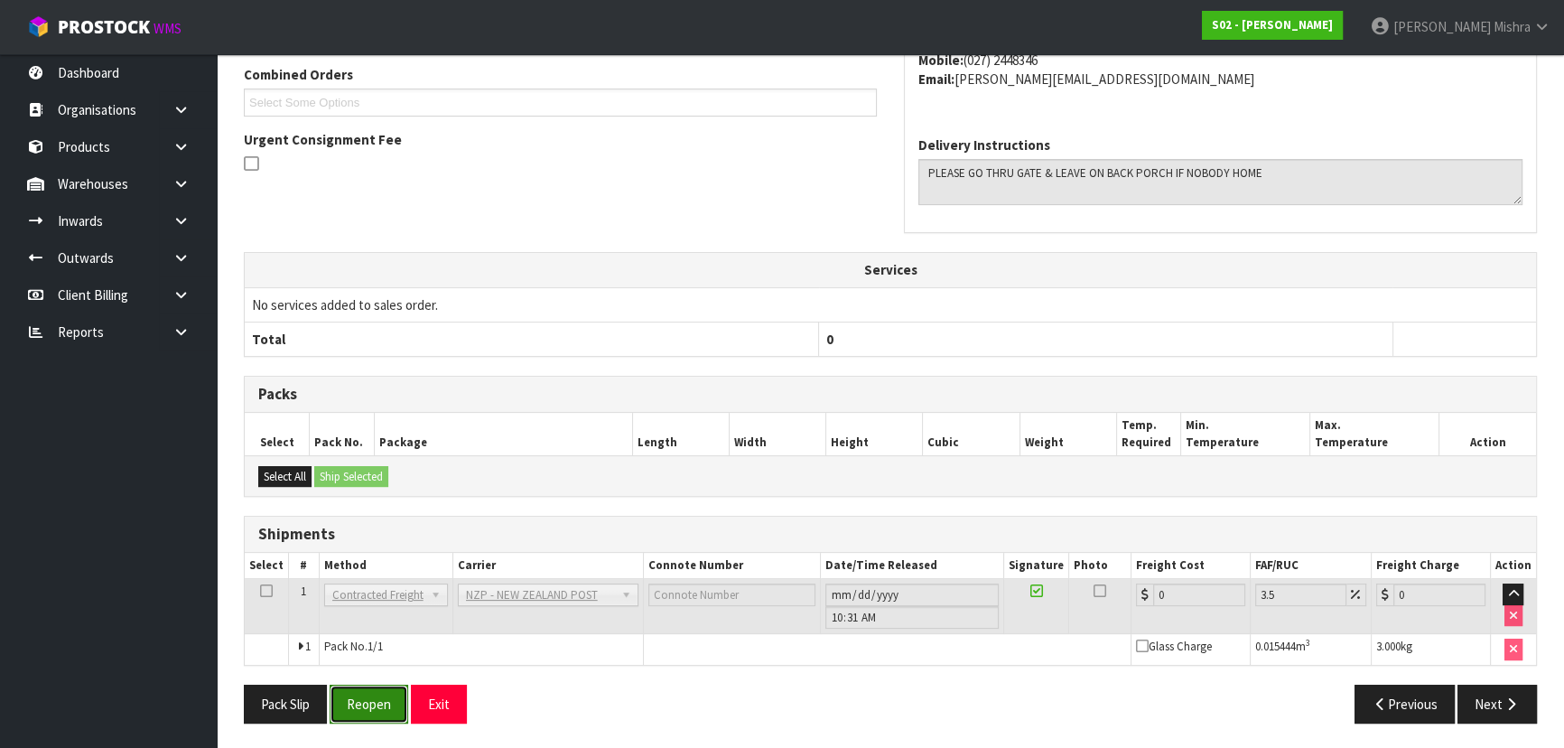
click at [389, 703] on button "Reopen" at bounding box center [369, 704] width 79 height 39
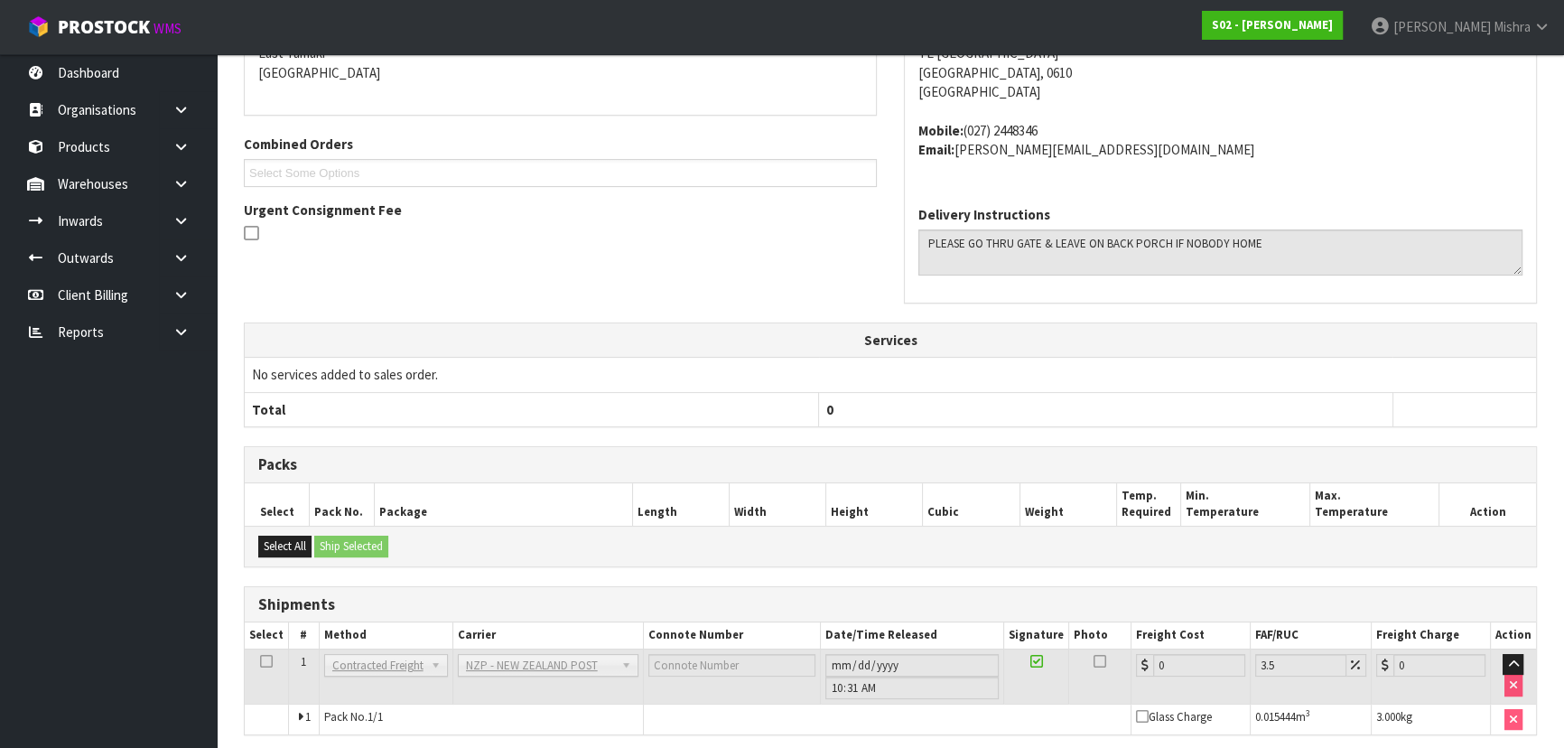
scroll to position [468, 0]
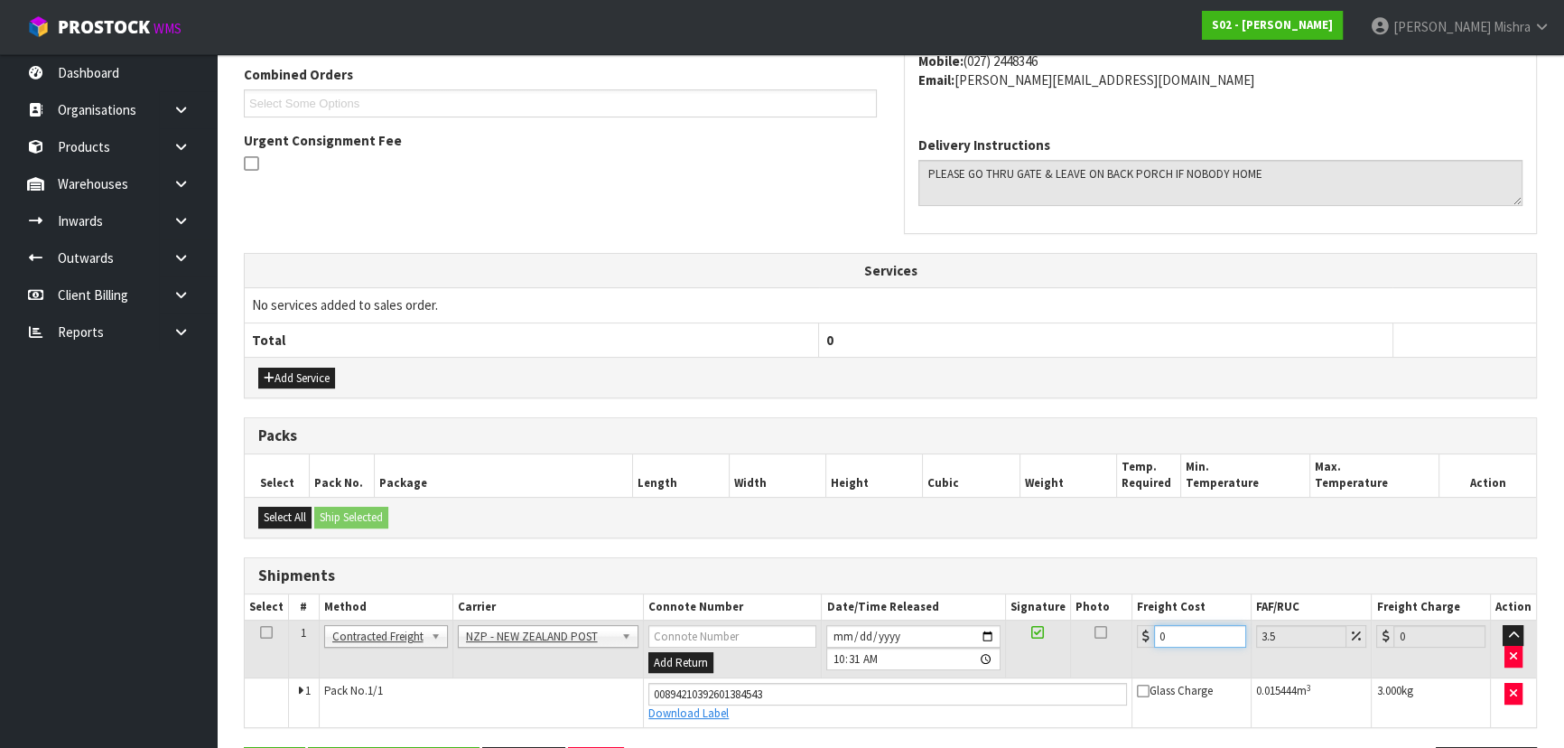
drag, startPoint x: 1182, startPoint y: 635, endPoint x: 1089, endPoint y: 649, distance: 94.0
click at [1089, 649] on tr "1 Client Local Pickup Customer Local Pickup Company Freight Contracted Freight …" at bounding box center [891, 649] width 1292 height 59
type input "4"
type input "4.14"
type input "4.3"
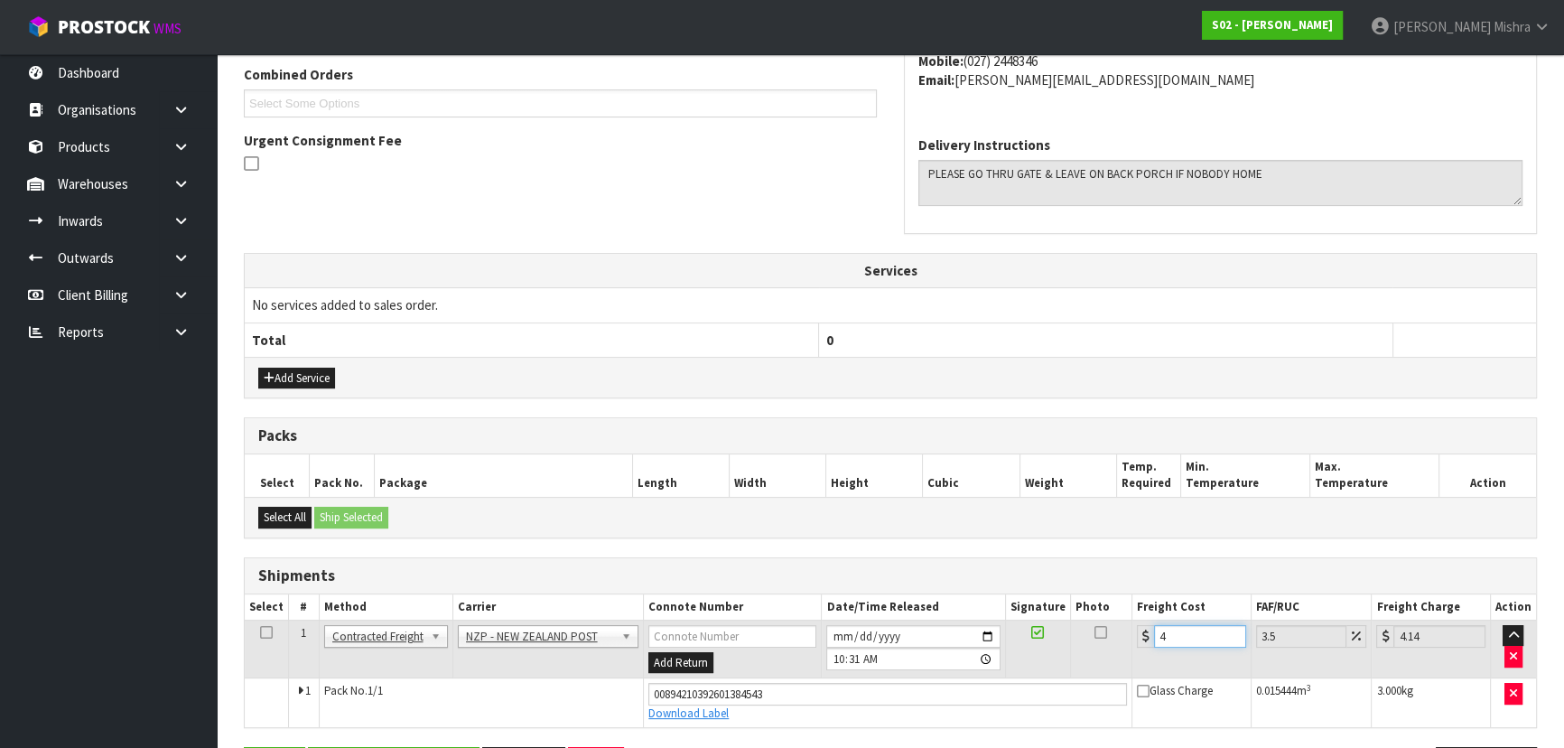
type input "4.45"
type input "4.33"
type input "4.48"
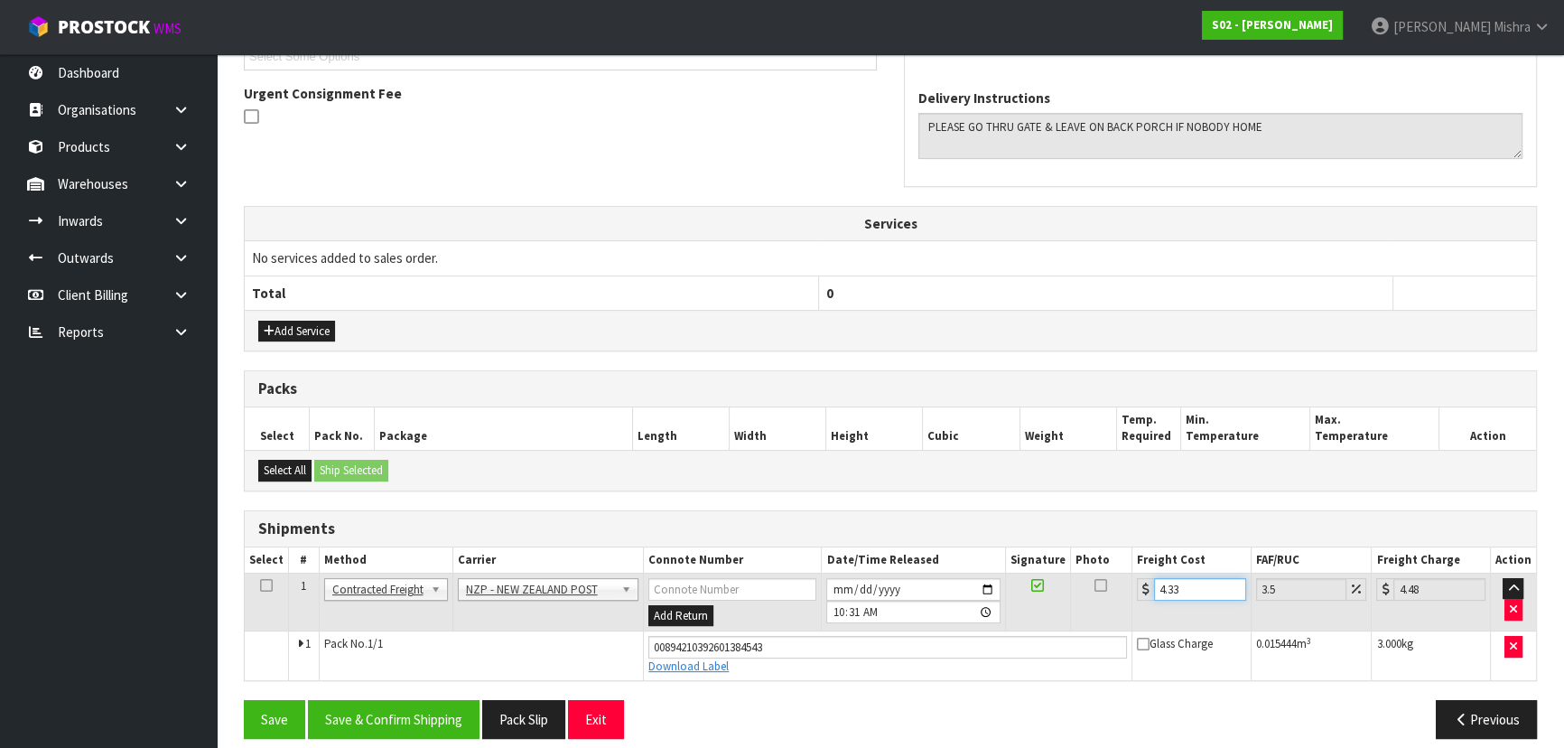
scroll to position [529, 0]
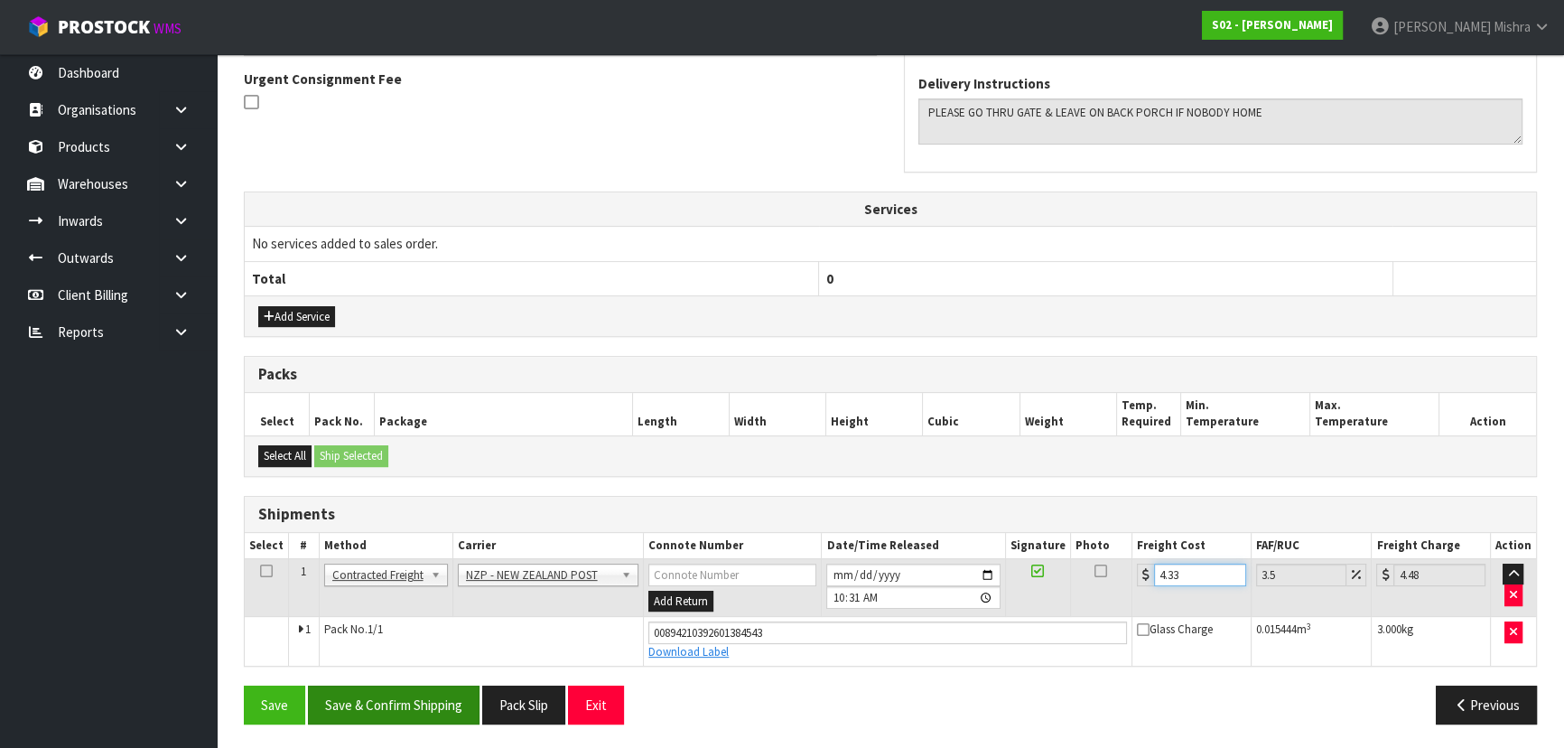
type input "4.33"
click at [335, 706] on button "Save & Confirm Shipping" at bounding box center [394, 705] width 172 height 39
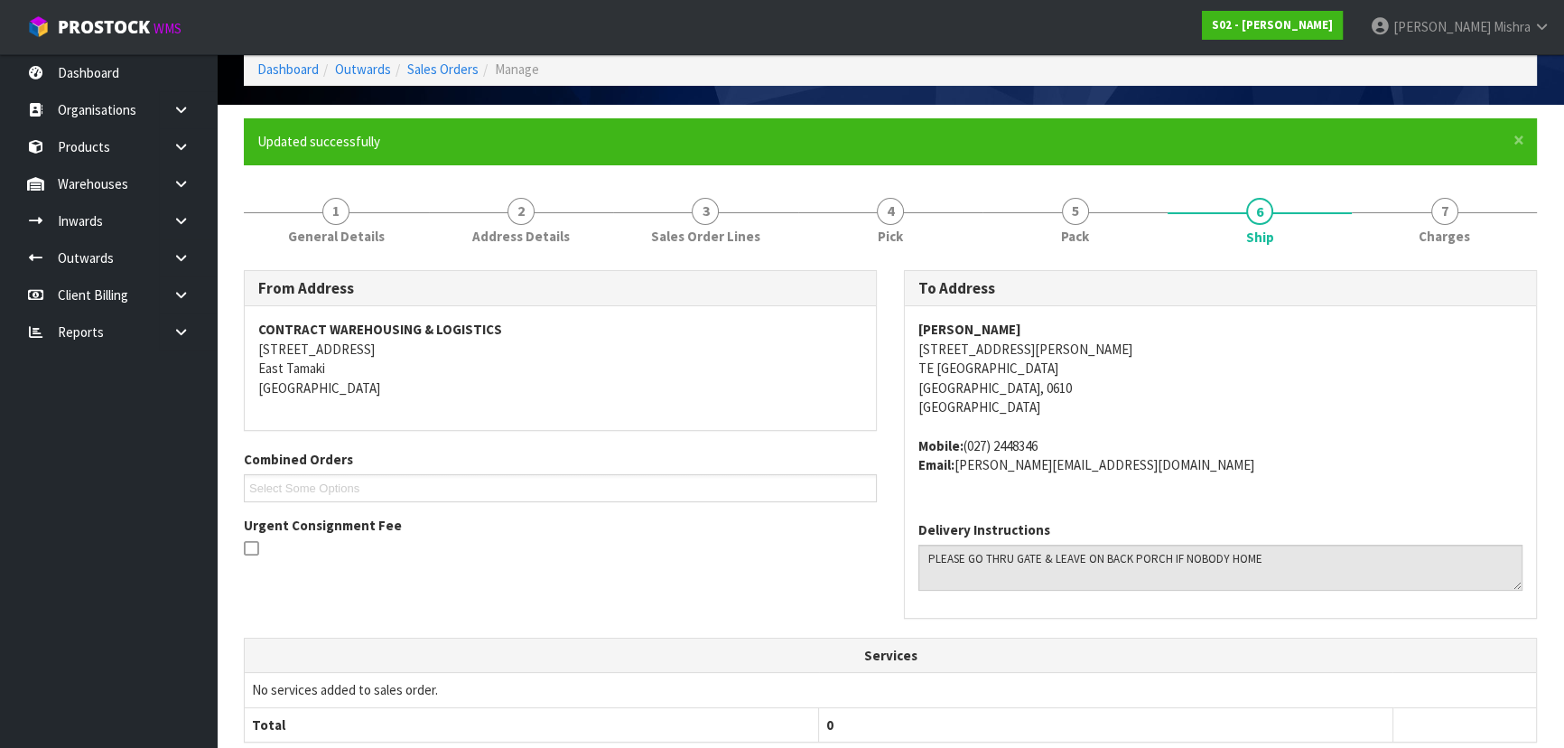
scroll to position [0, 0]
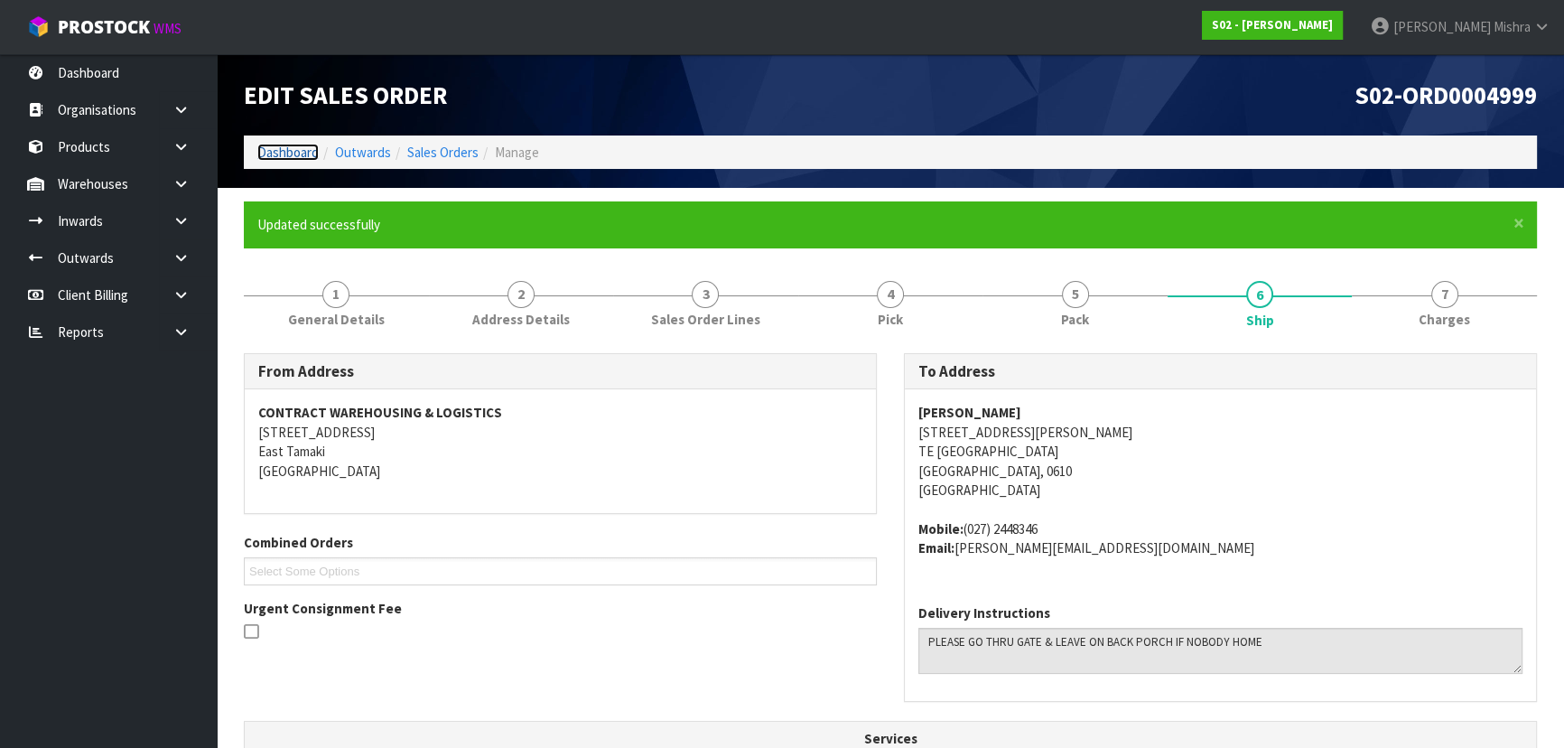
click at [316, 154] on link "Dashboard" at bounding box center [287, 152] width 61 height 17
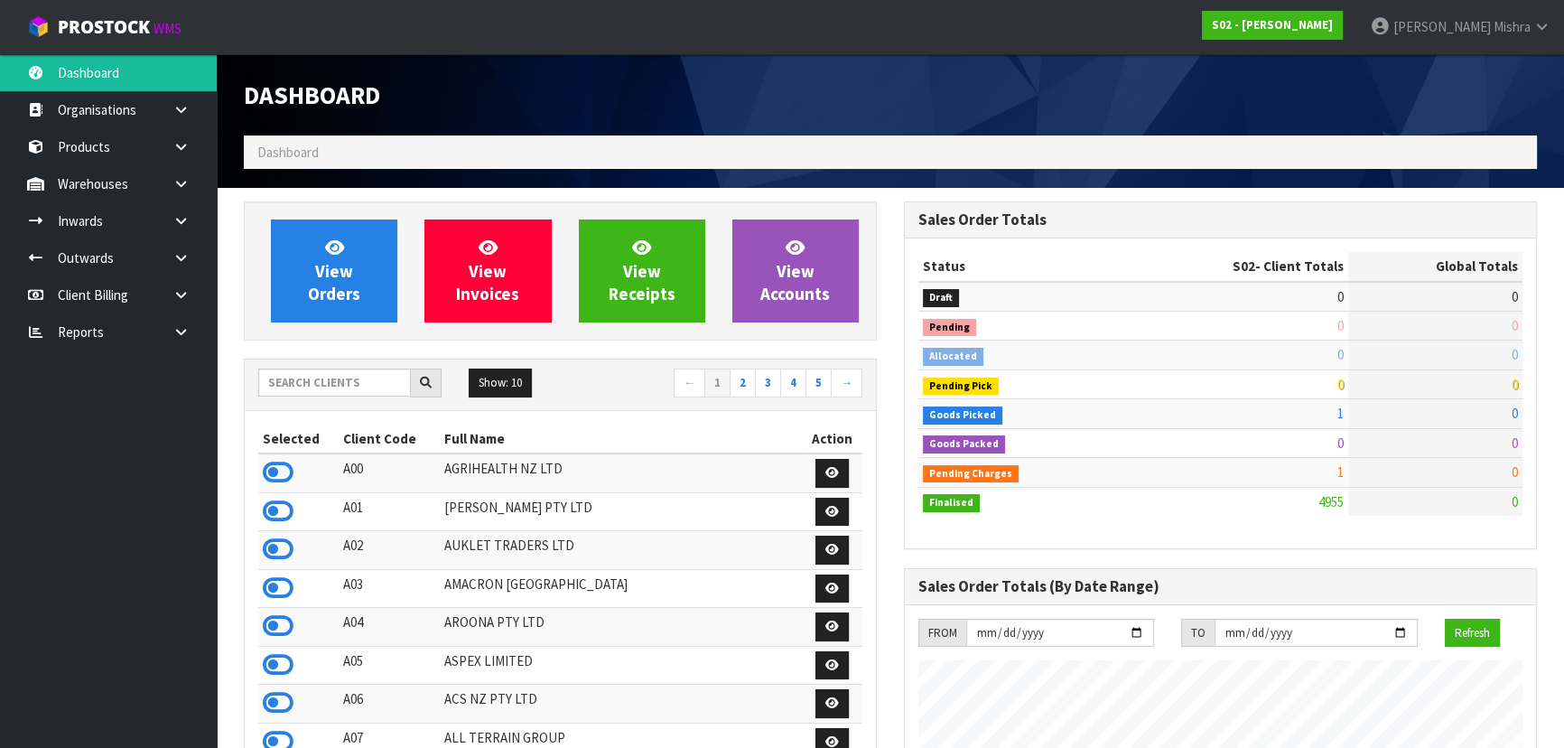
scroll to position [1337, 659]
click at [303, 389] on input "text" at bounding box center [334, 383] width 153 height 28
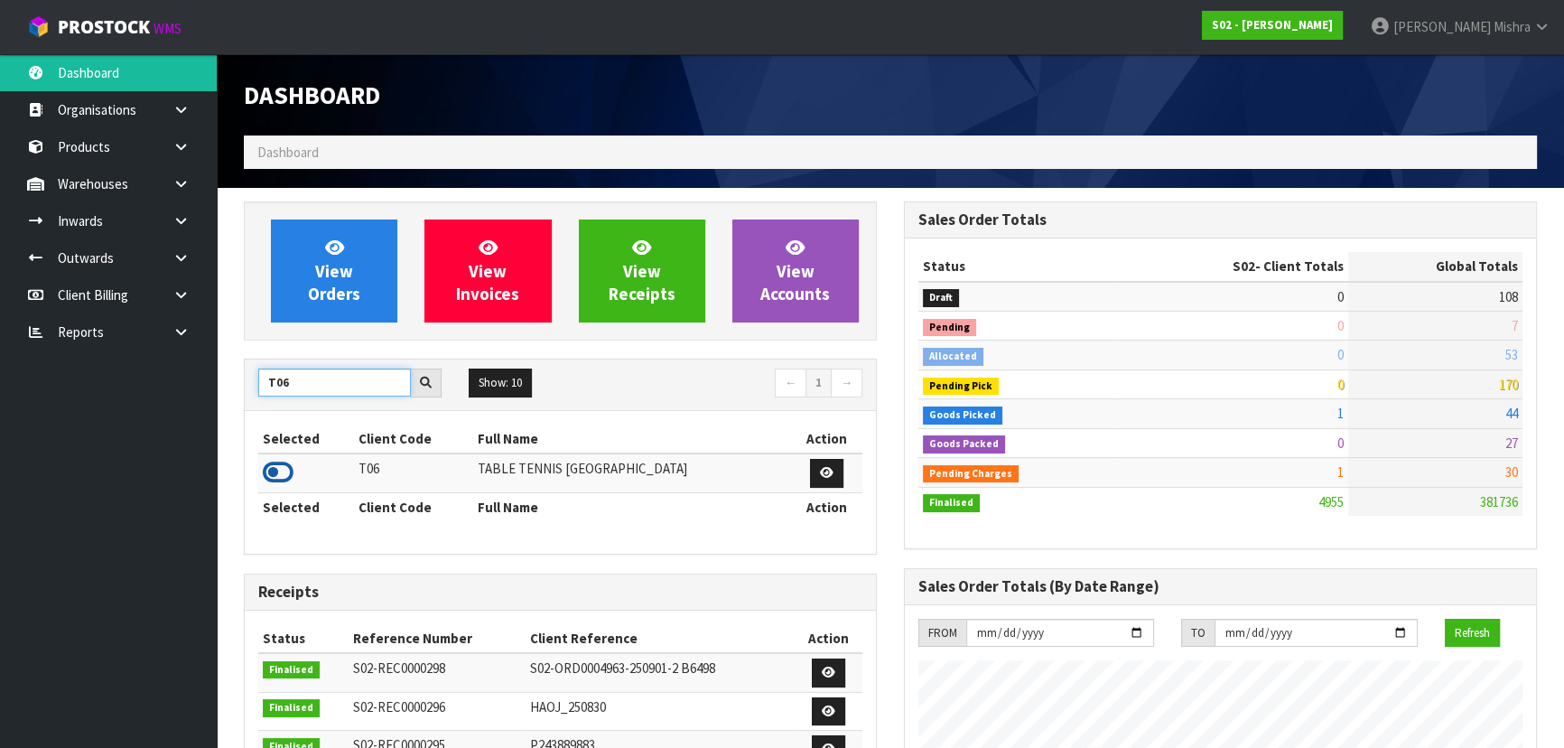
type input "T06"
click at [290, 467] on icon at bounding box center [278, 472] width 31 height 27
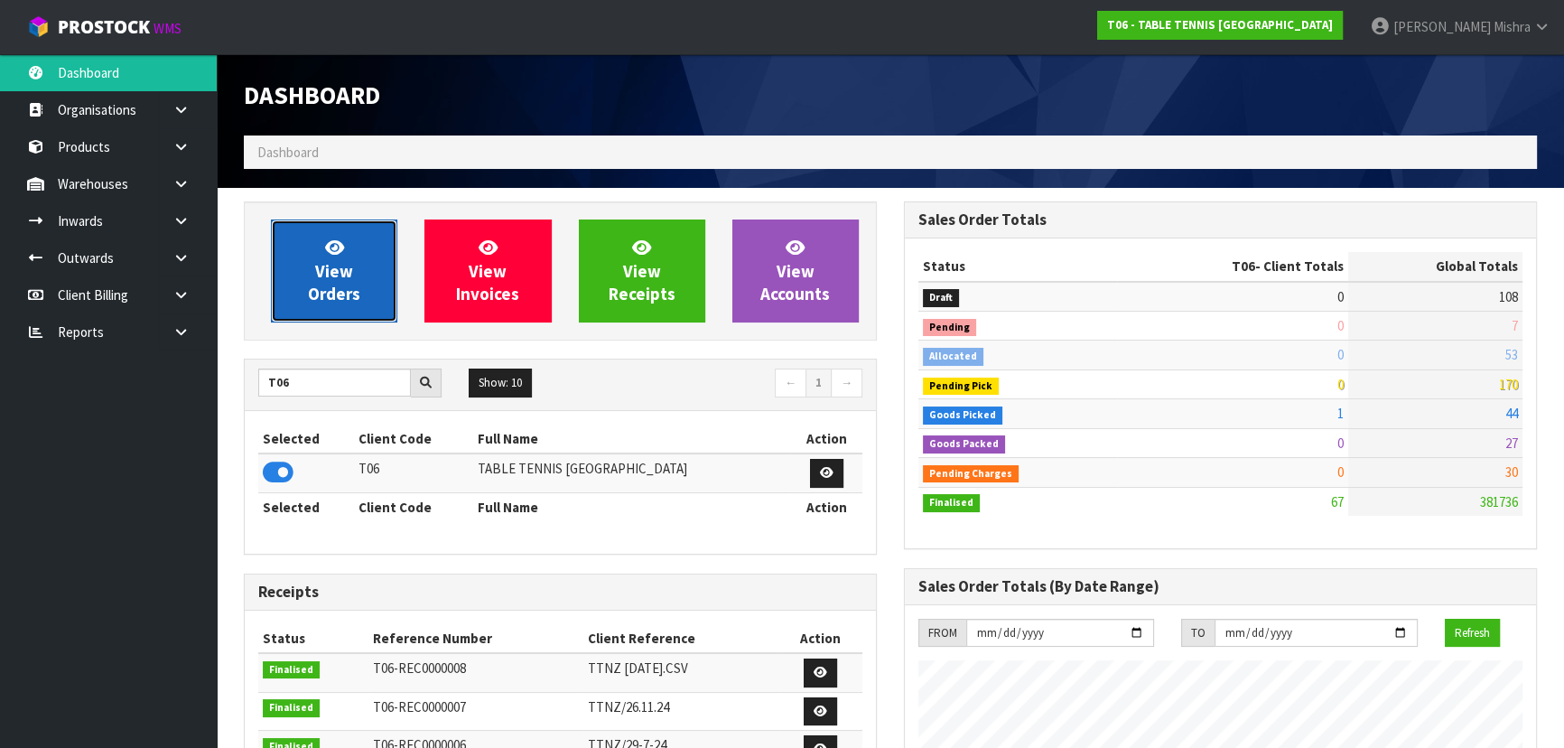
scroll to position [1162, 659]
click at [326, 245] on icon at bounding box center [334, 246] width 19 height 17
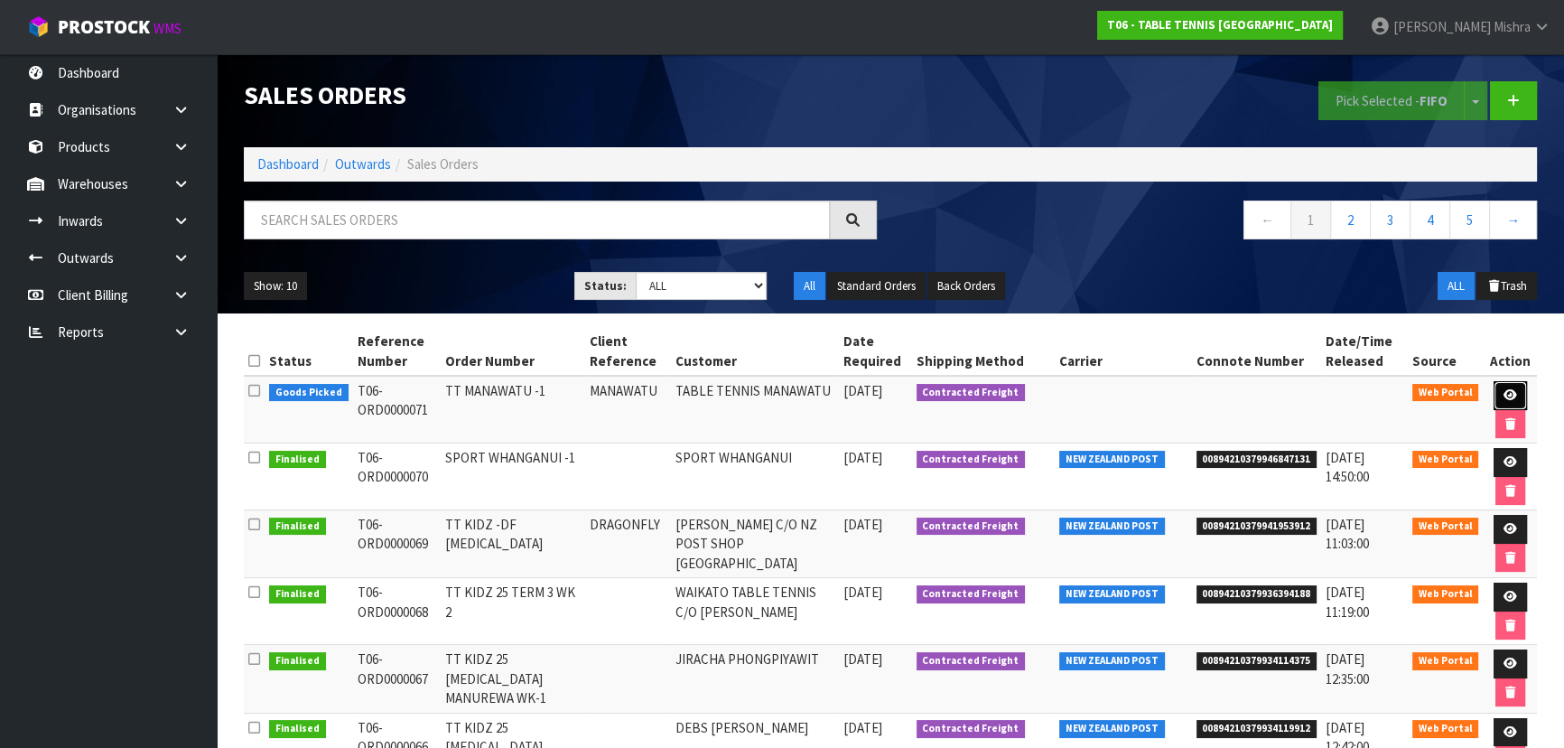
click at [1507, 398] on icon at bounding box center [1511, 395] width 14 height 12
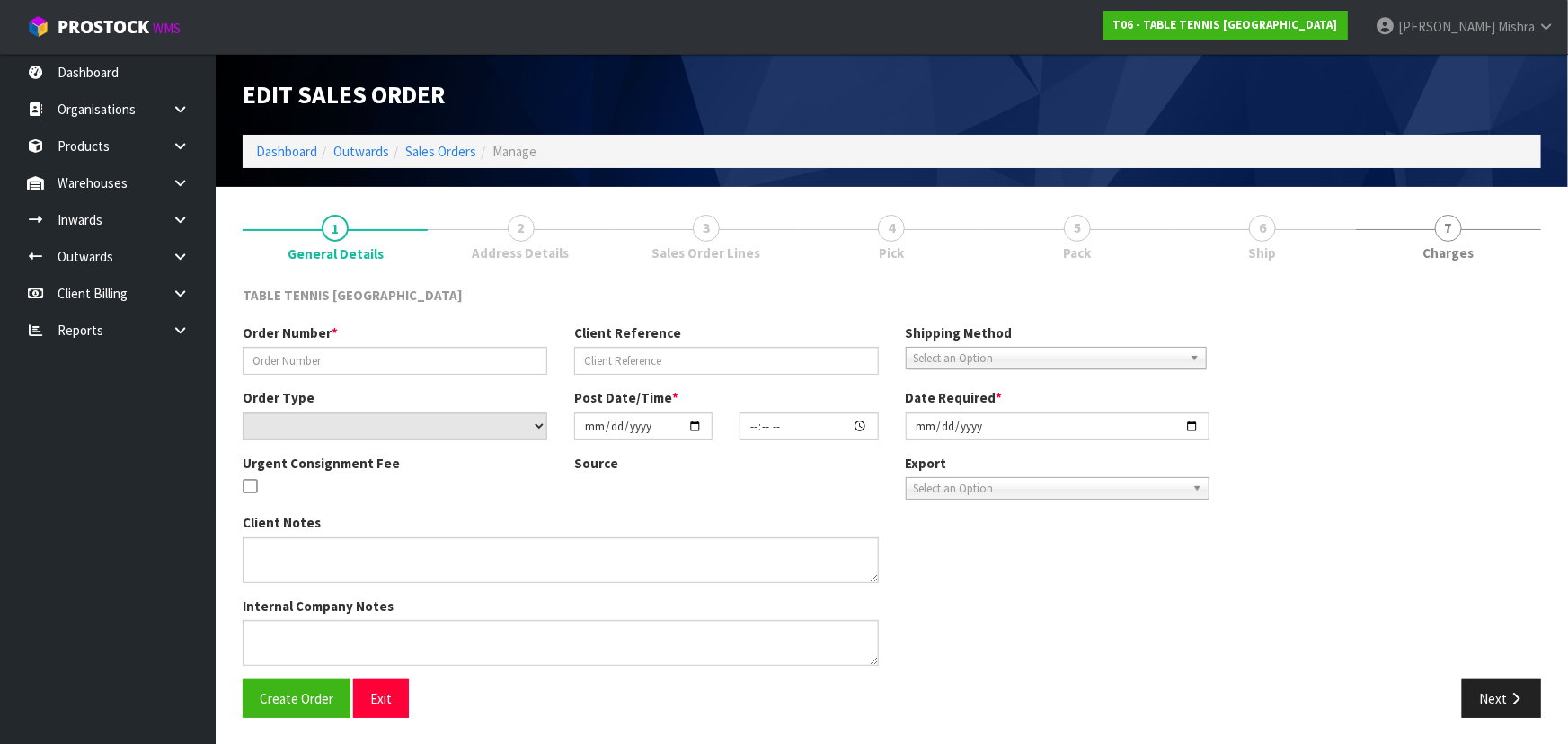
type input "TT MANAWATU -1"
type input "MANAWATU"
select select "number:0"
type input "[DATE]"
type input "23:51:00.000"
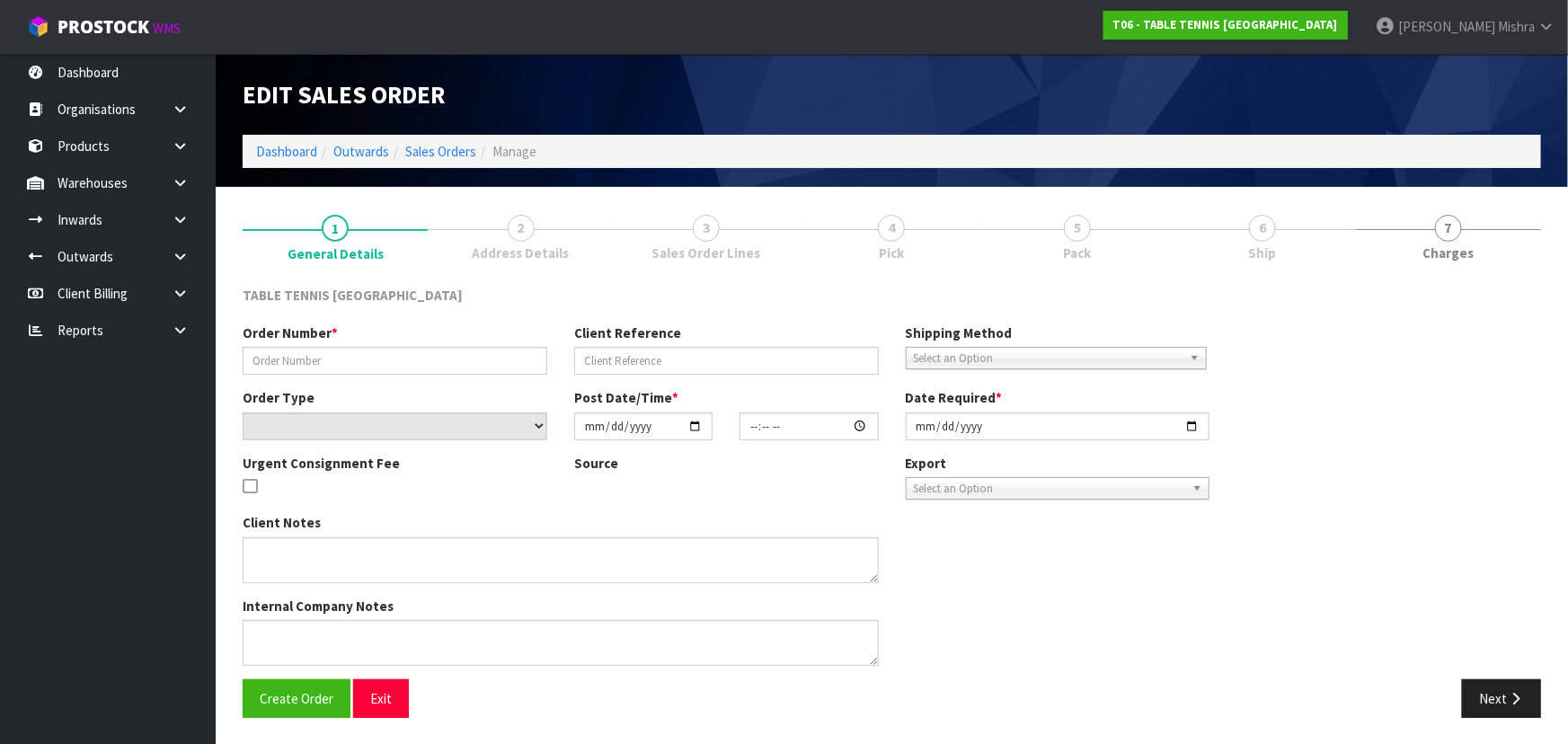
type input "[DATE]"
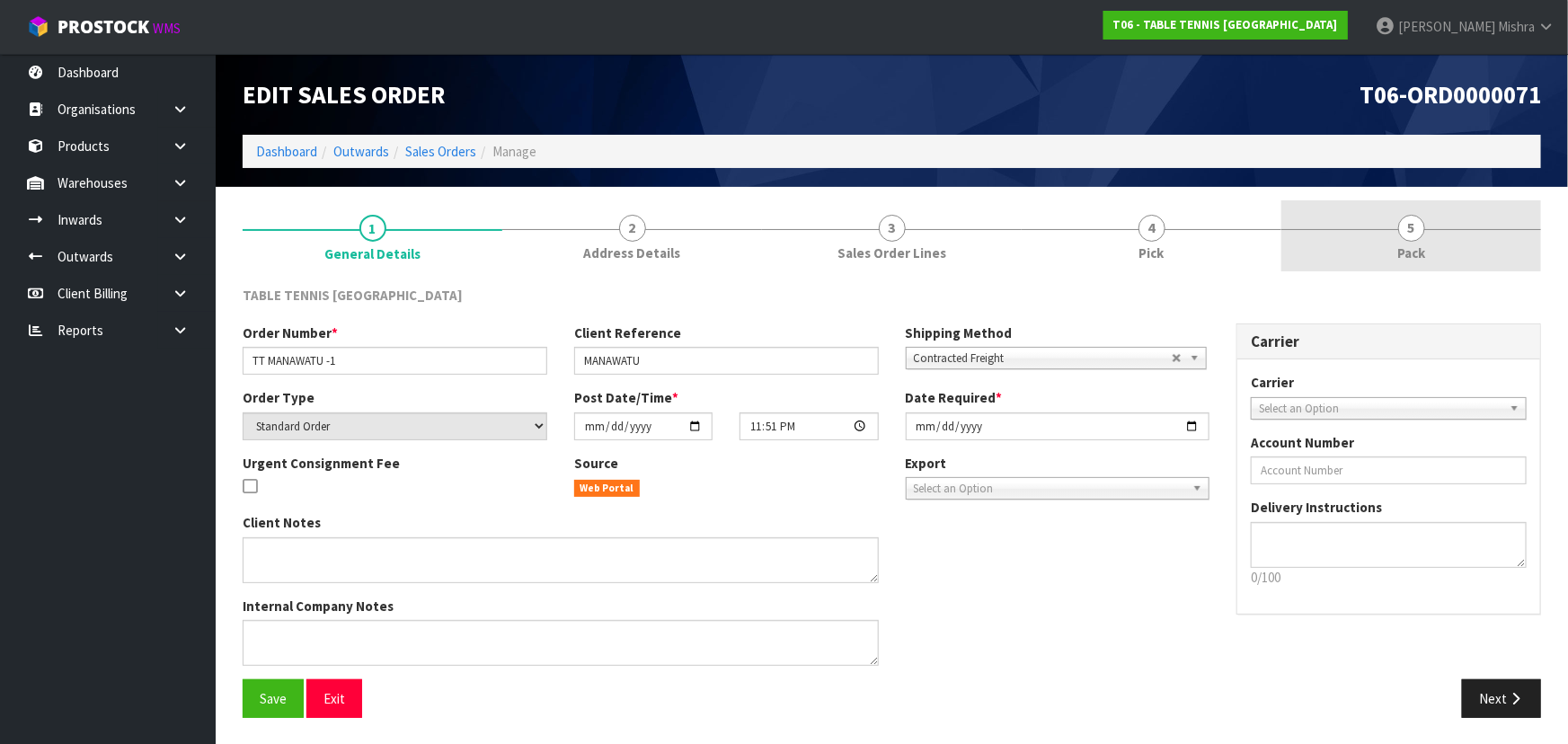
click at [1305, 230] on link "5 Pack" at bounding box center [1411, 235] width 260 height 71
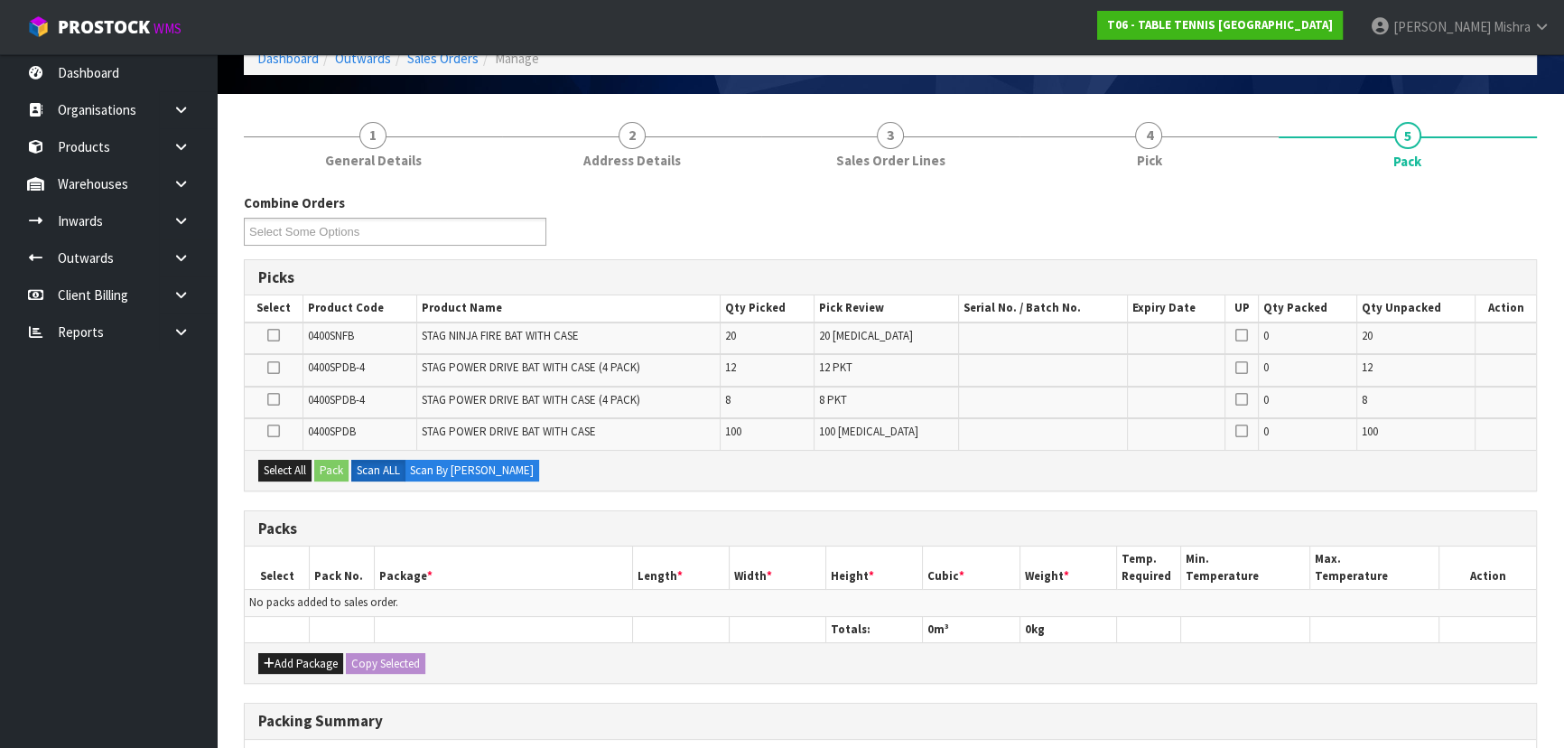
scroll to position [328, 0]
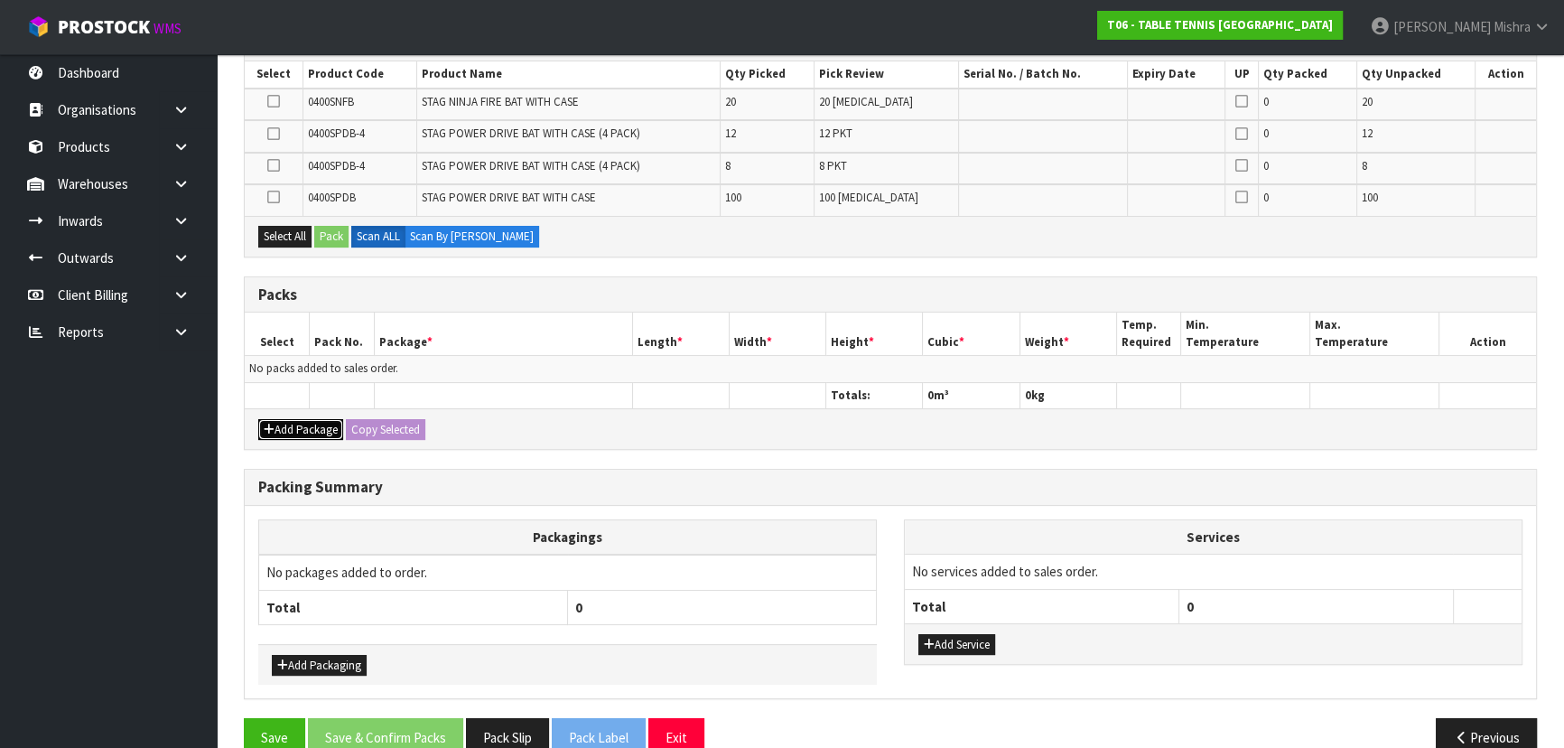
click at [298, 433] on button "Add Package" at bounding box center [300, 430] width 85 height 22
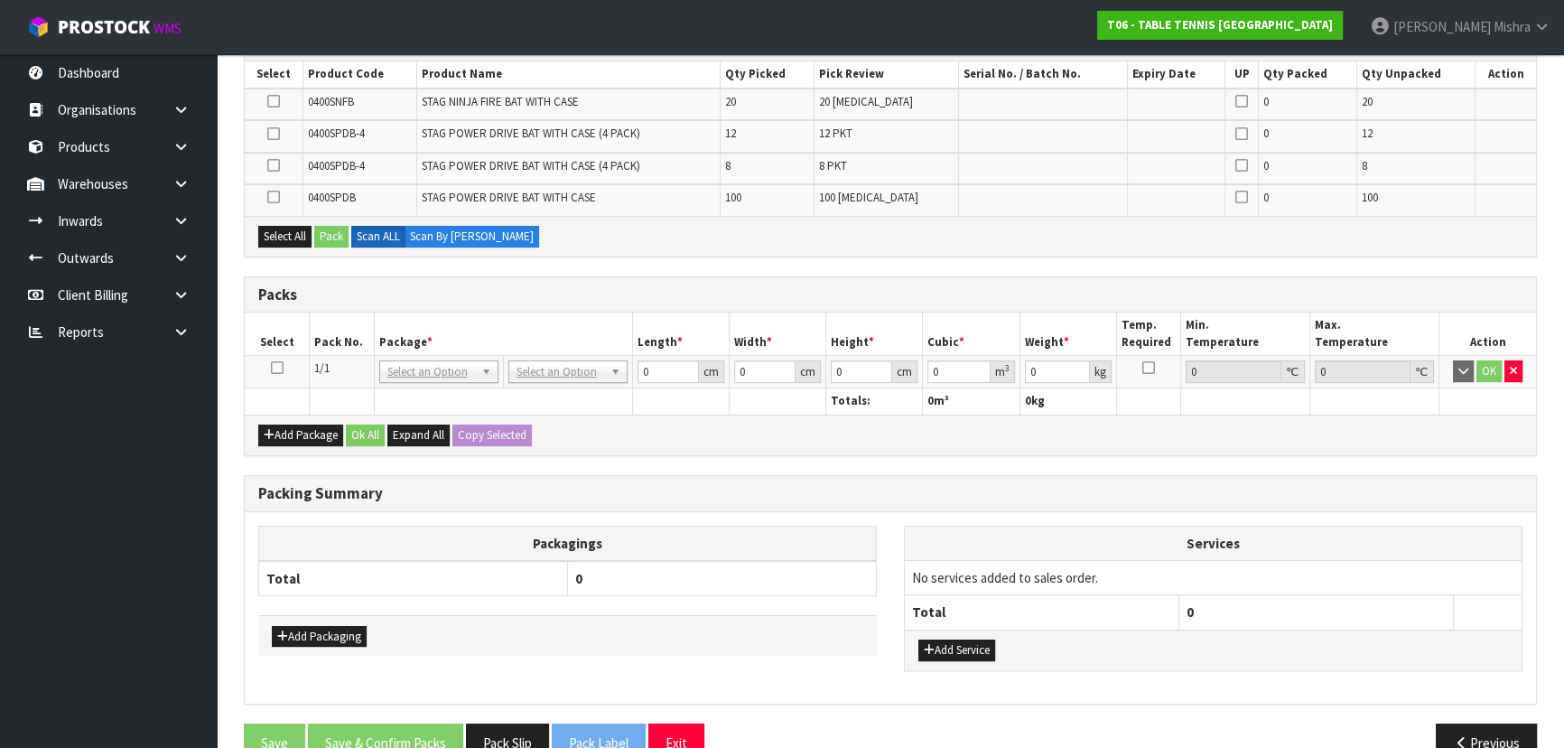
click at [279, 368] on icon at bounding box center [277, 368] width 13 height 1
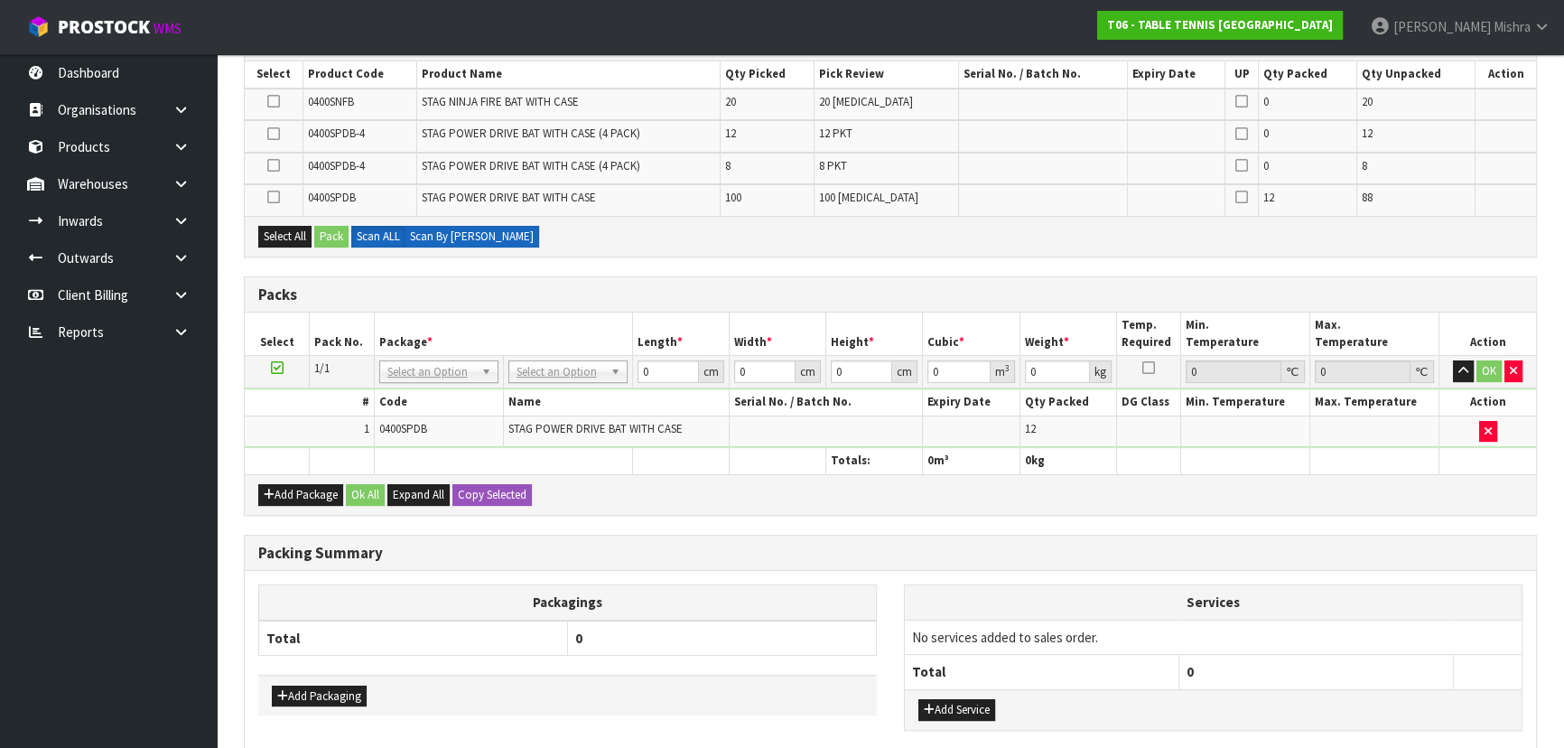
click at [444, 232] on label "Scan By [PERSON_NAME]" at bounding box center [472, 237] width 135 height 22
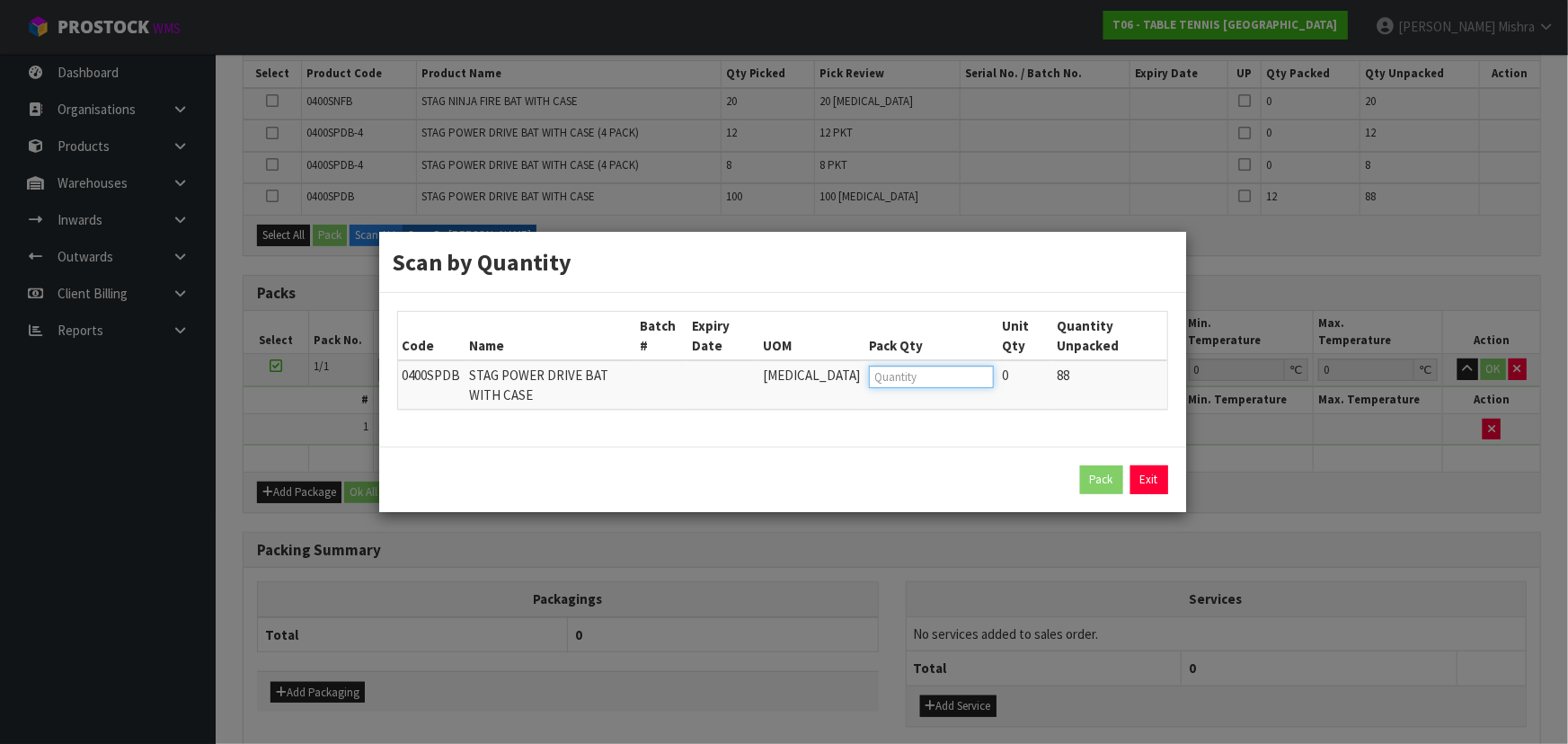
click at [899, 376] on input "number" at bounding box center [930, 377] width 124 height 23
type input "6"
click at [1094, 479] on button "Pack" at bounding box center [1101, 479] width 43 height 29
click at [870, 363] on td at bounding box center [931, 384] width 133 height 49
click at [874, 367] on input "number" at bounding box center [930, 377] width 124 height 23
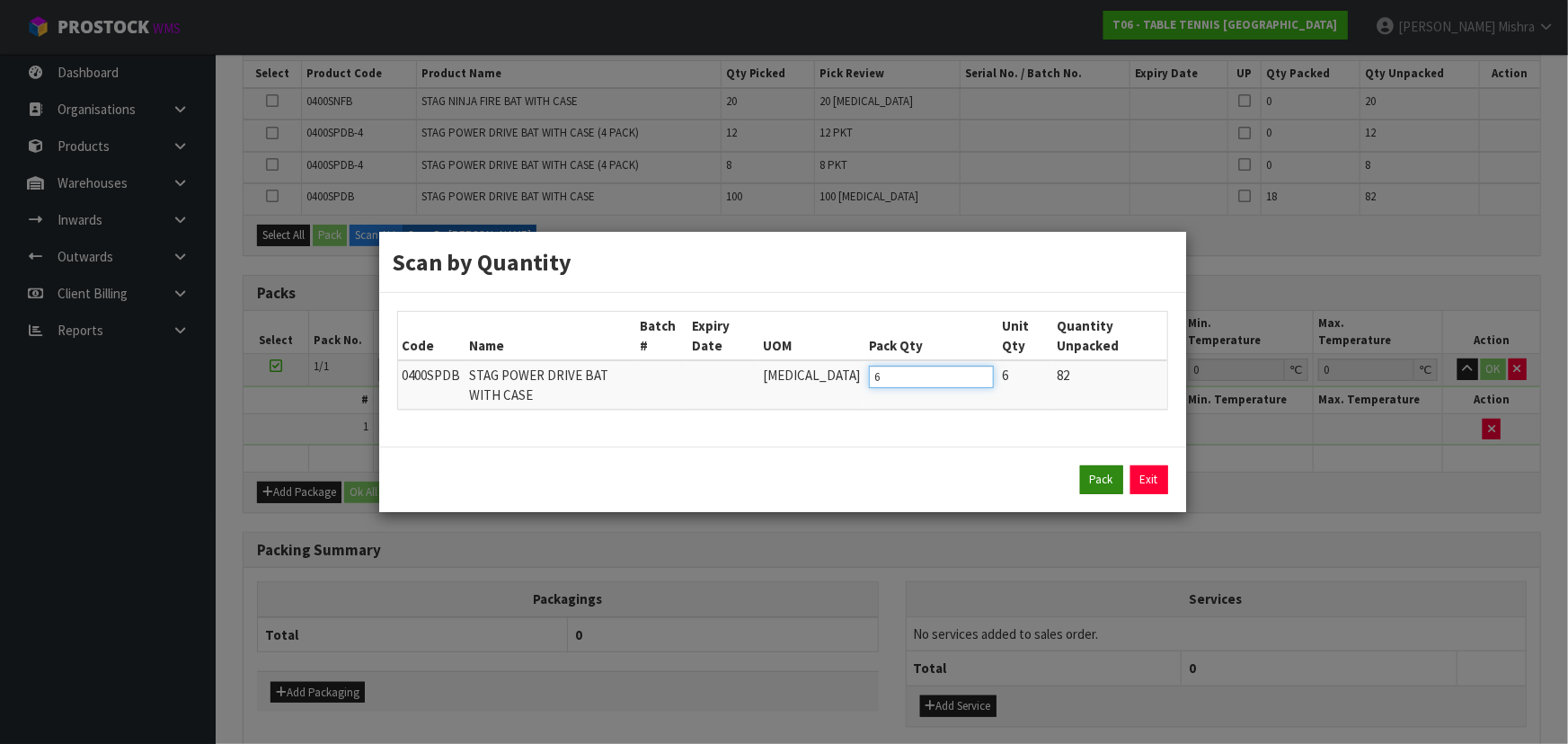
type input "6"
click at [1105, 481] on button "Pack" at bounding box center [1101, 479] width 43 height 29
click at [869, 376] on input "number" at bounding box center [930, 377] width 124 height 23
type input "6"
click at [1097, 487] on button "Pack" at bounding box center [1101, 479] width 43 height 29
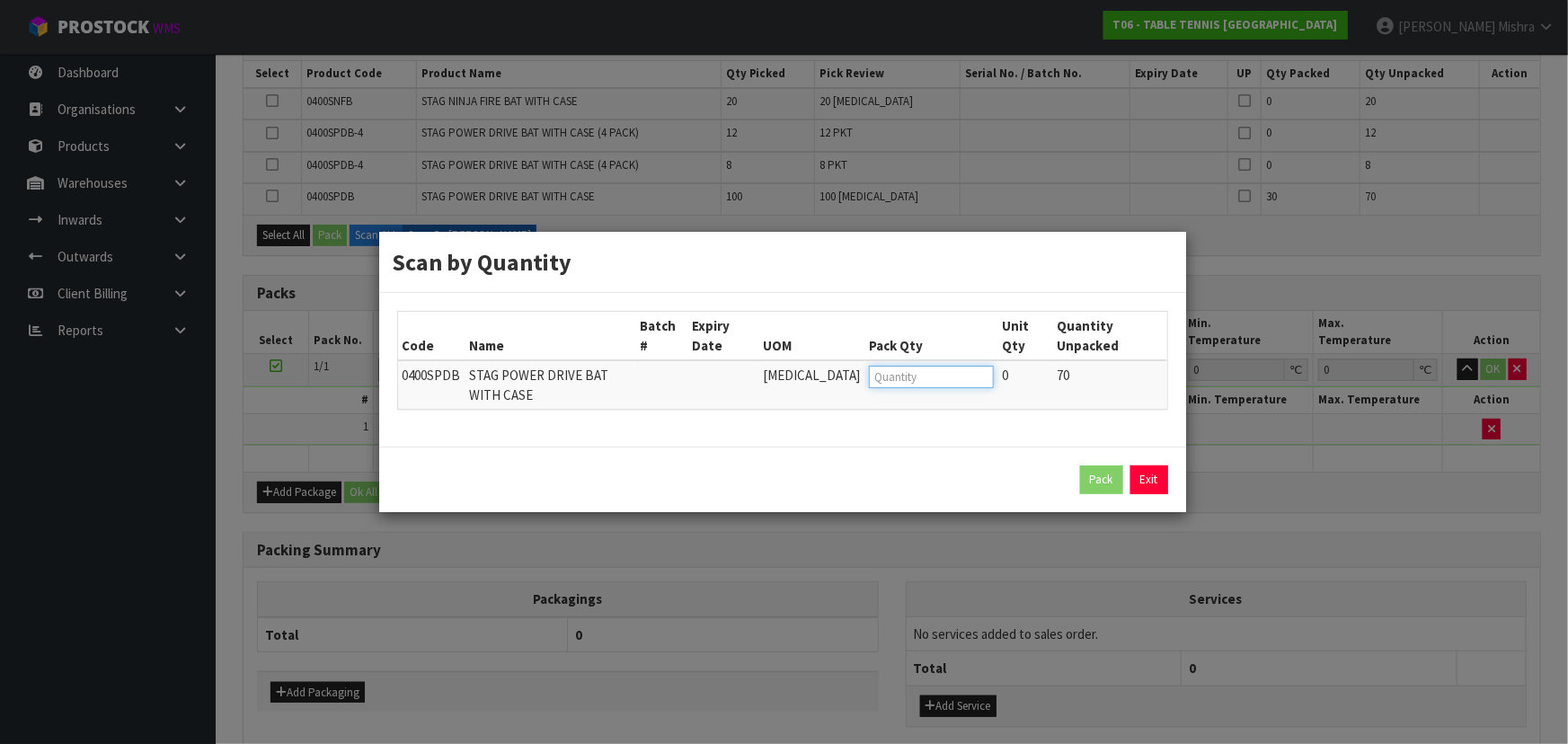
click at [898, 375] on input "number" at bounding box center [930, 377] width 124 height 23
type input "6"
click at [1101, 476] on button "Pack" at bounding box center [1101, 479] width 43 height 29
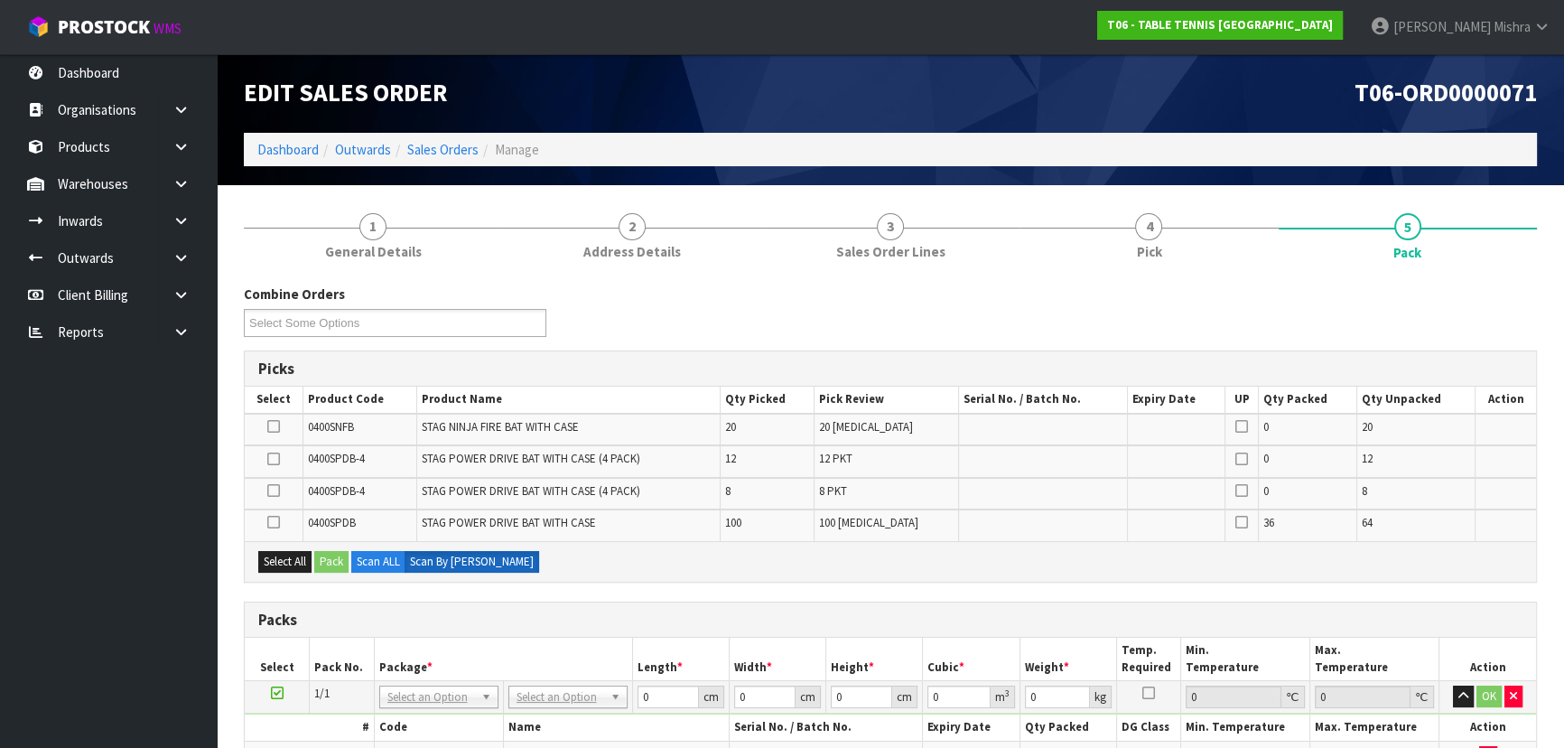
scroll to position [0, 0]
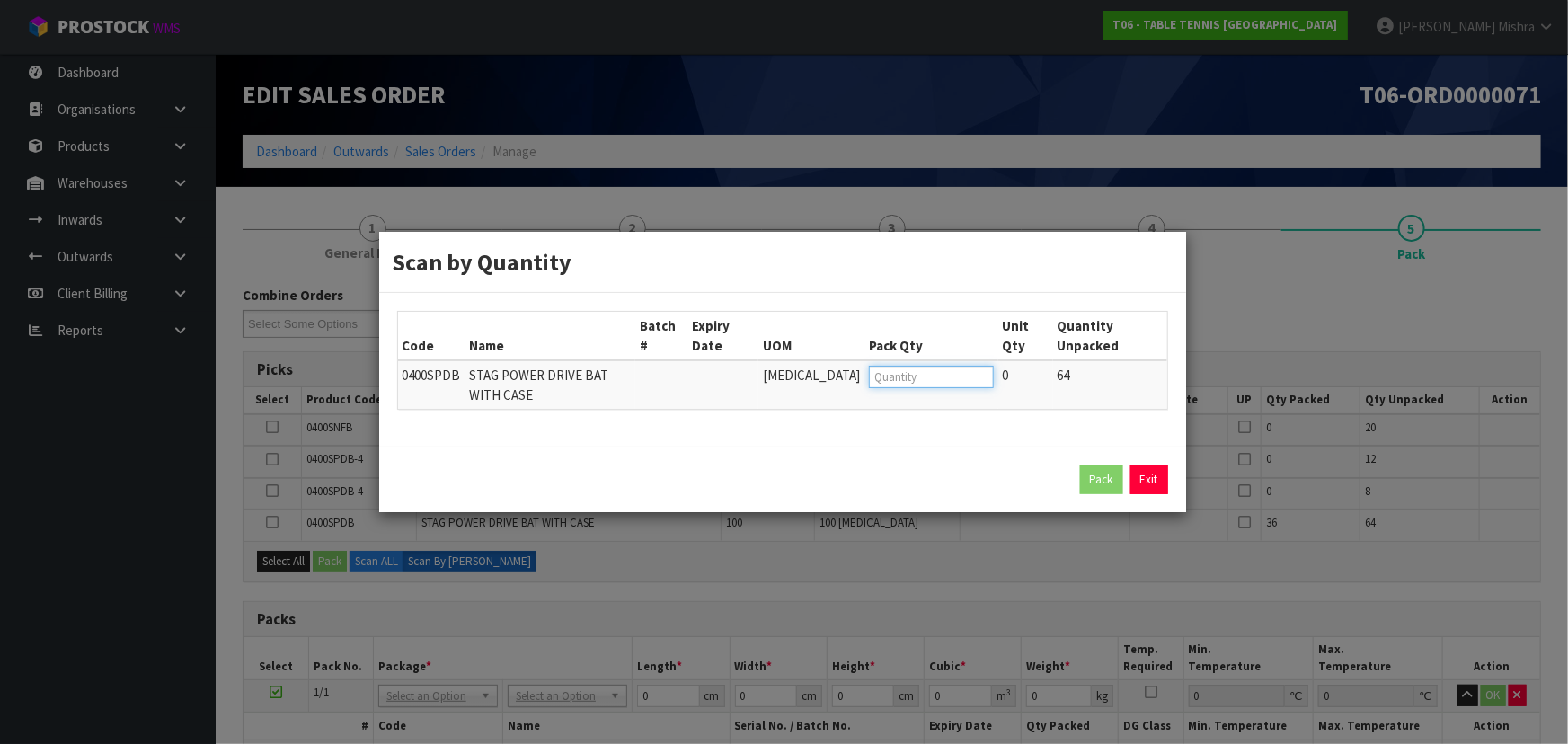
click at [938, 380] on input "number" at bounding box center [930, 377] width 124 height 23
type input "6"
click at [1110, 480] on button "Pack" at bounding box center [1101, 479] width 43 height 29
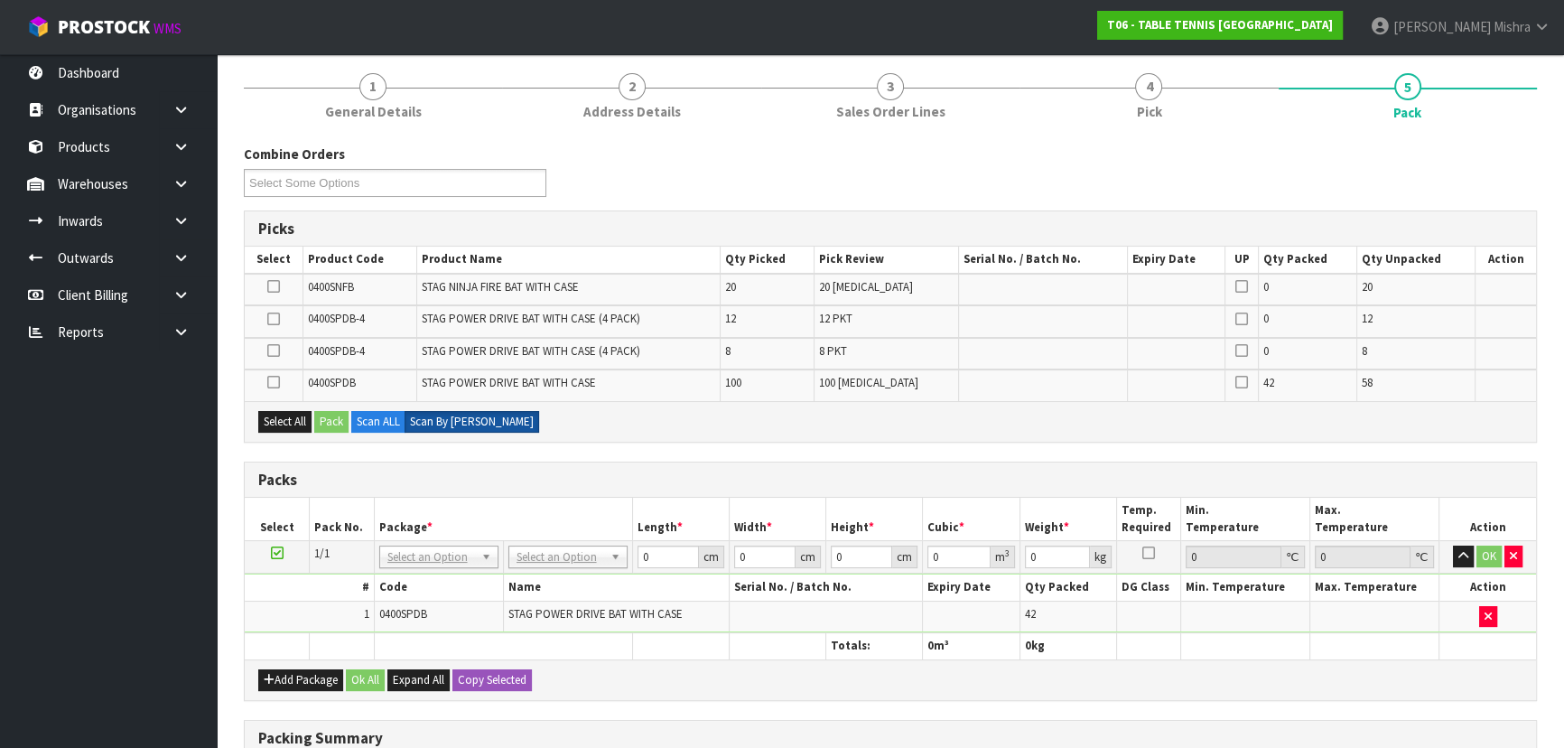
scroll to position [163, 0]
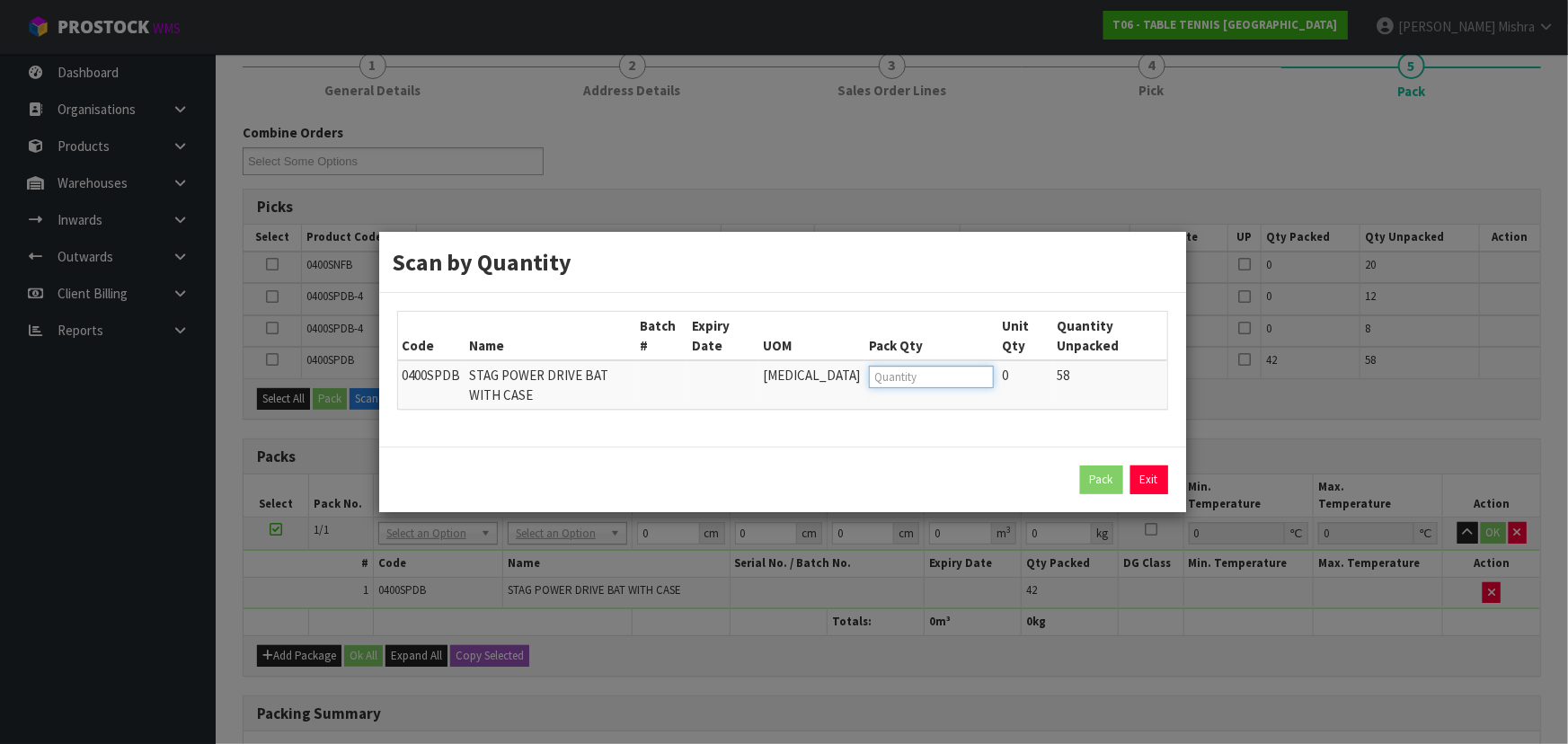
click at [885, 383] on input "number" at bounding box center [930, 377] width 124 height 23
type input "6"
click at [1087, 479] on button "Pack" at bounding box center [1101, 479] width 43 height 29
click at [905, 375] on input "number" at bounding box center [930, 377] width 124 height 23
type input "6"
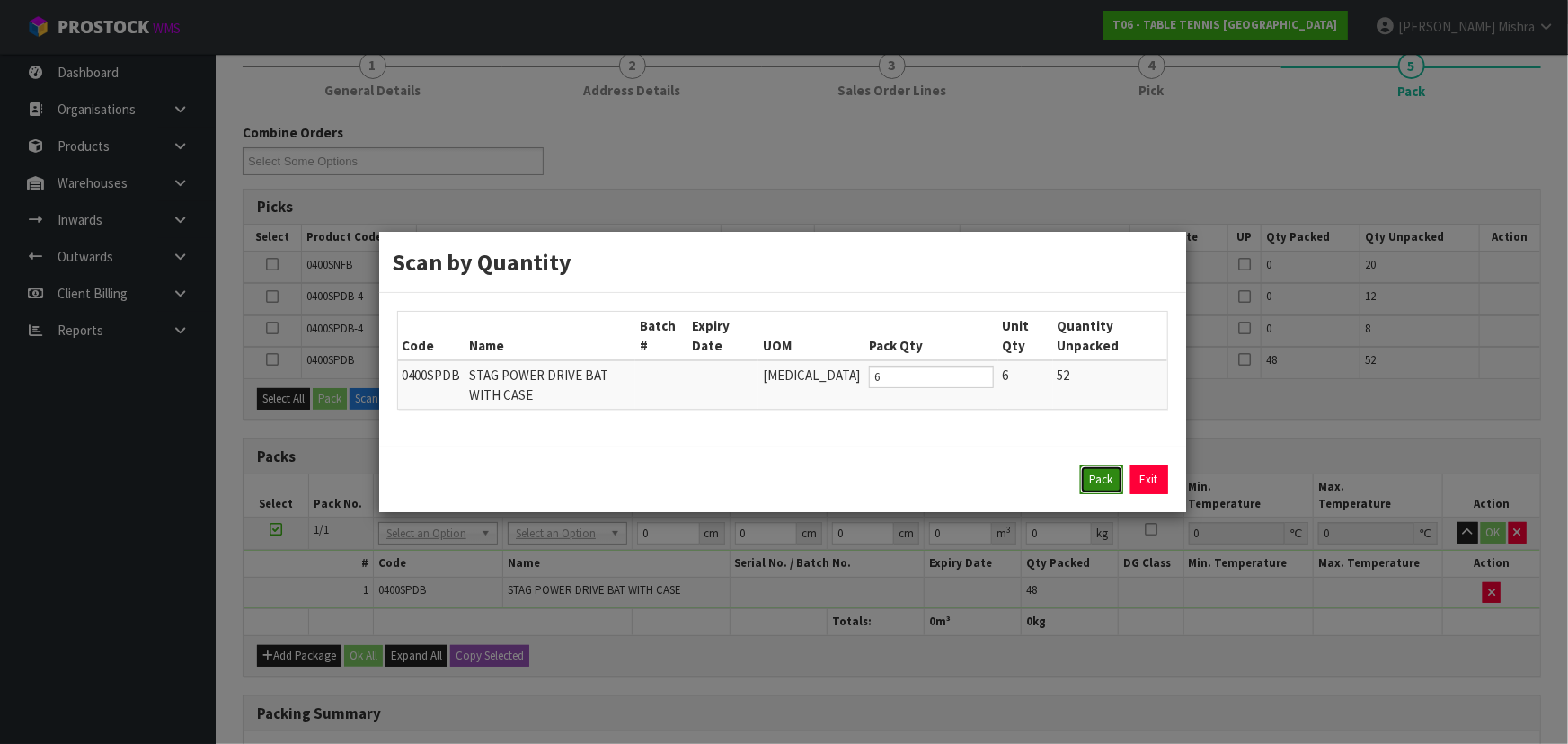
click at [1092, 480] on button "Pack" at bounding box center [1101, 479] width 43 height 29
click at [920, 384] on input "number" at bounding box center [930, 377] width 124 height 23
type input "6"
click at [1091, 474] on button "Pack" at bounding box center [1101, 479] width 43 height 29
click at [885, 374] on input "number" at bounding box center [930, 377] width 124 height 23
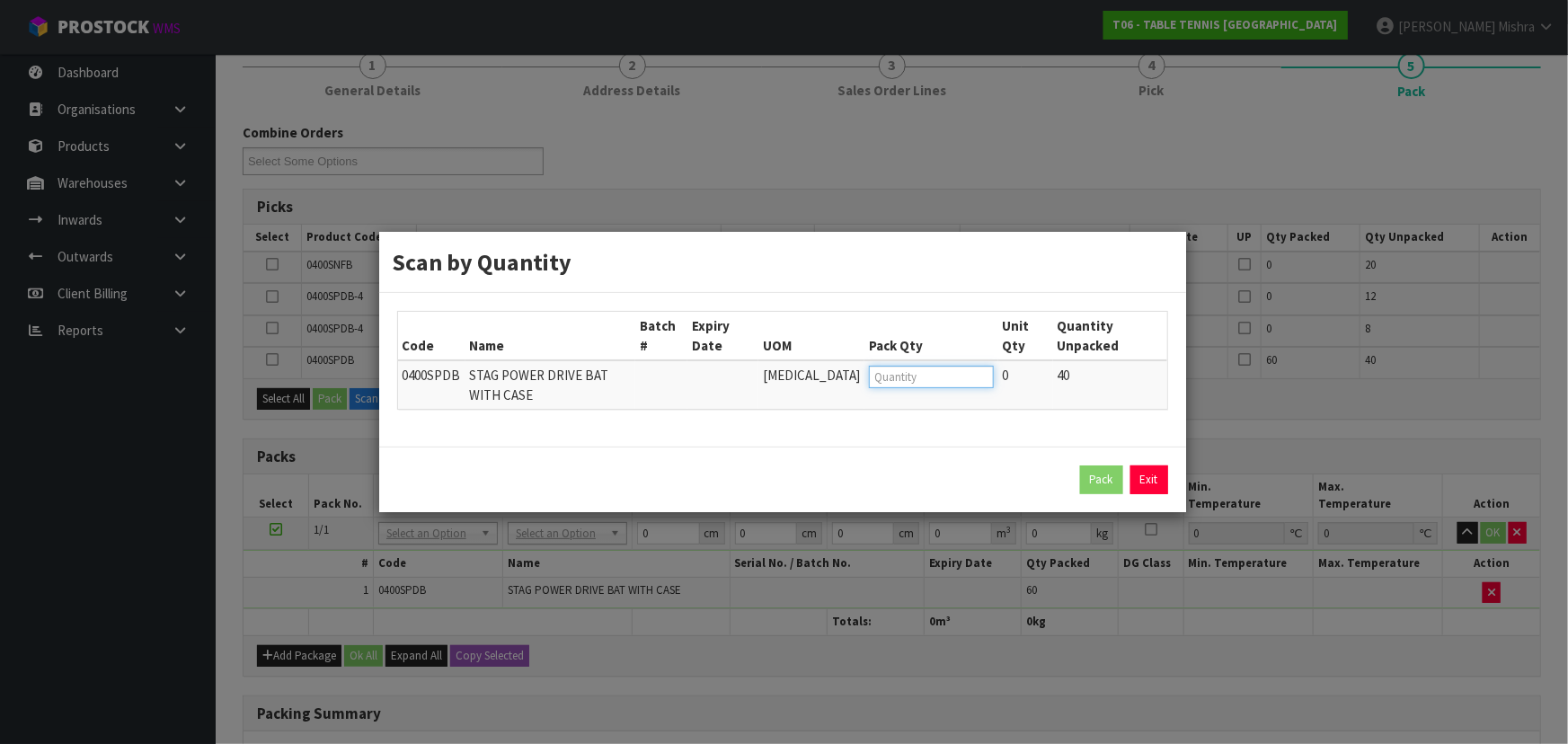
type input "6"
type input "7"
click at [1096, 492] on button "Pack" at bounding box center [1101, 479] width 43 height 29
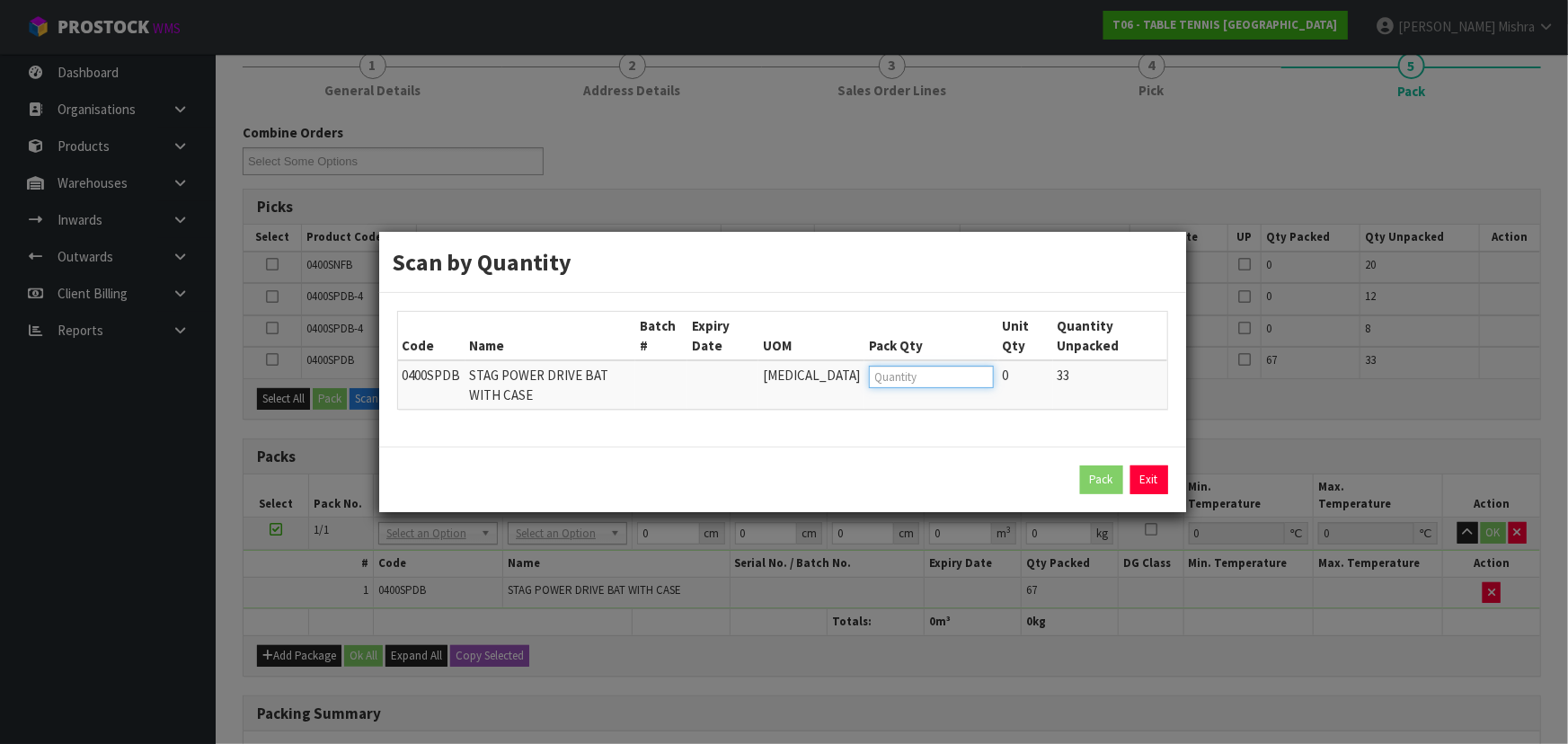
drag, startPoint x: 906, startPoint y: 386, endPoint x: 895, endPoint y: 389, distance: 11.4
click at [896, 389] on td at bounding box center [931, 384] width 133 height 49
type input "6"
click at [1090, 484] on button "Pack" at bounding box center [1101, 479] width 43 height 29
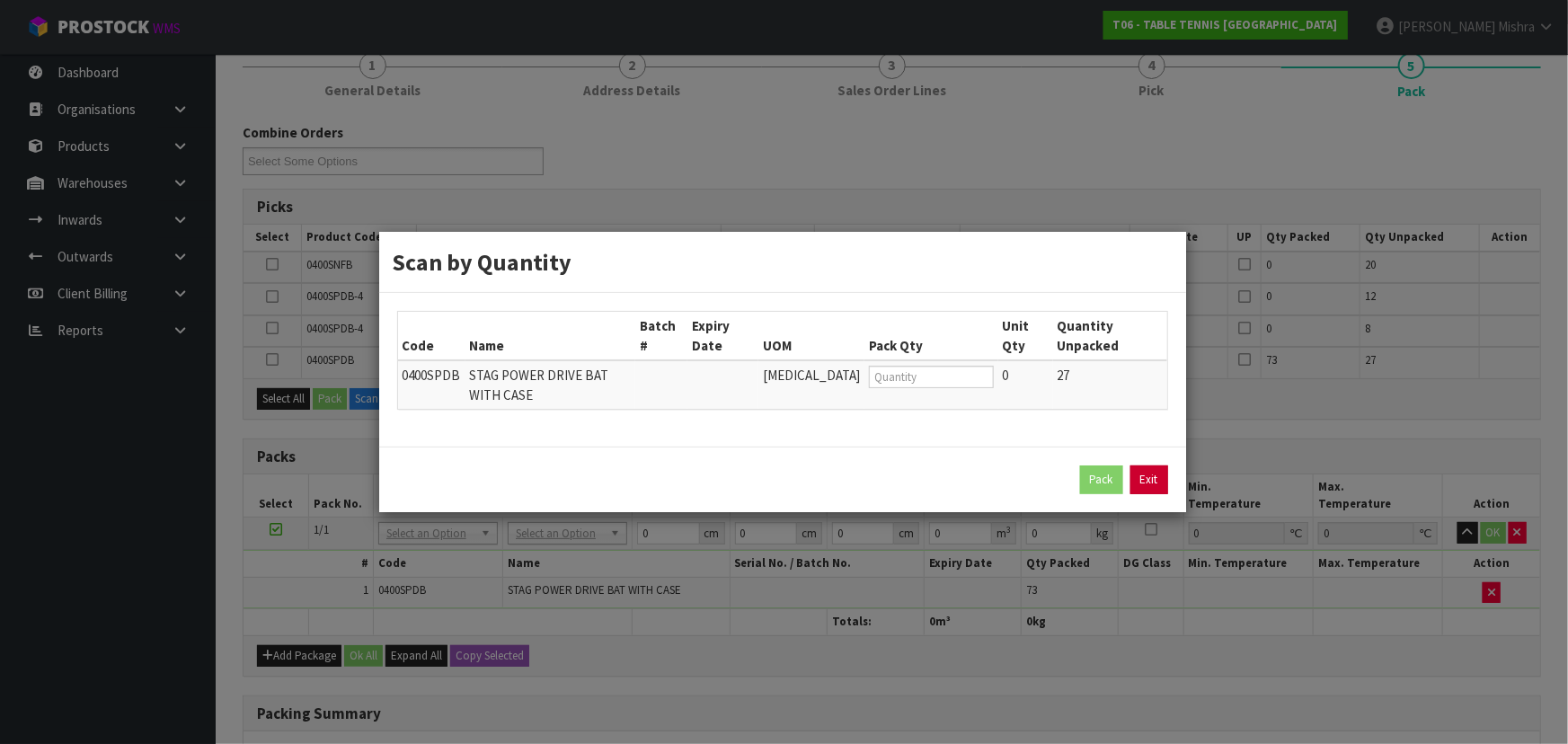
click at [1148, 488] on link "Exit" at bounding box center [1149, 479] width 38 height 29
click at [914, 375] on input "number" at bounding box center [930, 377] width 124 height 23
type input "7"
click at [1110, 472] on button "Pack" at bounding box center [1101, 479] width 43 height 29
click at [869, 373] on input "number" at bounding box center [930, 377] width 124 height 23
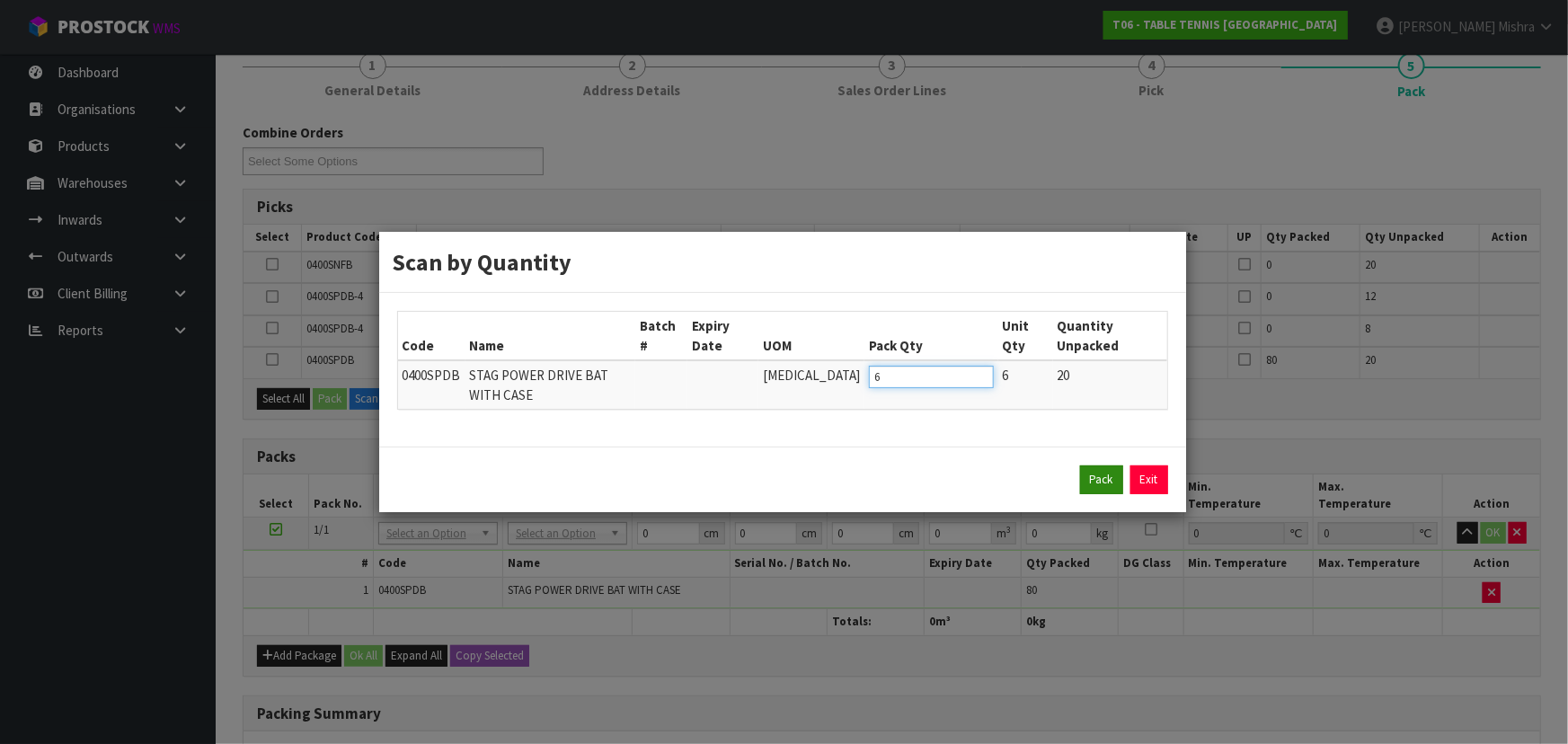
type input "6"
click at [1100, 475] on button "Pack" at bounding box center [1101, 479] width 43 height 29
click at [917, 376] on input "number" at bounding box center [930, 377] width 124 height 23
type input "6"
click at [1102, 487] on button "Pack" at bounding box center [1101, 479] width 43 height 29
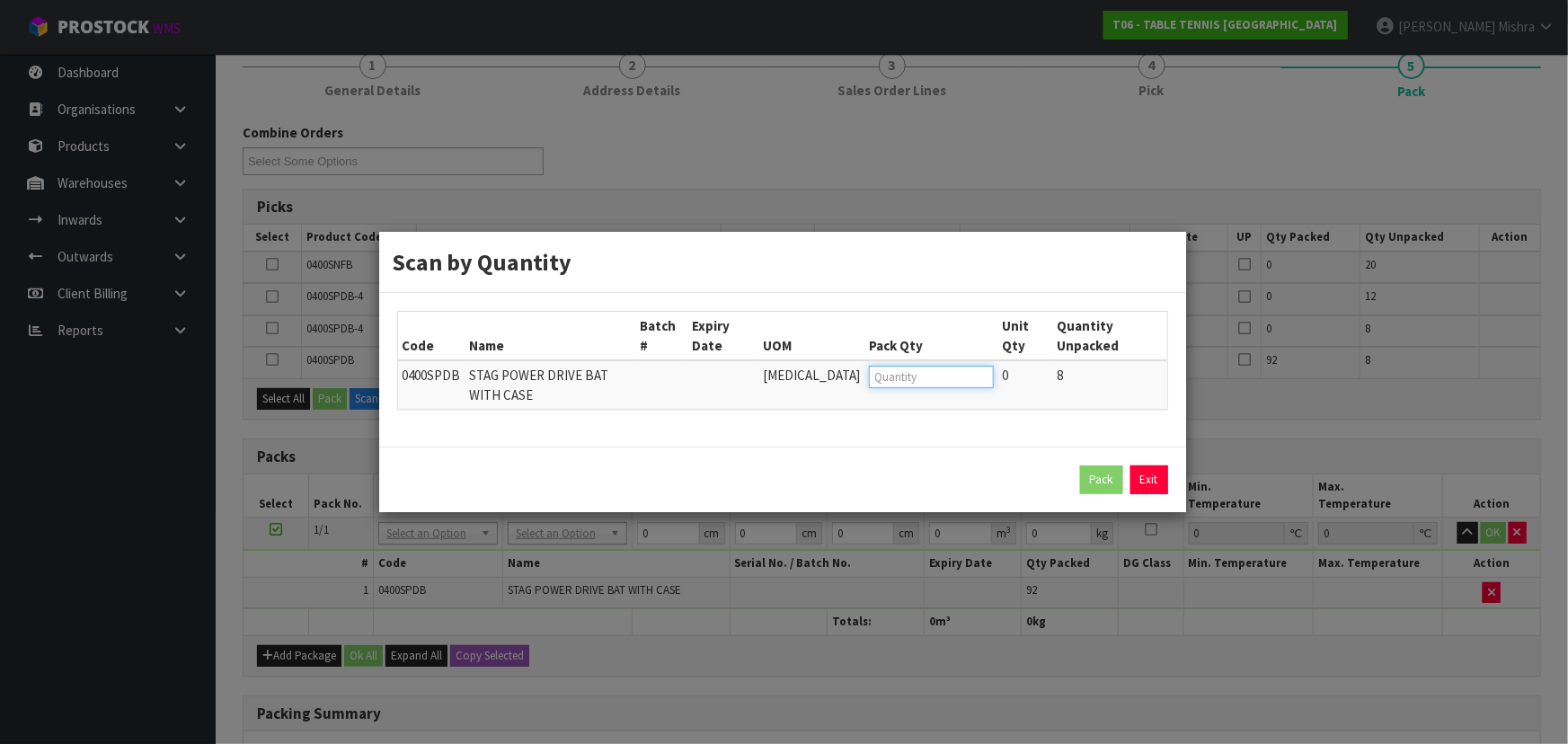
click at [909, 380] on input "number" at bounding box center [930, 377] width 124 height 23
type input "2"
click at [1100, 479] on button "Pack" at bounding box center [1101, 479] width 43 height 29
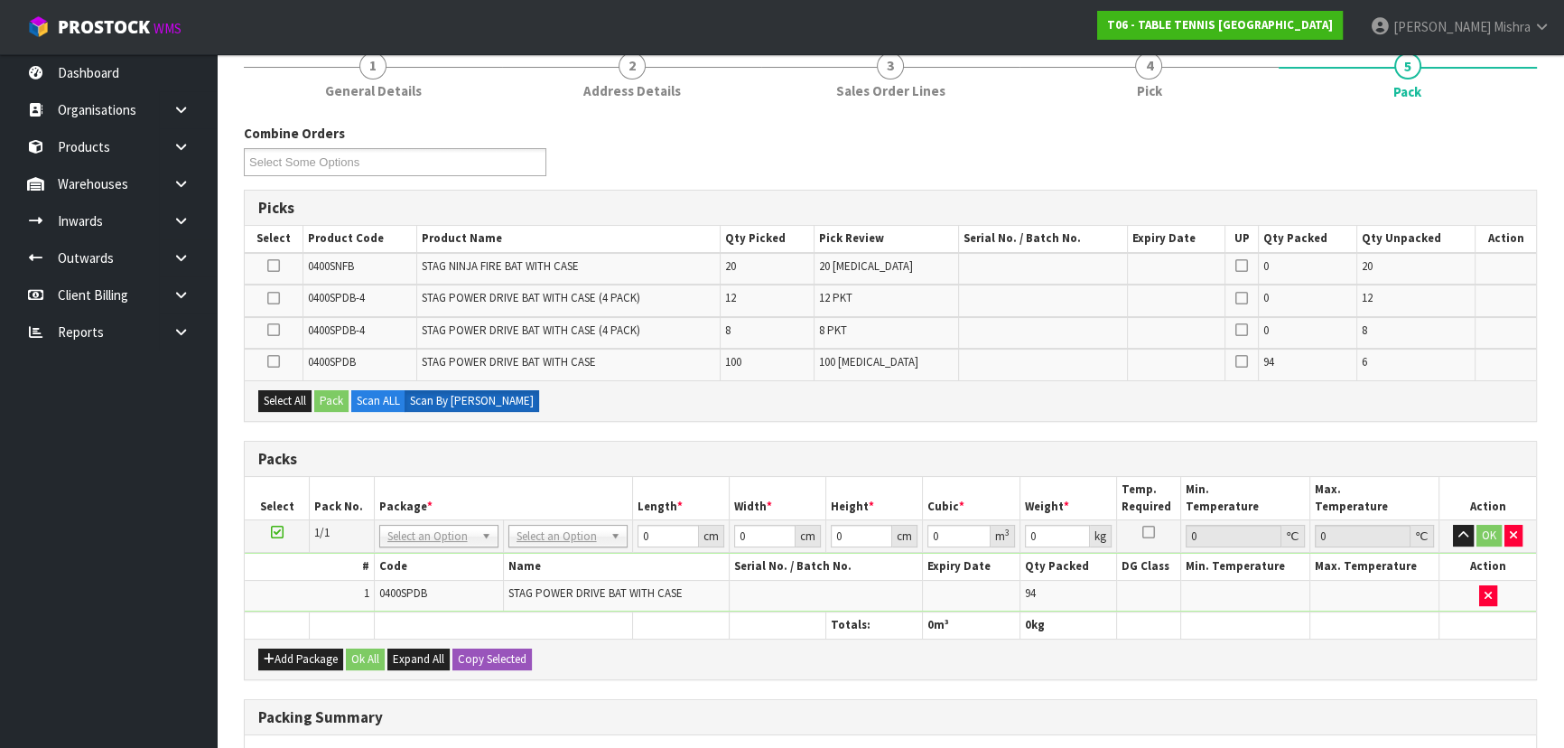
click at [388, 596] on span "0400SPDB" at bounding box center [403, 592] width 48 height 15
click at [389, 595] on span "0400SPDB" at bounding box center [403, 592] width 48 height 15
copy span "0400SPDB"
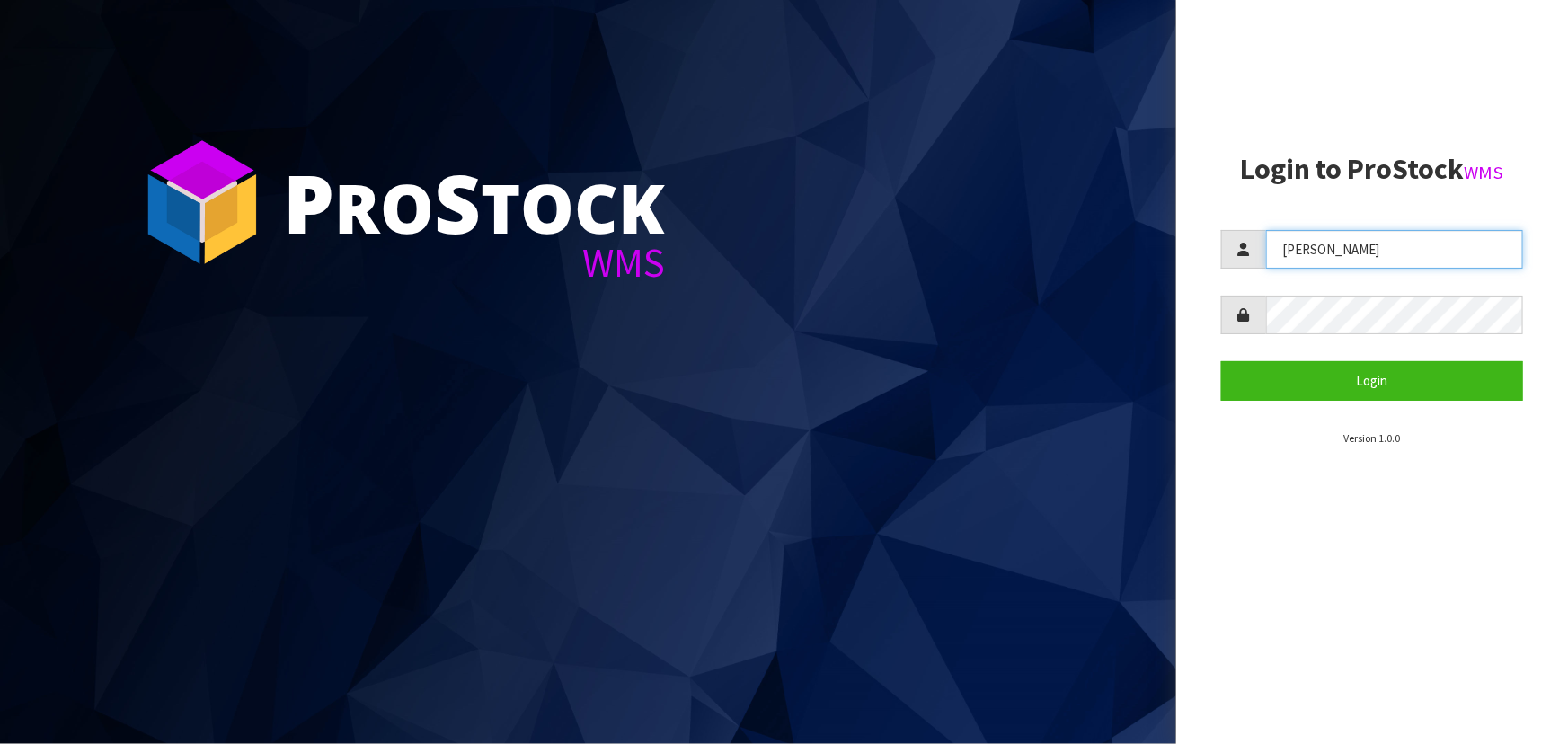
drag, startPoint x: 1402, startPoint y: 249, endPoint x: 1407, endPoint y: 268, distance: 19.6
click at [1402, 249] on input "ZACKARY" at bounding box center [1395, 249] width 257 height 39
type input "Lalisha"
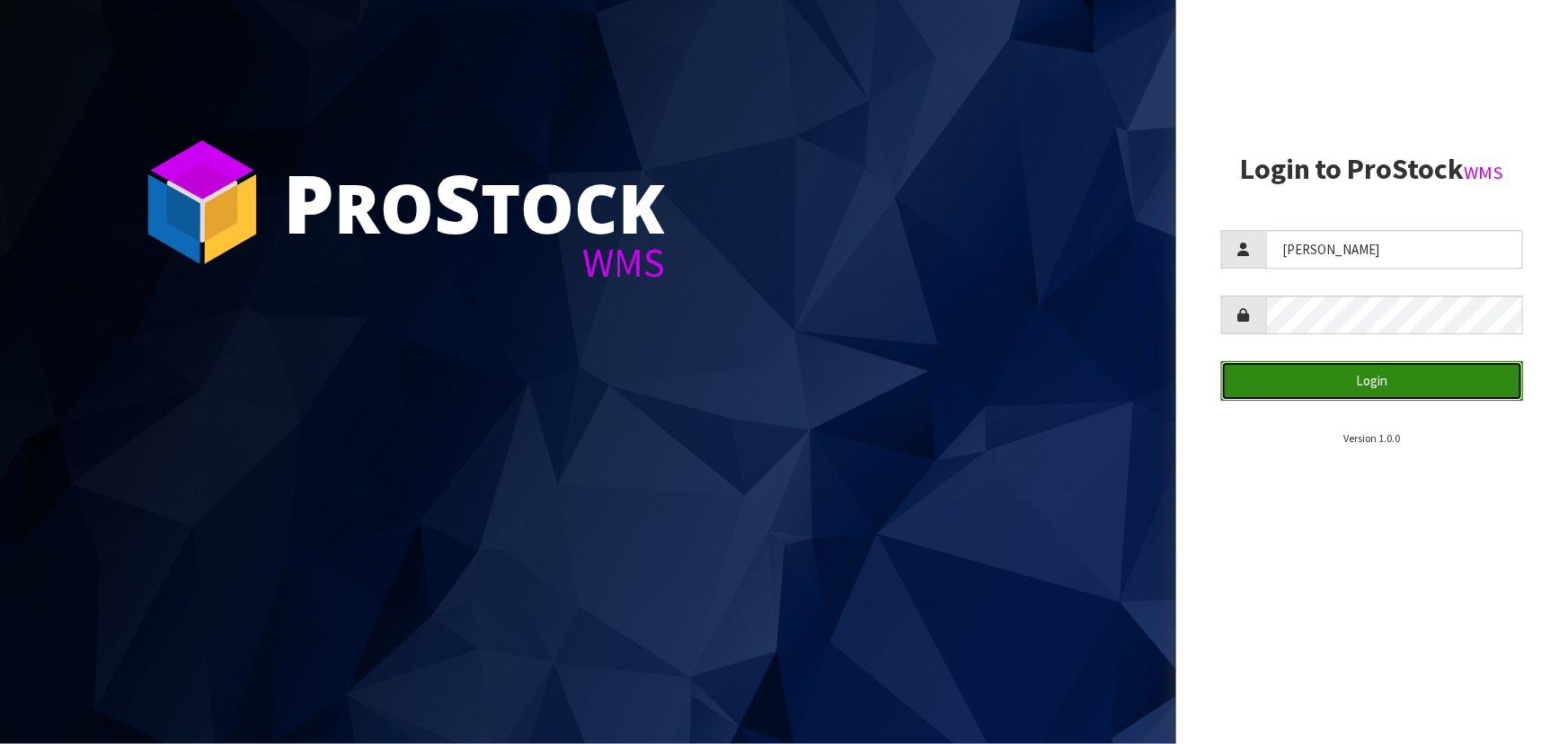
click at [1379, 383] on button "Login" at bounding box center [1373, 380] width 302 height 39
